Goal: Task Accomplishment & Management: Use online tool/utility

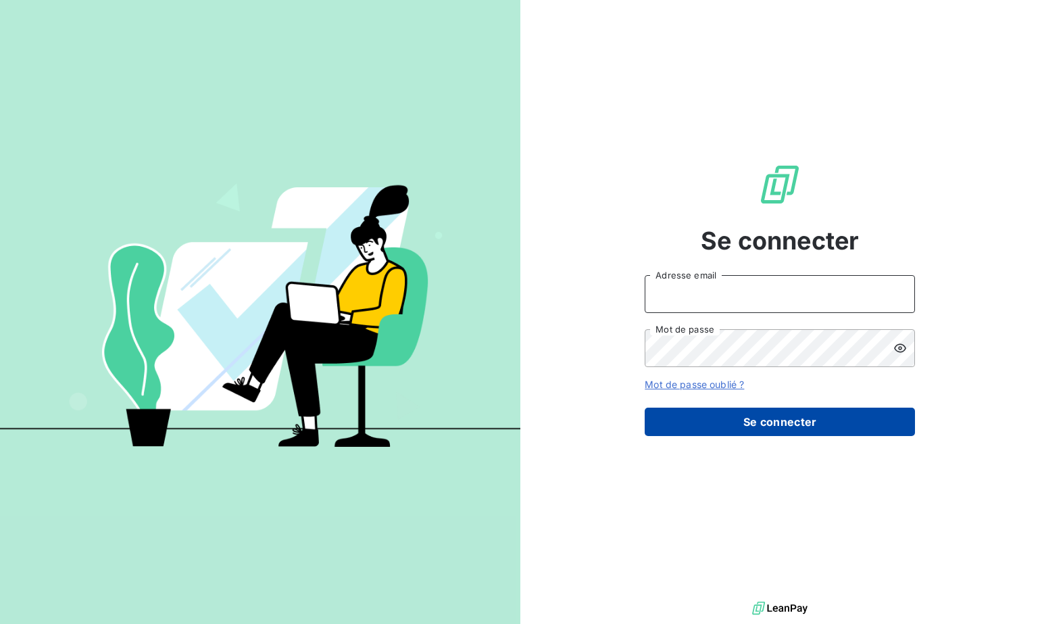
type input "[EMAIL_ADDRESS][DOMAIN_NAME]"
click at [758, 430] on button "Se connecter" at bounding box center [780, 422] width 270 height 28
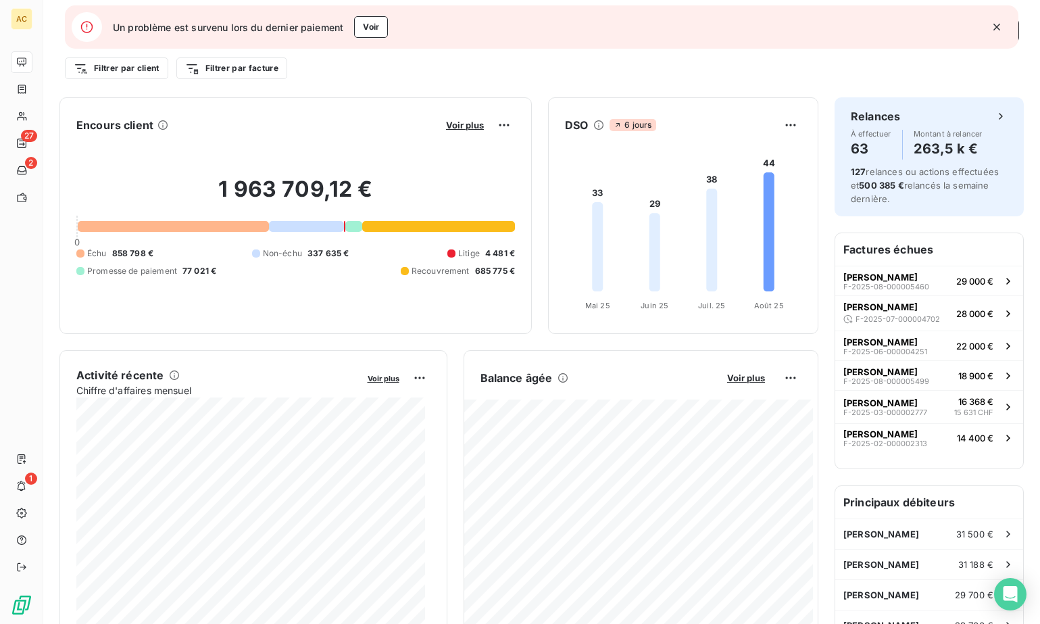
click at [997, 28] on icon "button" at bounding box center [997, 27] width 7 height 7
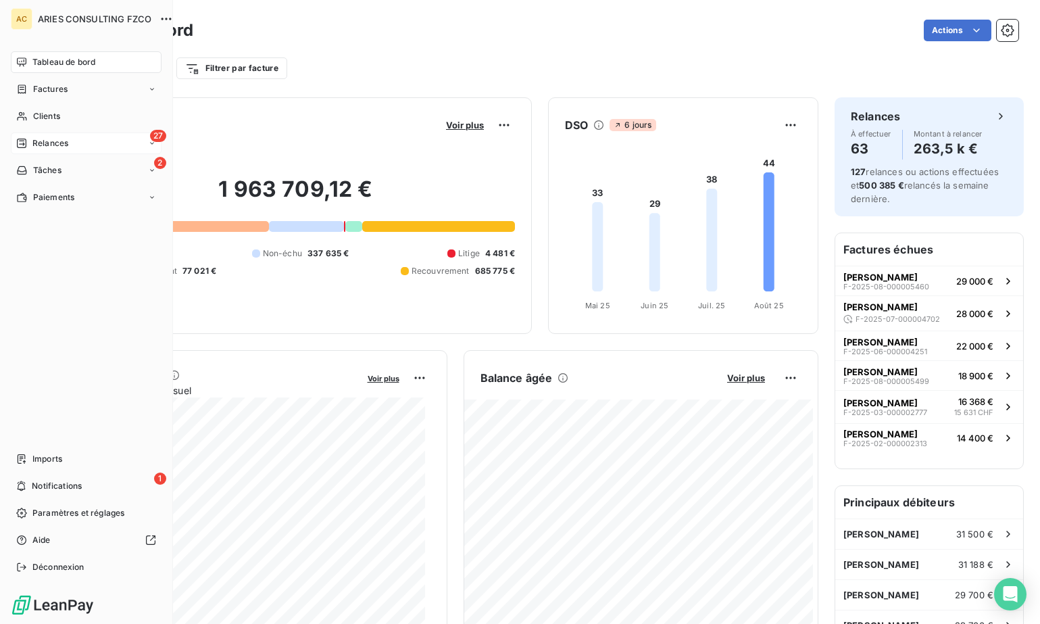
click at [47, 149] on div "27 Relances" at bounding box center [86, 143] width 151 height 22
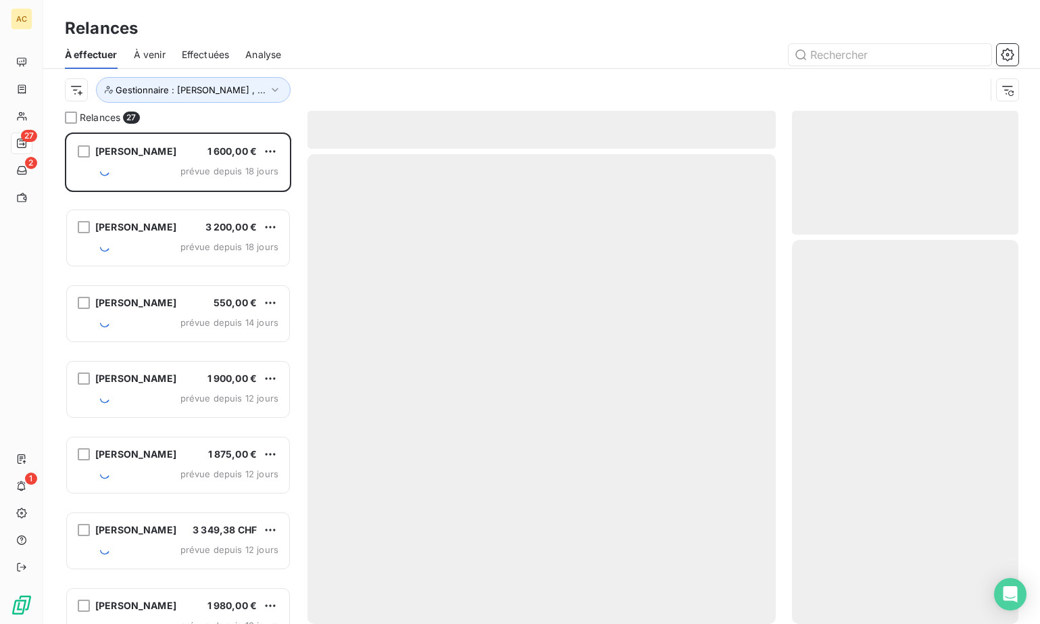
scroll to position [481, 216]
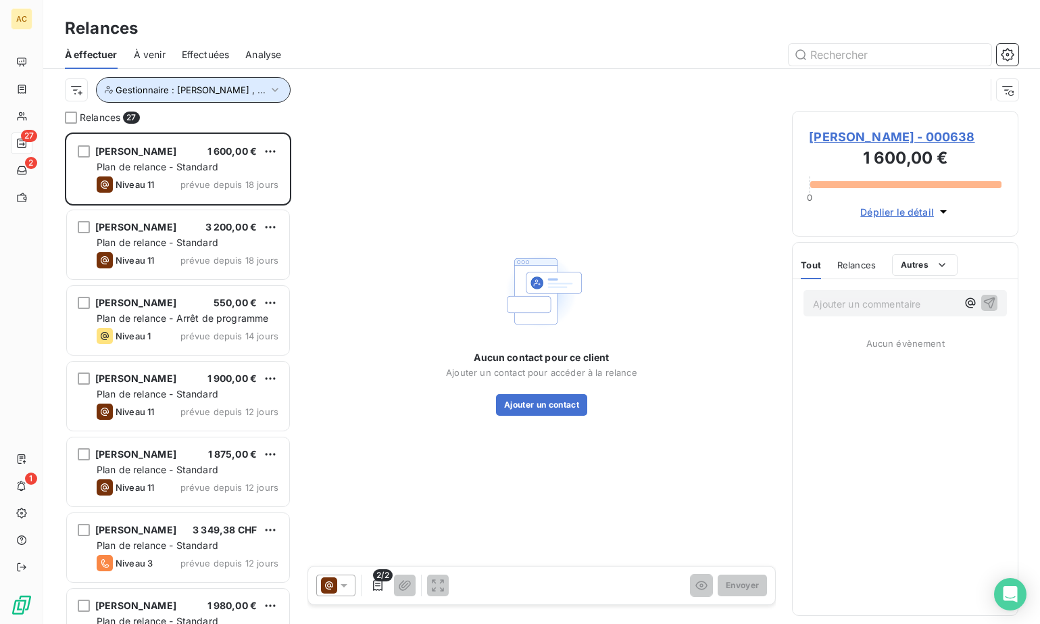
click at [268, 89] on icon "button" at bounding box center [275, 90] width 14 height 14
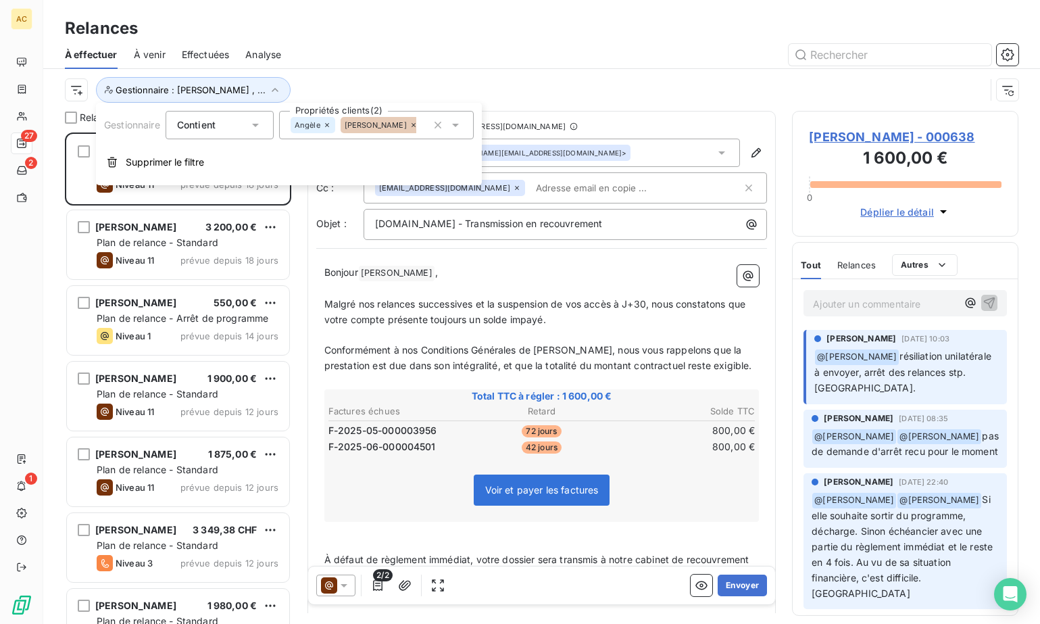
click at [280, 82] on div "Gestionnaire : Angèle , ..." at bounding box center [525, 90] width 921 height 26
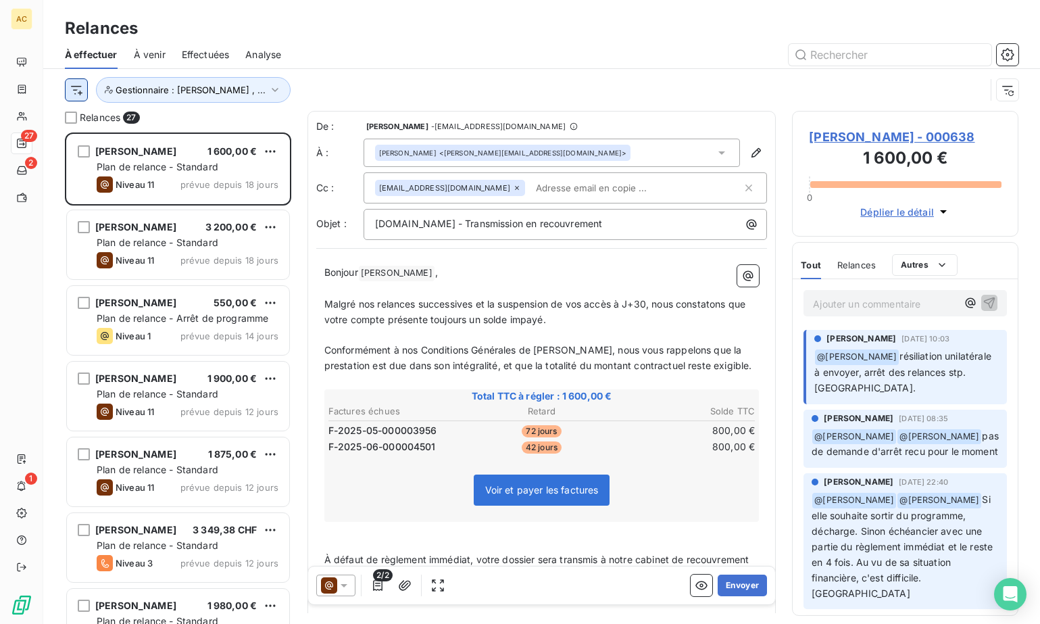
click at [79, 95] on html "AC 27 2 1 Relances À effectuer À venir Effectuées Analyse Gestionnaire : Angèle…" at bounding box center [520, 312] width 1040 height 624
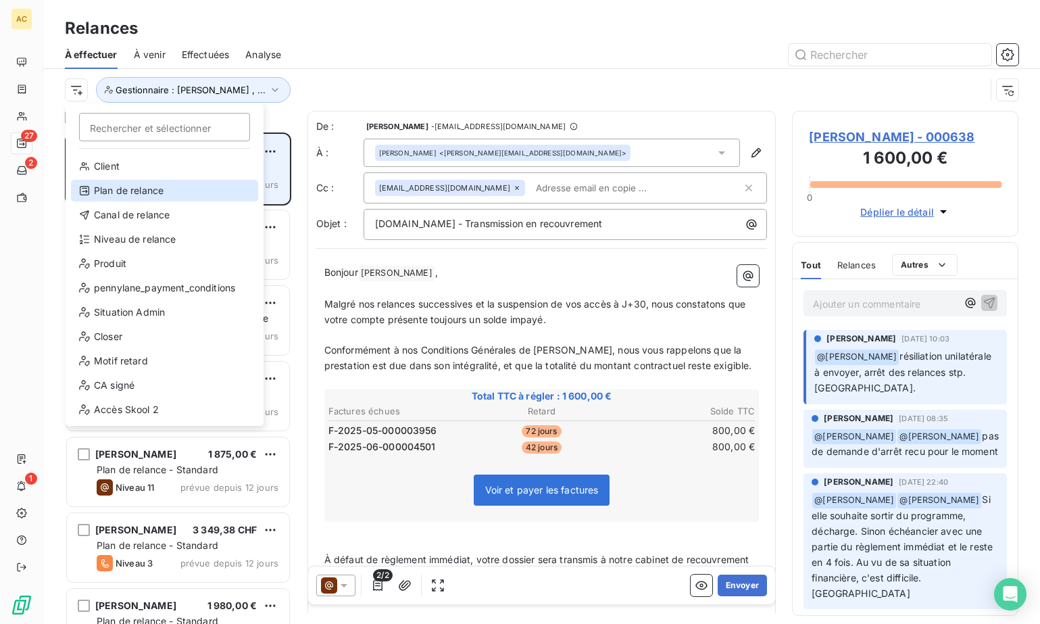
drag, startPoint x: 136, startPoint y: 192, endPoint x: 238, endPoint y: 189, distance: 102.1
click at [137, 192] on div "Plan de relance" at bounding box center [164, 191] width 187 height 22
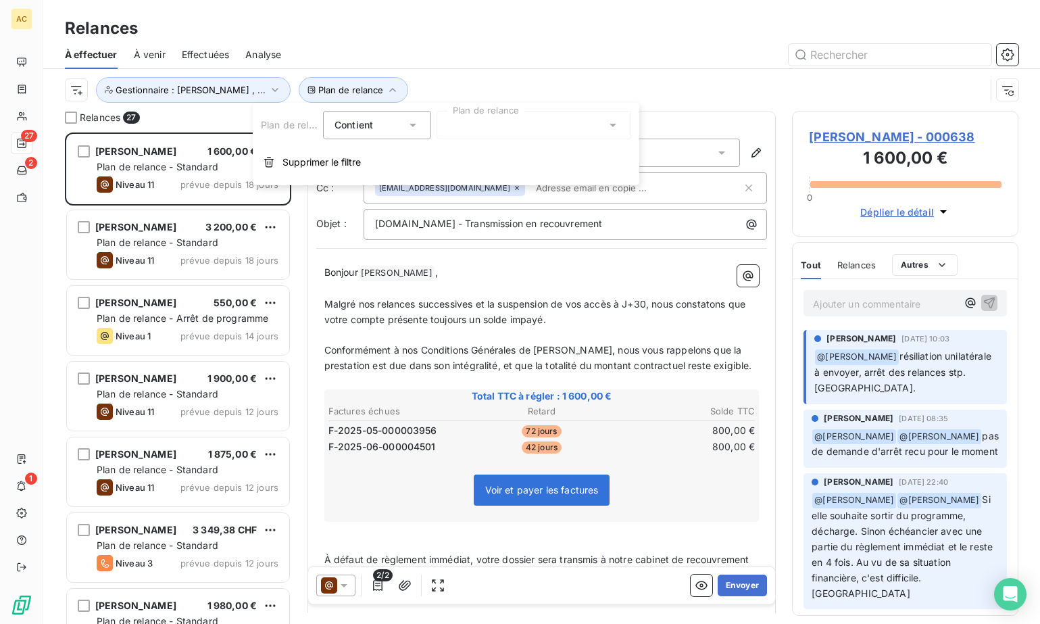
click at [510, 120] on div at bounding box center [534, 125] width 195 height 28
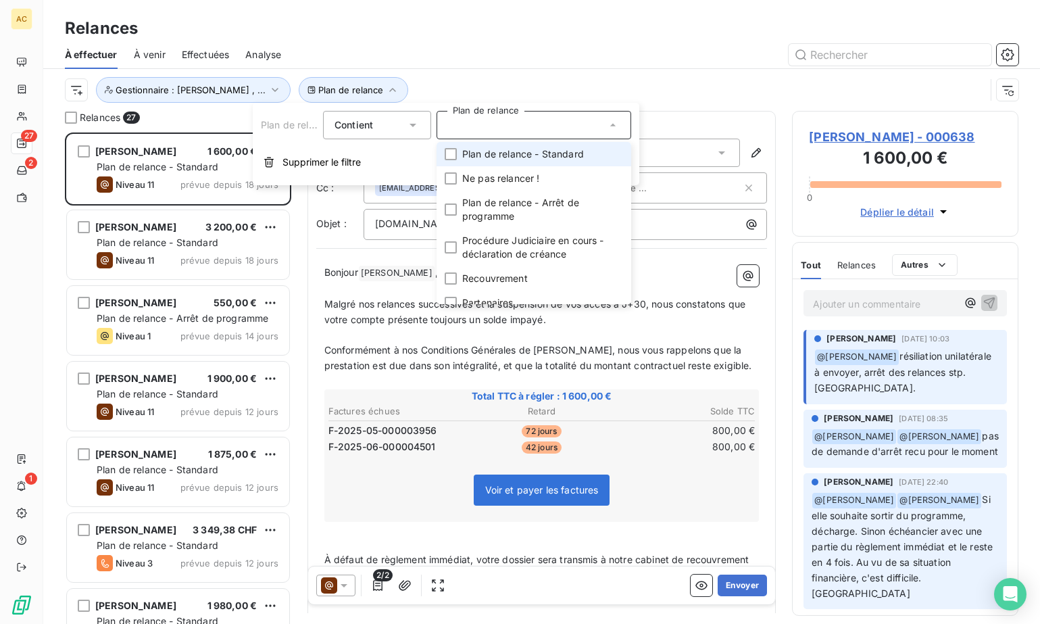
click at [509, 153] on span "Plan de relance - Standard" at bounding box center [523, 154] width 122 height 14
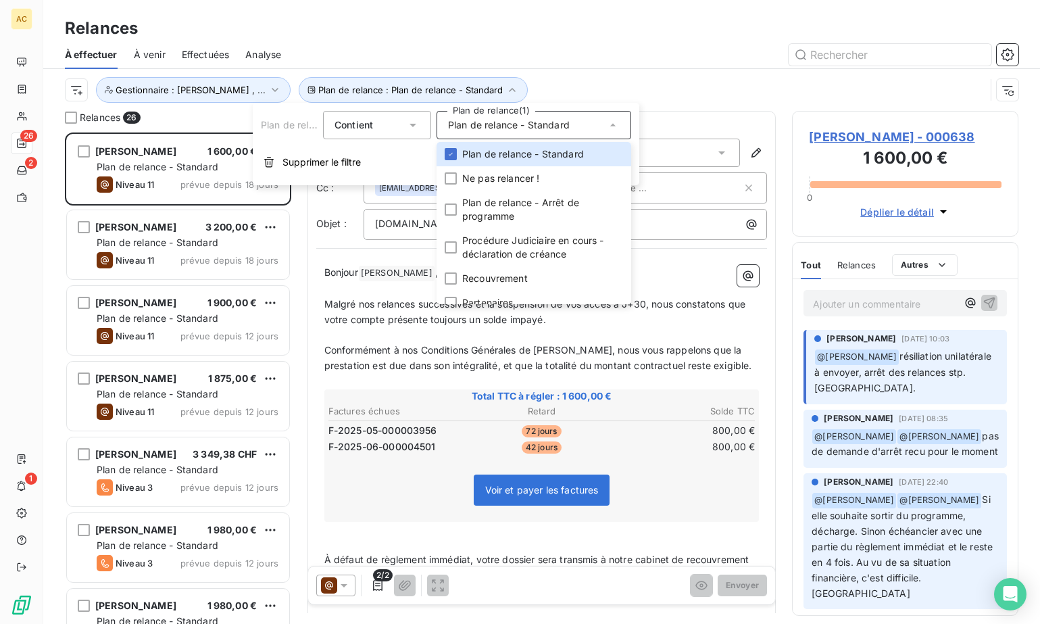
click at [650, 87] on div "Plan de relance : Plan de relance - Standard Gestionnaire : Angèle , ..." at bounding box center [525, 90] width 921 height 26
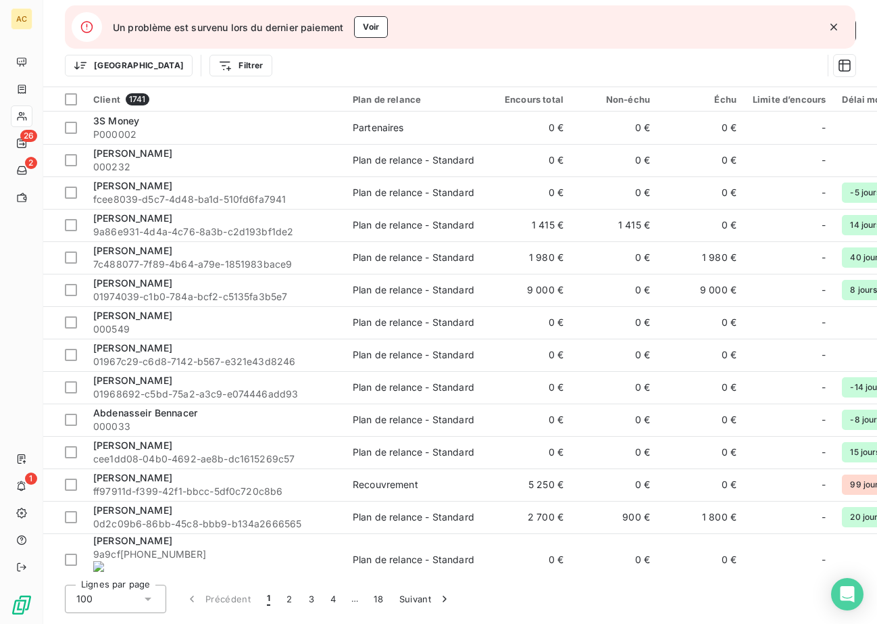
click at [838, 28] on icon "button" at bounding box center [834, 27] width 14 height 14
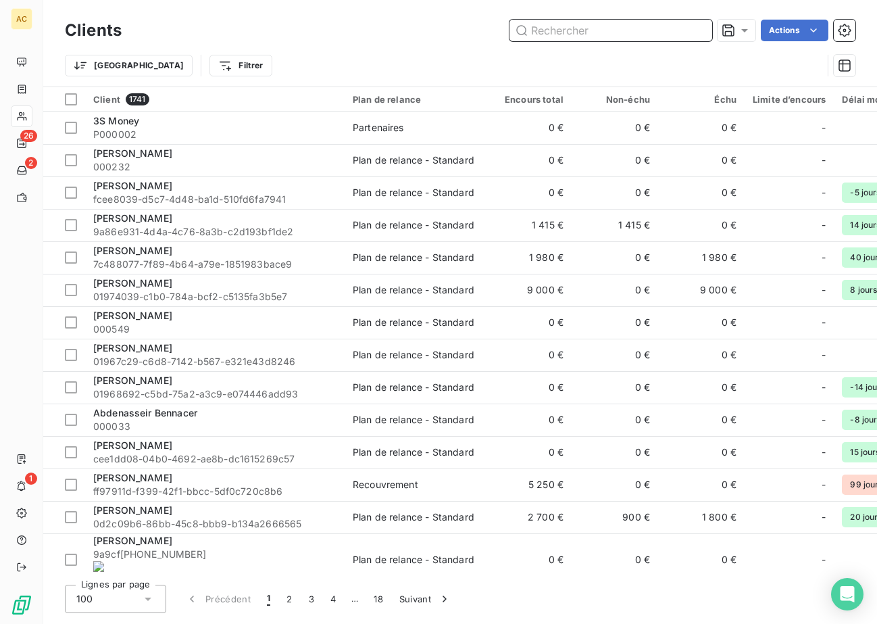
click at [573, 33] on input "text" at bounding box center [611, 31] width 203 height 22
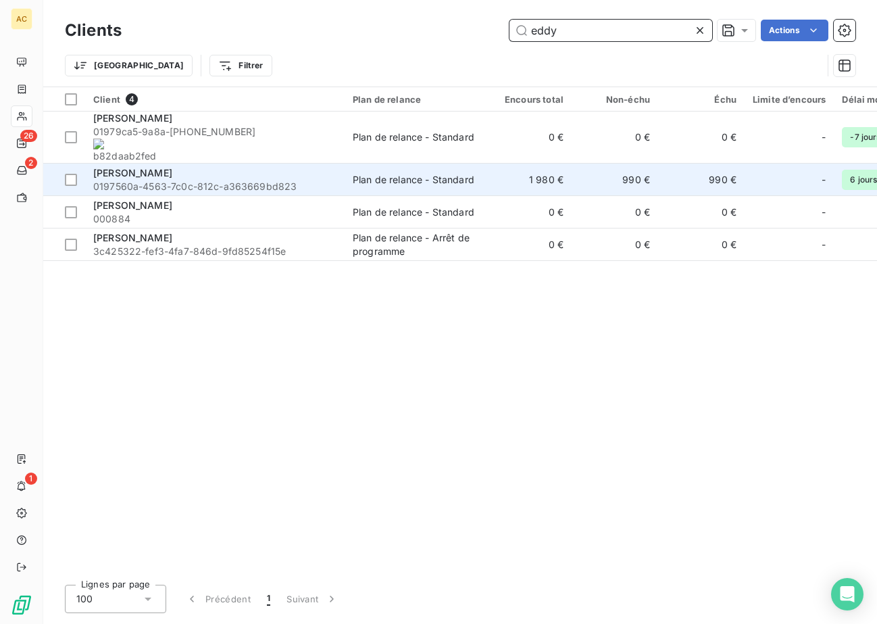
type input "eddy"
click at [130, 167] on span "Eddy Montonati" at bounding box center [132, 172] width 79 height 11
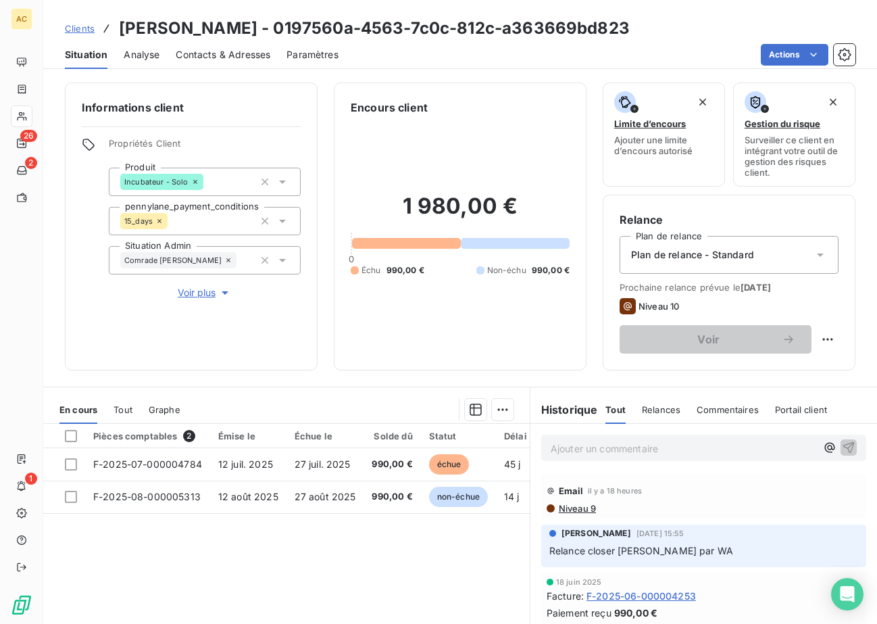
scroll to position [39, 0]
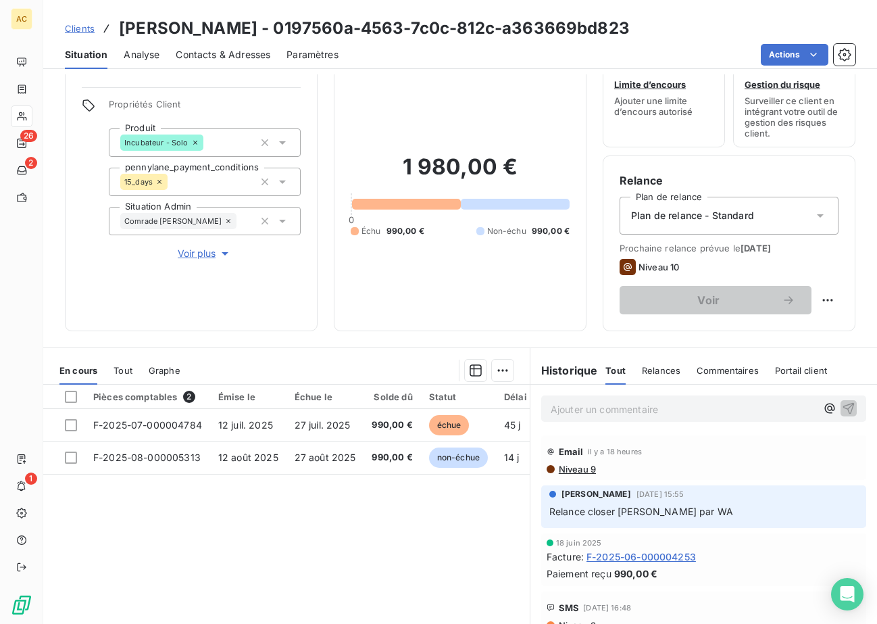
click at [128, 370] on span "Tout" at bounding box center [123, 370] width 19 height 11
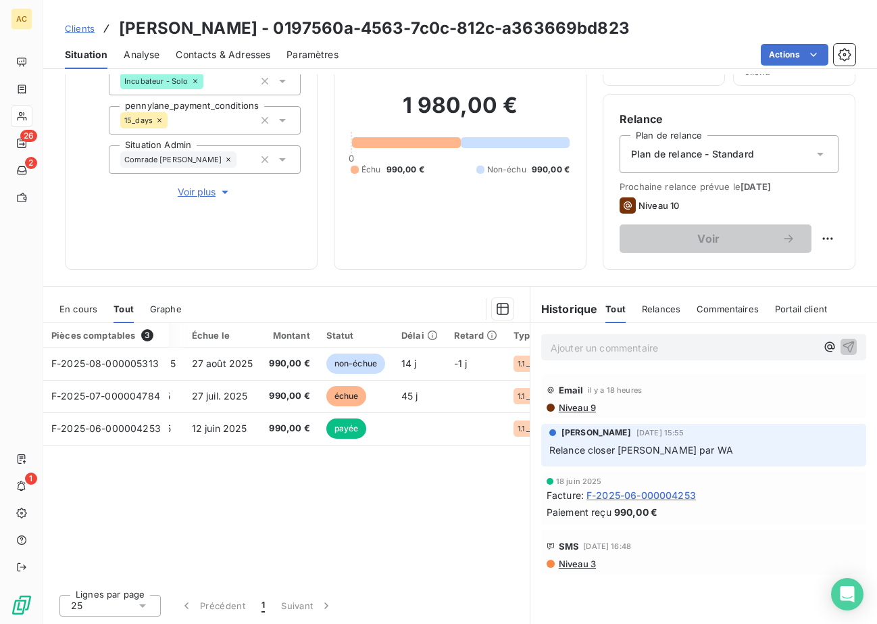
scroll to position [0, 0]
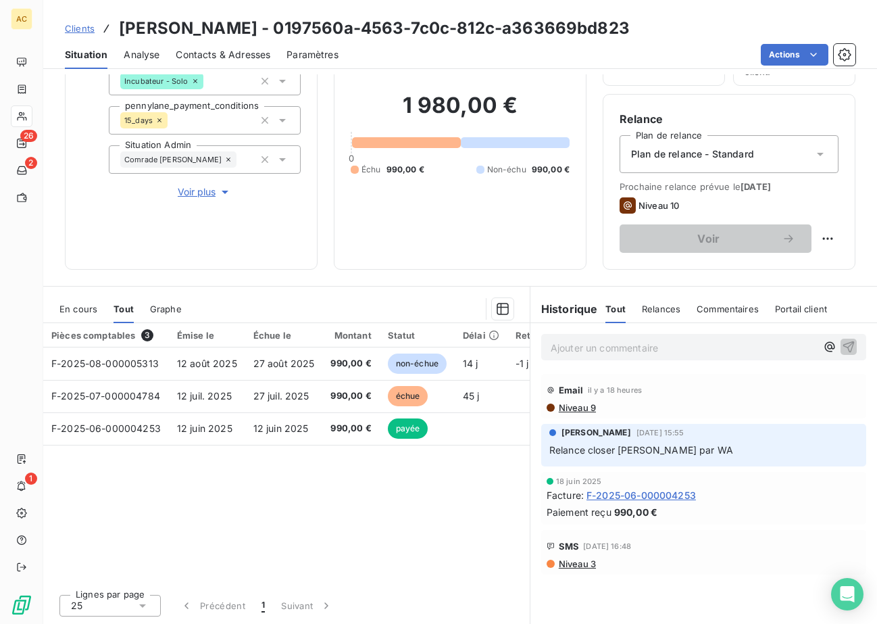
click at [193, 195] on span "Voir plus" at bounding box center [205, 192] width 54 height 14
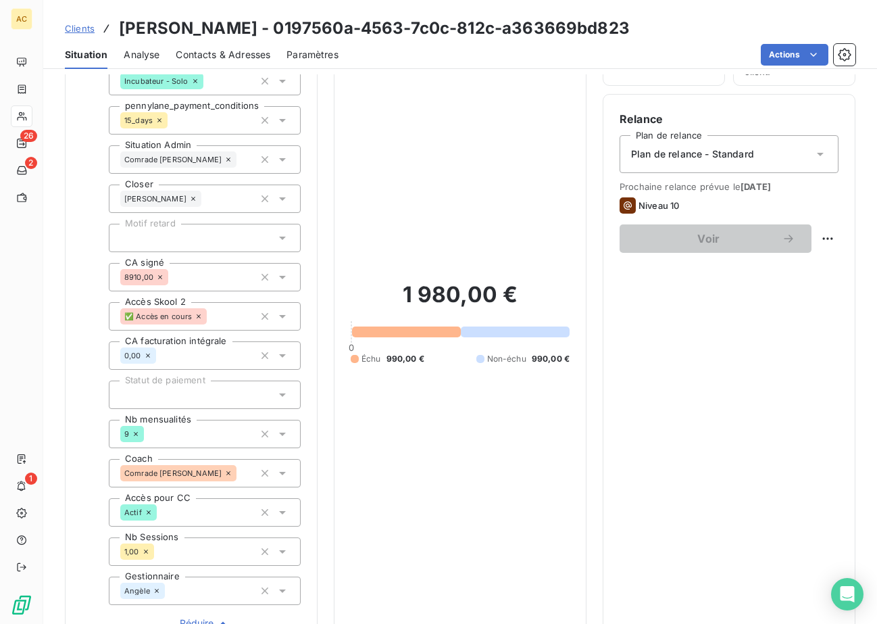
scroll to position [479, 0]
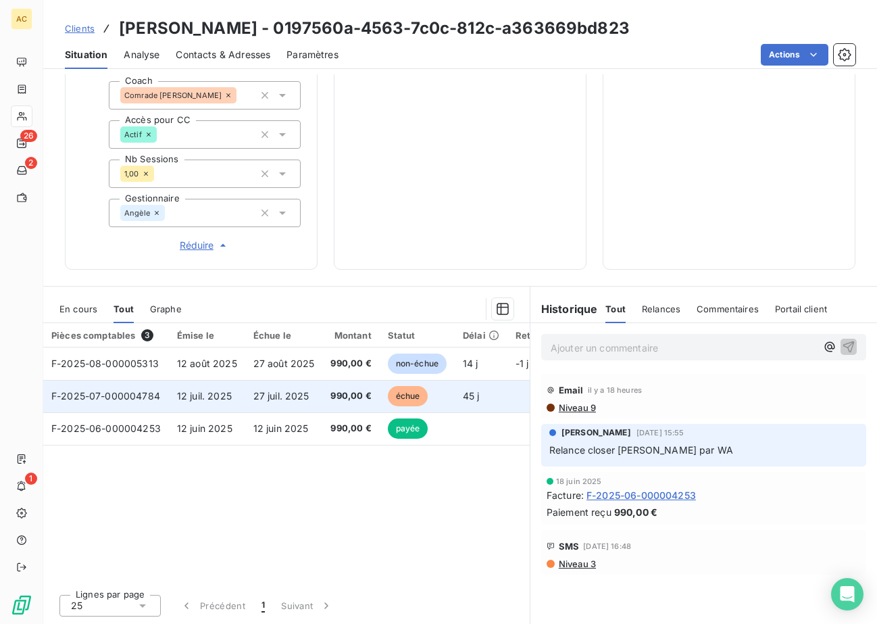
click at [323, 401] on td "990,00 €" at bounding box center [350, 396] width 57 height 32
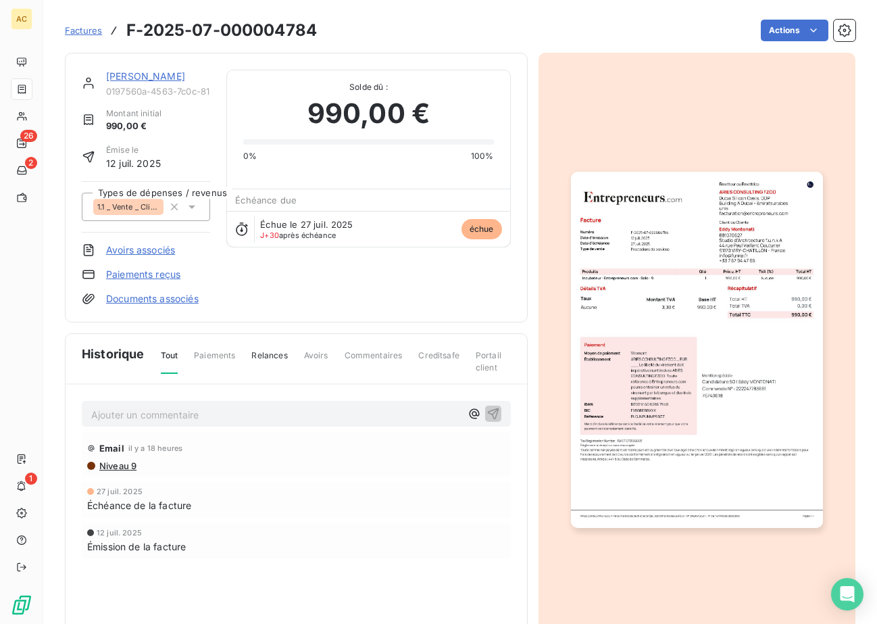
click at [151, 276] on link "Paiements reçus" at bounding box center [143, 275] width 74 height 14
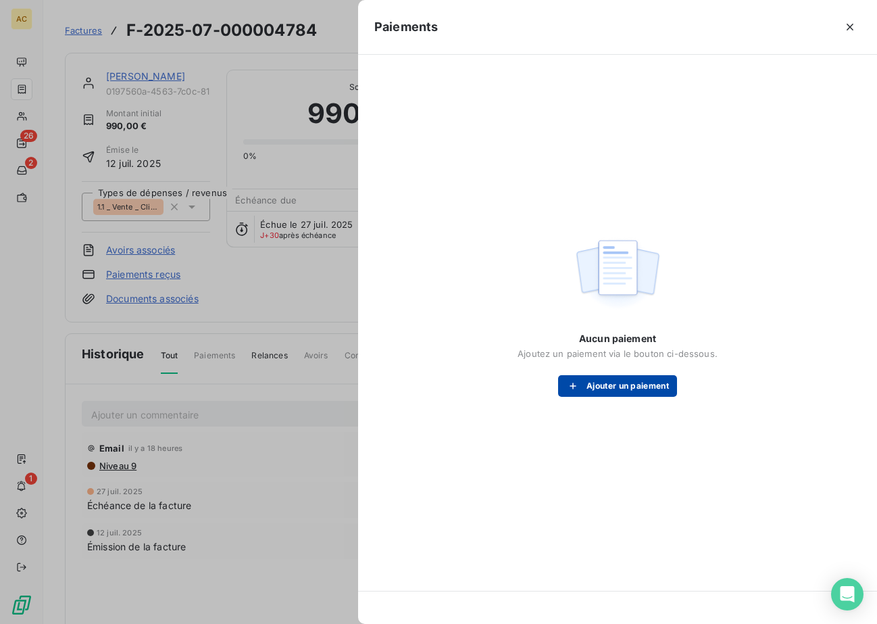
click at [608, 381] on button "Ajouter un paiement" at bounding box center [617, 386] width 119 height 22
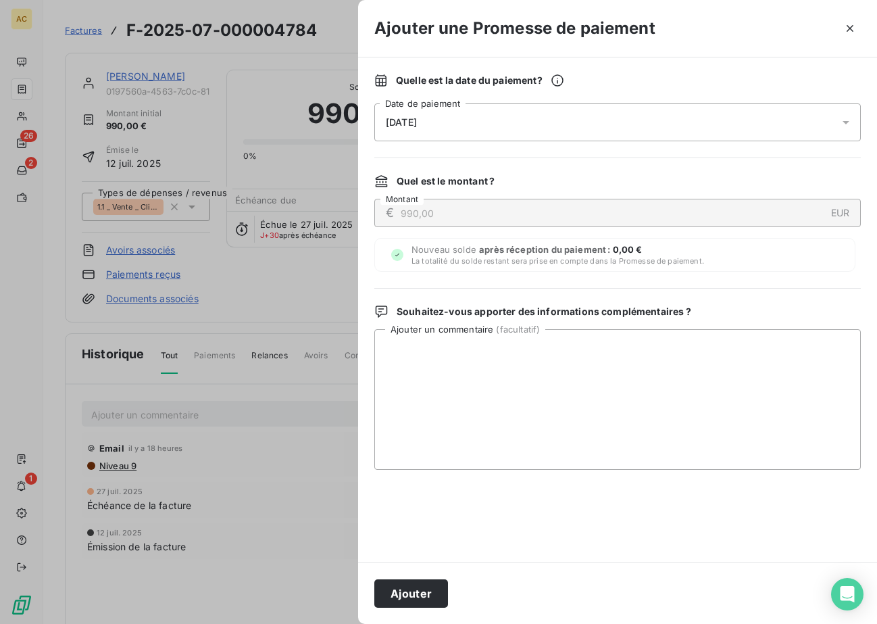
click at [534, 139] on div "[DATE]" at bounding box center [618, 122] width 487 height 38
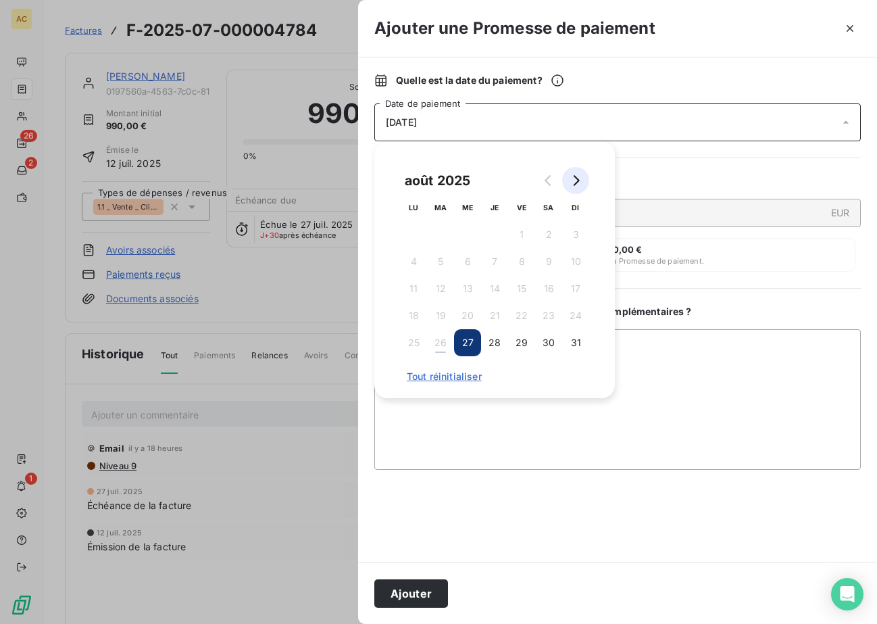
click at [575, 179] on icon "Go to next month" at bounding box center [576, 180] width 11 height 11
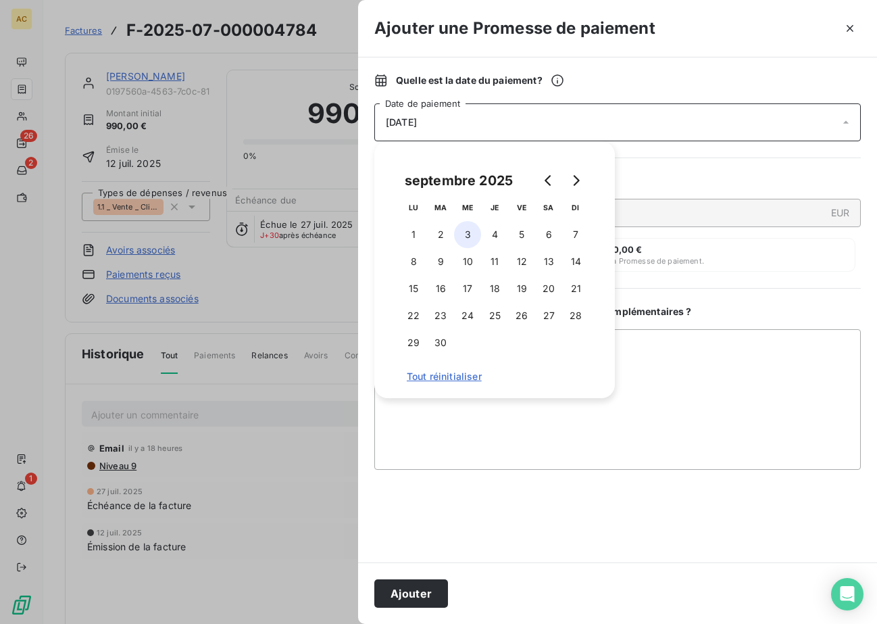
click at [465, 235] on button "3" at bounding box center [467, 234] width 27 height 27
click at [483, 443] on textarea "Ajouter un commentaire ( facultatif )" at bounding box center [618, 399] width 487 height 141
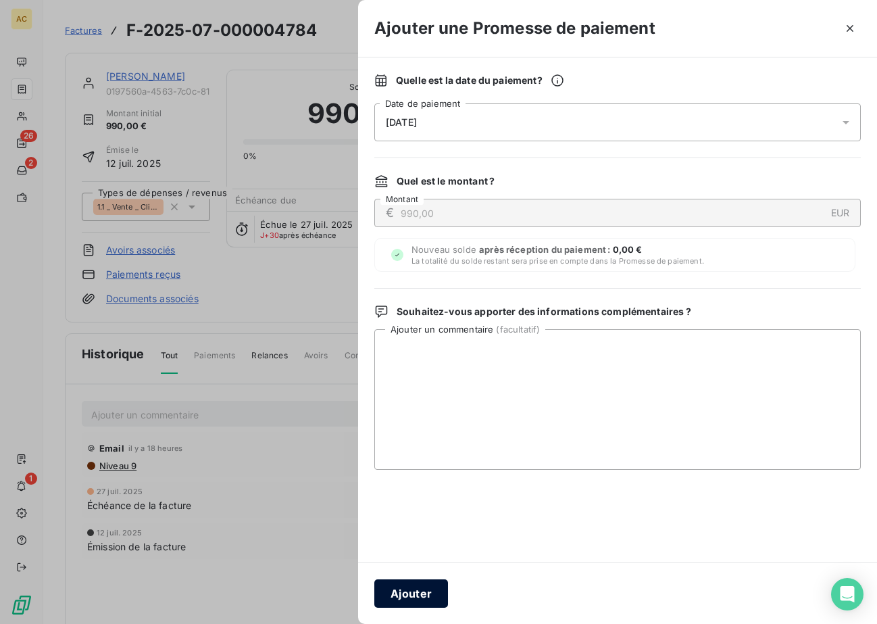
click at [408, 592] on button "Ajouter" at bounding box center [412, 593] width 74 height 28
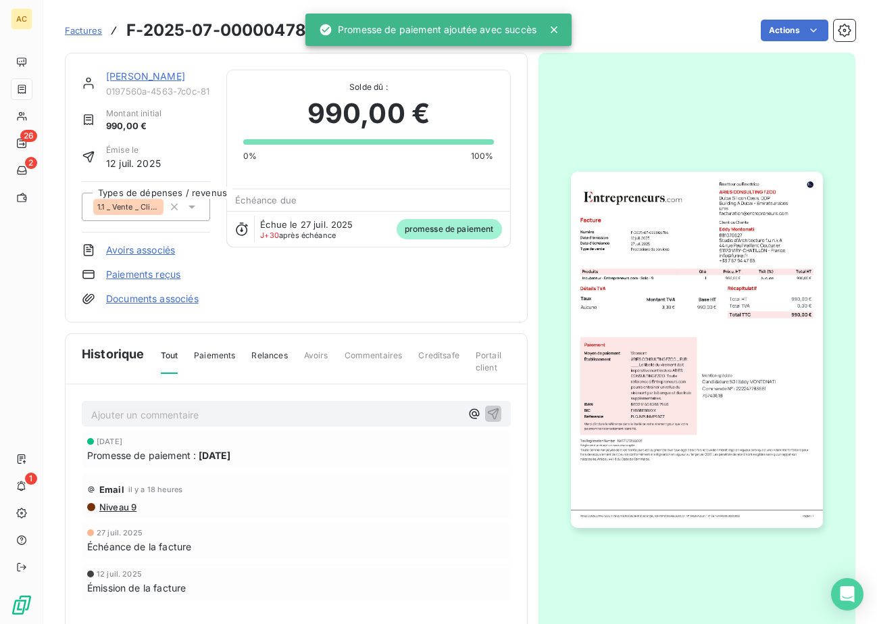
click at [158, 418] on p "Ajouter un commentaire ﻿" at bounding box center [276, 414] width 370 height 17
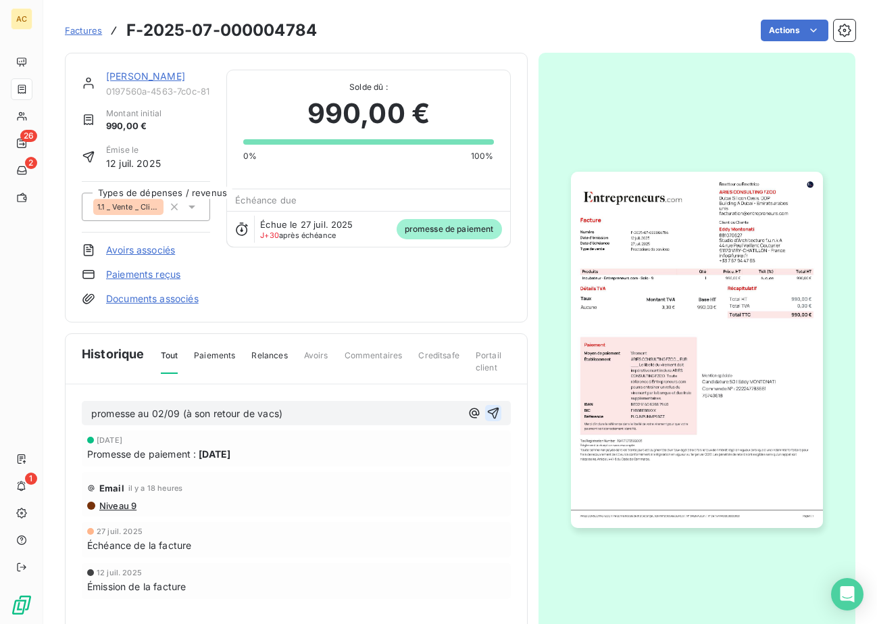
click at [487, 414] on icon "button" at bounding box center [494, 413] width 14 height 14
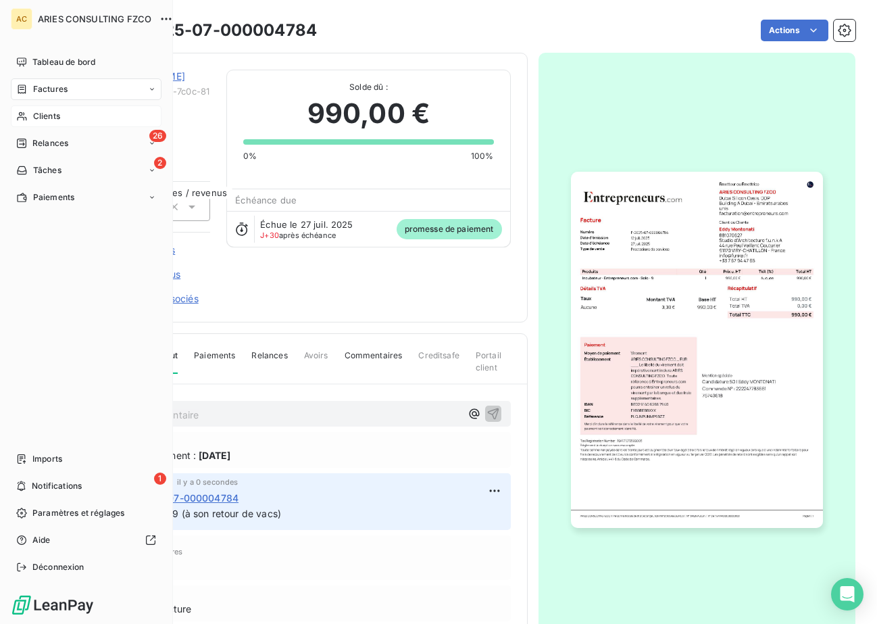
click at [33, 115] on span "Clients" at bounding box center [46, 116] width 27 height 12
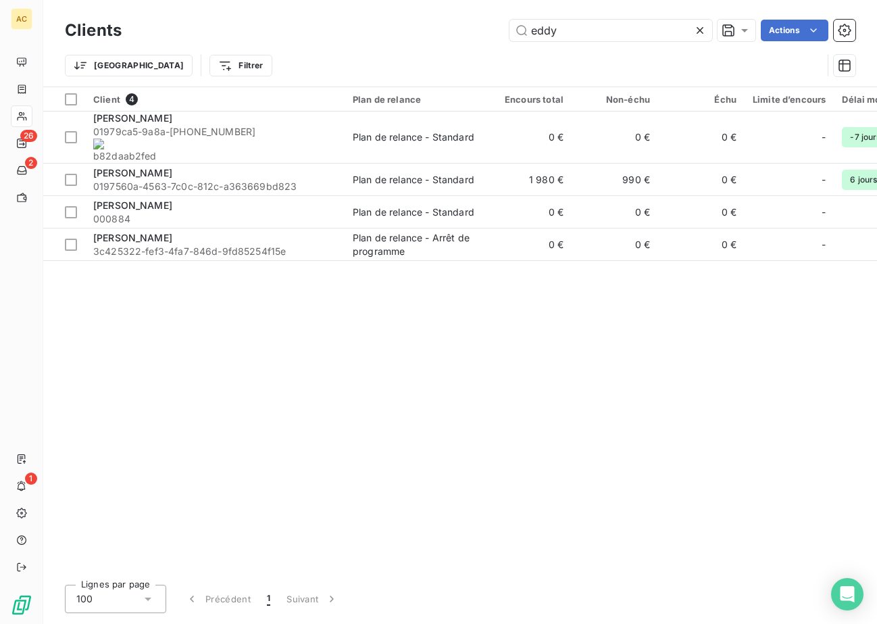
drag, startPoint x: 558, startPoint y: 25, endPoint x: 481, endPoint y: 16, distance: 77.6
click at [481, 16] on div "Clients eddy Actions" at bounding box center [460, 30] width 791 height 28
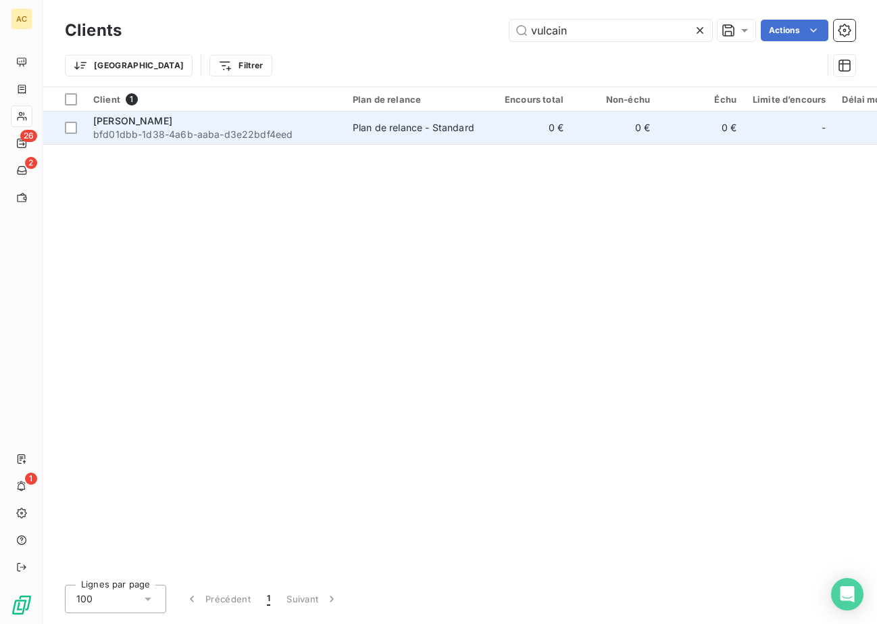
type input "vulcain"
click at [264, 126] on div "Christine Vulcain" at bounding box center [214, 121] width 243 height 14
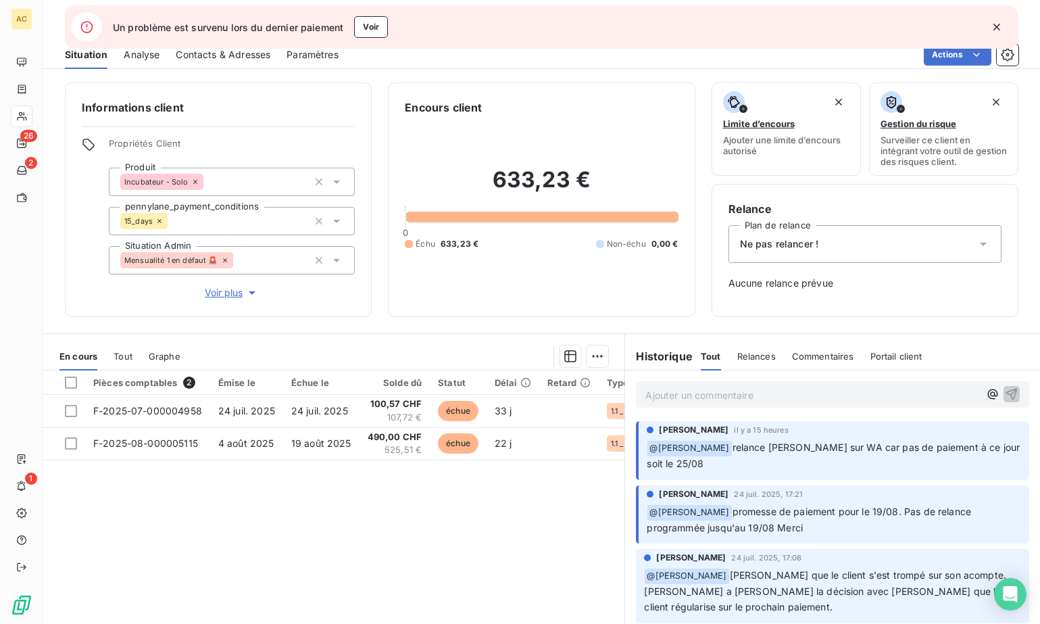
click at [996, 22] on icon "button" at bounding box center [997, 27] width 14 height 14
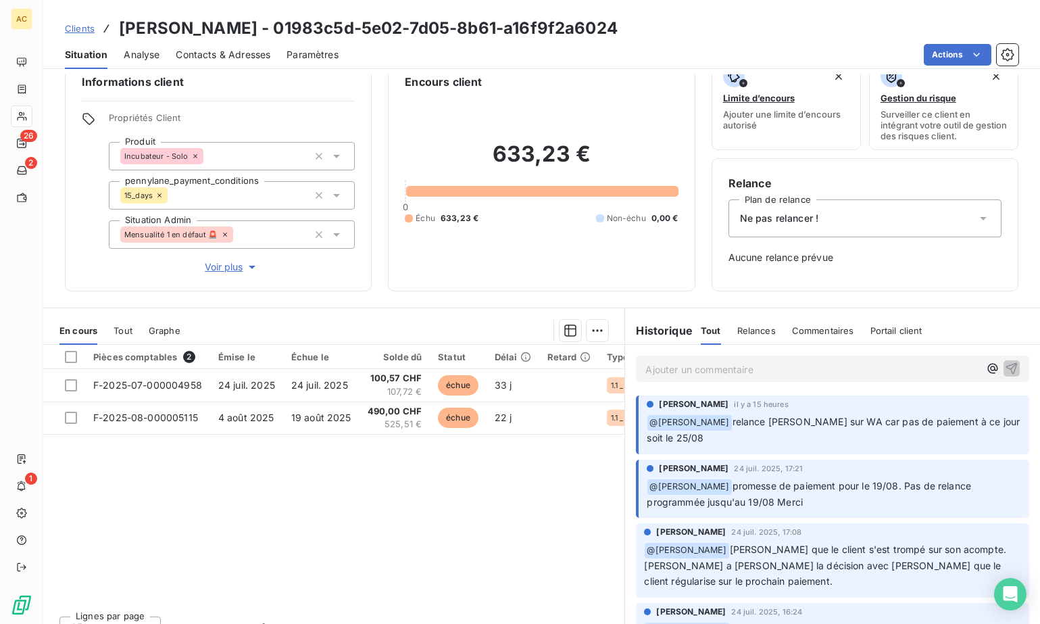
scroll to position [47, 0]
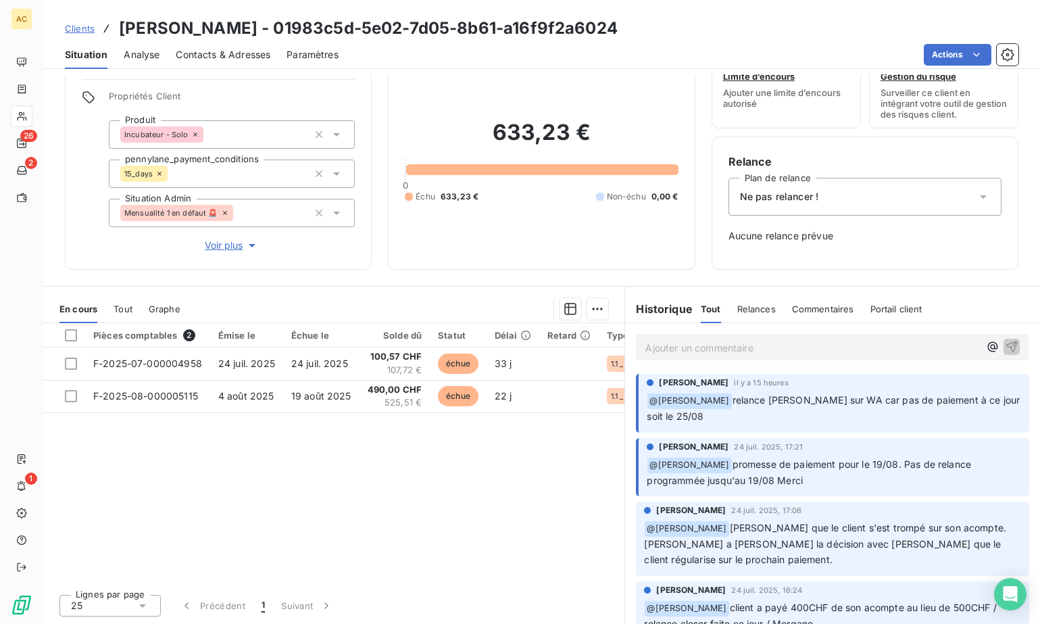
click at [129, 310] on span "Tout" at bounding box center [123, 309] width 19 height 11
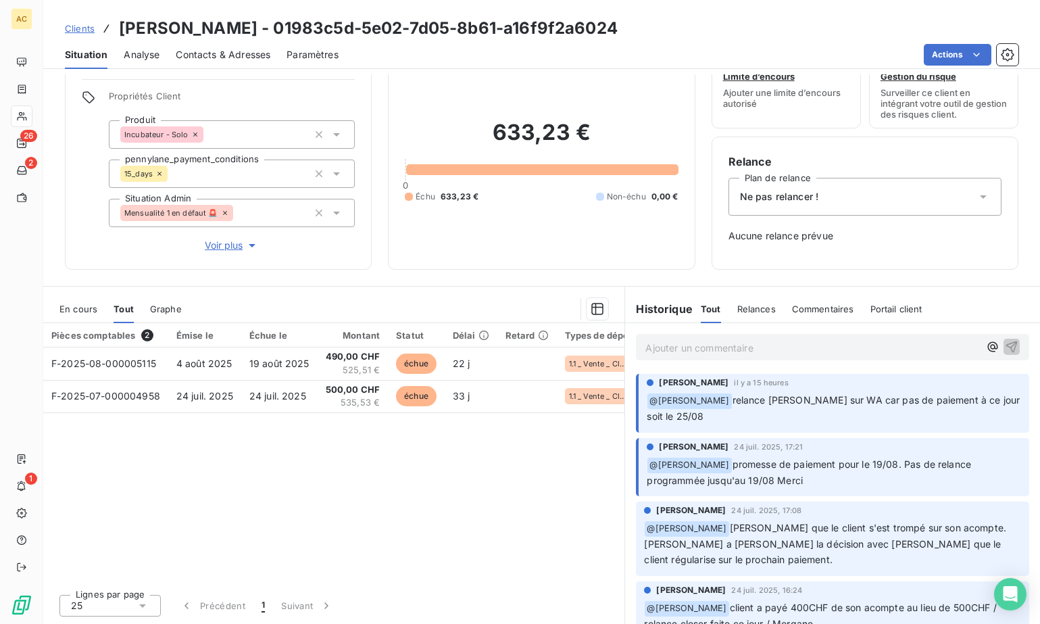
click at [212, 248] on span "Voir plus" at bounding box center [232, 246] width 54 height 14
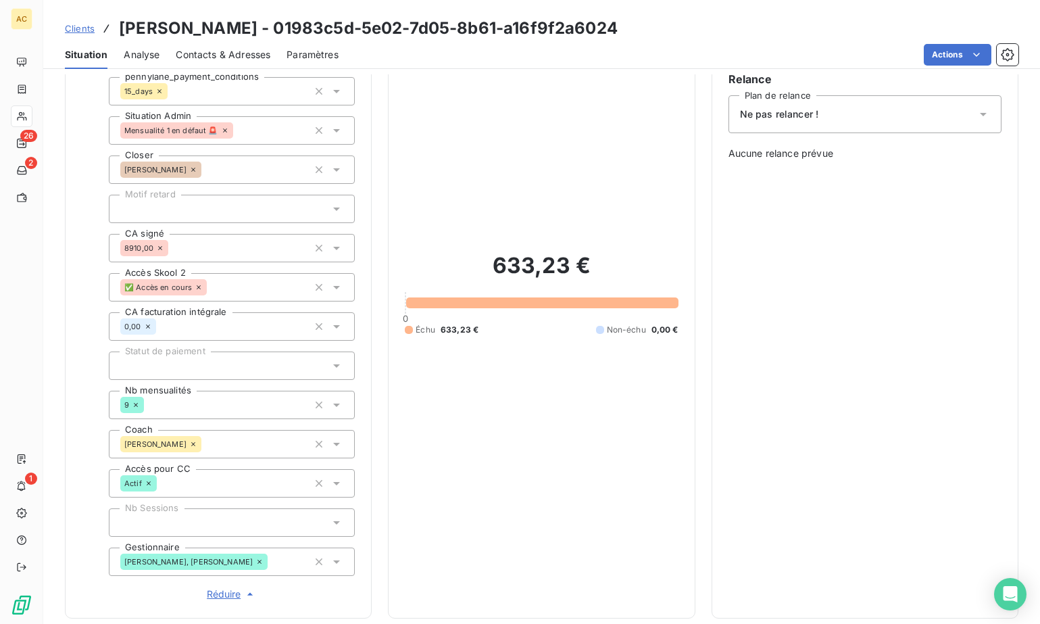
scroll to position [0, 0]
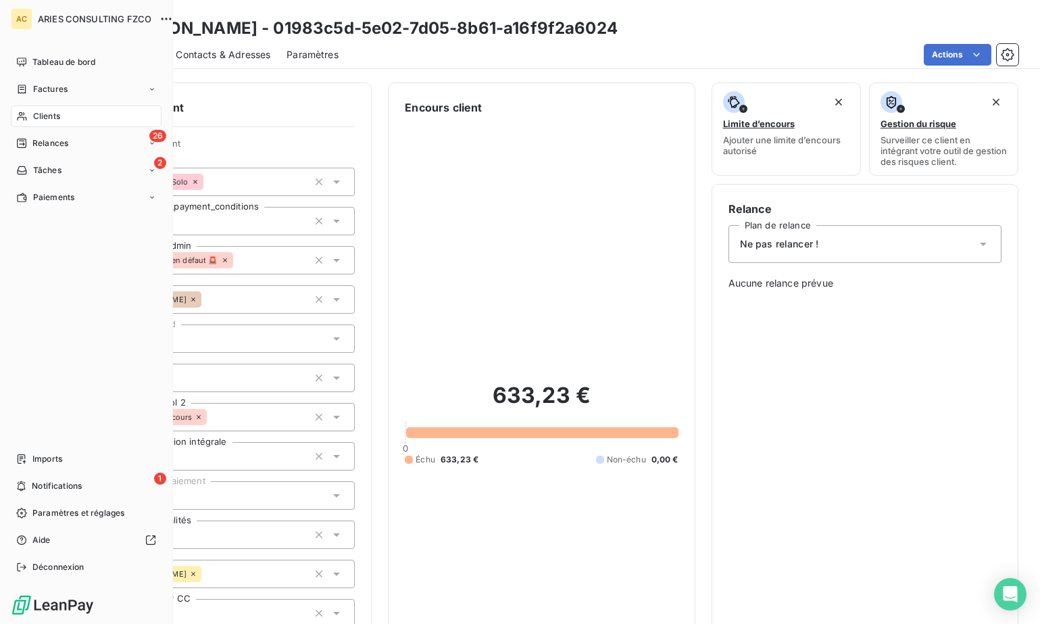
click at [39, 118] on span "Clients" at bounding box center [46, 116] width 27 height 12
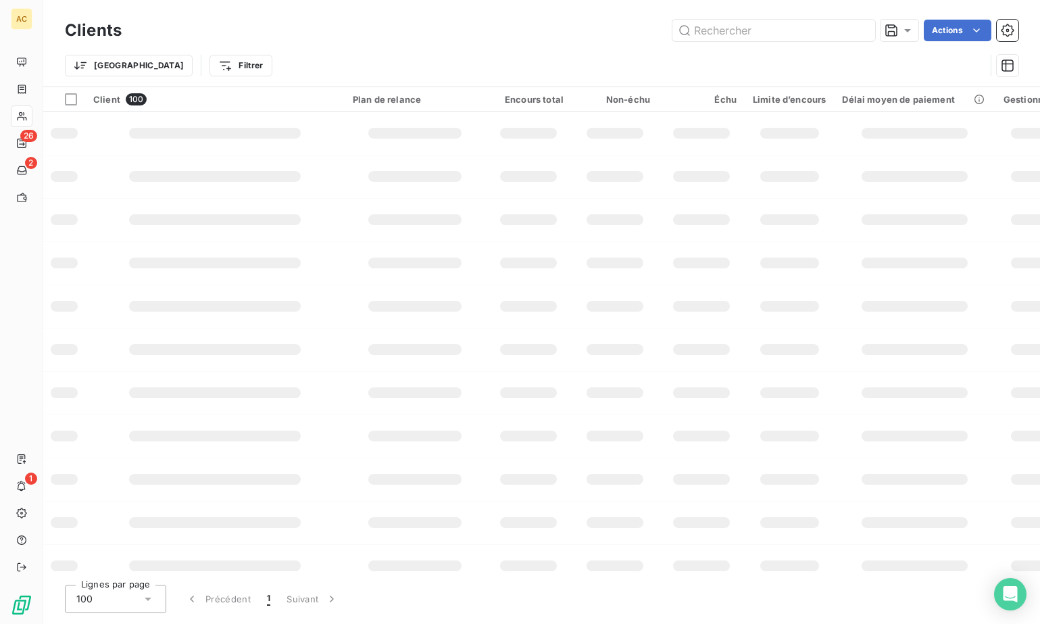
click at [168, 68] on html "AC 26 2 1 Clients Actions Trier Filtrer Client 100 Plan de relance Encours tota…" at bounding box center [520, 312] width 1040 height 624
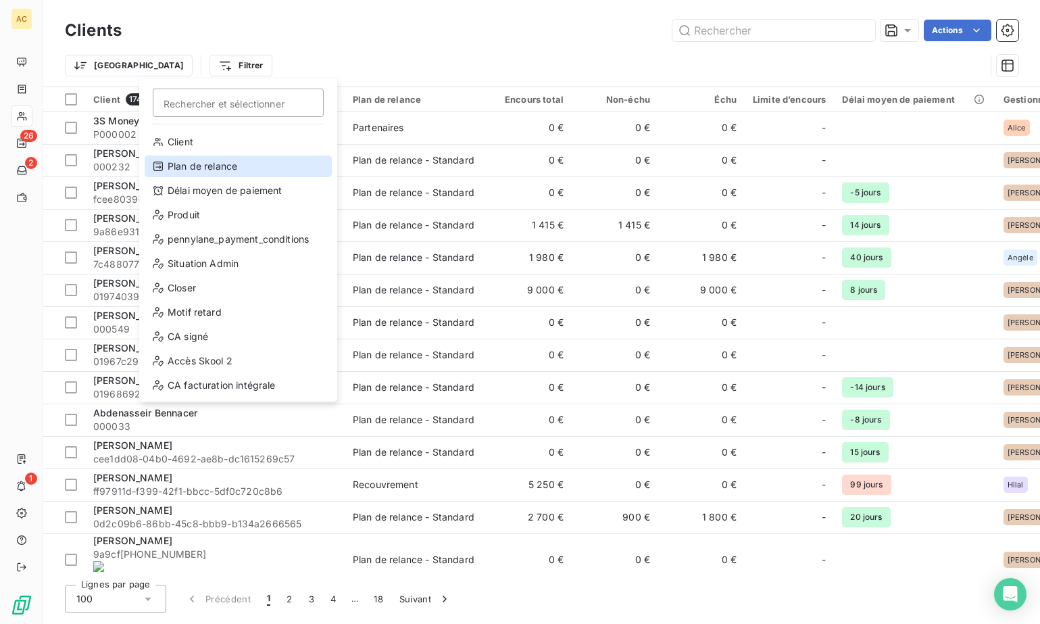
click at [214, 174] on div "Plan de relance" at bounding box center [238, 166] width 187 height 22
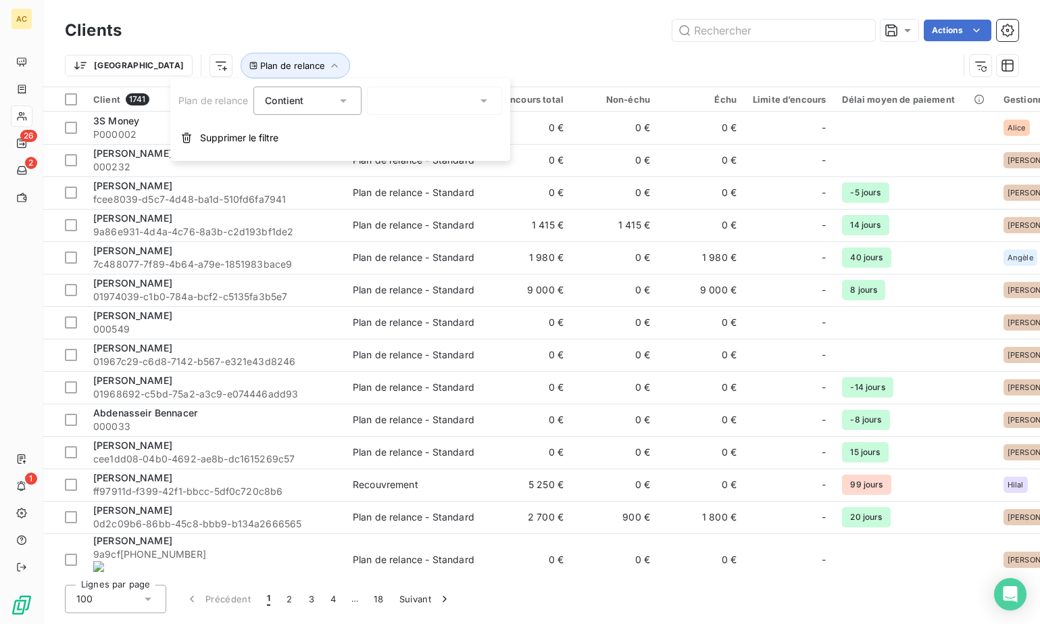
click at [403, 104] on div at bounding box center [434, 101] width 135 height 28
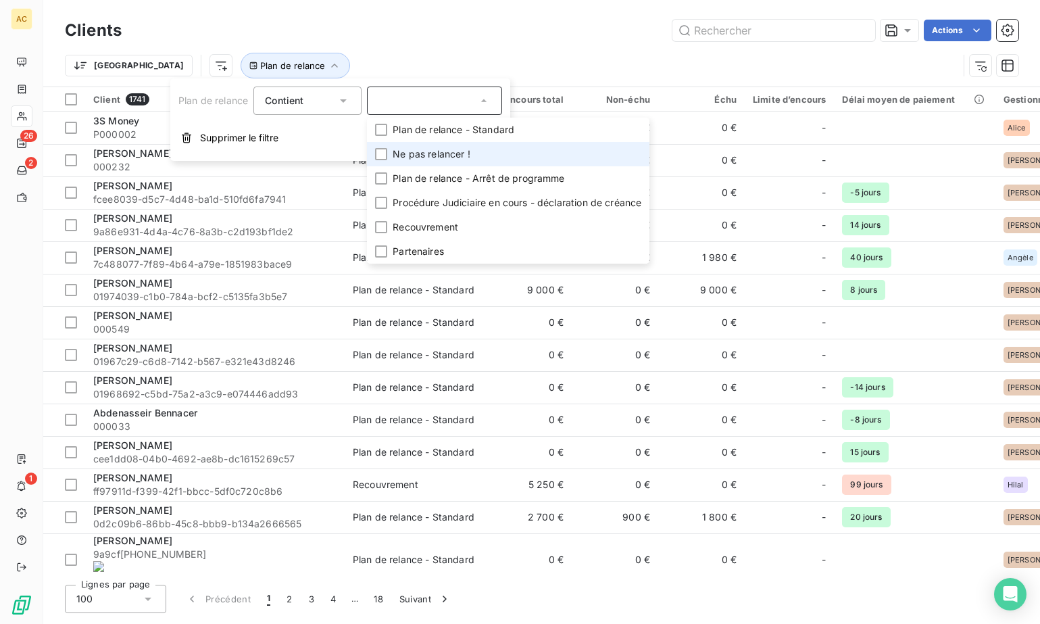
click at [417, 147] on span "Ne pas relancer !" at bounding box center [432, 154] width 78 height 14
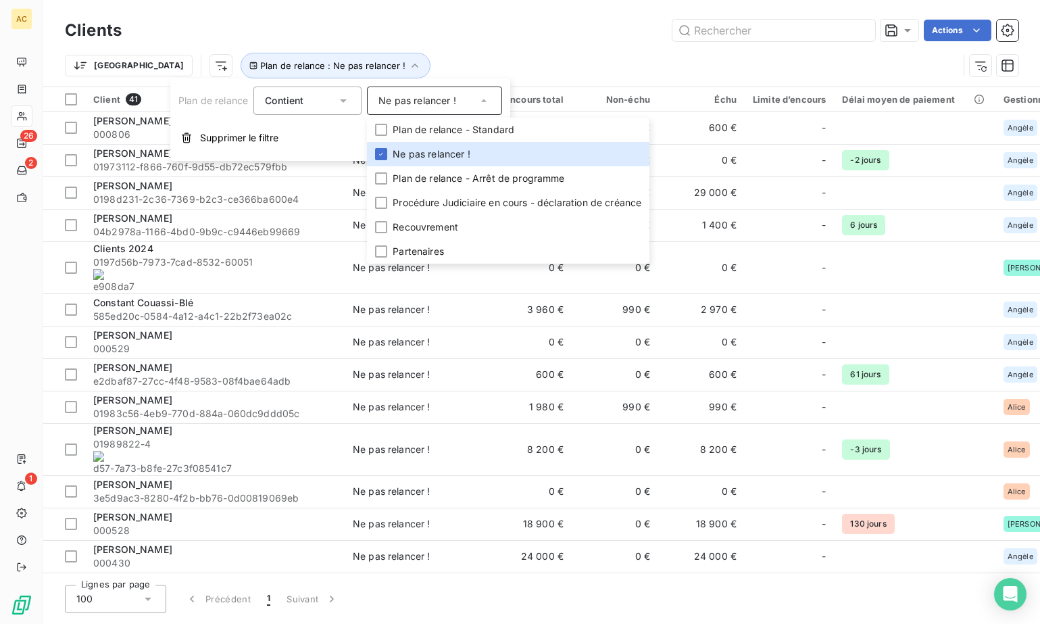
click at [409, 22] on div "Actions" at bounding box center [578, 31] width 881 height 22
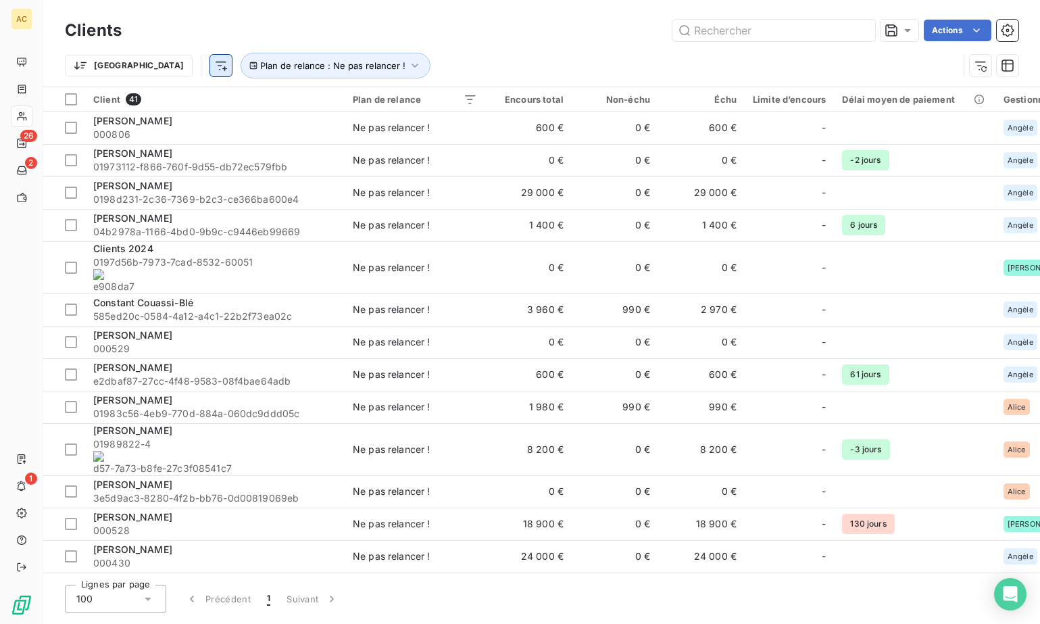
click at [149, 56] on html "AC 26 2 1 Clients Actions Trier Plan de relance : Ne pas relancer ! Client 41 P…" at bounding box center [520, 312] width 1040 height 624
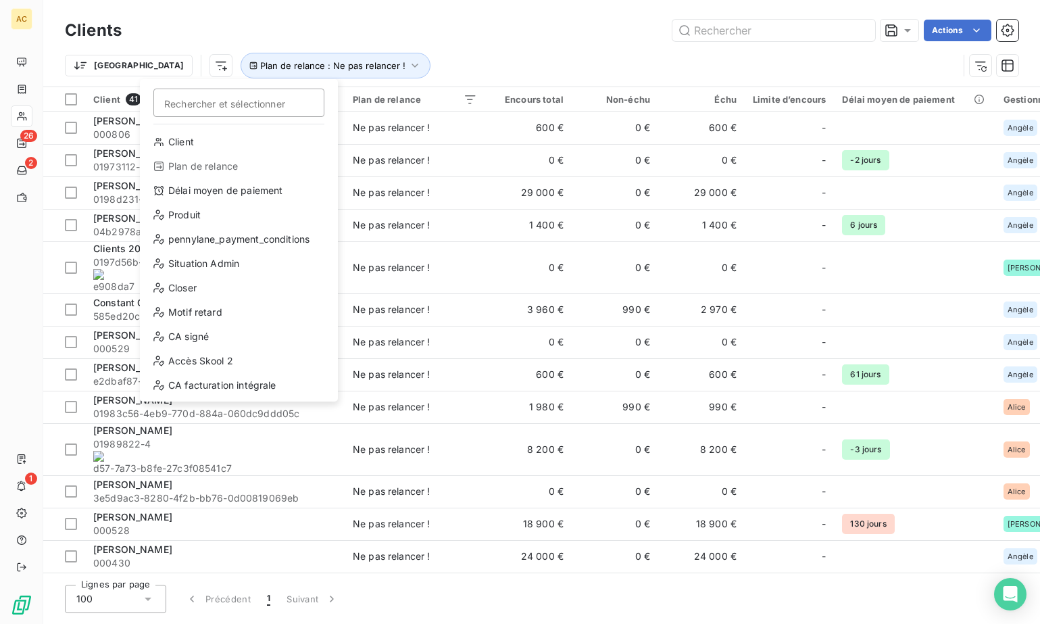
scroll to position [146, 0]
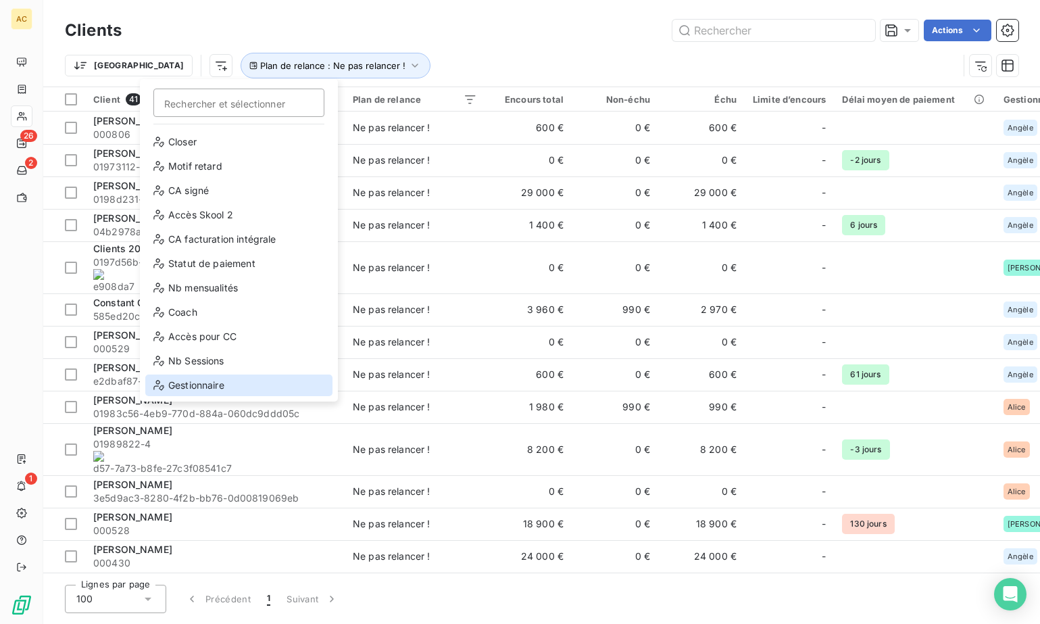
click at [234, 389] on div "Gestionnaire" at bounding box center [238, 386] width 187 height 22
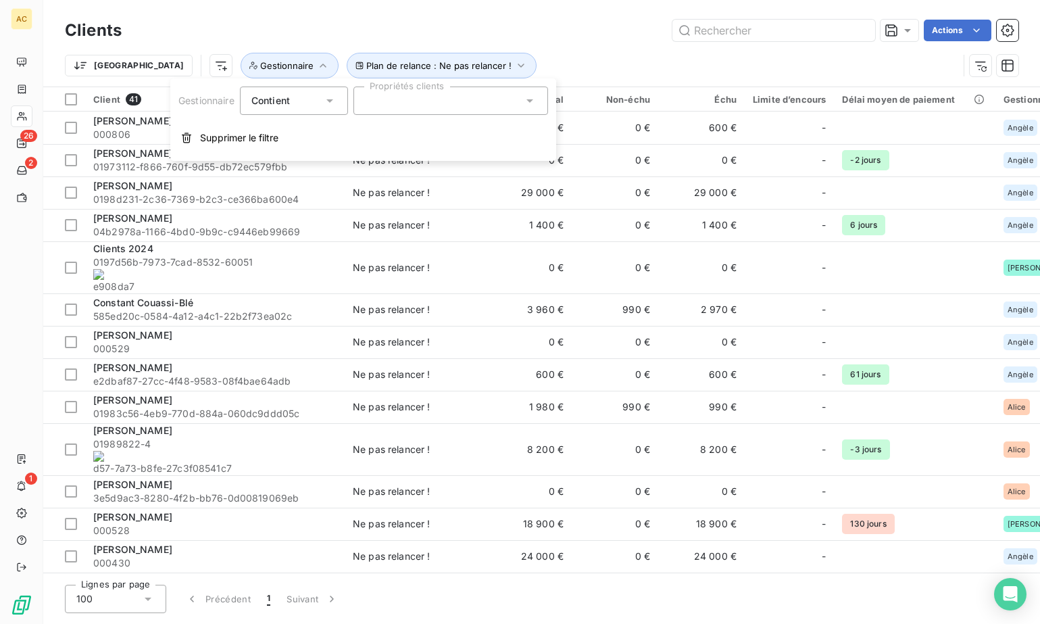
click at [402, 101] on div at bounding box center [451, 101] width 195 height 28
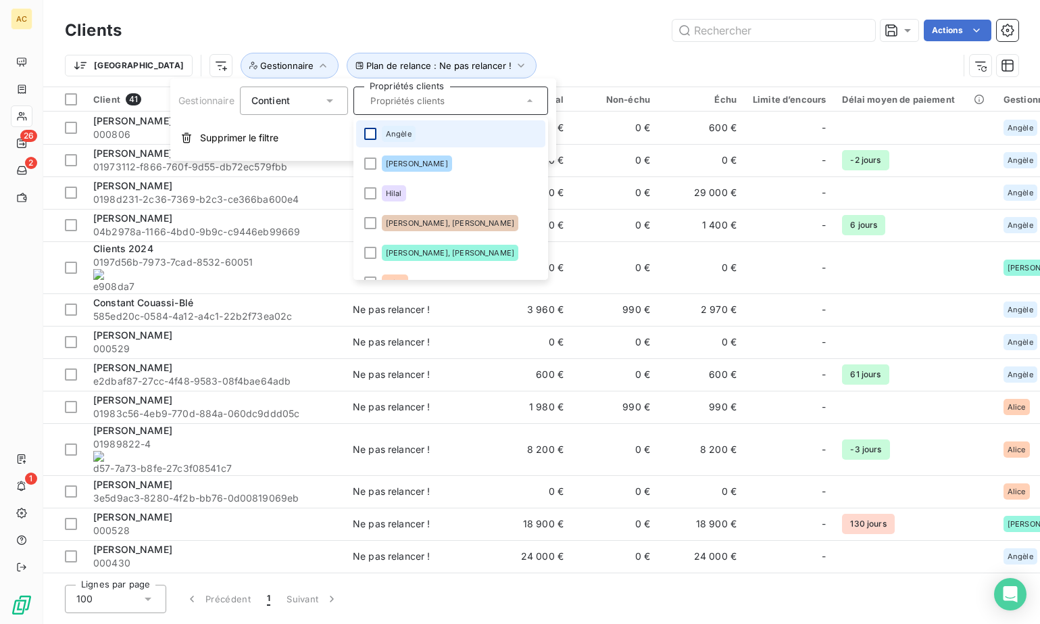
click at [372, 137] on div at bounding box center [370, 134] width 12 height 12
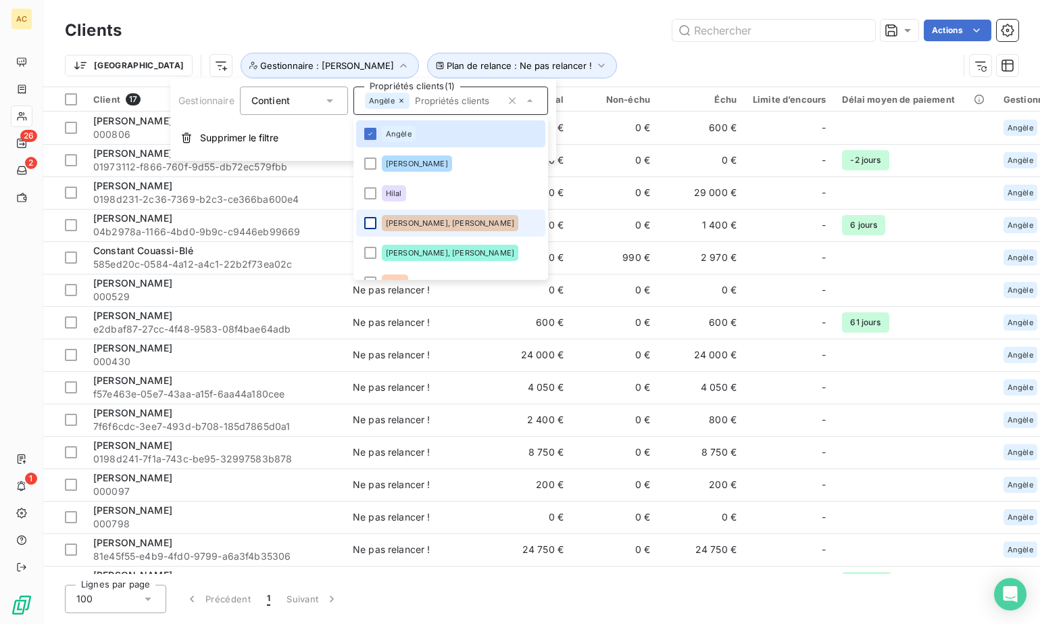
click at [369, 225] on div at bounding box center [370, 223] width 12 height 12
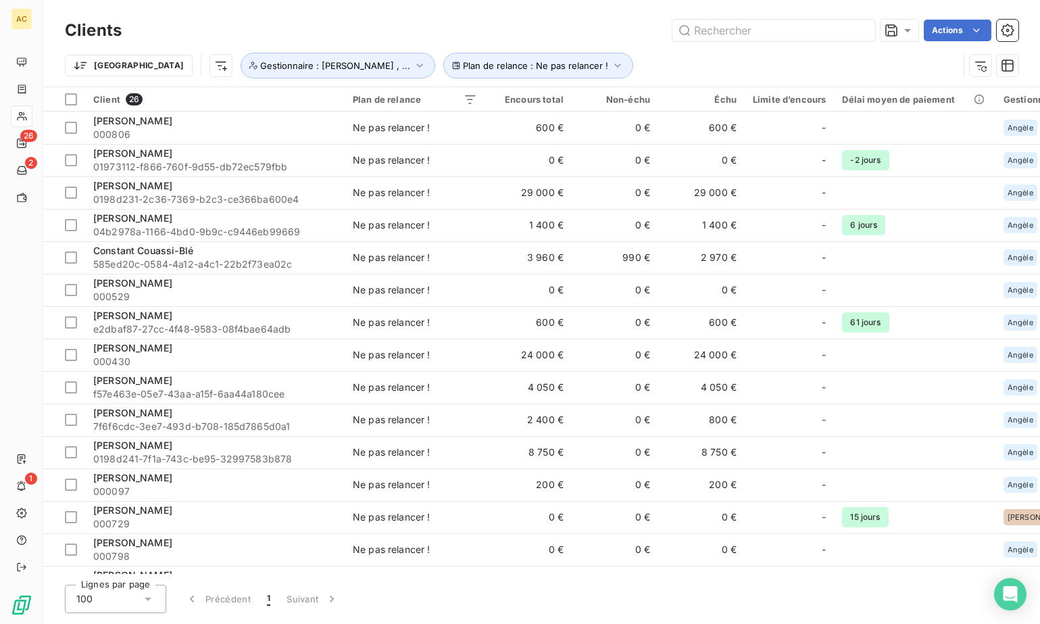
click at [564, 41] on div "Clients Actions" at bounding box center [542, 30] width 954 height 28
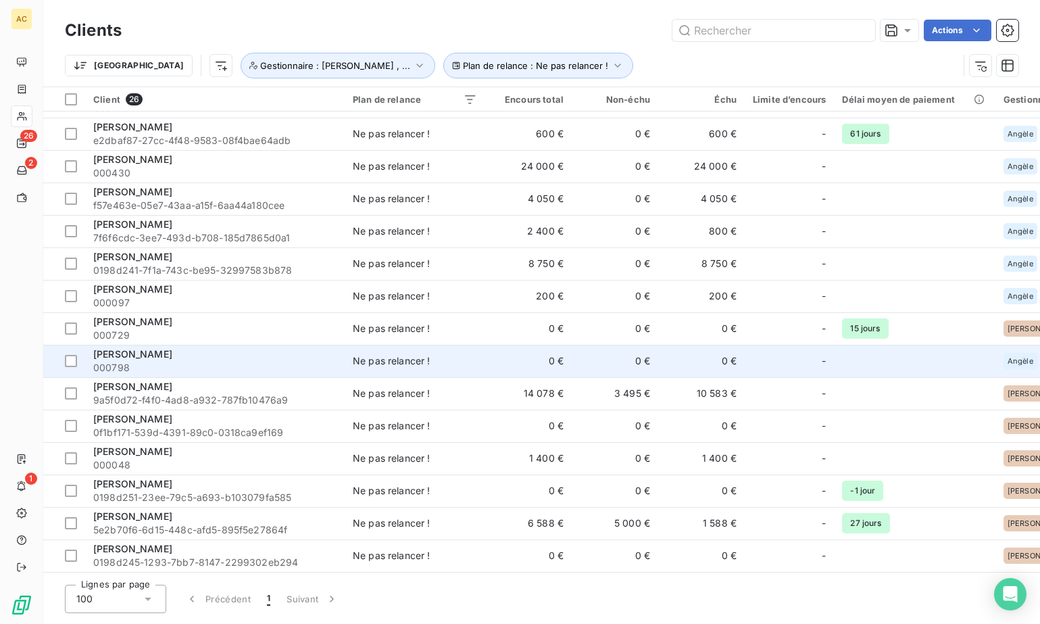
scroll to position [0, 0]
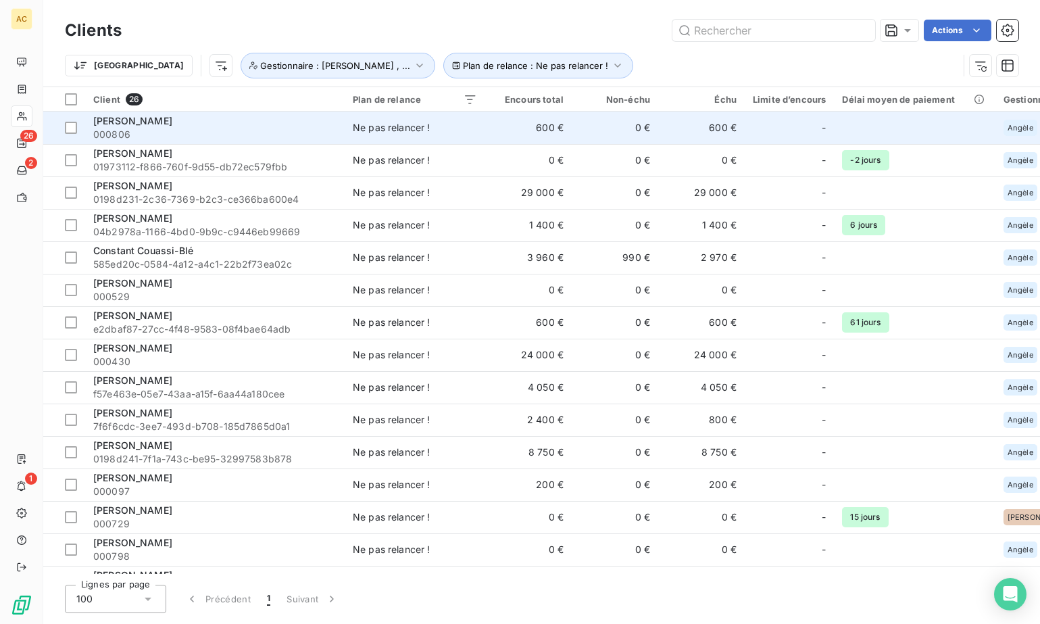
click at [296, 128] on span "000806" at bounding box center [214, 135] width 243 height 14
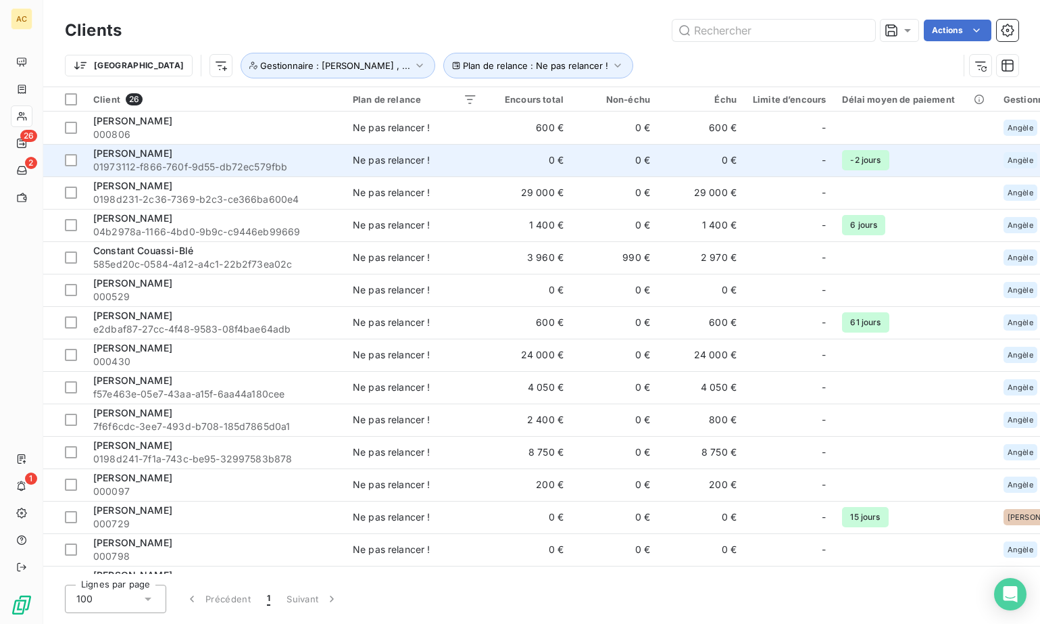
click at [166, 160] on span "01973112-f866-760f-9d55-db72ec579fbb" at bounding box center [214, 167] width 243 height 14
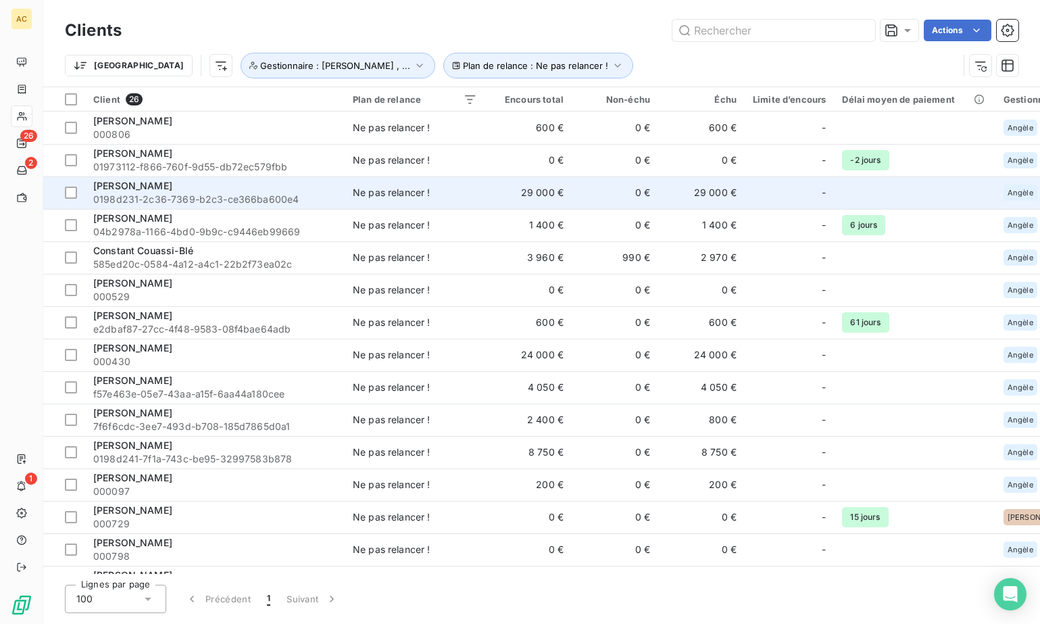
click at [145, 189] on span "[PERSON_NAME]" at bounding box center [132, 185] width 79 height 11
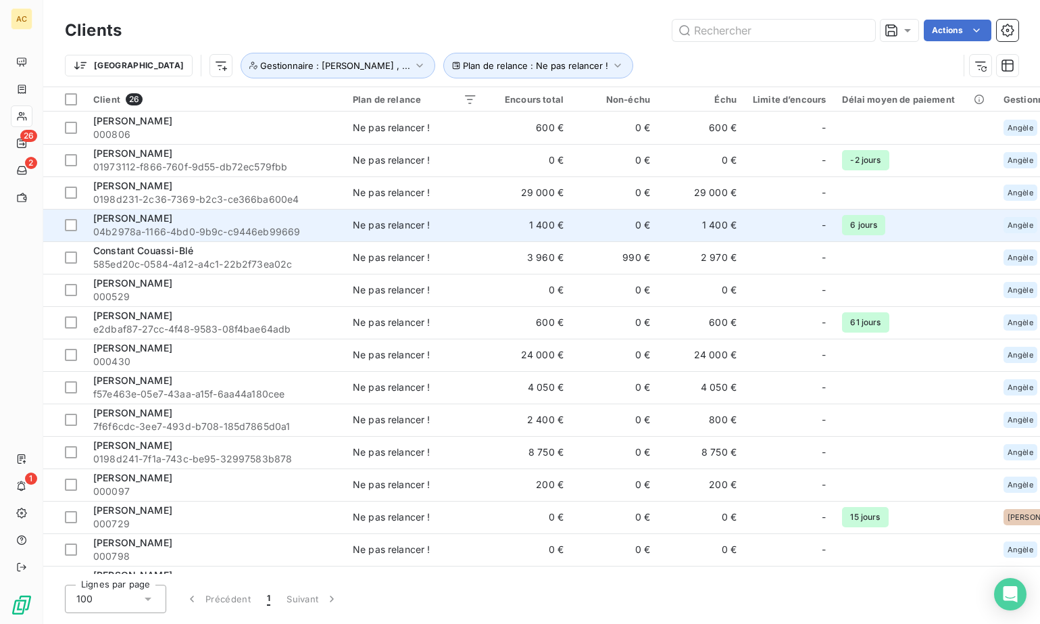
click at [177, 232] on span "04b2978a-1166-4bd0-9b9c-c9446eb99669" at bounding box center [214, 232] width 243 height 14
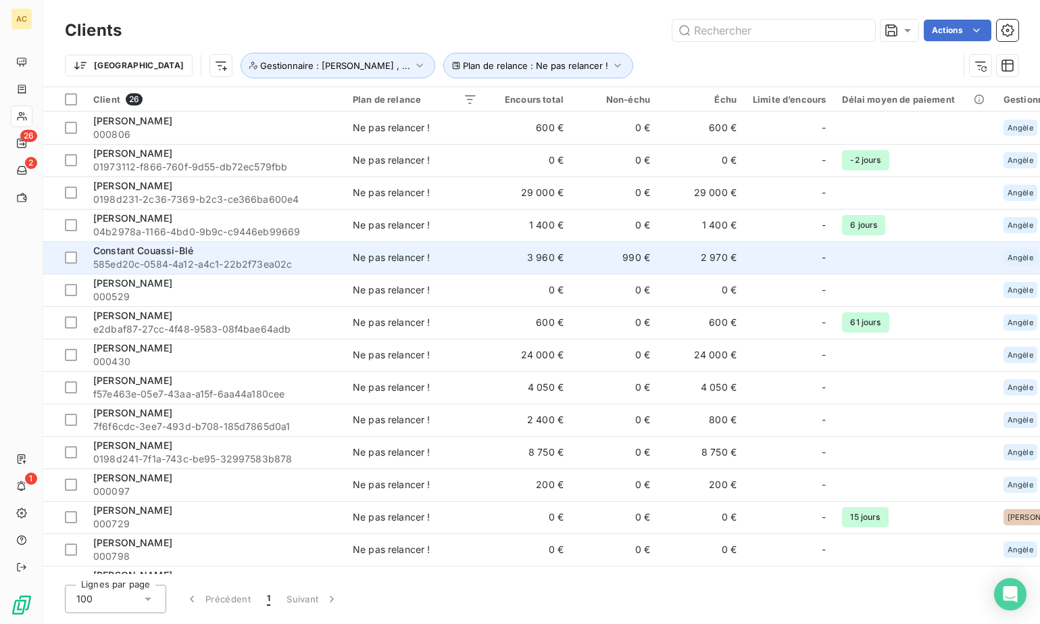
click at [189, 252] on span "Constant Couassi-Blé" at bounding box center [143, 250] width 100 height 11
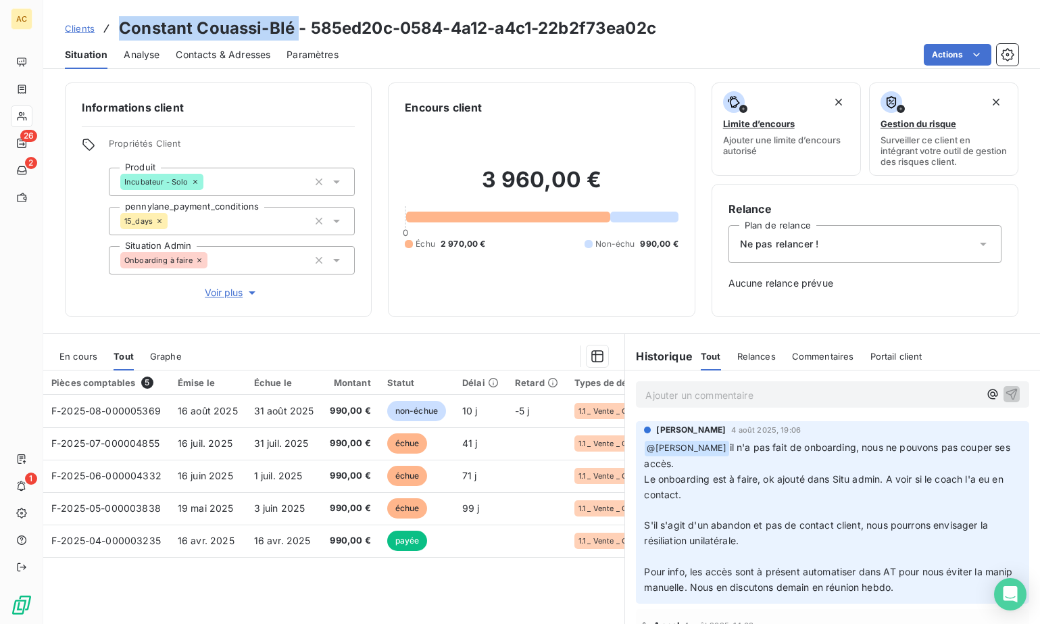
drag, startPoint x: 297, startPoint y: 29, endPoint x: 122, endPoint y: 26, distance: 174.4
click at [122, 26] on h3 "Constant Couassi-Blé - 585ed20c-0584-4a12-a4c1-22b2f73ea02c" at bounding box center [387, 28] width 537 height 24
drag, startPoint x: 118, startPoint y: 27, endPoint x: 291, endPoint y: 28, distance: 173.7
click at [293, 27] on h3 "Constant Couassi-Blé - 585ed20c-0584-4a12-a4c1-22b2f73ea02c" at bounding box center [387, 28] width 537 height 24
copy h3 "Constant Couassi-Blé"
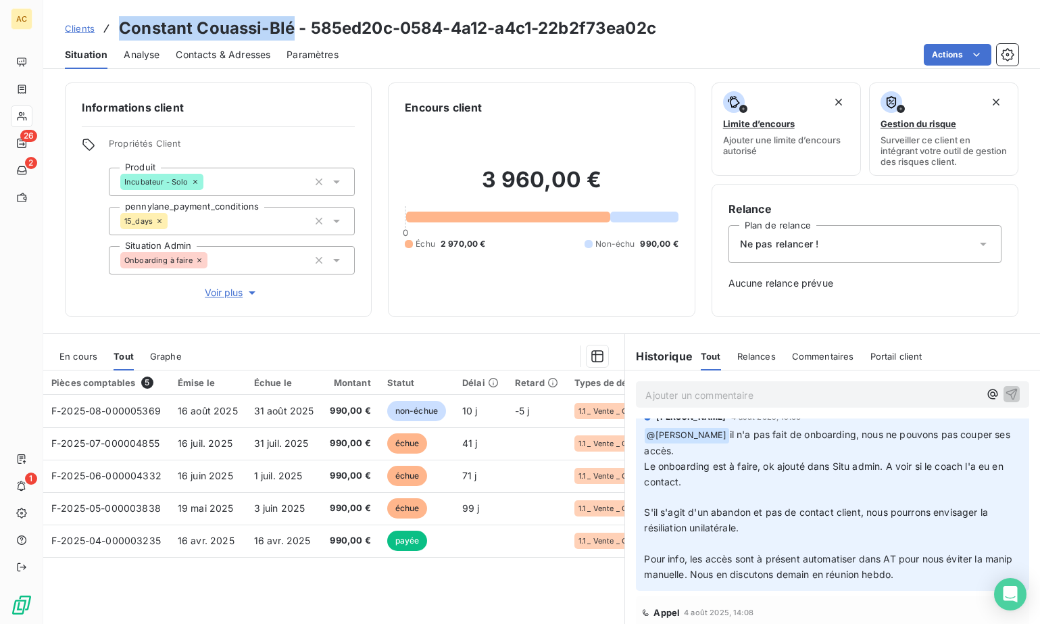
scroll to position [15, 0]
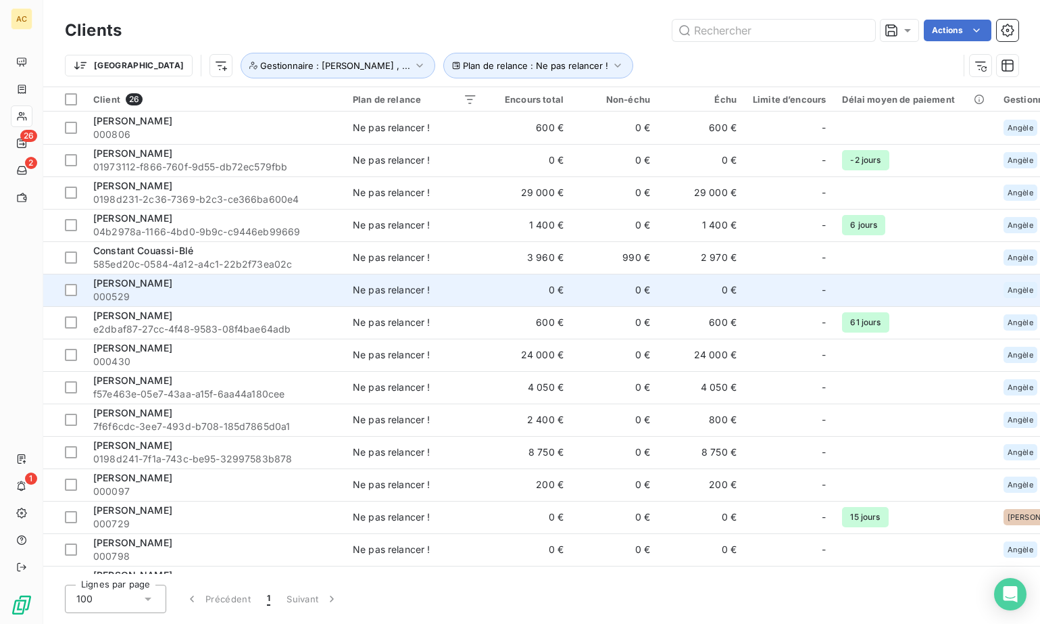
click at [214, 281] on div "Darine Sammoud" at bounding box center [214, 283] width 243 height 14
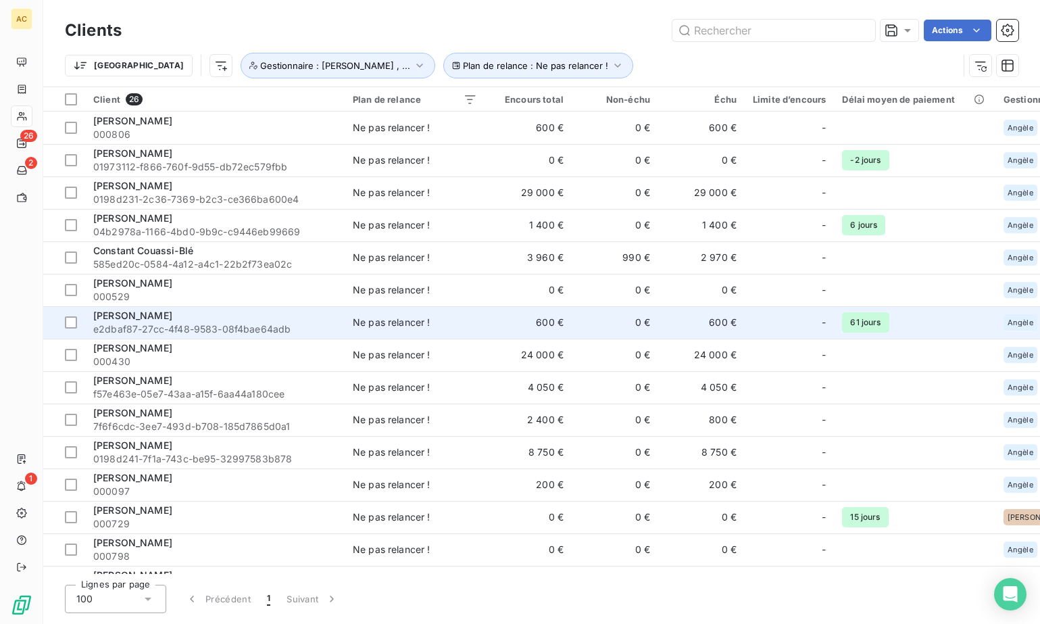
click at [193, 325] on span "e2dbaf87-27cc-4f48-9583-08f4bae64adb" at bounding box center [214, 329] width 243 height 14
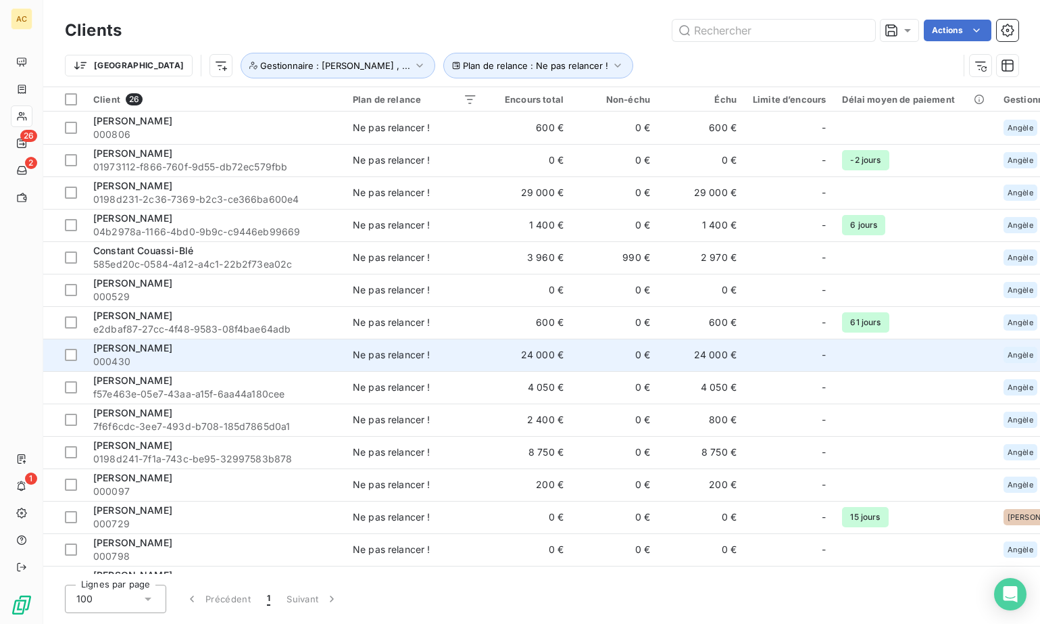
click at [163, 356] on span "000430" at bounding box center [214, 362] width 243 height 14
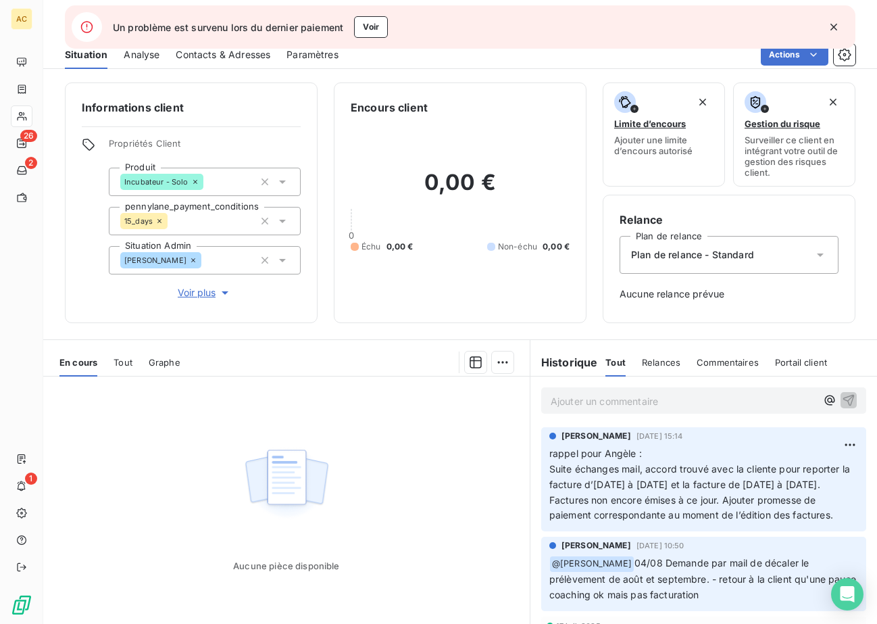
click at [835, 26] on icon "button" at bounding box center [834, 27] width 14 height 14
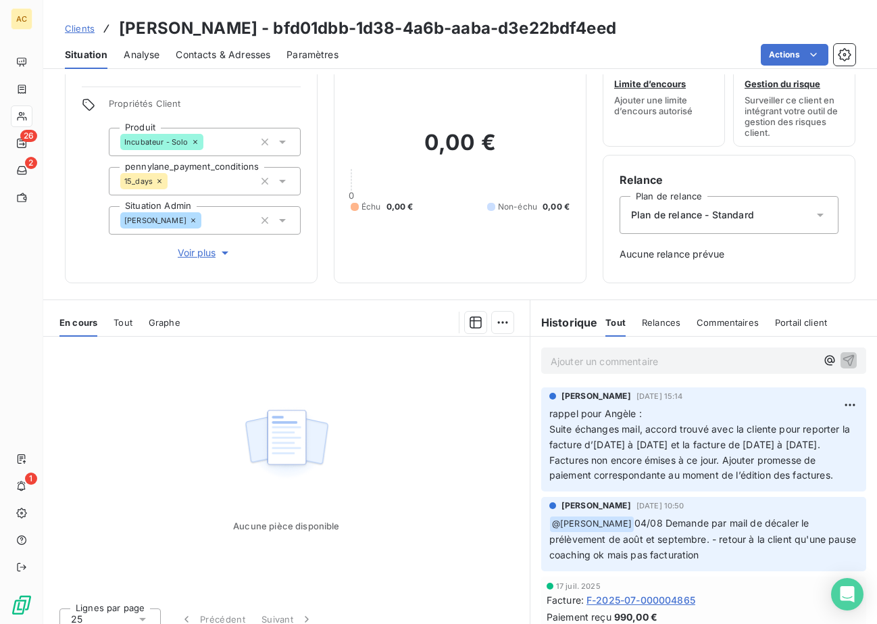
scroll to position [53, 0]
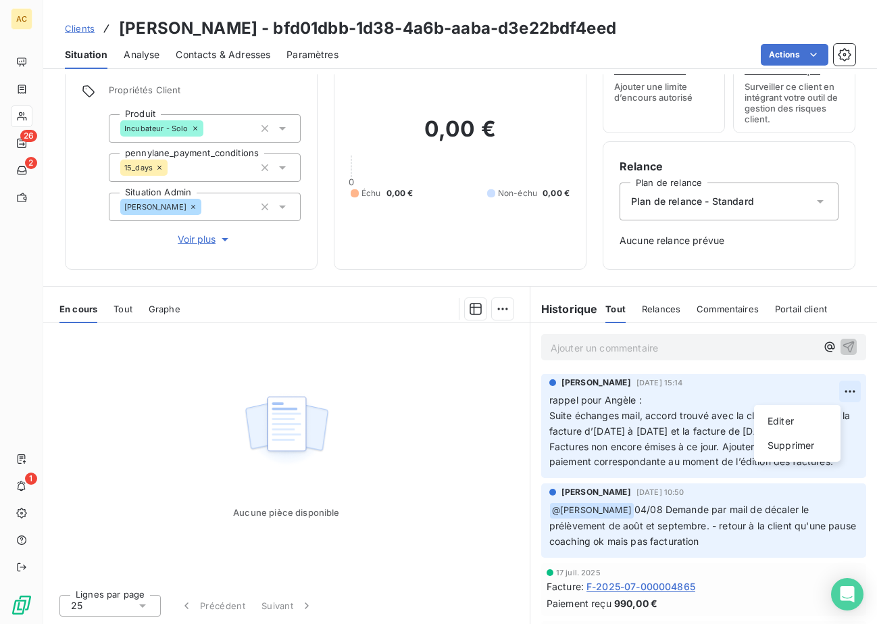
click at [829, 393] on html "AC 26 2 1 Clients [PERSON_NAME] - bfd01dbb-1d38-4a6b-aaba-d3e22bdf4eed Situatio…" at bounding box center [438, 312] width 877 height 624
click at [798, 426] on div "Editer" at bounding box center [798, 421] width 76 height 22
drag, startPoint x: 701, startPoint y: 428, endPoint x: 738, endPoint y: 431, distance: 37.3
click at [740, 430] on span "rappel pour Angèle : Suite échanges mail, accord trouvé avec la cliente pour re…" at bounding box center [696, 431] width 293 height 74
click at [749, 428] on span "rappel pour [PERSON_NAME] : Suite échanges mail, accord trouvé avec la cliente …" at bounding box center [696, 431] width 293 height 74
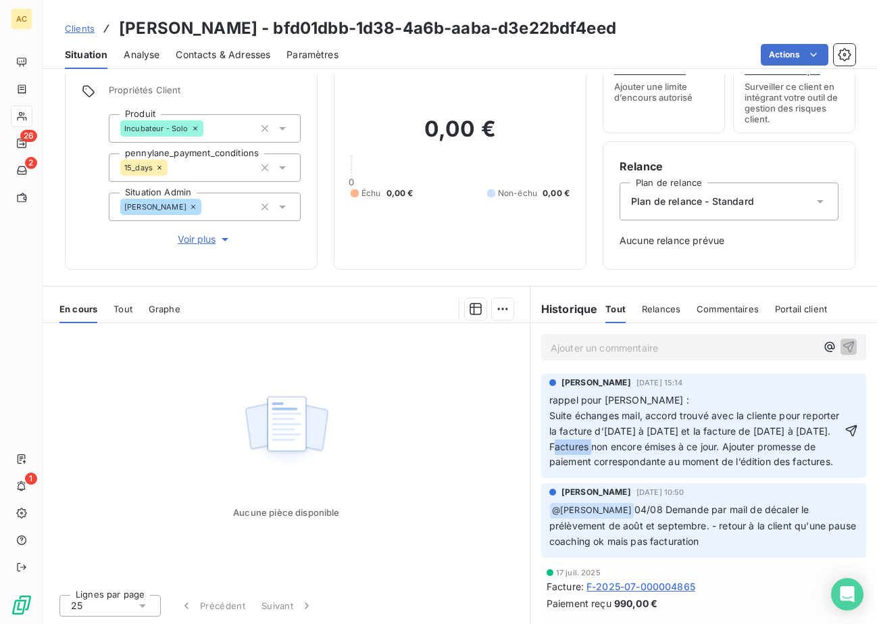
drag, startPoint x: 675, startPoint y: 448, endPoint x: 641, endPoint y: 448, distance: 34.5
click at [641, 448] on span "rappel pour [PERSON_NAME] : Suite échanges mail, accord trouvé avec la cliente …" at bounding box center [696, 431] width 293 height 74
drag, startPoint x: 642, startPoint y: 448, endPoint x: 677, endPoint y: 445, distance: 35.3
click at [677, 445] on span "rappel pour [PERSON_NAME] : Suite échanges mail, accord trouvé avec la cliente …" at bounding box center [696, 431] width 293 height 74
drag, startPoint x: 542, startPoint y: 462, endPoint x: 558, endPoint y: 465, distance: 16.6
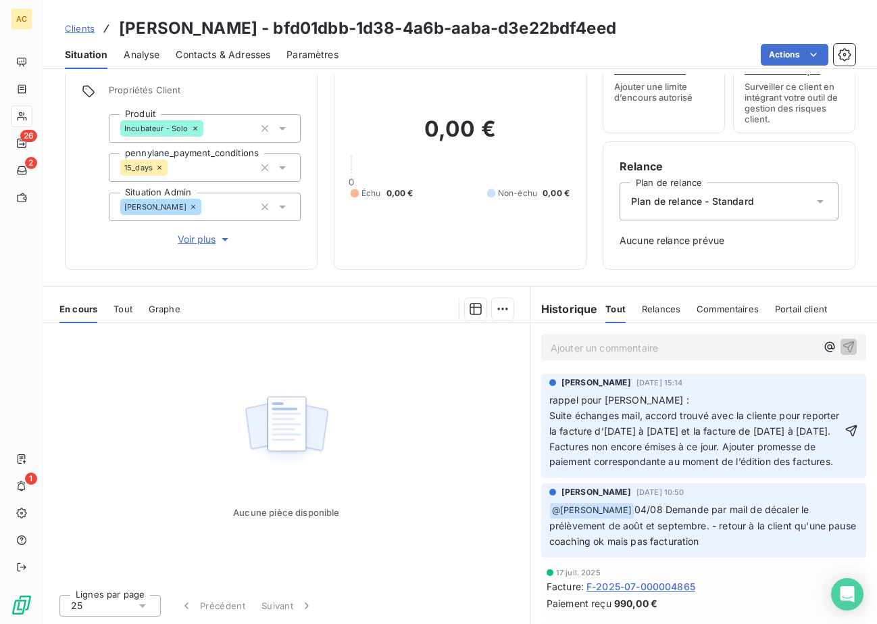
click at [558, 465] on div "[PERSON_NAME] [DATE] 15:14 rappel pour Angèle : Suite échanges mail, accord tro…" at bounding box center [703, 426] width 325 height 104
drag, startPoint x: 543, startPoint y: 462, endPoint x: 583, endPoint y: 485, distance: 46.0
click at [583, 470] on p "rappel pour [PERSON_NAME] : Suite échanges mail, accord trouvé avec la cliente …" at bounding box center [696, 431] width 293 height 77
drag, startPoint x: 588, startPoint y: 490, endPoint x: 544, endPoint y: 462, distance: 52.3
click at [550, 462] on p "rappel pour [PERSON_NAME] : Suite échanges mail, accord trouvé avec la cliente …" at bounding box center [696, 431] width 293 height 77
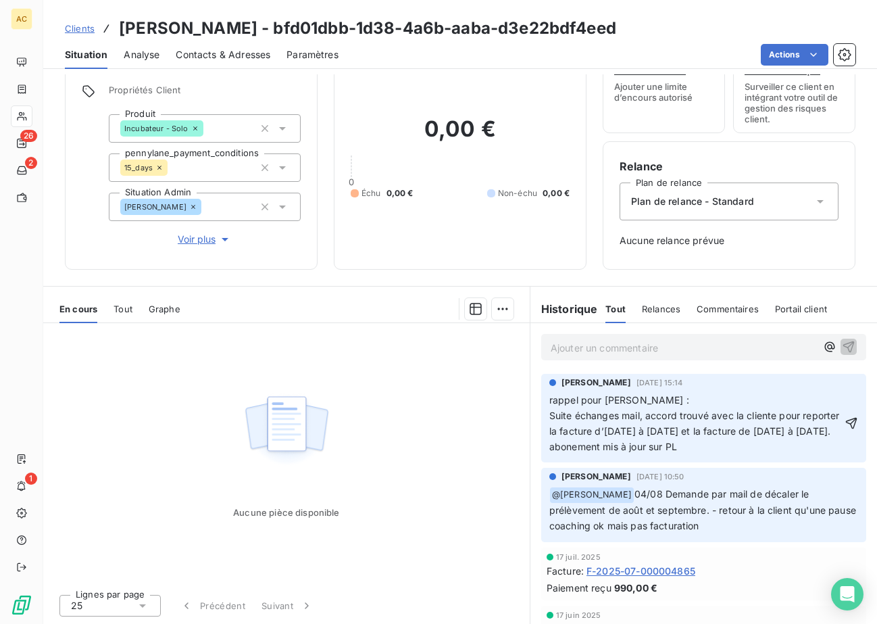
click at [566, 452] on span "rappel pour [PERSON_NAME] : Suite échanges mail, accord trouvé avec la cliente …" at bounding box center [696, 423] width 293 height 58
click at [650, 452] on span "rappel pour [PERSON_NAME] : Suite échanges mail, accord trouvé avec la cliente …" at bounding box center [696, 423] width 293 height 58
click at [730, 455] on p "rappel pour [PERSON_NAME] : Suite échanges mail, accord trouvé avec la cliente …" at bounding box center [696, 424] width 293 height 62
click at [669, 452] on span "rappel pour [PERSON_NAME] : Suite échanges mail, accord trouvé avec la cliente …" at bounding box center [696, 423] width 293 height 58
drag, startPoint x: 664, startPoint y: 400, endPoint x: 471, endPoint y: 400, distance: 193.3
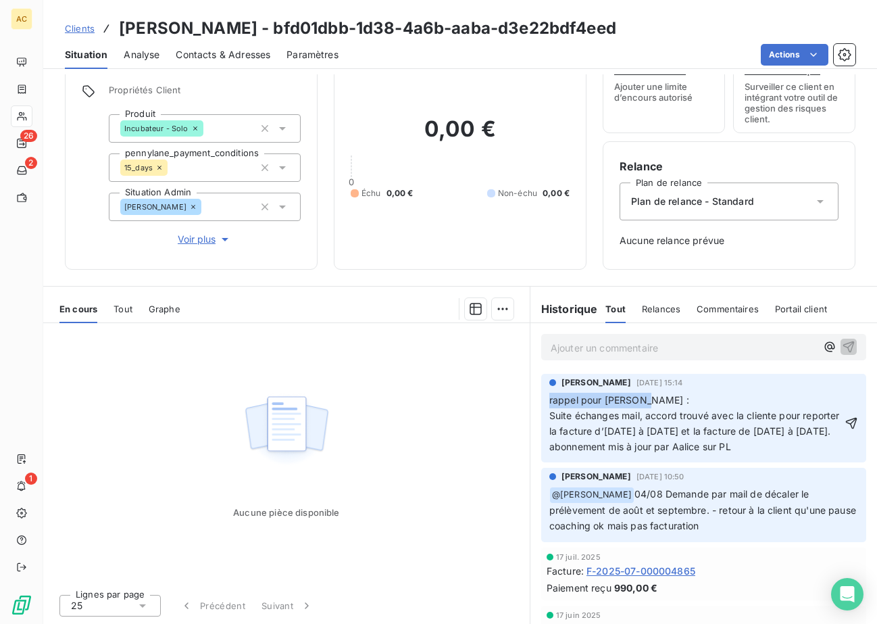
click at [471, 400] on div "En cours Tout Graphe Aucune pièce disponible Lignes par page 25 Précédent Suiva…" at bounding box center [460, 455] width 834 height 338
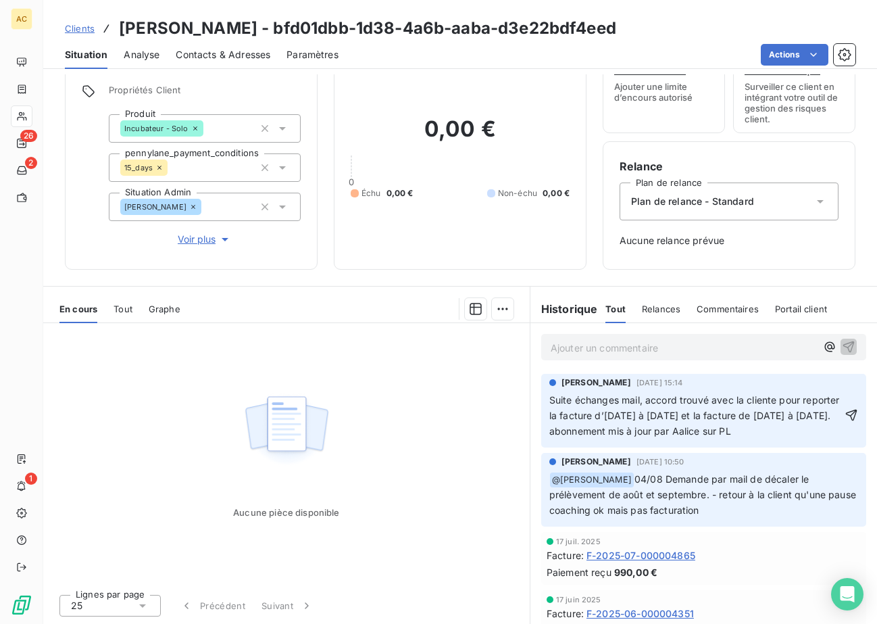
click at [550, 417] on span "Suite échanges mail, accord trouvé avec la cliente pour reporter la facture d’[…" at bounding box center [696, 415] width 293 height 43
click at [754, 448] on div "[PERSON_NAME] [DATE] 15:14 Suite échanges mail, accord trouvé avec la cliente p…" at bounding box center [703, 411] width 325 height 74
click at [747, 439] on p "Suite échanges mail, accord trouvé avec la cliente pour reporter la facture d’[…" at bounding box center [696, 416] width 293 height 47
click at [550, 437] on span "Suite échanges mail, accord trouvé avec la cliente pour reporter la facture d’[…" at bounding box center [696, 415] width 293 height 43
click at [680, 437] on span "Suite échanges mail, accord trouvé avec la cliente pour reporter la facture d’[…" at bounding box center [696, 415] width 293 height 43
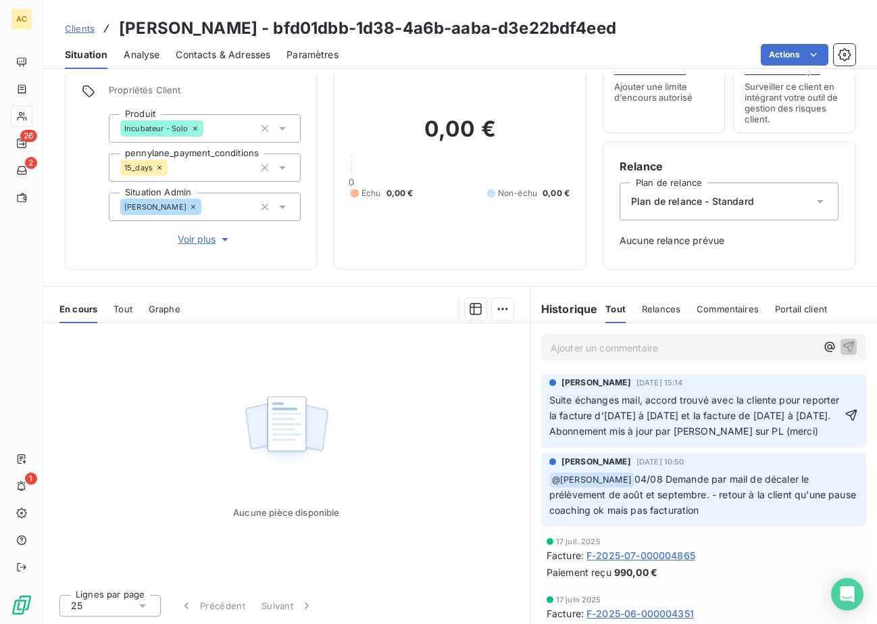
click at [771, 439] on p "Suite échanges mail, accord trouvé avec la cliente pour reporter la facture d’[…" at bounding box center [696, 416] width 293 height 47
click at [845, 417] on icon "button" at bounding box center [852, 415] width 14 height 14
click at [126, 309] on span "Tout" at bounding box center [123, 309] width 19 height 11
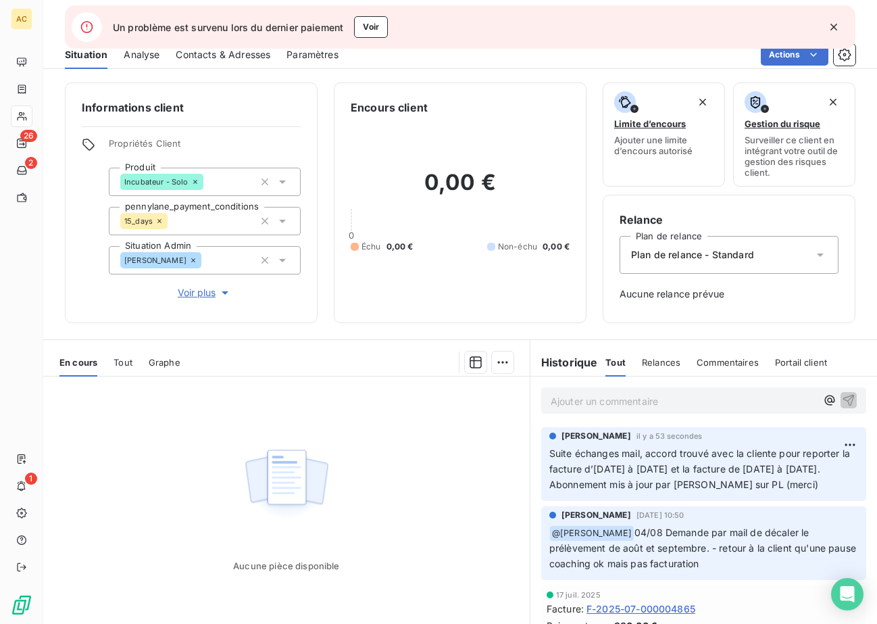
click at [421, 491] on div "Aucune pièce disponible" at bounding box center [286, 507] width 487 height 260
click at [830, 442] on html "AC 26 2 1 Un problème est survenu lors du dernier paiement Voir Clients Christi…" at bounding box center [438, 312] width 877 height 624
click at [791, 476] on div "Editer" at bounding box center [798, 475] width 76 height 22
click at [711, 486] on p "Suite échanges mail, accord trouvé avec la cliente pour reporter la facture d’a…" at bounding box center [696, 469] width 293 height 47
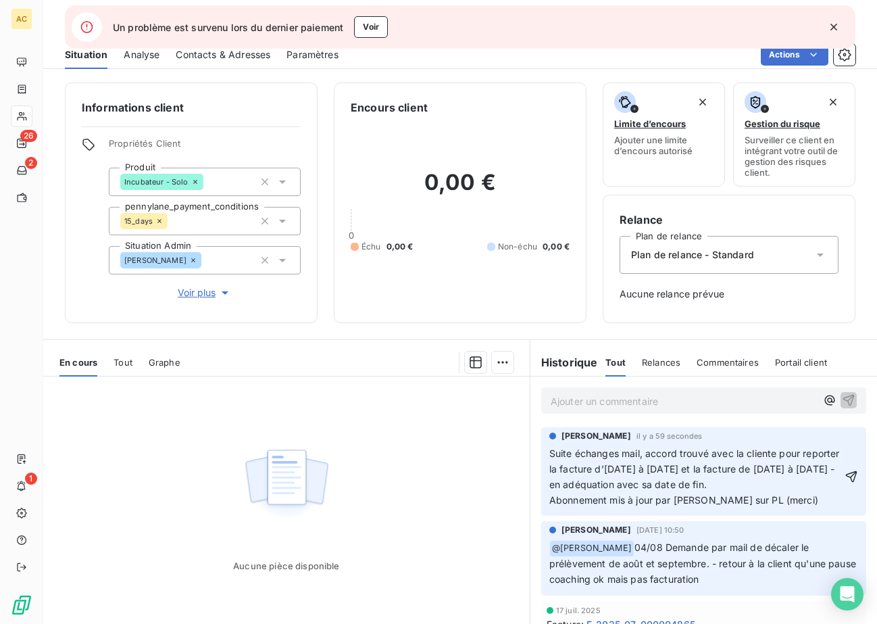
click at [710, 484] on span "Suite échanges mail, accord trouvé avec la cliente pour reporter la facture d’a…" at bounding box center [696, 477] width 293 height 58
drag, startPoint x: 724, startPoint y: 483, endPoint x: 729, endPoint y: 522, distance: 38.9
click at [724, 483] on span "Suite échanges mail, accord trouvé avec la cliente pour reporter la facture d’a…" at bounding box center [696, 477] width 293 height 58
click at [607, 493] on p "Suite échanges mail, accord trouvé avec la cliente pour reporter la facture d’a…" at bounding box center [696, 477] width 293 height 62
click at [845, 483] on icon "button" at bounding box center [852, 477] width 14 height 14
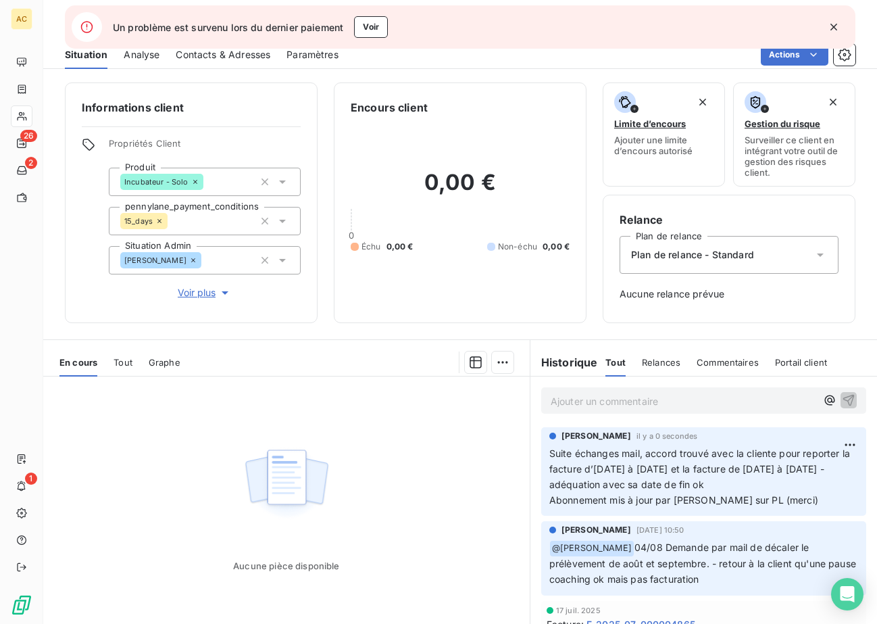
click at [836, 27] on icon "button" at bounding box center [834, 27] width 14 height 14
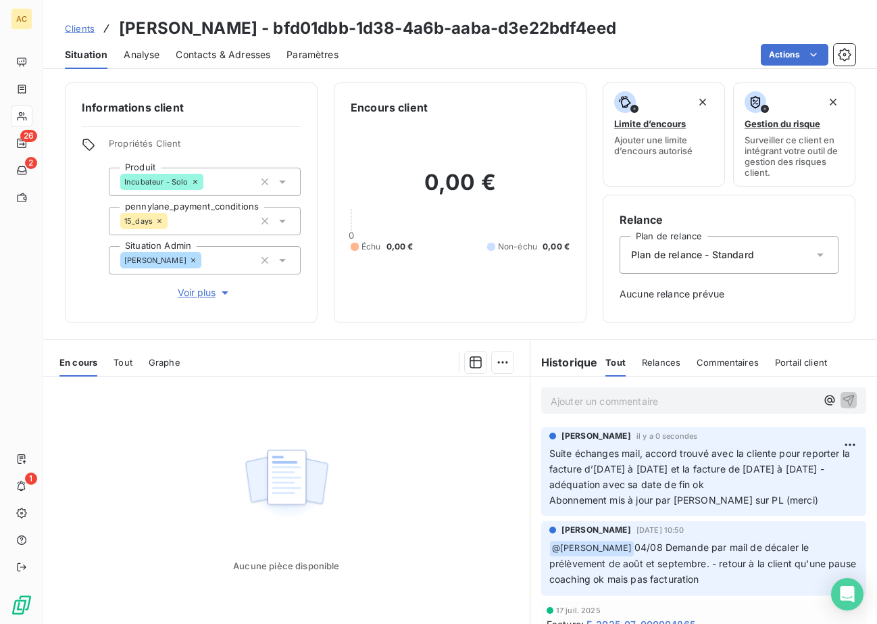
click at [86, 34] on link "Clients" at bounding box center [80, 29] width 30 height 14
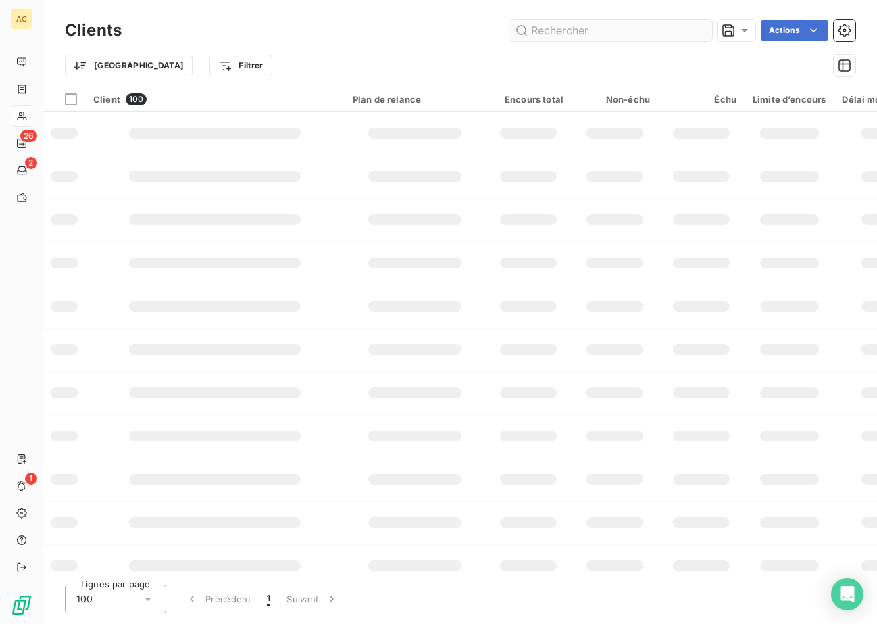
click at [555, 38] on input "text" at bounding box center [611, 31] width 203 height 22
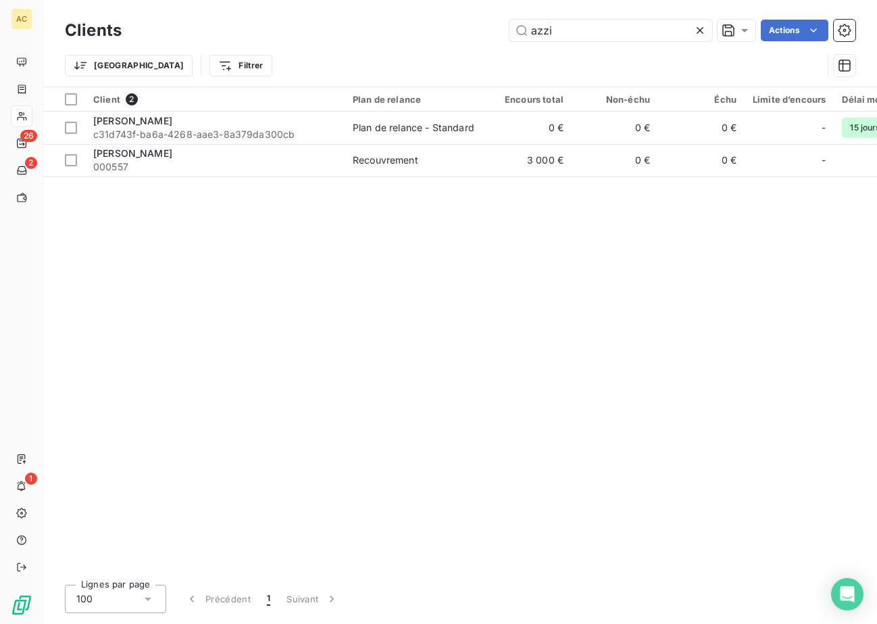
type input "azzi"
click at [230, 166] on span "000557" at bounding box center [214, 167] width 243 height 14
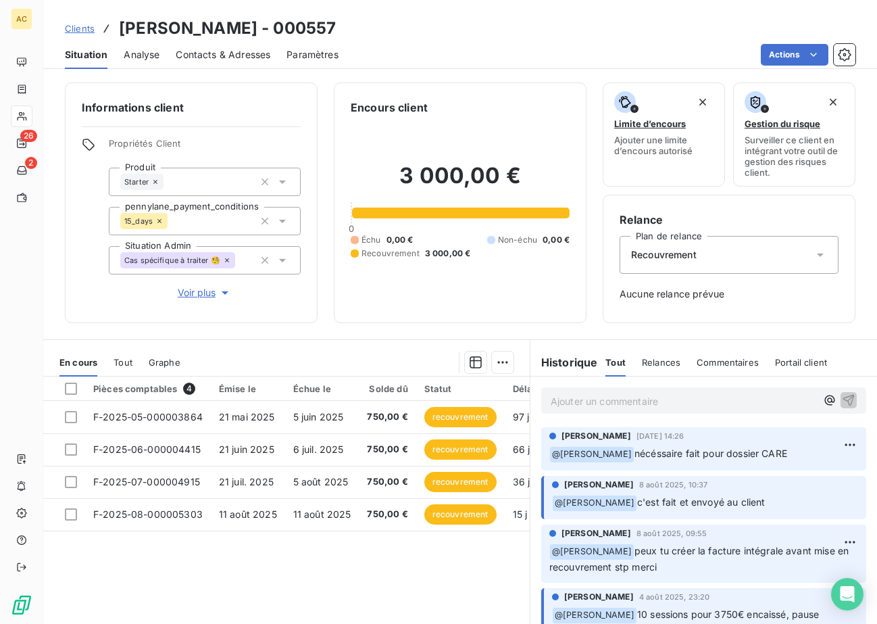
click at [79, 28] on span "Clients" at bounding box center [80, 28] width 30 height 11
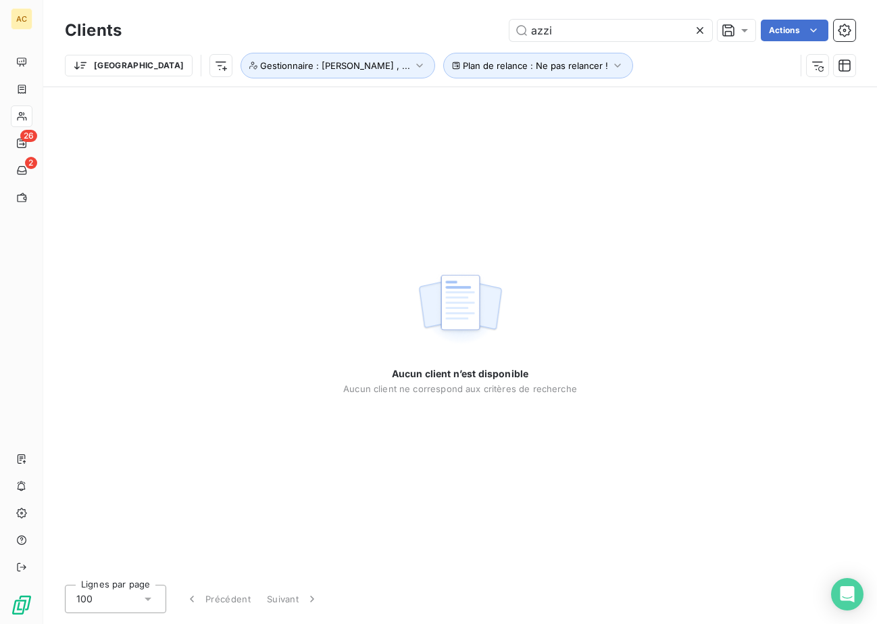
click at [416, 30] on div "azzi Actions" at bounding box center [497, 31] width 718 height 22
type input "lucien"
click at [260, 70] on span "Gestionnaire : Angèle , ..." at bounding box center [335, 65] width 150 height 11
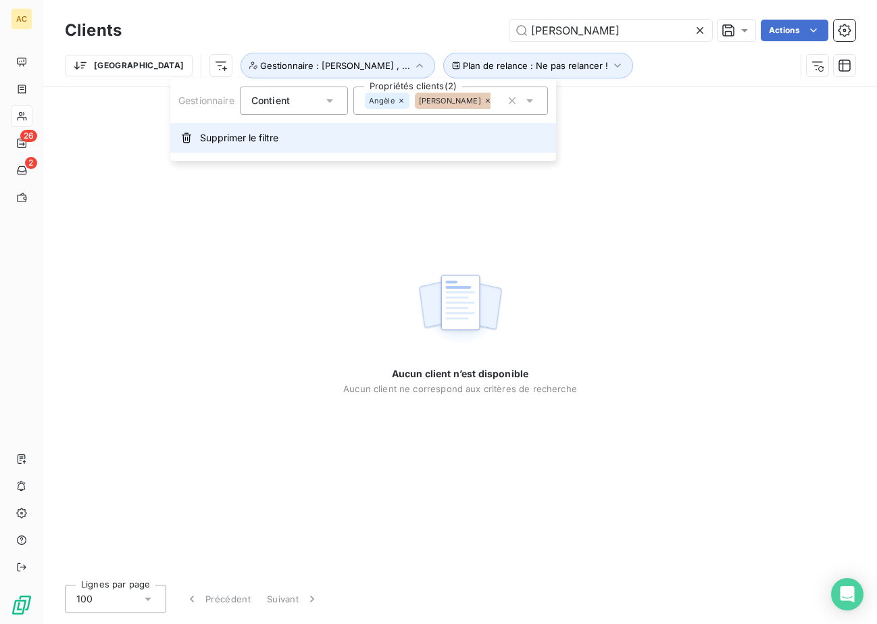
click at [246, 143] on span "Supprimer le filtre" at bounding box center [239, 138] width 78 height 14
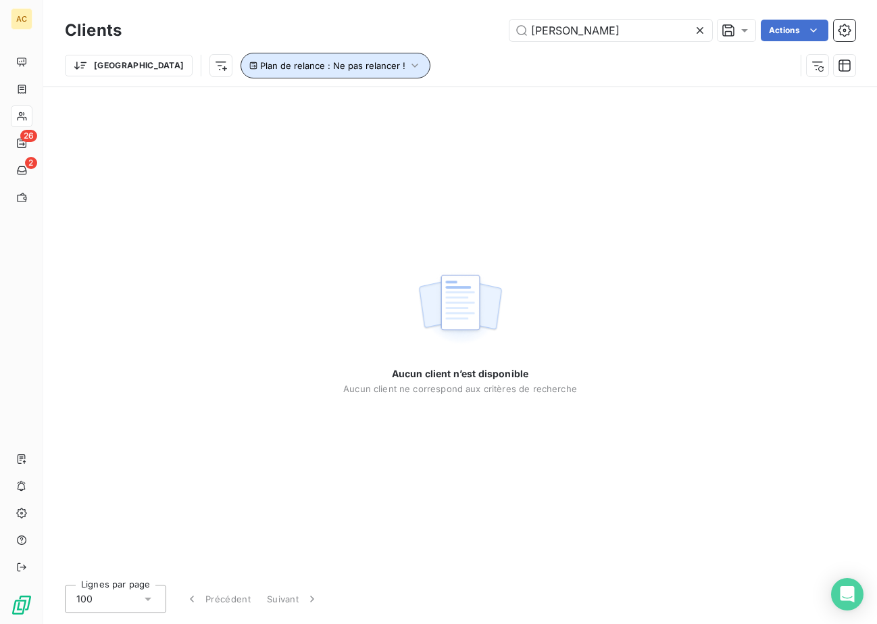
click at [274, 66] on span "Plan de relance : Ne pas relancer !" at bounding box center [332, 65] width 145 height 11
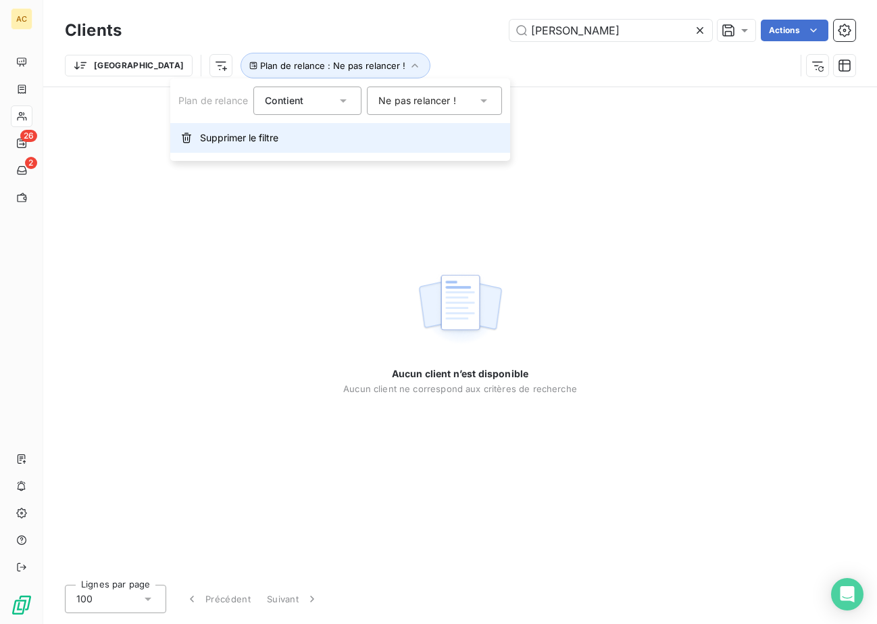
click at [237, 147] on button "Supprimer le filtre" at bounding box center [340, 138] width 340 height 30
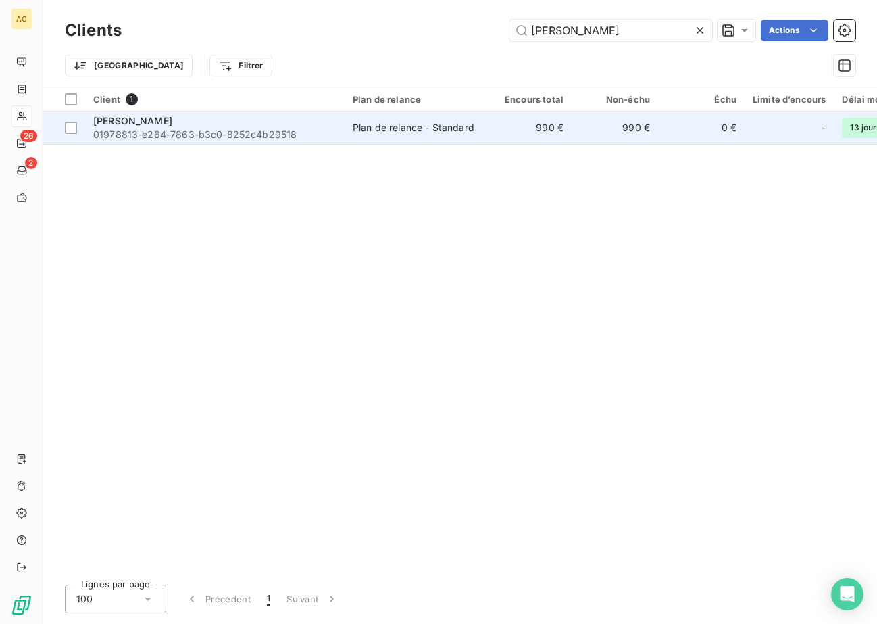
click at [144, 122] on span "Lucien Larbaig" at bounding box center [132, 120] width 79 height 11
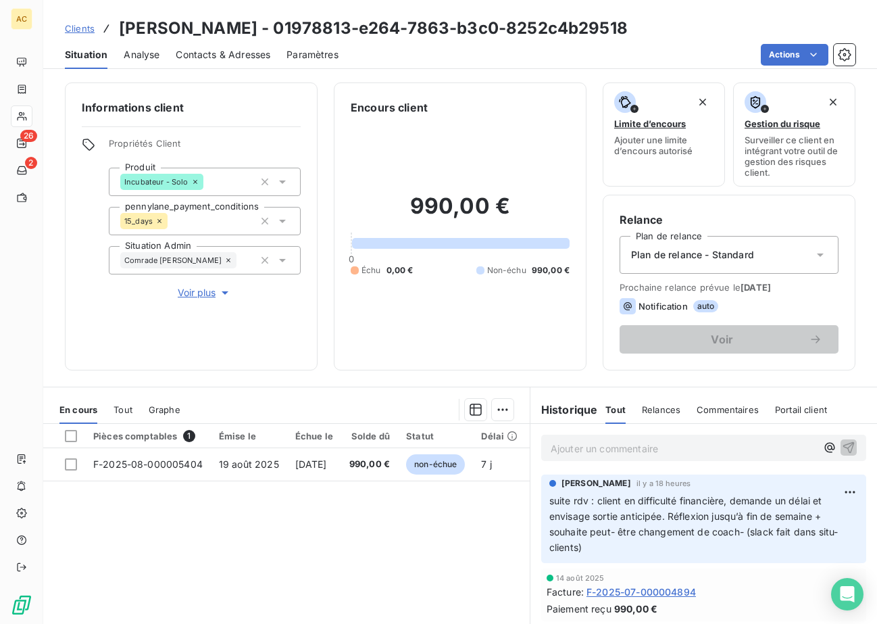
click at [128, 406] on span "Tout" at bounding box center [123, 409] width 19 height 11
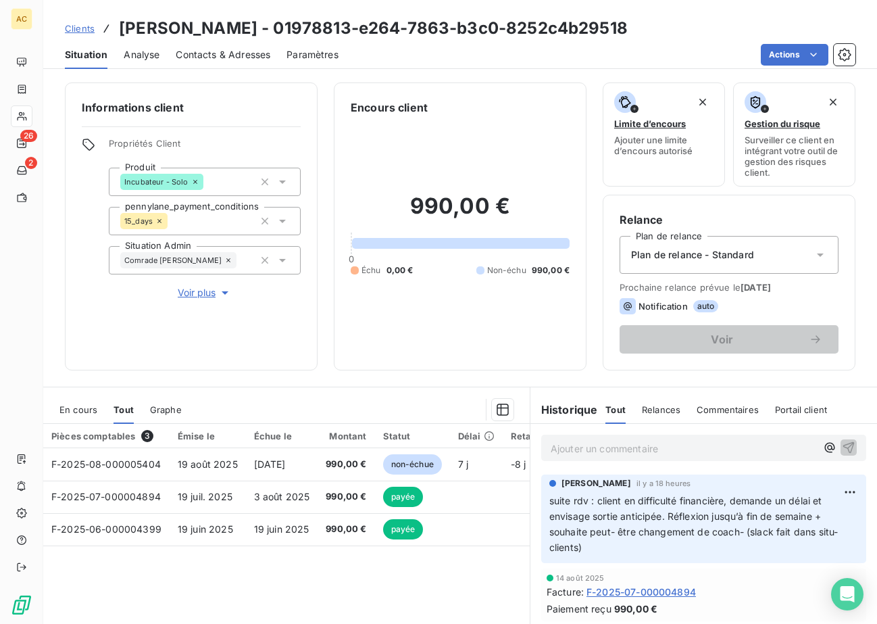
click at [89, 31] on span "Clients" at bounding box center [80, 28] width 30 height 11
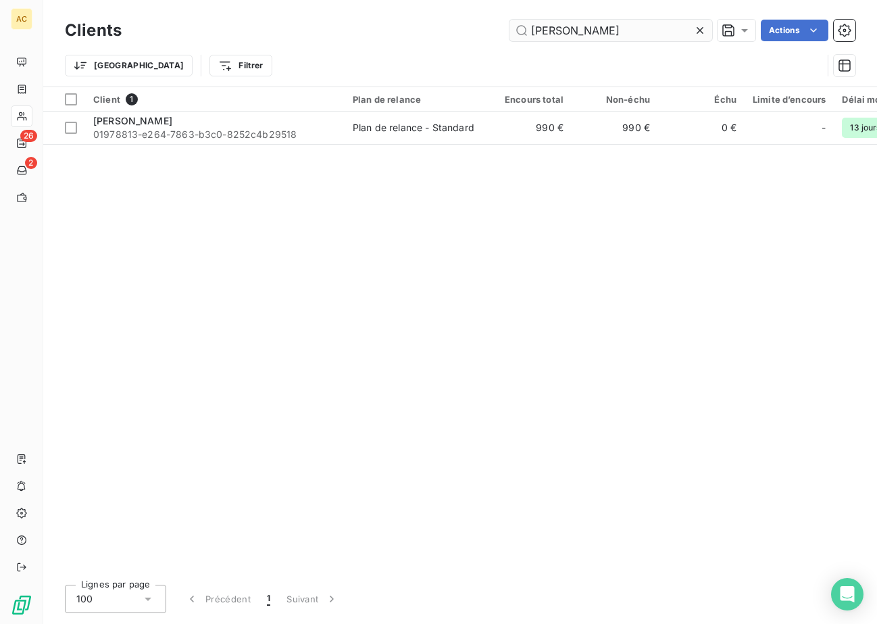
click at [569, 31] on input "lucien" at bounding box center [611, 31] width 203 height 22
drag, startPoint x: 569, startPoint y: 31, endPoint x: 518, endPoint y: 46, distance: 53.5
click at [510, 34] on input "lucien" at bounding box center [611, 31] width 203 height 22
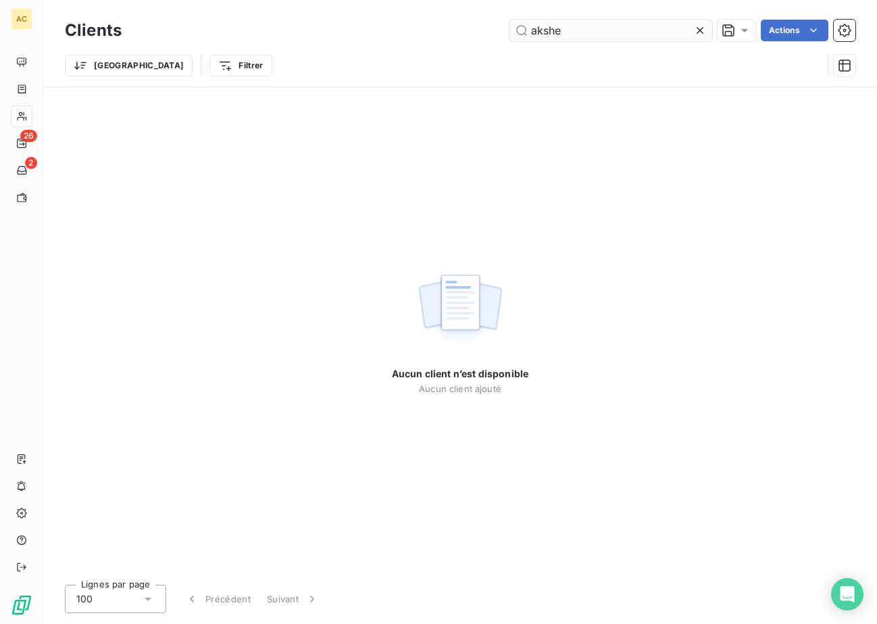
click at [548, 32] on input "akshe" at bounding box center [611, 31] width 203 height 22
drag, startPoint x: 564, startPoint y: 31, endPoint x: 546, endPoint y: 35, distance: 18.7
click at [546, 35] on input "akshe" at bounding box center [611, 31] width 203 height 22
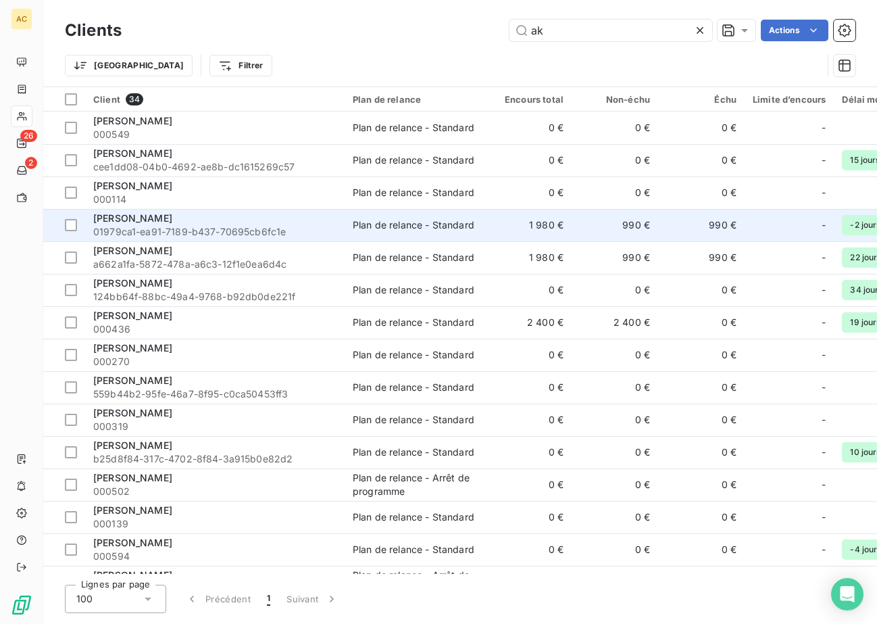
type input "ak"
click at [192, 226] on span "01979ca1-ea91-7189-b437-70695cb6fc1e" at bounding box center [214, 232] width 243 height 14
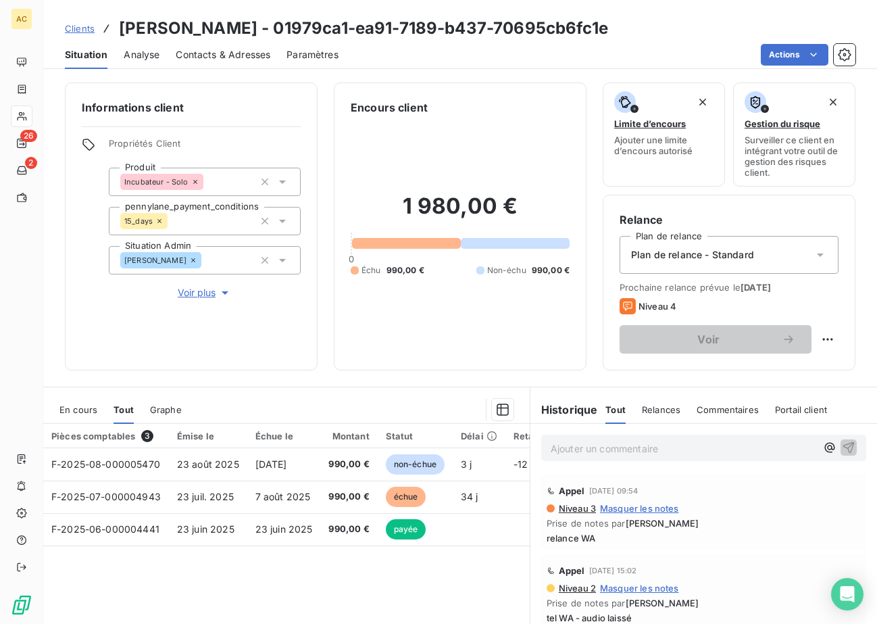
click at [231, 56] on span "Contacts & Adresses" at bounding box center [223, 55] width 95 height 14
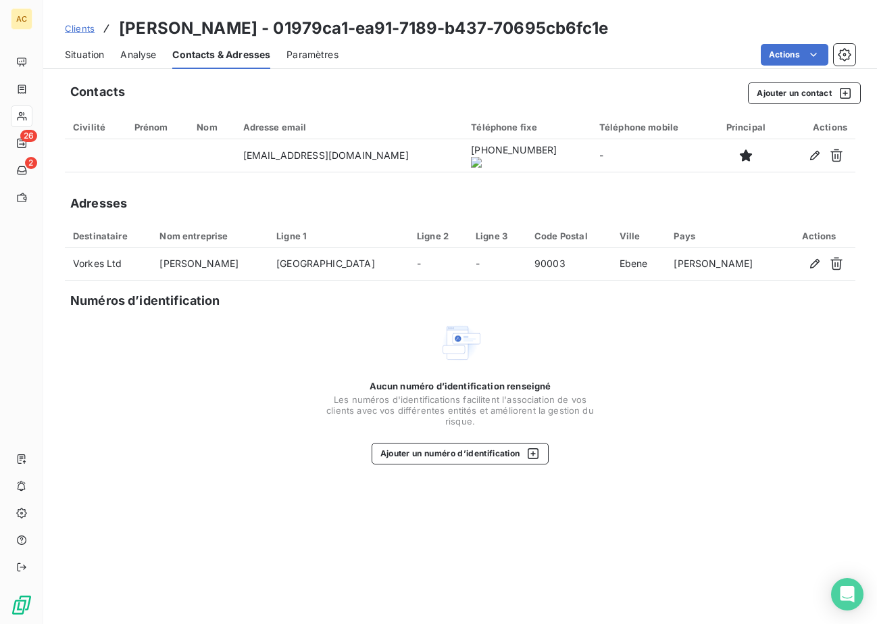
click at [98, 61] on div "Situation" at bounding box center [84, 55] width 39 height 28
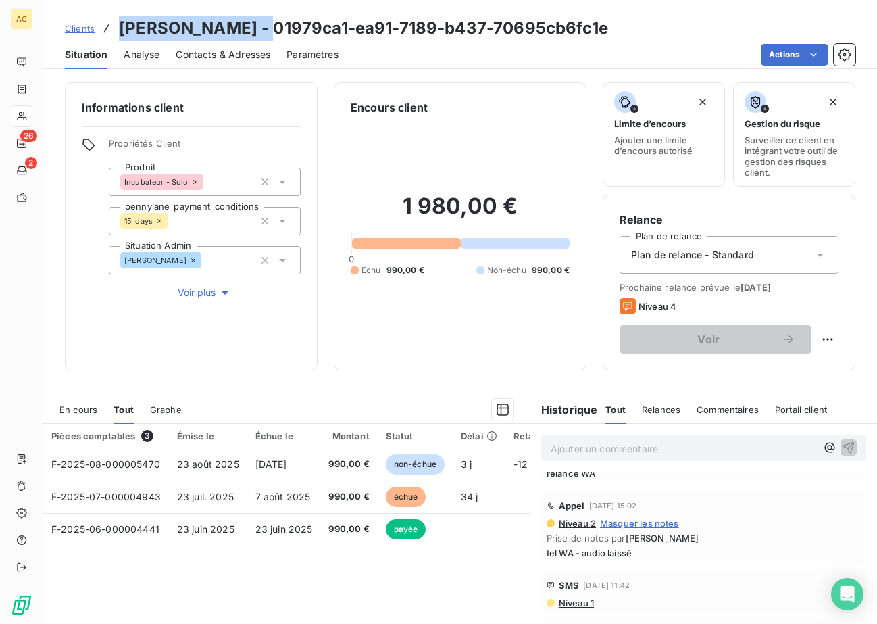
drag, startPoint x: 274, startPoint y: 31, endPoint x: 115, endPoint y: 30, distance: 159.5
click at [115, 30] on div "Clients Akshay Pokhunram - 01979ca1-ea91-7189-b437-70695cb6fc1e" at bounding box center [337, 28] width 544 height 24
copy h3 "Akshay Pokhunram"
click at [202, 295] on span "Voir plus" at bounding box center [205, 293] width 54 height 14
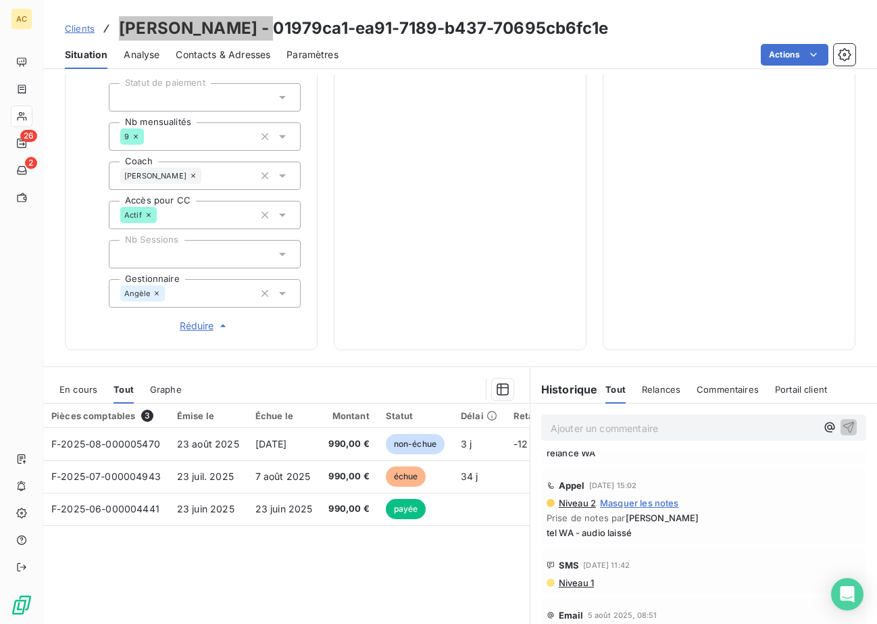
scroll to position [439, 0]
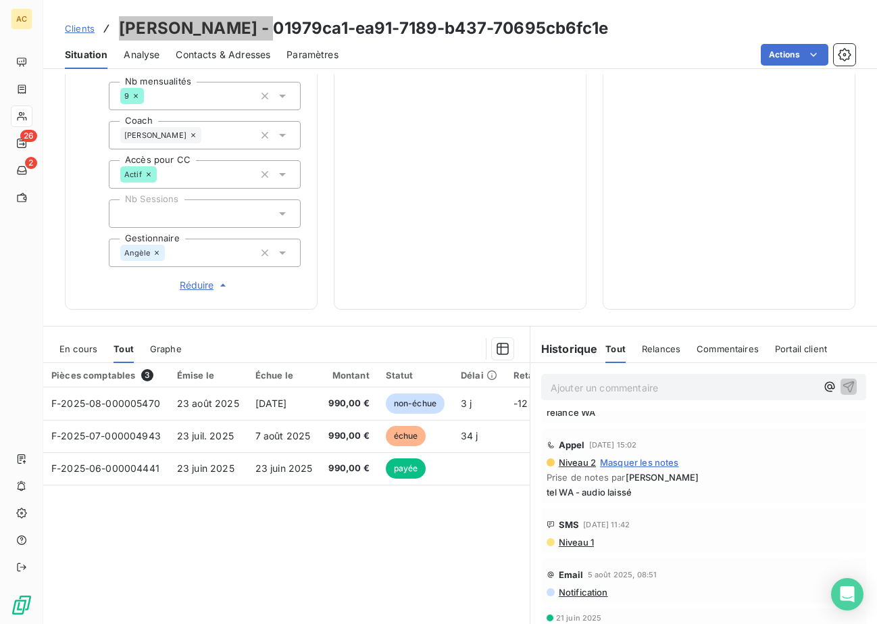
copy h3 "Akshay Pokhunram"
click at [85, 31] on span "Clients" at bounding box center [80, 28] width 30 height 11
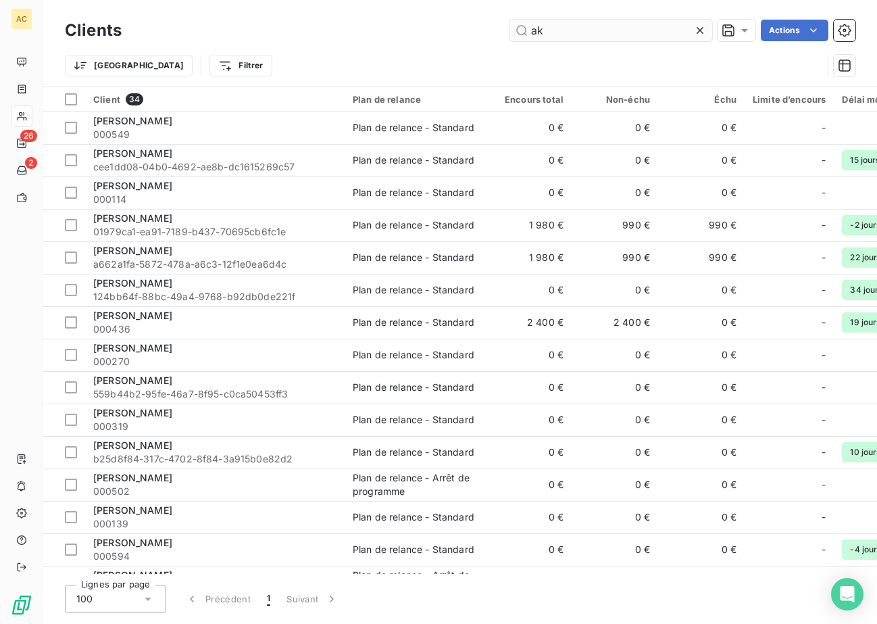
drag, startPoint x: 594, startPoint y: 34, endPoint x: 531, endPoint y: 30, distance: 63.0
click at [531, 29] on input "ak" at bounding box center [611, 31] width 203 height 22
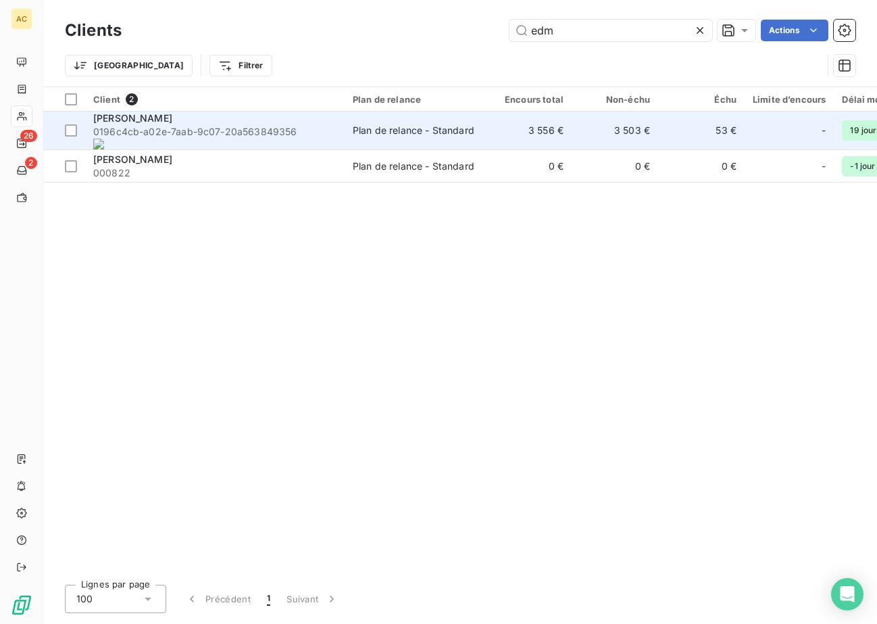
type input "edm"
click at [245, 129] on onoff-telecom-ce-phone-number-wrapper "563849356" at bounding box center [270, 131] width 54 height 11
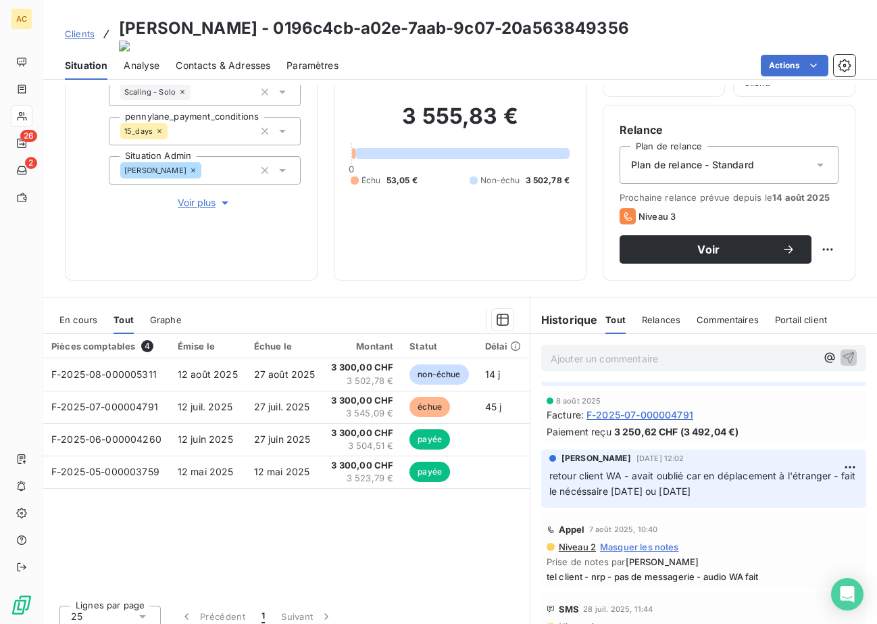
scroll to position [341, 0]
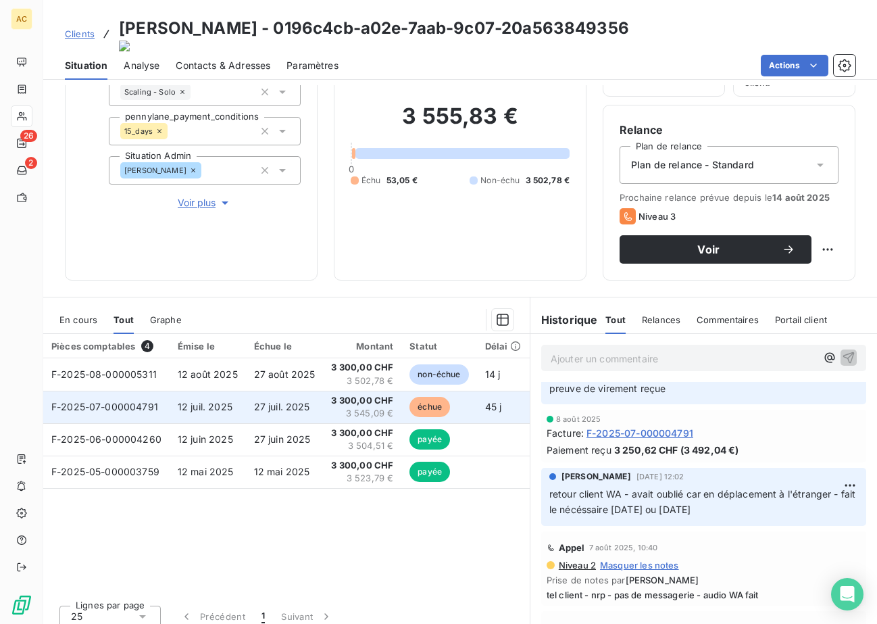
click at [289, 401] on span "27 juil. 2025" at bounding box center [282, 406] width 56 height 11
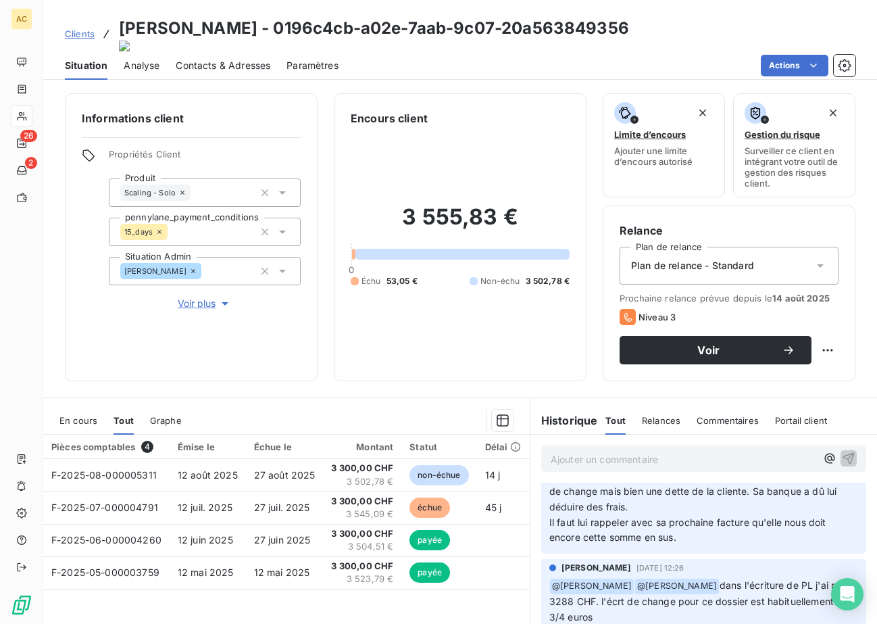
scroll to position [110, 0]
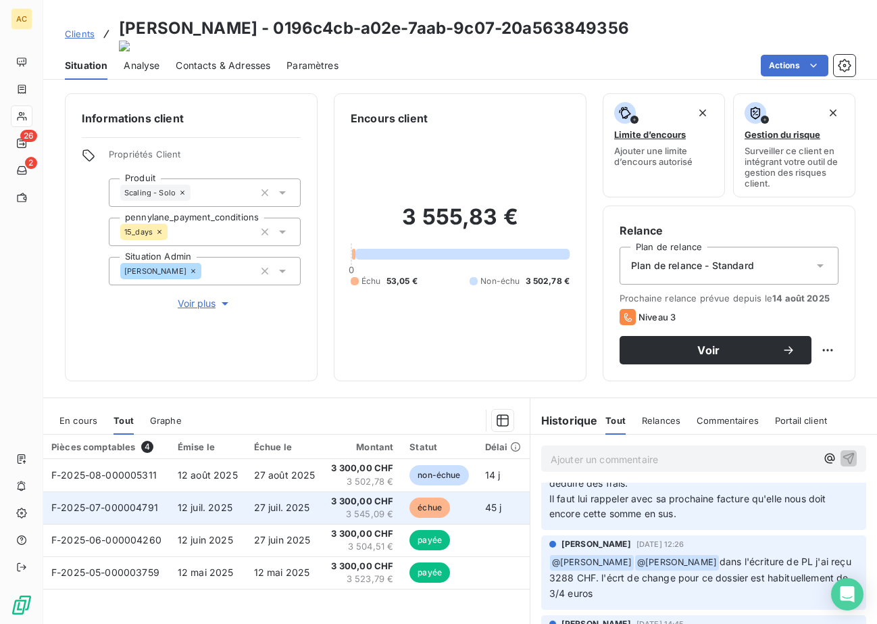
click at [469, 501] on td "échue" at bounding box center [439, 507] width 75 height 32
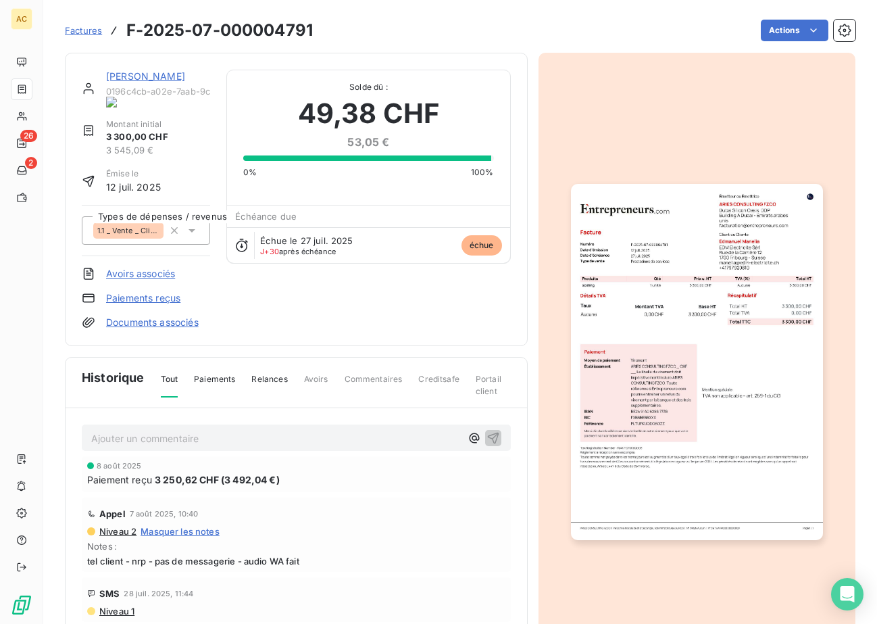
click at [156, 291] on link "Paiements reçus" at bounding box center [143, 298] width 74 height 14
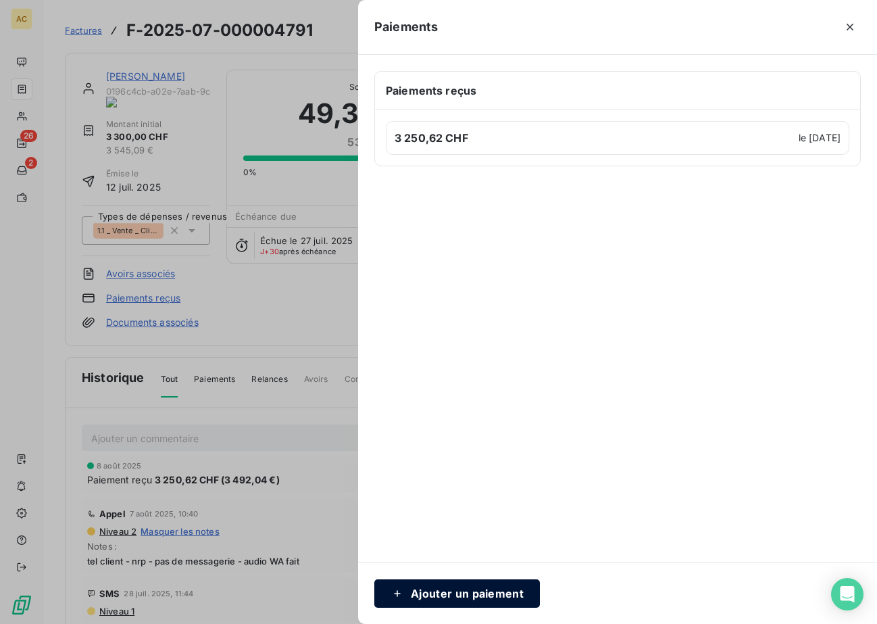
click at [475, 596] on button "Ajouter un paiement" at bounding box center [458, 593] width 166 height 28
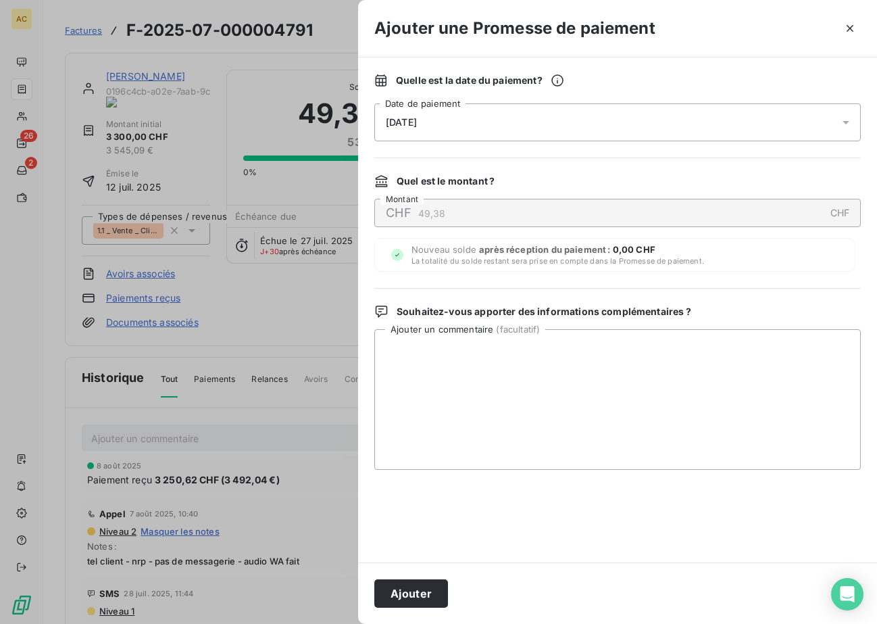
click at [463, 124] on div "27/08/2025" at bounding box center [618, 122] width 487 height 38
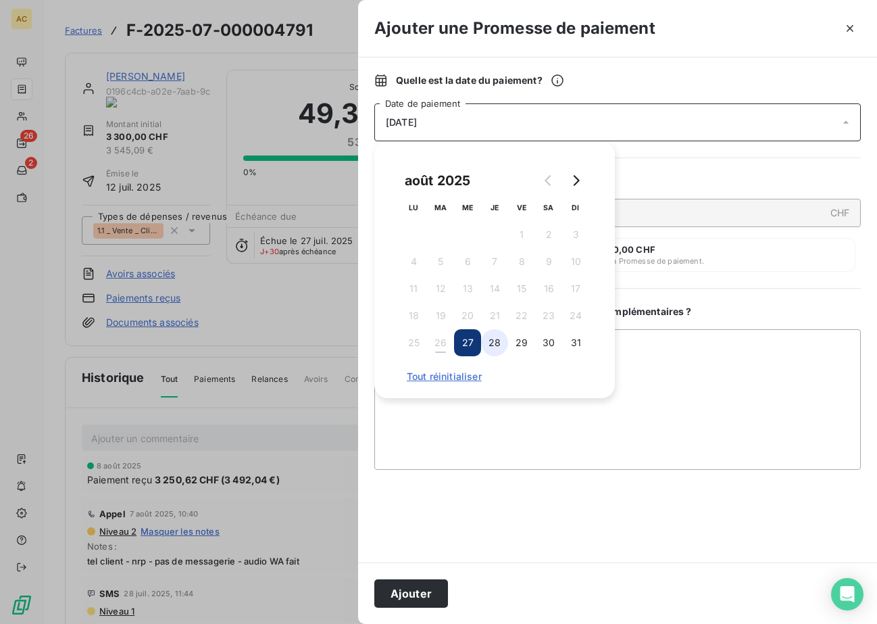
click at [498, 346] on button "28" at bounding box center [494, 342] width 27 height 27
click at [418, 594] on button "Ajouter" at bounding box center [412, 593] width 74 height 28
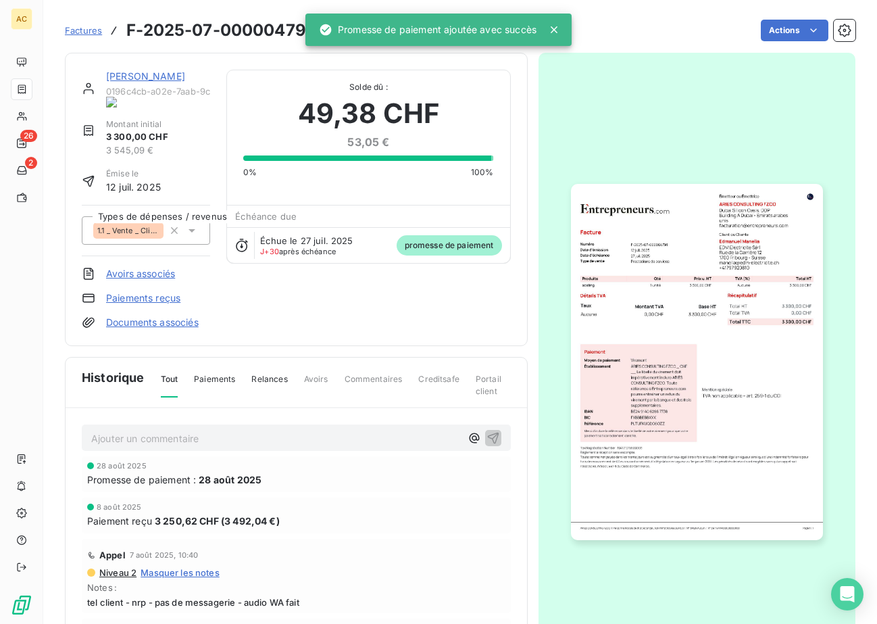
click at [144, 79] on link "Edmanuel Manelia" at bounding box center [145, 75] width 79 height 11
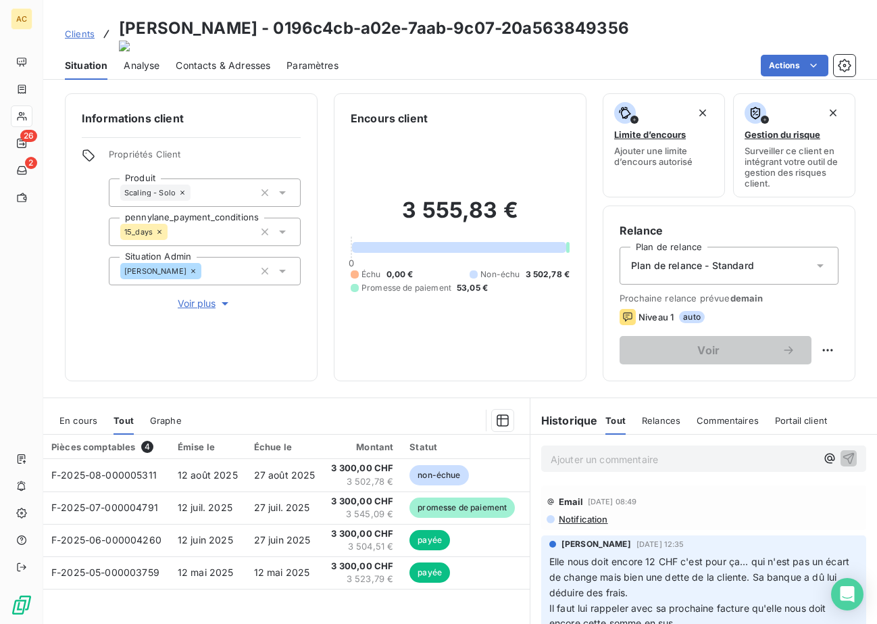
click at [78, 32] on span "Clients" at bounding box center [80, 33] width 30 height 11
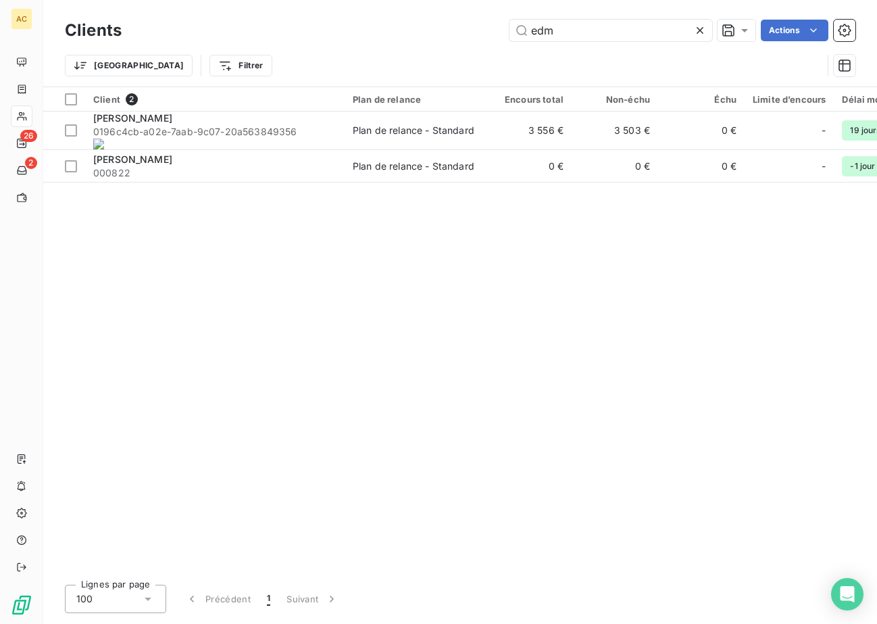
drag, startPoint x: 531, startPoint y: 22, endPoint x: 532, endPoint y: 52, distance: 29.8
click at [510, 20] on input "edm" at bounding box center [611, 31] width 203 height 22
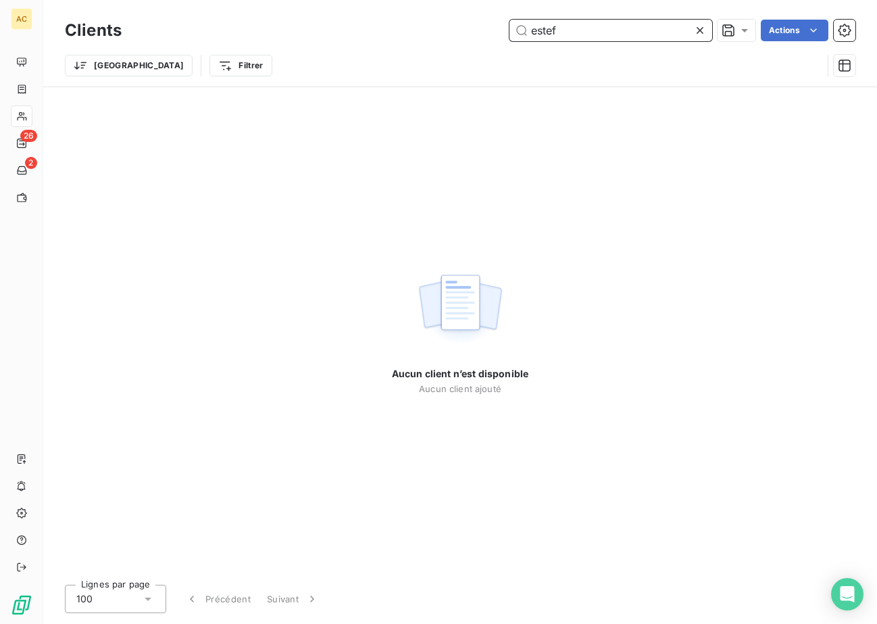
click at [547, 33] on input "estef" at bounding box center [611, 31] width 203 height 22
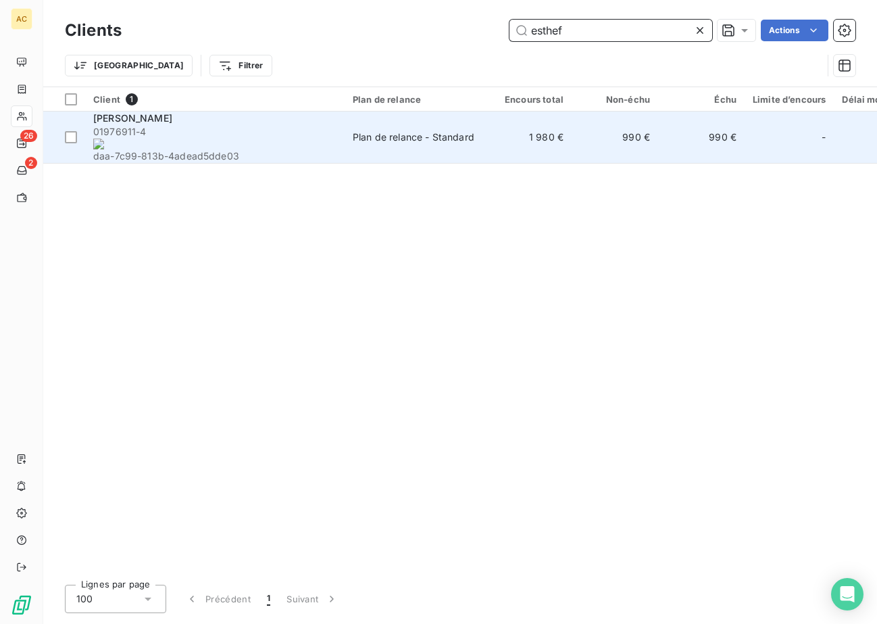
type input "esthef"
click at [206, 128] on span "01976911-4 daa-7c99-813b-4adead5dde03" at bounding box center [214, 144] width 243 height 38
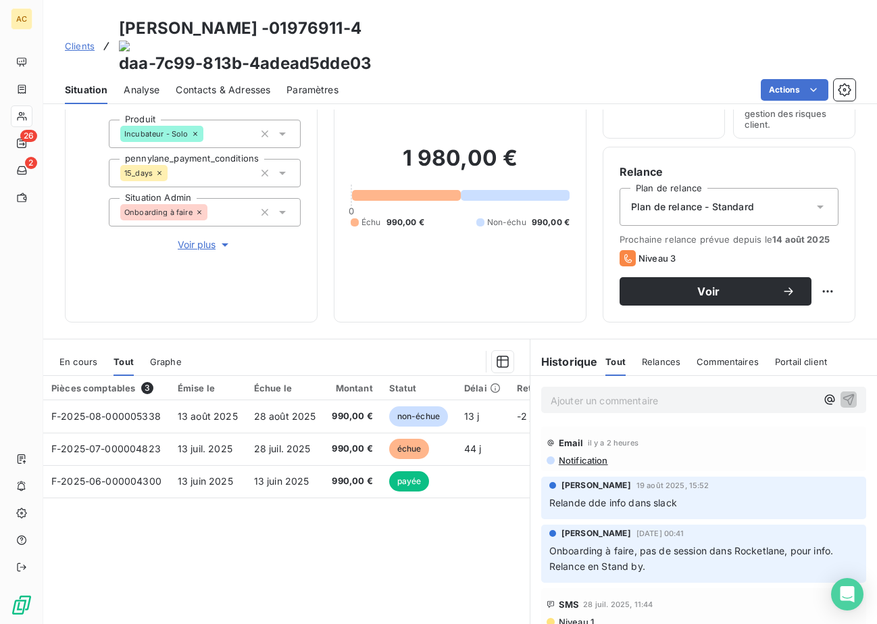
scroll to position [101, 0]
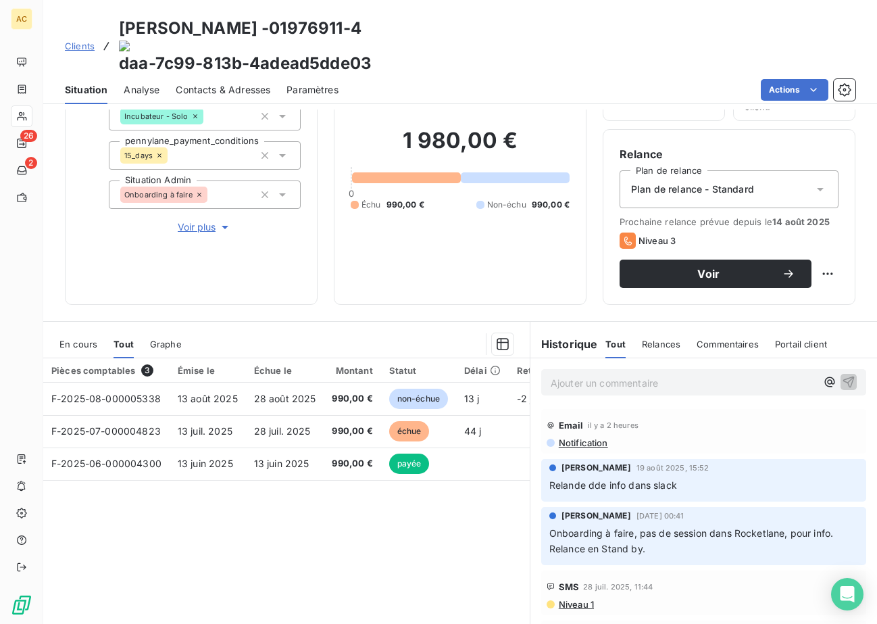
click at [219, 83] on span "Contacts & Adresses" at bounding box center [223, 90] width 95 height 14
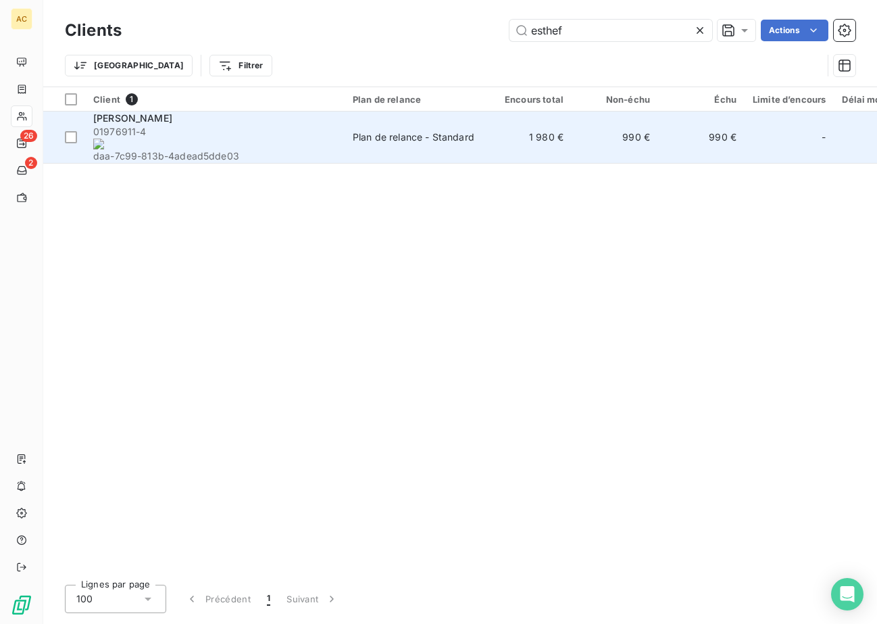
click at [230, 132] on span "01976911-4 daa-7c99-813b-4adead5dde03" at bounding box center [214, 144] width 243 height 38
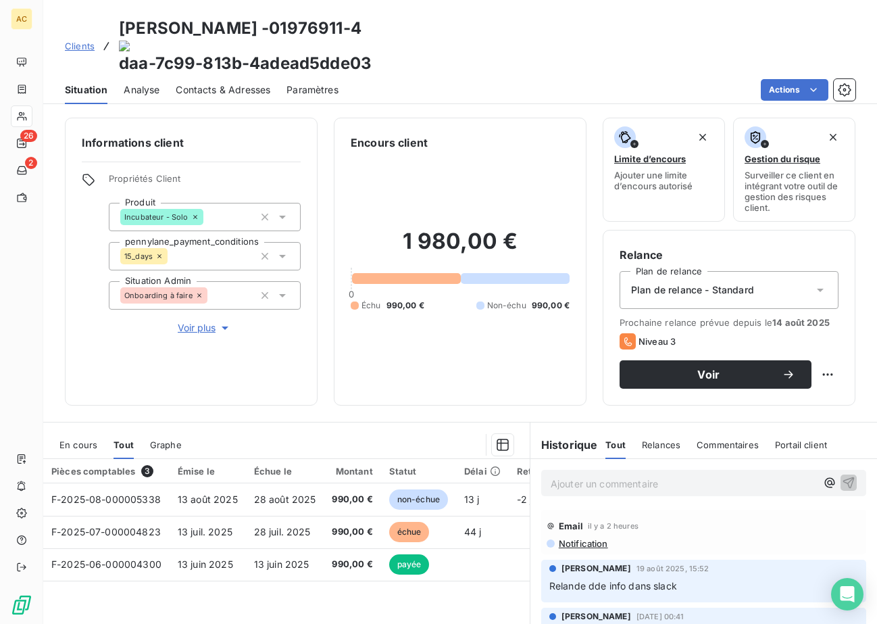
click at [239, 83] on span "Contacts & Adresses" at bounding box center [223, 90] width 95 height 14
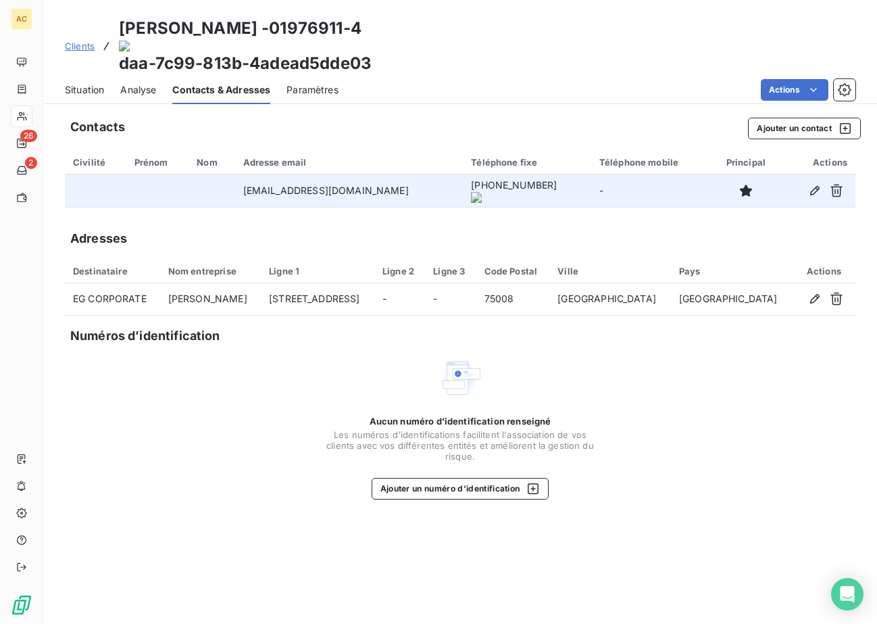
drag, startPoint x: 431, startPoint y: 156, endPoint x: 515, endPoint y: 160, distance: 83.9
click at [515, 179] on onoff-telecom-ce-phone-number-wrapper "+33 7 64 10 97 99" at bounding box center [514, 184] width 86 height 11
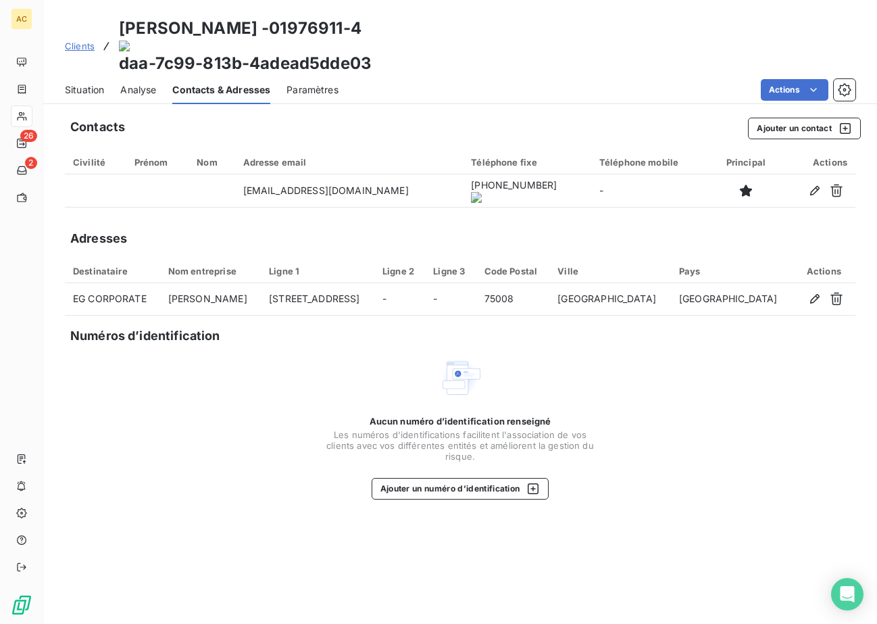
copy onoff-telecom-ce-phone-number-wrapper "+33 7 64 10 97 99"
click at [86, 83] on span "Situation" at bounding box center [84, 90] width 39 height 14
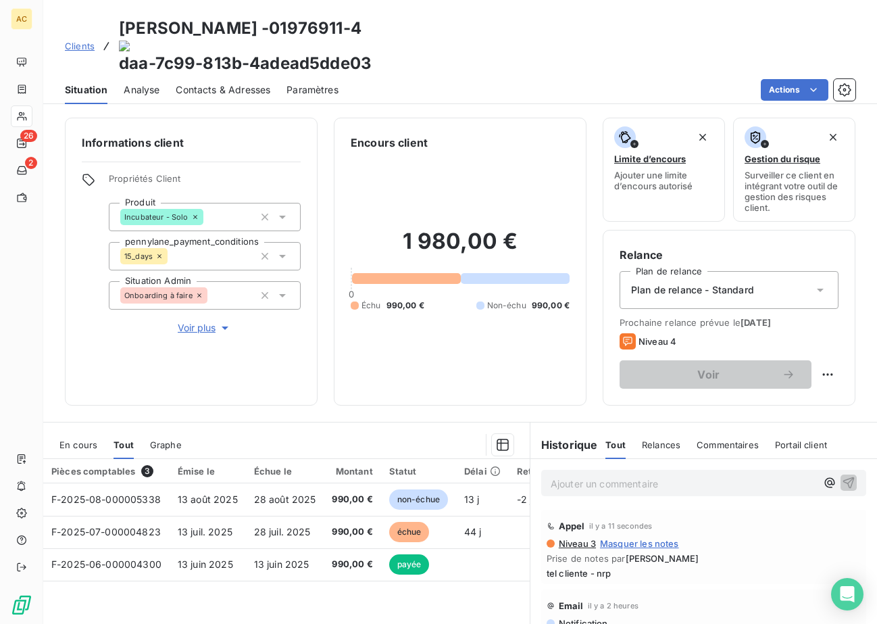
click at [76, 41] on span "Clients" at bounding box center [80, 46] width 30 height 11
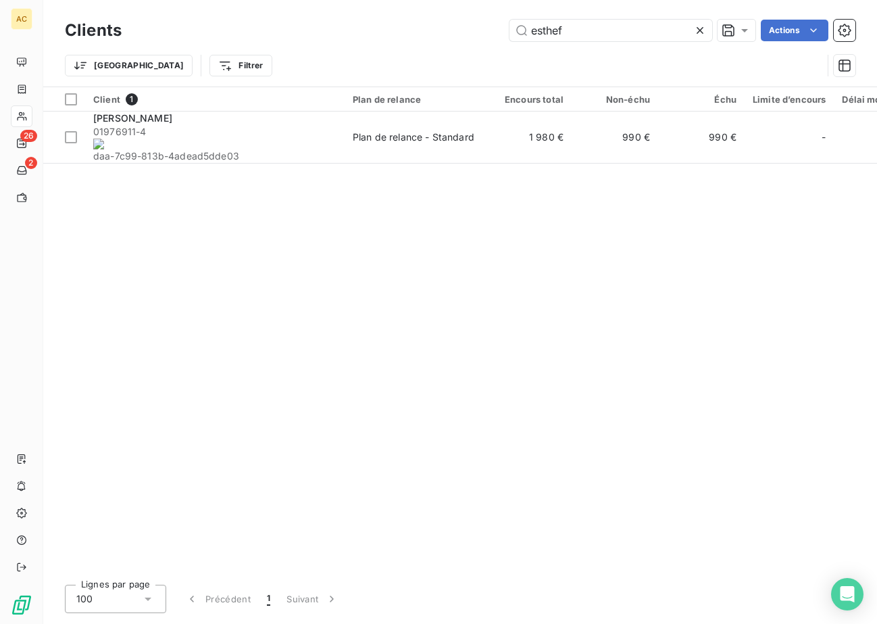
drag, startPoint x: 538, startPoint y: 32, endPoint x: 497, endPoint y: 32, distance: 41.2
click at [497, 32] on div "esthef Actions" at bounding box center [497, 31] width 718 height 22
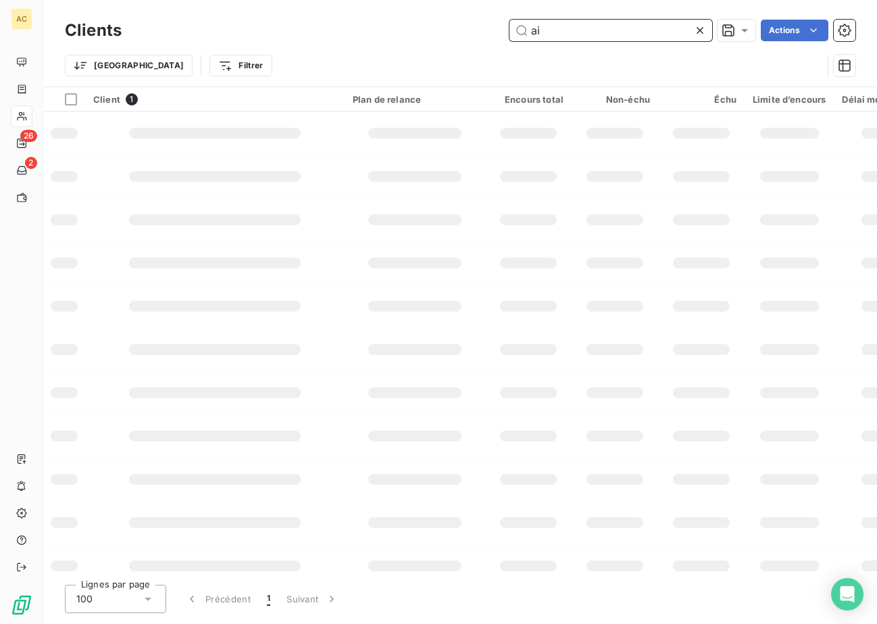
type input "a"
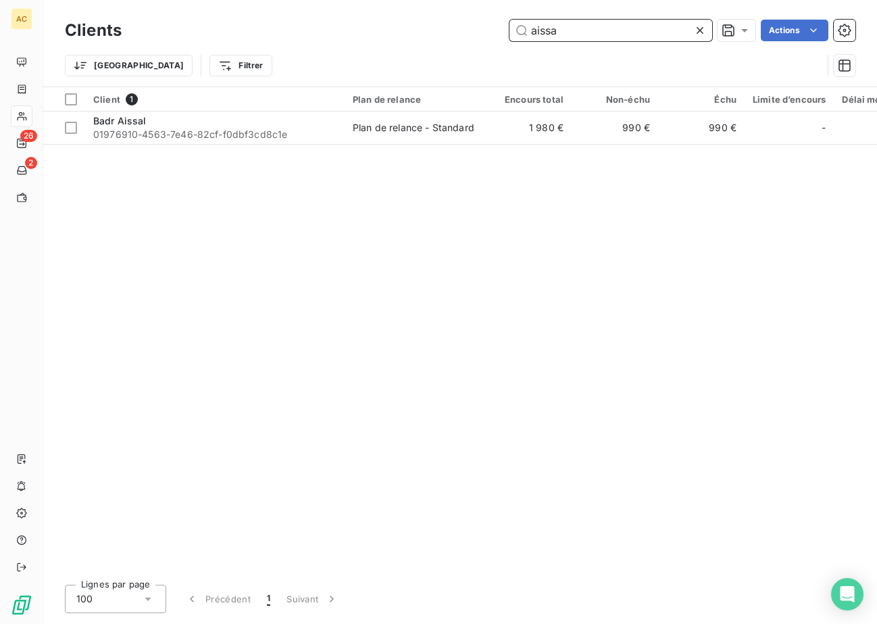
click at [537, 31] on input "aissa" at bounding box center [611, 31] width 203 height 22
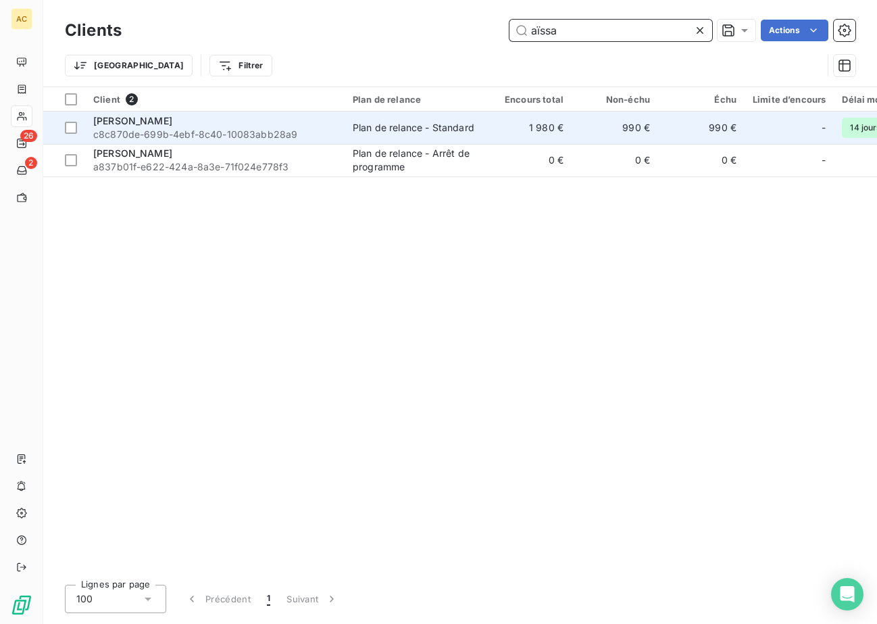
type input "aïssa"
click at [234, 130] on span "c8c870de-699b-4ebf-8c40-10083abb28a9" at bounding box center [214, 135] width 243 height 14
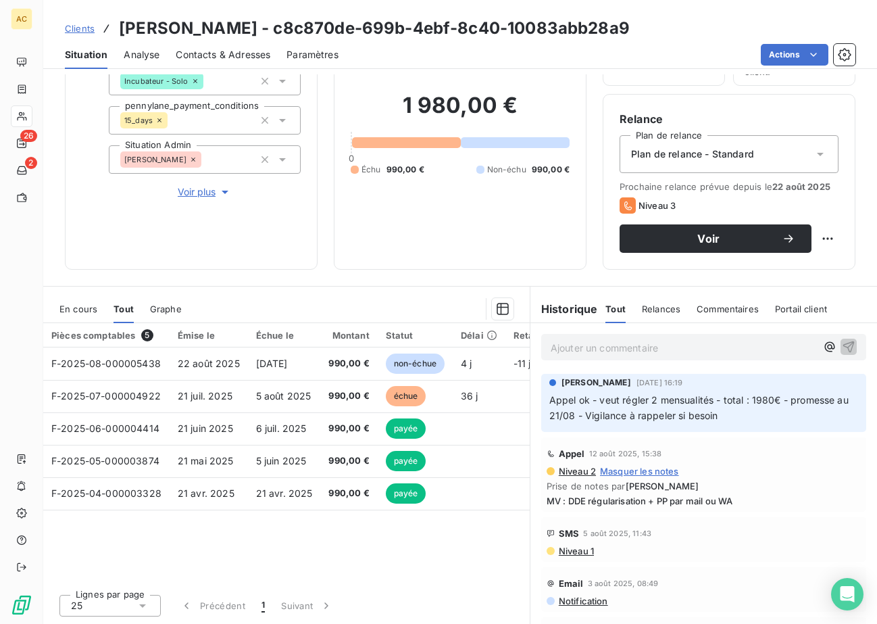
scroll to position [98, 0]
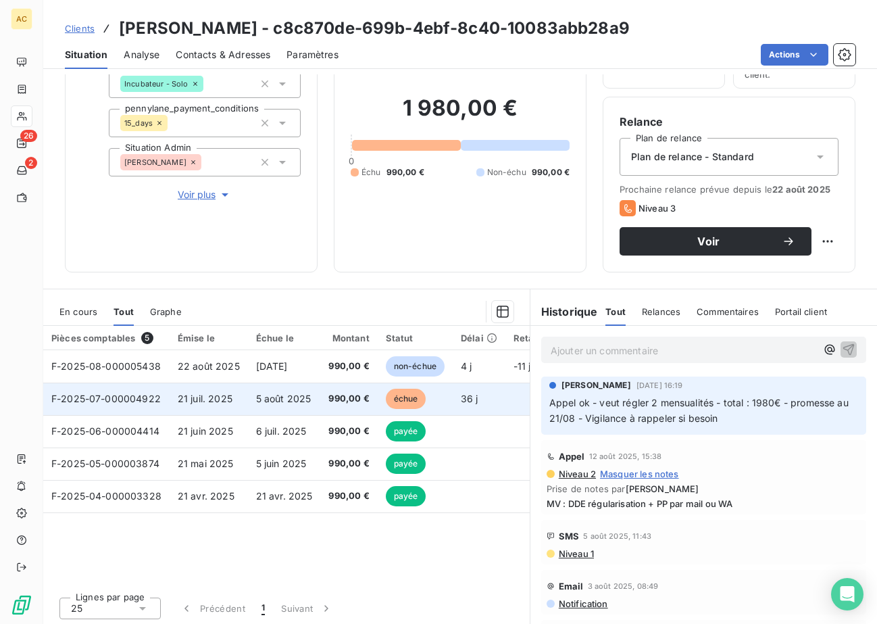
click at [293, 404] on td "5 août 2025" at bounding box center [284, 399] width 73 height 32
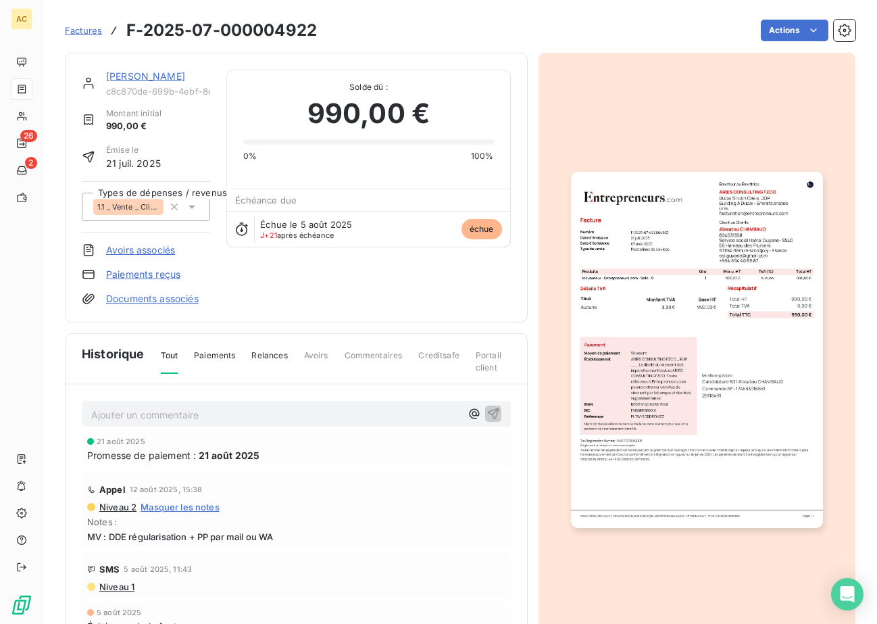
click at [155, 78] on link "Aïssatou CHAMBAUD" at bounding box center [145, 75] width 79 height 11
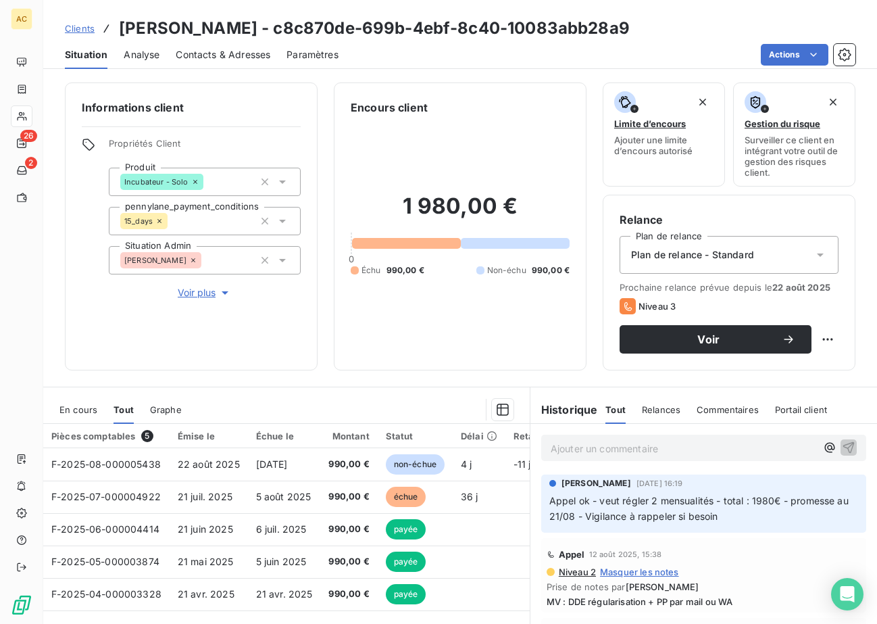
drag, startPoint x: 215, startPoint y: 56, endPoint x: 216, endPoint y: 68, distance: 12.2
click at [216, 56] on span "Contacts & Adresses" at bounding box center [223, 55] width 95 height 14
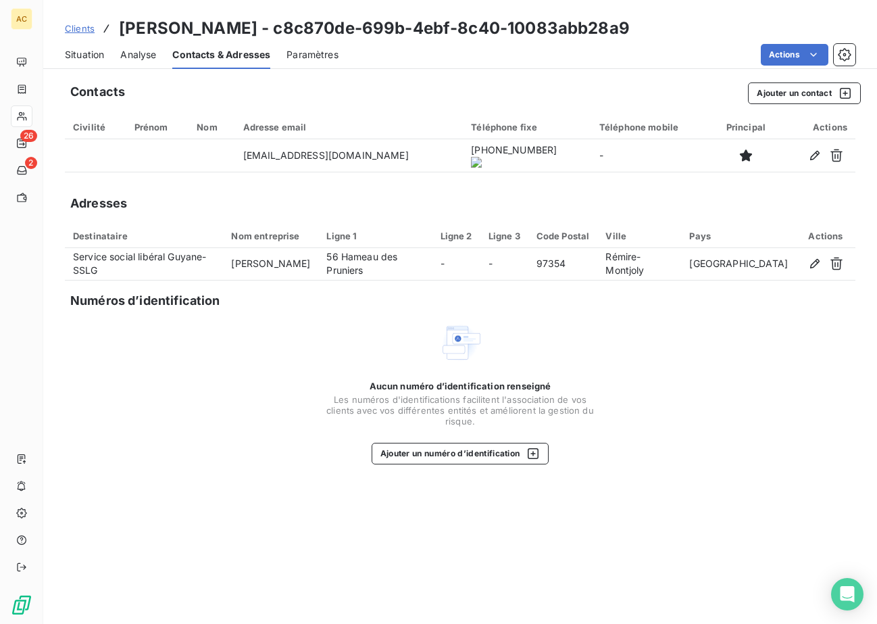
click at [510, 137] on onoff-telecom-ce-actions-button at bounding box center [510, 137] width 0 height 0
click at [88, 56] on span "Situation" at bounding box center [84, 55] width 39 height 14
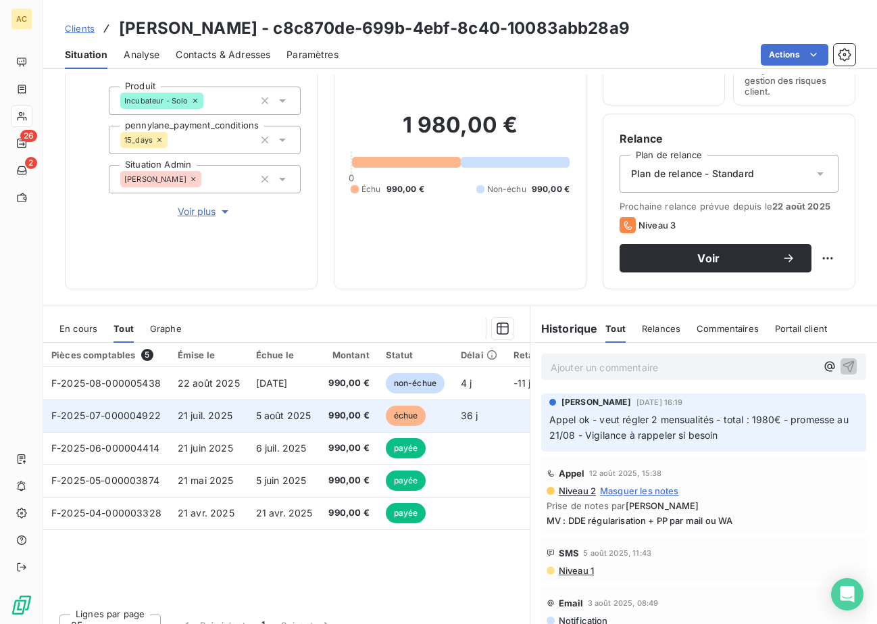
scroll to position [101, 0]
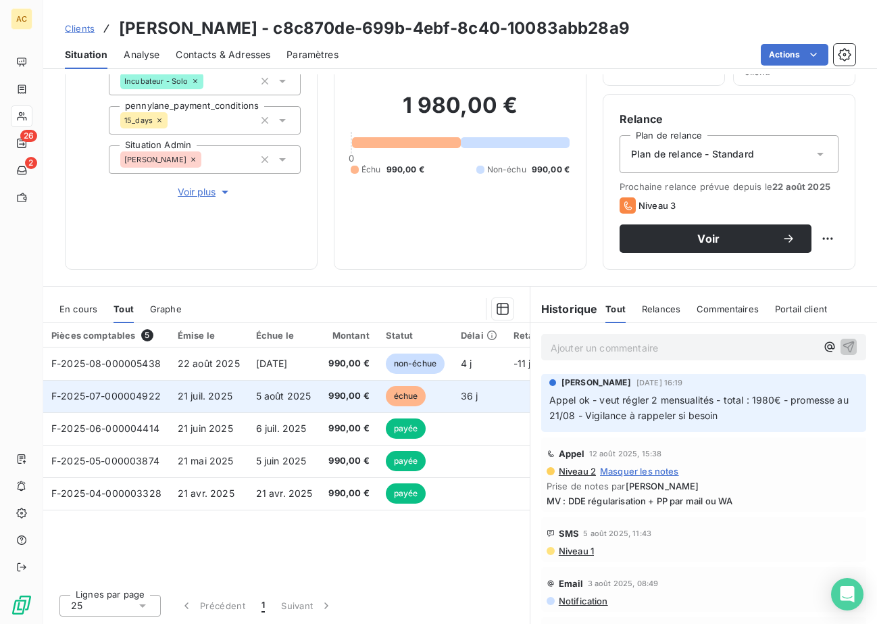
click at [292, 401] on span "5 août 2025" at bounding box center [283, 395] width 55 height 11
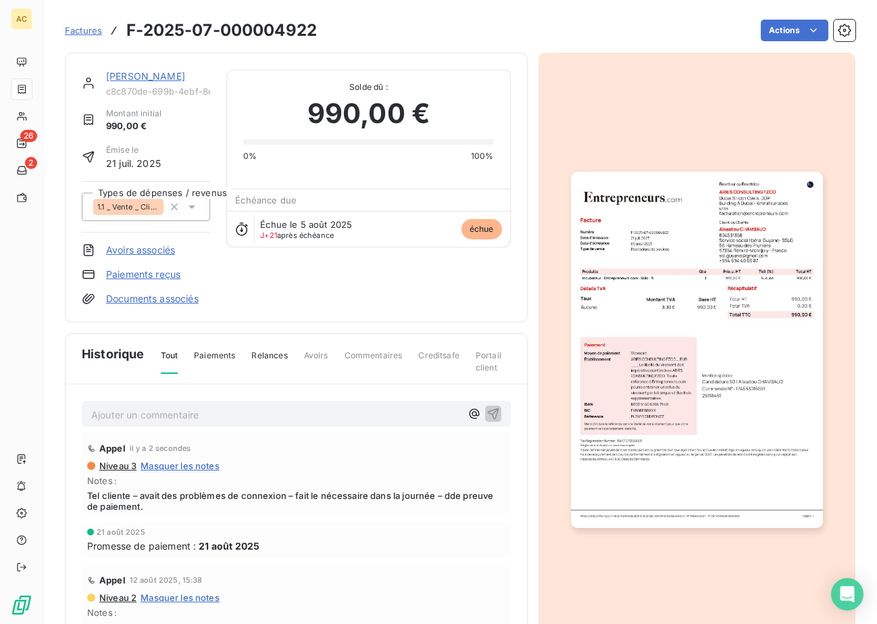
click at [127, 276] on link "Paiements reçus" at bounding box center [143, 275] width 74 height 14
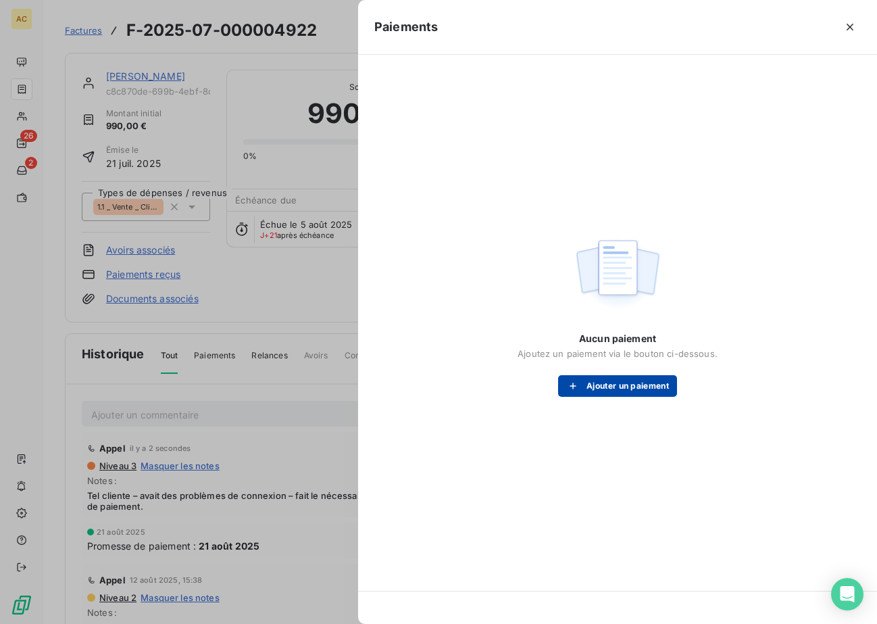
click at [634, 391] on button "Ajouter un paiement" at bounding box center [617, 386] width 119 height 22
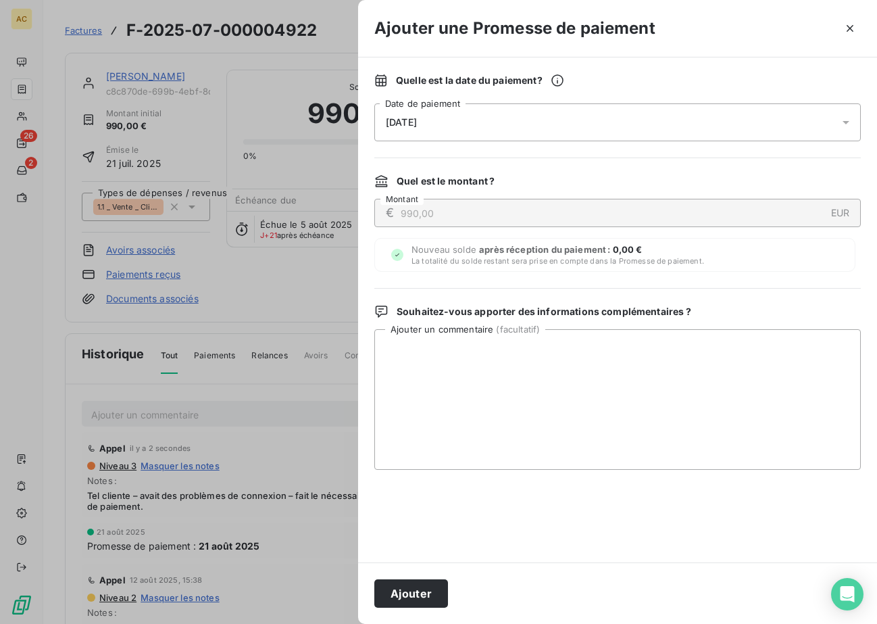
click at [502, 129] on div "27/08/2025" at bounding box center [618, 122] width 487 height 38
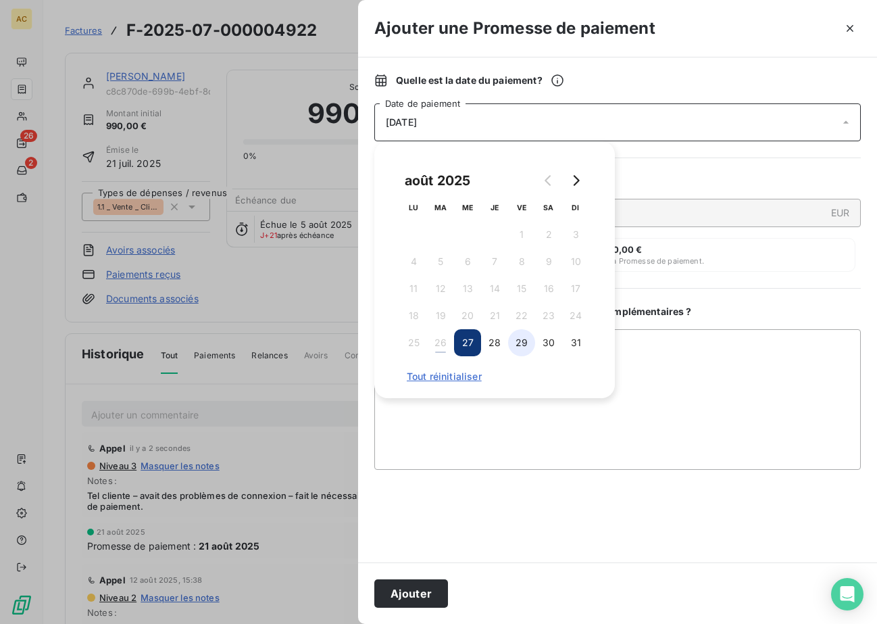
click at [521, 348] on button "29" at bounding box center [521, 342] width 27 height 27
click at [483, 491] on div at bounding box center [618, 516] width 487 height 60
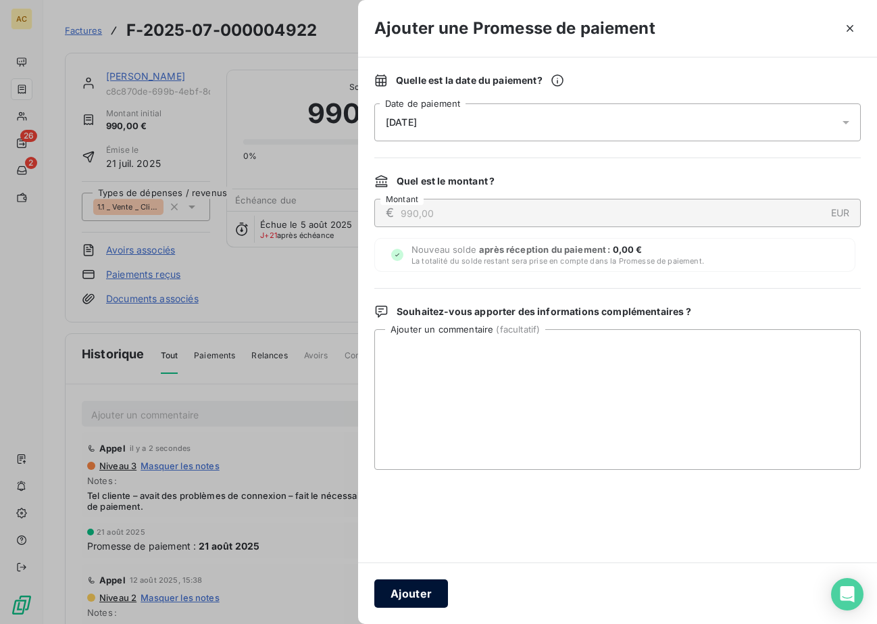
click at [427, 585] on button "Ajouter" at bounding box center [412, 593] width 74 height 28
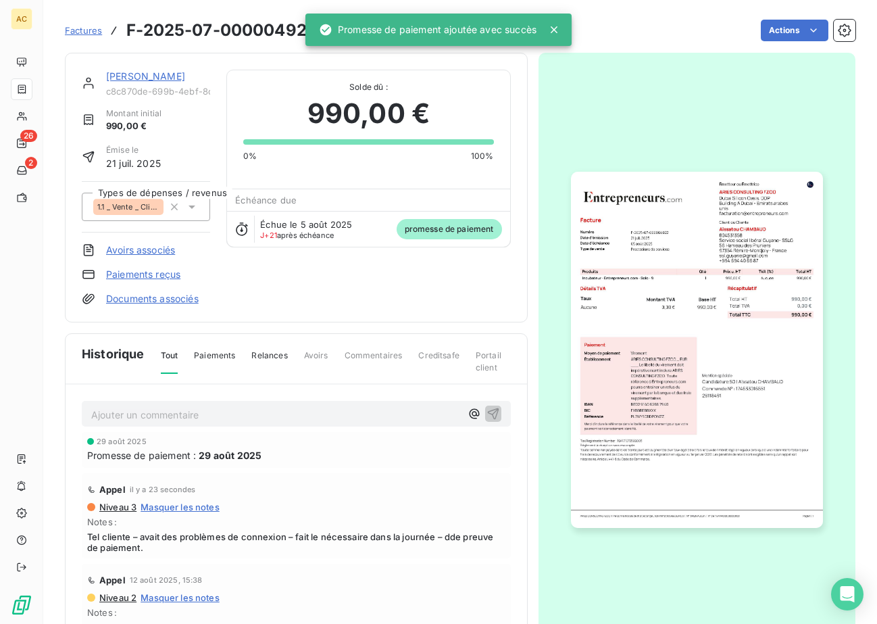
click at [137, 76] on link "Aïssatou CHAMBAUD" at bounding box center [145, 75] width 79 height 11
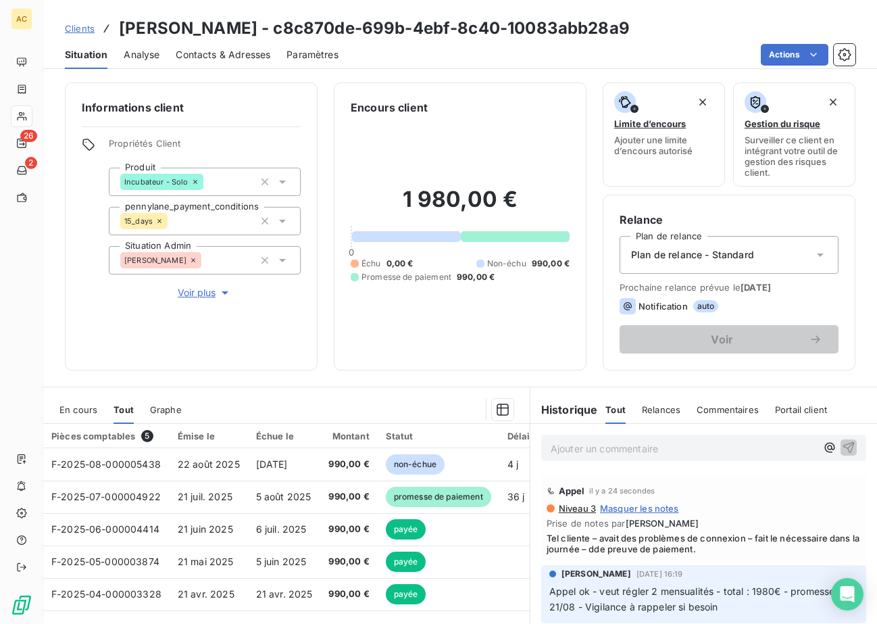
click at [82, 30] on span "Clients" at bounding box center [80, 28] width 30 height 11
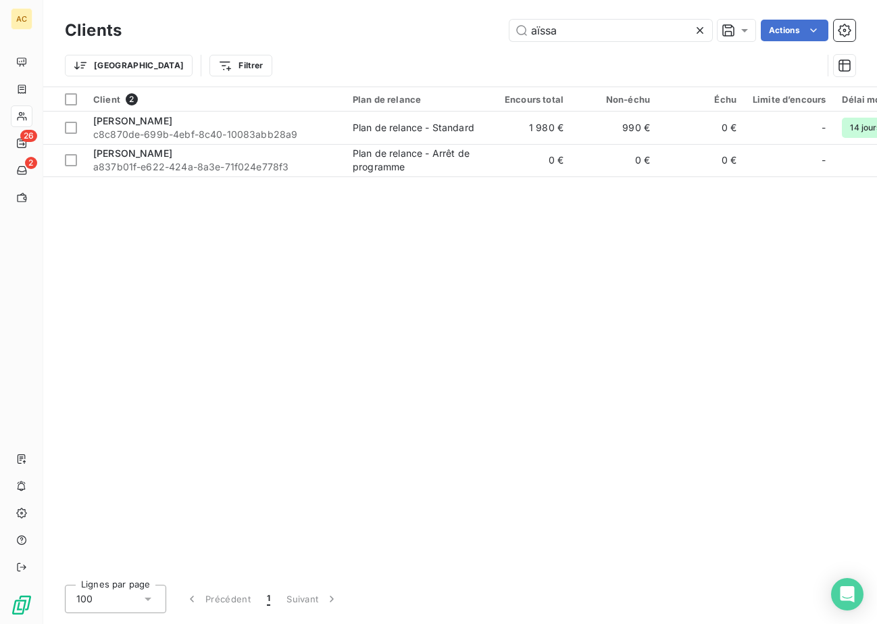
drag, startPoint x: 500, startPoint y: 34, endPoint x: 443, endPoint y: 34, distance: 56.8
click at [443, 34] on div "aïssa Actions" at bounding box center [497, 31] width 718 height 22
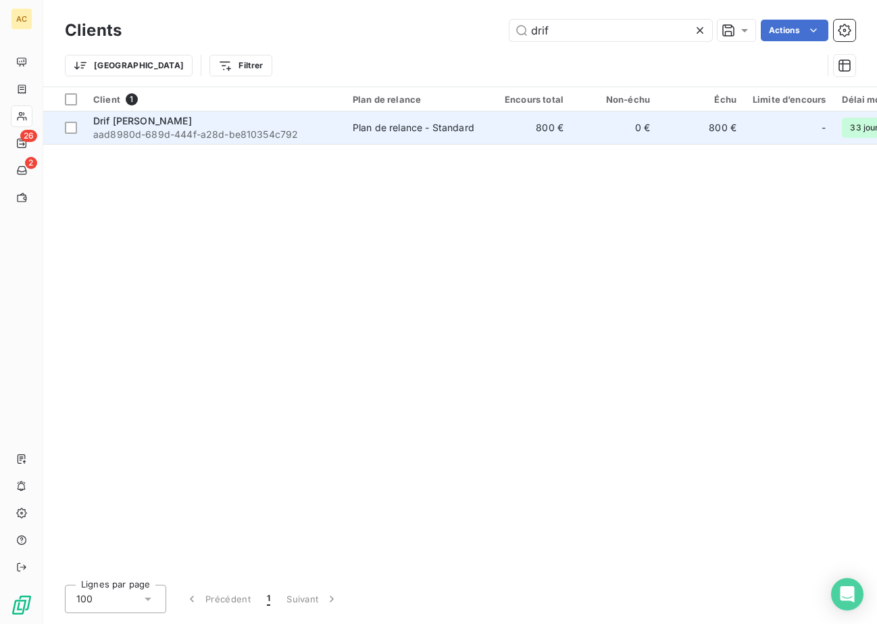
type input "drif"
click at [225, 122] on div "Drif ZAID" at bounding box center [214, 121] width 243 height 14
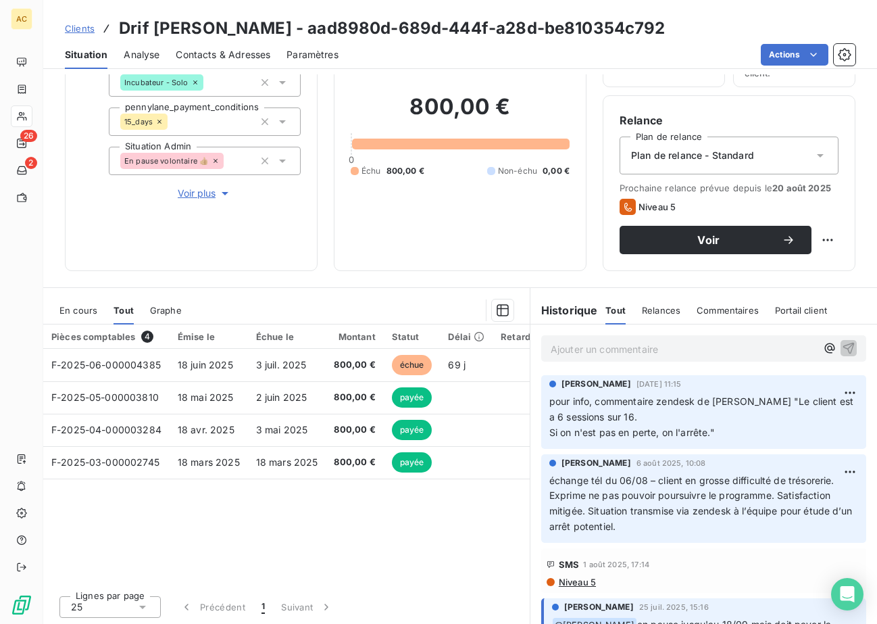
scroll to position [101, 0]
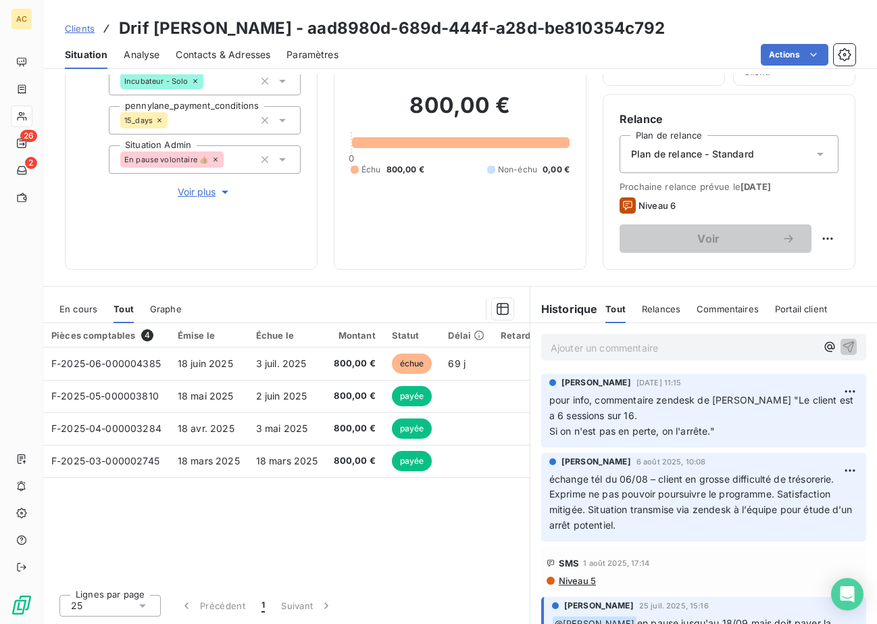
click at [81, 29] on span "Clients" at bounding box center [80, 28] width 30 height 11
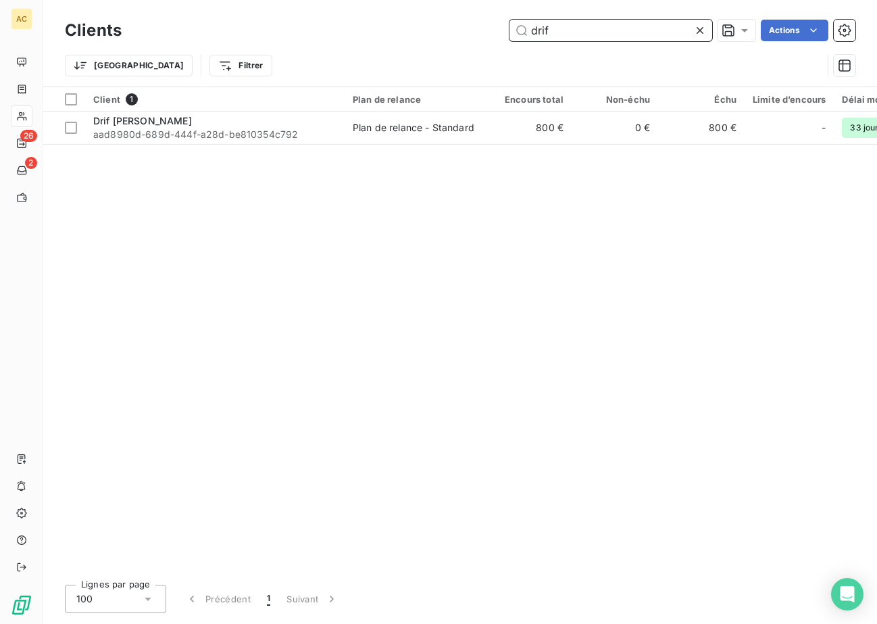
drag, startPoint x: 587, startPoint y: 30, endPoint x: 471, endPoint y: 29, distance: 117.0
click at [471, 29] on div "drif Actions" at bounding box center [497, 31] width 718 height 22
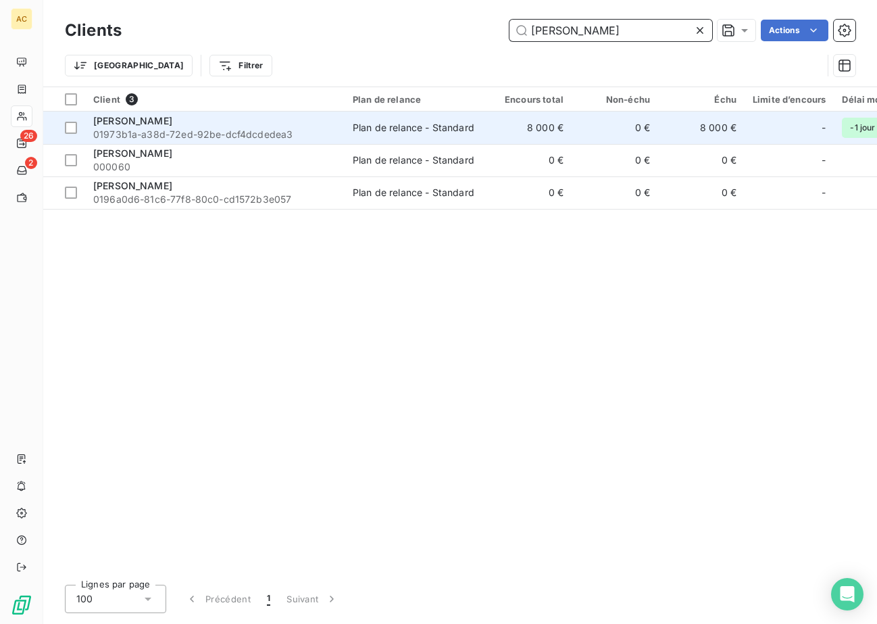
type input "leroy"
click at [283, 130] on span "01973b1a-a38d-72ed-92be-dcf4dcdedea3" at bounding box center [214, 135] width 243 height 14
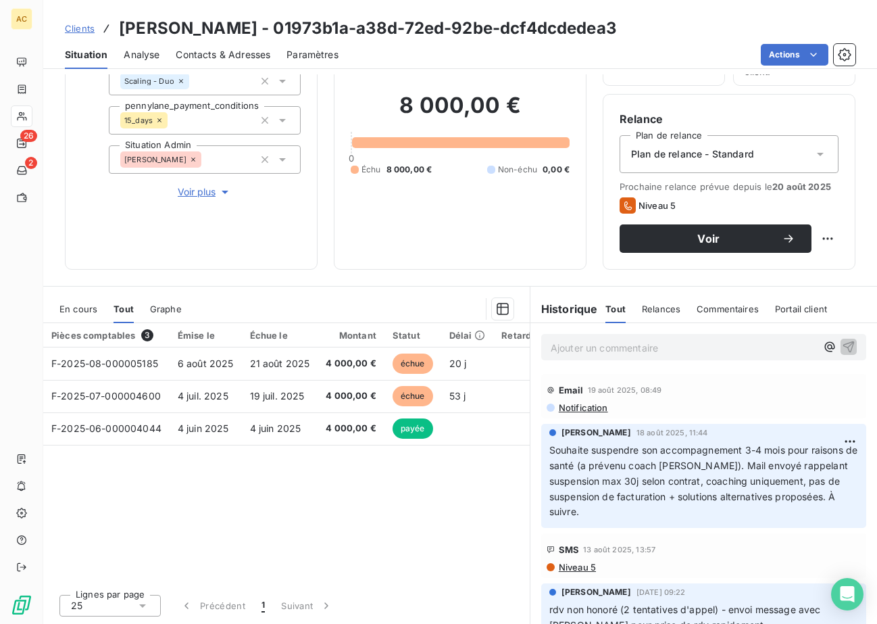
click at [198, 53] on span "Contacts & Adresses" at bounding box center [223, 55] width 95 height 14
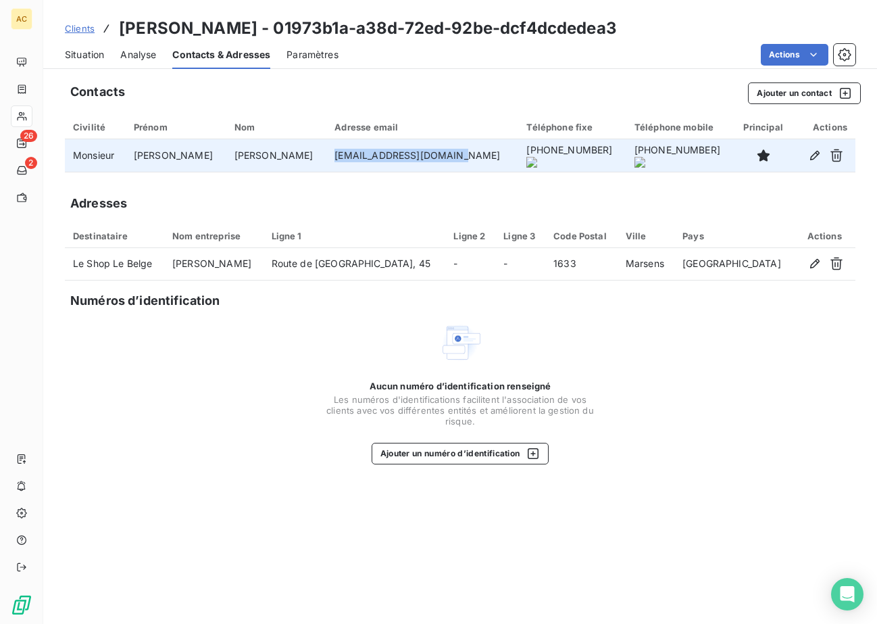
drag, startPoint x: 262, startPoint y: 155, endPoint x: 362, endPoint y: 170, distance: 101.8
click at [364, 171] on td "leshoplebelge@gmail.com" at bounding box center [423, 155] width 192 height 32
copy td "leshoplebelge@gmail.com"
drag, startPoint x: 429, startPoint y: 159, endPoint x: 512, endPoint y: 159, distance: 83.8
click at [519, 159] on td "+41 78 268 80 80" at bounding box center [572, 155] width 107 height 32
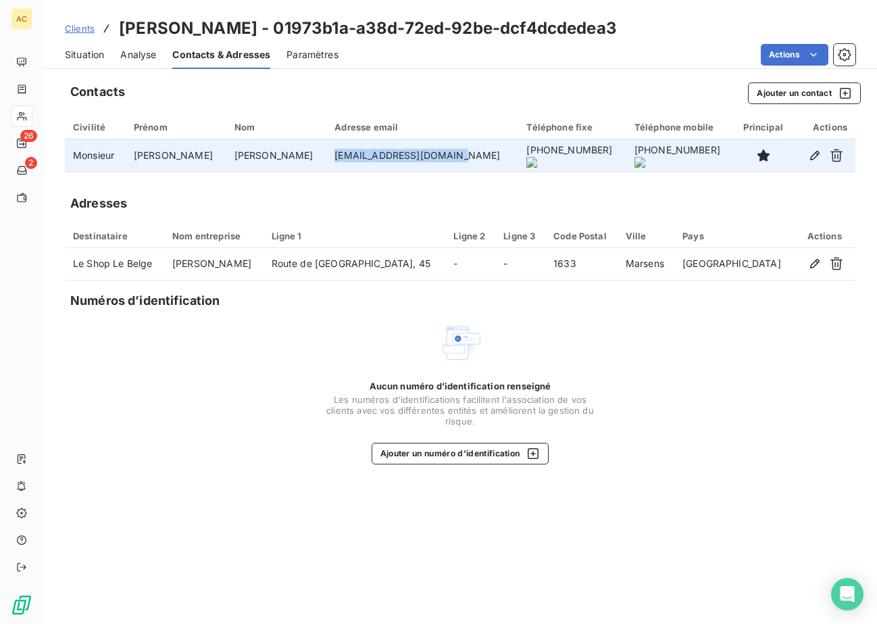
copy onoff-telecom-ce-phone-number-wrapper "+41 78 268 80 80"
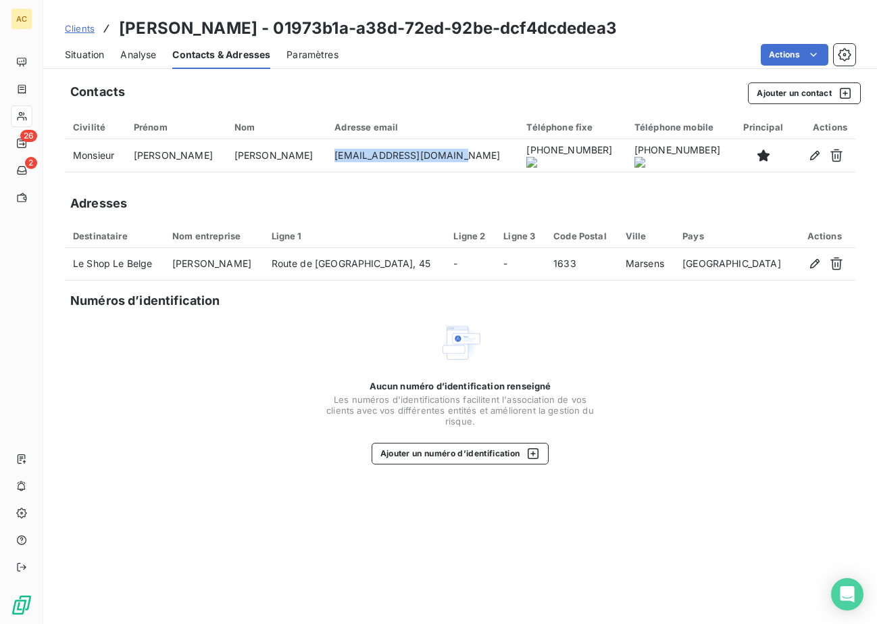
click at [95, 60] on span "Situation" at bounding box center [84, 55] width 39 height 14
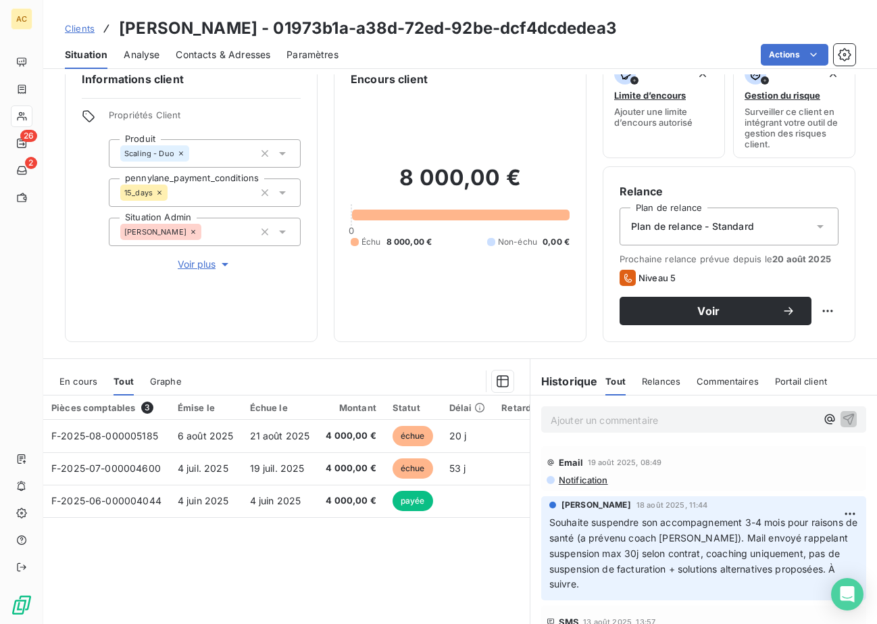
scroll to position [30, 0]
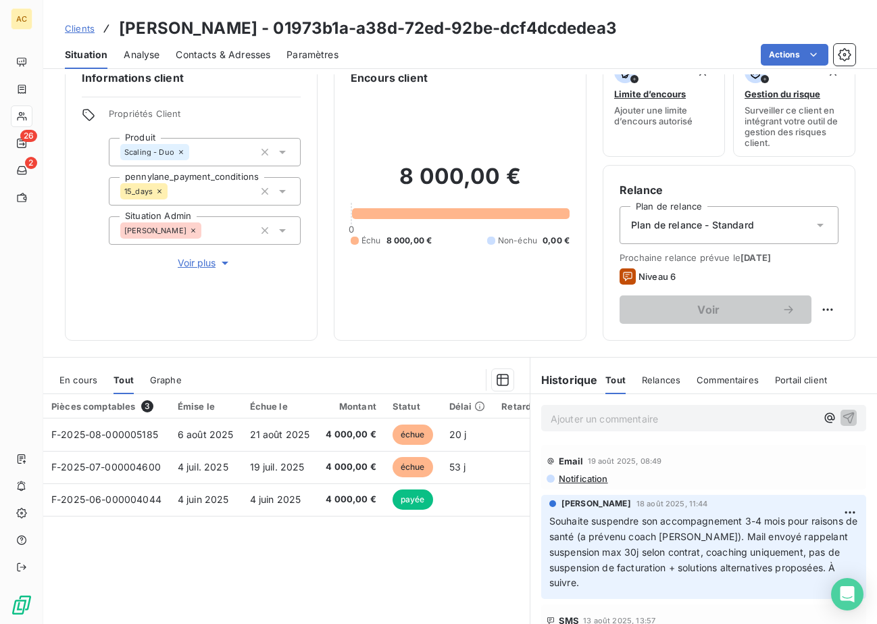
click at [80, 33] on span "Clients" at bounding box center [80, 28] width 30 height 11
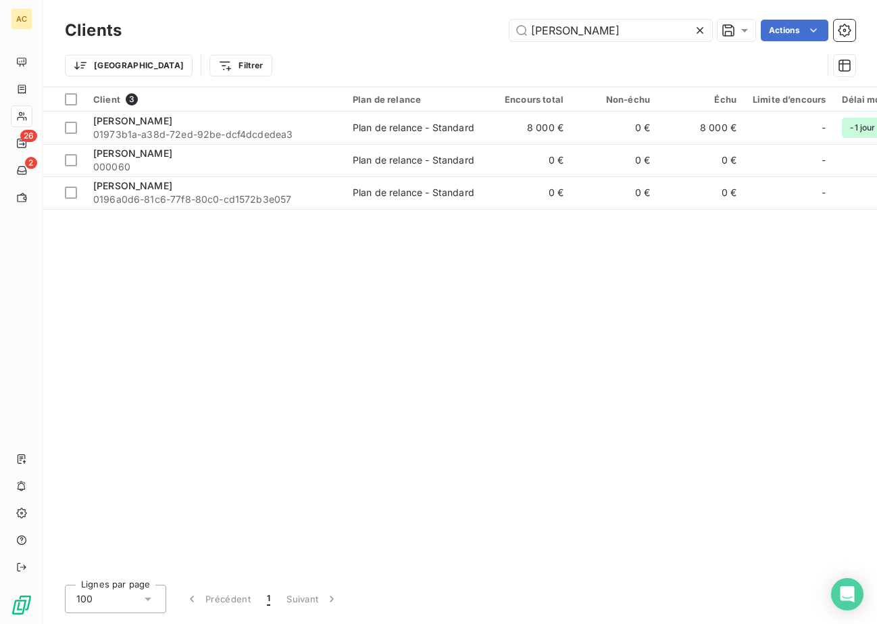
drag, startPoint x: 580, startPoint y: 31, endPoint x: 496, endPoint y: 32, distance: 83.8
click at [496, 32] on div "leroy Actions" at bounding box center [497, 31] width 718 height 22
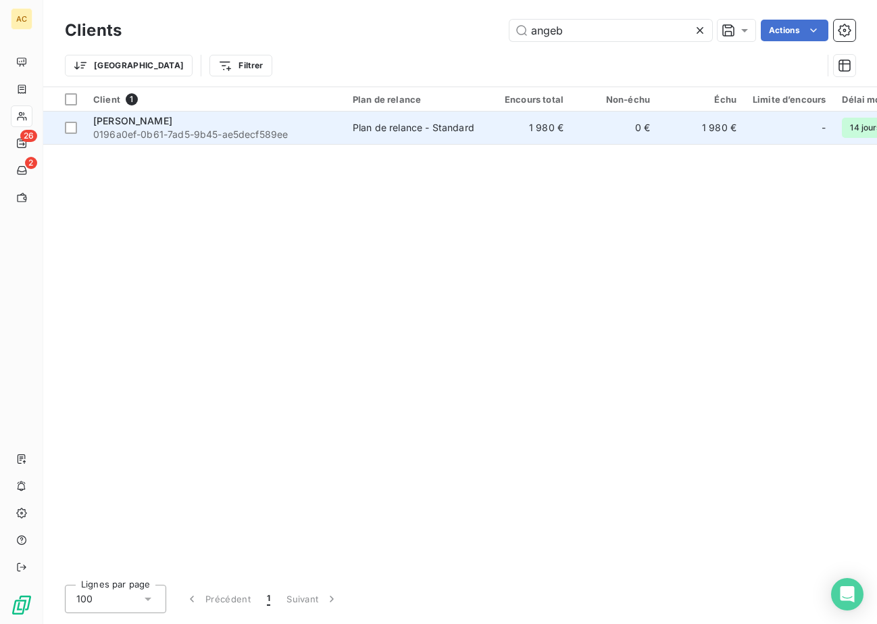
type input "angeb"
click at [170, 130] on span "0196a0ef-0b61-7ad5-9b45-ae5decf589ee" at bounding box center [214, 135] width 243 height 14
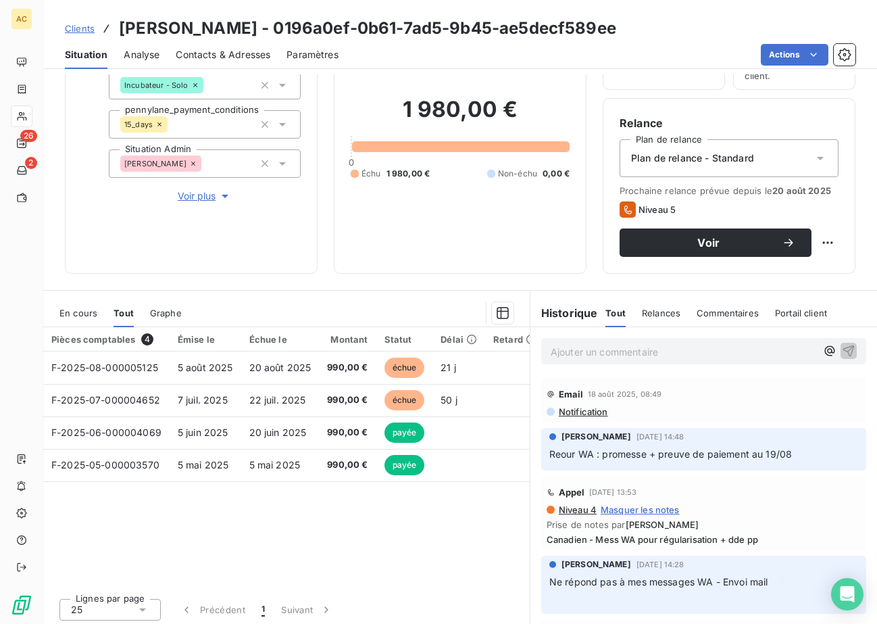
scroll to position [101, 0]
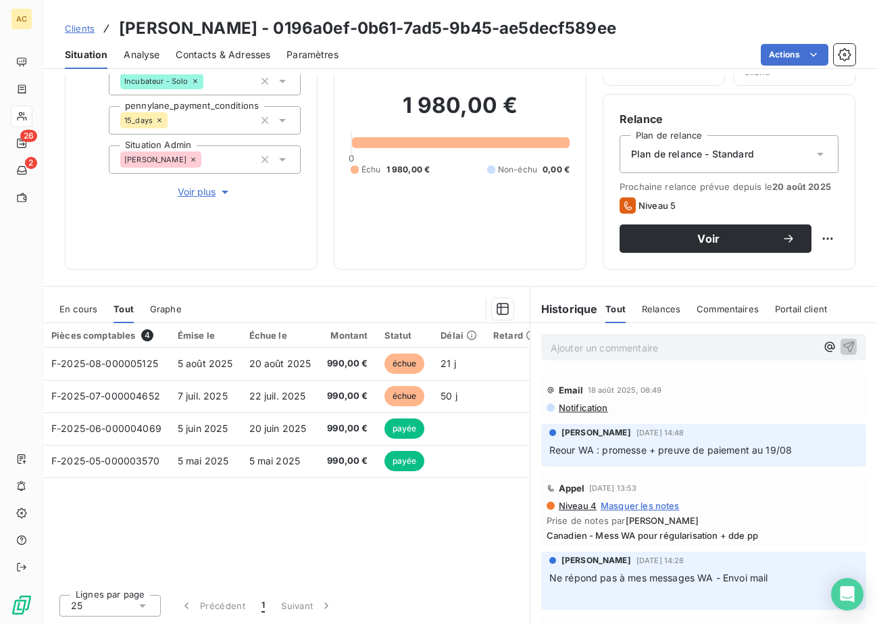
click at [189, 54] on span "Contacts & Adresses" at bounding box center [223, 55] width 95 height 14
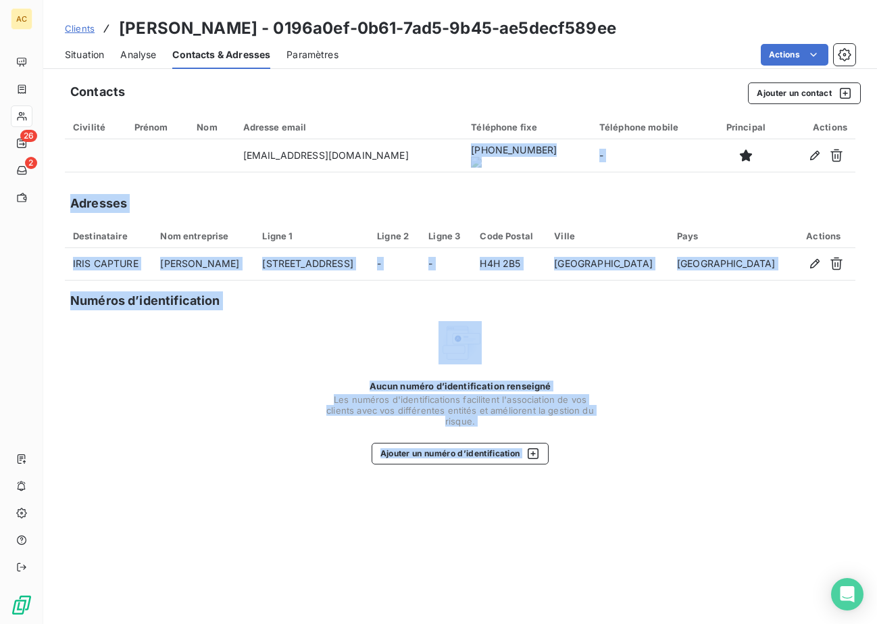
drag, startPoint x: 449, startPoint y: 158, endPoint x: 540, endPoint y: 160, distance: 91.3
click at [540, 160] on body "AC 26 2 Clients Angebert Guillaume - 0196a0ef-0b61-7ad5-9b45-ae5decf589ee Situa…" at bounding box center [438, 312] width 877 height 624
click at [449, 189] on div "Contacts Ajouter un contact Civilité Prénom Nom Adresse email Téléphone fixe Té…" at bounding box center [460, 349] width 834 height 550
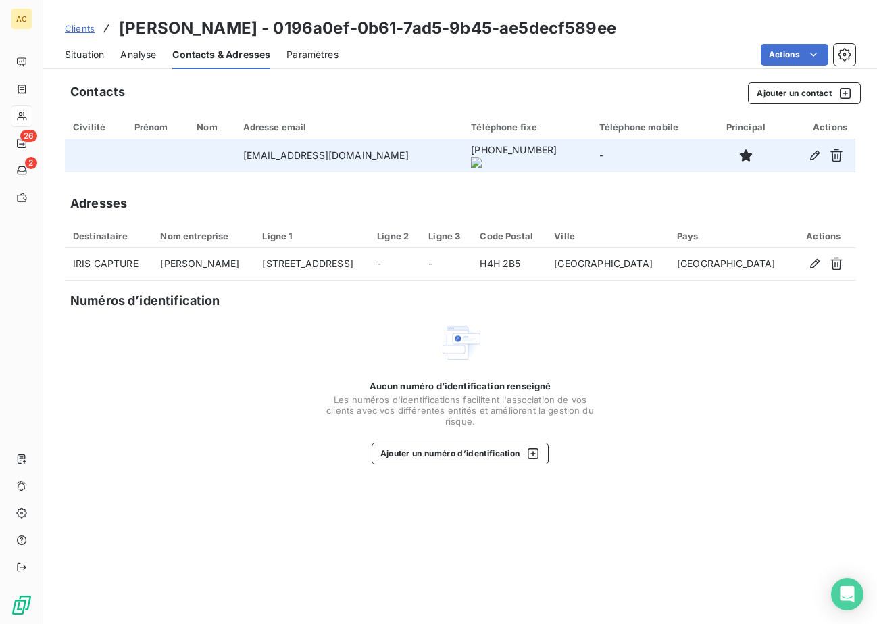
drag, startPoint x: 454, startPoint y: 155, endPoint x: 524, endPoint y: 158, distance: 70.3
click at [527, 155] on onoff-telecom-ce-phone-number-wrapper "+1 438-722-1851" at bounding box center [514, 149] width 86 height 11
copy onoff-telecom-ce-phone-number-wrapper "+1 438-722-1851"
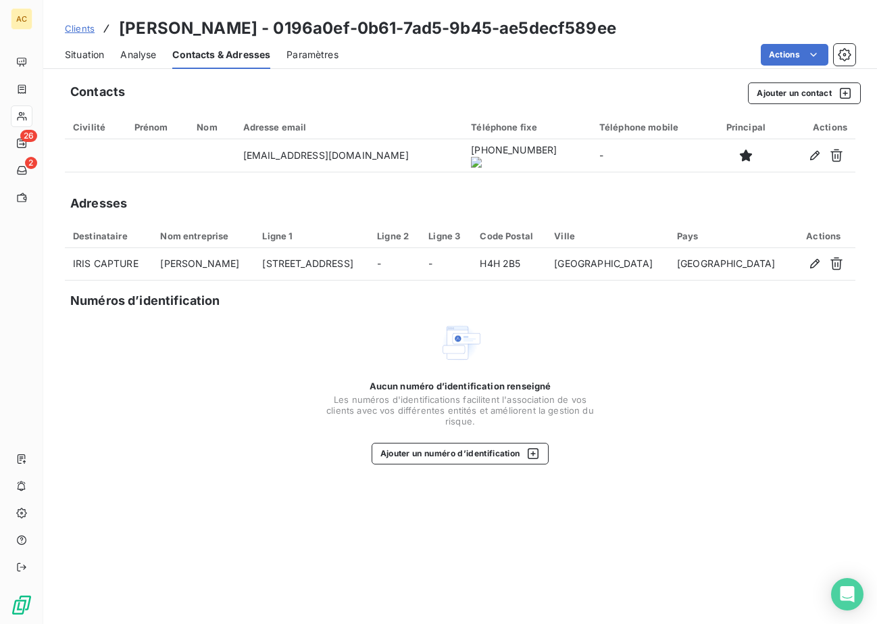
click at [83, 57] on span "Situation" at bounding box center [84, 55] width 39 height 14
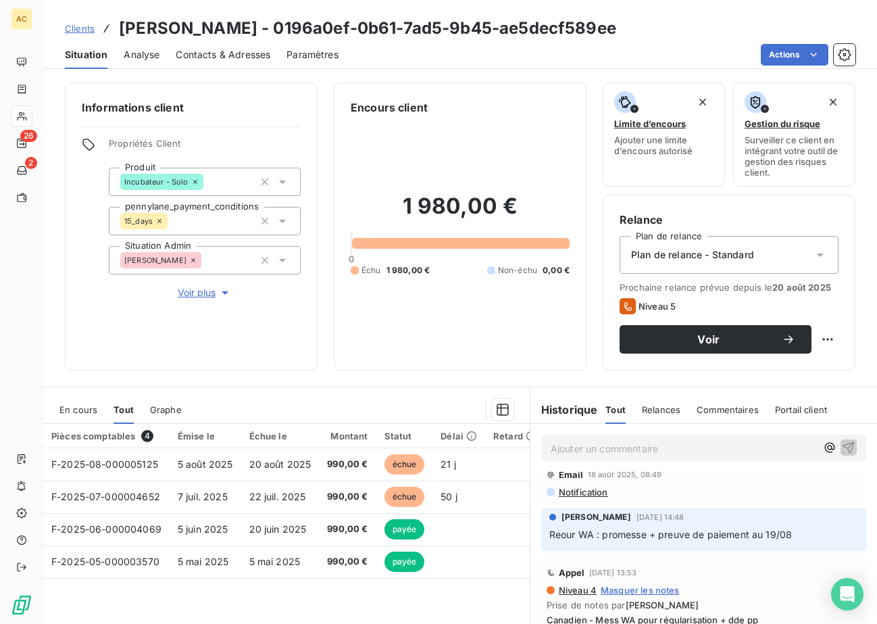
scroll to position [39, 0]
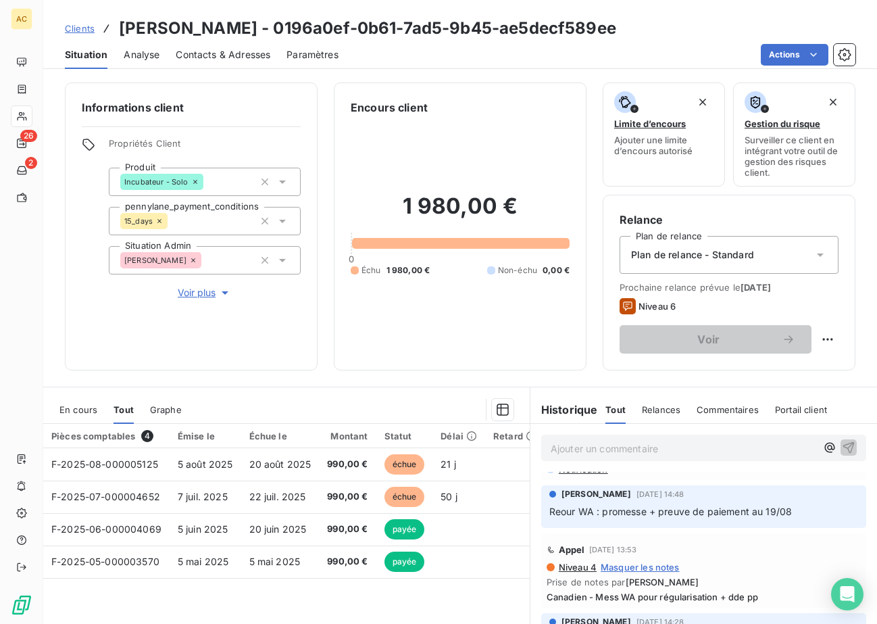
click at [84, 32] on span "Clients" at bounding box center [80, 28] width 30 height 11
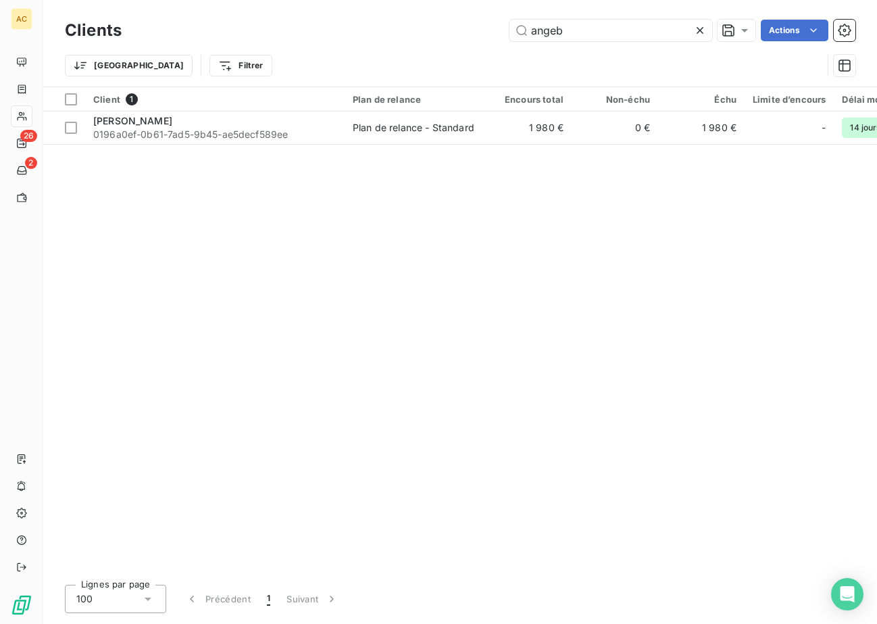
drag, startPoint x: 556, startPoint y: 32, endPoint x: 476, endPoint y: 32, distance: 79.8
click at [476, 32] on div "angeb Actions" at bounding box center [497, 31] width 718 height 22
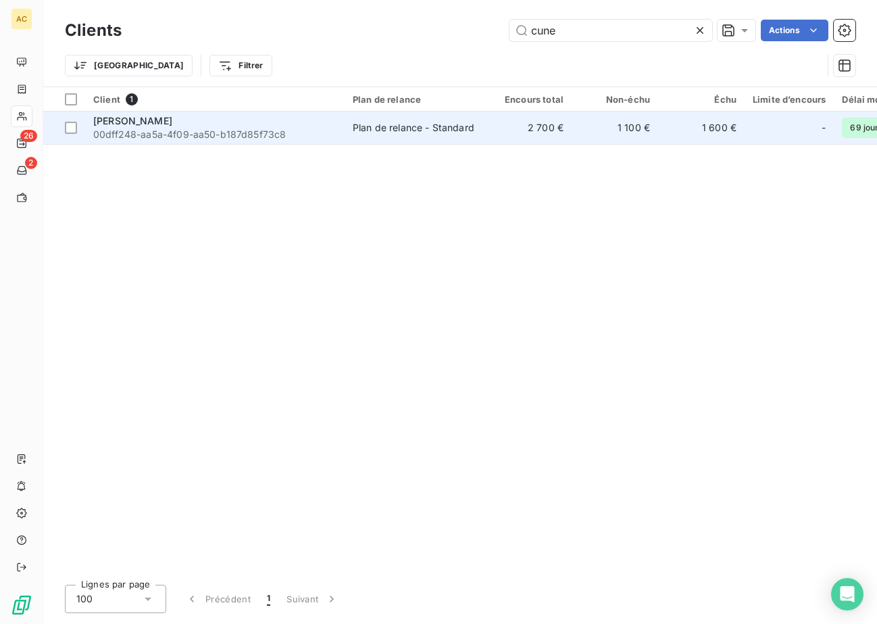
type input "cune"
click at [207, 122] on div "Cuneyt Gargin" at bounding box center [214, 121] width 243 height 14
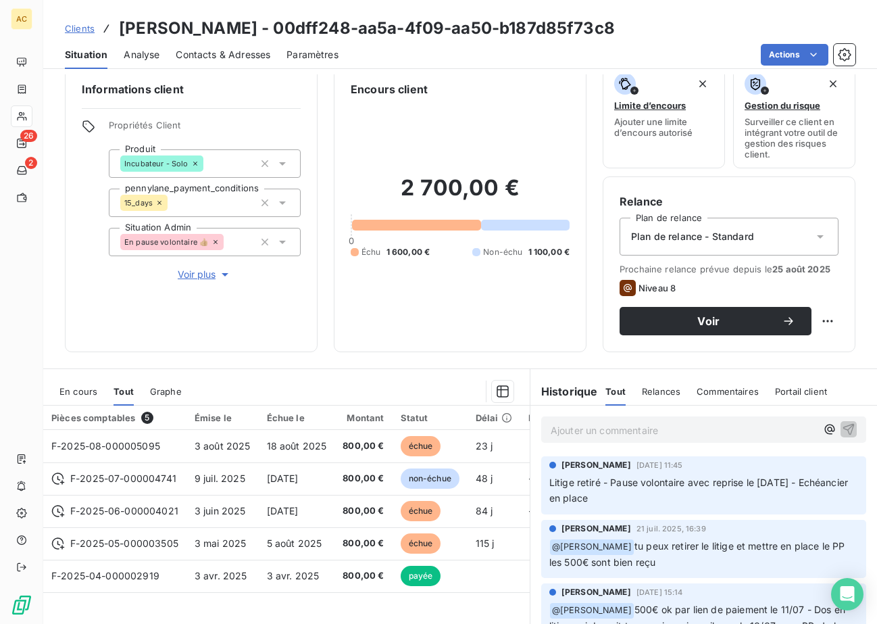
scroll to position [101, 0]
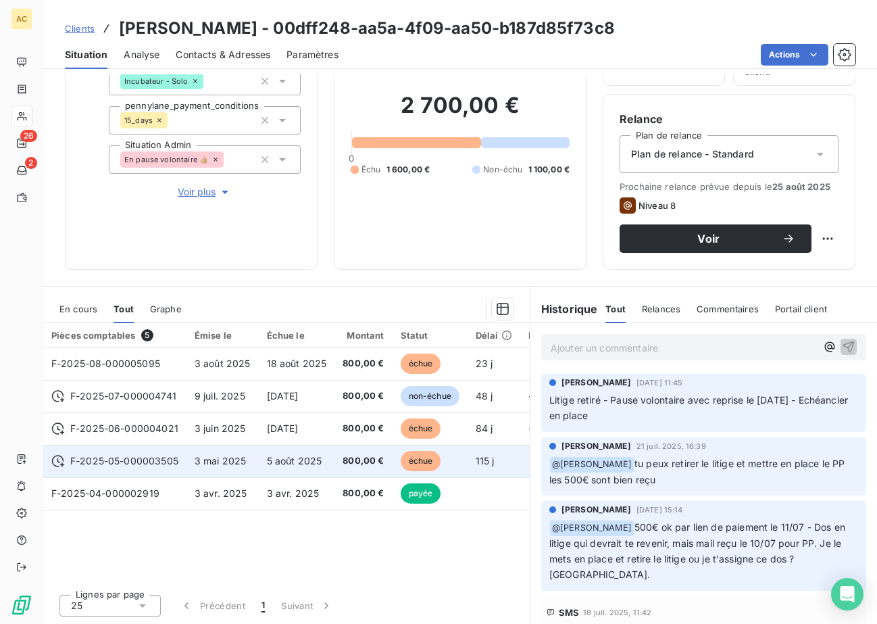
click at [365, 460] on span "800,00 €" at bounding box center [363, 461] width 41 height 14
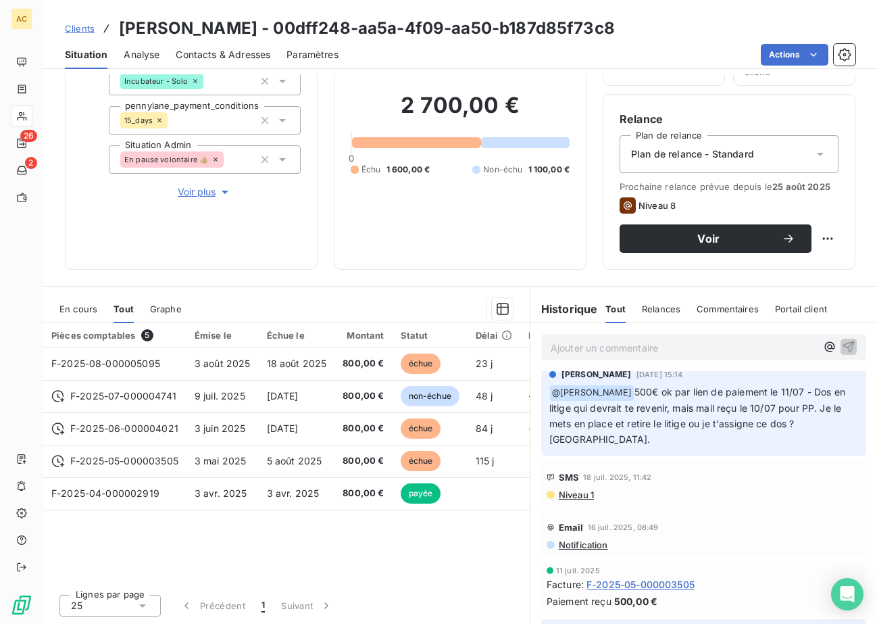
scroll to position [29, 0]
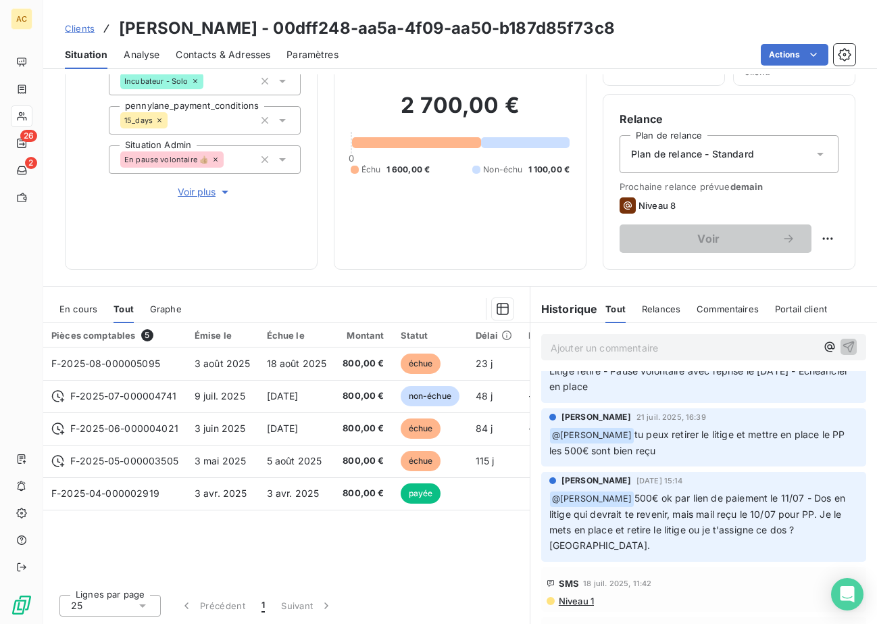
click at [87, 31] on span "Clients" at bounding box center [80, 28] width 30 height 11
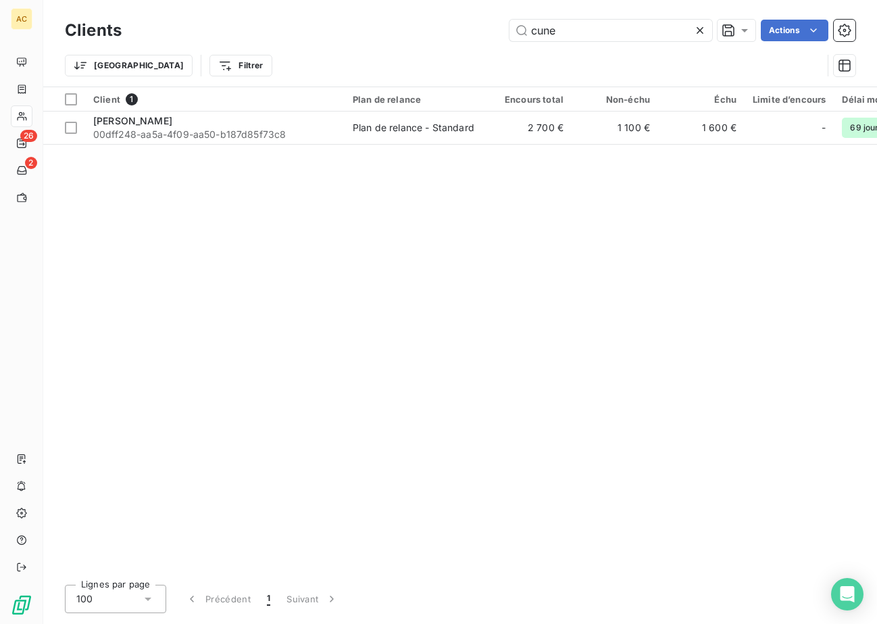
drag, startPoint x: 565, startPoint y: 34, endPoint x: 437, endPoint y: 33, distance: 127.8
click at [437, 33] on div "cune Actions" at bounding box center [497, 31] width 718 height 22
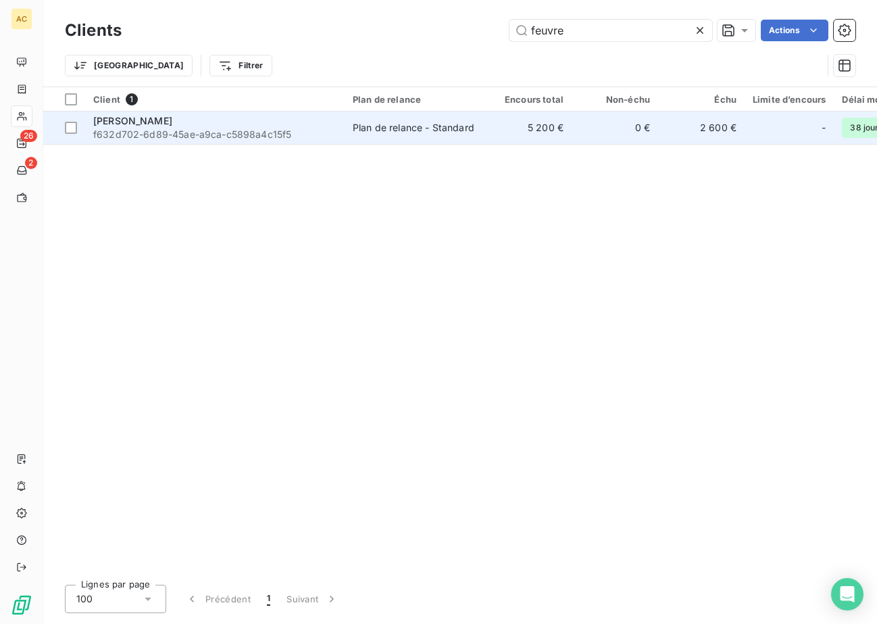
type input "feuvre"
click at [210, 134] on span "f632d702-6d89-45ae-a9ca-c5898a4c15f5" at bounding box center [214, 135] width 243 height 14
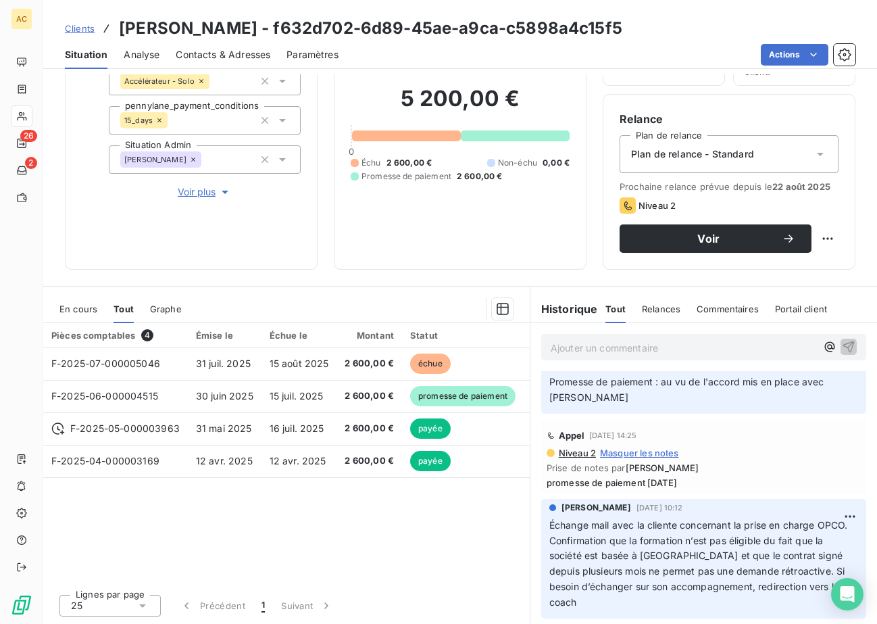
scroll to position [213, 0]
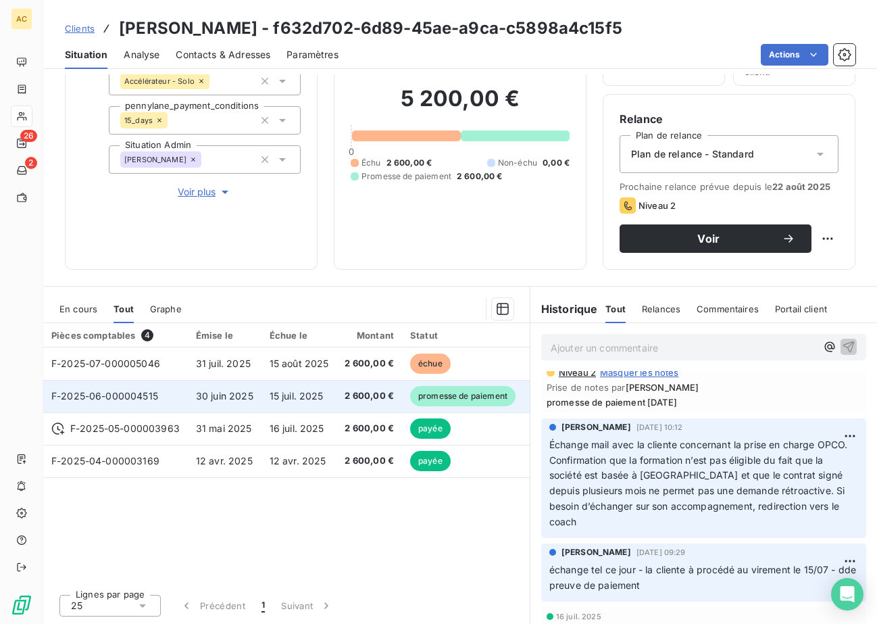
click at [254, 406] on td "30 juin 2025" at bounding box center [225, 396] width 74 height 32
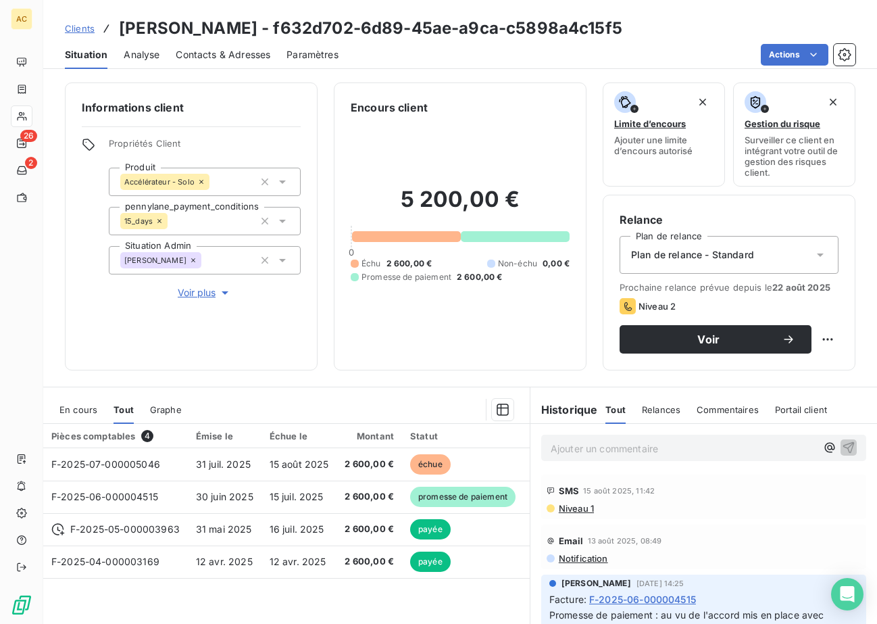
click at [216, 62] on div "Contacts & Adresses" at bounding box center [223, 55] width 95 height 28
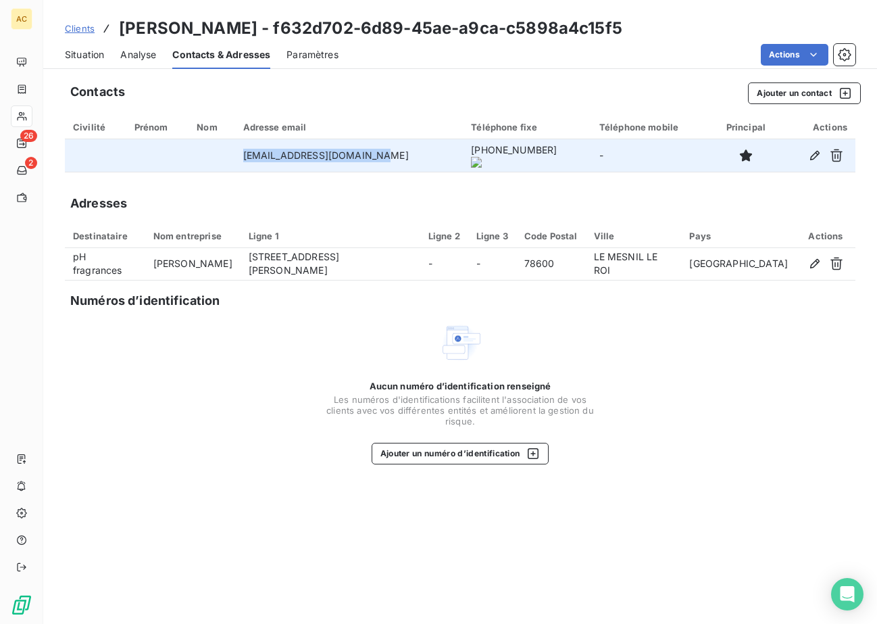
drag, startPoint x: 250, startPoint y: 154, endPoint x: 329, endPoint y: 156, distance: 78.4
click at [410, 153] on td "lefeuvrecamille@orange.fr" at bounding box center [349, 155] width 228 height 32
copy td "lefeuvrecamille@orange.fr"
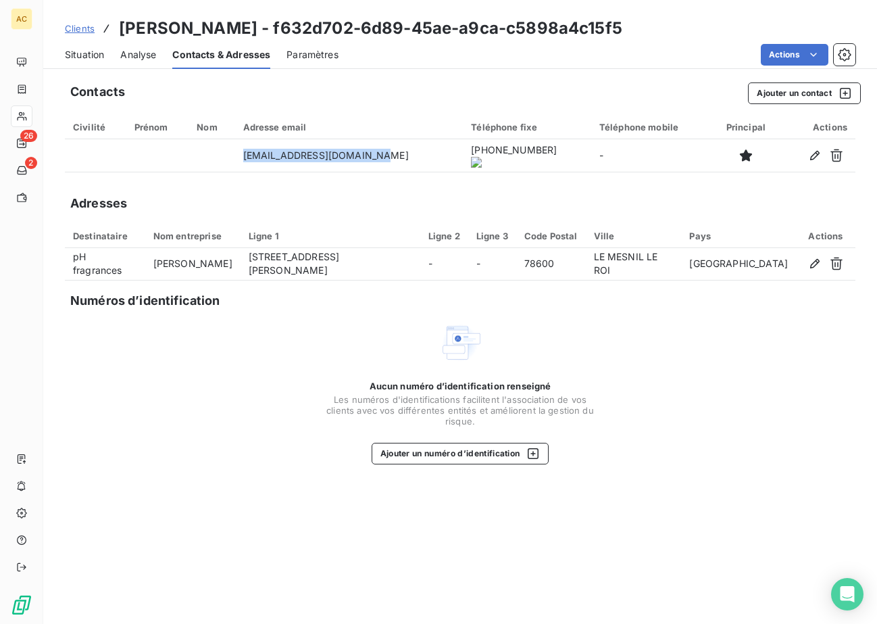
click at [95, 55] on span "Situation" at bounding box center [84, 55] width 39 height 14
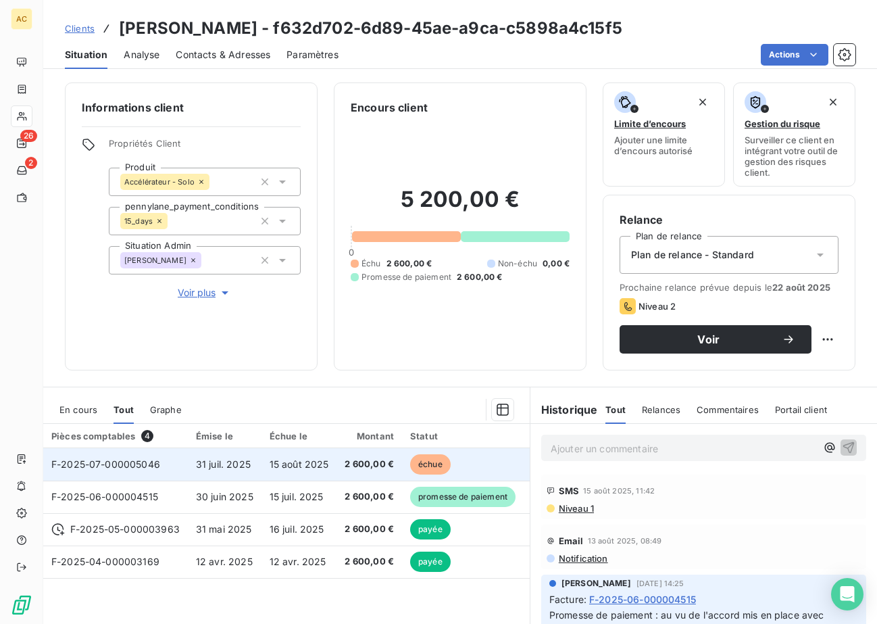
click at [251, 471] on td "31 juil. 2025" at bounding box center [225, 464] width 74 height 32
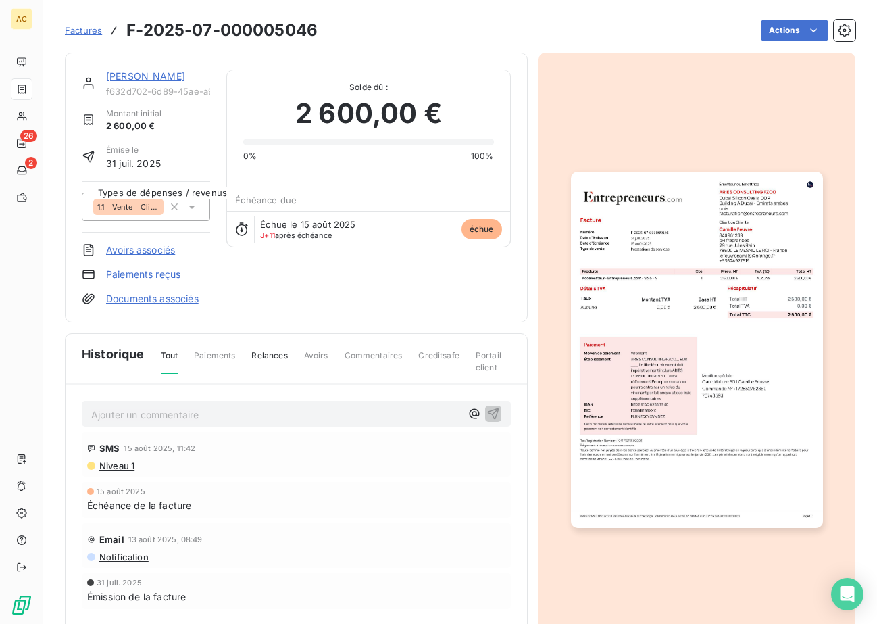
click at [153, 276] on link "Paiements reçus" at bounding box center [143, 275] width 74 height 14
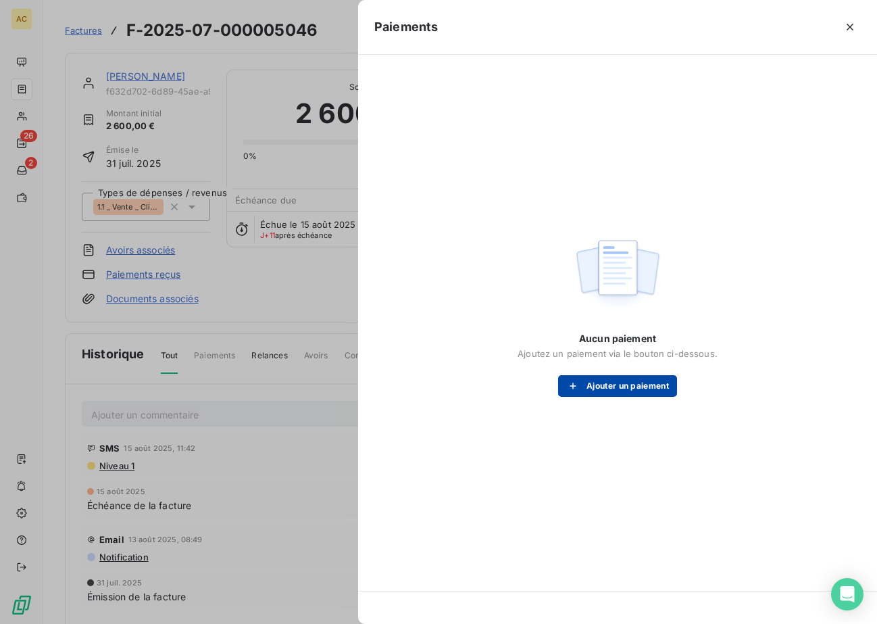
click at [619, 390] on button "Ajouter un paiement" at bounding box center [617, 386] width 119 height 22
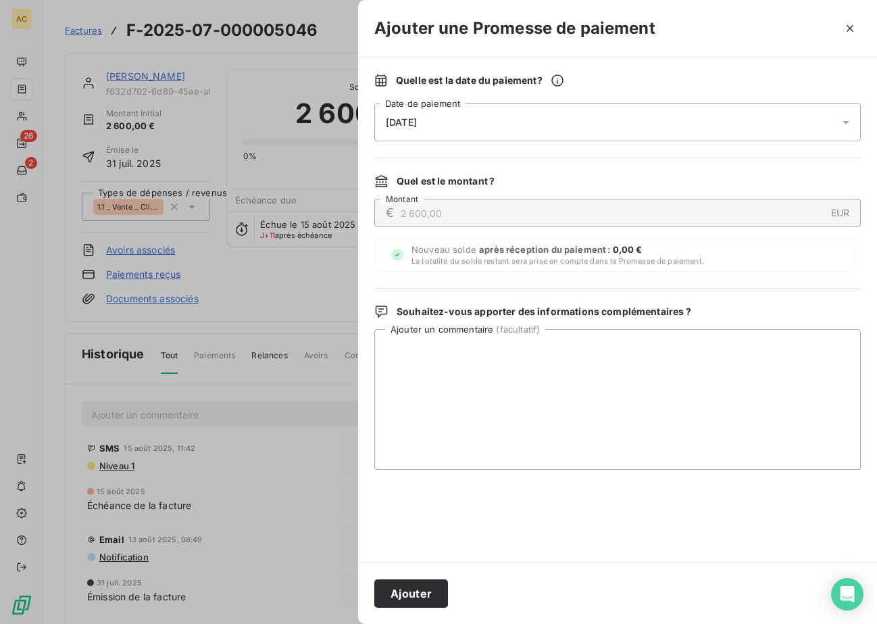
click at [549, 128] on div "27/08/2025" at bounding box center [618, 122] width 487 height 38
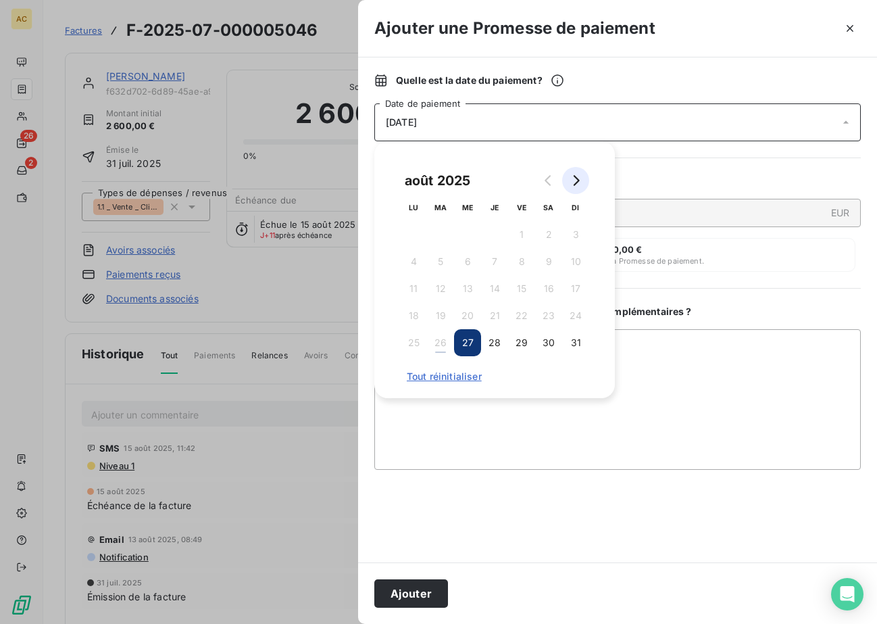
click at [573, 179] on icon "Go to next month" at bounding box center [576, 180] width 11 height 11
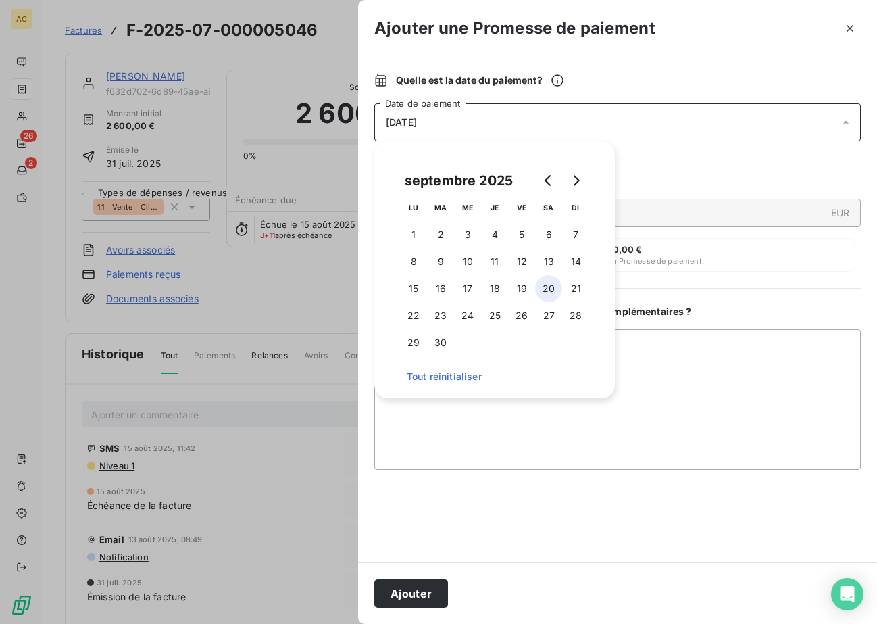
click at [554, 291] on button "20" at bounding box center [548, 288] width 27 height 27
drag, startPoint x: 504, startPoint y: 508, endPoint x: 474, endPoint y: 541, distance: 45.0
click at [504, 508] on div at bounding box center [618, 516] width 487 height 60
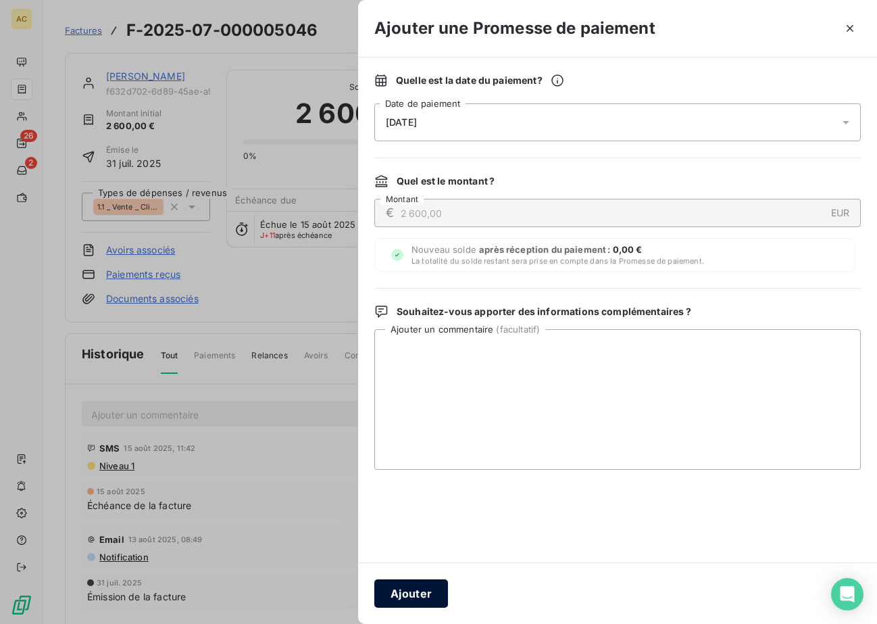
click at [418, 592] on button "Ajouter" at bounding box center [412, 593] width 74 height 28
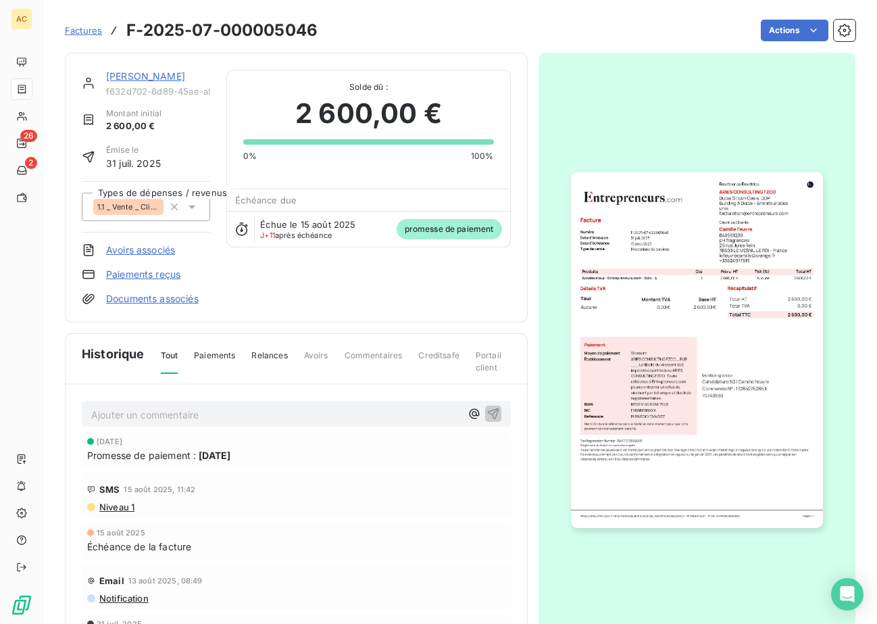
click at [135, 81] on link "Camille Feuvre" at bounding box center [145, 75] width 79 height 11
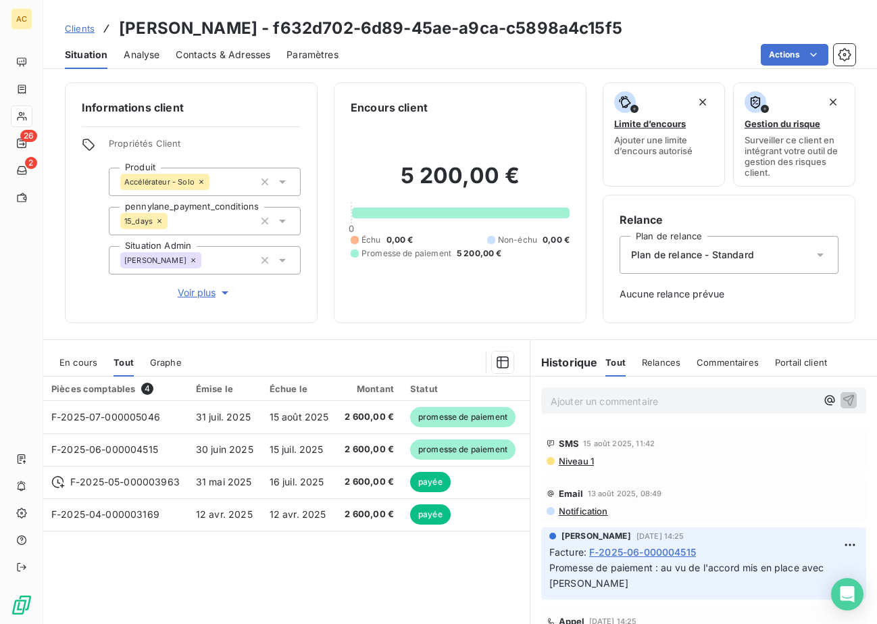
click at [73, 28] on span "Clients" at bounding box center [80, 28] width 30 height 11
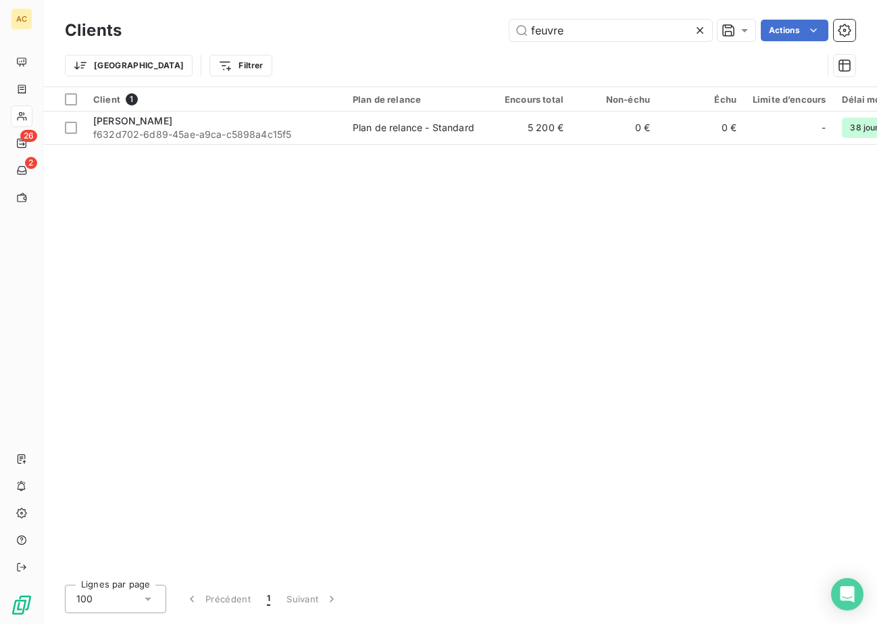
click at [492, 29] on div "feuvre Actions" at bounding box center [497, 31] width 718 height 22
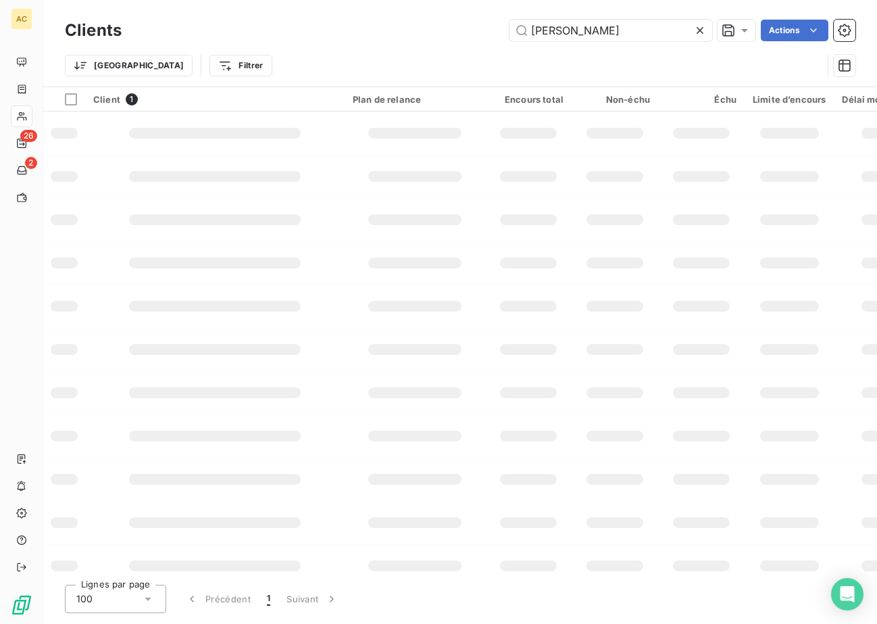
type input "quentin n"
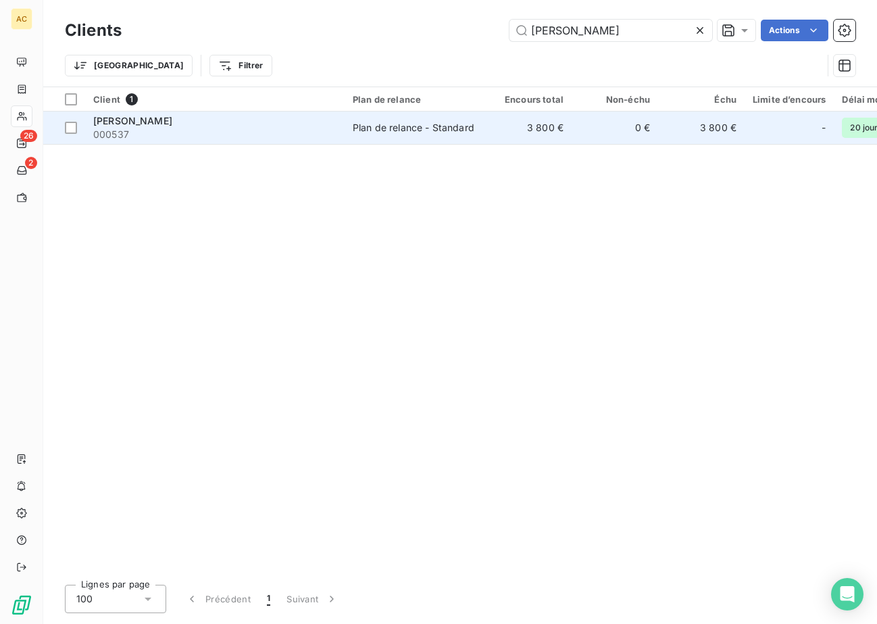
click at [327, 137] on span "000537" at bounding box center [214, 135] width 243 height 14
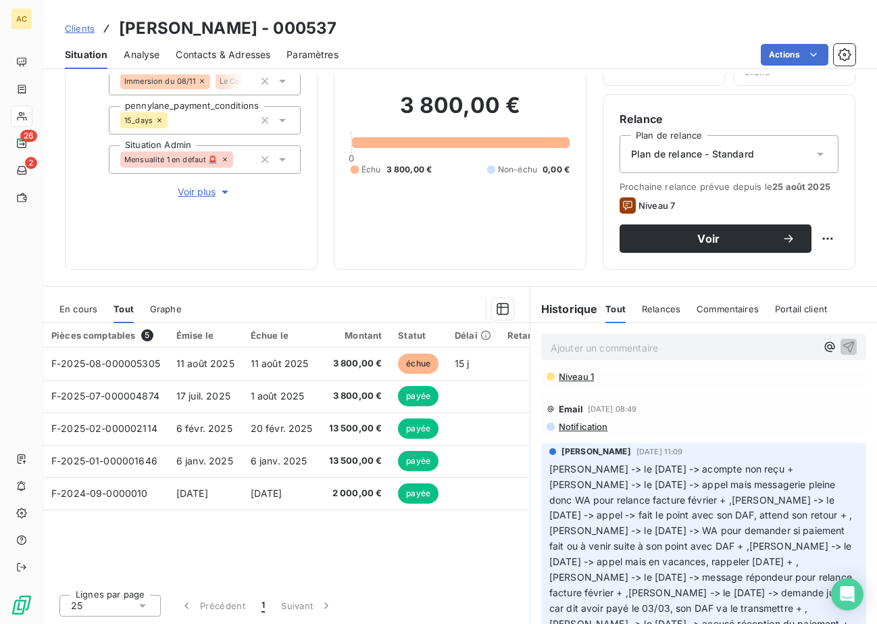
scroll to position [274, 0]
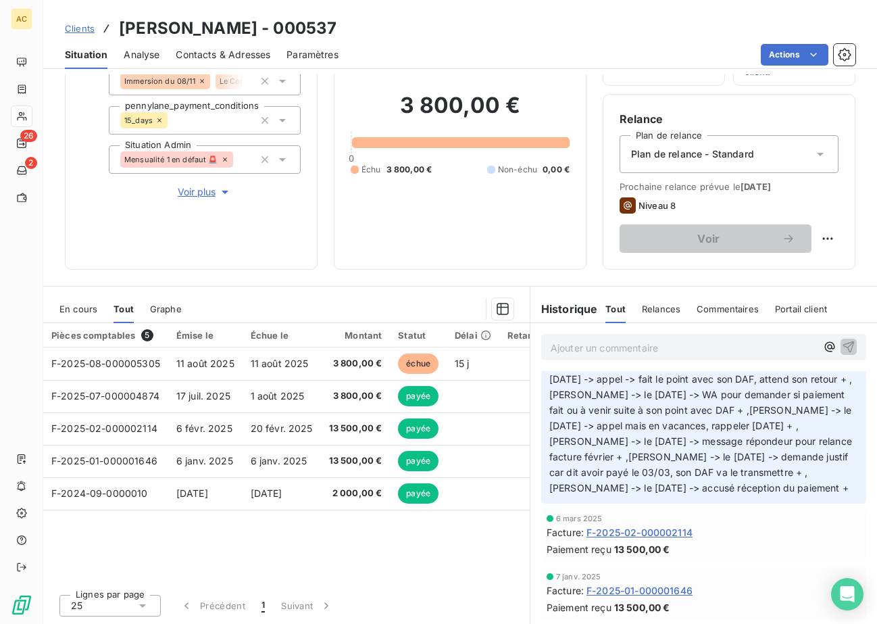
click at [81, 28] on span "Clients" at bounding box center [80, 28] width 30 height 11
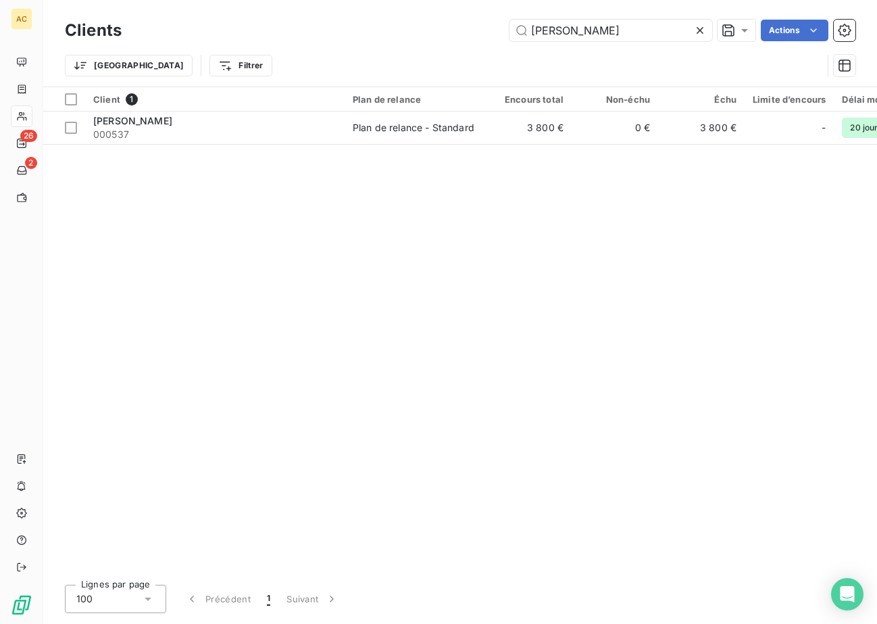
drag, startPoint x: 596, startPoint y: 32, endPoint x: 475, endPoint y: 25, distance: 121.9
click at [475, 25] on div "quentin n Actions" at bounding box center [497, 31] width 718 height 22
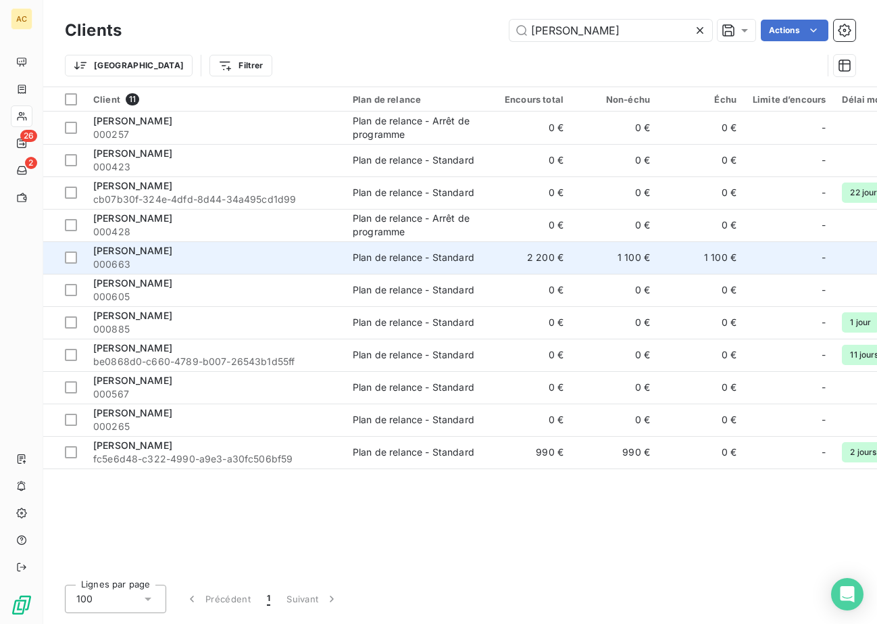
type input "[PERSON_NAME]"
click at [245, 258] on span "000663" at bounding box center [214, 265] width 243 height 14
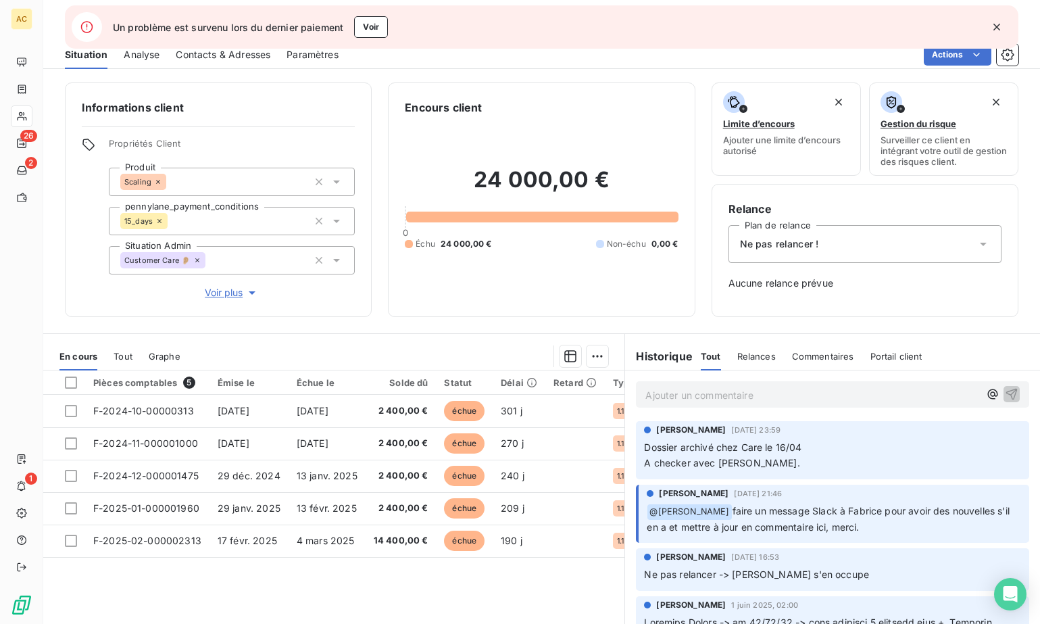
click at [999, 28] on icon "button" at bounding box center [997, 27] width 7 height 7
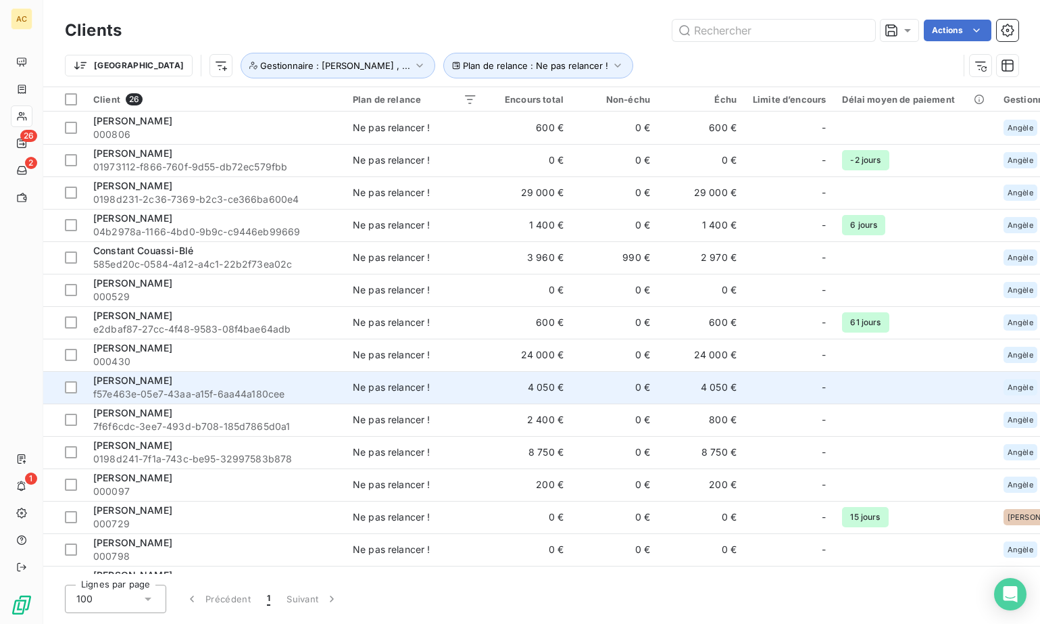
click at [210, 391] on span "f57e463e-05e7-43aa-a15f-6aa44a180cee" at bounding box center [214, 394] width 243 height 14
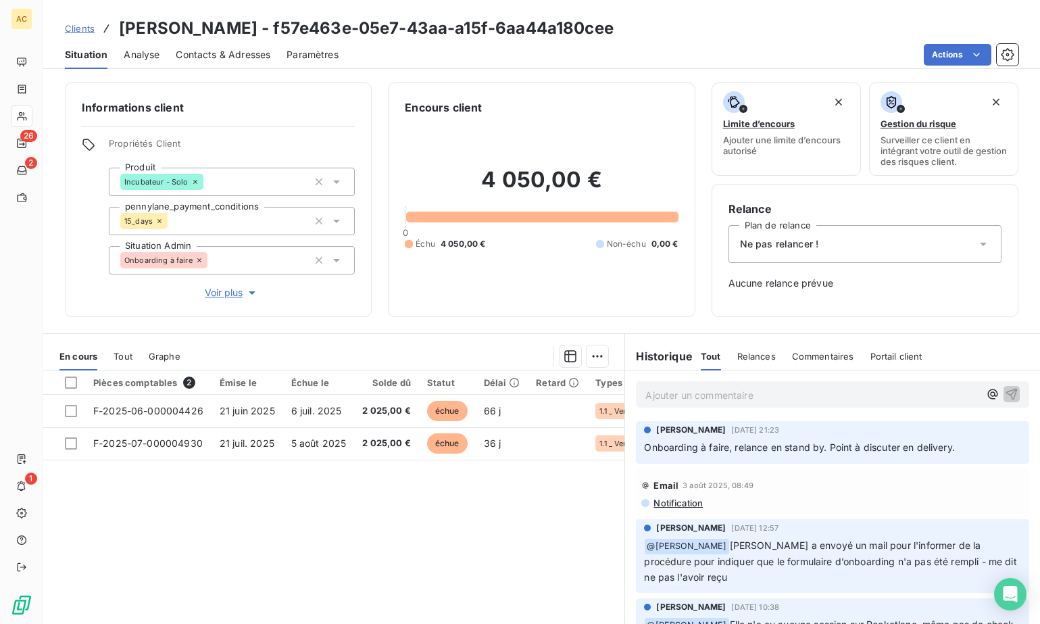
click at [126, 358] on span "Tout" at bounding box center [123, 356] width 19 height 11
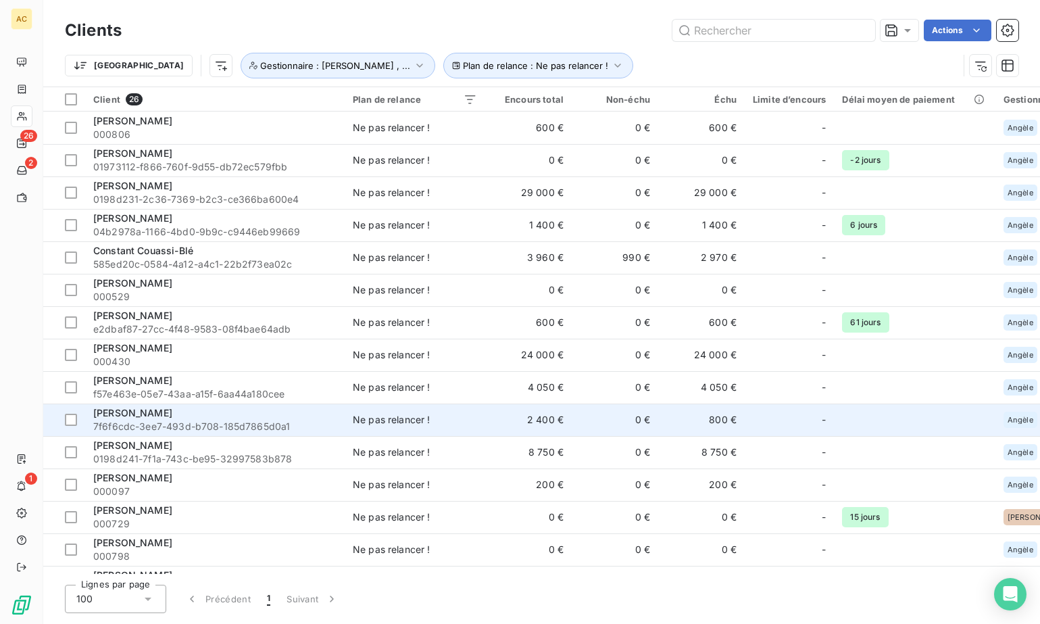
click at [160, 414] on div "[PERSON_NAME]" at bounding box center [214, 413] width 243 height 14
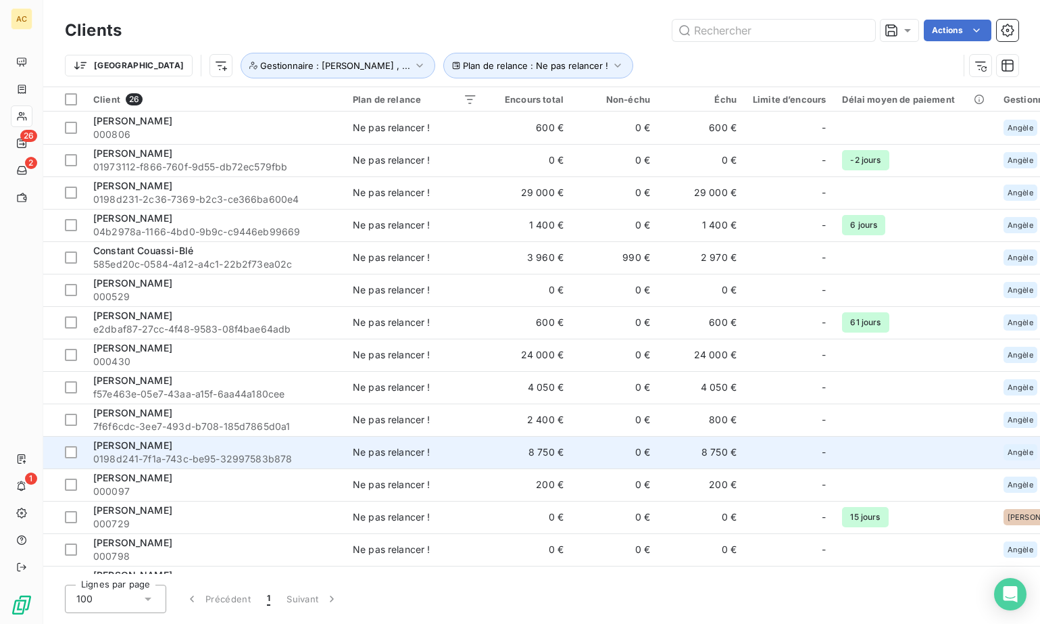
click at [191, 445] on div "[PERSON_NAME]" at bounding box center [214, 446] width 243 height 14
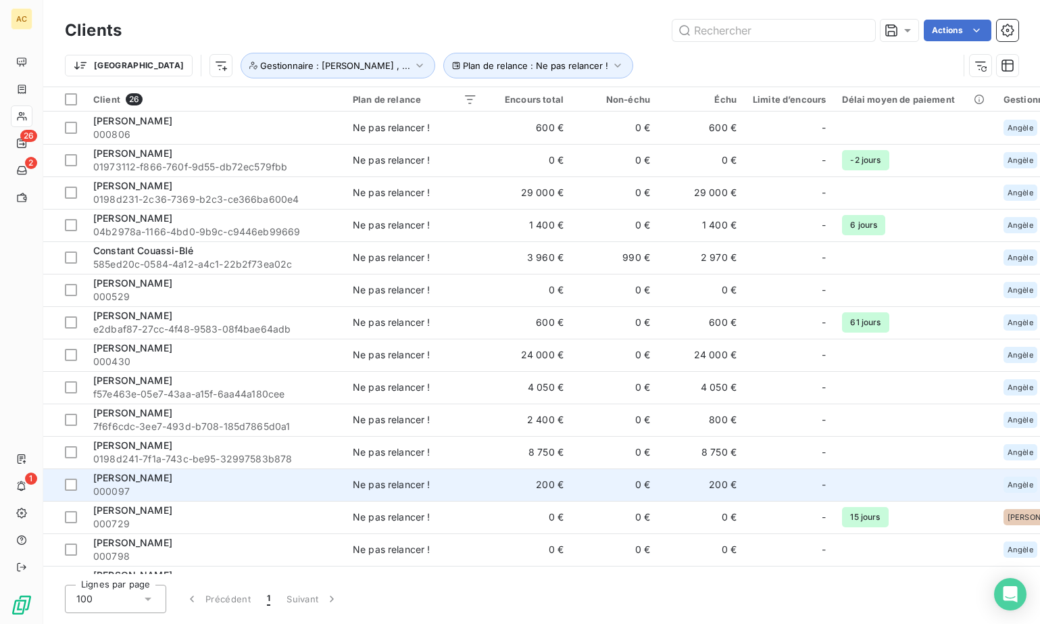
click at [217, 485] on span "000097" at bounding box center [214, 492] width 243 height 14
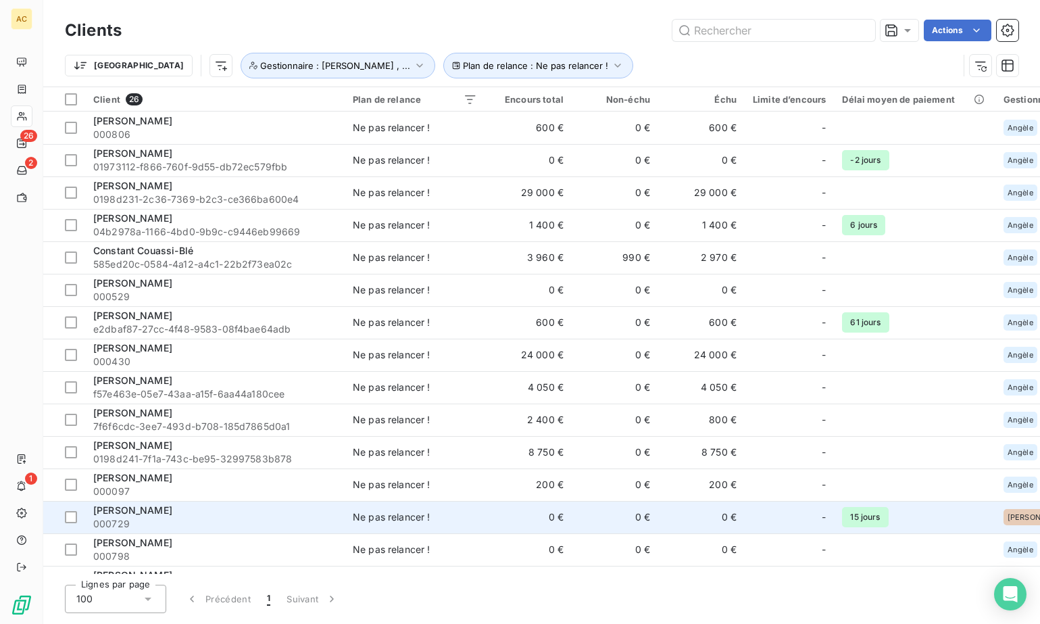
click at [203, 517] on span "000729" at bounding box center [214, 524] width 243 height 14
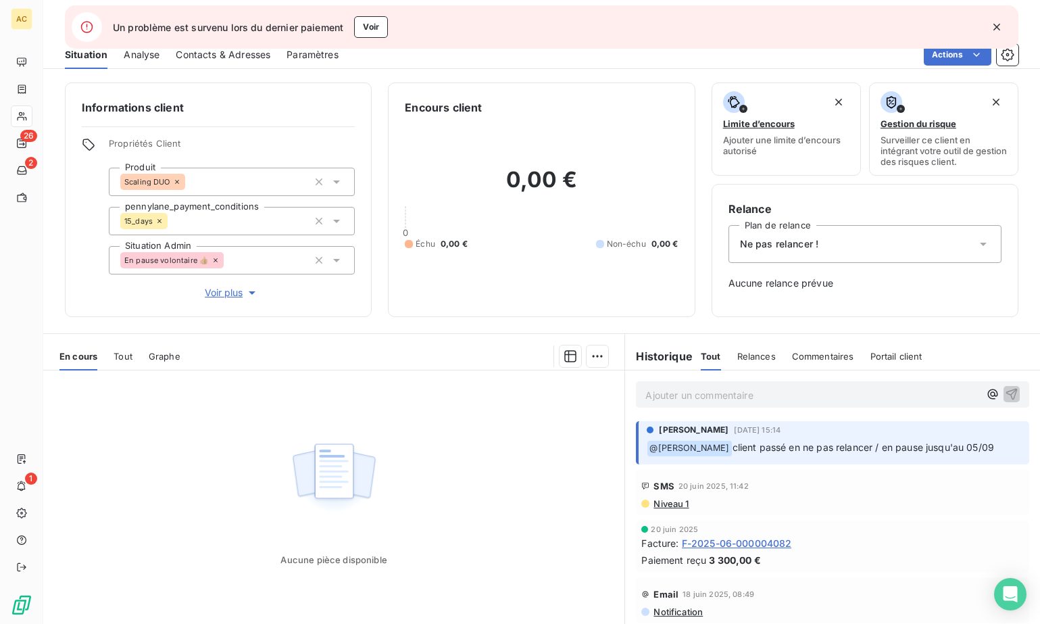
click at [995, 27] on icon "button" at bounding box center [997, 27] width 14 height 14
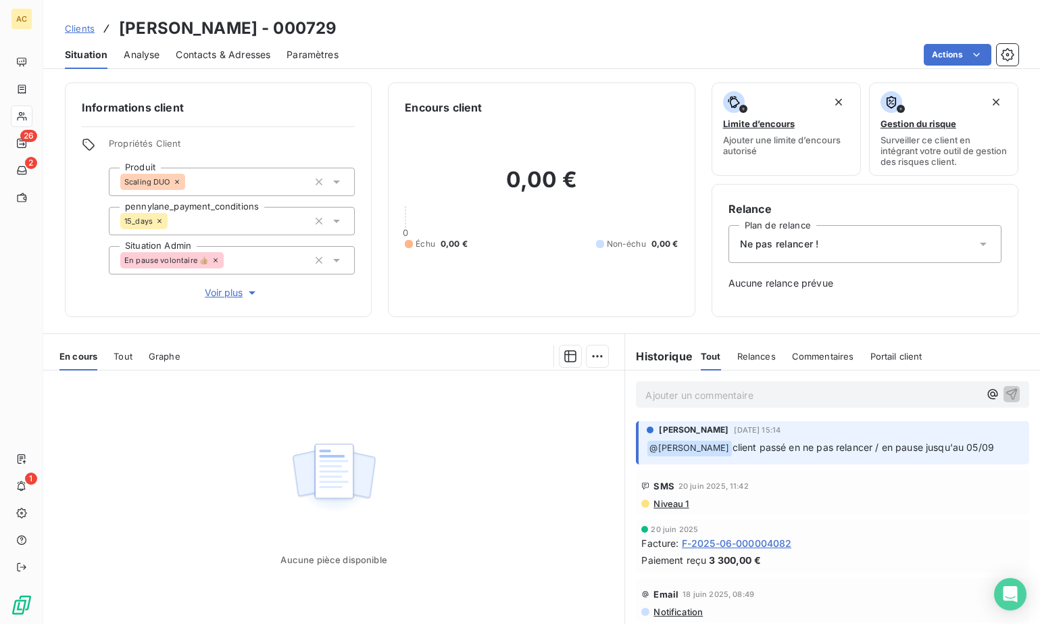
click at [122, 355] on span "Tout" at bounding box center [123, 356] width 19 height 11
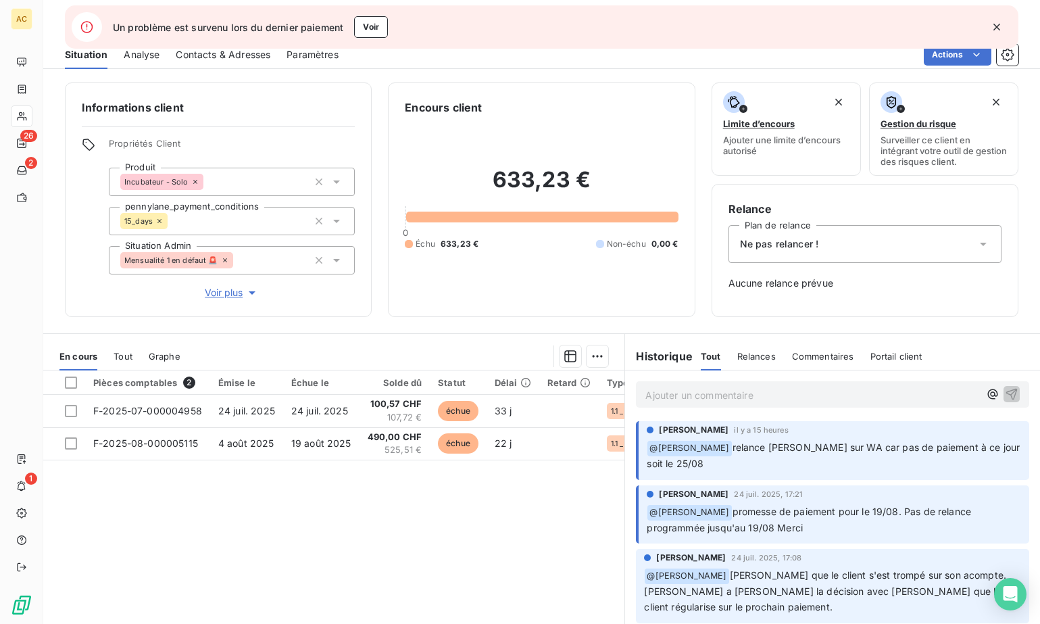
click at [995, 29] on icon "button" at bounding box center [997, 27] width 14 height 14
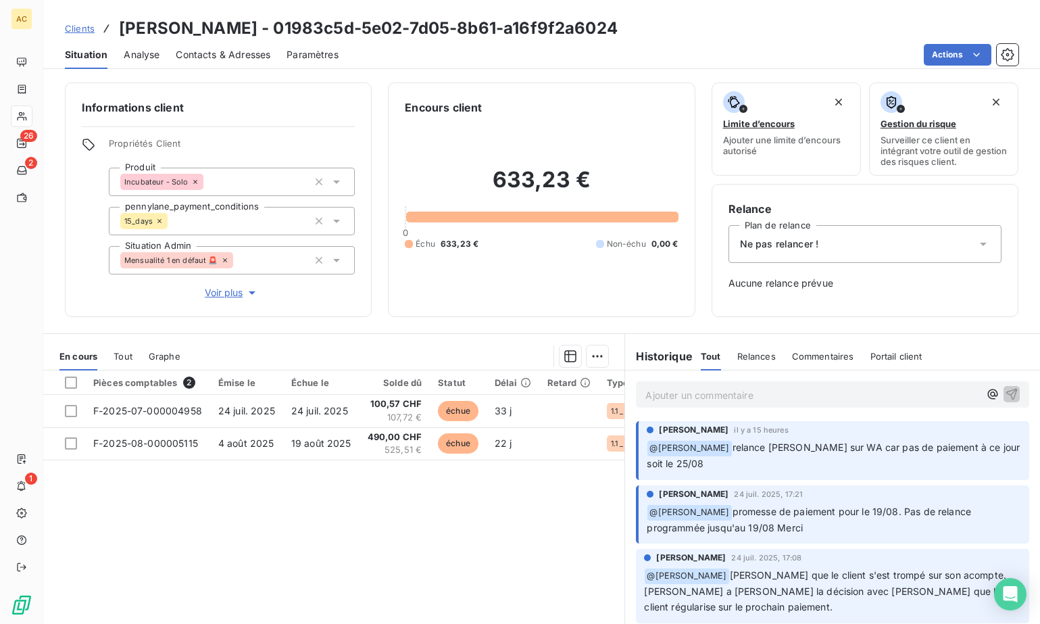
click at [126, 358] on span "Tout" at bounding box center [123, 356] width 19 height 11
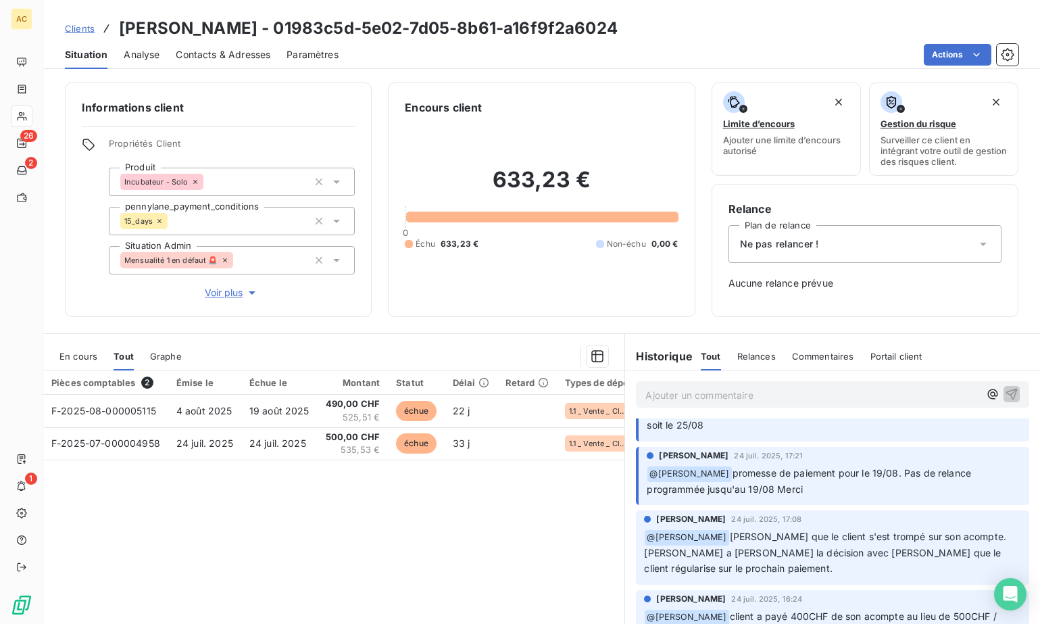
scroll to position [39, 0]
click at [81, 34] on link "Clients" at bounding box center [80, 29] width 30 height 14
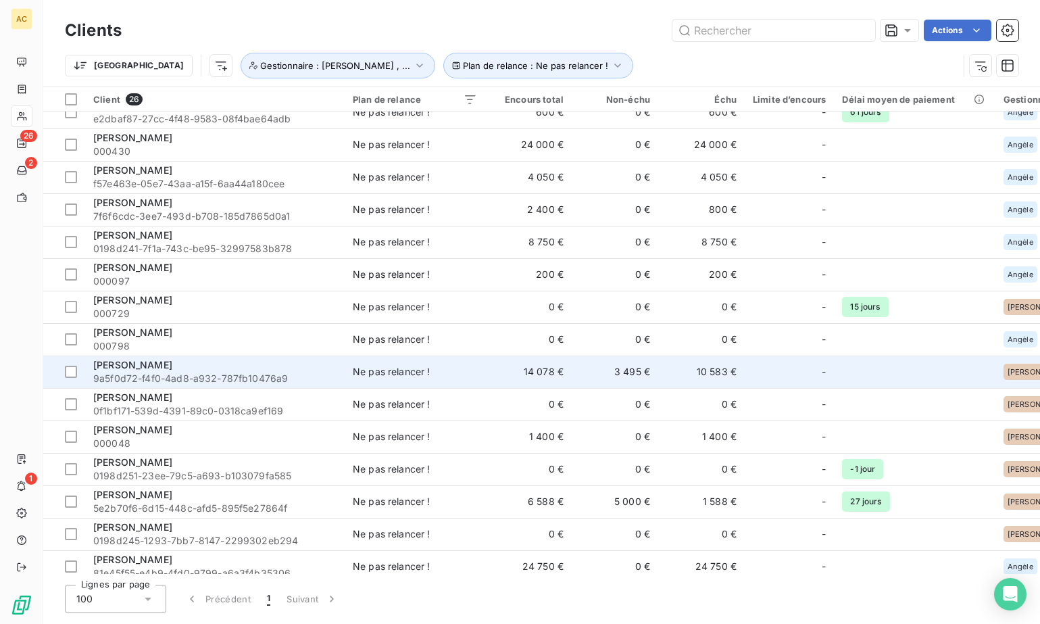
scroll to position [237, 0]
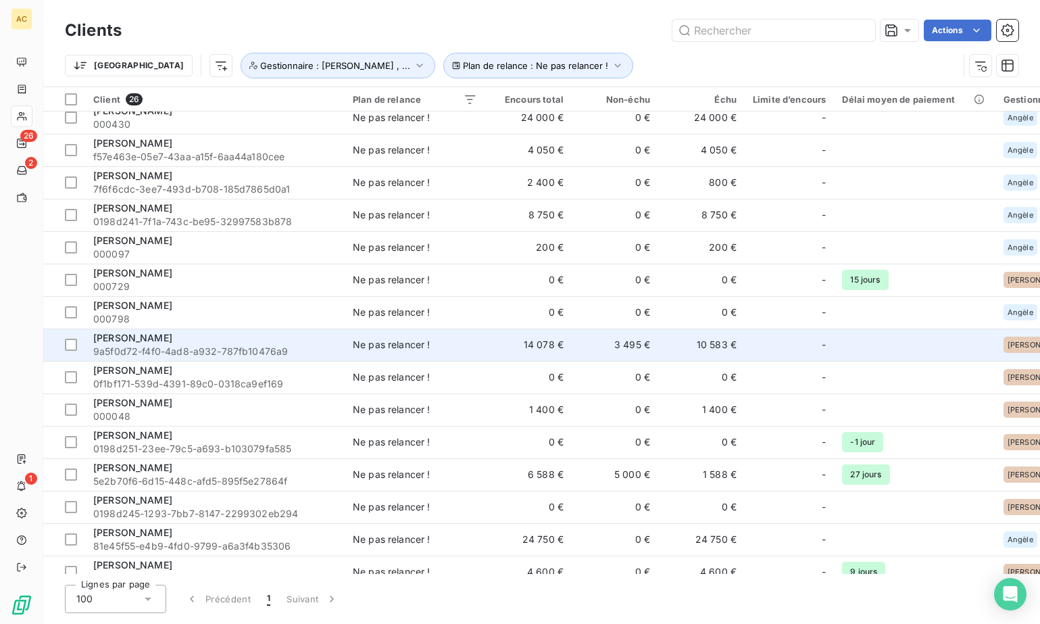
click at [224, 350] on span "9a5f0d72-f4f0-4ad8-a932-787fb10476a9" at bounding box center [214, 352] width 243 height 14
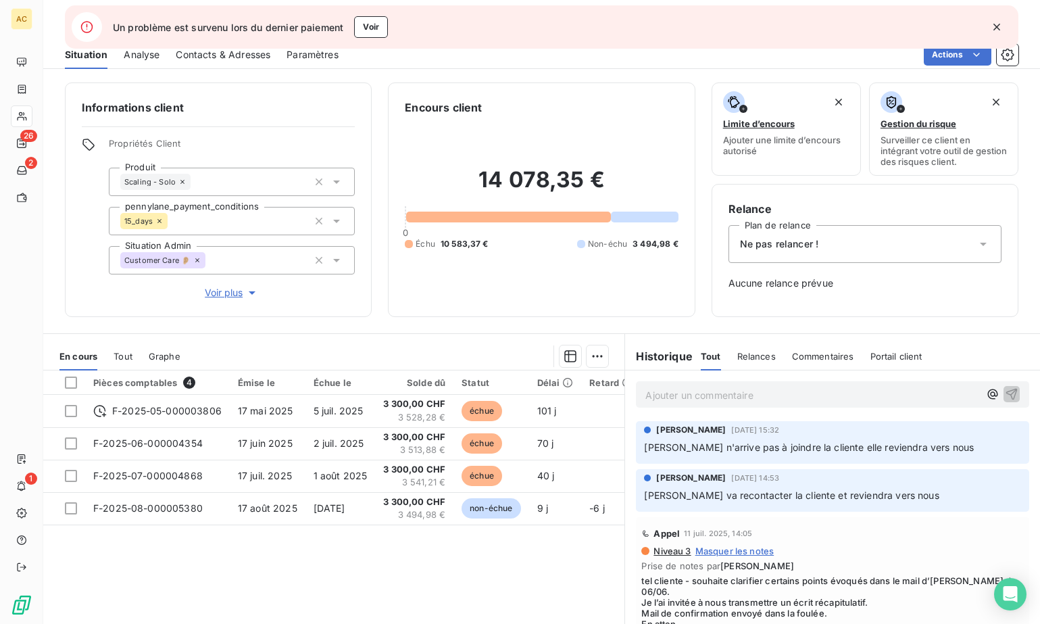
click at [1001, 27] on icon "button" at bounding box center [997, 27] width 14 height 14
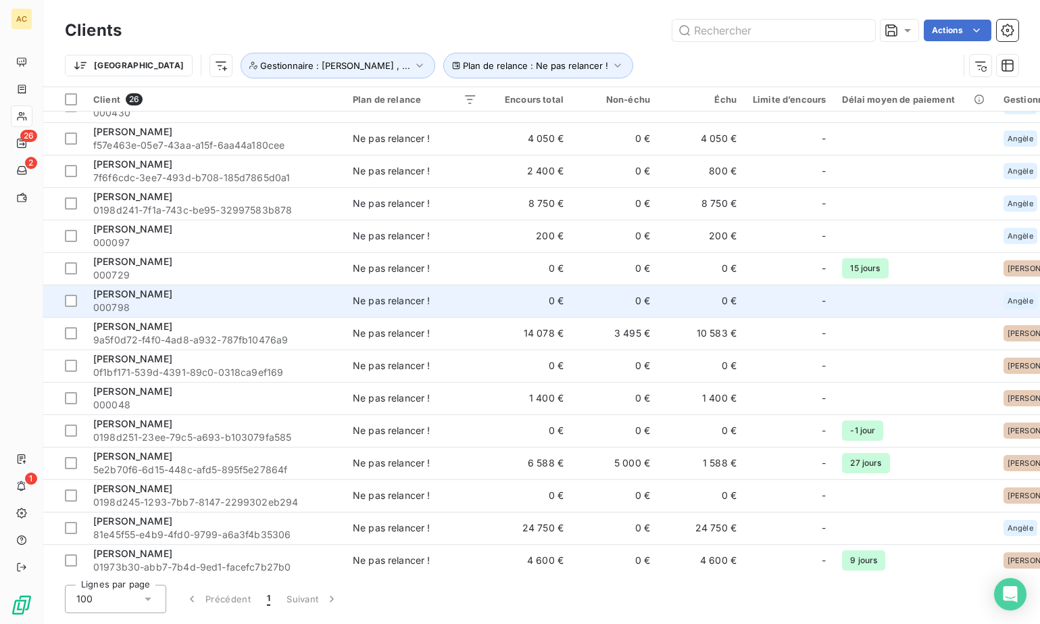
scroll to position [387, 0]
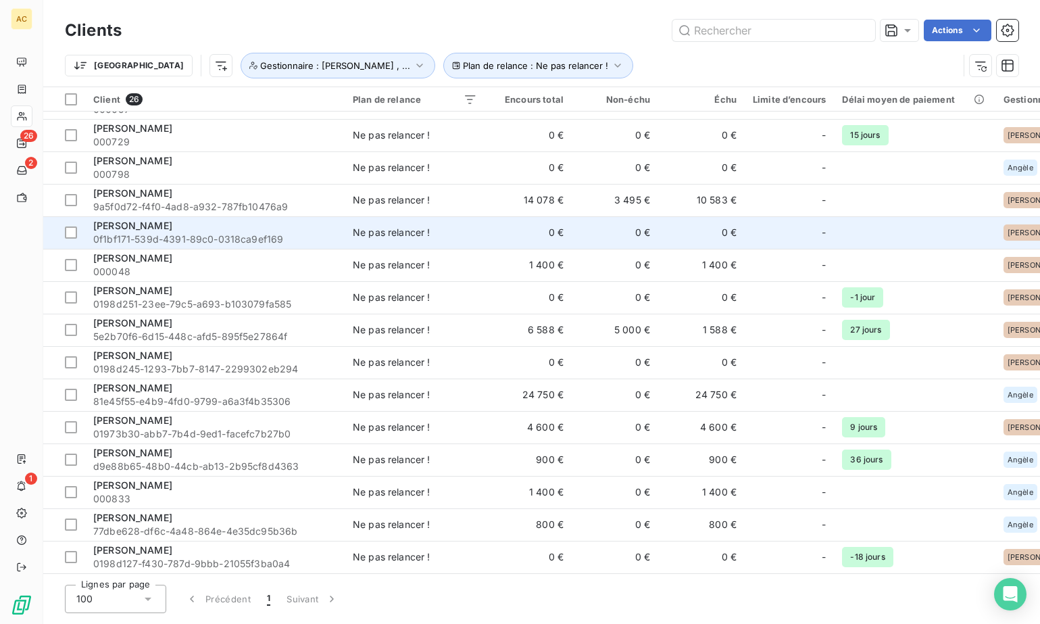
click at [179, 226] on div "[PERSON_NAME]" at bounding box center [214, 226] width 243 height 14
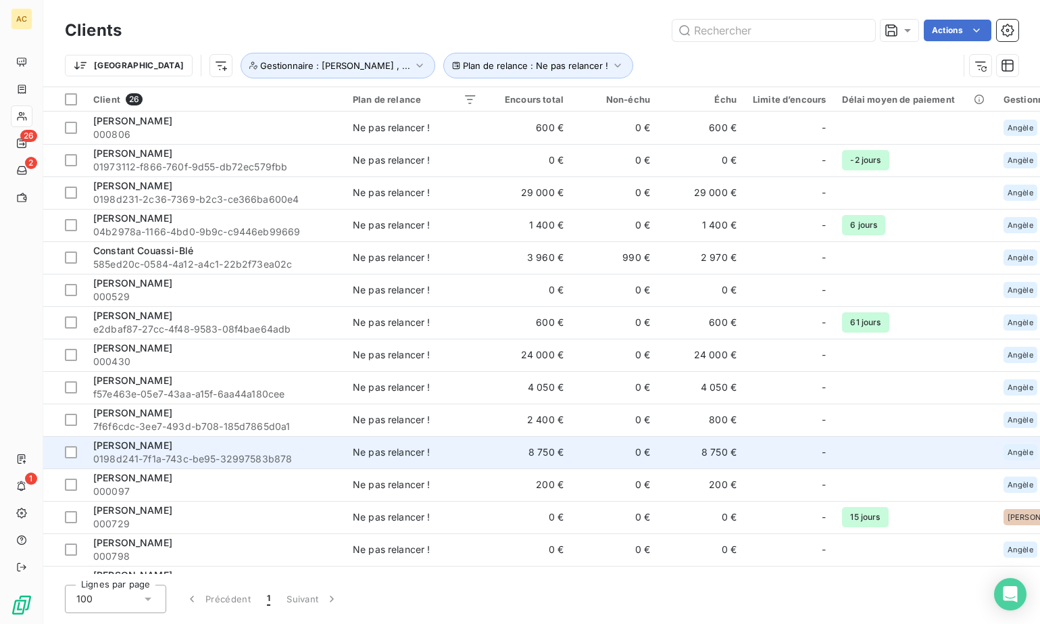
scroll to position [387, 0]
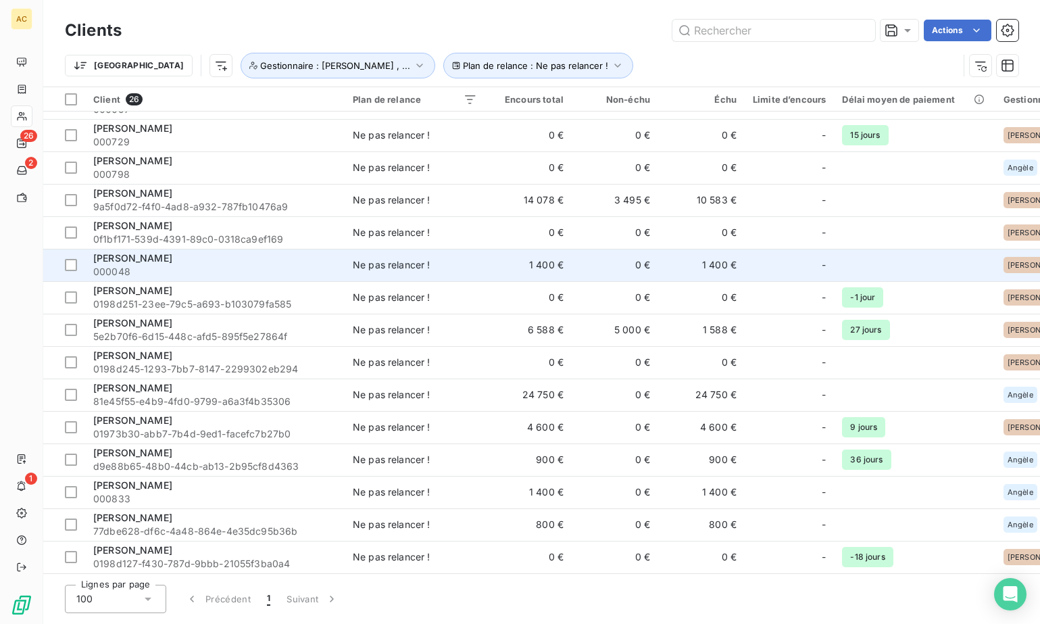
click at [254, 265] on span "000048" at bounding box center [214, 272] width 243 height 14
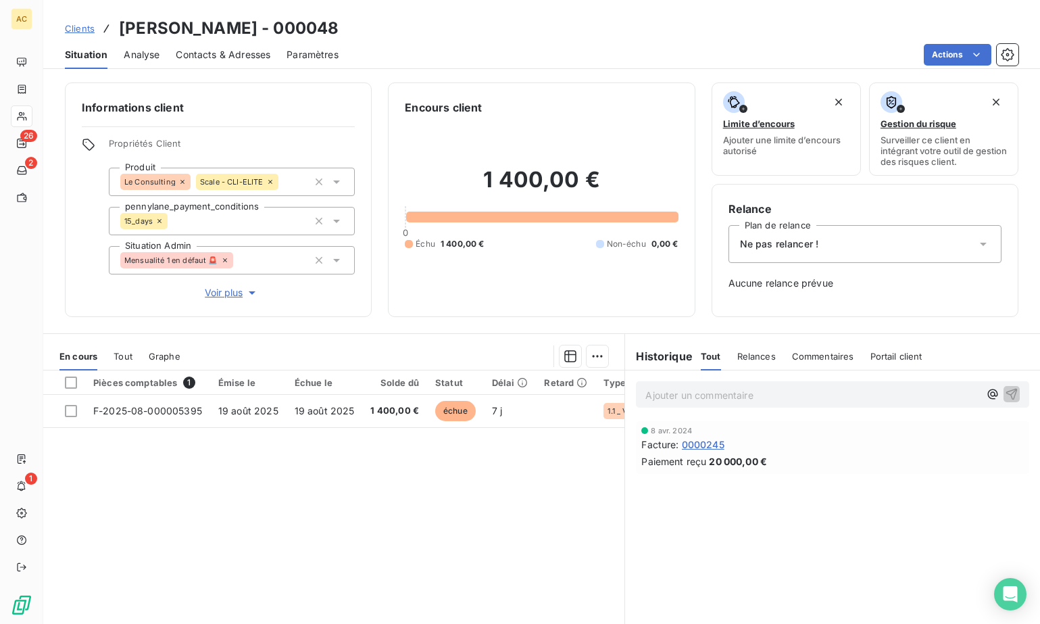
click at [122, 356] on span "Tout" at bounding box center [123, 356] width 19 height 11
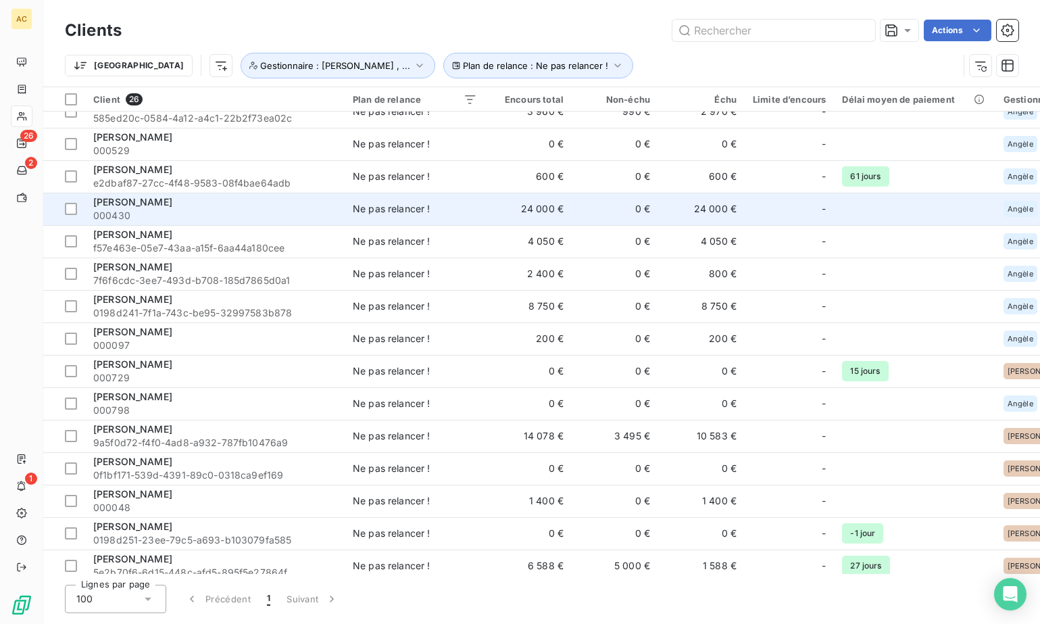
scroll to position [387, 0]
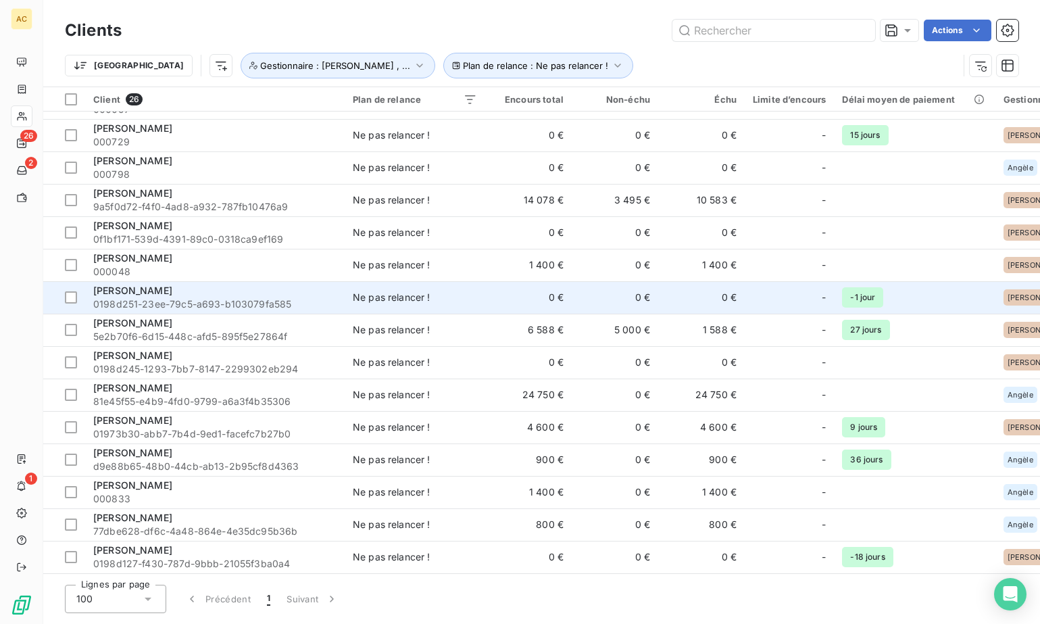
click at [160, 285] on span "Olivier Leonard" at bounding box center [132, 290] width 79 height 11
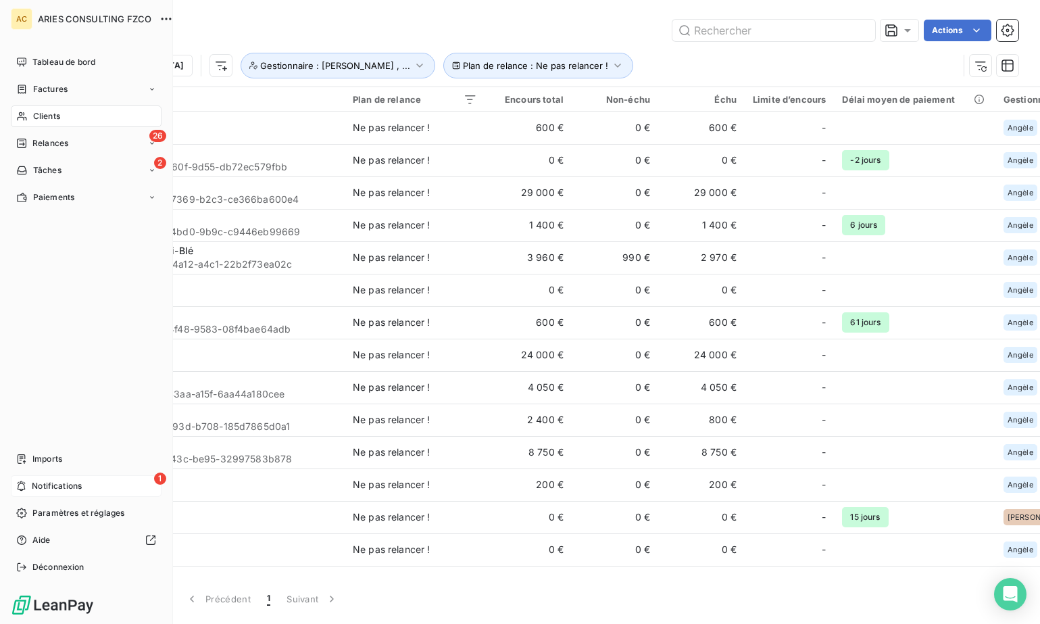
click at [36, 484] on span "Notifications" at bounding box center [57, 486] width 50 height 12
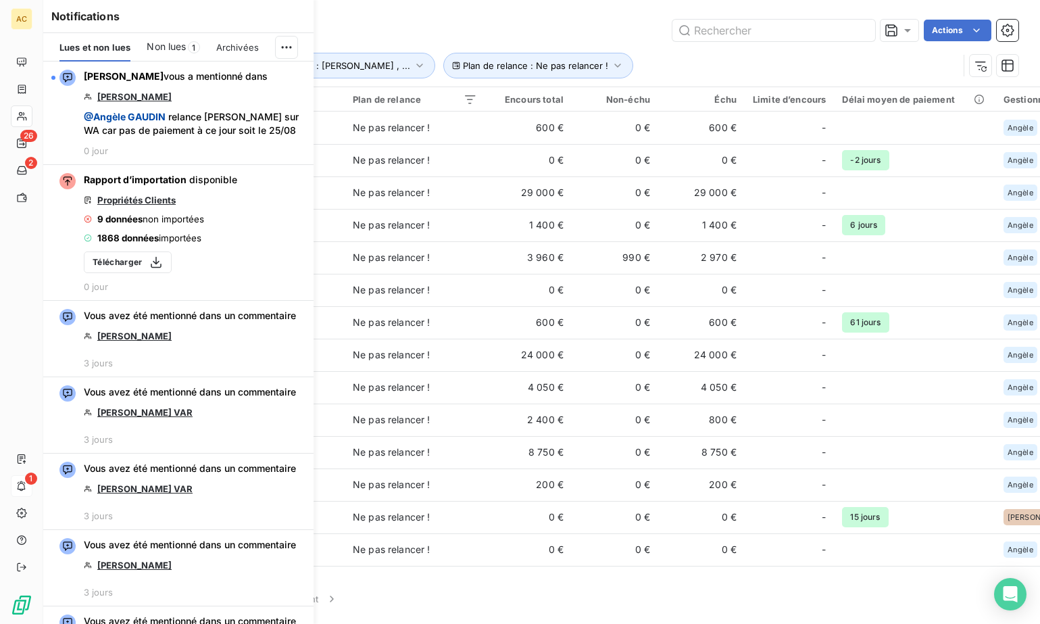
click at [170, 43] on span "Non lues" at bounding box center [166, 47] width 39 height 14
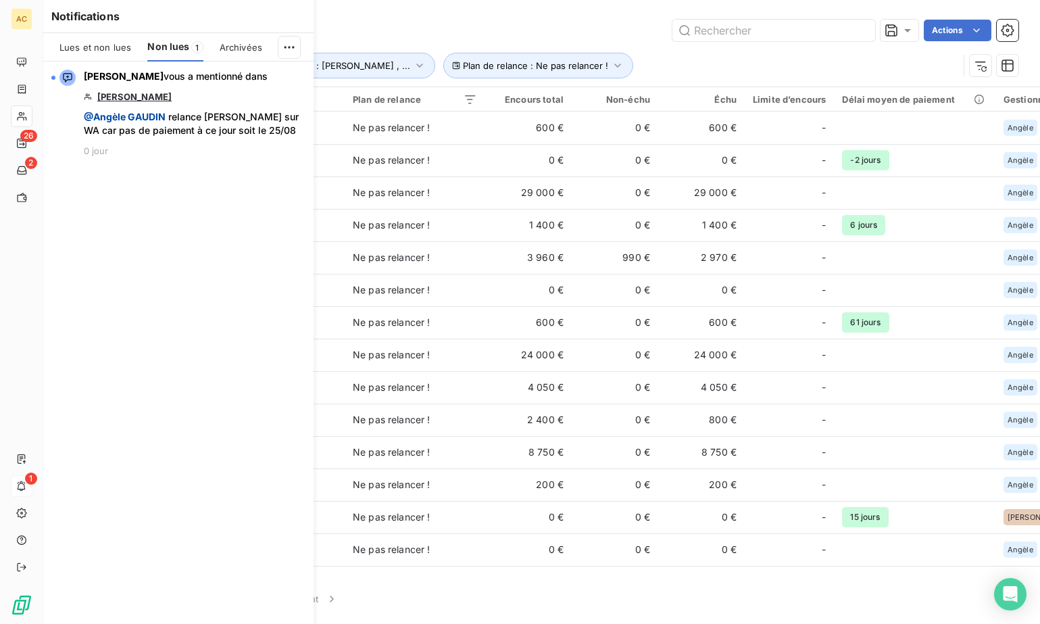
click at [96, 45] on span "Lues et non lues" at bounding box center [95, 47] width 72 height 11
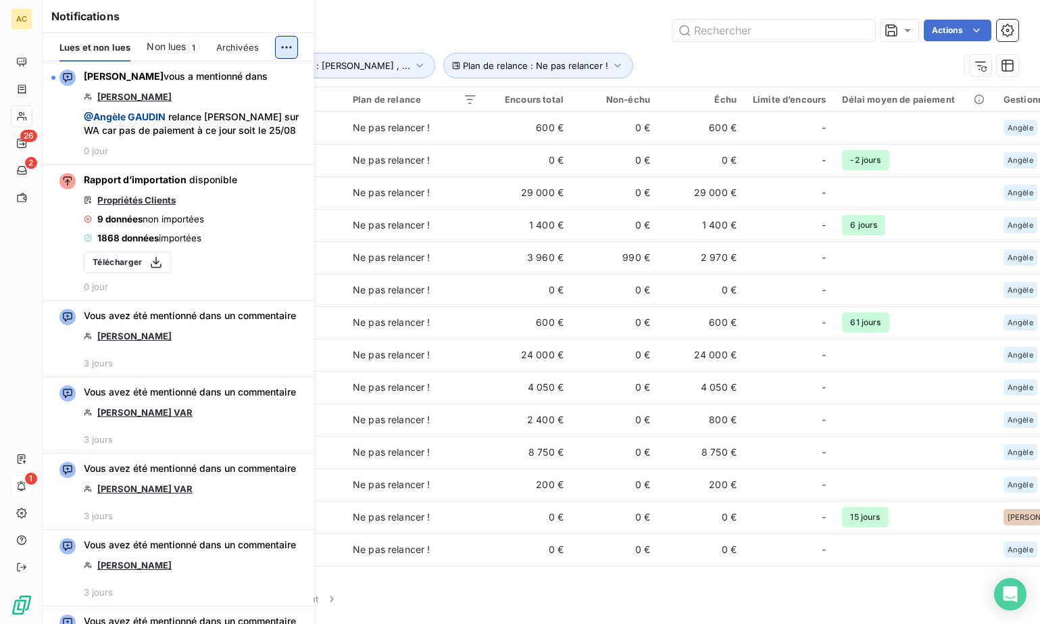
click at [281, 45] on html "AC 26 2 1 Clients Actions Trier Plan de relance : Ne pas relancer ! Gestionnair…" at bounding box center [520, 312] width 1040 height 624
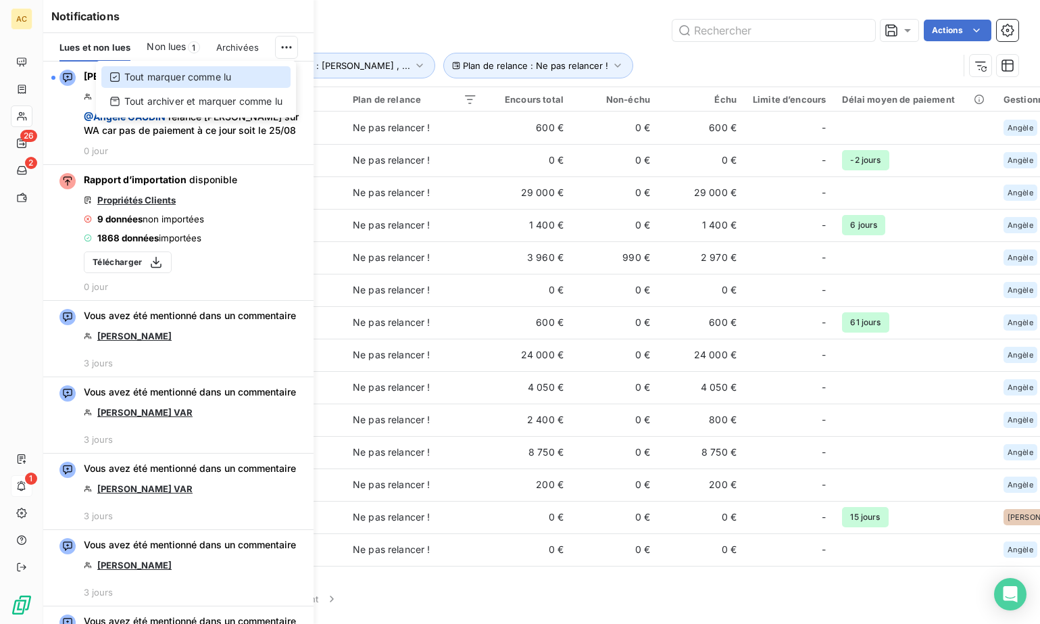
click at [208, 78] on div "Tout marquer comme lu" at bounding box center [195, 77] width 189 height 22
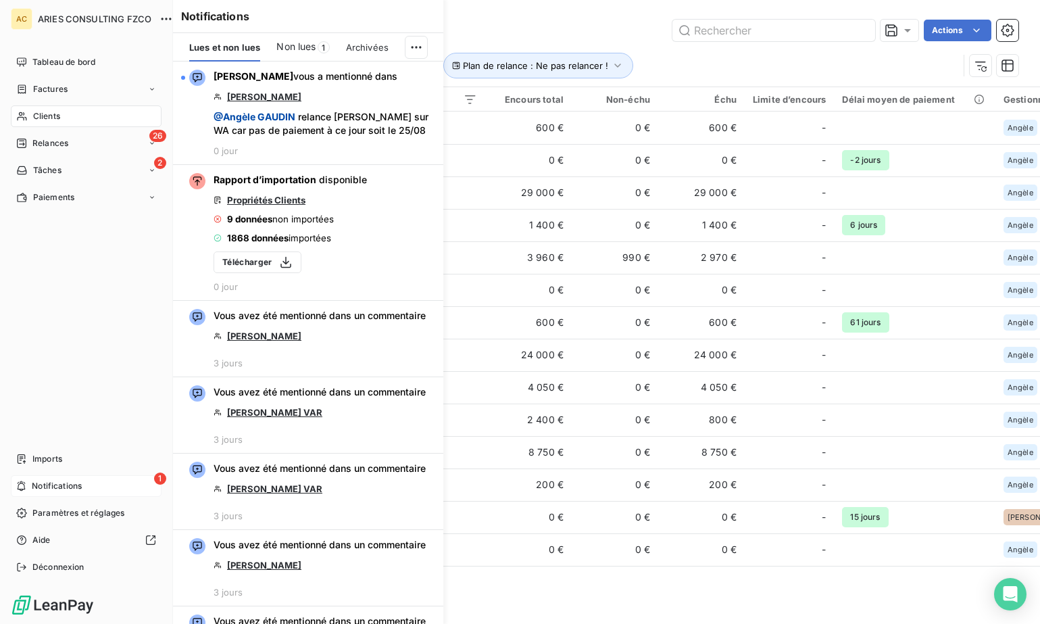
click at [70, 487] on span "Notifications" at bounding box center [57, 486] width 50 height 12
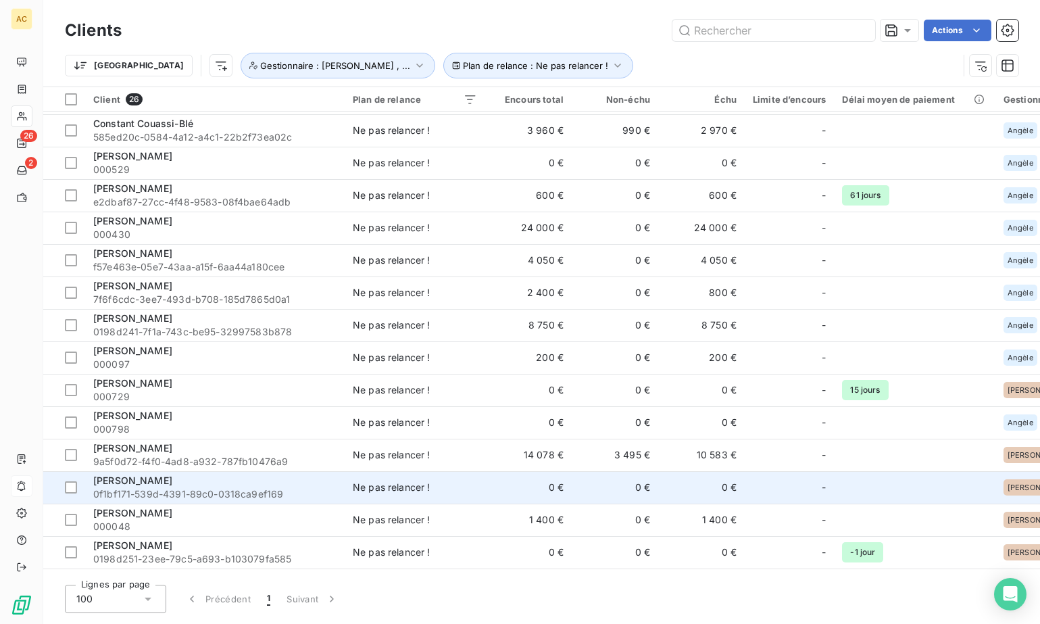
scroll to position [327, 0]
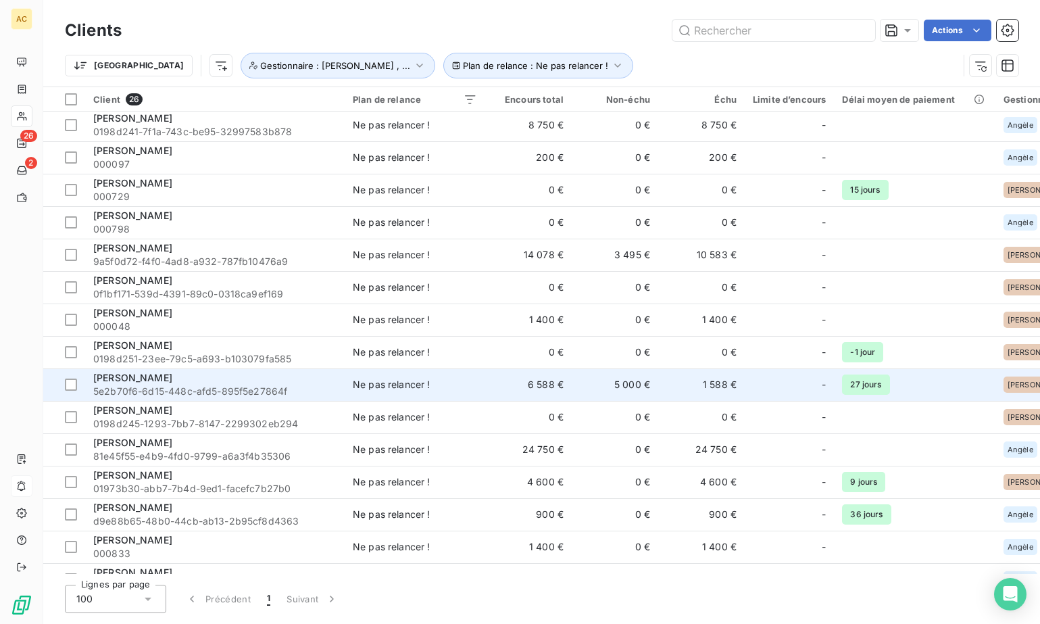
click at [224, 381] on div "Reda Bakkali" at bounding box center [214, 378] width 243 height 14
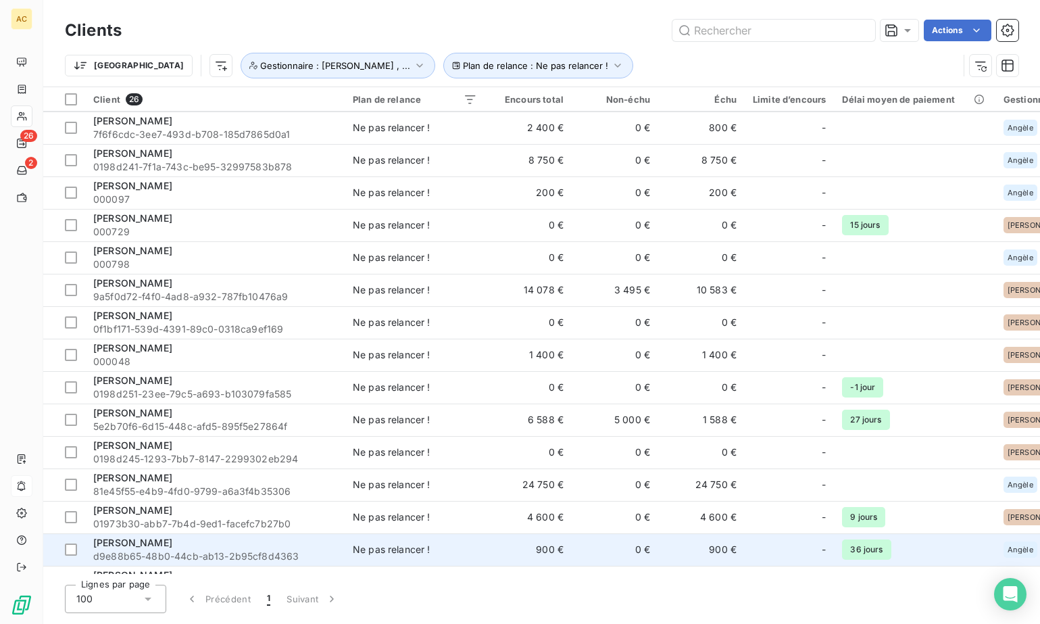
scroll to position [387, 0]
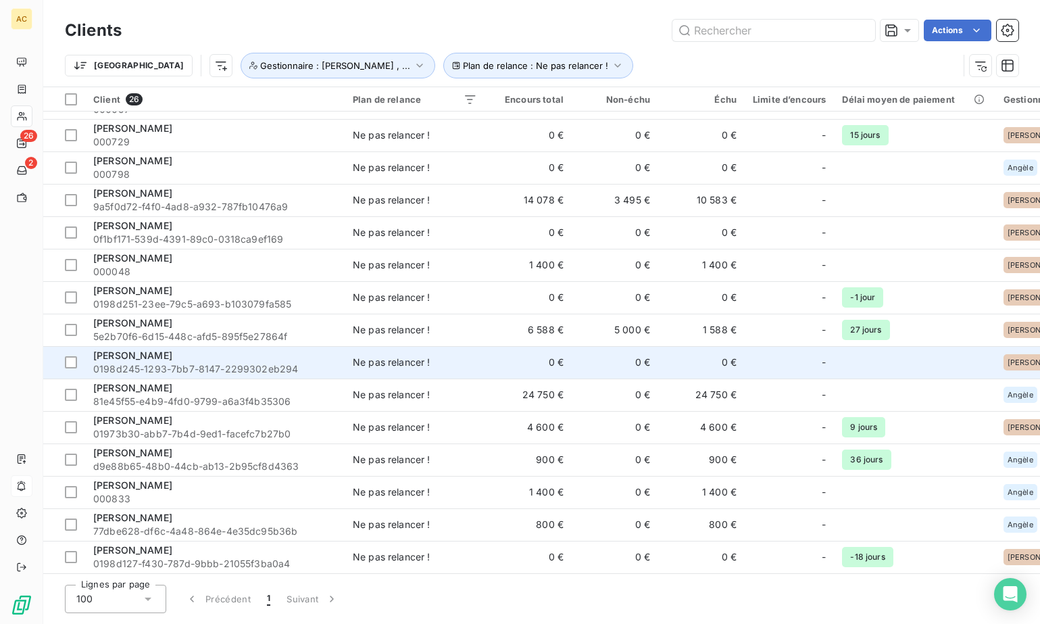
click at [222, 349] on div "Sandra Fagbohoun" at bounding box center [214, 356] width 243 height 14
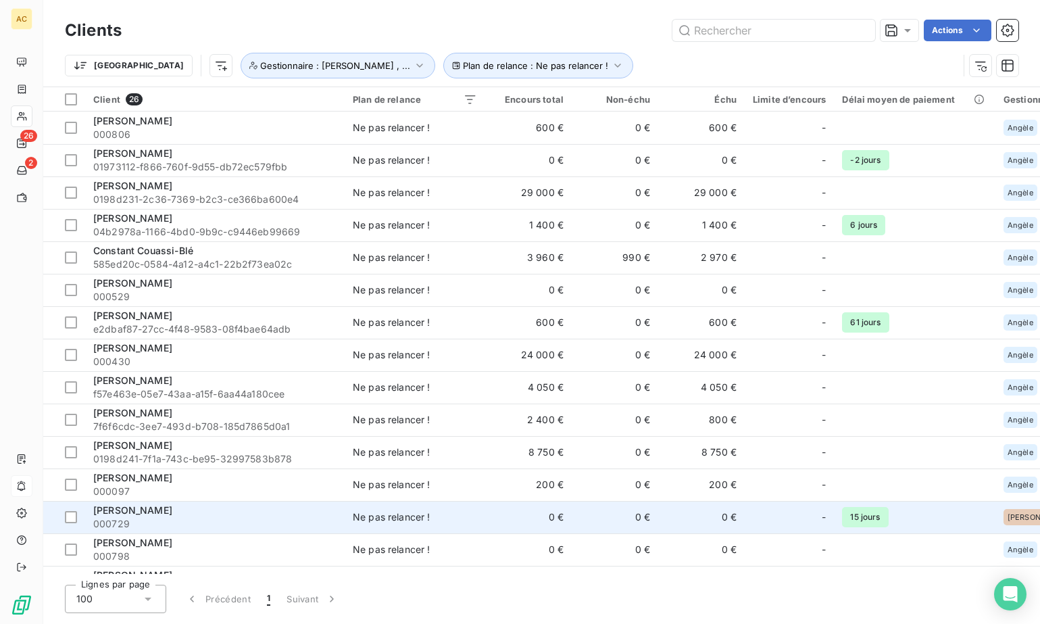
scroll to position [387, 0]
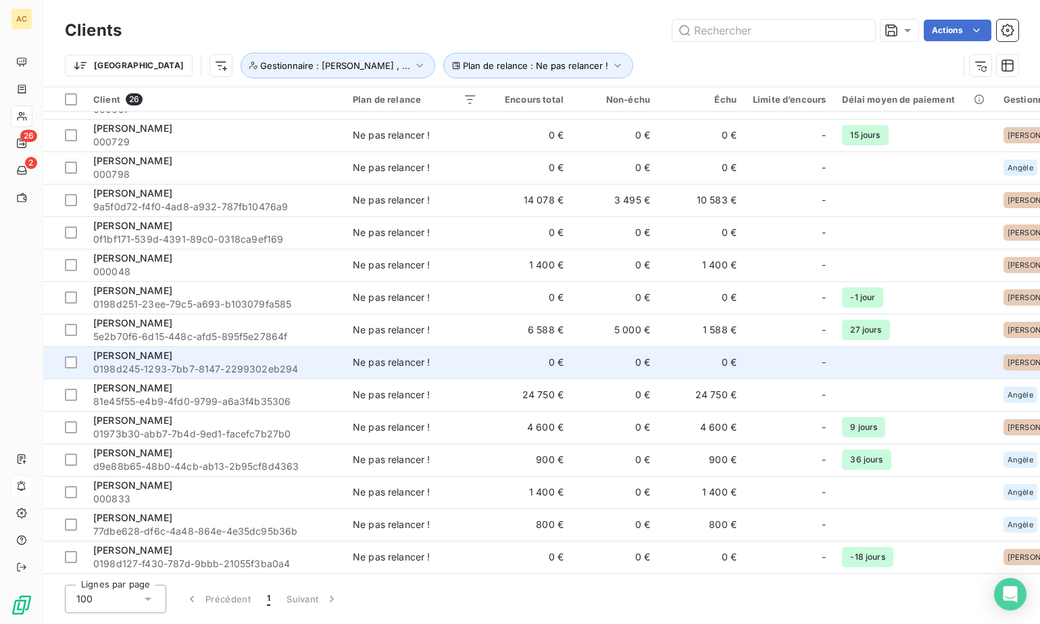
click at [193, 351] on div "Sandra Fagbohoun" at bounding box center [214, 356] width 243 height 14
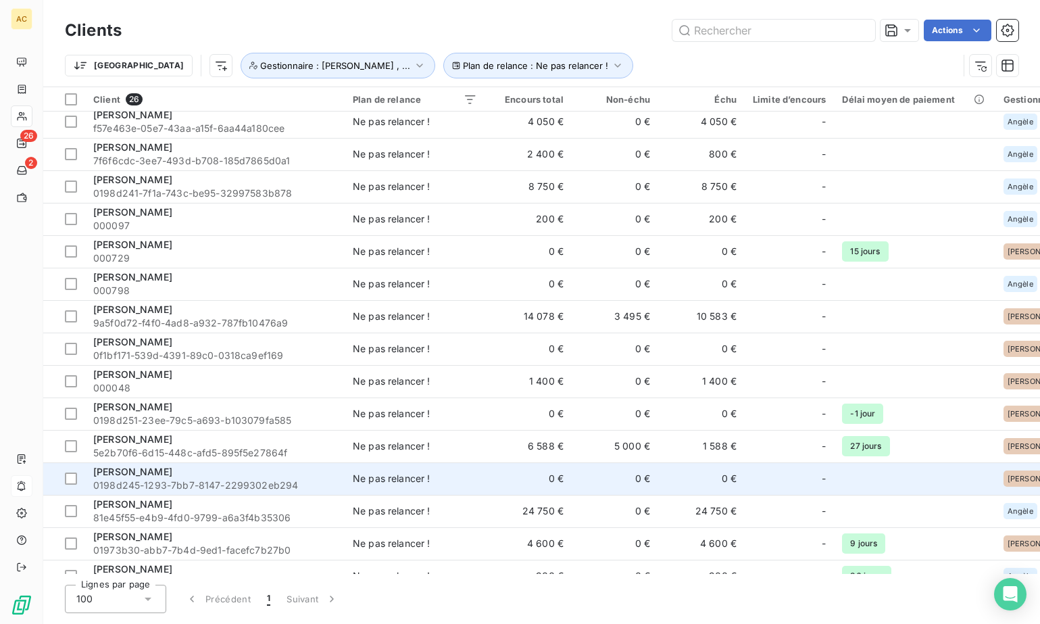
scroll to position [387, 0]
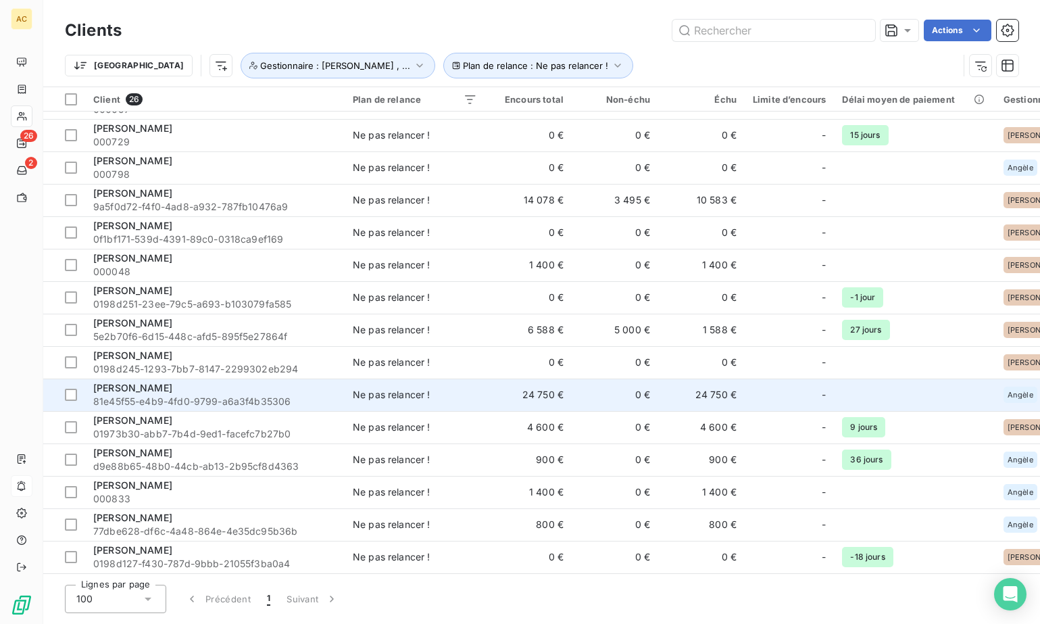
click at [145, 395] on span "81e45f55-e4b9-4fd0-9799-a6a3f4b35306" at bounding box center [214, 402] width 243 height 14
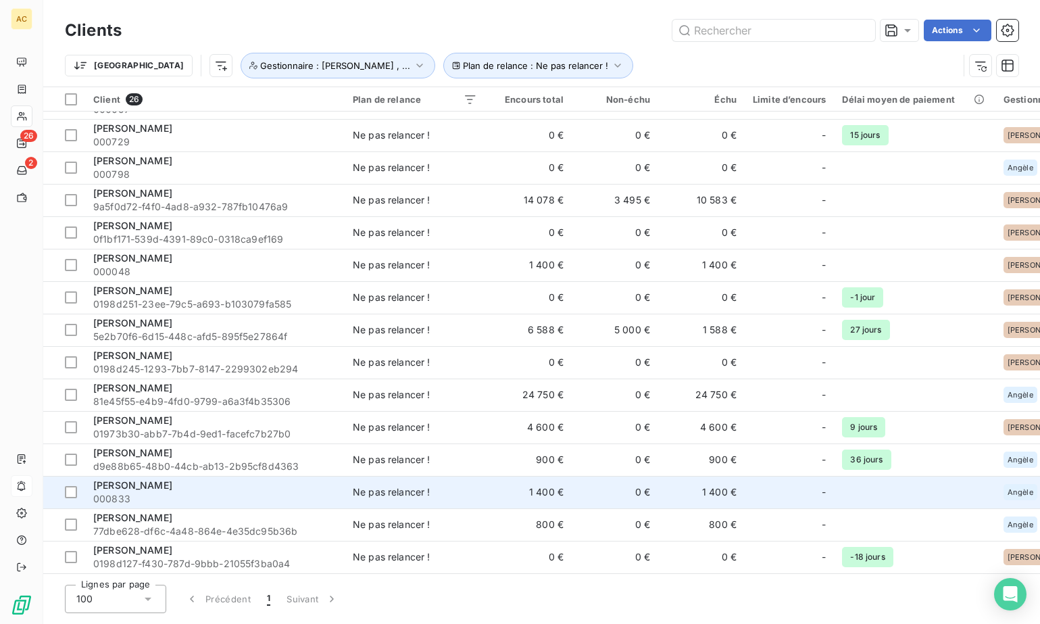
scroll to position [387, 0]
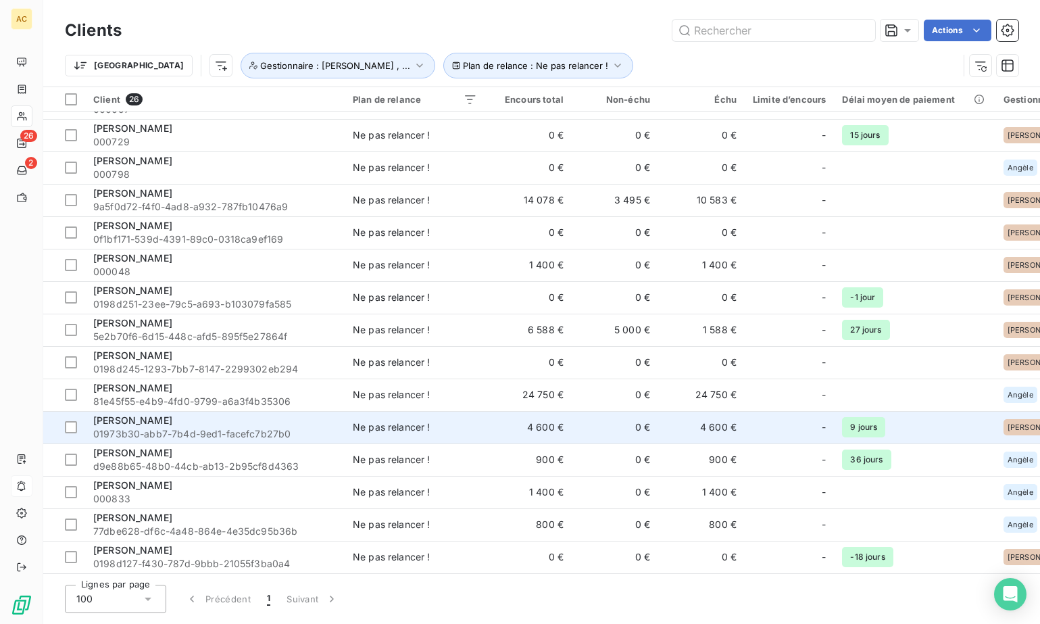
click at [214, 420] on div "THIERRY MOEREO" at bounding box center [214, 421] width 243 height 14
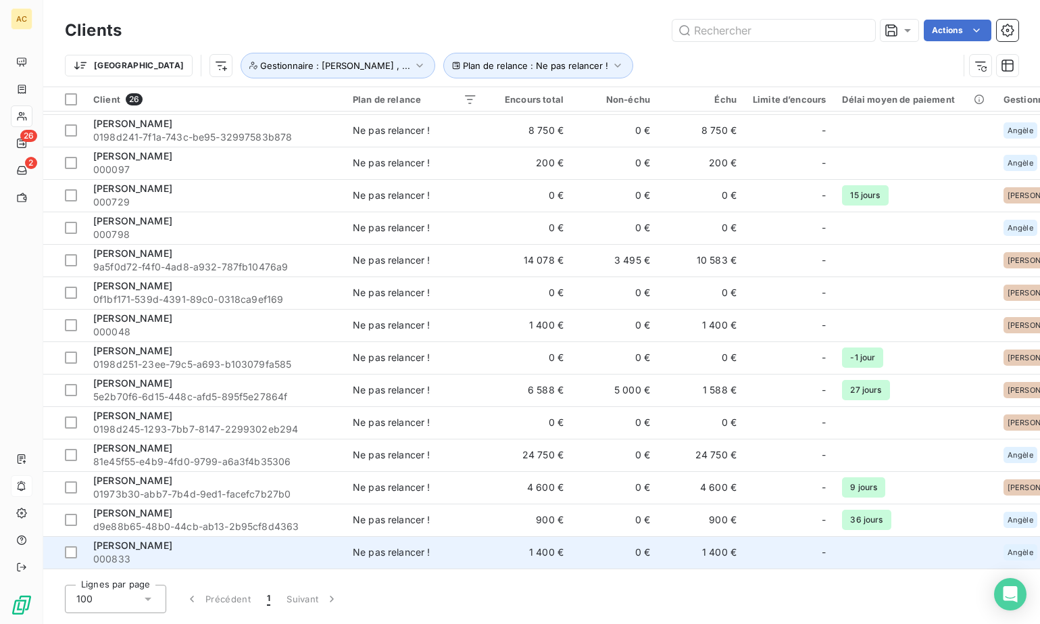
scroll to position [387, 0]
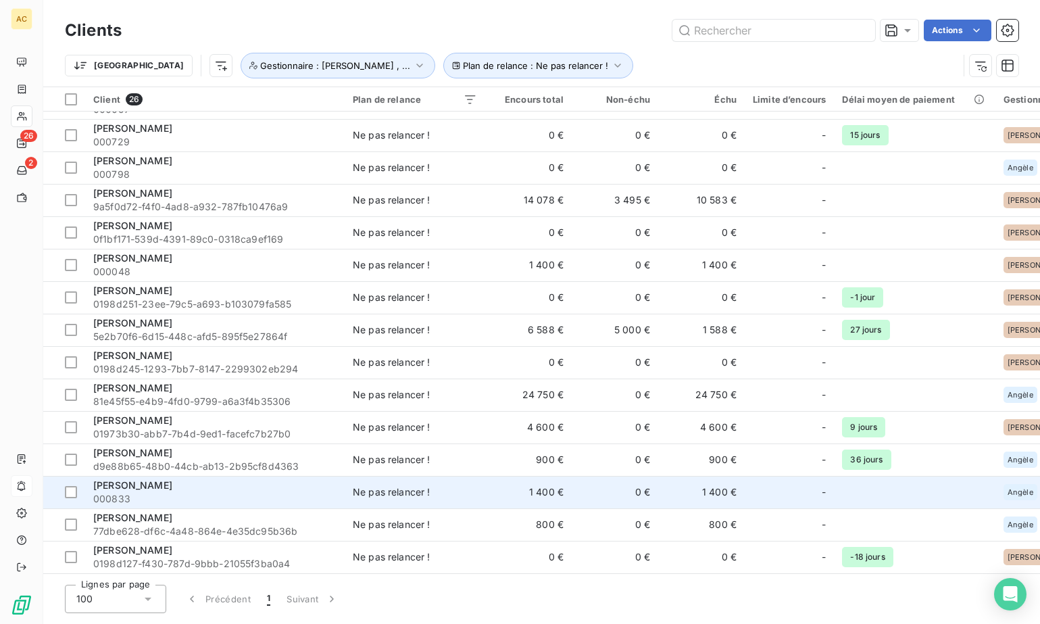
click at [149, 492] on span "000833" at bounding box center [214, 499] width 243 height 14
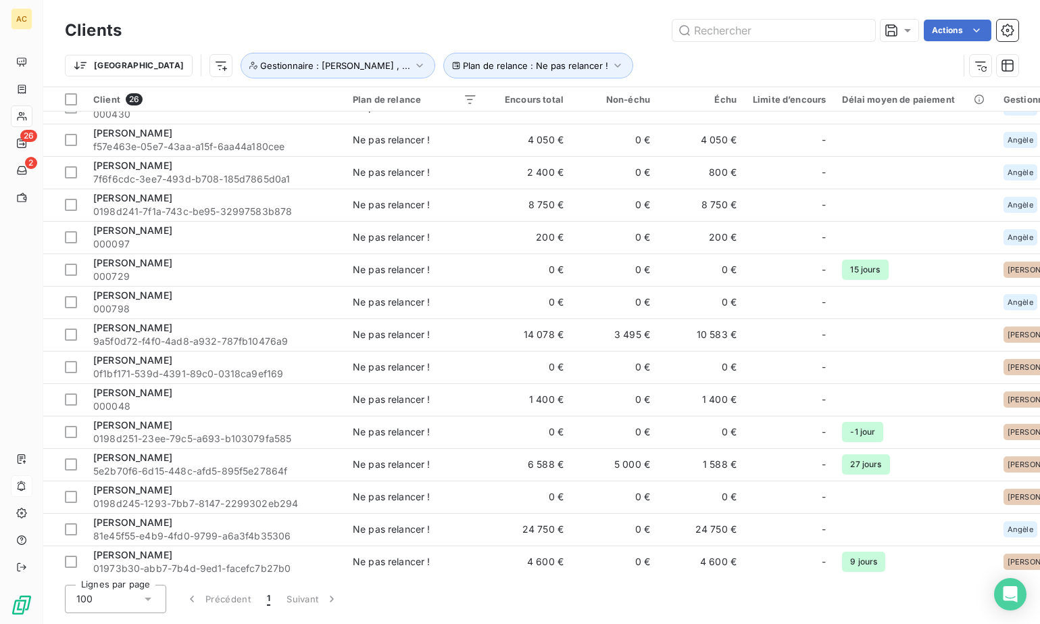
scroll to position [387, 0]
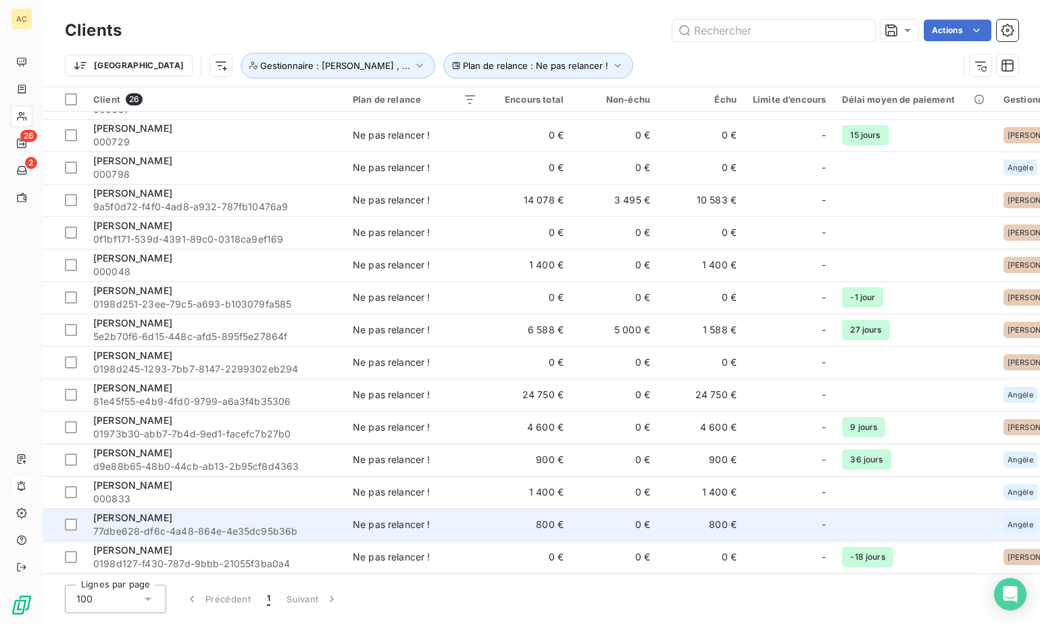
click at [190, 525] on span "77dbe628-df6c-4a48-864e-4e35dc95b36b" at bounding box center [214, 532] width 243 height 14
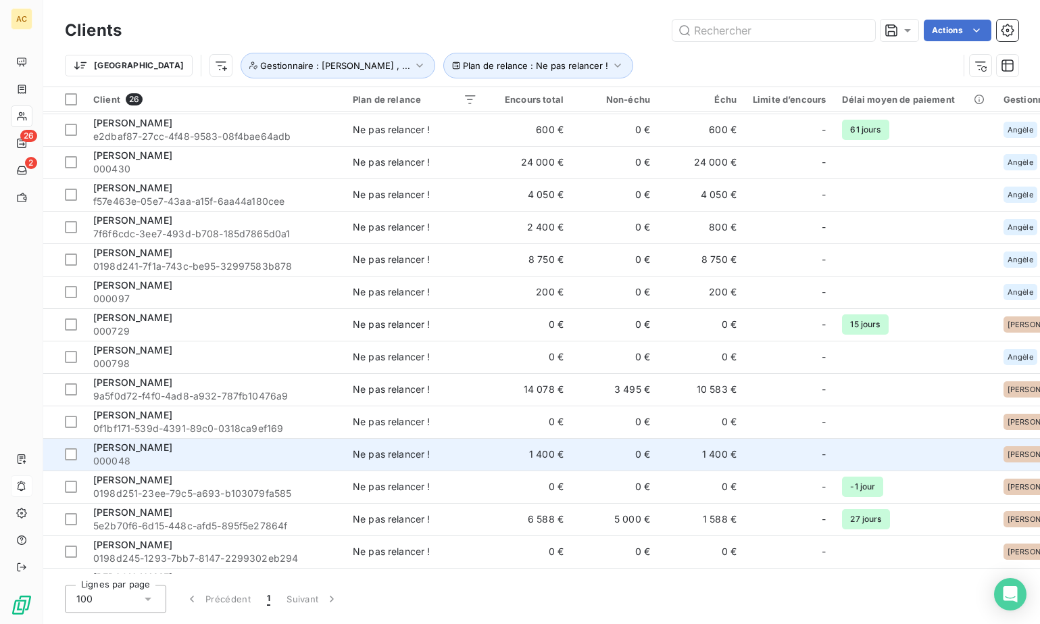
scroll to position [387, 0]
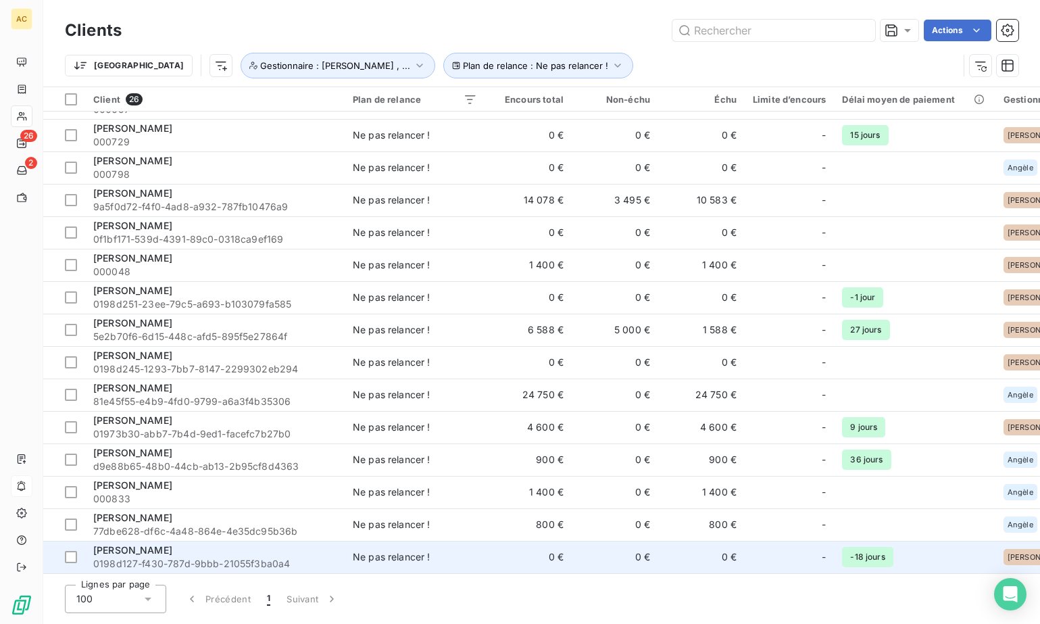
click at [172, 544] on span "Virginie Ferrandez" at bounding box center [132, 549] width 79 height 11
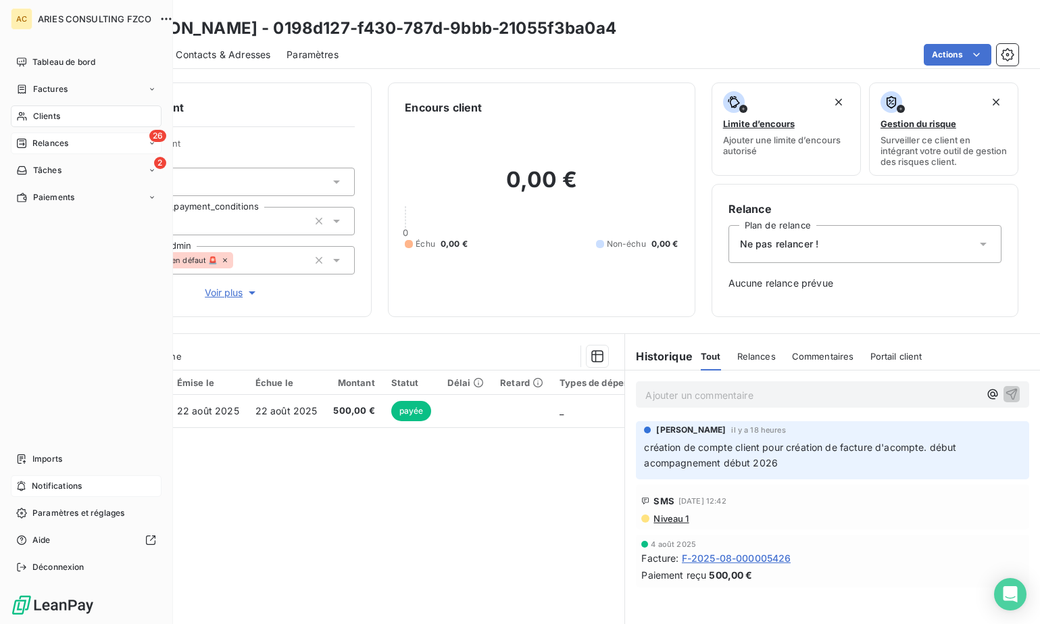
click at [32, 145] on span "Relances" at bounding box center [50, 143] width 36 height 12
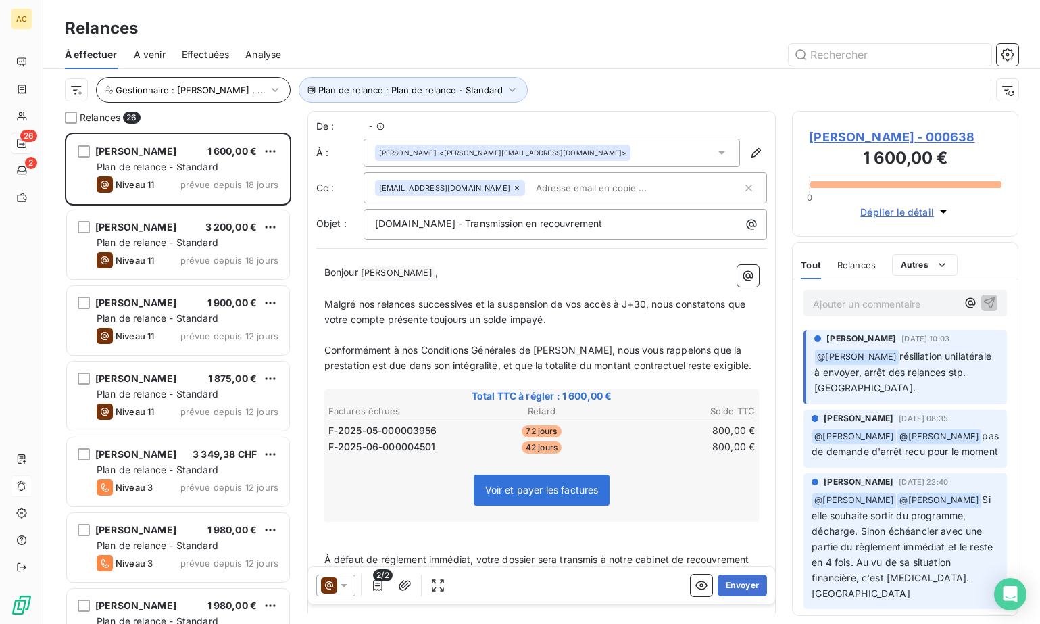
scroll to position [481, 216]
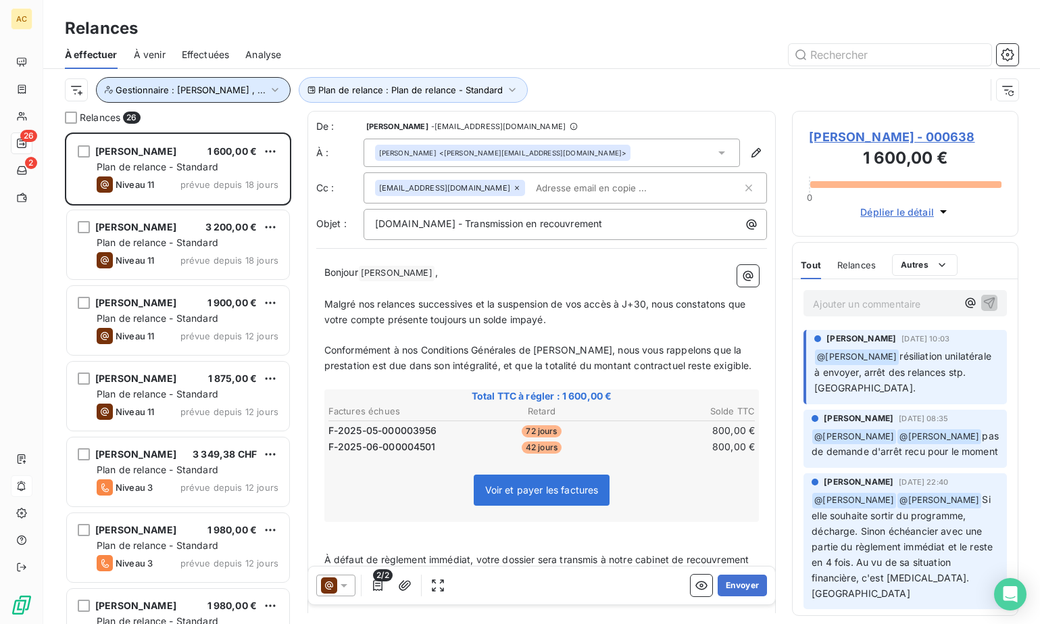
click at [268, 91] on icon "button" at bounding box center [275, 90] width 14 height 14
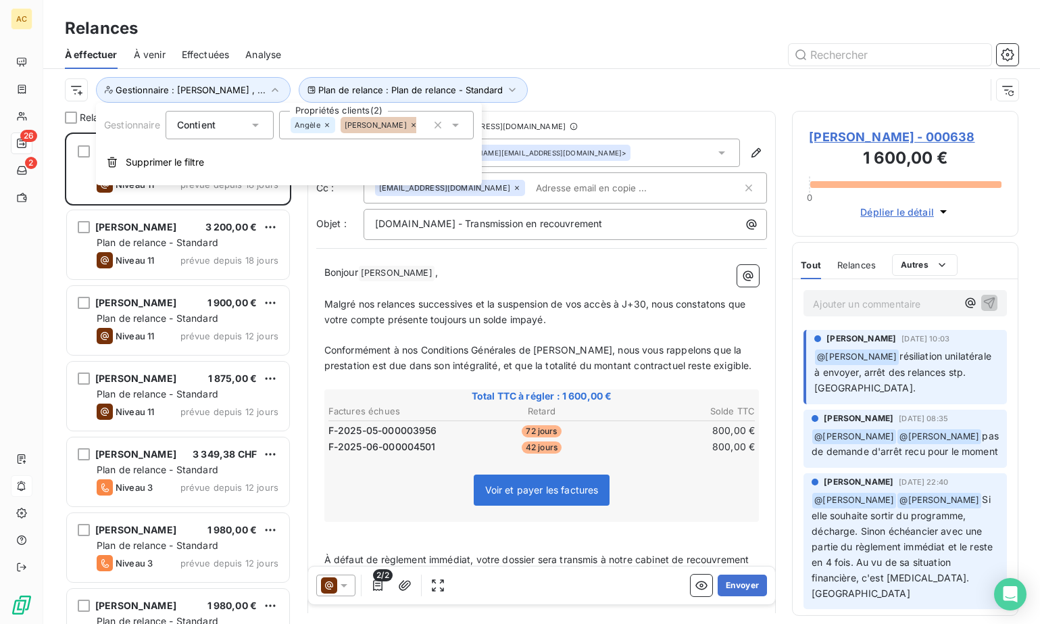
drag, startPoint x: 406, startPoint y: 125, endPoint x: 395, endPoint y: 126, distance: 11.5
click at [410, 124] on icon at bounding box center [414, 125] width 8 height 8
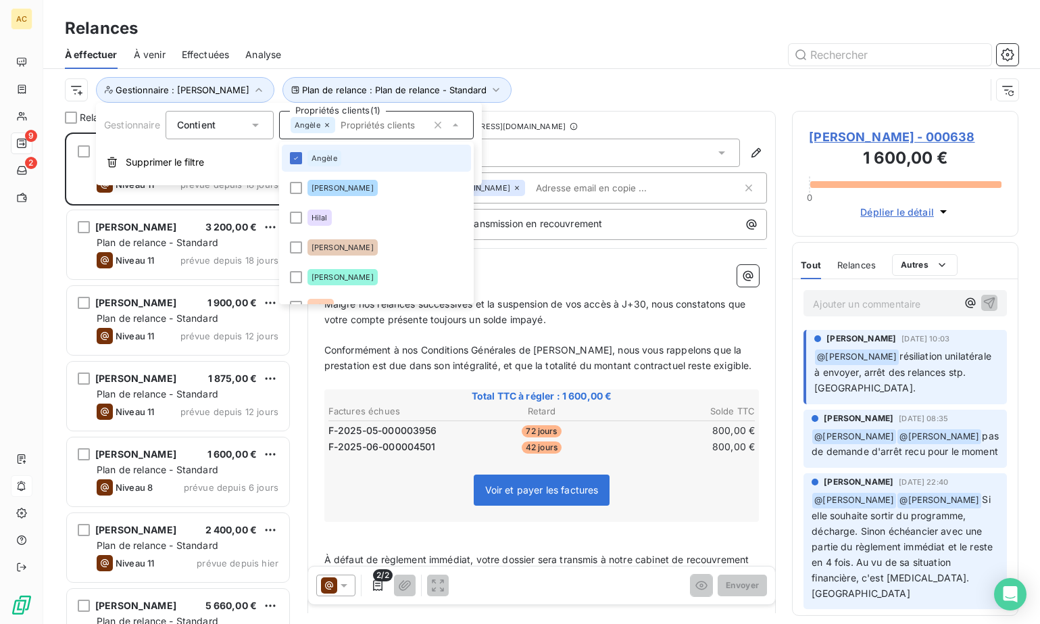
click at [327, 126] on icon at bounding box center [327, 125] width 8 height 8
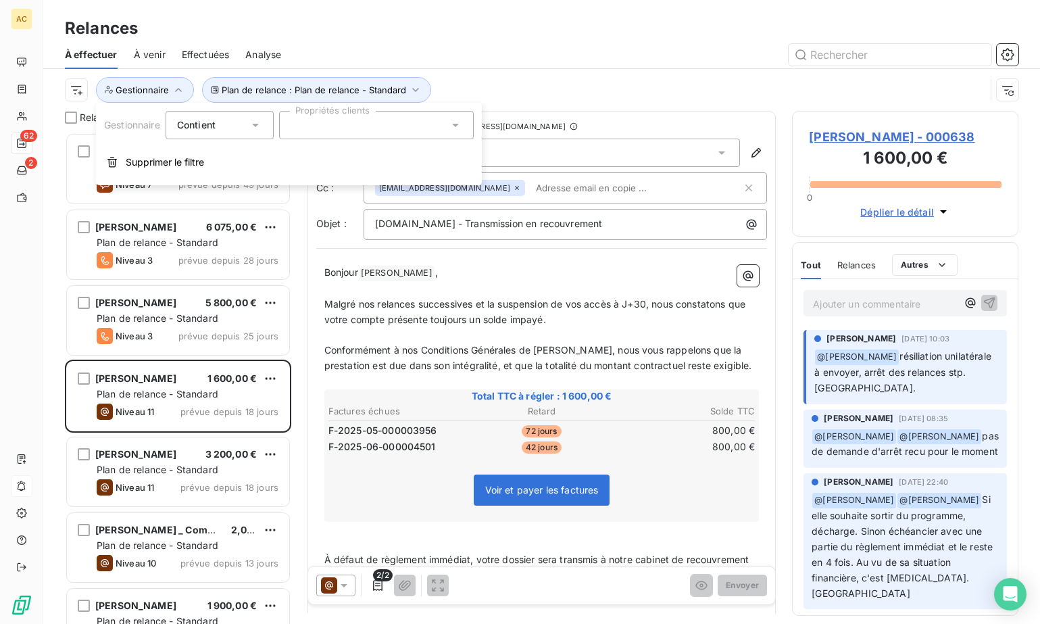
click at [457, 128] on icon at bounding box center [456, 125] width 14 height 14
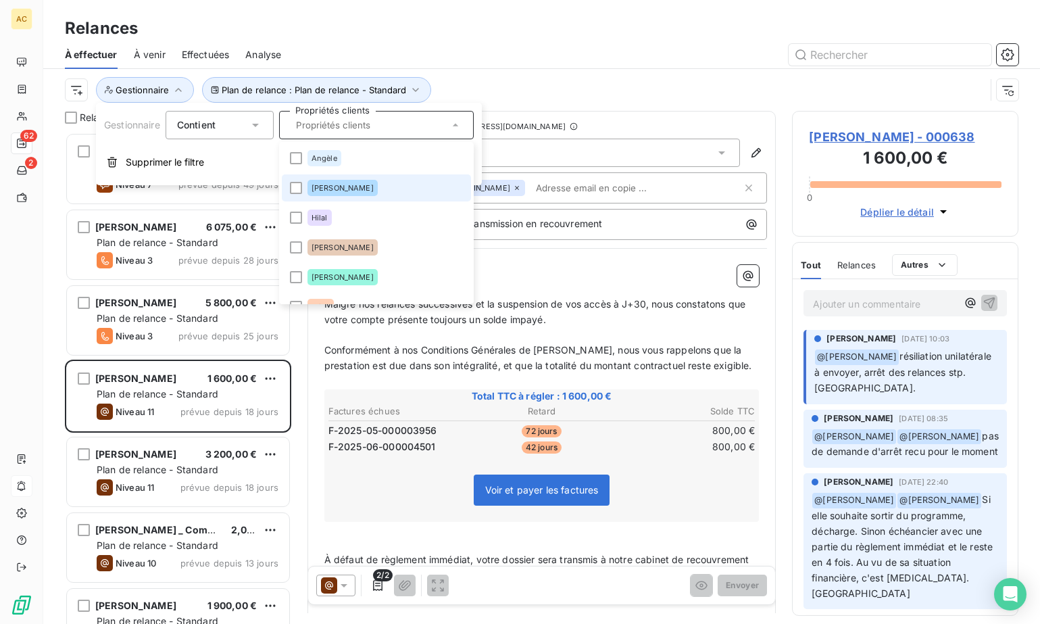
click at [320, 188] on span "Valérie" at bounding box center [343, 188] width 62 height 8
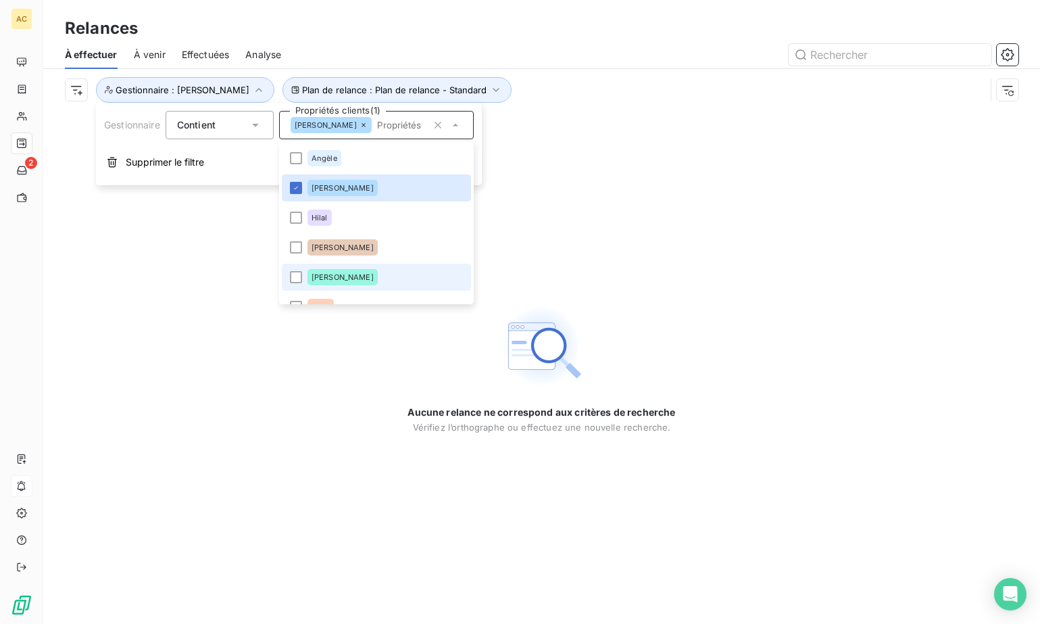
click at [337, 276] on span "Valérie, Alice" at bounding box center [343, 277] width 62 height 8
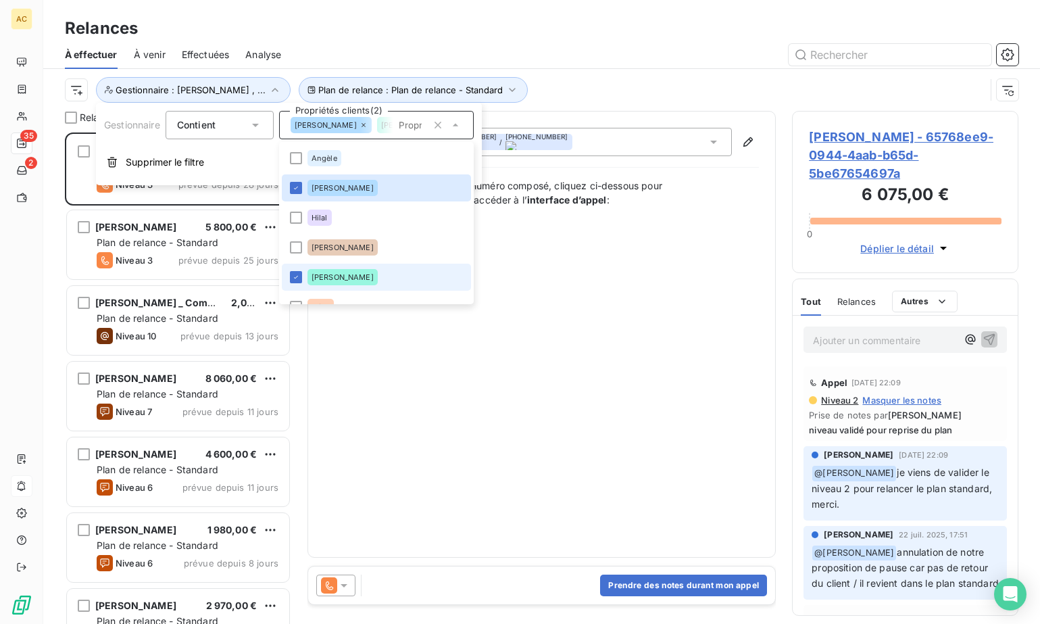
scroll to position [19, 0]
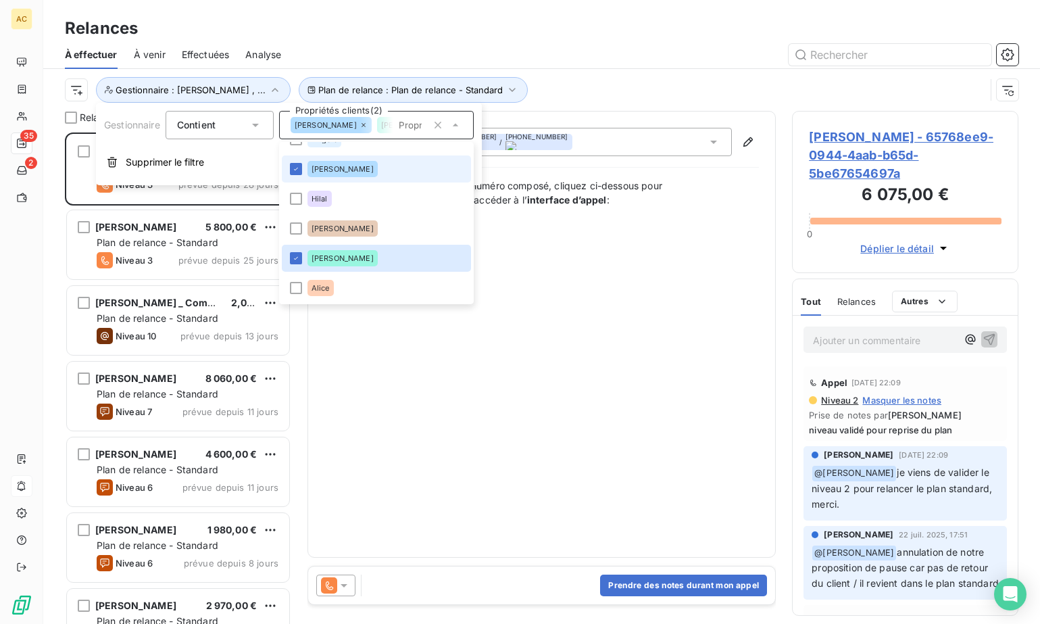
click at [332, 173] on div "Valérie" at bounding box center [343, 169] width 70 height 16
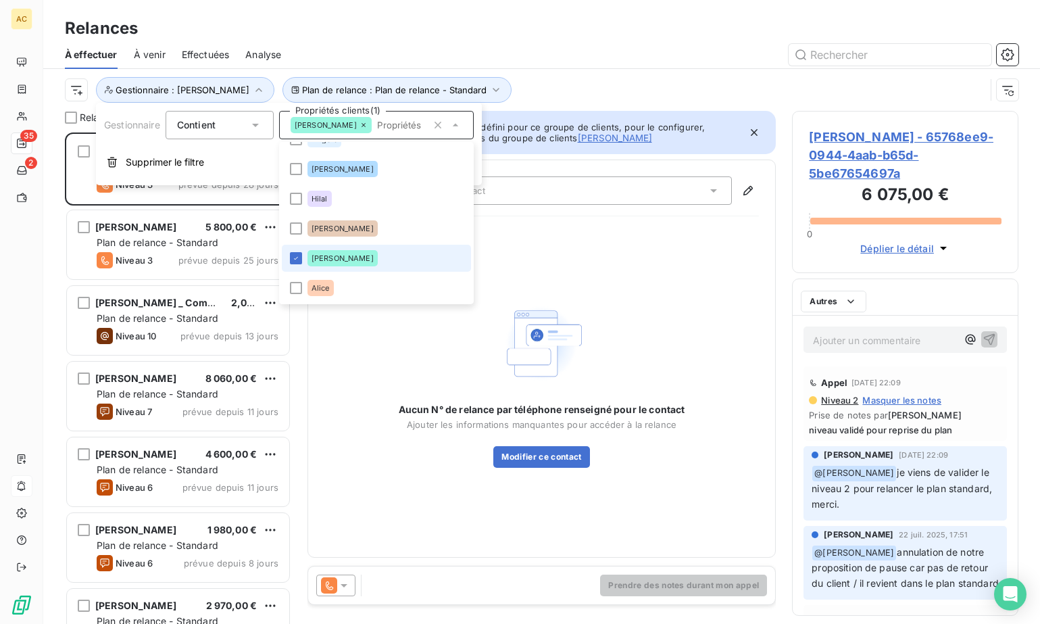
click at [332, 258] on span "Valérie, Alice" at bounding box center [343, 258] width 62 height 8
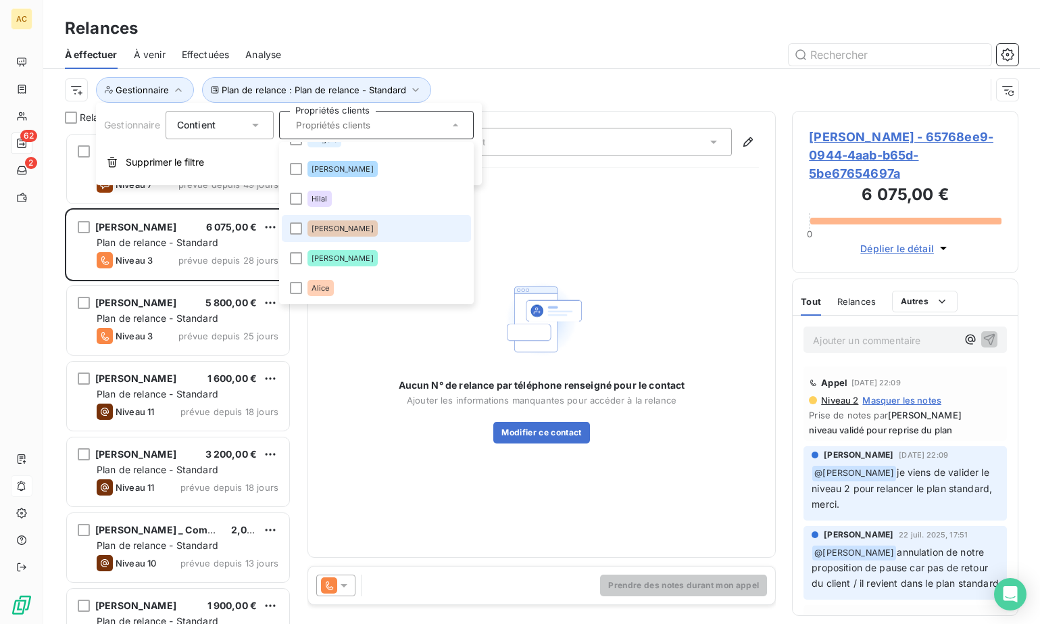
scroll to position [0, 0]
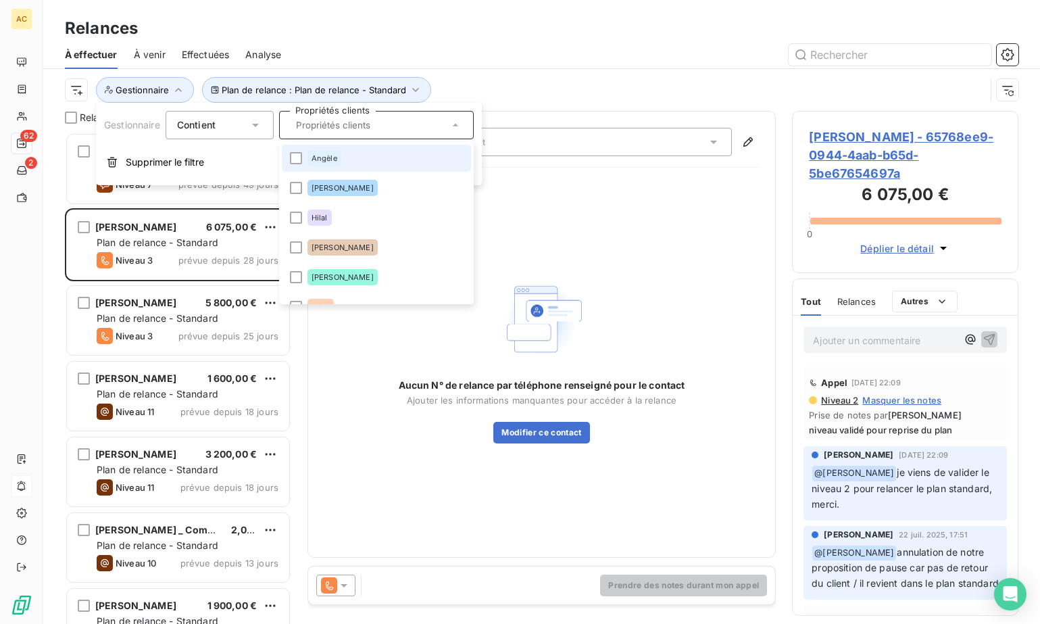
click at [347, 161] on li "Angèle" at bounding box center [376, 158] width 189 height 27
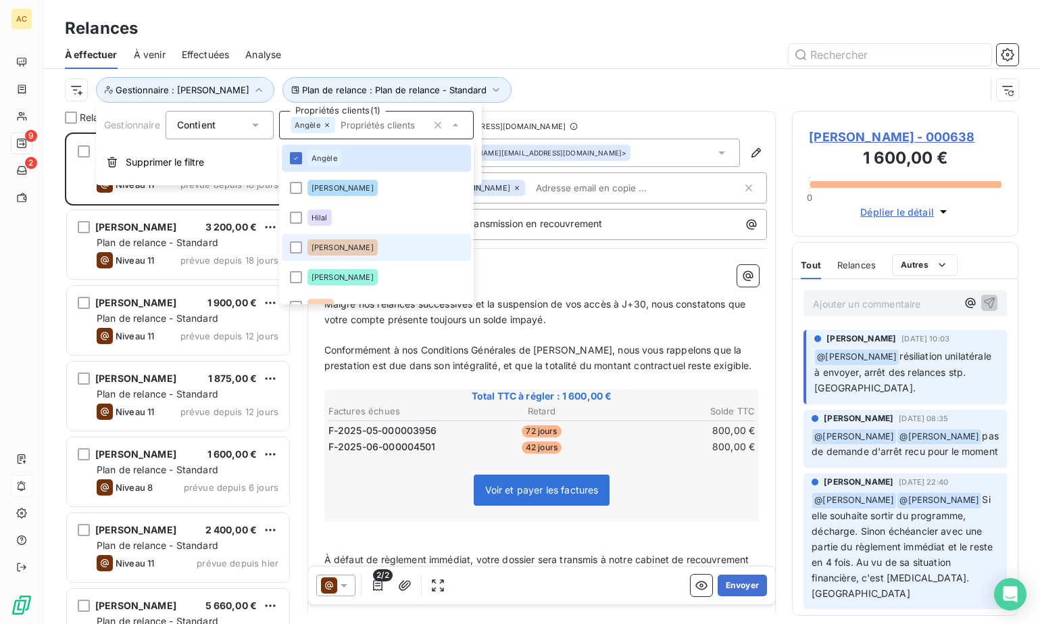
click at [341, 249] on span "[PERSON_NAME]" at bounding box center [343, 247] width 62 height 8
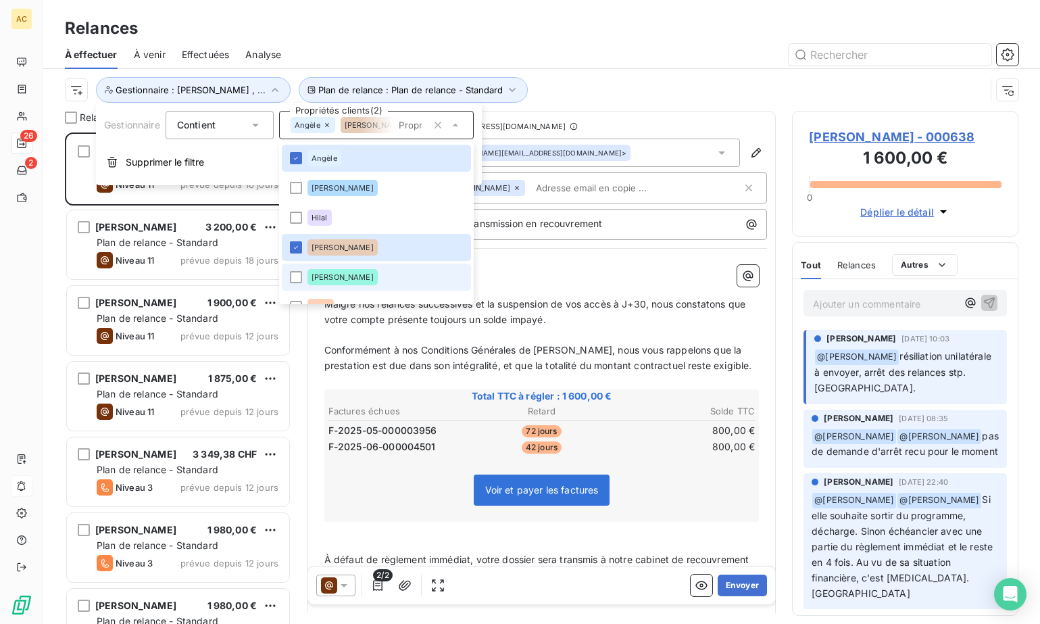
scroll to position [19, 0]
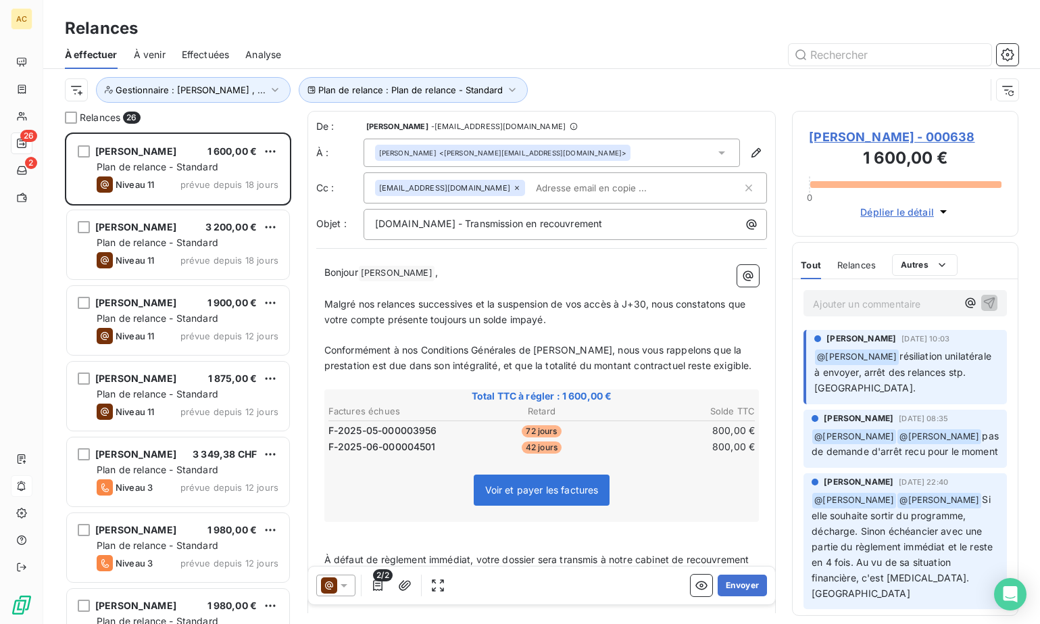
click at [616, 81] on div "Plan de relance : Plan de relance - Standard Gestionnaire : Angèle , ..." at bounding box center [525, 90] width 921 height 26
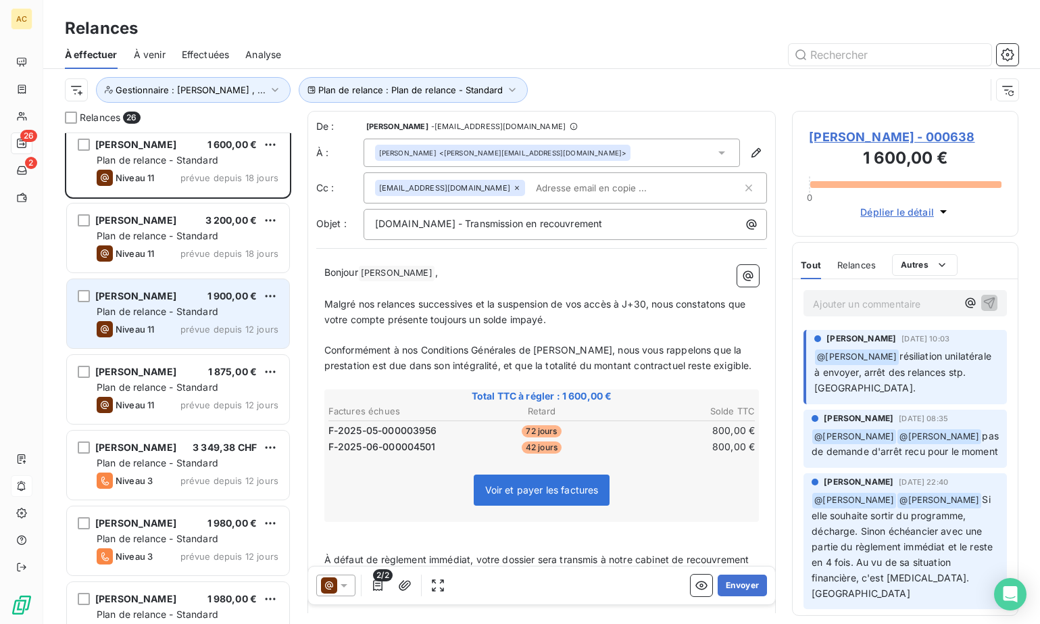
scroll to position [0, 0]
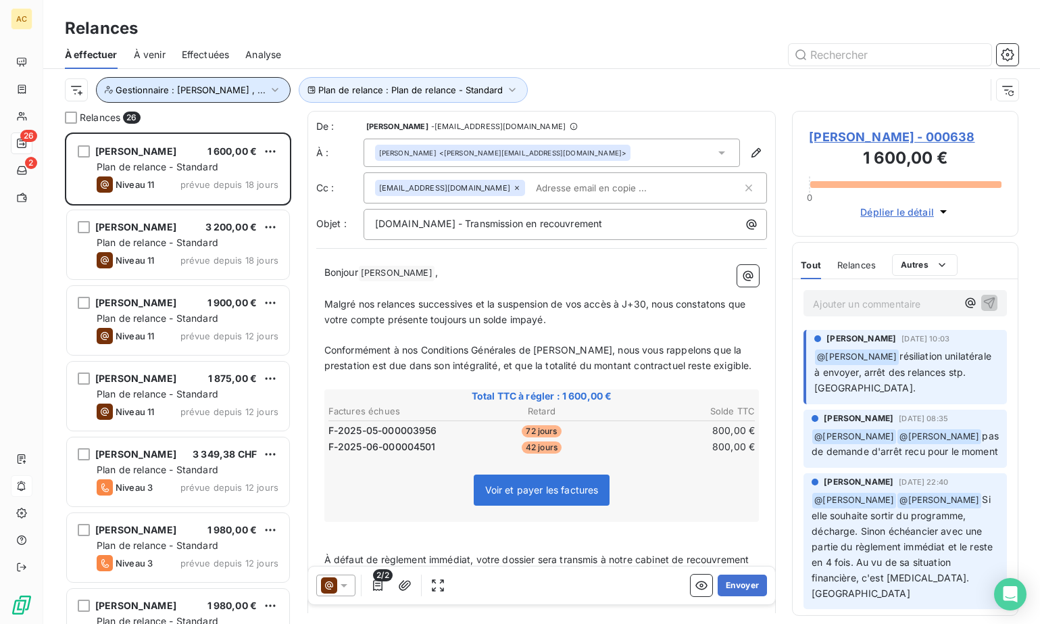
click at [221, 85] on button "Gestionnaire : Angèle , ..." at bounding box center [193, 90] width 195 height 26
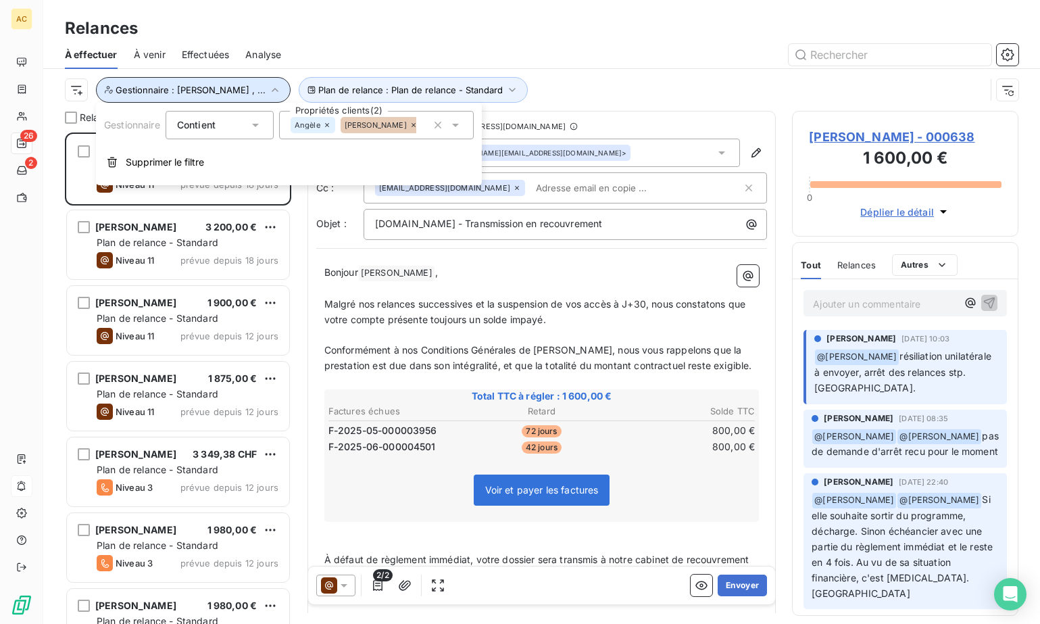
click at [268, 85] on icon "button" at bounding box center [275, 90] width 14 height 14
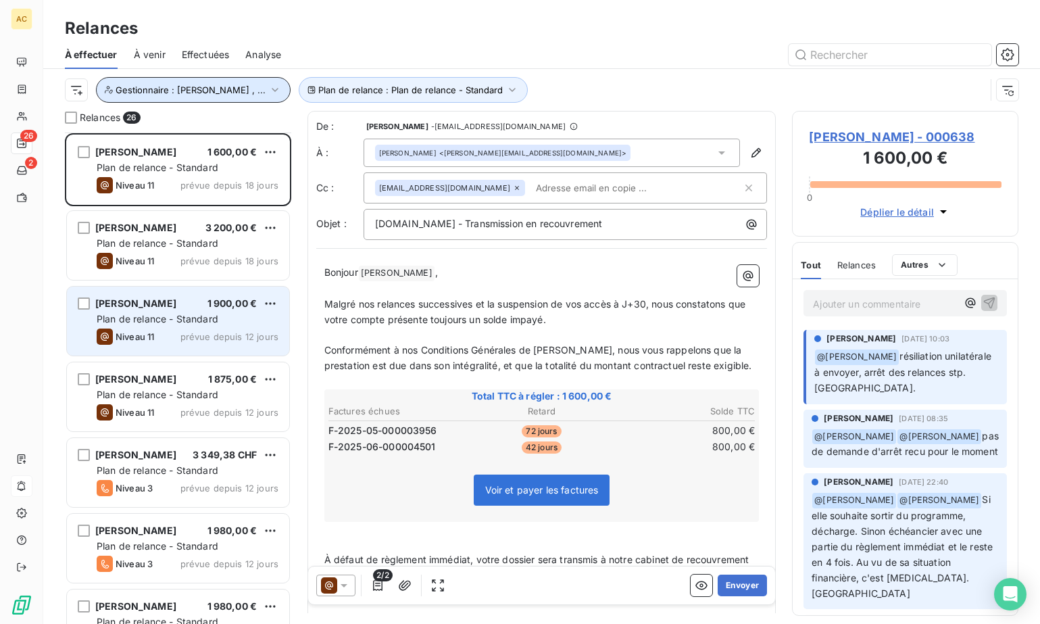
scroll to position [45, 0]
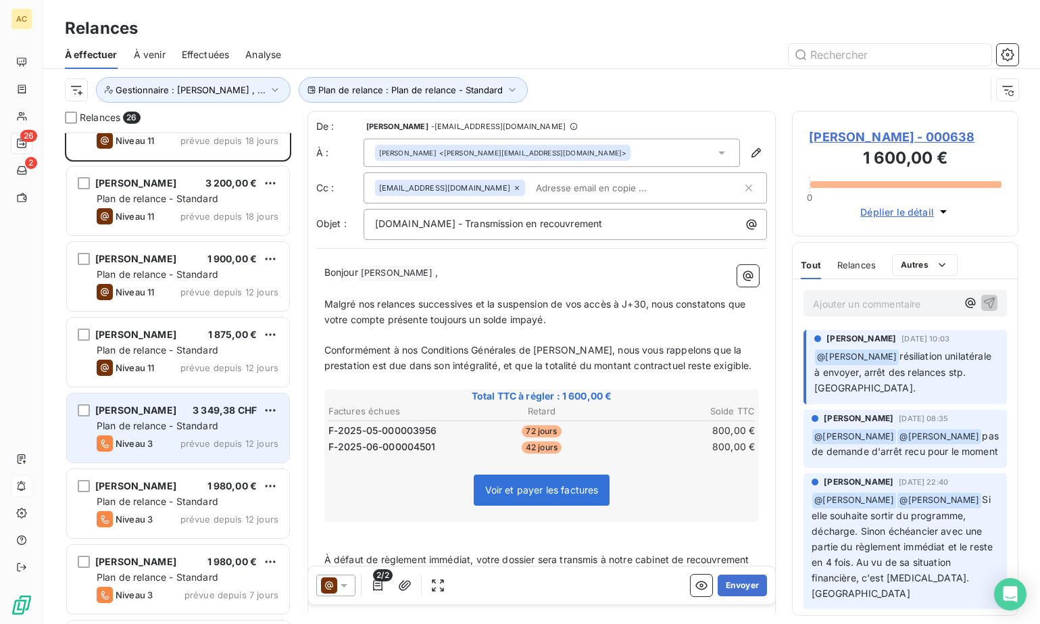
click at [202, 431] on span "Plan de relance - Standard" at bounding box center [158, 425] width 122 height 11
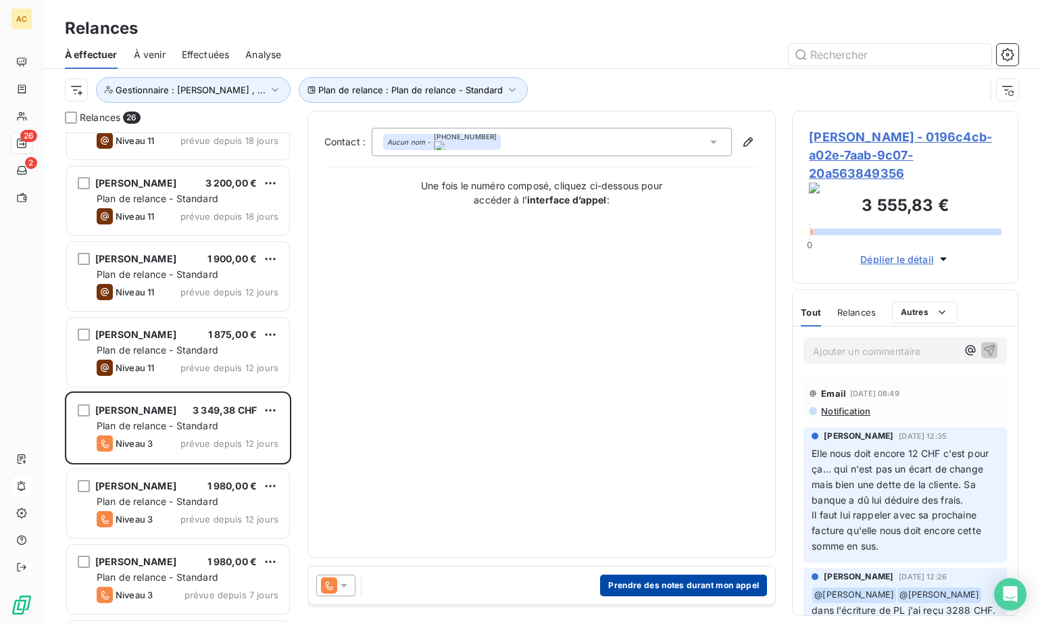
click at [667, 583] on button "Prendre des notes durant mon appel" at bounding box center [683, 586] width 167 height 22
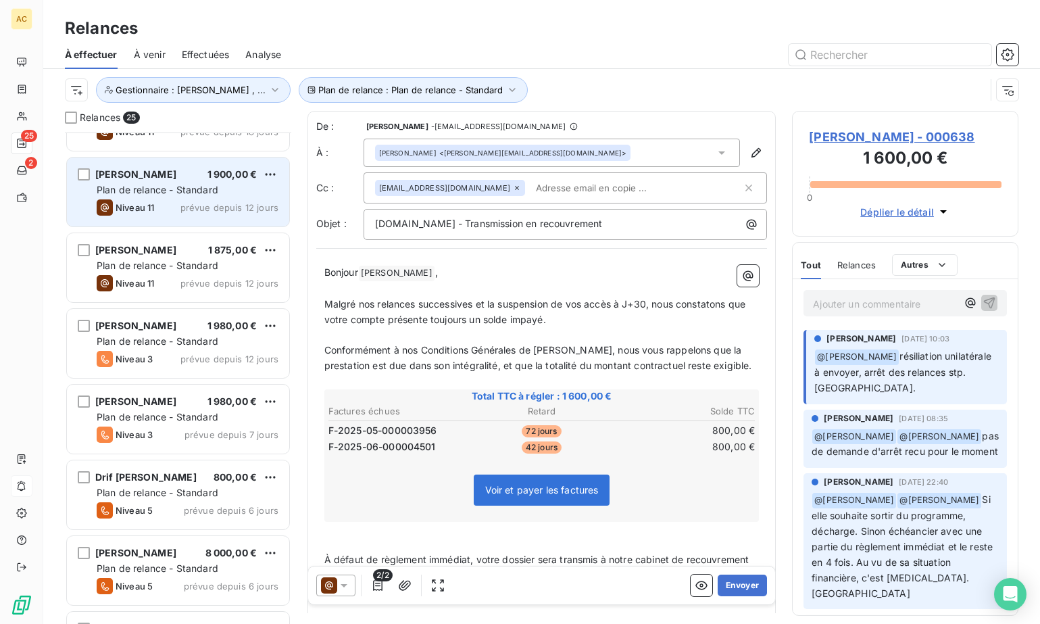
scroll to position [130, 0]
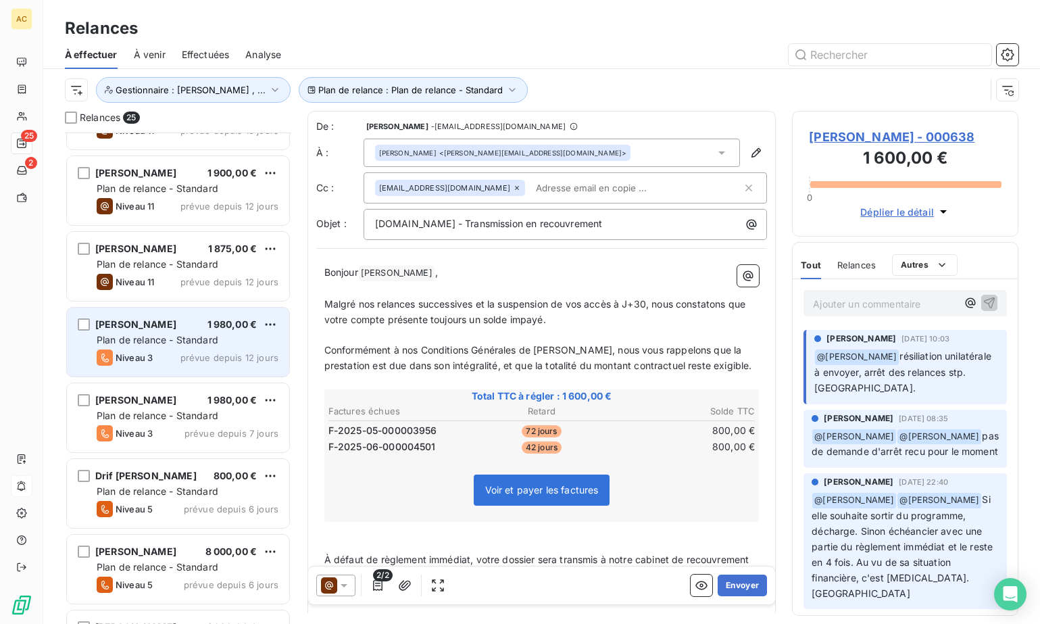
click at [166, 351] on div "Niveau 3 prévue depuis 12 jours" at bounding box center [188, 358] width 182 height 16
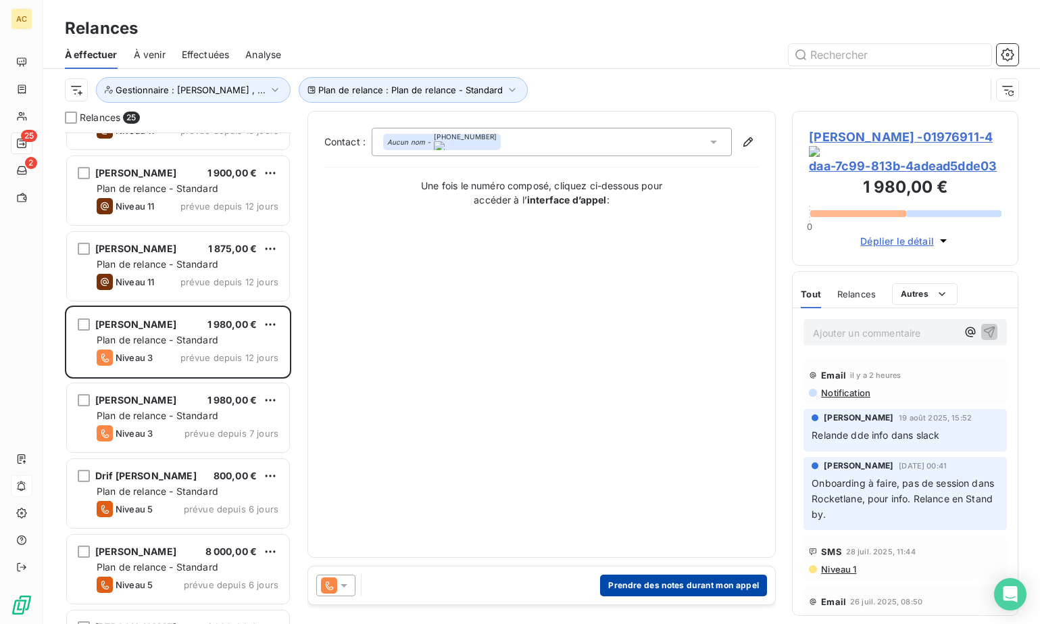
click at [679, 591] on button "Prendre des notes durant mon appel" at bounding box center [683, 586] width 167 height 22
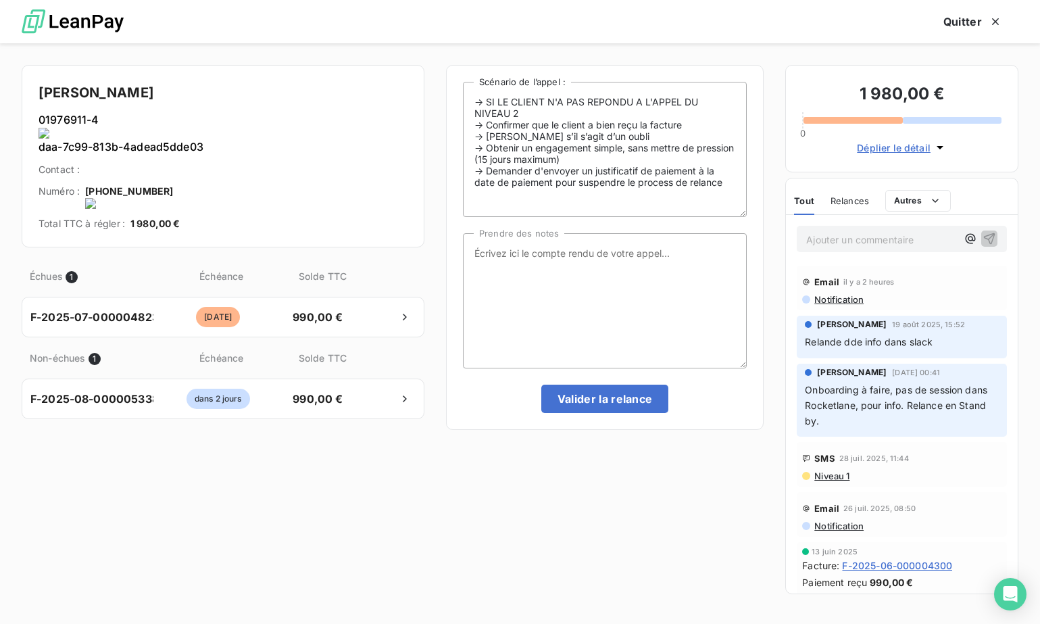
drag, startPoint x: 209, startPoint y: 97, endPoint x: -2, endPoint y: 97, distance: 210.9
click at [0, 97] on html "AC 25 2 Relances À effectuer À venir Effectuées Analyse Plan de relance : Plan …" at bounding box center [520, 312] width 1040 height 624
click at [201, 99] on h4 "Esthefany Guillermo" at bounding box center [223, 93] width 369 height 22
drag, startPoint x: 183, startPoint y: 96, endPoint x: 36, endPoint y: 97, distance: 147.4
click at [36, 97] on div "Esthefany Guillermo 01976911-4 daa-7c99-813b-4adead5dde03 Contact : Numéro : +3…" at bounding box center [223, 156] width 403 height 183
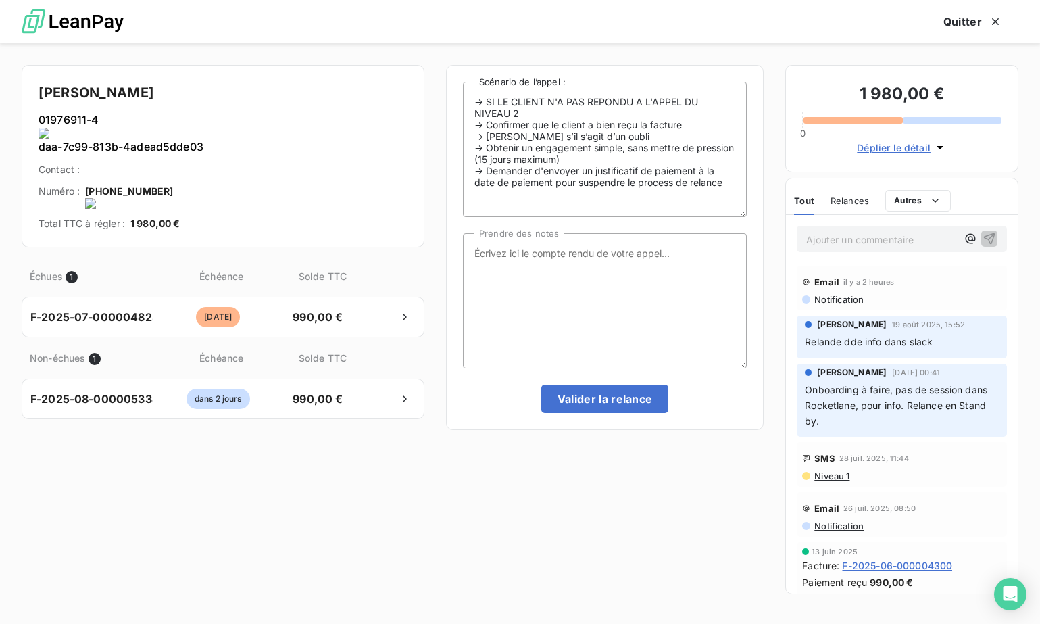
click at [174, 146] on onoff-telecom-ce-actions-button at bounding box center [174, 146] width 0 height 0
click at [521, 281] on textarea "Prendre des notes" at bounding box center [605, 300] width 284 height 135
type textarea "tel cliente - nrp"
click at [602, 402] on button "Valider la relance" at bounding box center [605, 399] width 128 height 28
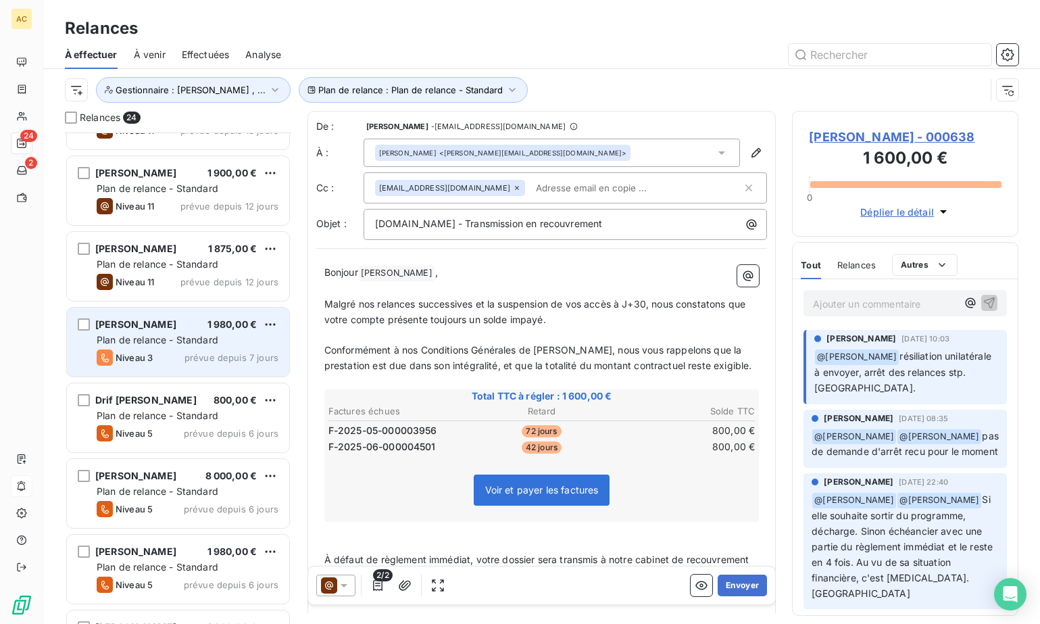
click at [199, 345] on div "Plan de relance - Standard" at bounding box center [188, 340] width 182 height 14
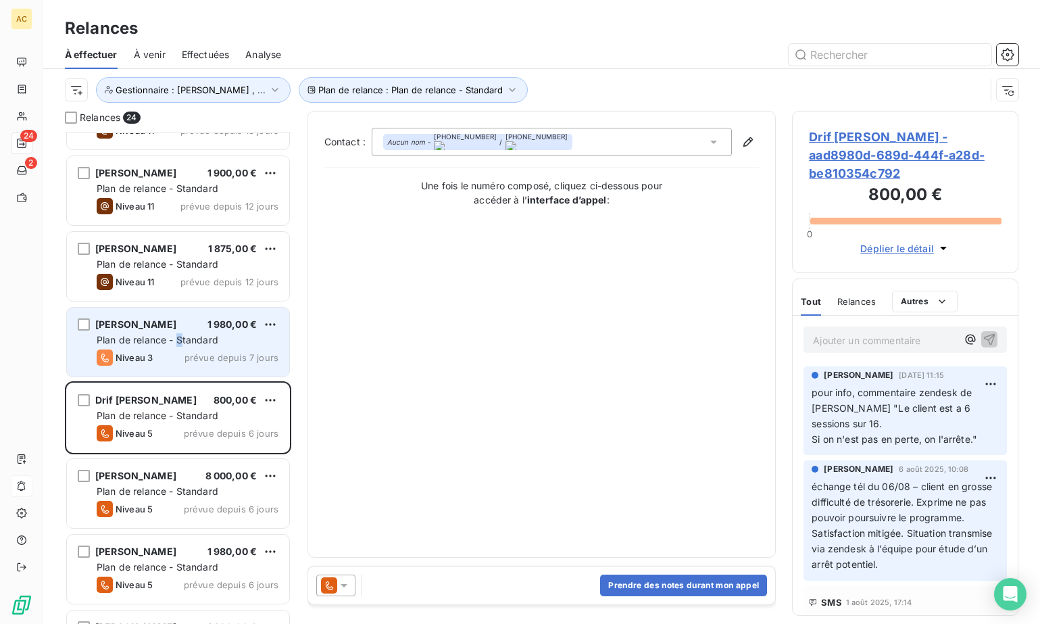
click at [180, 344] on span "Plan de relance - Standard" at bounding box center [158, 339] width 122 height 11
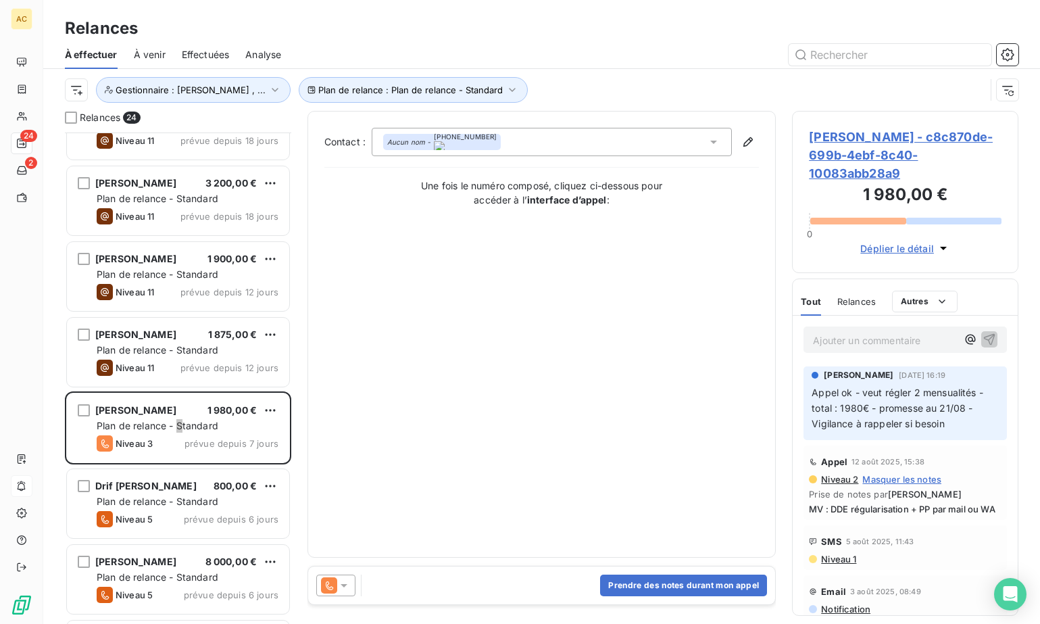
scroll to position [85, 0]
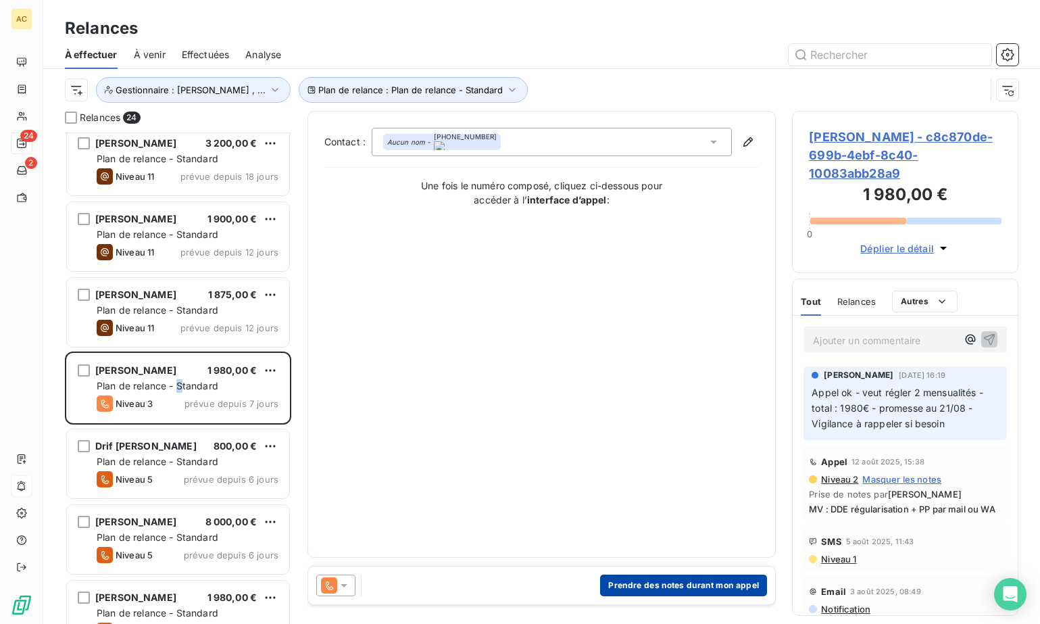
click at [708, 585] on button "Prendre des notes durant mon appel" at bounding box center [683, 586] width 167 height 22
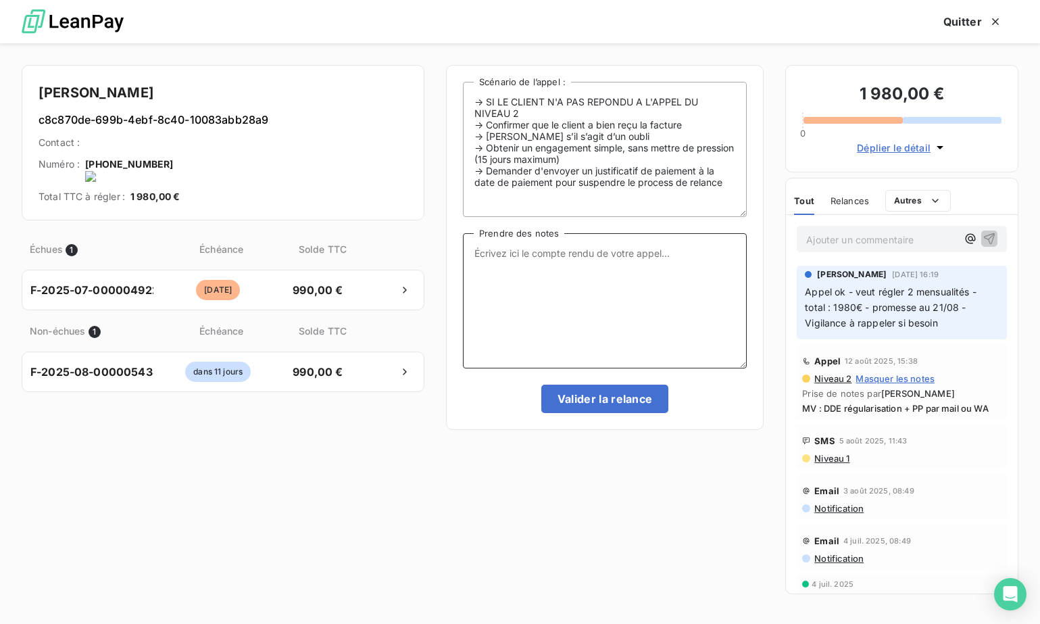
click at [548, 284] on textarea "Prendre des notes" at bounding box center [605, 300] width 284 height 135
drag, startPoint x: 597, startPoint y: 254, endPoint x: 596, endPoint y: 262, distance: 8.1
click at [596, 254] on textarea "tel cliente - fait le nécéssaure dans la journée - dde preuve de paiement" at bounding box center [605, 300] width 284 height 135
click at [526, 258] on textarea "tel cliente - fait le nécéssaire dans la journée - dde preuve de paiement" at bounding box center [605, 300] width 284 height 135
drag, startPoint x: 687, startPoint y: 272, endPoint x: 470, endPoint y: 254, distance: 217.8
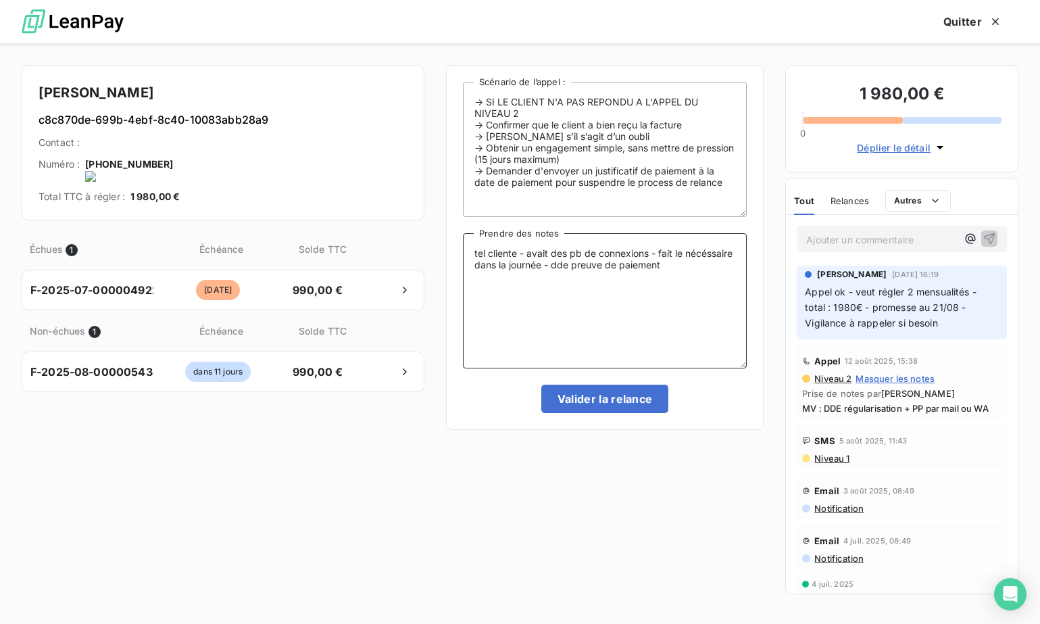
click at [470, 254] on textarea "tel cliente - avait des pb de connexions - fait le nécéssaire dans la journée -…" at bounding box center [605, 300] width 284 height 135
paste textarea "Tel client(e) – avait des problèmes de connexion – a fait le nécessaire dans la…"
click at [527, 253] on textarea "Tel client(e) – avait des problèmes de connexion – a fait le nécessaire dans la…" at bounding box center [605, 300] width 284 height 135
click at [519, 254] on textarea "Tel client(e – avait des problèmes de connexion – a fait le nécessaire dans la …" at bounding box center [605, 300] width 284 height 135
click at [700, 251] on textarea "Tel cliente – avait des problèmes de connexion – a fait le nécessaire dans la j…" at bounding box center [605, 300] width 284 height 135
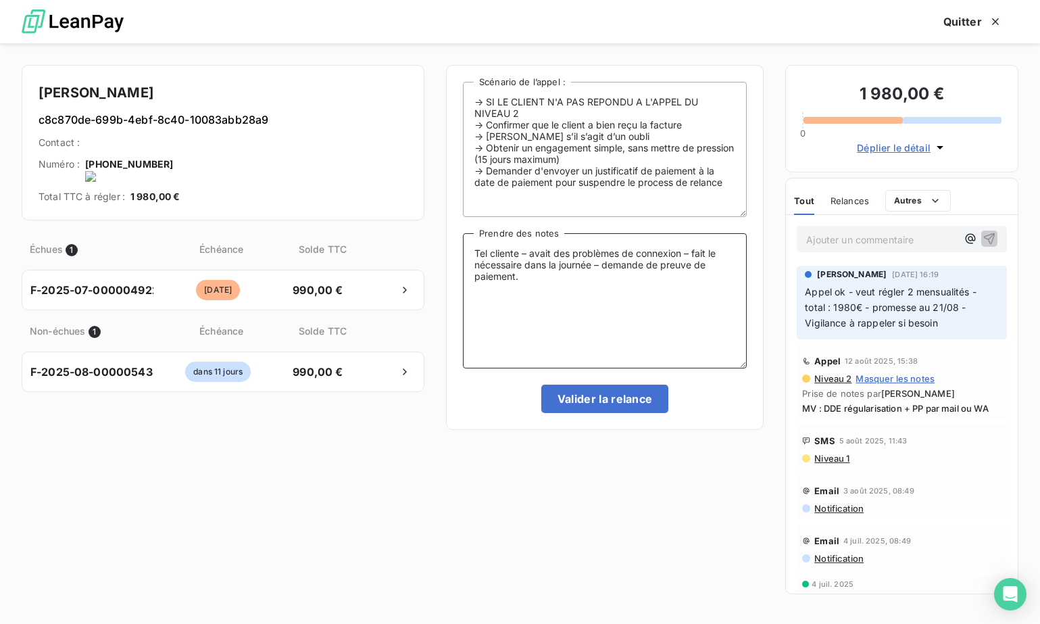
click at [637, 264] on textarea "Tel cliente – avait des problèmes de connexion – fait le nécessaire dans la jou…" at bounding box center [605, 300] width 284 height 135
click at [736, 270] on textarea "Tel cliente – avait des problèmes de connexion – fait le nécessaire dans la jou…" at bounding box center [605, 300] width 284 height 135
click at [636, 262] on textarea "Tel cliente – avait des problèmes de connexion – fait le nécessaire dans la jou…" at bounding box center [605, 300] width 284 height 135
type textarea "Tel cliente – avait des problèmes de connexion – fait le nécessaire dans la jou…"
click at [631, 402] on button "Valider la relance" at bounding box center [605, 399] width 128 height 28
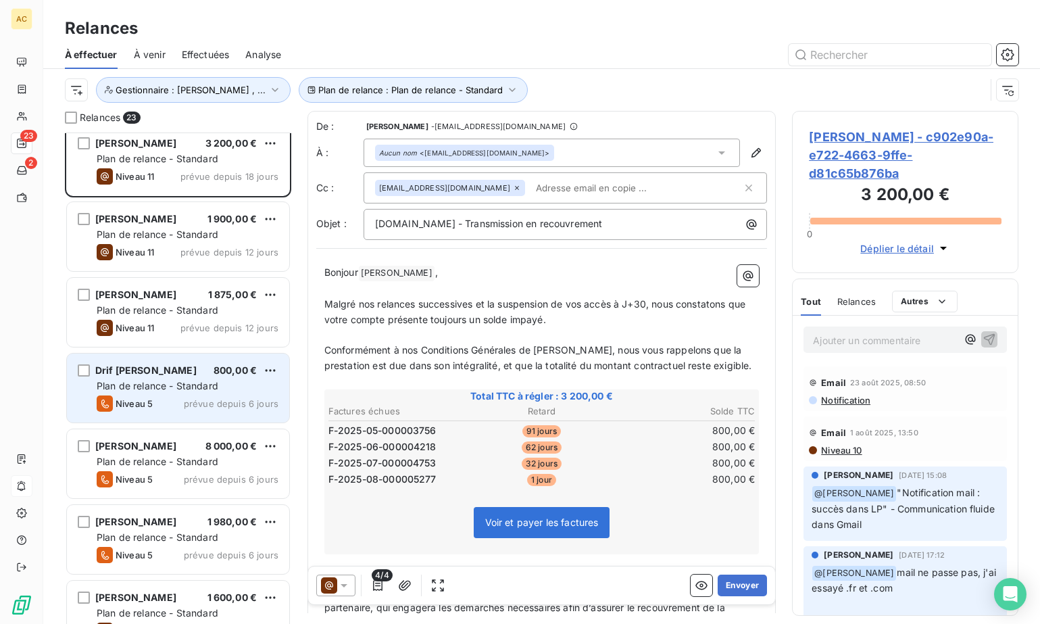
drag, startPoint x: 163, startPoint y: 391, endPoint x: 288, endPoint y: 410, distance: 126.4
click at [164, 391] on div "Plan de relance - Standard" at bounding box center [188, 386] width 182 height 14
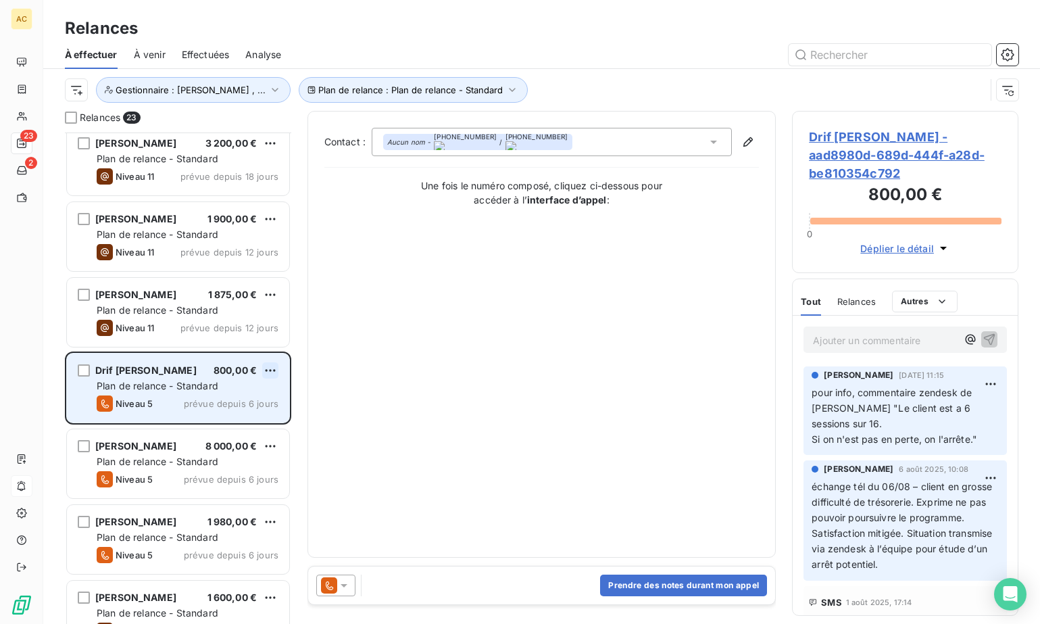
click at [268, 364] on html "AC 23 2 Relances À effectuer À venir Effectuées Analyse Plan de relance : Plan …" at bounding box center [520, 312] width 1040 height 624
click at [239, 420] on div "Passer cette action" at bounding box center [211, 422] width 121 height 22
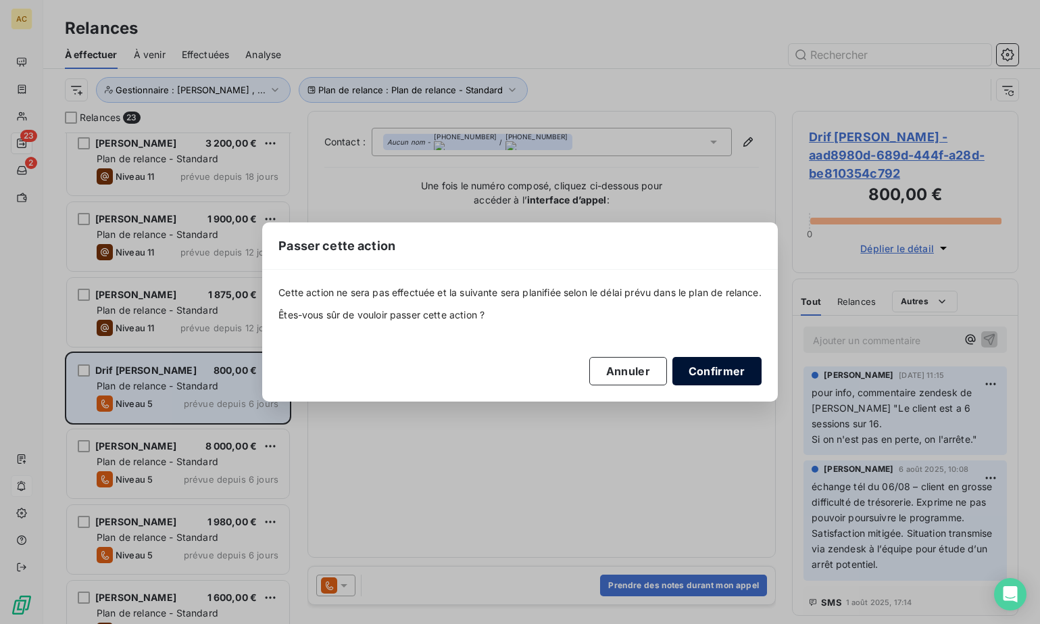
click at [731, 379] on button "Confirmer" at bounding box center [717, 371] width 89 height 28
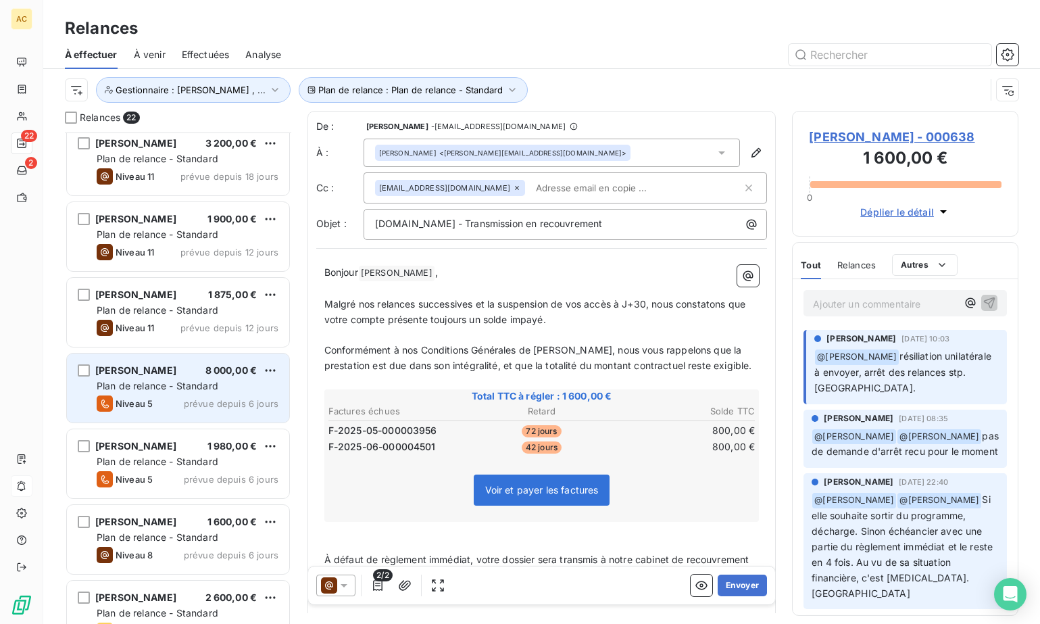
click at [189, 384] on span "Plan de relance - Standard" at bounding box center [158, 385] width 122 height 11
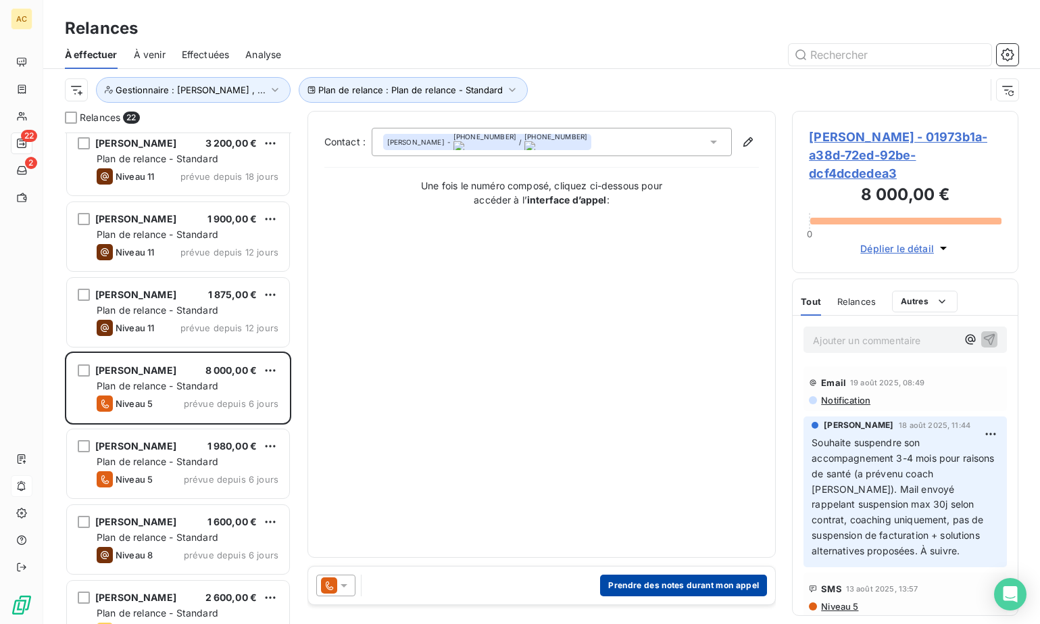
click at [661, 589] on button "Prendre des notes durant mon appel" at bounding box center [683, 586] width 167 height 22
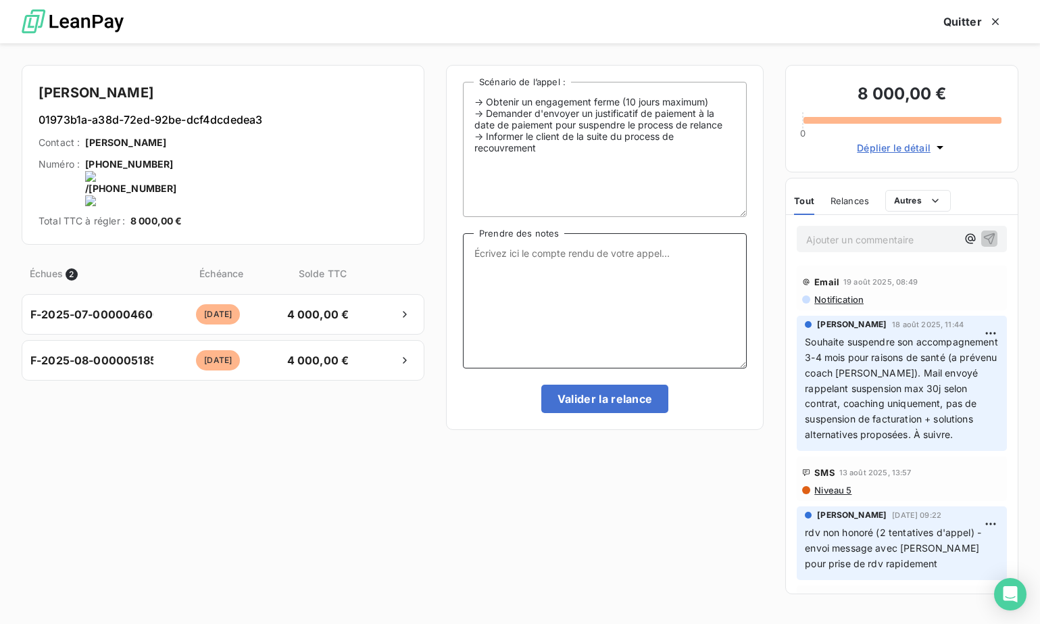
click at [539, 287] on textarea "Prendre des notes" at bounding box center [605, 300] width 284 height 135
type textarea "relance suite à mon mail resté sans réponse"
click at [596, 397] on button "Valider la relance" at bounding box center [605, 399] width 128 height 28
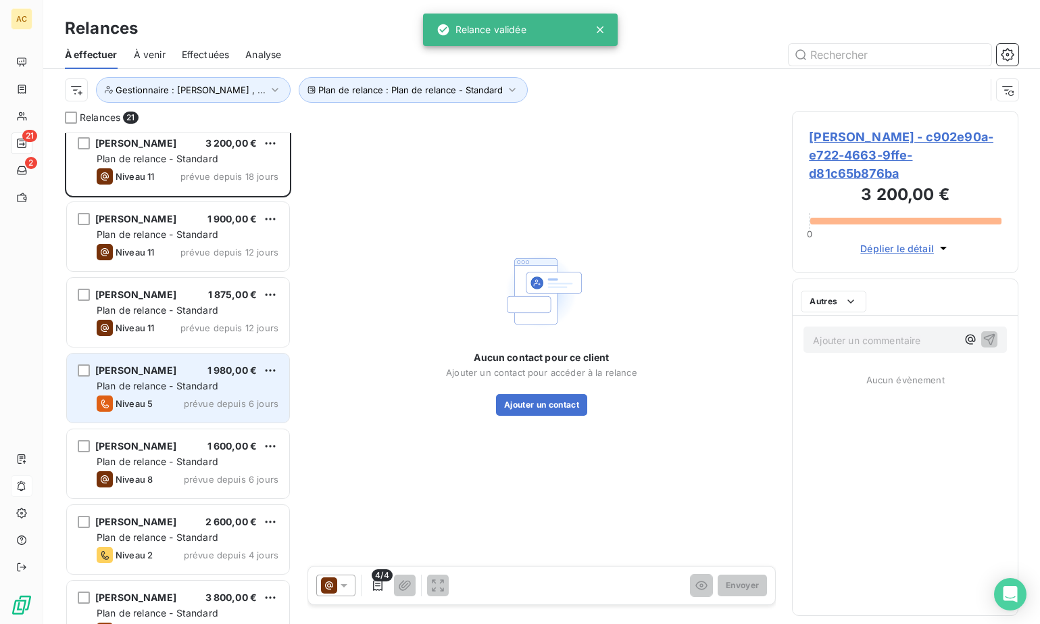
click at [188, 400] on span "prévue depuis 6 jours" at bounding box center [231, 403] width 95 height 11
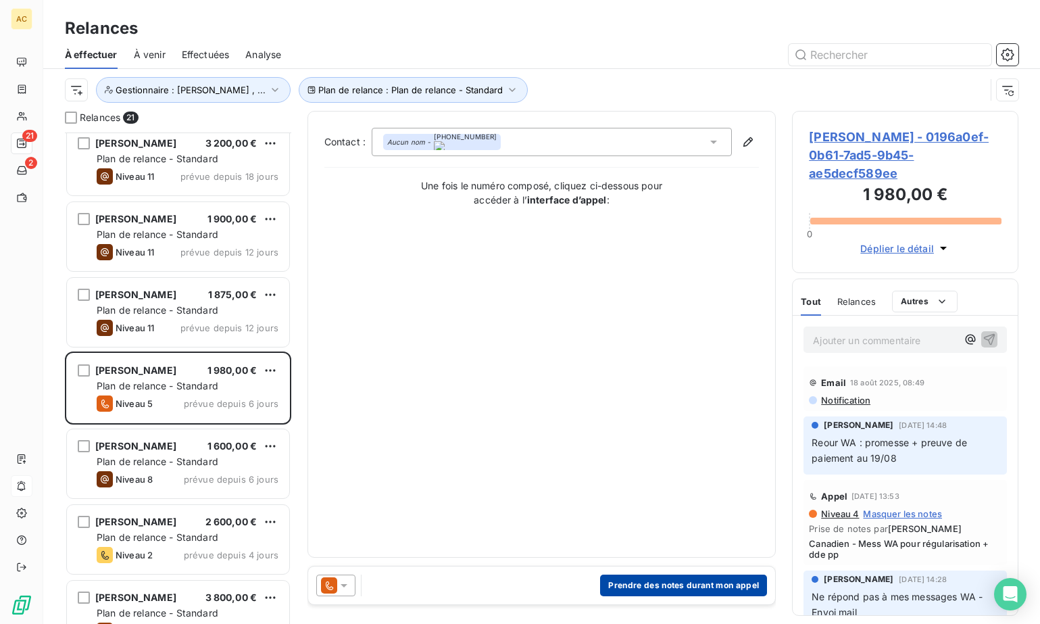
click at [663, 583] on button "Prendre des notes durant mon appel" at bounding box center [683, 586] width 167 height 22
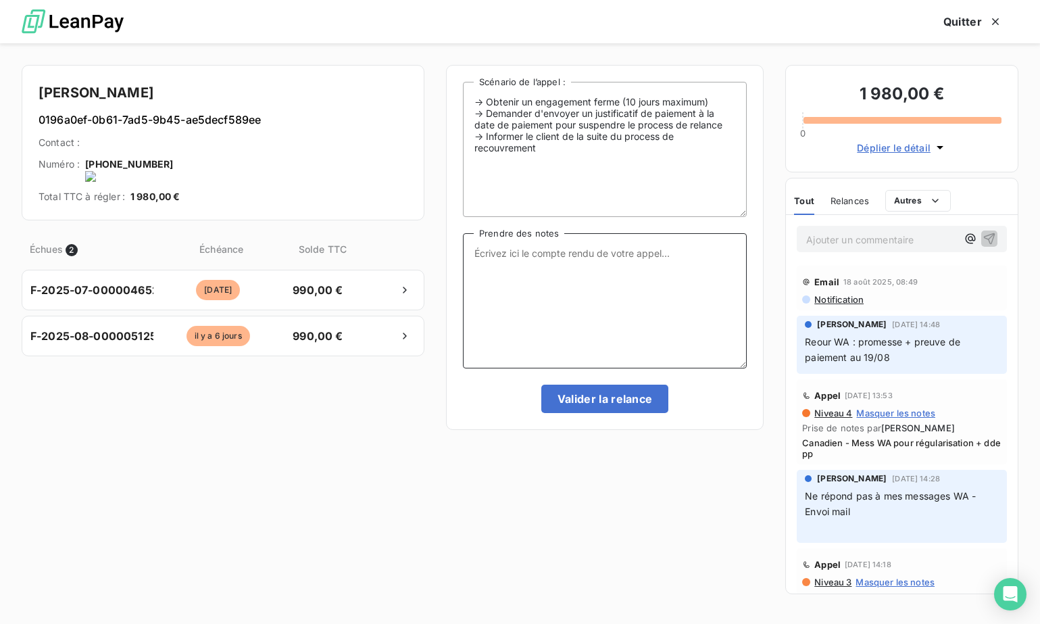
click at [536, 308] on textarea "Prendre des notes" at bounding box center [605, 300] width 284 height 135
type textarea "relance via WA -"
click at [603, 407] on button "Valider la relance" at bounding box center [605, 399] width 128 height 28
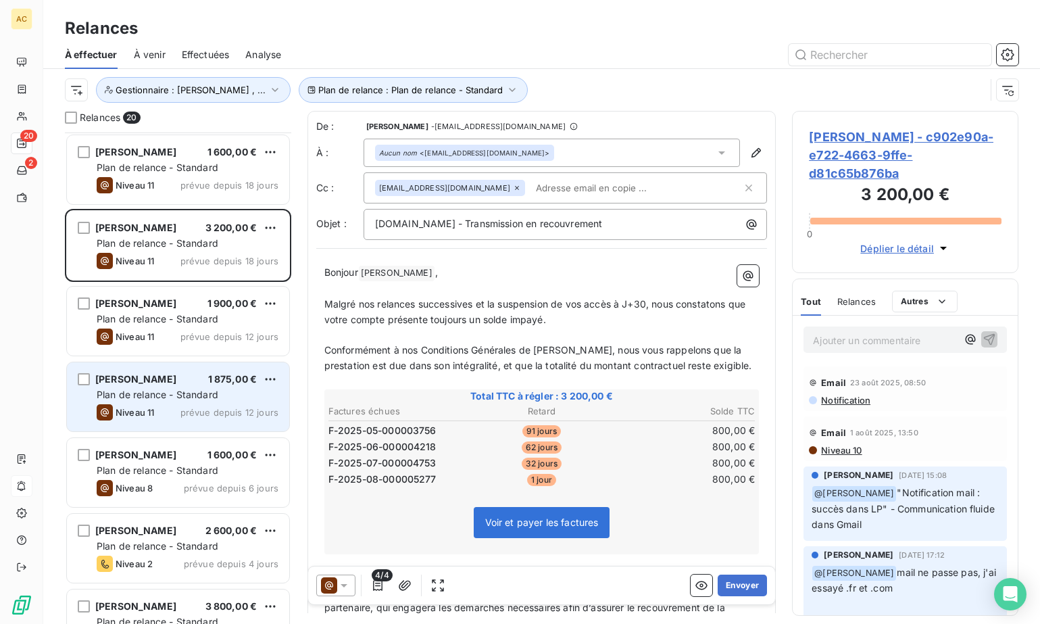
scroll to position [30, 0]
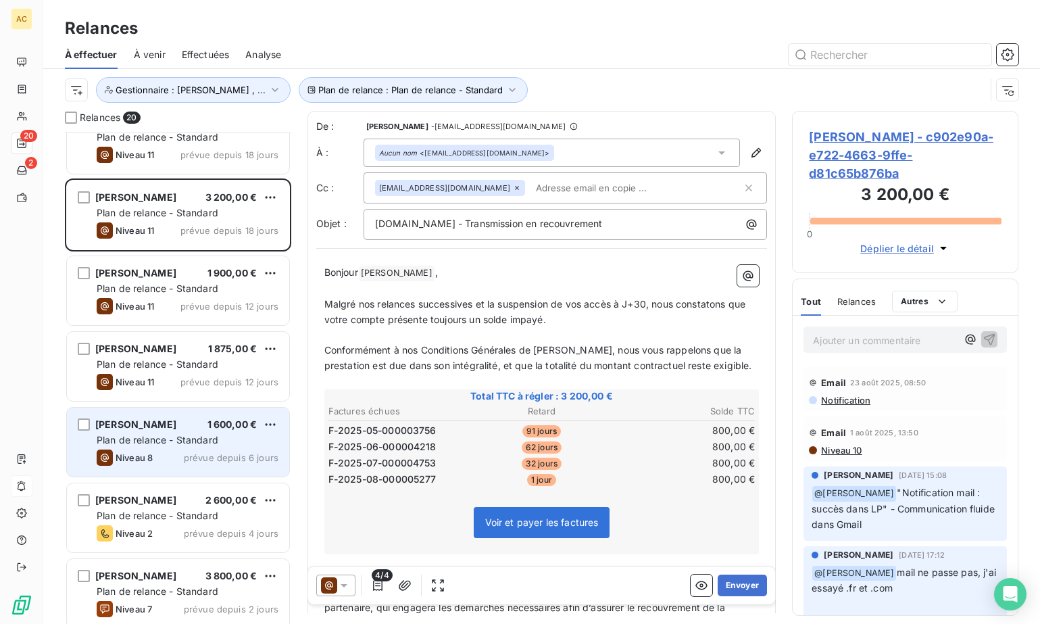
click at [177, 458] on div "Niveau 8 prévue depuis 6 jours" at bounding box center [188, 458] width 182 height 16
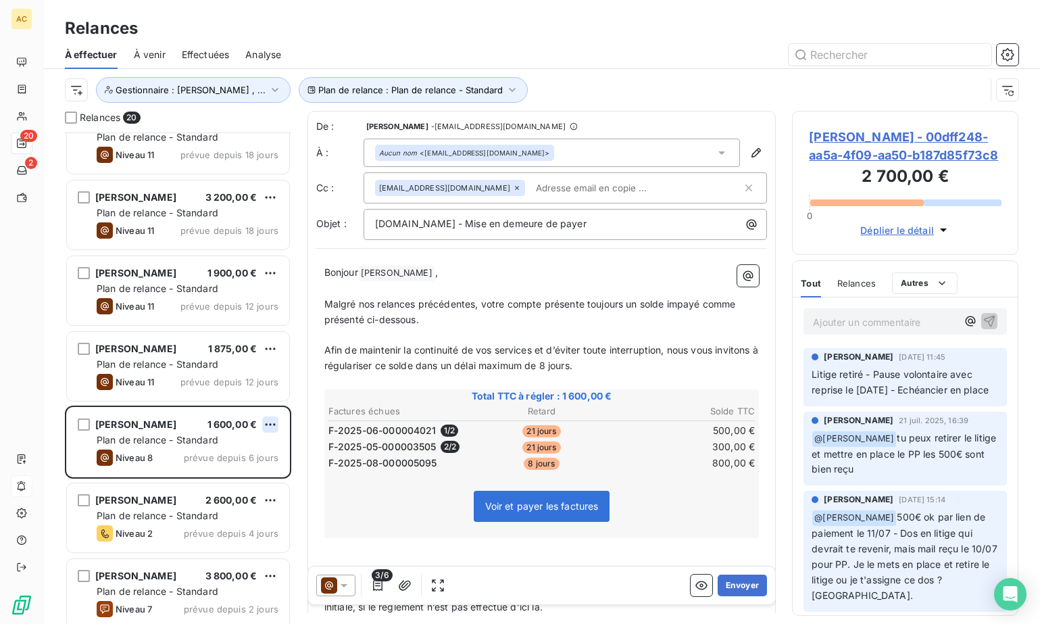
click at [275, 422] on html "AC 20 2 Relances À effectuer À venir Effectuées Analyse Plan de relance : Plan …" at bounding box center [520, 312] width 1040 height 624
click at [242, 452] on div "Replanifier cette action" at bounding box center [211, 452] width 121 height 22
select select "7"
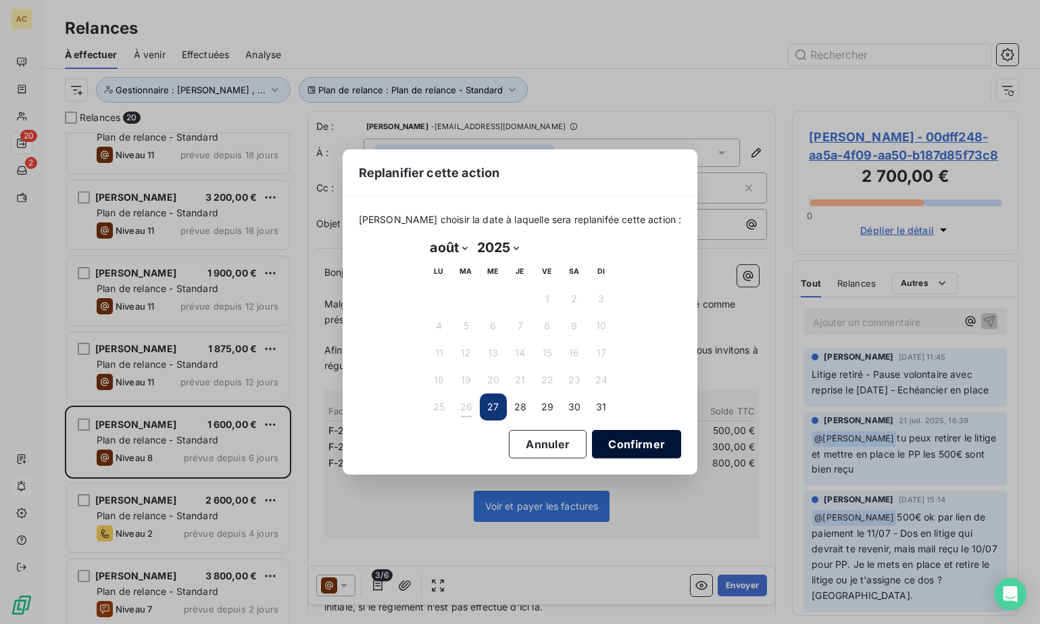
click at [600, 442] on button "Confirmer" at bounding box center [636, 444] width 89 height 28
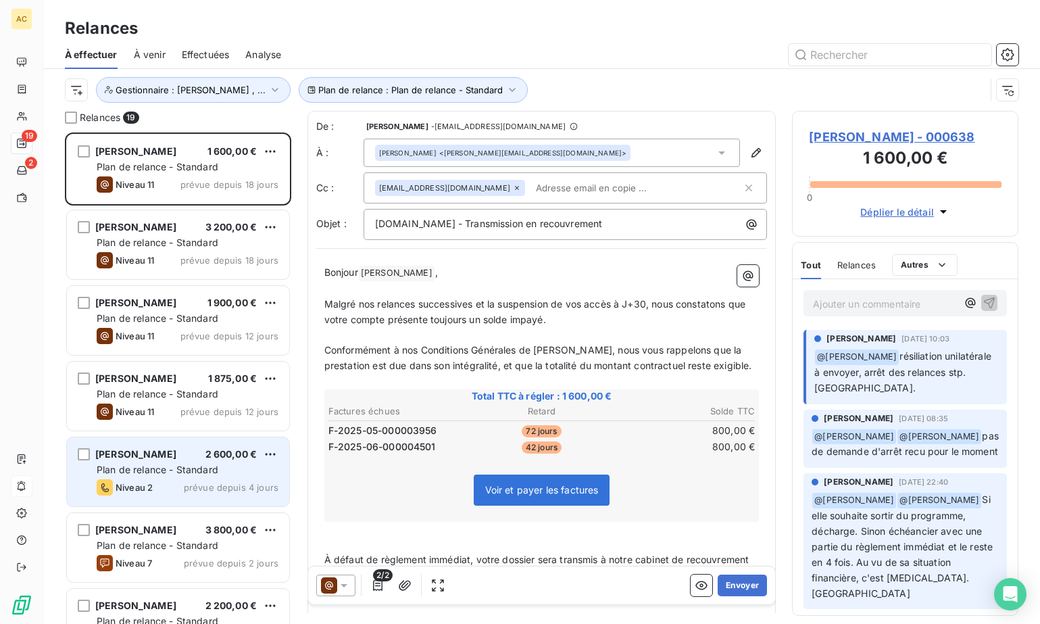
click at [128, 450] on span "Camille Feuvre" at bounding box center [135, 453] width 81 height 11
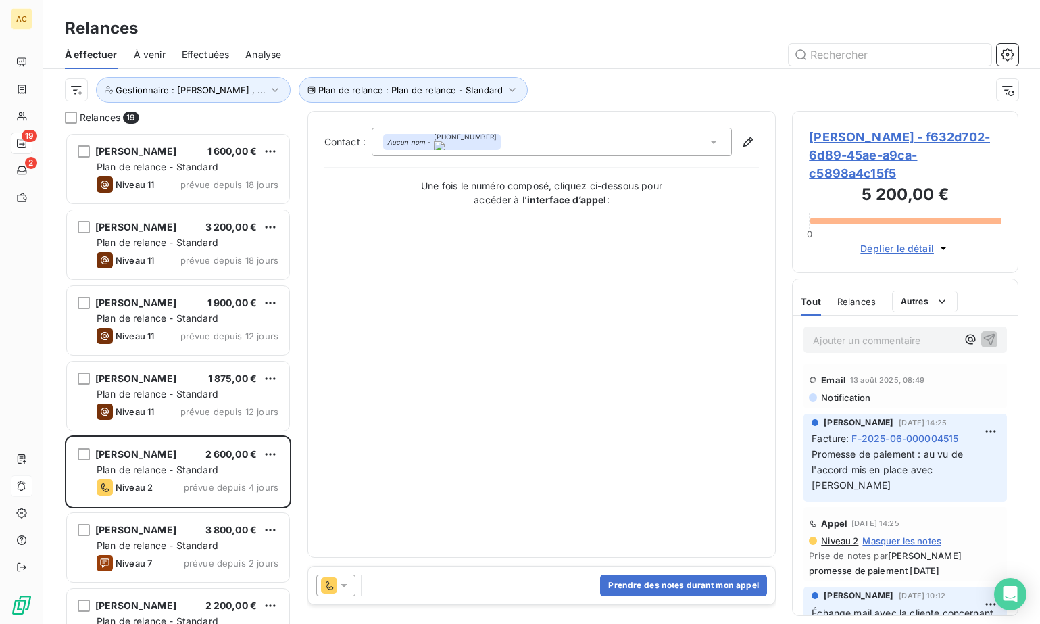
scroll to position [68, 0]
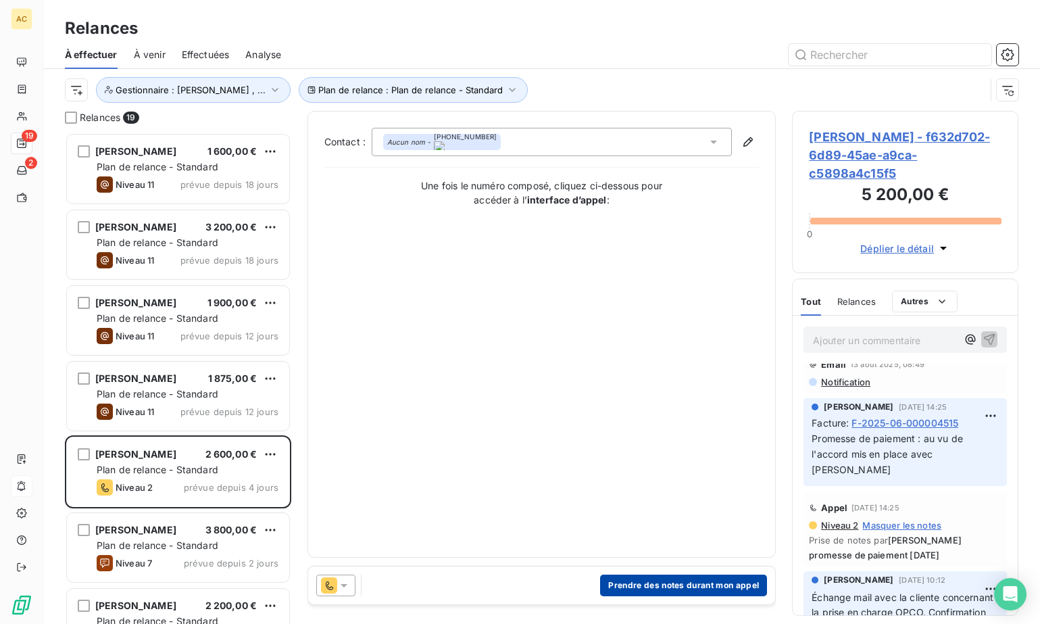
click at [646, 588] on button "Prendre des notes durant mon appel" at bounding box center [683, 586] width 167 height 22
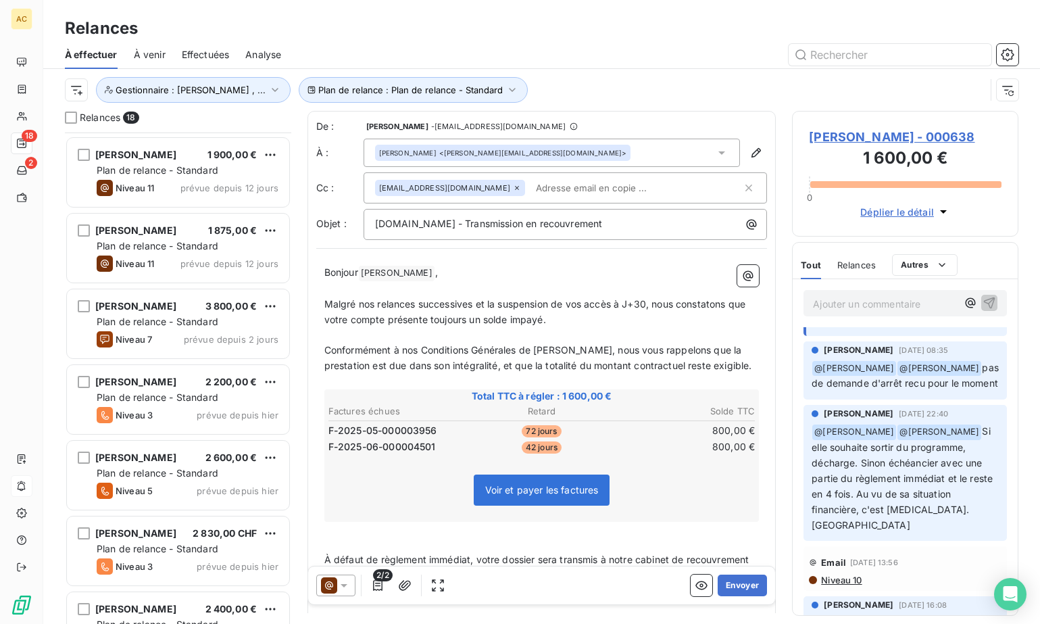
scroll to position [162, 0]
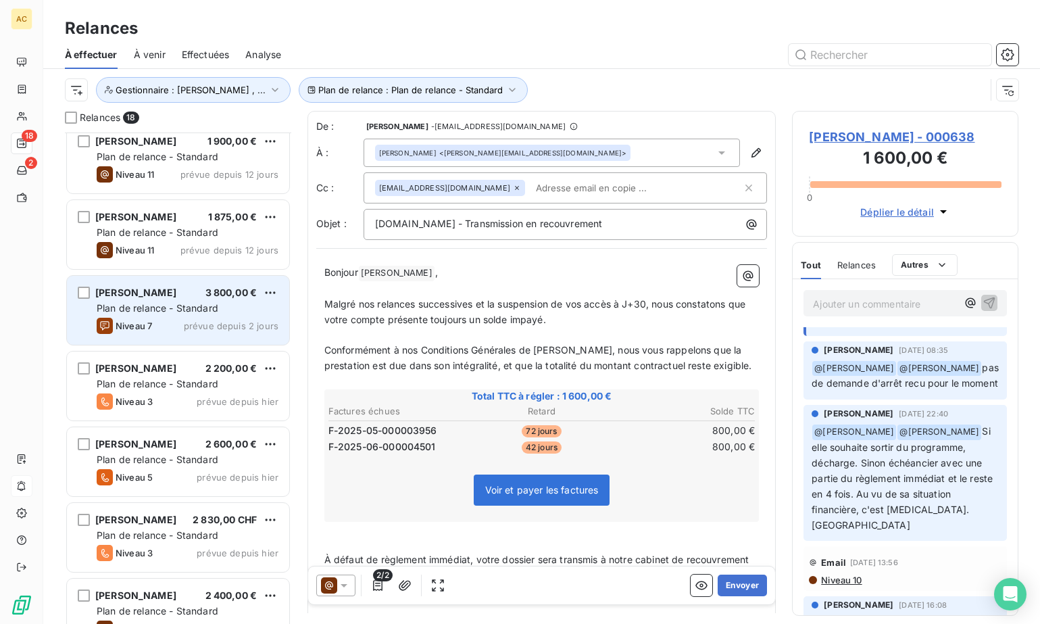
click at [184, 309] on span "Plan de relance - Standard" at bounding box center [158, 307] width 122 height 11
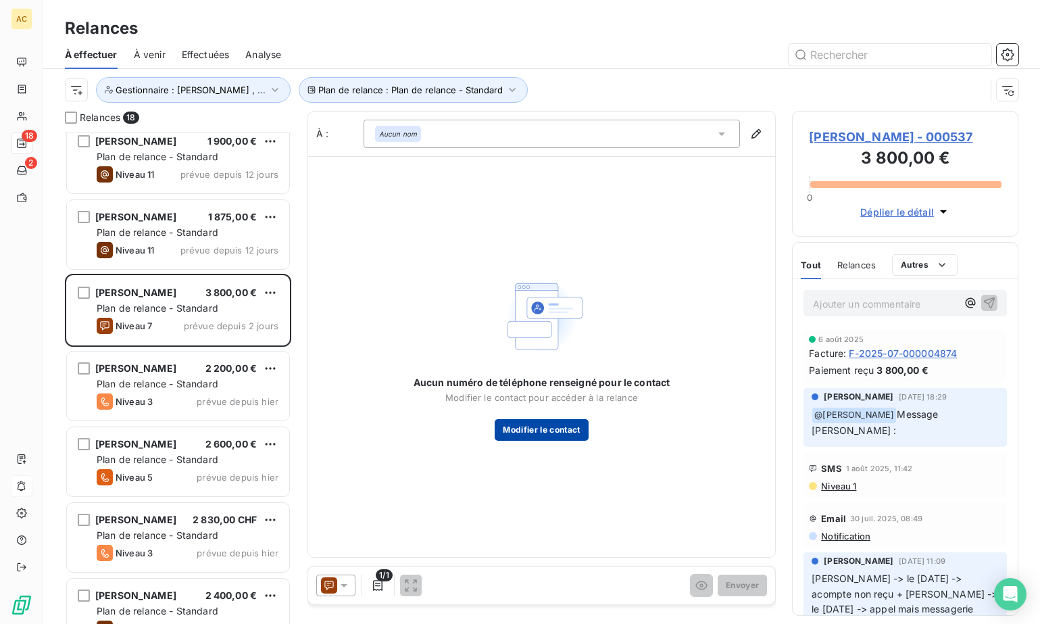
click at [556, 429] on button "Modifier le contact" at bounding box center [541, 430] width 93 height 22
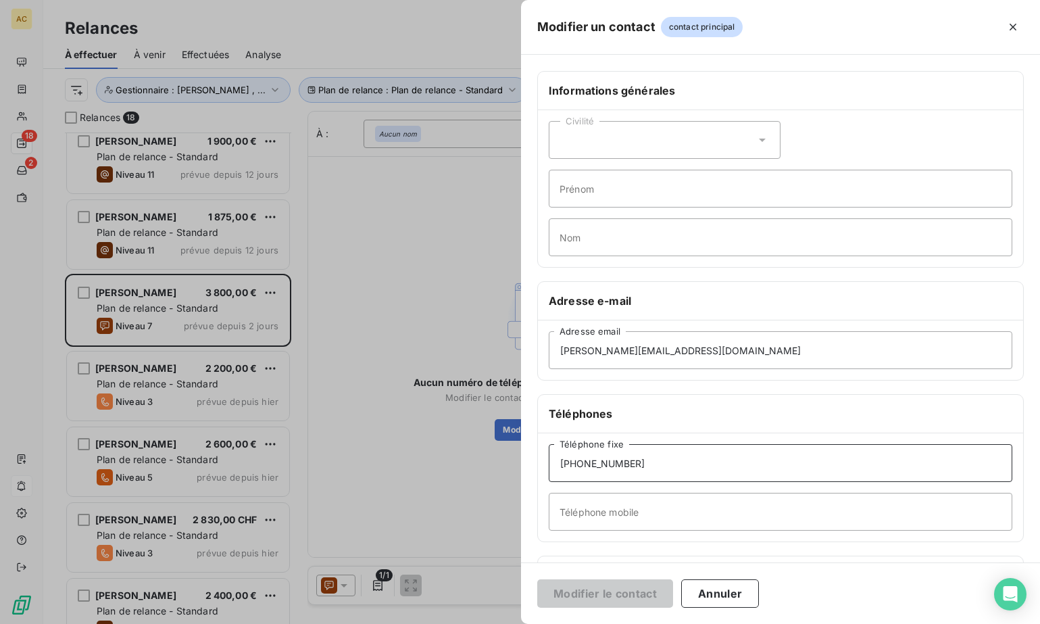
drag, startPoint x: 642, startPoint y: 464, endPoint x: 539, endPoint y: 463, distance: 102.8
click at [520, 623] on div "Modifier un contact contact principal Informations générales Civilité Prénom No…" at bounding box center [520, 624] width 1040 height 0
click at [590, 510] on input "Téléphone mobile" at bounding box center [781, 512] width 464 height 38
paste input "+33771731879"
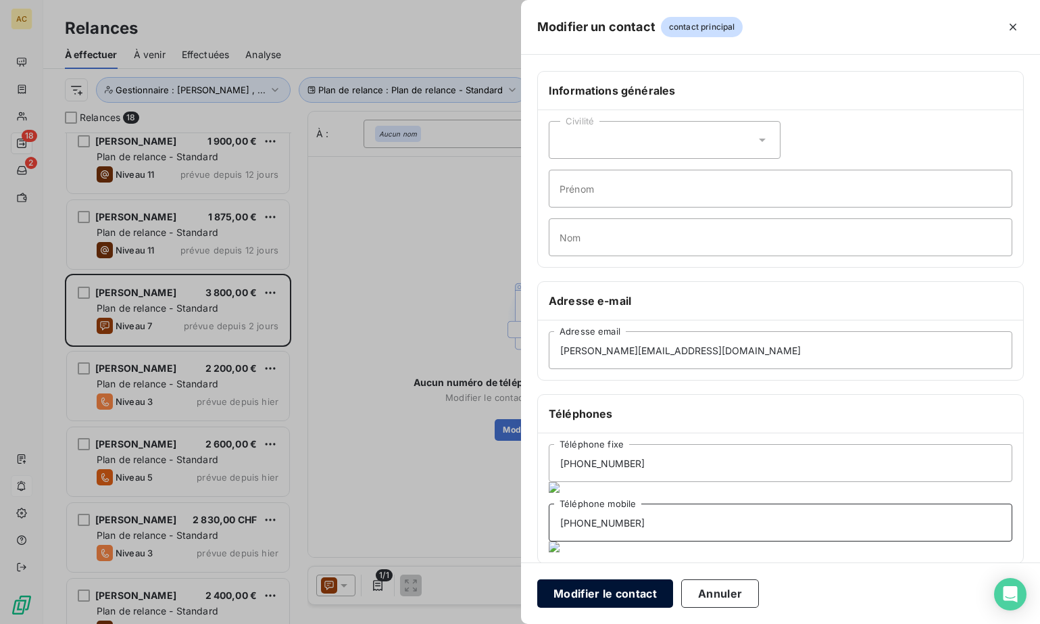
type input "+33771731879"
click at [610, 592] on button "Modifier le contact" at bounding box center [605, 593] width 136 height 28
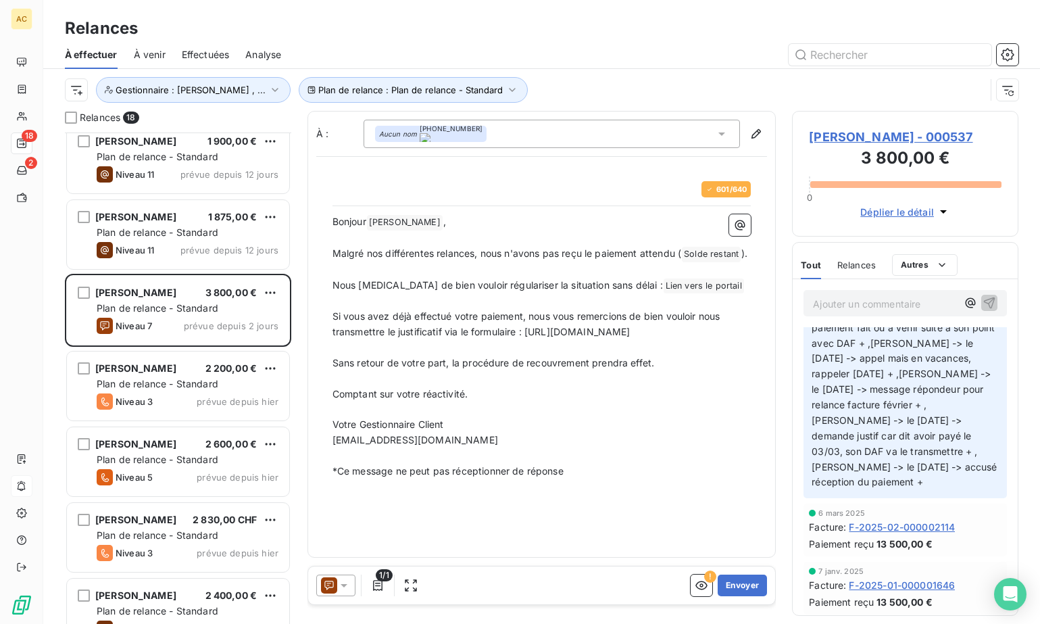
scroll to position [378, 0]
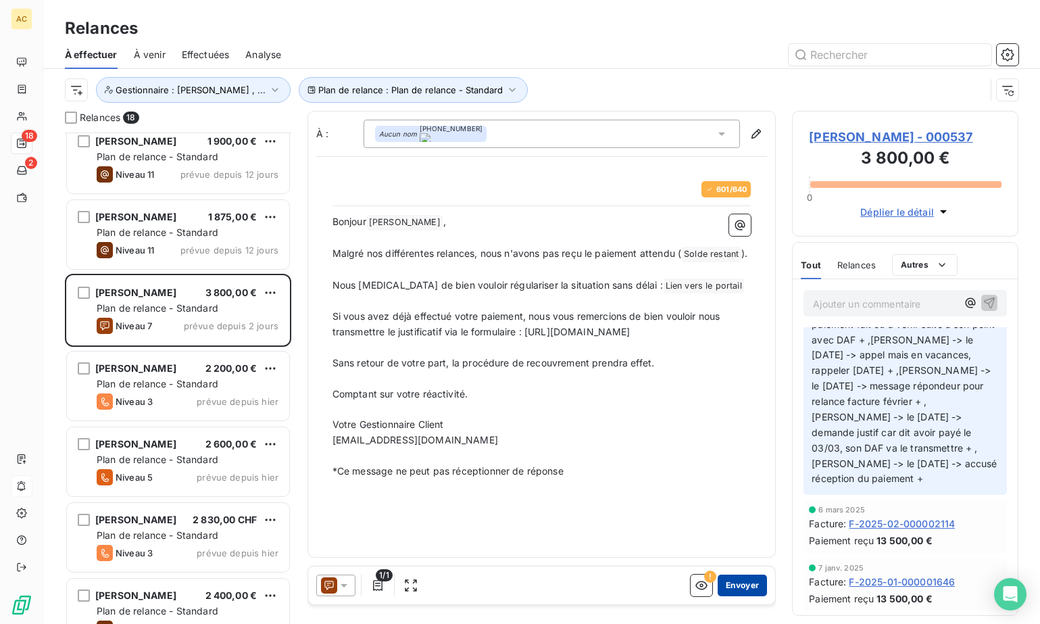
click at [740, 584] on button "Envoyer" at bounding box center [742, 586] width 49 height 22
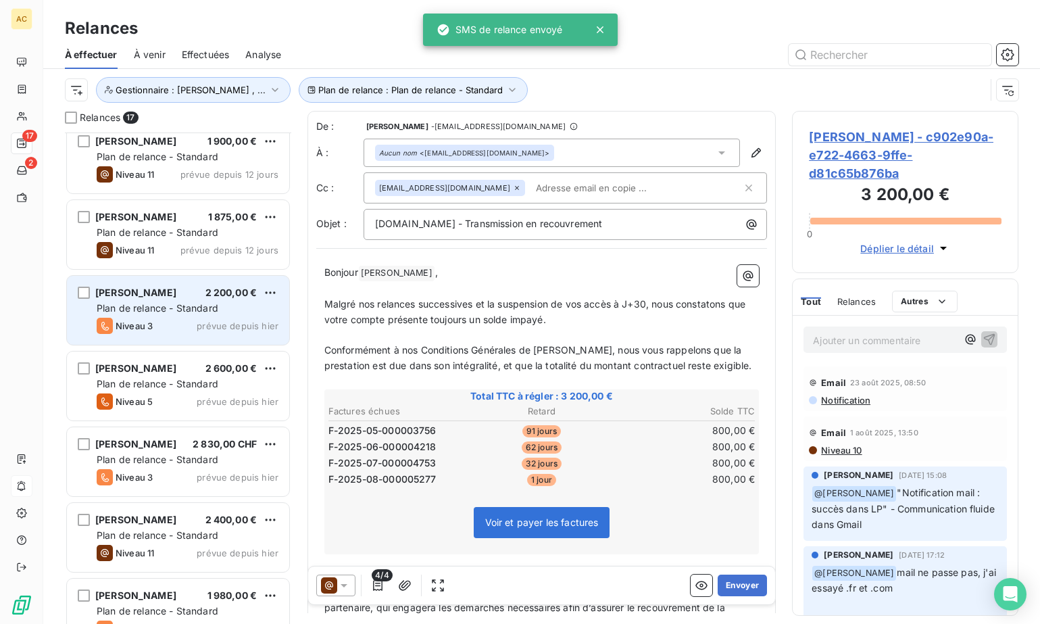
click at [183, 324] on div "Niveau 3 prévue depuis hier" at bounding box center [188, 326] width 182 height 16
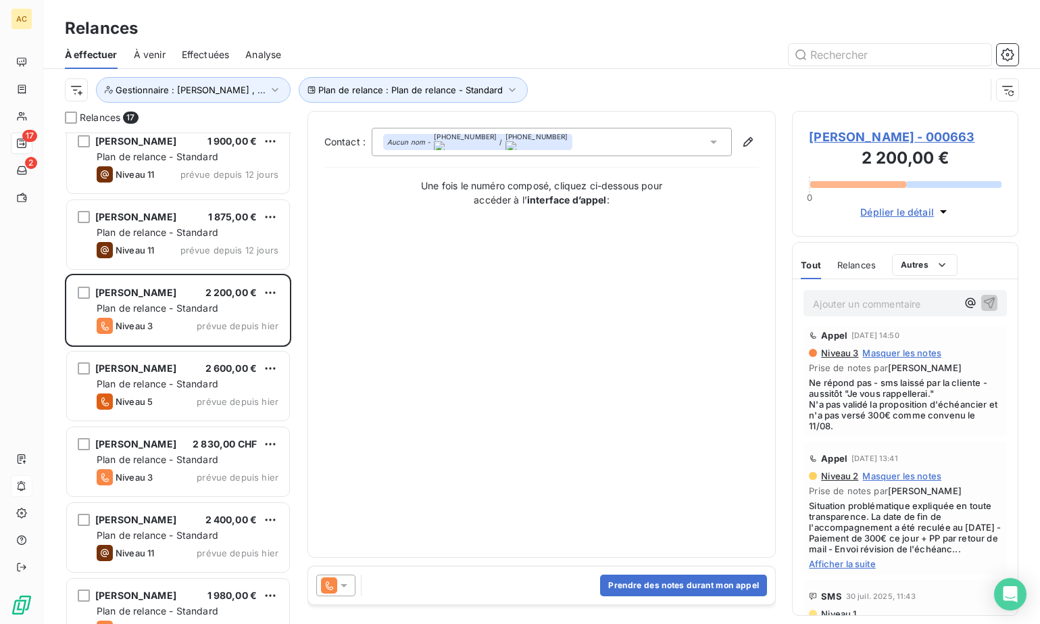
scroll to position [11, 0]
click at [649, 585] on button "Prendre des notes durant mon appel" at bounding box center [683, 586] width 167 height 22
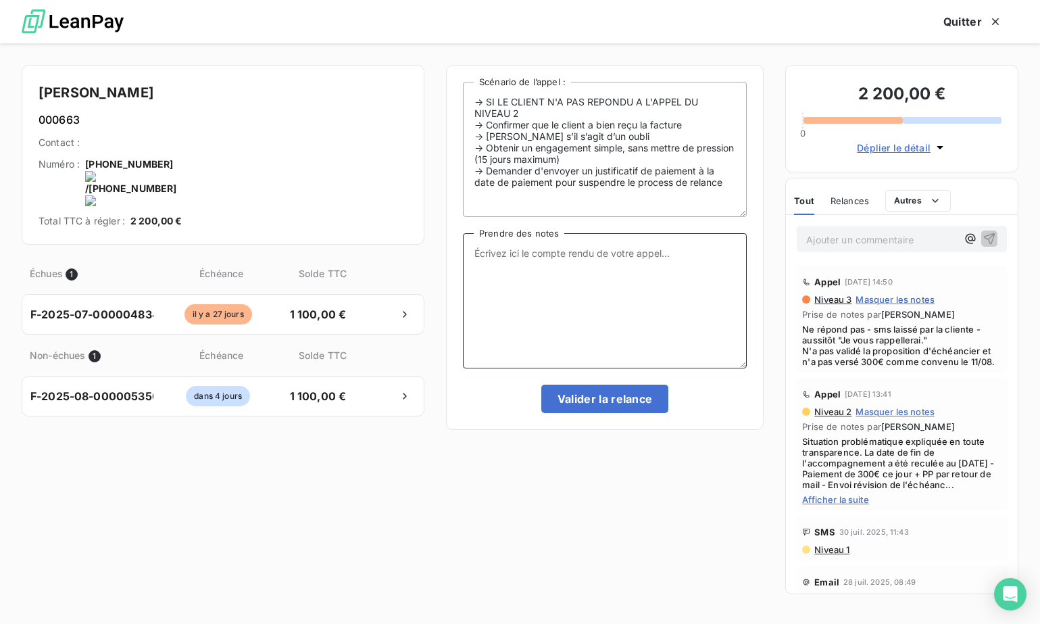
click at [508, 292] on textarea "Prendre des notes" at bounding box center [605, 300] width 284 height 135
click at [660, 261] on textarea "eu la cliente - renvoi du mail en direct" at bounding box center [605, 300] width 284 height 135
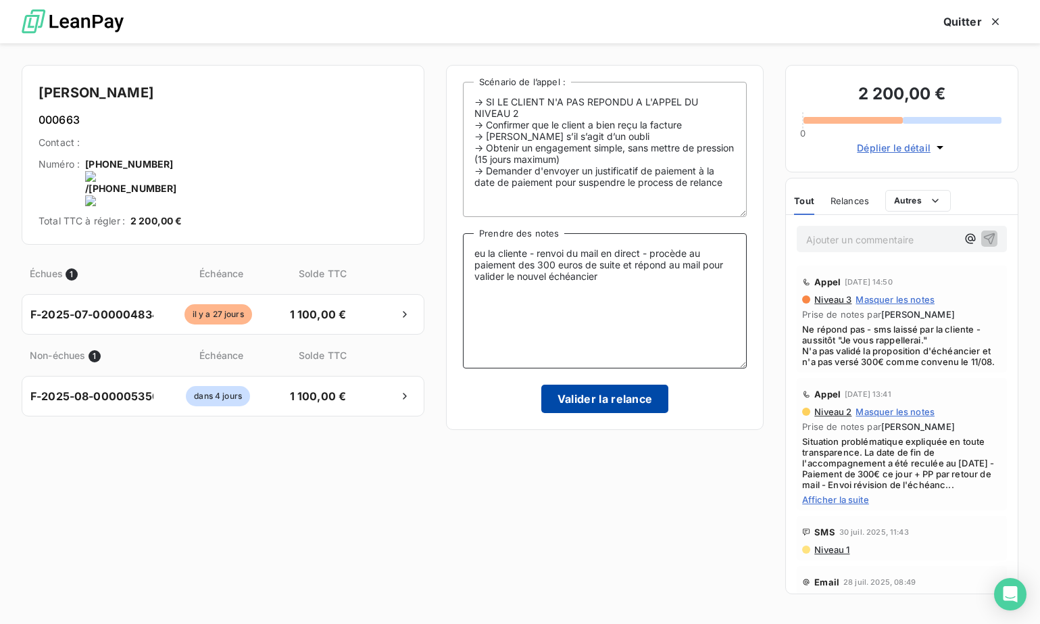
type textarea "eu la cliente - renvoi du mail en direct - procède au paiement des 300 euros de…"
click at [604, 400] on button "Valider la relance" at bounding box center [605, 399] width 128 height 28
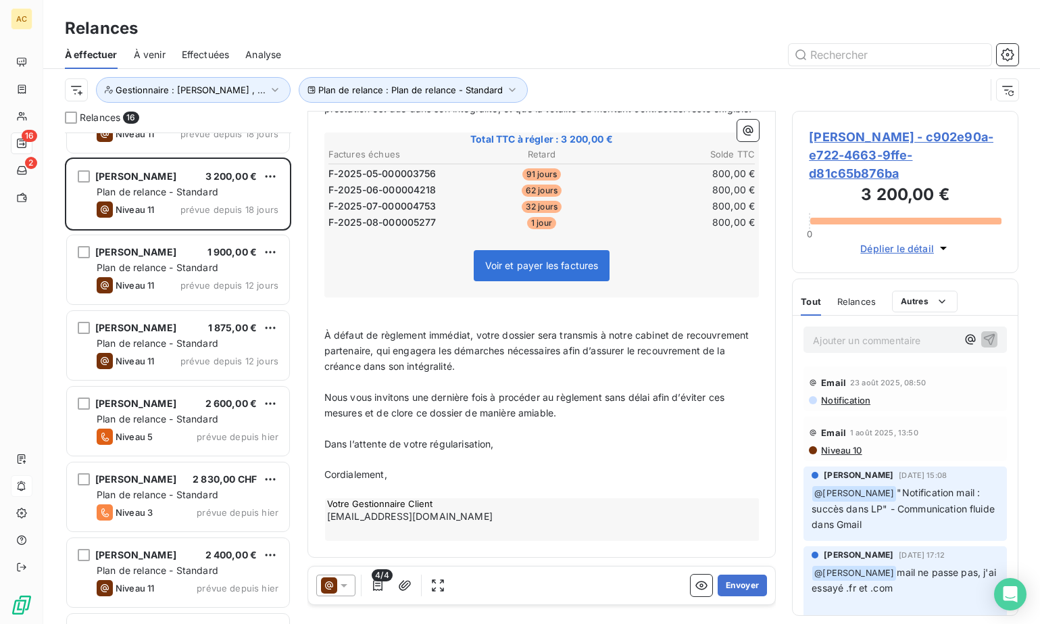
scroll to position [169, 0]
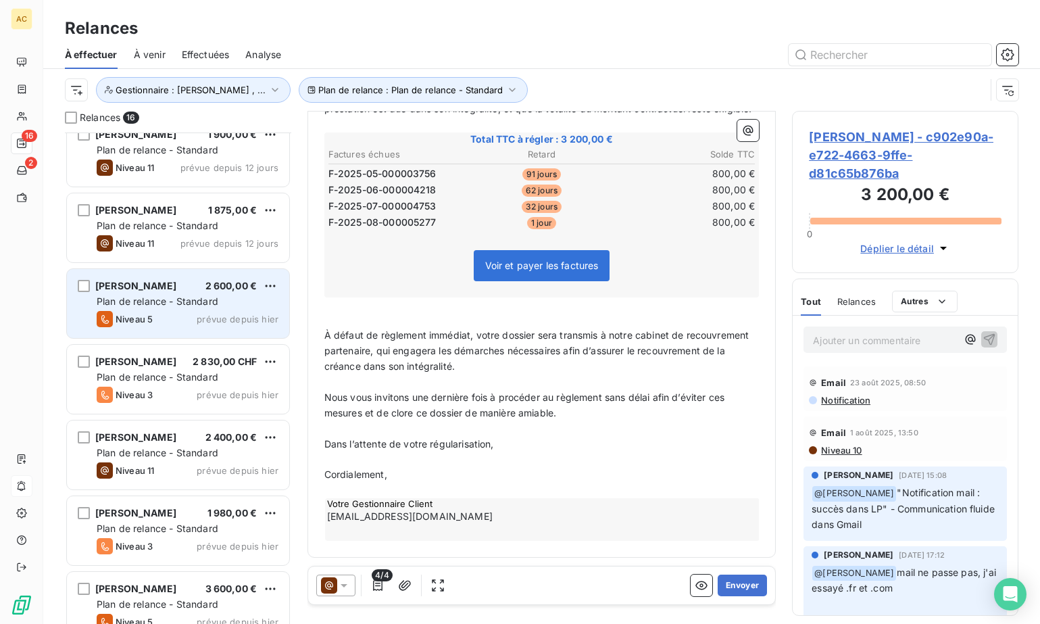
click at [162, 314] on div "Niveau 5 prévue depuis hier" at bounding box center [188, 319] width 182 height 16
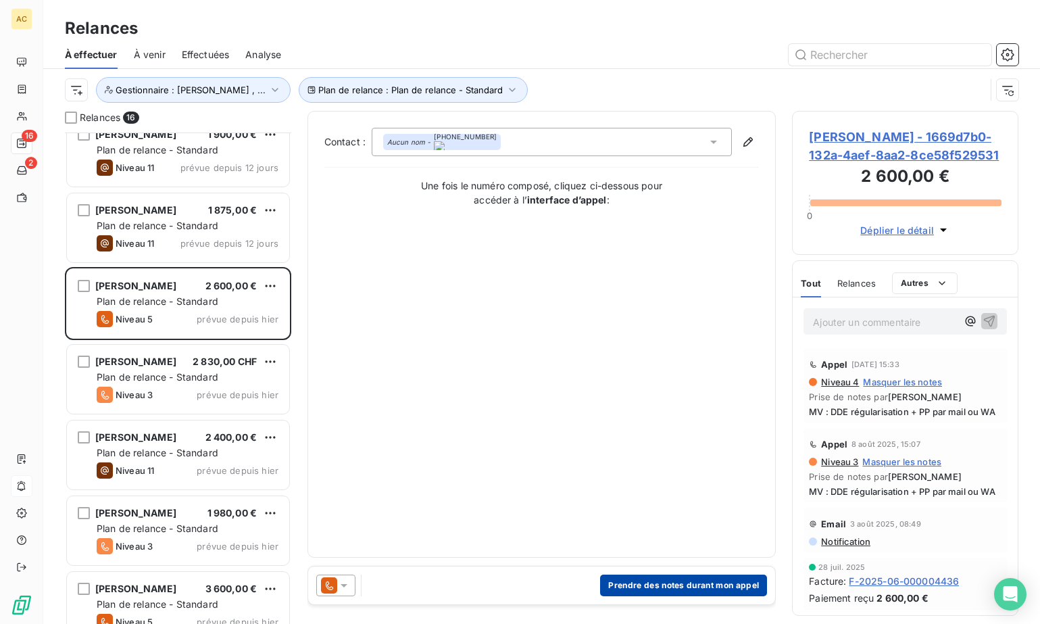
click at [685, 588] on button "Prendre des notes durant mon appel" at bounding box center [683, 586] width 167 height 22
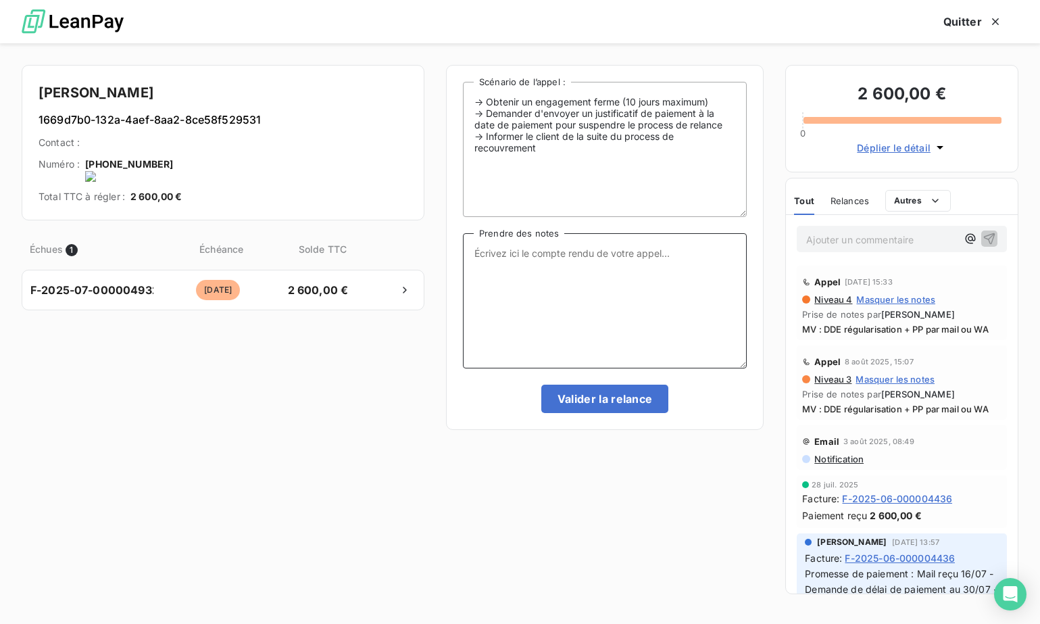
click at [614, 296] on textarea "Prendre des notes" at bounding box center [605, 300] width 284 height 135
type textarea "tel client - nrp MV"
click at [593, 402] on button "Valider la relance" at bounding box center [605, 399] width 128 height 28
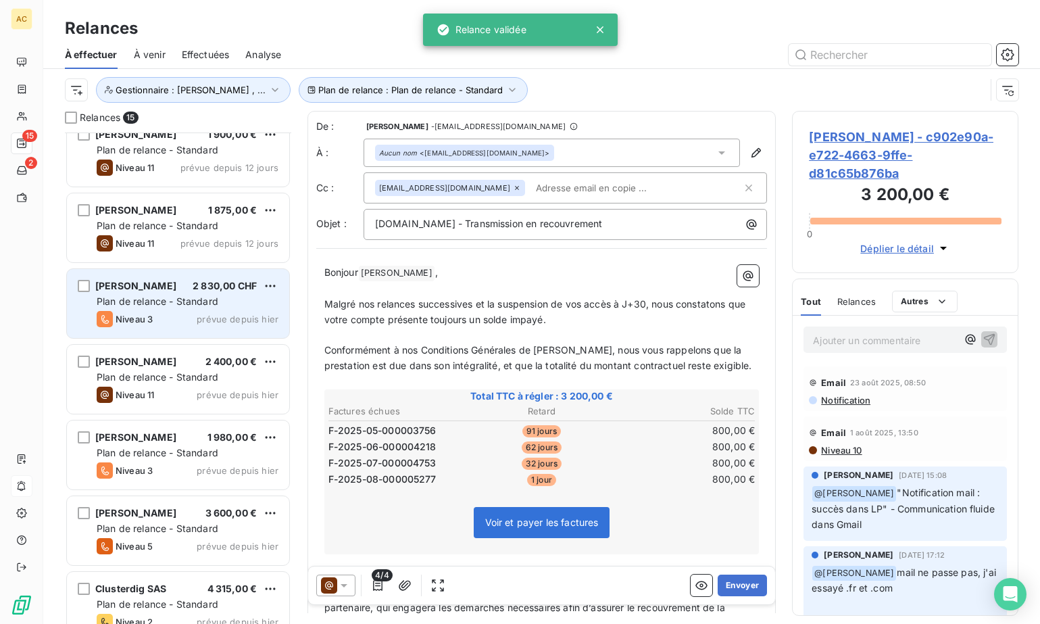
click at [193, 298] on span "Plan de relance - Standard" at bounding box center [158, 300] width 122 height 11
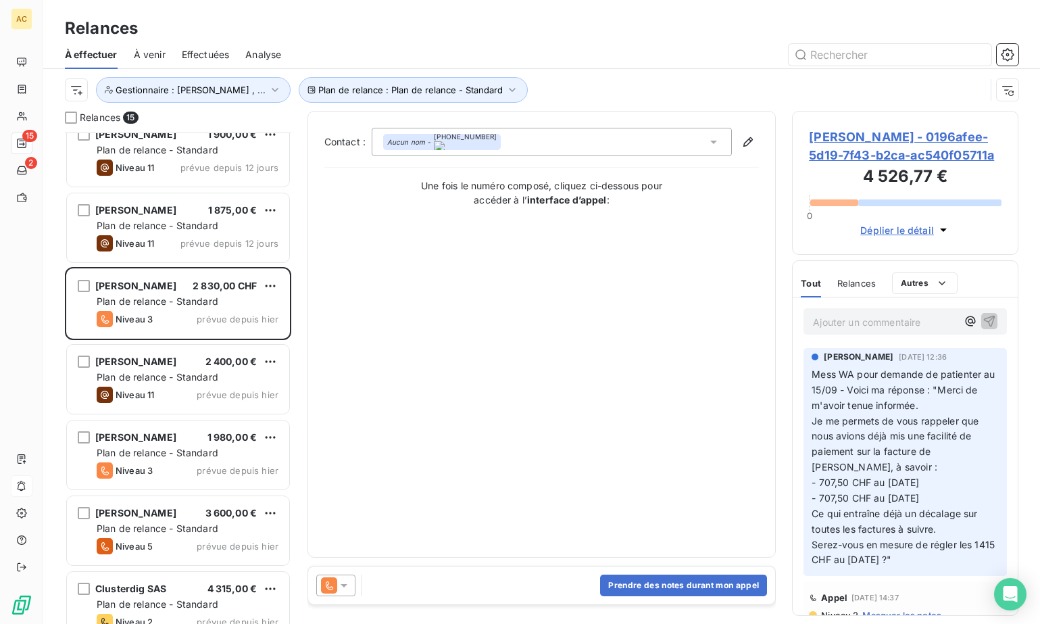
click at [858, 331] on p "Ajouter un commentaire ﻿" at bounding box center [885, 322] width 144 height 17
click at [856, 331] on p "Ajouter un commentaire ﻿" at bounding box center [885, 322] width 144 height 17
click at [656, 579] on button "Prendre des notes durant mon appel" at bounding box center [683, 586] width 167 height 22
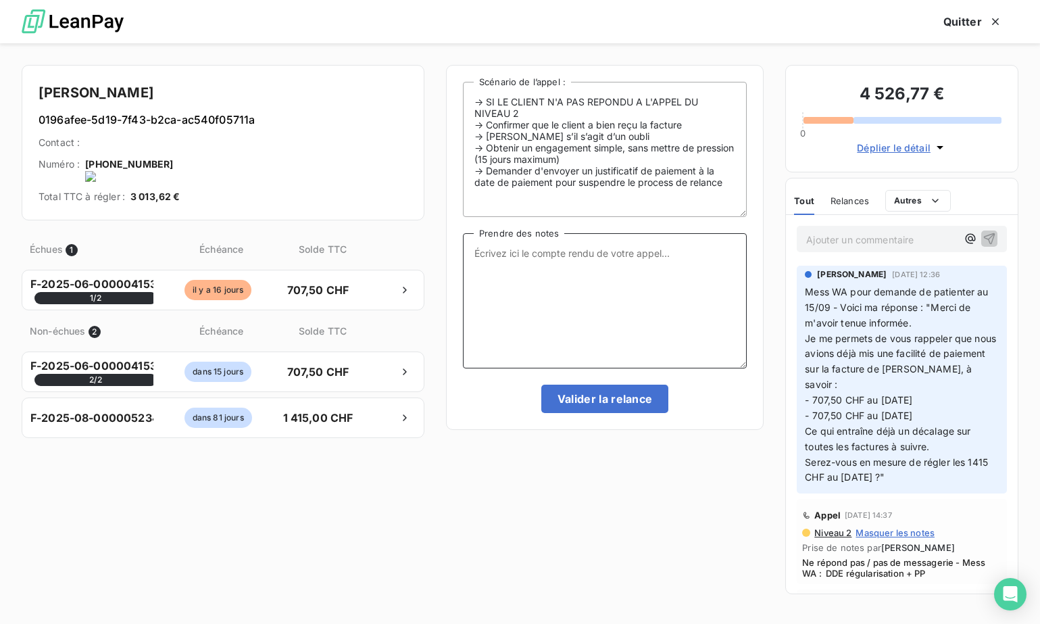
click at [581, 301] on textarea "Prendre des notes" at bounding box center [605, 300] width 284 height 135
type textarea "relance WA - demande de revenir vers nous dès que possible"
click at [621, 402] on button "Valider la relance" at bounding box center [605, 399] width 128 height 28
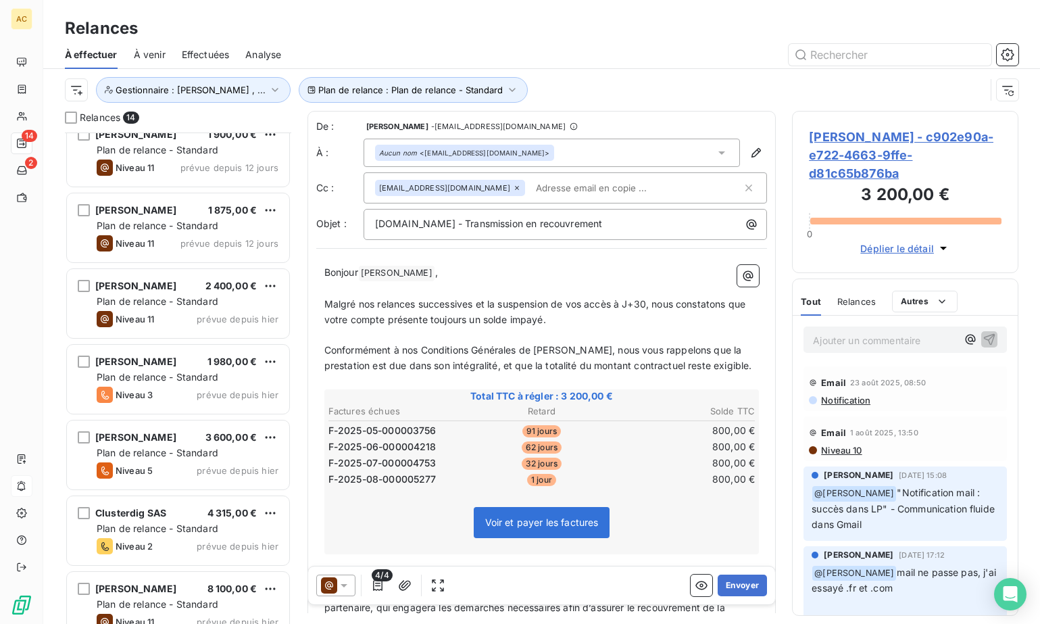
click at [298, 294] on div "Relances 14 Brigitte Richard 3 200,00 € Plan de relance - Standard Niveau 11 pr…" at bounding box center [541, 367] width 997 height 513
click at [297, 293] on div "Relances 14 Brigitte Richard 3 200,00 € Plan de relance - Standard Niveau 11 pr…" at bounding box center [541, 367] width 997 height 513
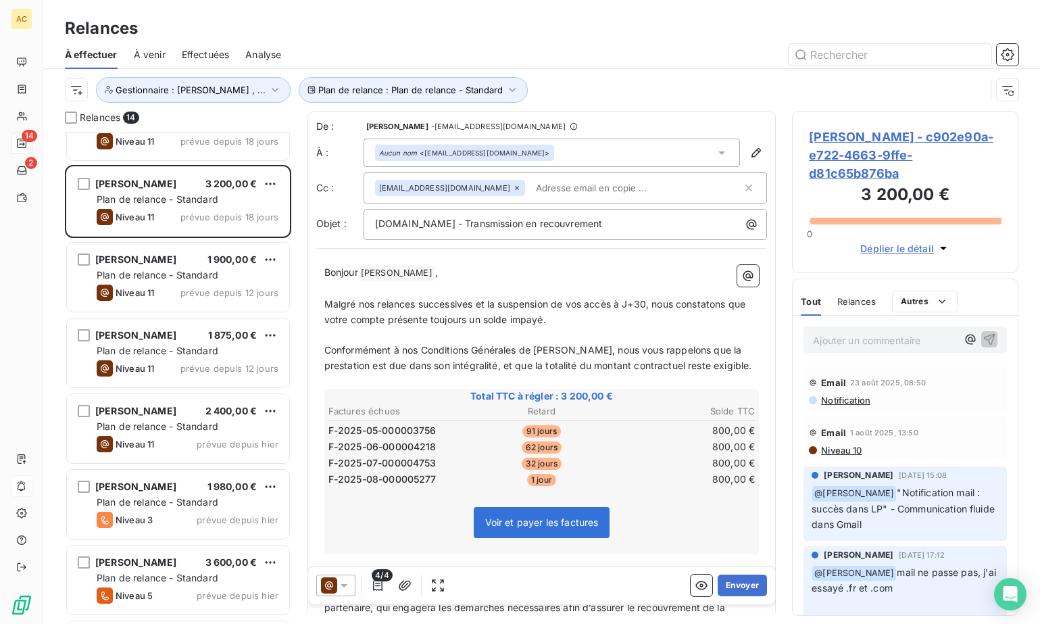
scroll to position [88, 0]
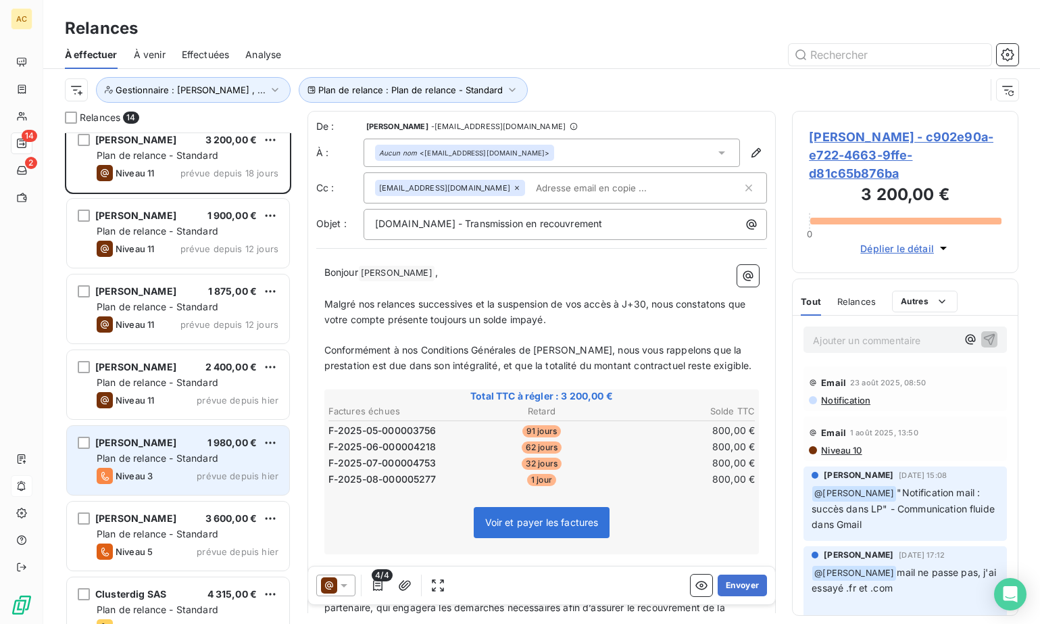
click at [172, 456] on span "Plan de relance - Standard" at bounding box center [158, 457] width 122 height 11
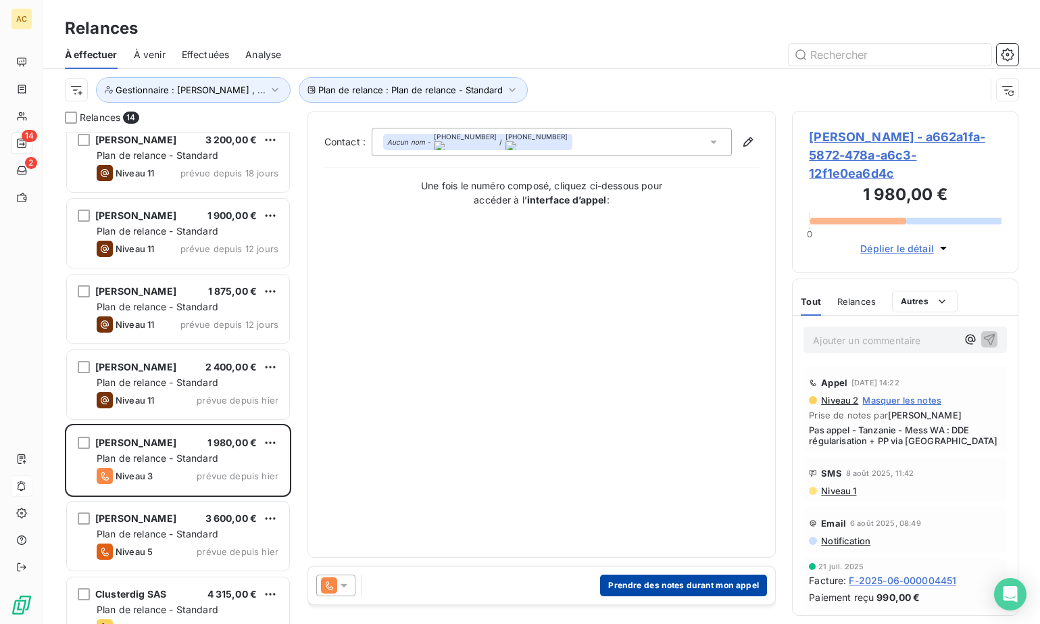
click at [666, 586] on button "Prendre des notes durant mon appel" at bounding box center [683, 586] width 167 height 22
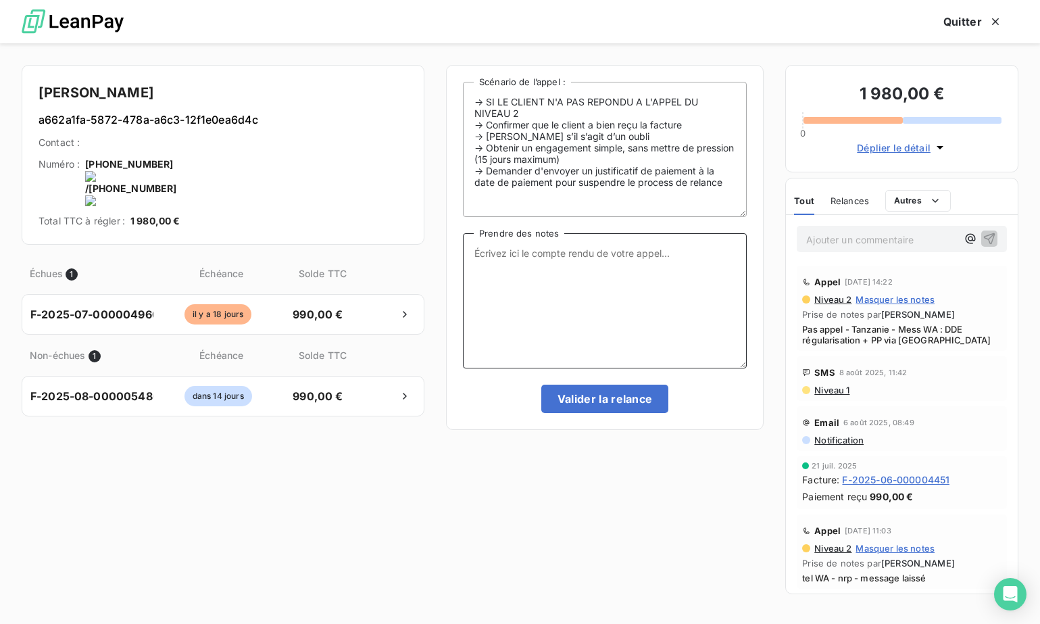
click at [567, 300] on textarea "Prendre des notes" at bounding box center [605, 300] width 284 height 135
type textarea "relance WA"
click at [589, 397] on button "Valider la relance" at bounding box center [605, 399] width 128 height 28
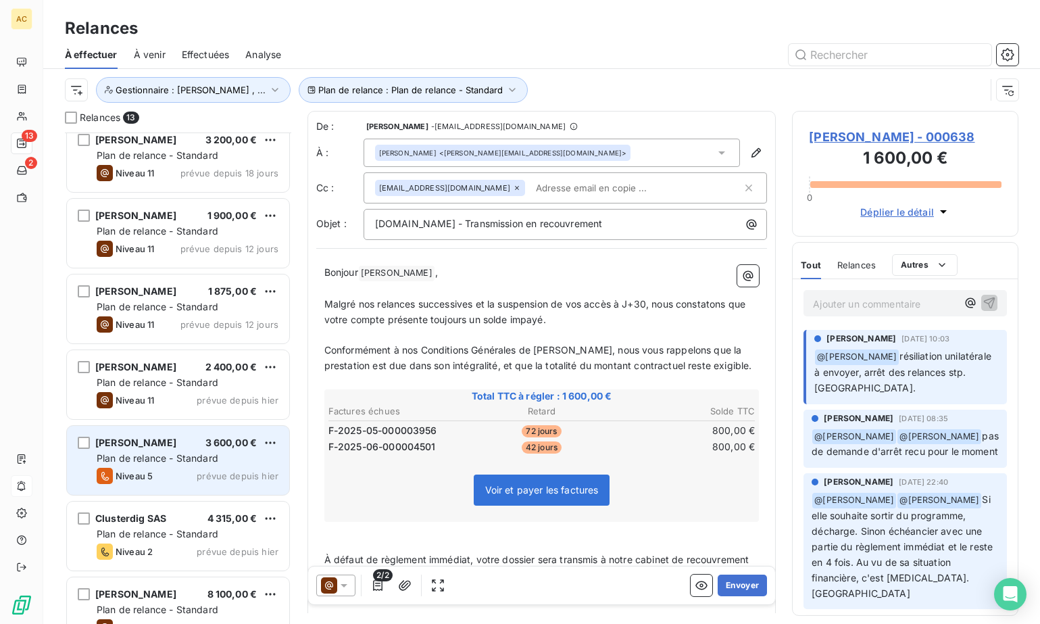
click at [171, 460] on span "Plan de relance - Standard" at bounding box center [158, 457] width 122 height 11
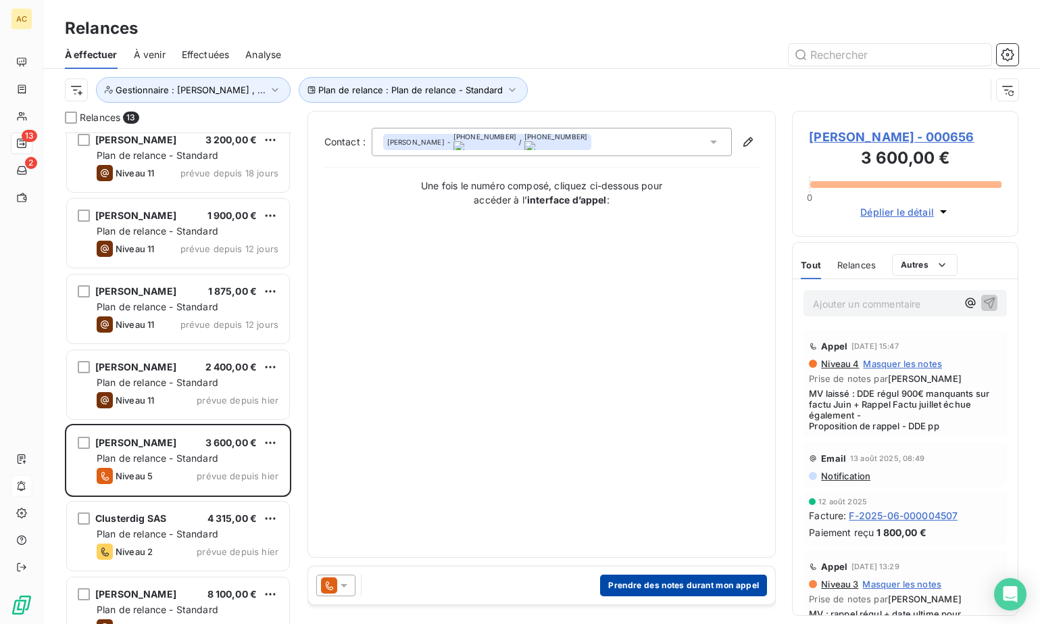
click at [718, 587] on button "Prendre des notes durant mon appel" at bounding box center [683, 586] width 167 height 22
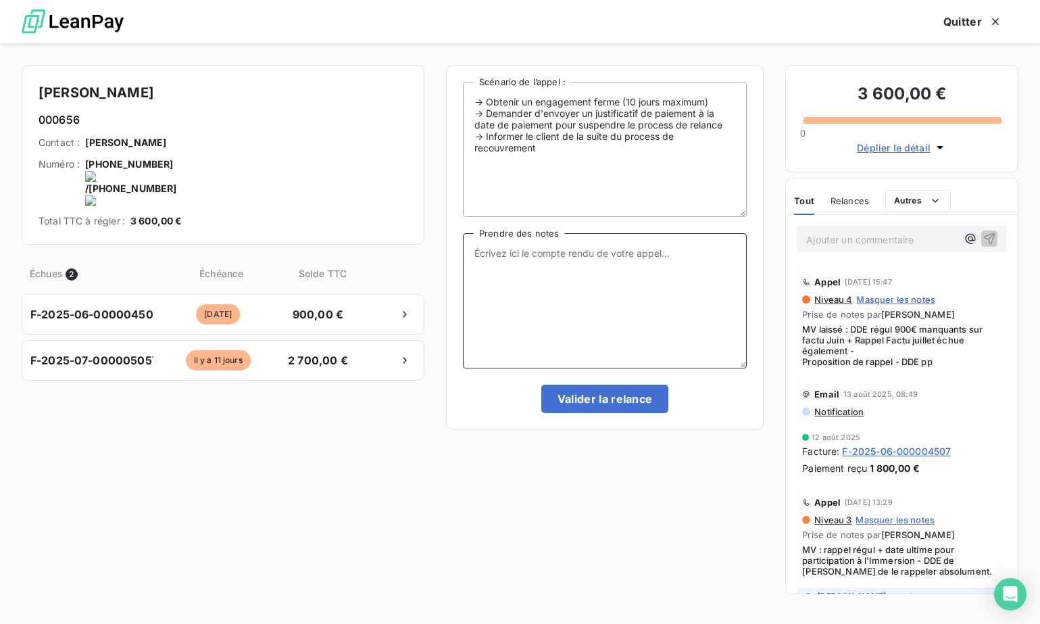
click at [533, 302] on textarea "Prendre des notes" at bounding box center [605, 300] width 284 height 135
type textarea "r"
type textarea "tel client nrp MV"
click at [645, 393] on button "Valider la relance" at bounding box center [605, 399] width 128 height 28
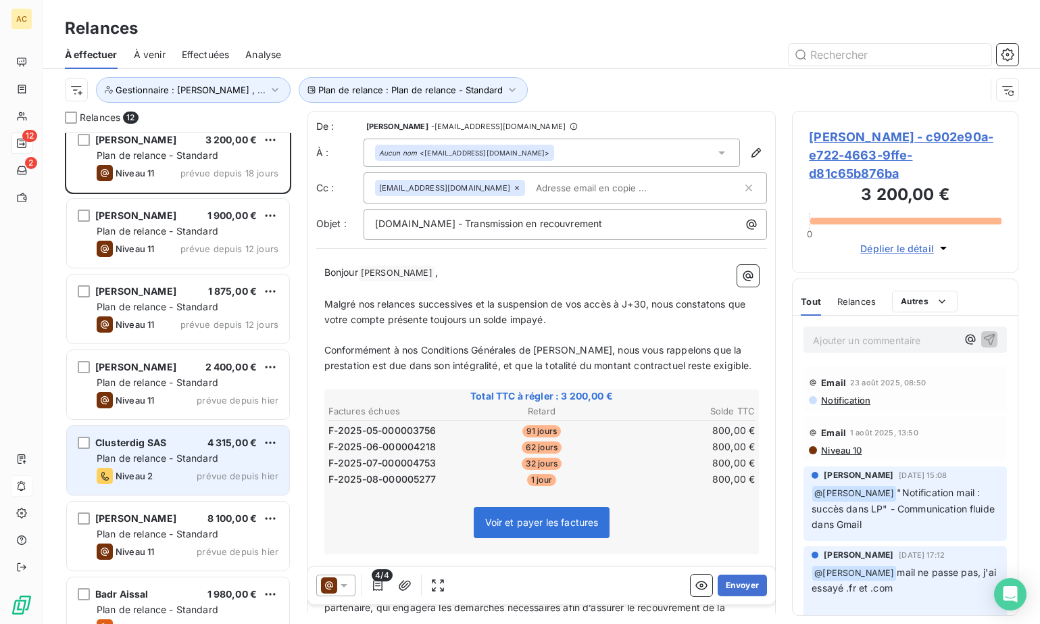
click at [195, 460] on span "Plan de relance - Standard" at bounding box center [158, 457] width 122 height 11
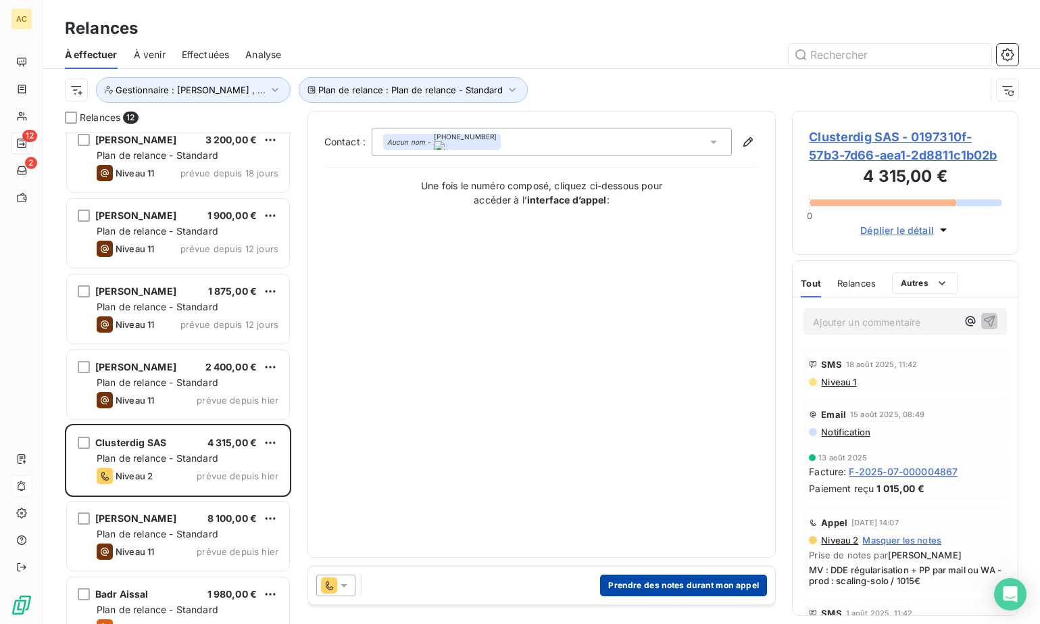
click at [656, 589] on button "Prendre des notes durant mon appel" at bounding box center [683, 586] width 167 height 22
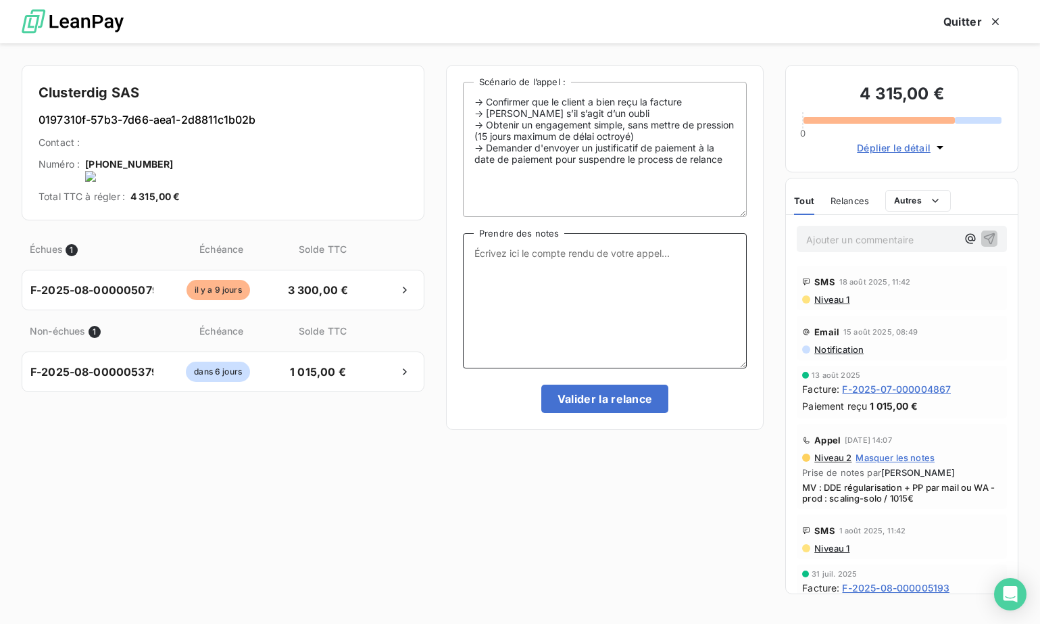
click at [541, 315] on textarea "Prendre des notes" at bounding box center [605, 300] width 284 height 135
click at [630, 258] on textarea "eu le client - intitumé de la facture à corrriger" at bounding box center [605, 300] width 284 height 135
click at [682, 254] on textarea "eu le client - intitumé de la facture scaling à corrriger" at bounding box center [605, 300] width 284 height 135
click at [719, 262] on textarea "eu le client - intitumé de la facture scaling à corriger" at bounding box center [605, 300] width 284 height 135
click at [548, 267] on textarea "eu le client - intitulé de la facture scaling à corriger BIO'CHAUF" at bounding box center [605, 300] width 284 height 135
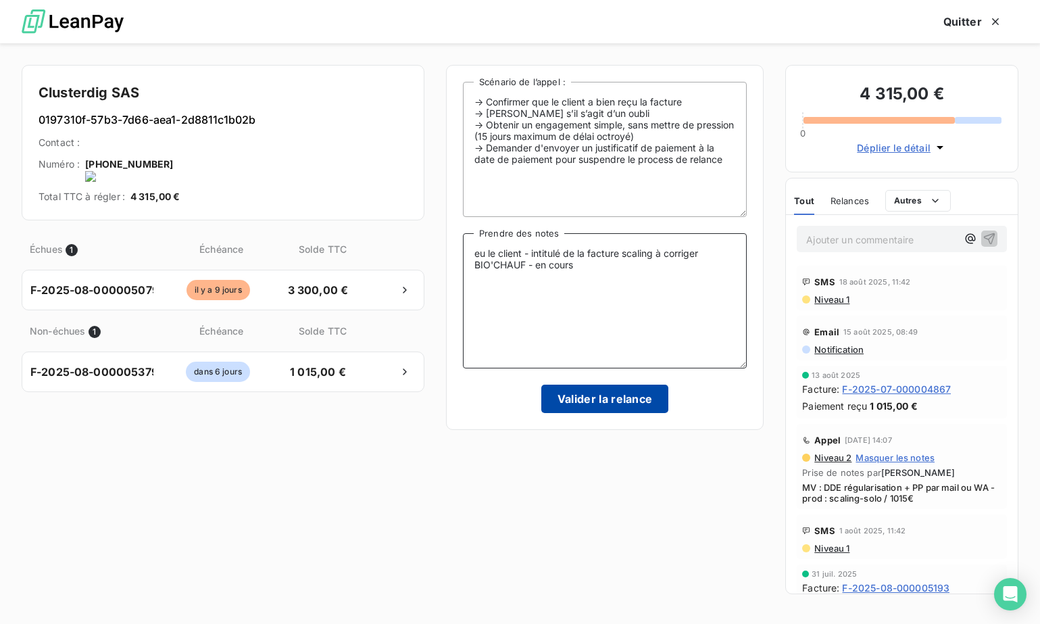
type textarea "eu le client - intitulé de la facture scaling à corriger BIO'CHAUF - en cours"
click at [596, 398] on button "Valider la relance" at bounding box center [605, 399] width 128 height 28
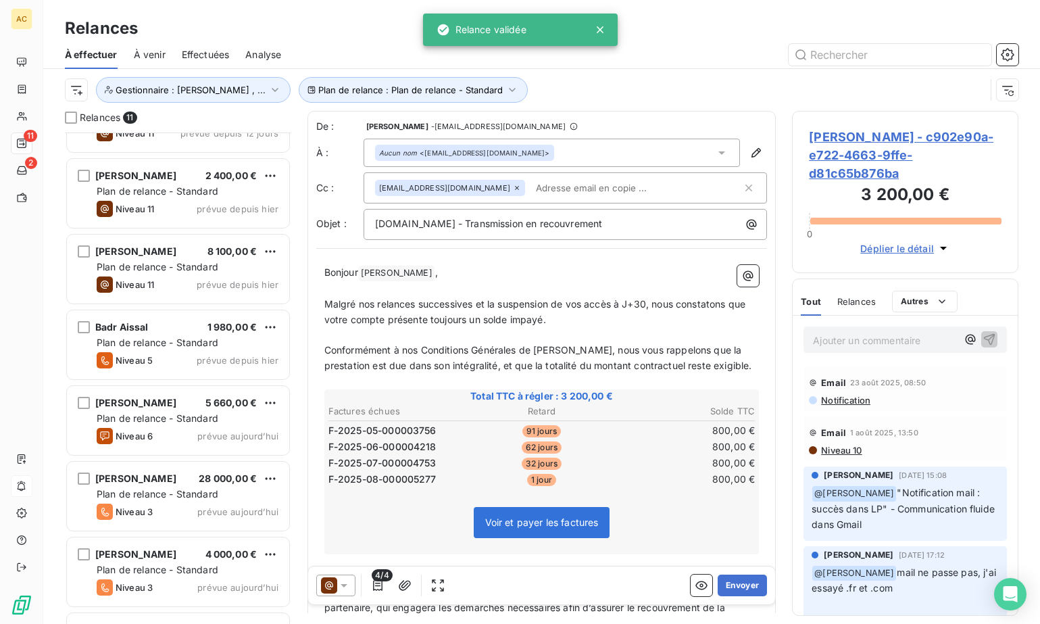
scroll to position [342, 0]
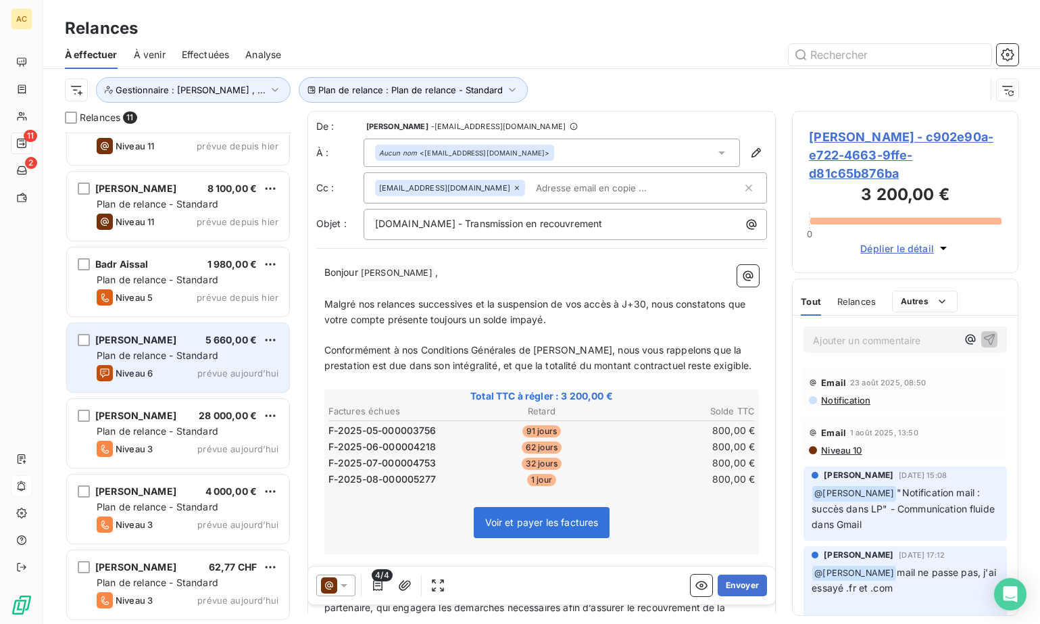
click at [180, 370] on div "Niveau 6 prévue aujourd’hui" at bounding box center [188, 373] width 182 height 16
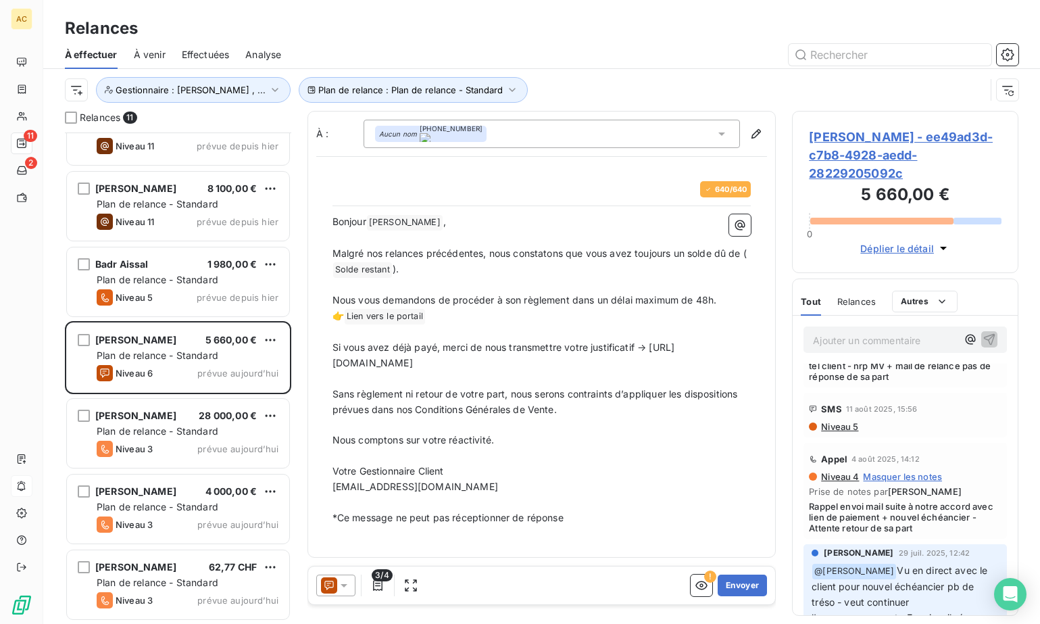
scroll to position [147, 0]
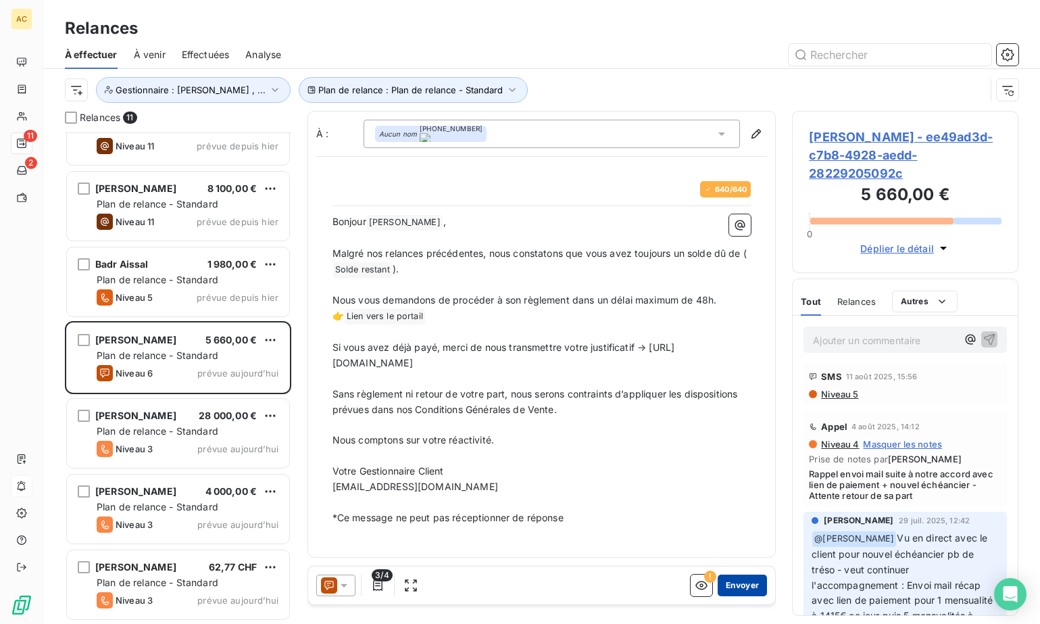
click at [739, 586] on button "Envoyer" at bounding box center [742, 586] width 49 height 22
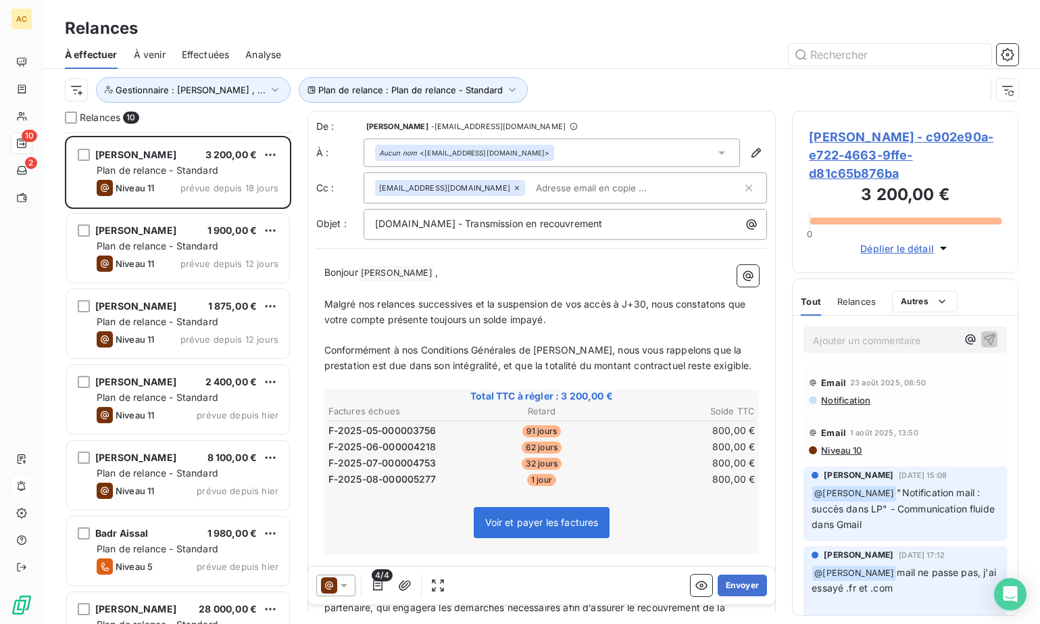
scroll to position [266, 0]
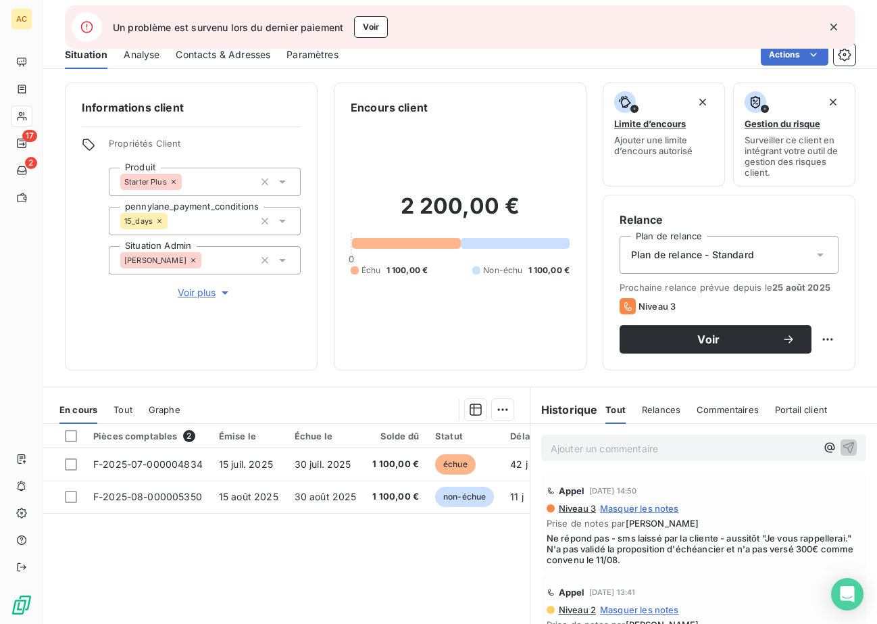
click at [833, 30] on icon "button" at bounding box center [834, 27] width 14 height 14
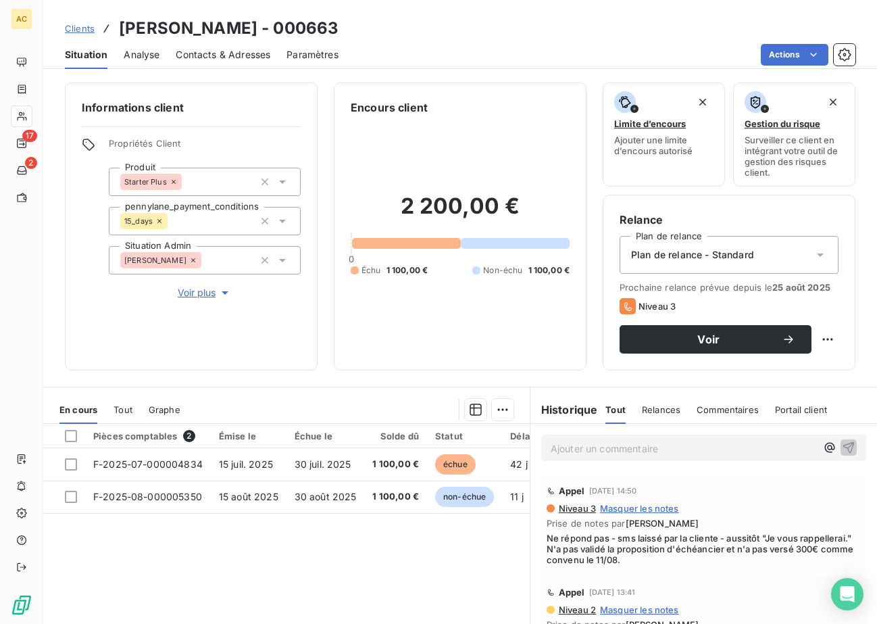
scroll to position [3, 0]
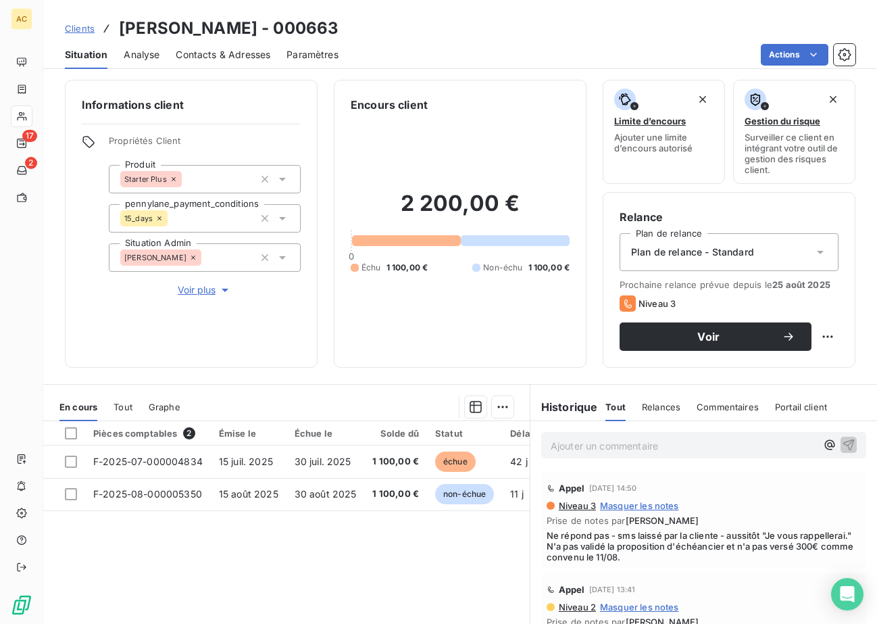
click at [129, 409] on span "Tout" at bounding box center [123, 407] width 19 height 11
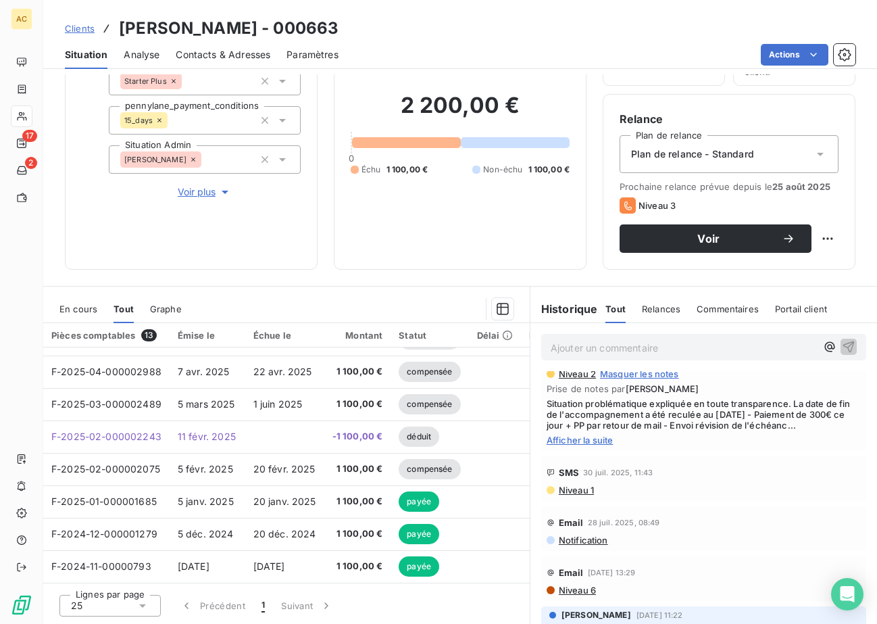
scroll to position [135, 0]
click at [589, 446] on span "Afficher la suite" at bounding box center [704, 440] width 314 height 11
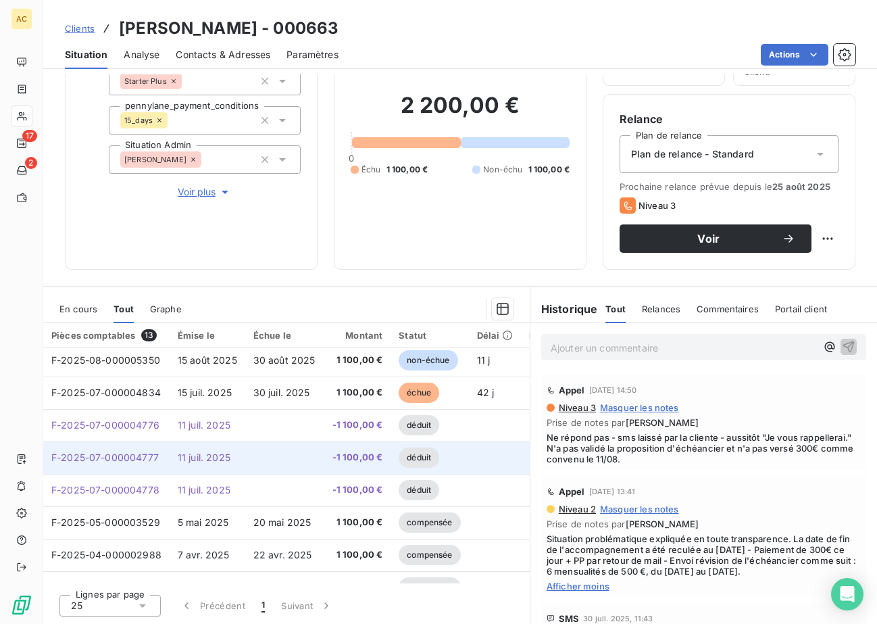
scroll to position [0, 0]
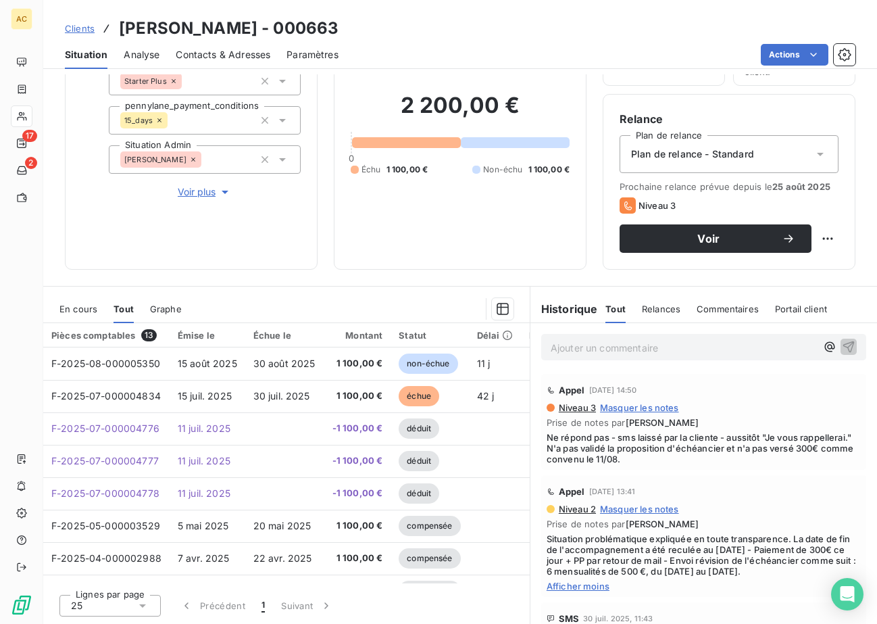
click at [219, 58] on span "Contacts & Adresses" at bounding box center [223, 55] width 95 height 14
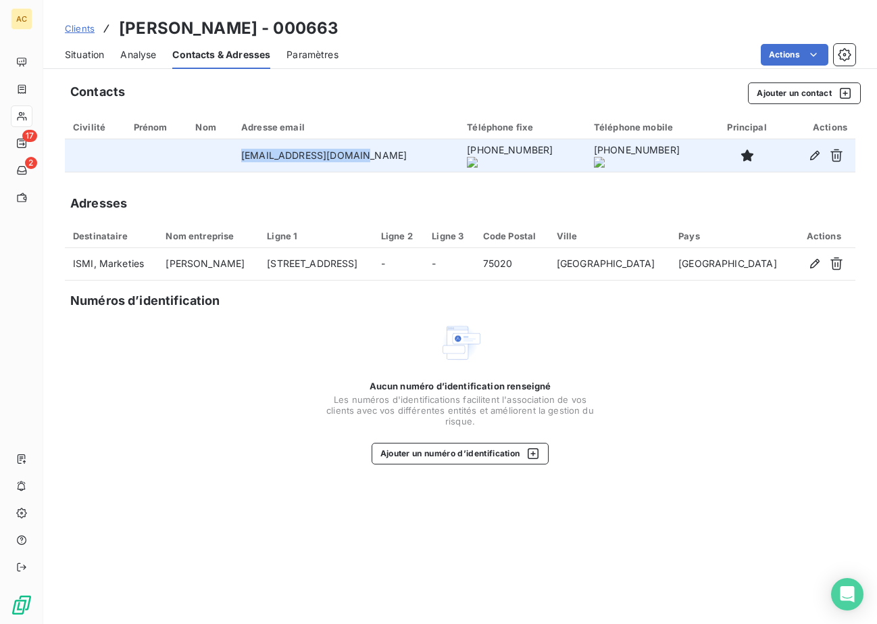
drag, startPoint x: 373, startPoint y: 160, endPoint x: 195, endPoint y: 152, distance: 177.9
click at [195, 152] on tr "[EMAIL_ADDRESS][DOMAIN_NAME] [PHONE_NUMBER] [PHONE_NUMBER]" at bounding box center [460, 155] width 791 height 32
copy tr "[EMAIL_ADDRESS][DOMAIN_NAME]"
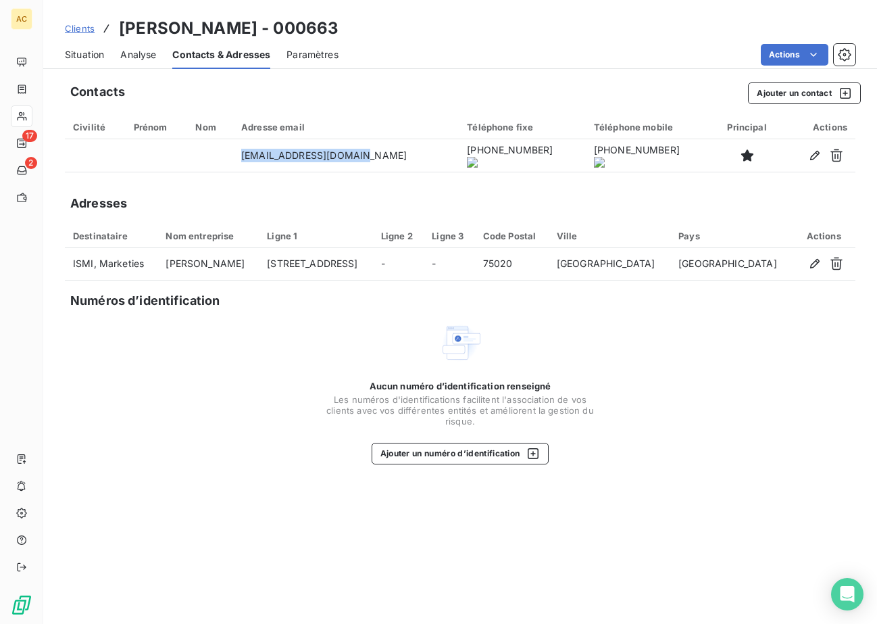
click at [81, 57] on span "Situation" at bounding box center [84, 55] width 39 height 14
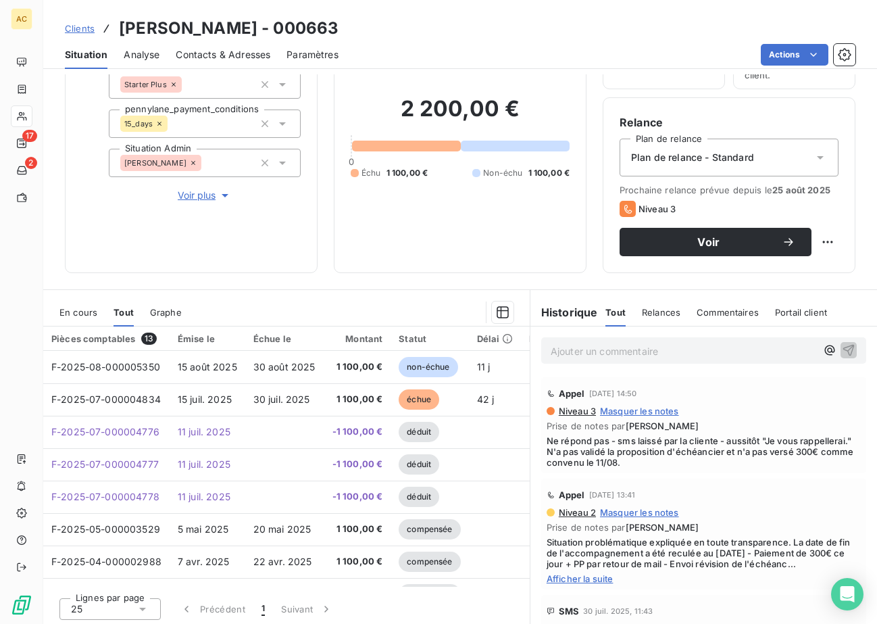
scroll to position [101, 0]
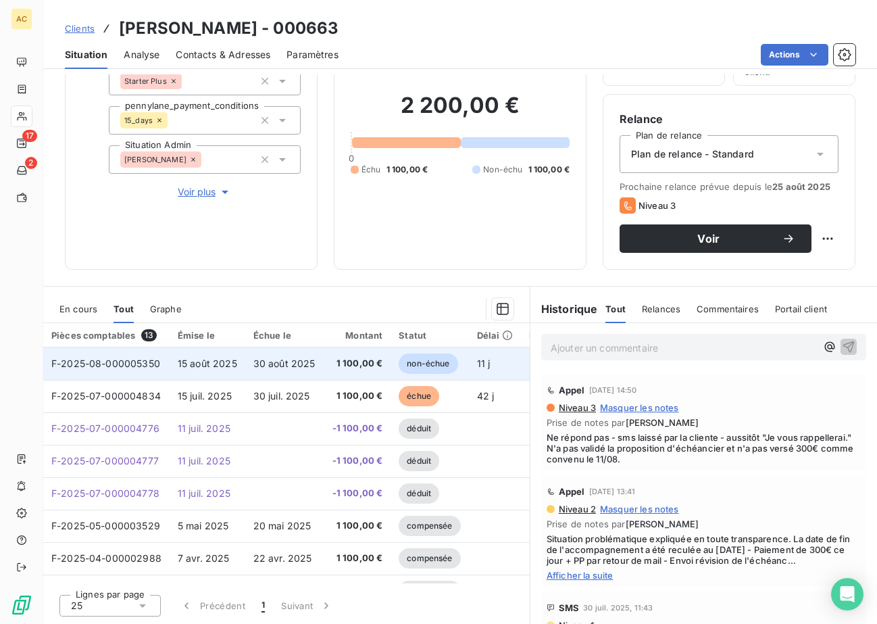
click at [354, 369] on span "1 100,00 €" at bounding box center [358, 364] width 51 height 14
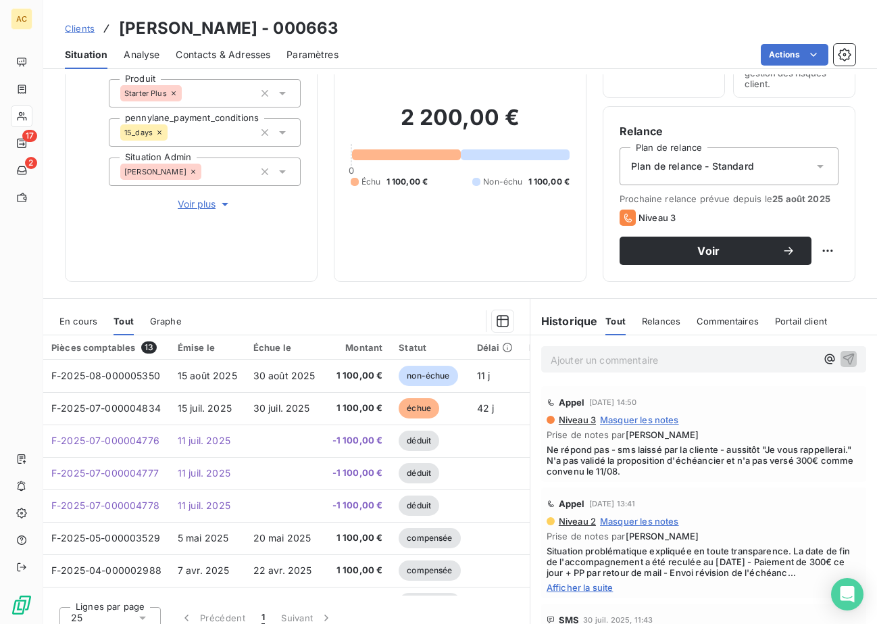
scroll to position [101, 0]
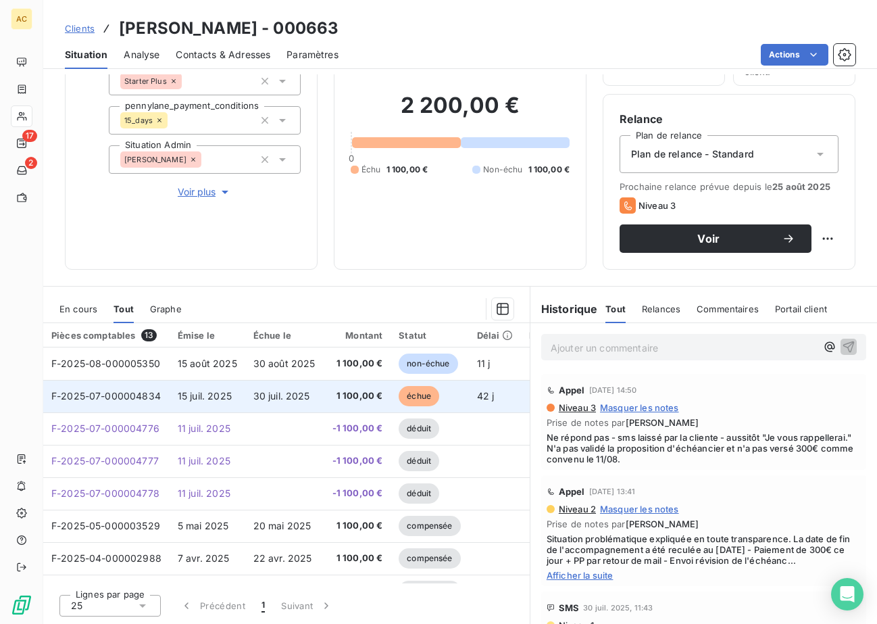
click at [276, 397] on span "30 juil. 2025" at bounding box center [282, 395] width 57 height 11
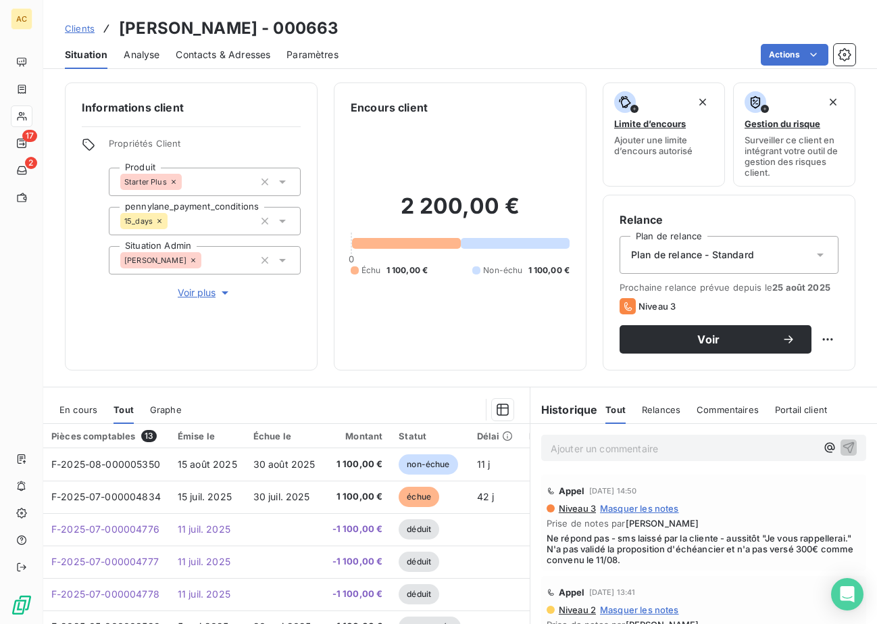
drag, startPoint x: 205, startPoint y: 60, endPoint x: 216, endPoint y: 64, distance: 11.3
click at [206, 60] on span "Contacts & Adresses" at bounding box center [223, 55] width 95 height 14
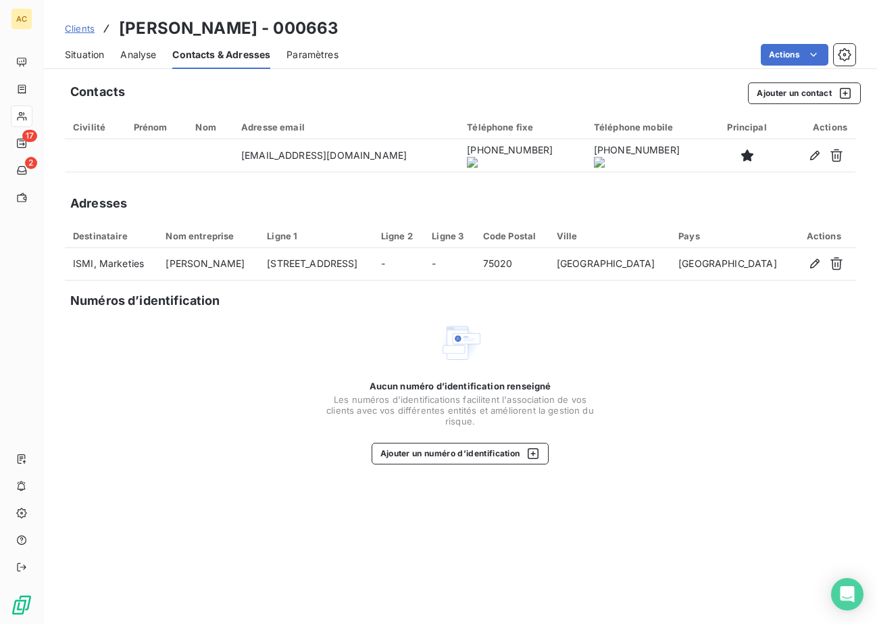
click at [500, 137] on onoff-telecom-ce-actions-button at bounding box center [500, 137] width 0 height 0
click at [97, 55] on span "Situation" at bounding box center [84, 55] width 39 height 14
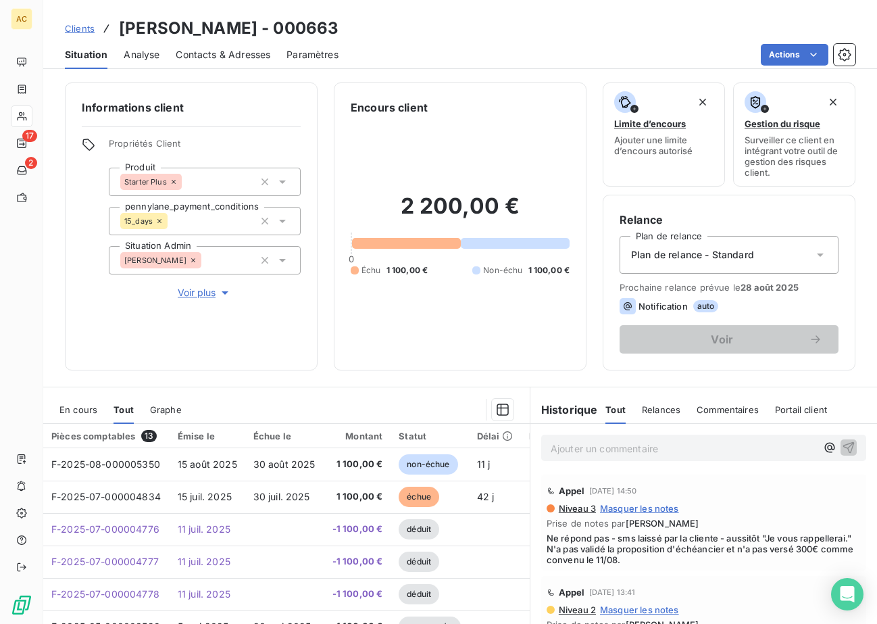
click at [200, 76] on div "Informations client Propriétés Client Produit Starter Plus pennylane_payment_co…" at bounding box center [460, 349] width 834 height 550
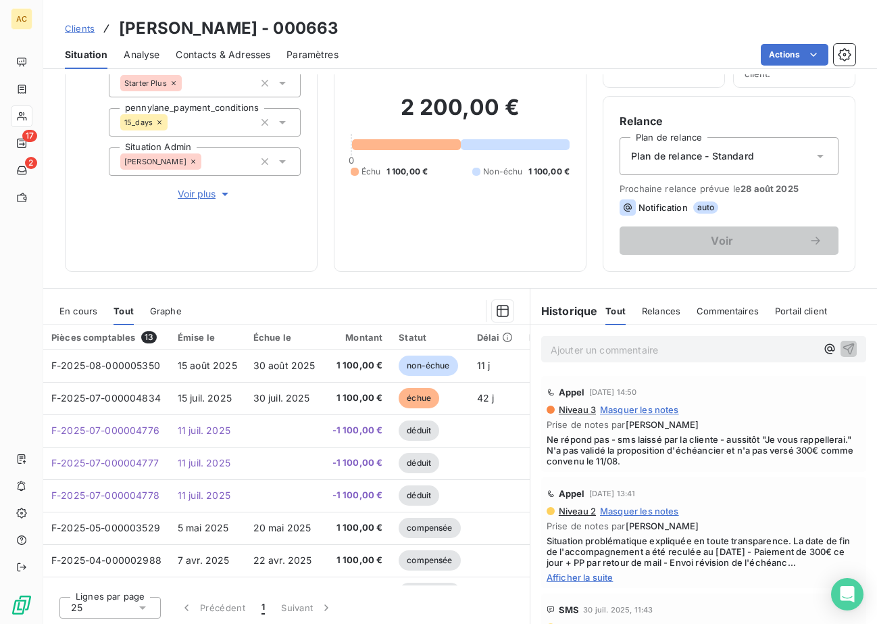
scroll to position [101, 0]
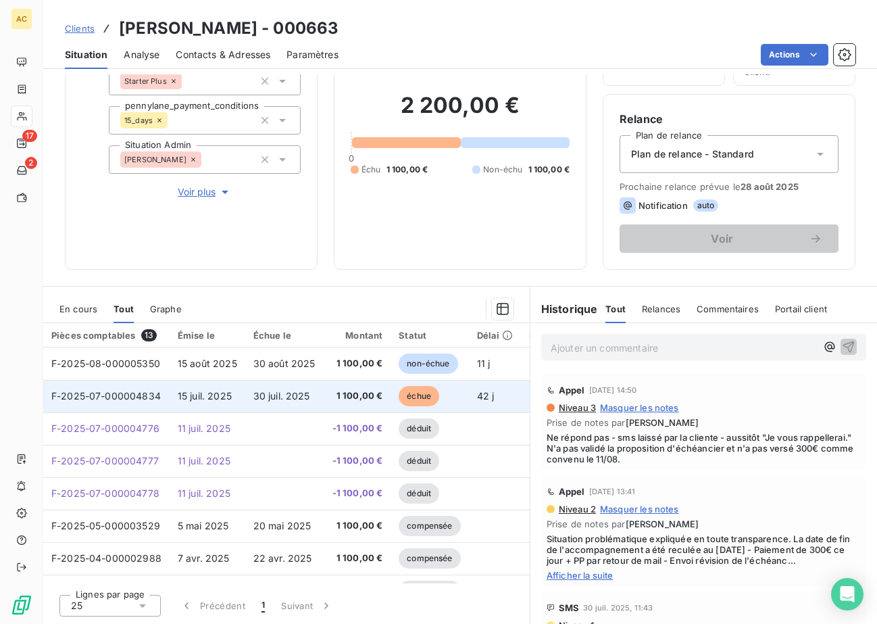
click at [287, 400] on span "30 juil. 2025" at bounding box center [282, 395] width 57 height 11
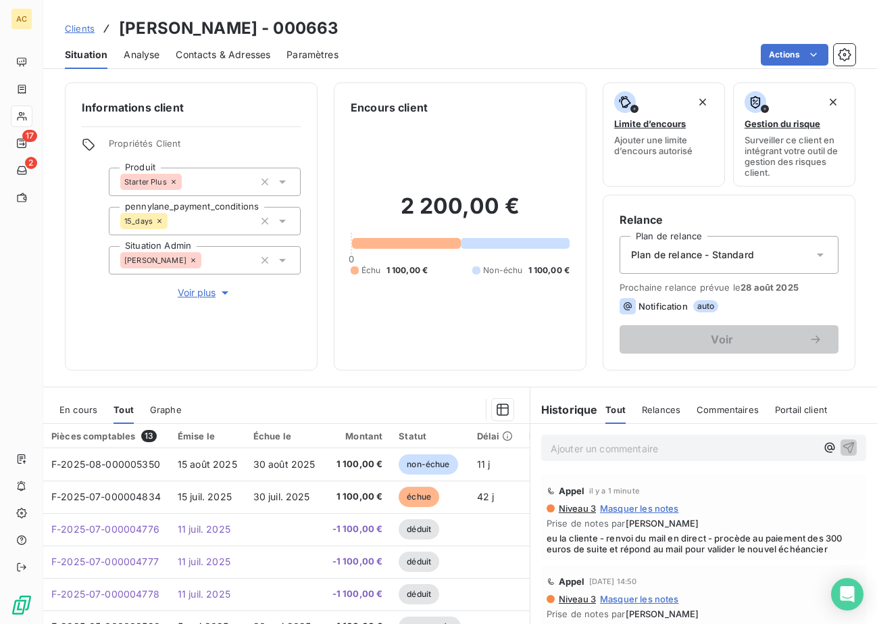
click at [78, 32] on span "Clients" at bounding box center [80, 28] width 30 height 11
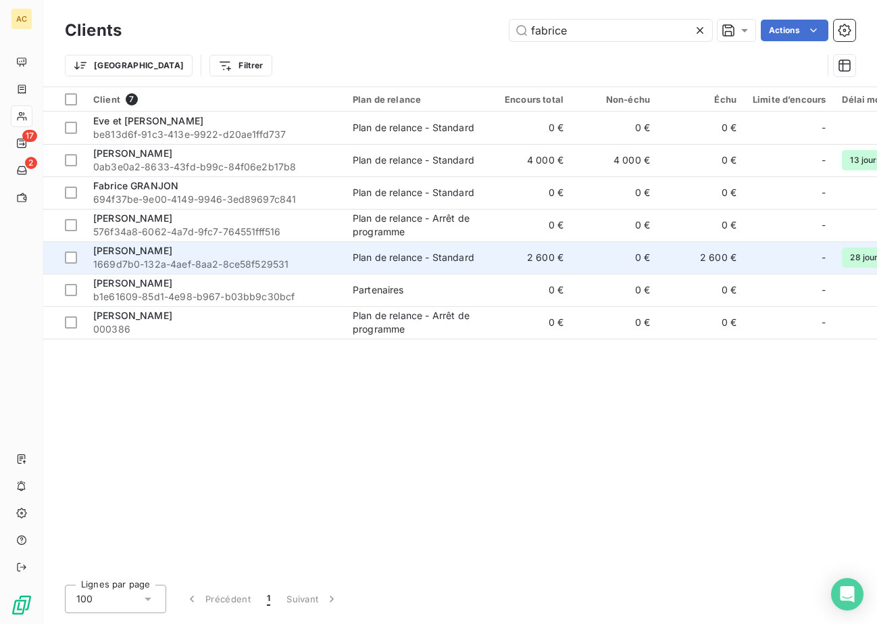
type input "fabrice"
click at [181, 260] on span "1669d7b0-132a-4aef-8aa2-8ce58f529531" at bounding box center [214, 265] width 243 height 14
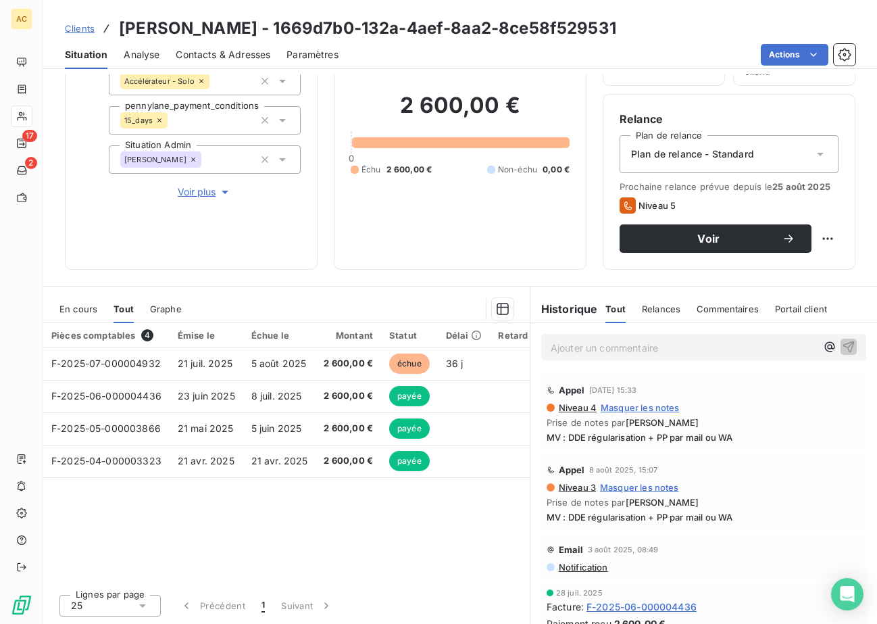
click at [240, 55] on span "Contacts & Adresses" at bounding box center [223, 55] width 95 height 14
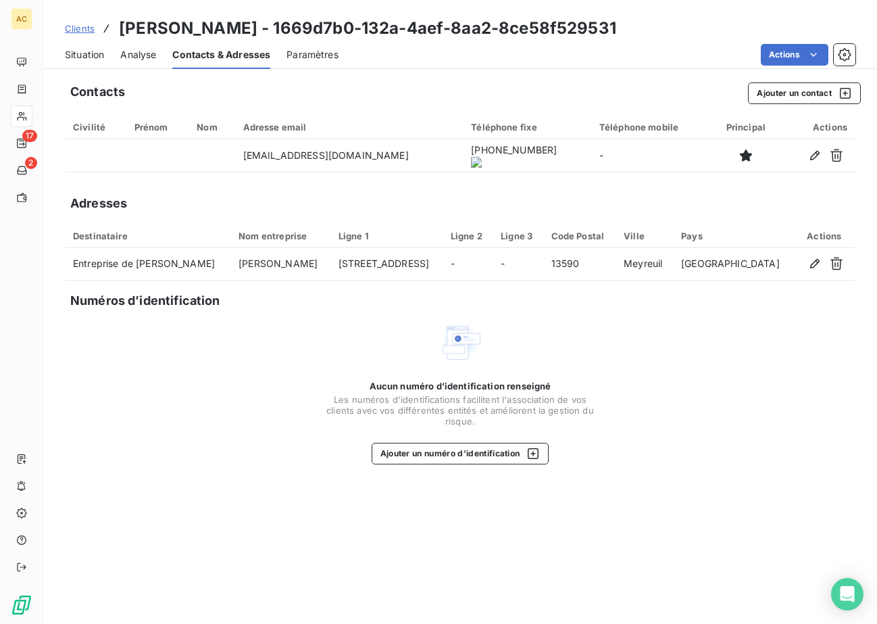
click at [512, 137] on onoff-telecom-ce-actions-button at bounding box center [512, 137] width 0 height 0
click at [97, 59] on span "Situation" at bounding box center [84, 55] width 39 height 14
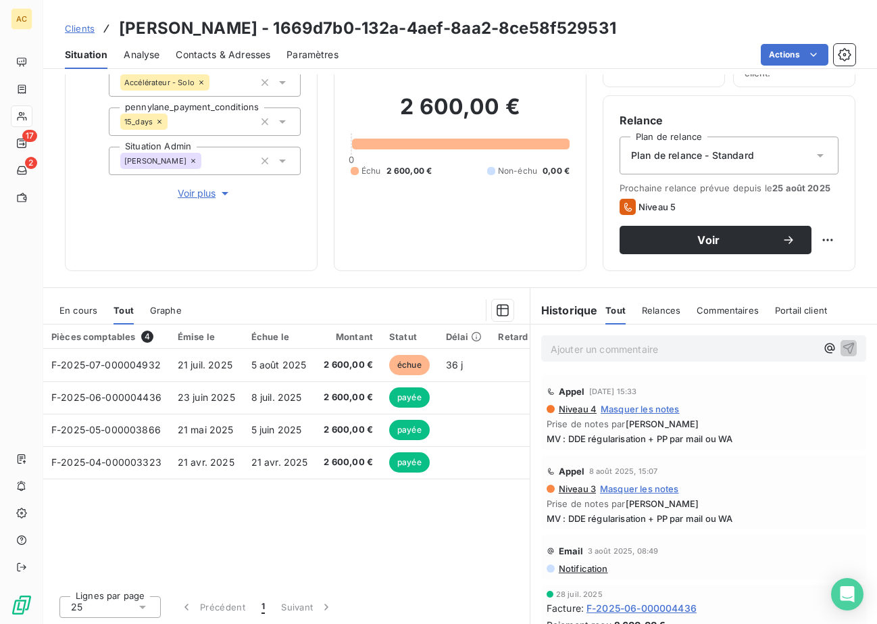
scroll to position [101, 0]
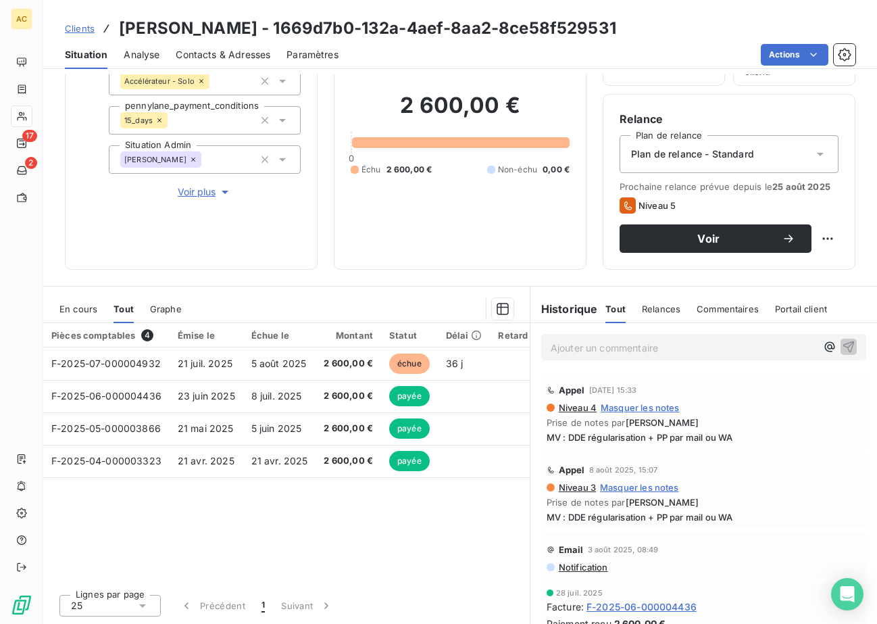
click at [250, 505] on div "Pièces comptables 4 Émise le Échue le Montant Statut Délai Retard Types de dépe…" at bounding box center [286, 453] width 487 height 260
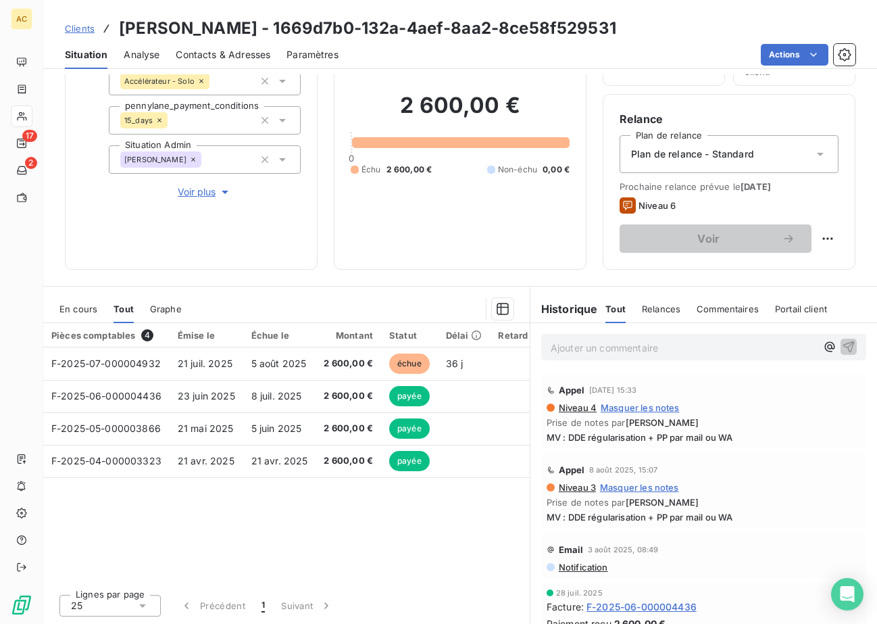
click at [82, 30] on span "Clients" at bounding box center [80, 28] width 30 height 11
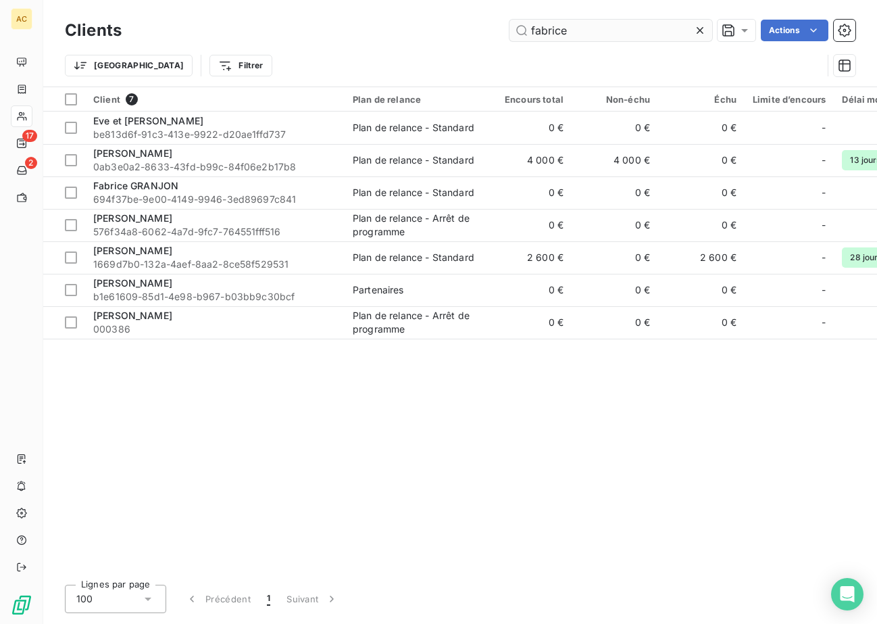
drag, startPoint x: 577, startPoint y: 34, endPoint x: 531, endPoint y: 32, distance: 46.0
click at [531, 32] on input "fabrice" at bounding box center [611, 31] width 203 height 22
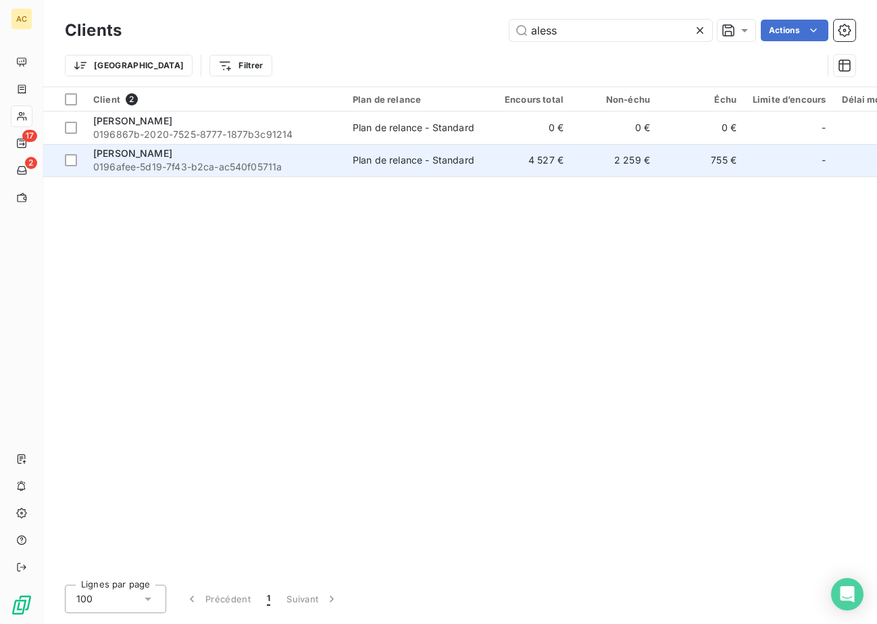
type input "aless"
click at [204, 164] on span "0196afee-5d19-7f43-b2ca-ac540f05711a" at bounding box center [214, 167] width 243 height 14
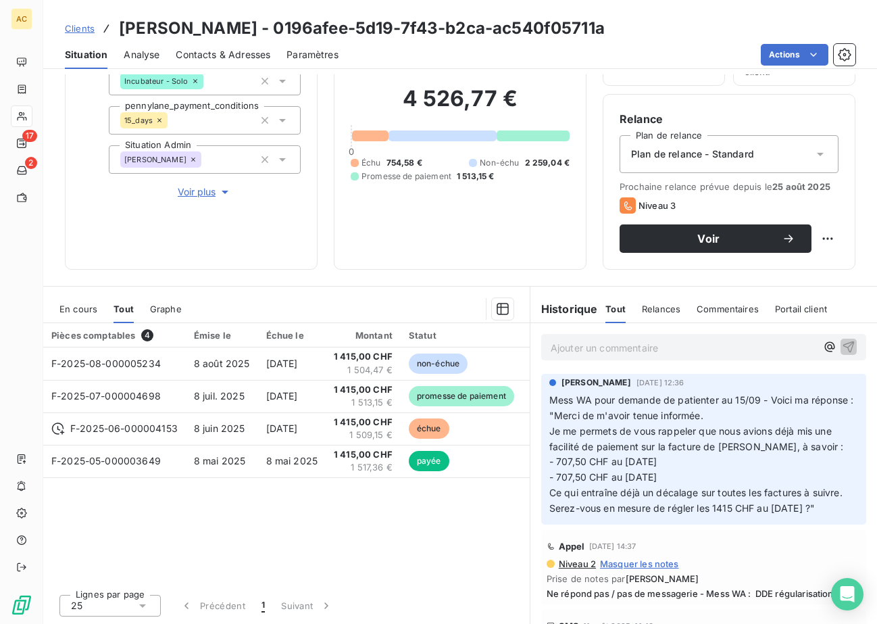
click at [256, 53] on span "Contacts & Adresses" at bounding box center [223, 55] width 95 height 14
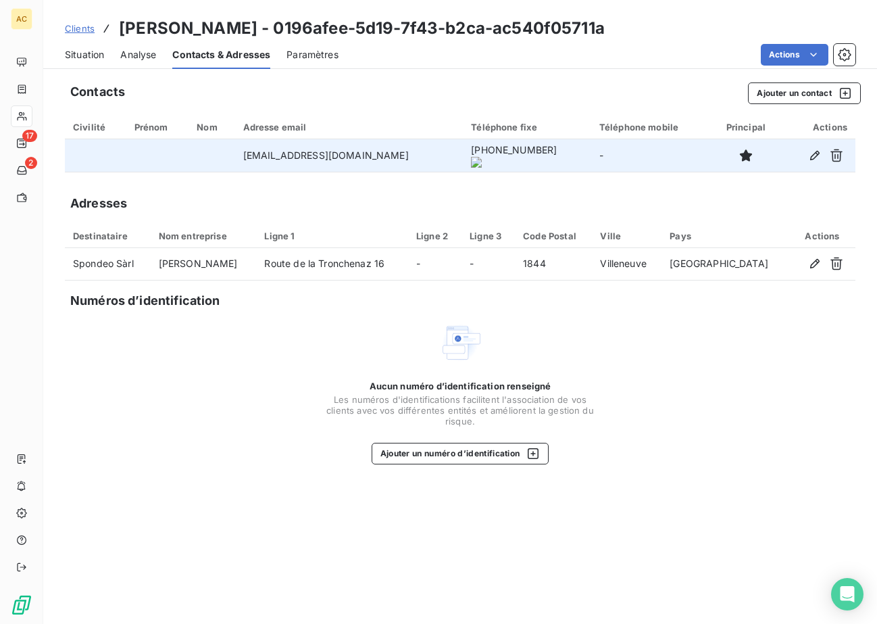
drag, startPoint x: 238, startPoint y: 155, endPoint x: 452, endPoint y: 161, distance: 214.4
click at [452, 161] on td "[EMAIL_ADDRESS][DOMAIN_NAME]" at bounding box center [349, 155] width 228 height 32
copy td "[EMAIL_ADDRESS][DOMAIN_NAME]"
drag, startPoint x: 468, startPoint y: 159, endPoint x: 546, endPoint y: 157, distance: 77.1
click at [546, 155] on onoff-telecom-ce-phone-number-wrapper "[PHONE_NUMBER]" at bounding box center [514, 149] width 86 height 11
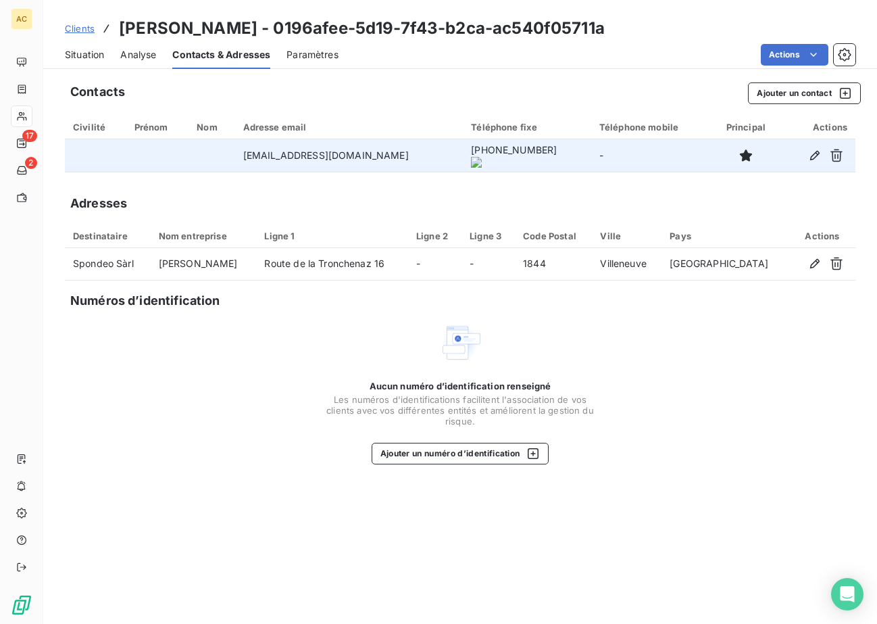
copy onoff-telecom-ce-phone-number-wrapper "[PHONE_NUMBER]"
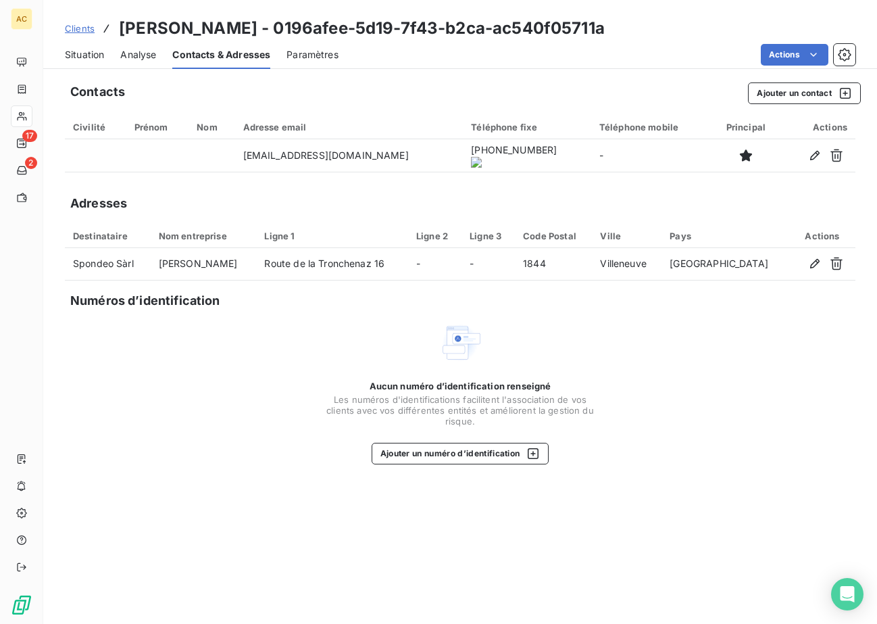
click at [132, 57] on span "Analyse" at bounding box center [138, 55] width 36 height 14
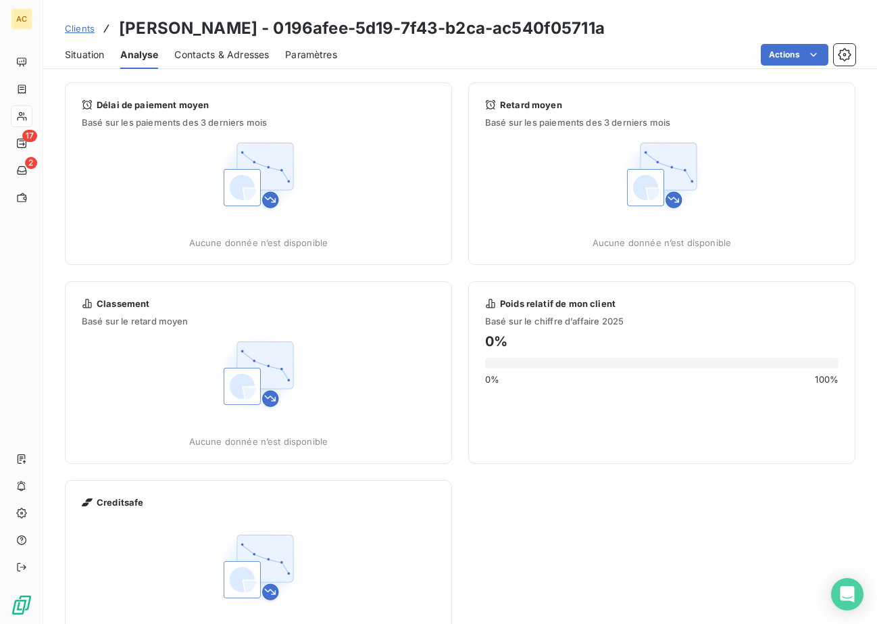
click at [84, 57] on span "Situation" at bounding box center [84, 55] width 39 height 14
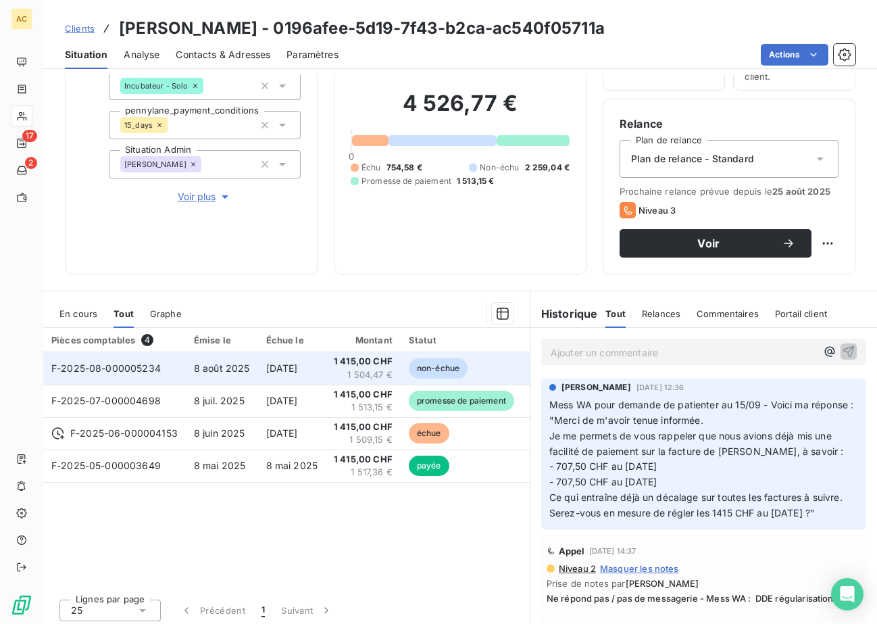
scroll to position [101, 0]
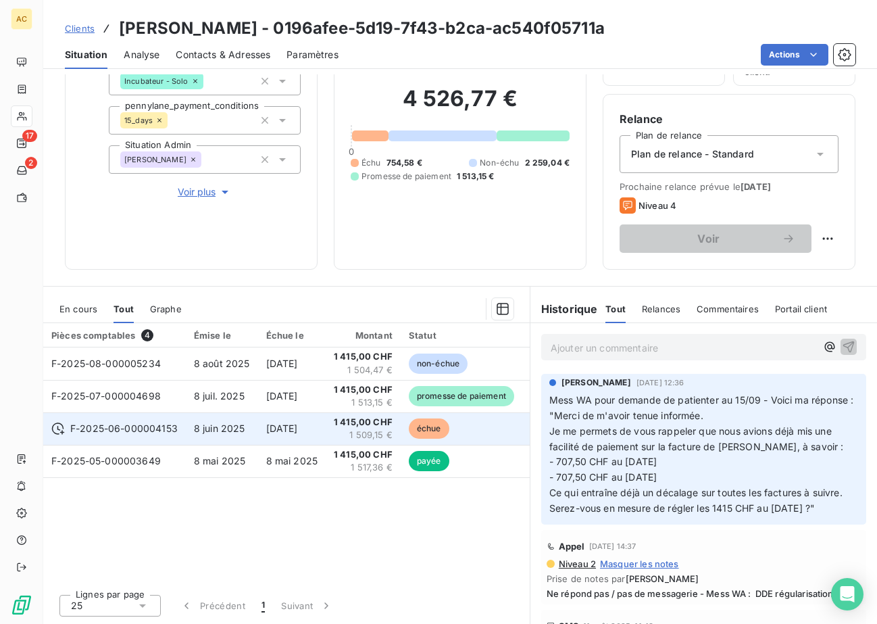
click at [186, 422] on td "8 juin 2025" at bounding box center [222, 428] width 72 height 32
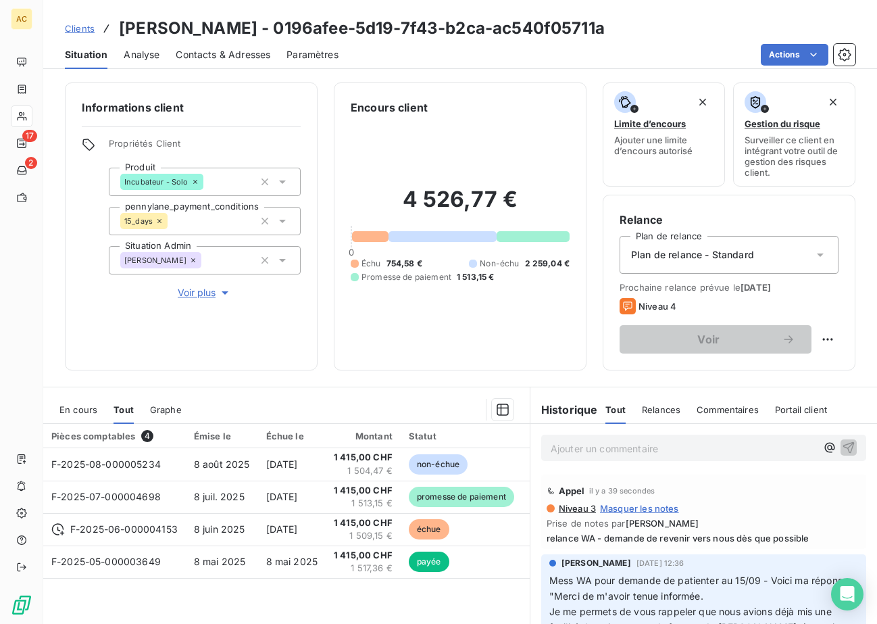
click at [72, 26] on span "Clients" at bounding box center [80, 28] width 30 height 11
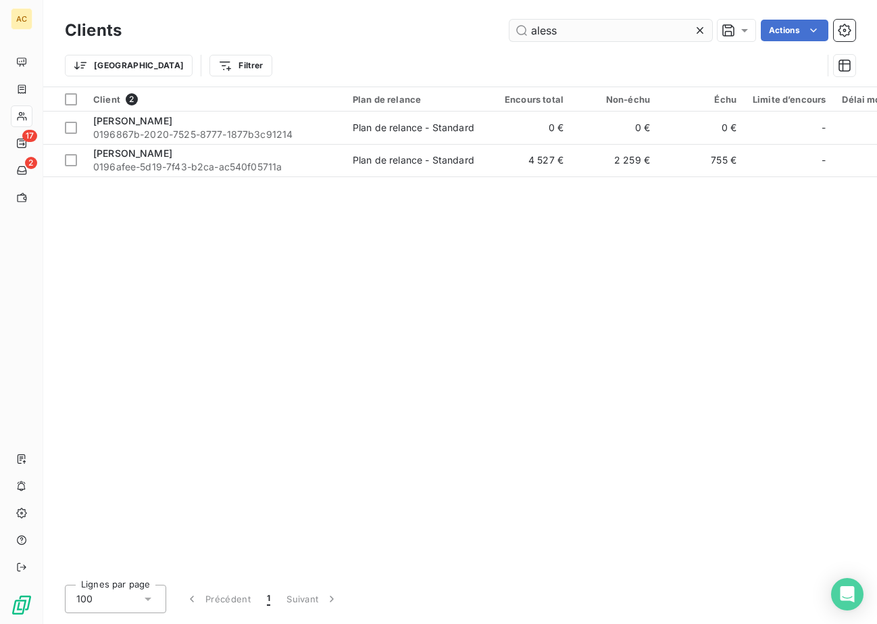
drag, startPoint x: 571, startPoint y: 29, endPoint x: 525, endPoint y: 29, distance: 46.6
click at [525, 29] on input "aless" at bounding box center [611, 31] width 203 height 22
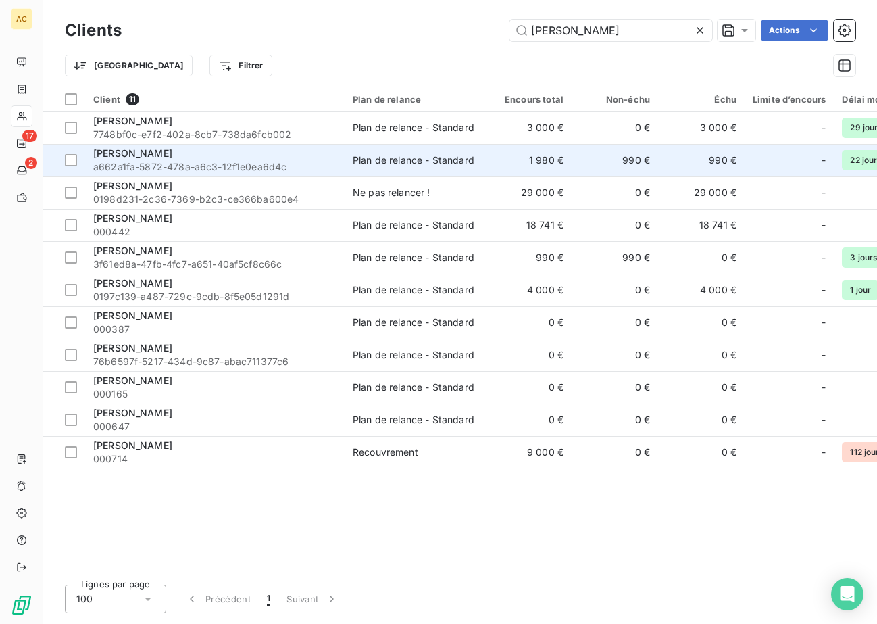
type input "[PERSON_NAME]"
click at [151, 160] on span "a662a1fa-5872-478a-a6c3-12f1e0ea6d4c" at bounding box center [214, 167] width 243 height 14
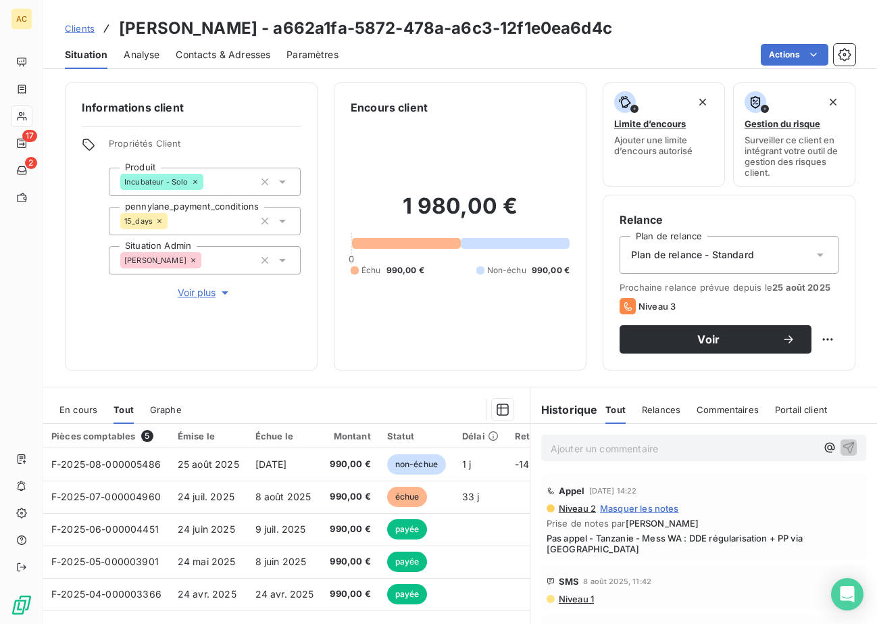
click at [222, 54] on span "Contacts & Adresses" at bounding box center [223, 55] width 95 height 14
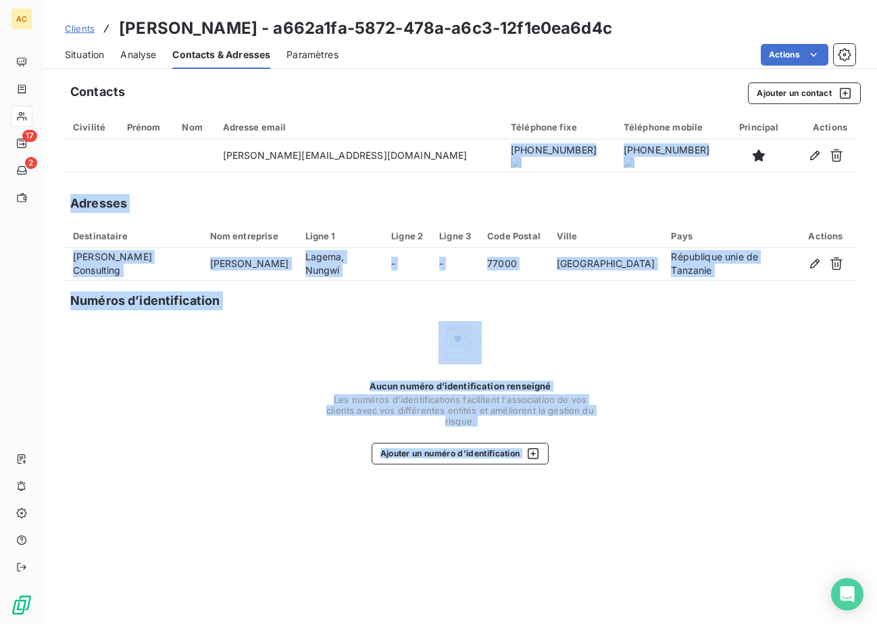
drag, startPoint x: 415, startPoint y: 155, endPoint x: 506, endPoint y: 157, distance: 91.3
click at [506, 157] on body "AC 17 2 Clients [PERSON_NAME] - a662a1fa-5872-478a-a6c3-12f1e0ea6d4c Situation …" at bounding box center [438, 312] width 877 height 624
click at [504, 137] on onoff-telecom-ce-actions-button at bounding box center [504, 137] width 0 height 0
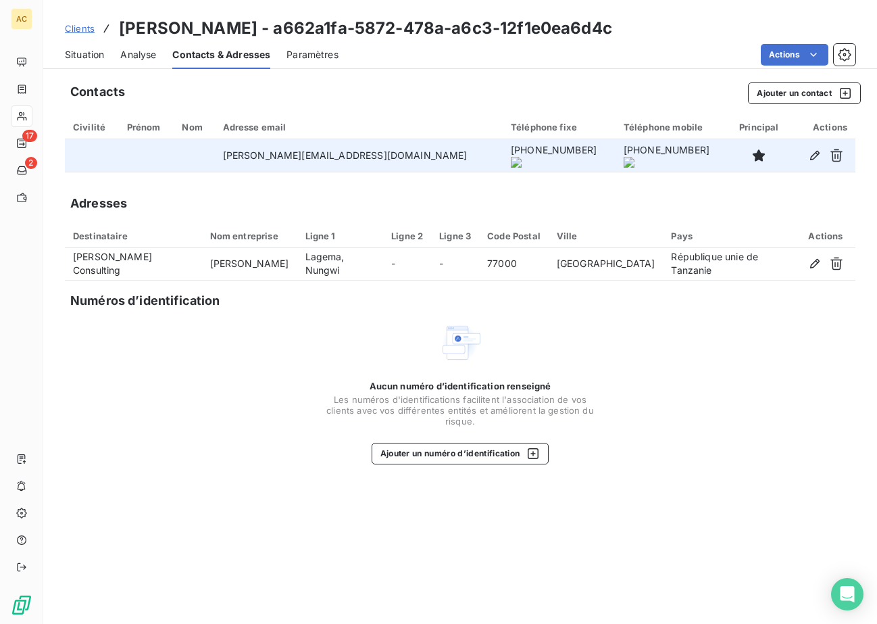
drag, startPoint x: 414, startPoint y: 154, endPoint x: 498, endPoint y: 160, distance: 84.0
click at [511, 155] on onoff-telecom-ce-phone-number-wrapper "[PHONE_NUMBER]" at bounding box center [554, 149] width 86 height 11
copy onoff-telecom-ce-phone-number-wrapper "[PHONE_NUMBER]"
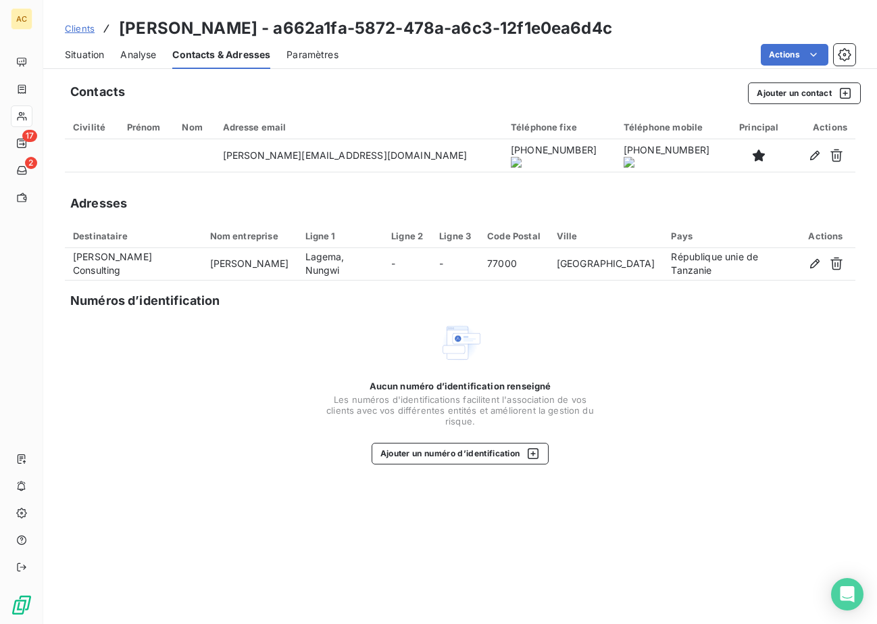
click at [88, 54] on span "Situation" at bounding box center [84, 55] width 39 height 14
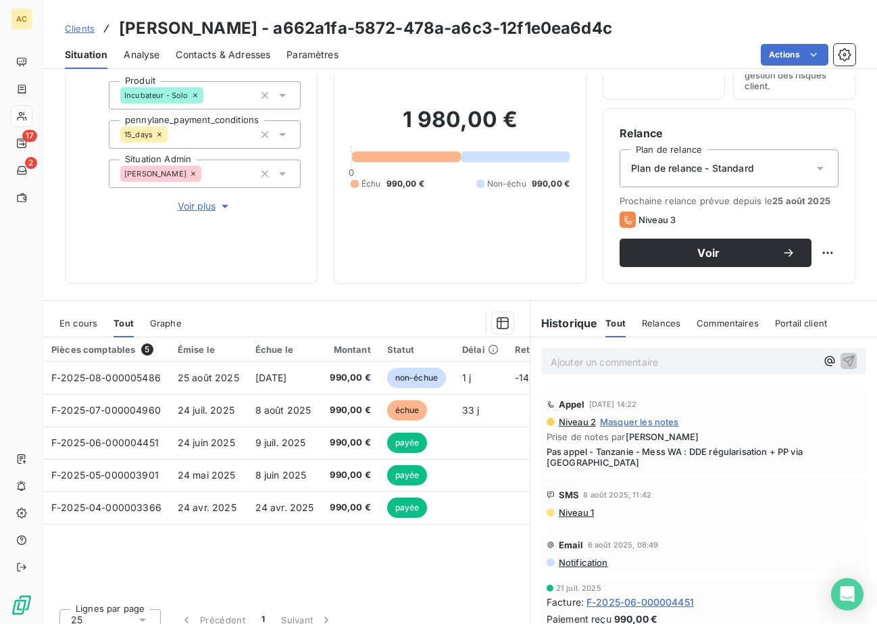
scroll to position [101, 0]
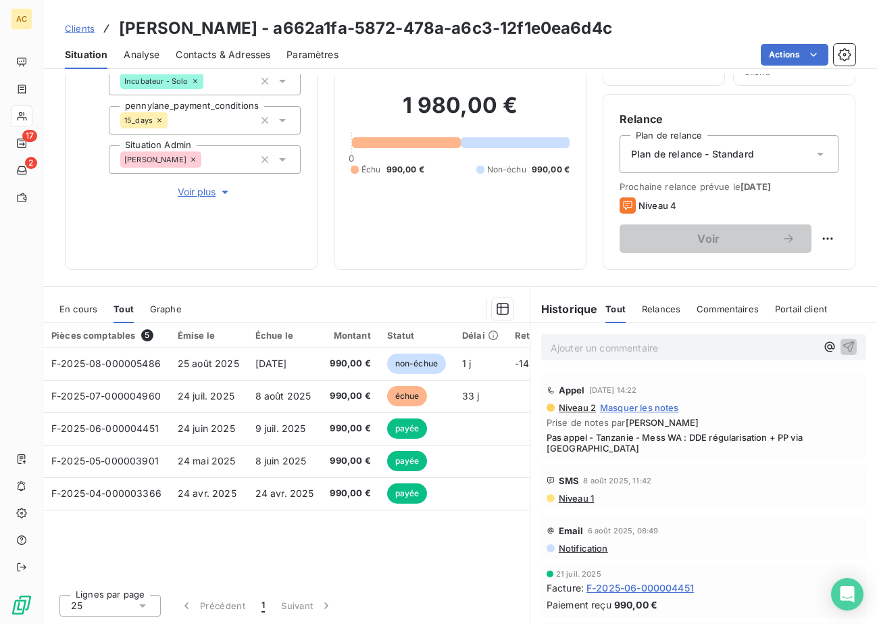
click at [80, 28] on span "Clients" at bounding box center [80, 28] width 30 height 11
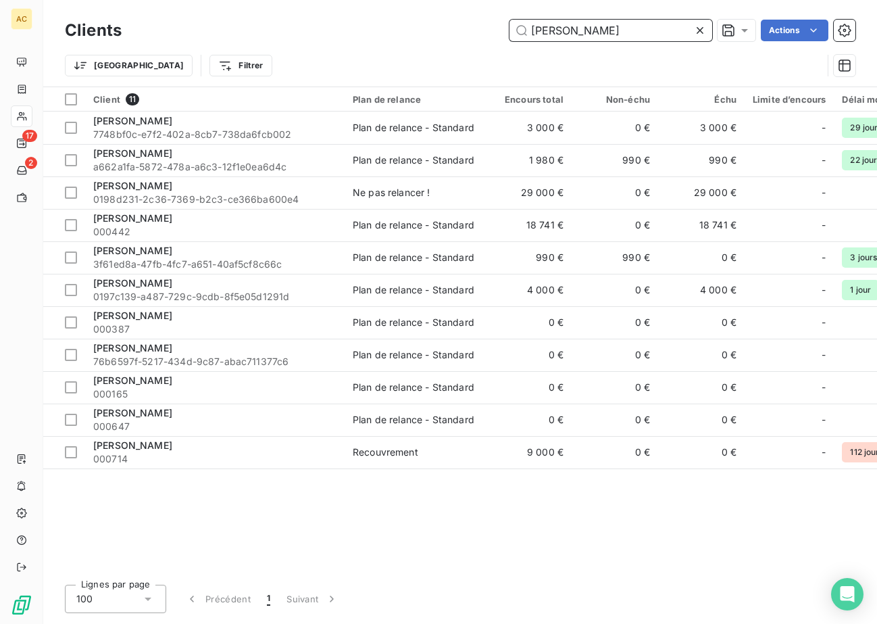
drag, startPoint x: 620, startPoint y: 30, endPoint x: 466, endPoint y: 17, distance: 154.7
click at [466, 17] on div "Clients [PERSON_NAME]" at bounding box center [460, 30] width 791 height 28
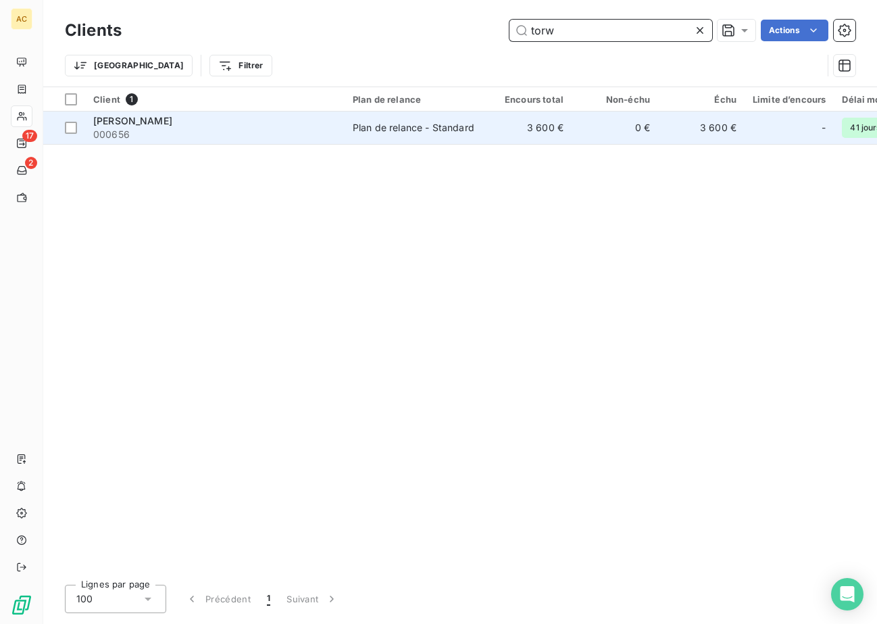
type input "torw"
click at [168, 130] on span "000656" at bounding box center [214, 135] width 243 height 14
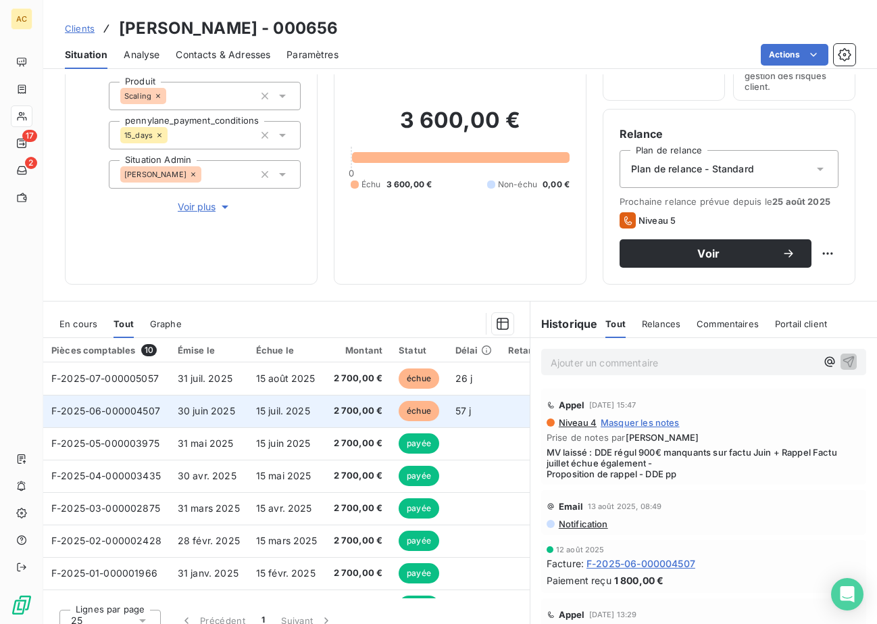
scroll to position [64, 0]
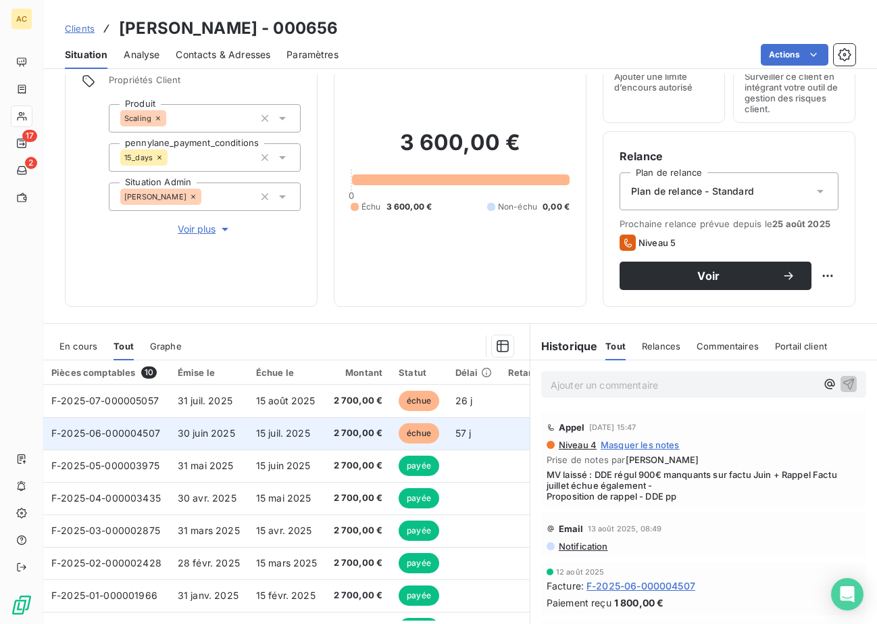
click at [233, 434] on span "30 juin 2025" at bounding box center [206, 432] width 57 height 11
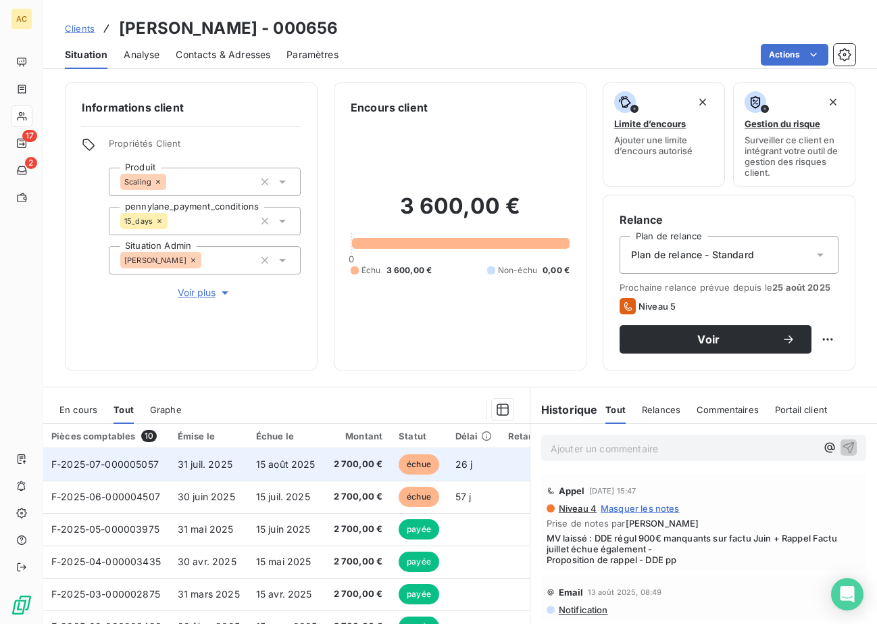
click at [189, 461] on span "31 juil. 2025" at bounding box center [205, 463] width 55 height 11
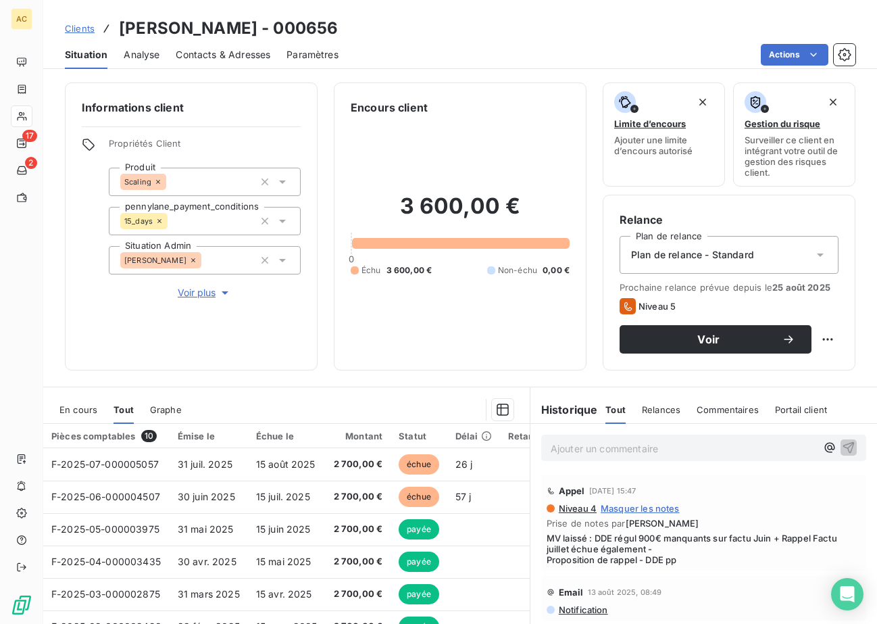
click at [217, 60] on span "Contacts & Adresses" at bounding box center [223, 55] width 95 height 14
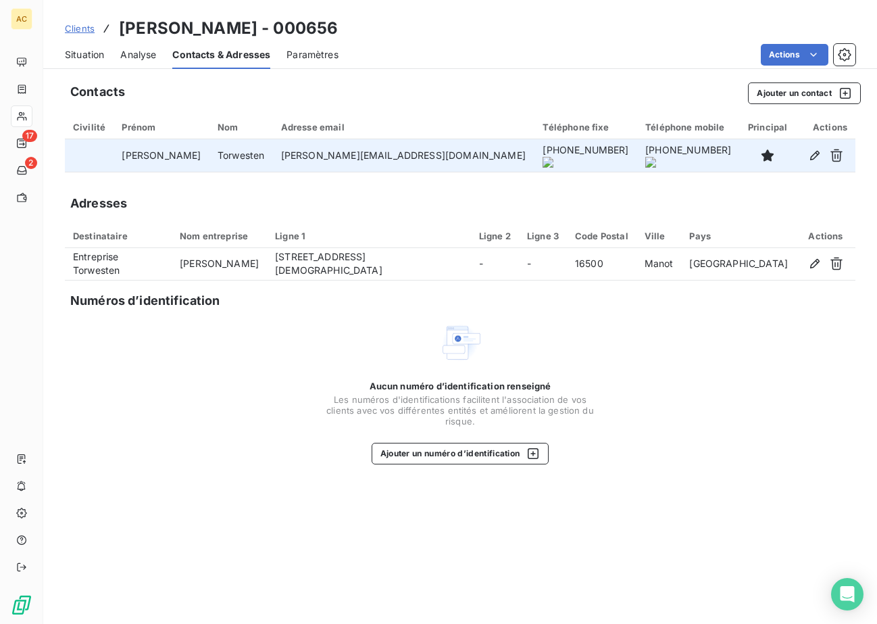
click at [539, 137] on onoff-telecom-ce-actions-button at bounding box center [539, 137] width 0 height 0
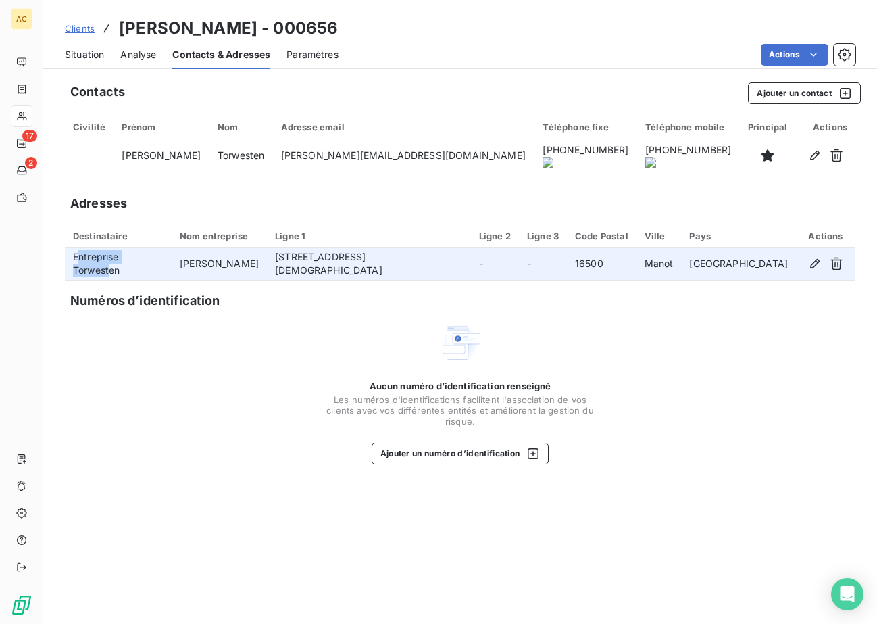
drag, startPoint x: 76, startPoint y: 266, endPoint x: 173, endPoint y: 264, distance: 96.7
click at [160, 264] on td "Entreprise Torwesten" at bounding box center [118, 264] width 107 height 32
drag, startPoint x: 173, startPoint y: 264, endPoint x: 71, endPoint y: 264, distance: 102.1
click at [71, 264] on td "Entreprise Torwesten" at bounding box center [118, 264] width 107 height 32
copy td "Entreprise Torwesten"
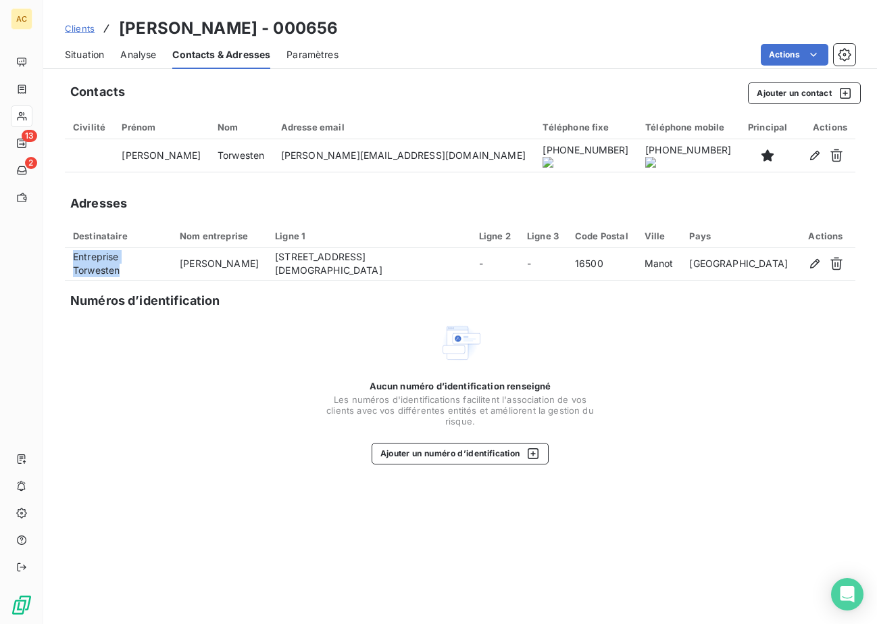
click at [80, 34] on link "Clients" at bounding box center [80, 29] width 30 height 14
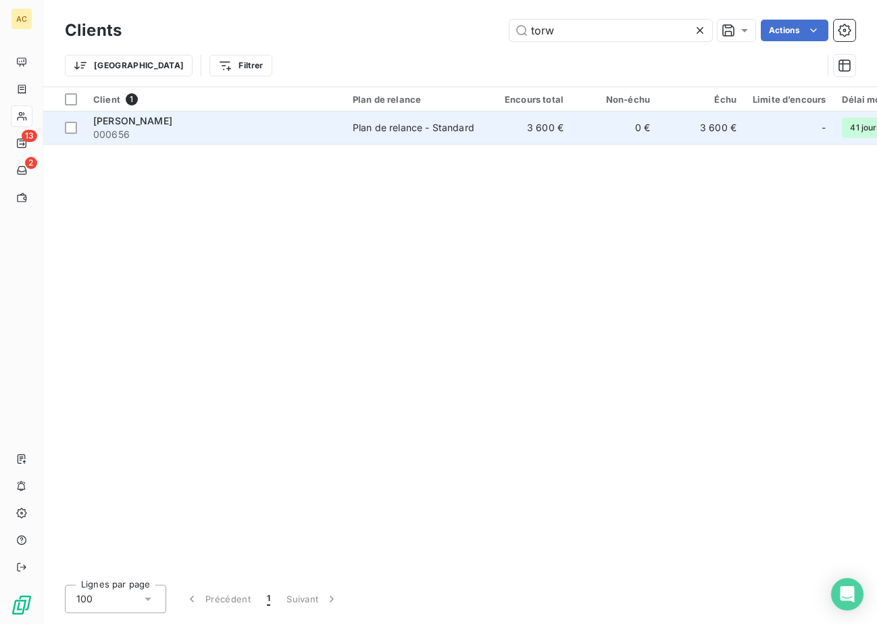
click at [202, 130] on span "000656" at bounding box center [214, 135] width 243 height 14
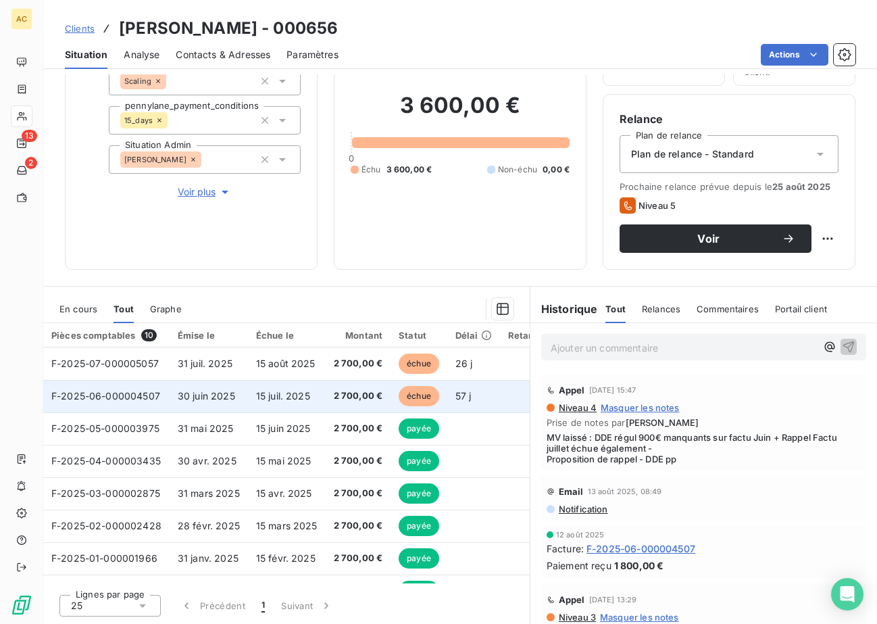
click at [305, 392] on span "15 juil. 2025" at bounding box center [283, 395] width 54 height 11
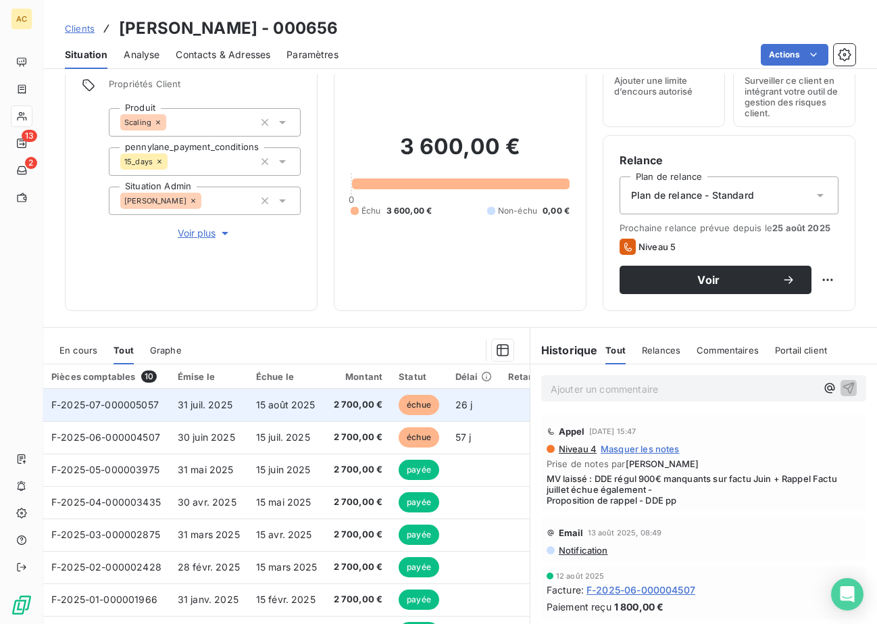
scroll to position [61, 0]
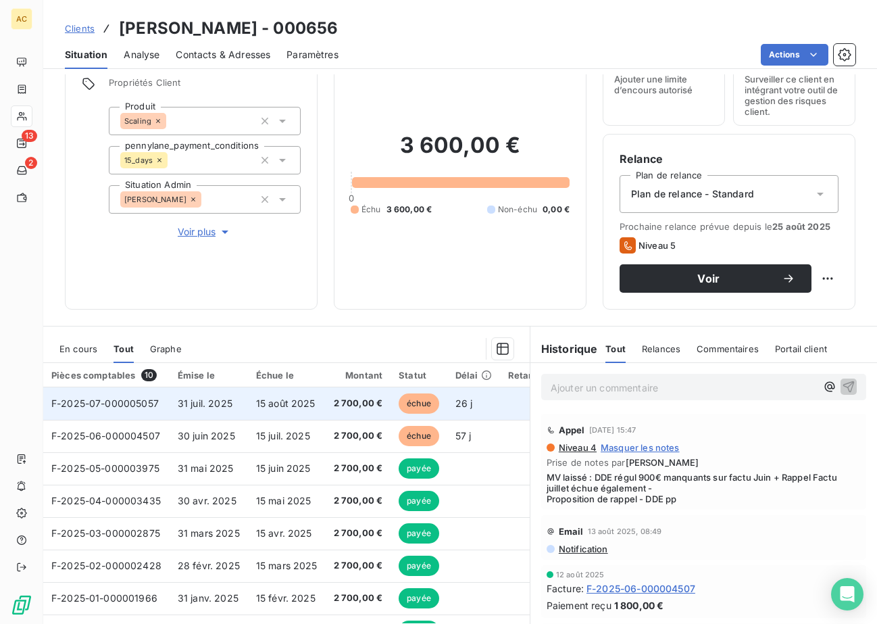
click at [237, 404] on td "31 juil. 2025" at bounding box center [209, 403] width 78 height 32
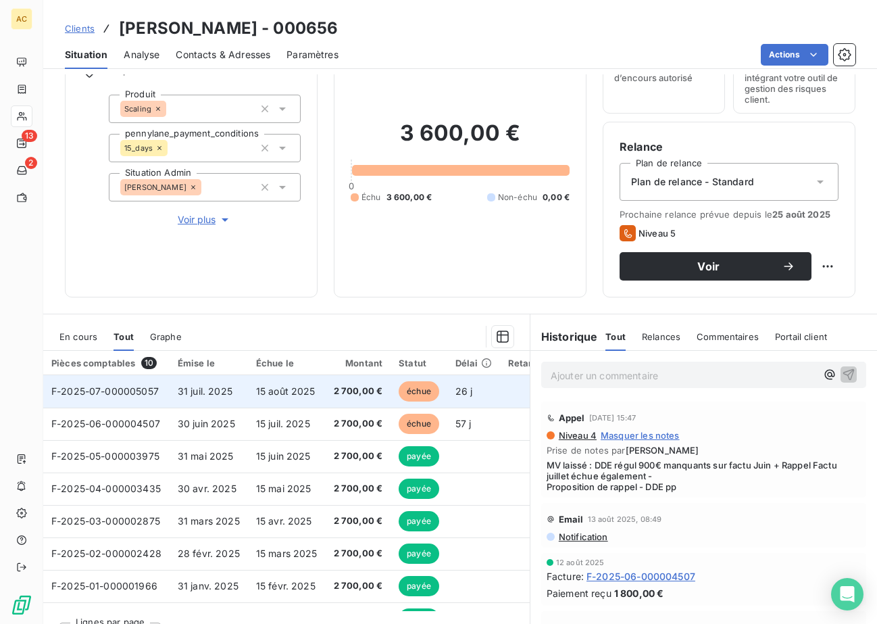
scroll to position [85, 0]
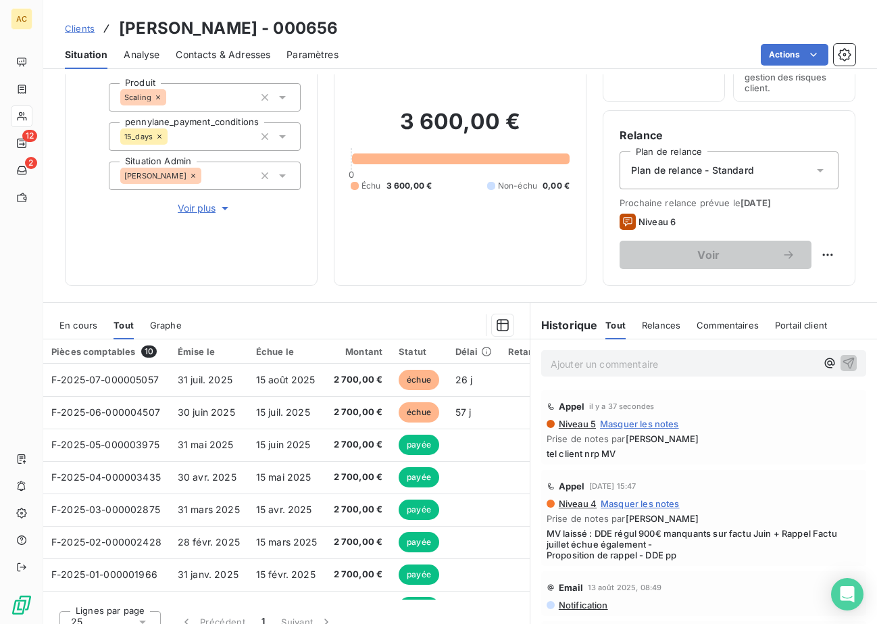
click at [87, 28] on span "Clients" at bounding box center [80, 28] width 30 height 11
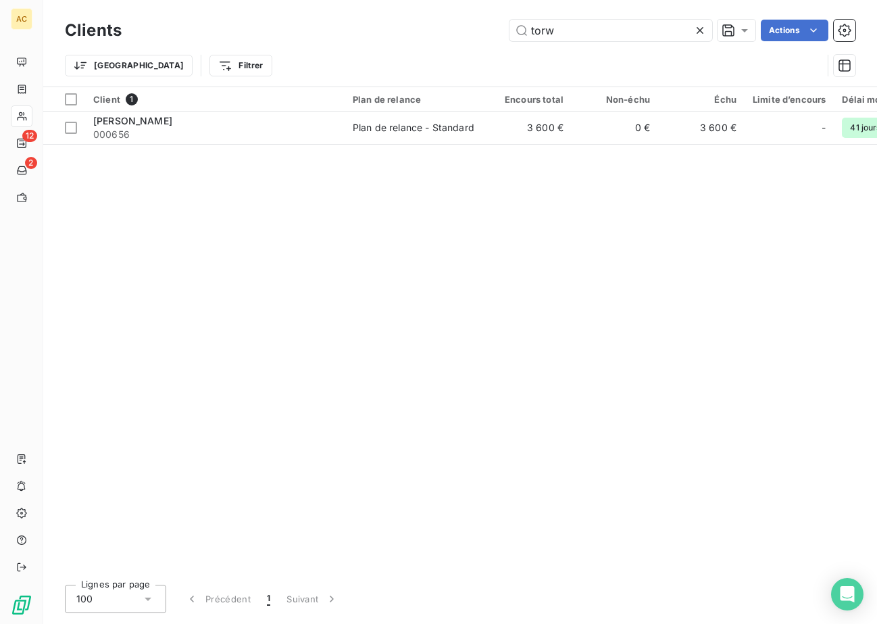
drag, startPoint x: 571, startPoint y: 26, endPoint x: 504, endPoint y: 27, distance: 66.9
click at [504, 27] on div "torw Actions" at bounding box center [497, 31] width 718 height 22
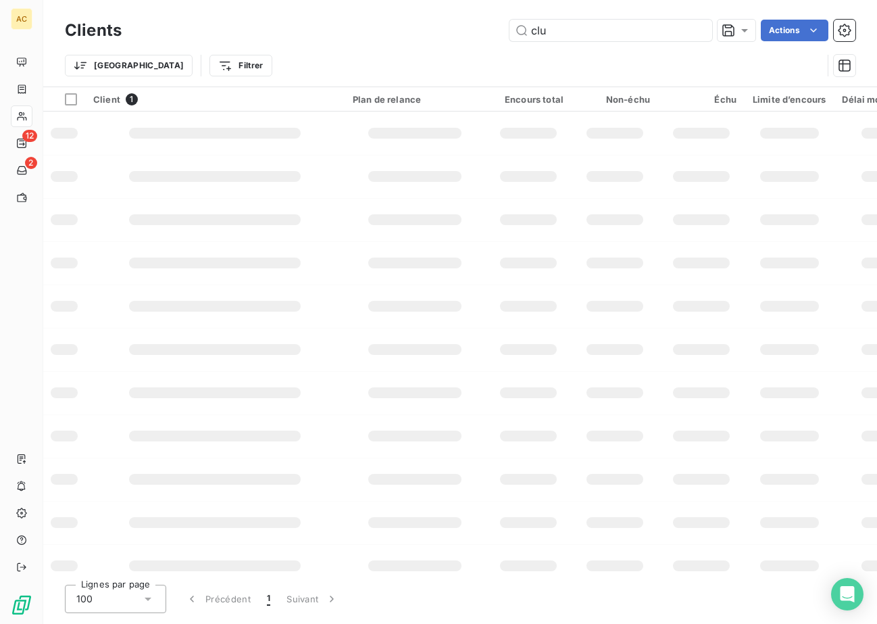
type input "clus"
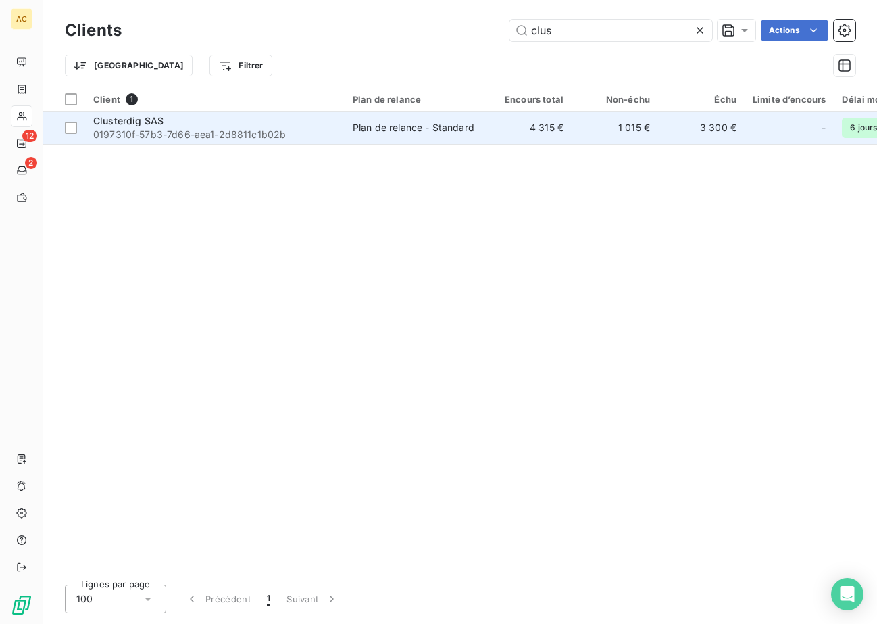
click at [170, 123] on div "Clusterdig SAS" at bounding box center [214, 121] width 243 height 14
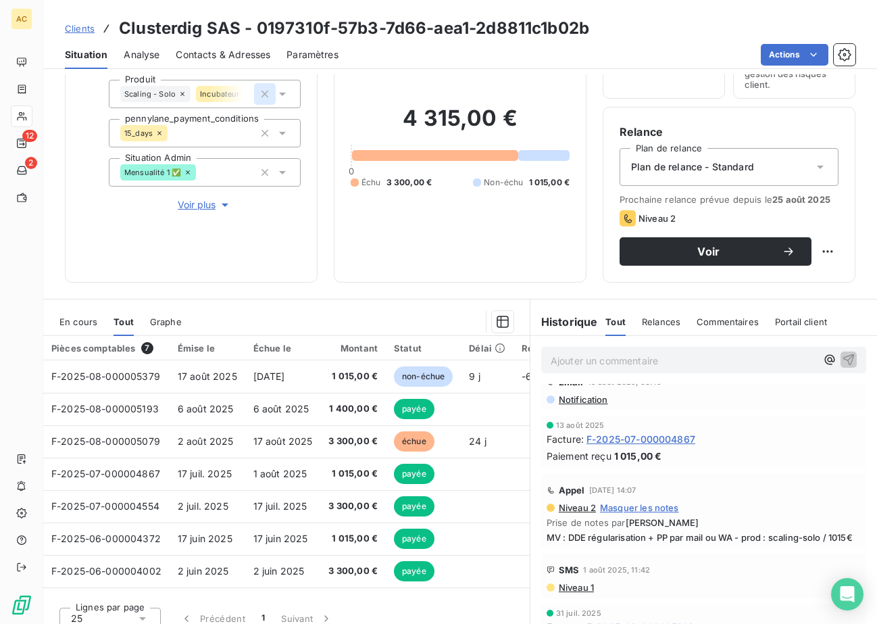
scroll to position [68, 0]
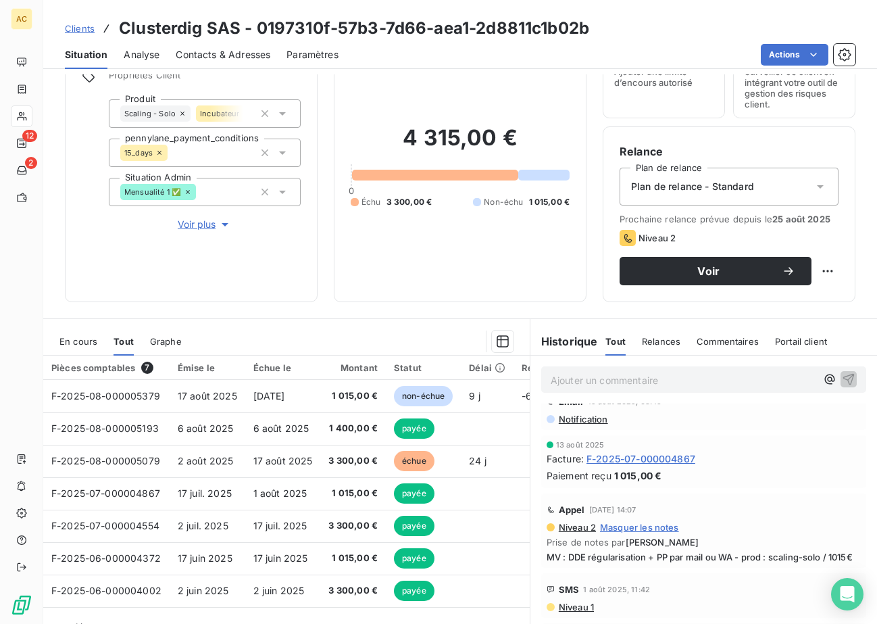
click at [248, 57] on span "Contacts & Adresses" at bounding box center [223, 55] width 95 height 14
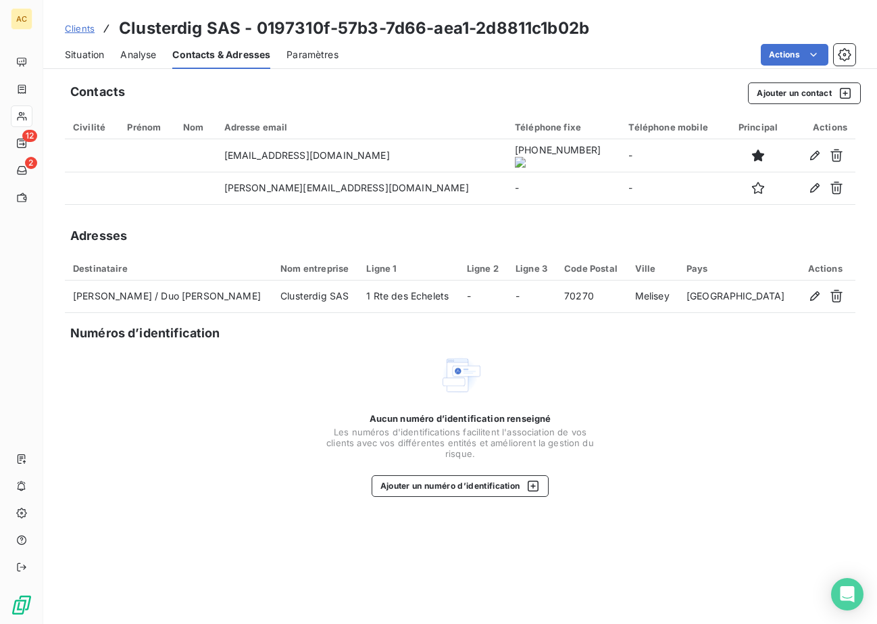
click at [87, 55] on span "Situation" at bounding box center [84, 55] width 39 height 14
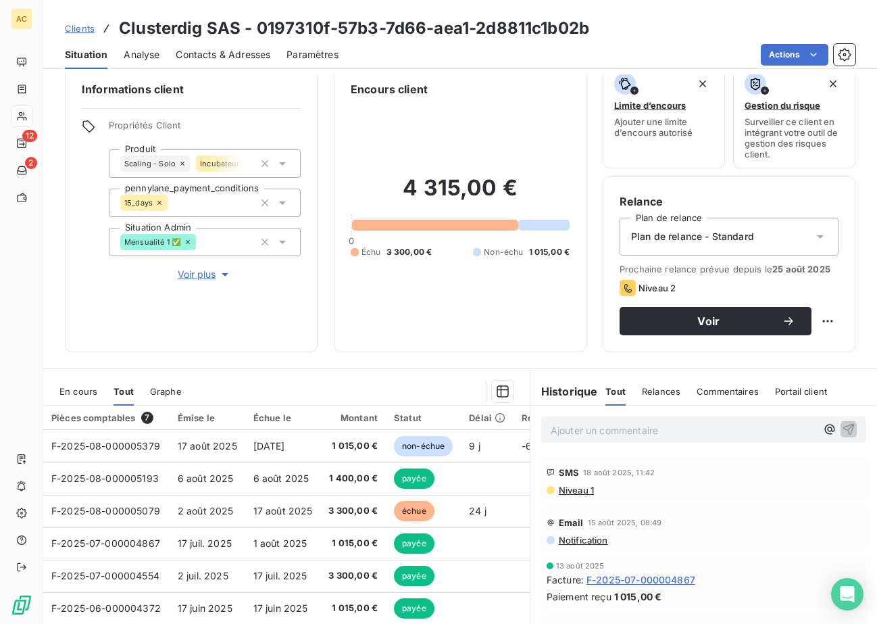
scroll to position [39, 0]
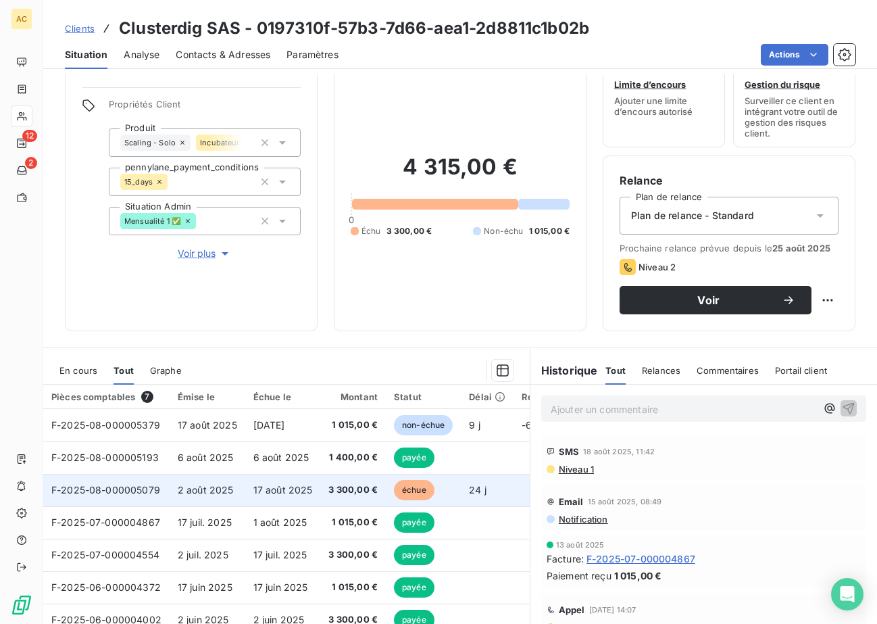
click at [222, 487] on span "2 août 2025" at bounding box center [206, 489] width 56 height 11
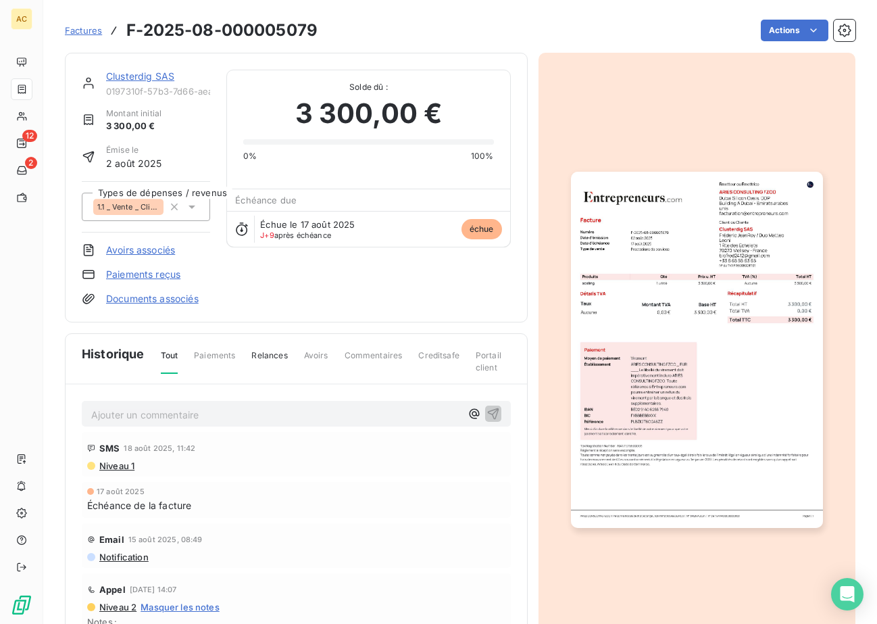
click at [667, 354] on img "button" at bounding box center [697, 350] width 252 height 356
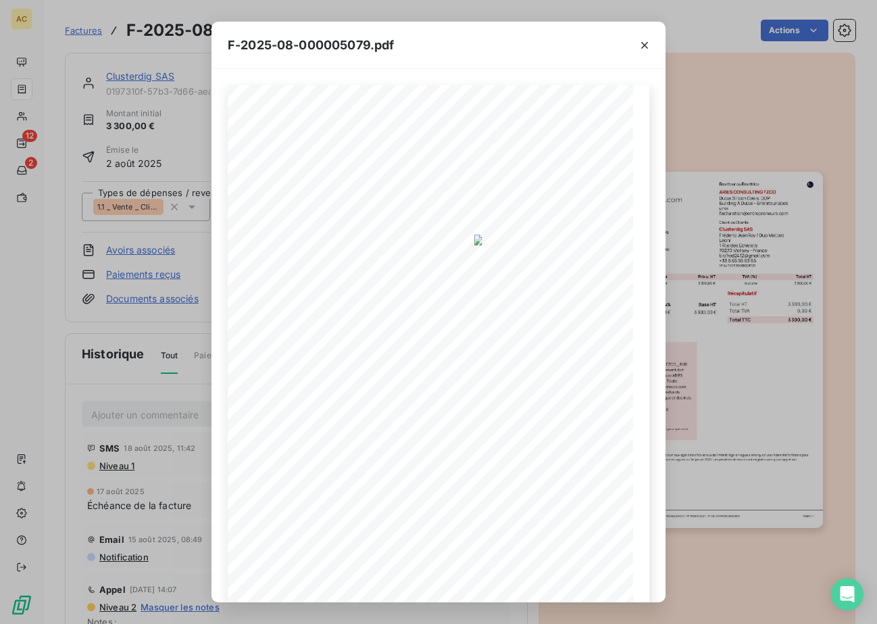
drag, startPoint x: 643, startPoint y: 47, endPoint x: 629, endPoint y: 49, distance: 13.7
click at [644, 47] on icon "button" at bounding box center [645, 46] width 14 height 14
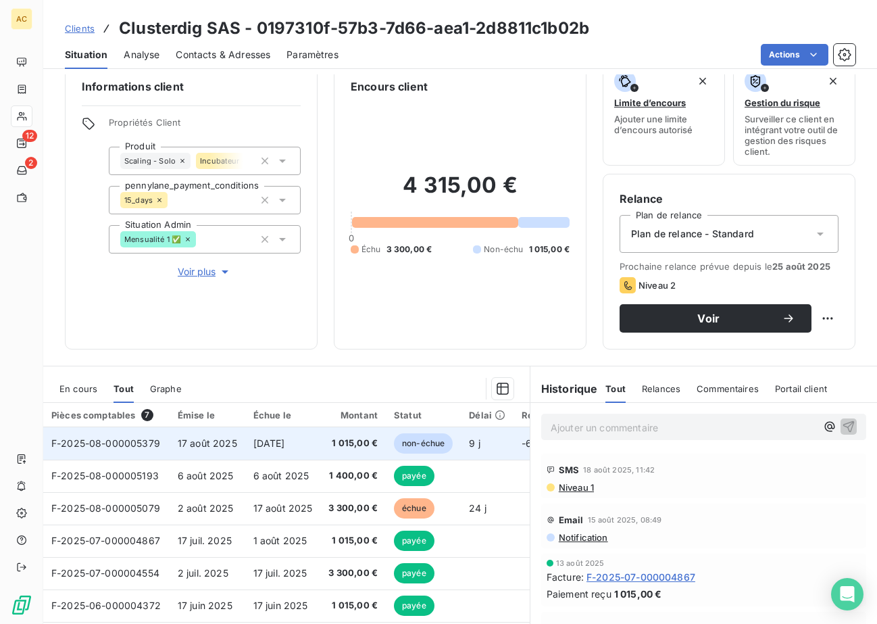
scroll to position [101, 0]
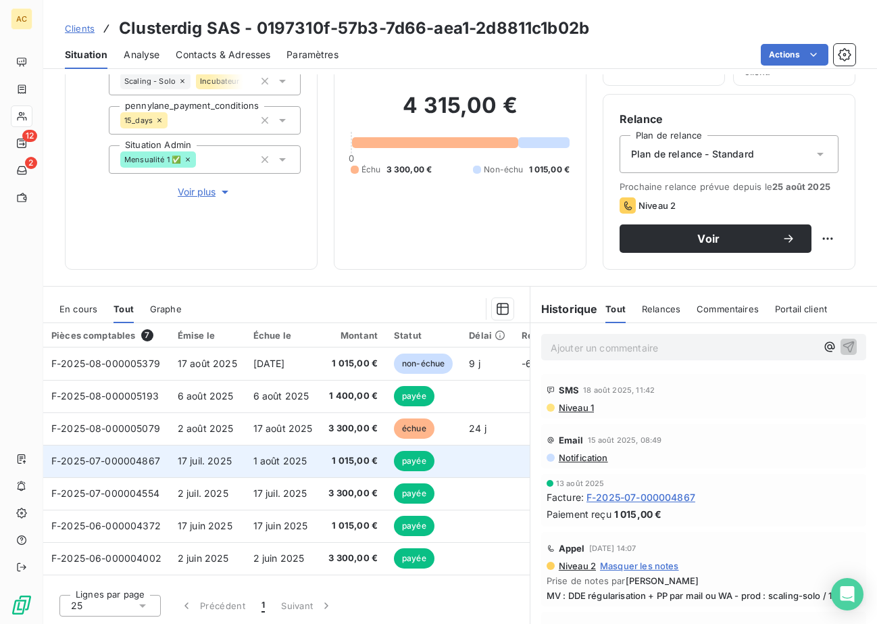
click at [151, 464] on span "F-2025-07-000004867" at bounding box center [105, 460] width 109 height 11
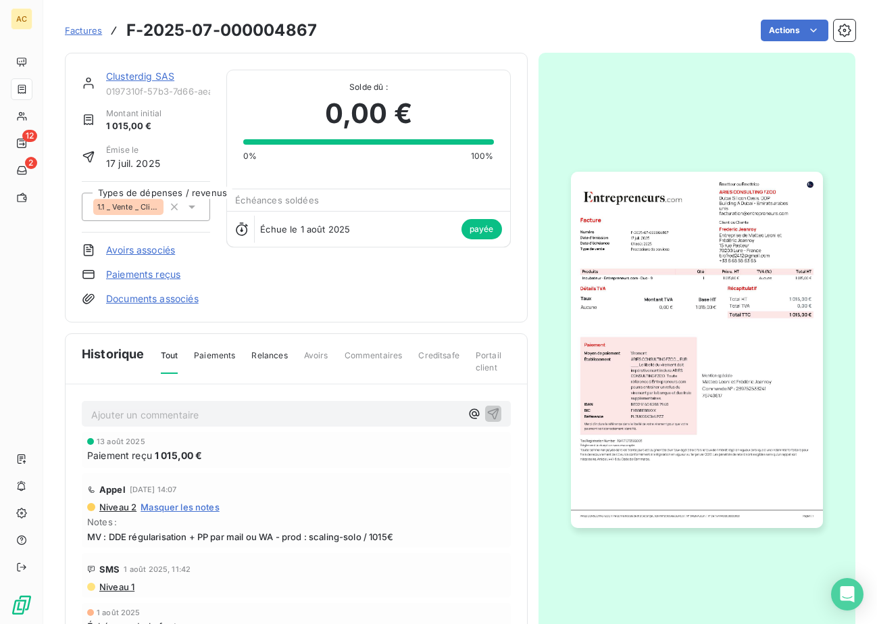
click at [608, 279] on img "button" at bounding box center [697, 350] width 252 height 356
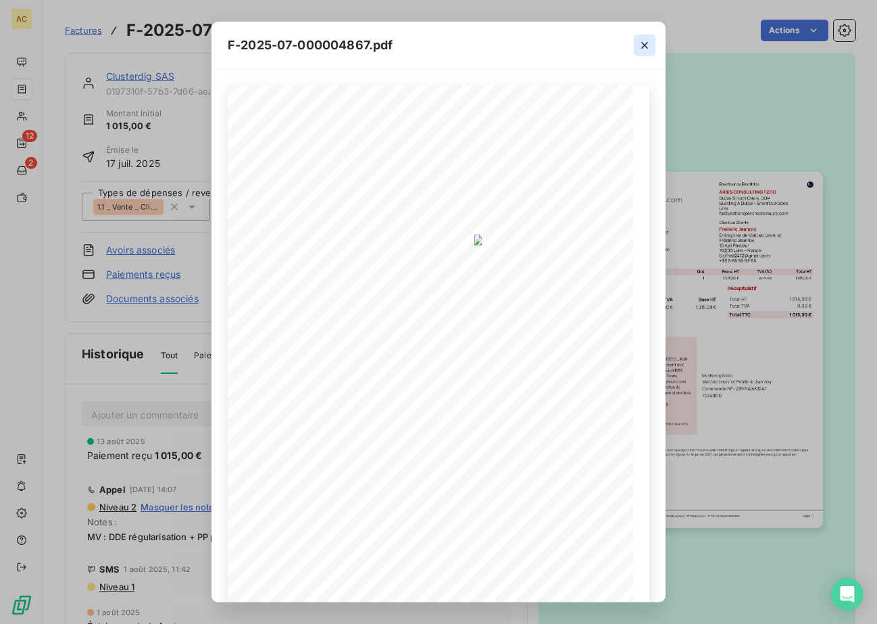
click at [642, 47] on icon "button" at bounding box center [645, 46] width 14 height 14
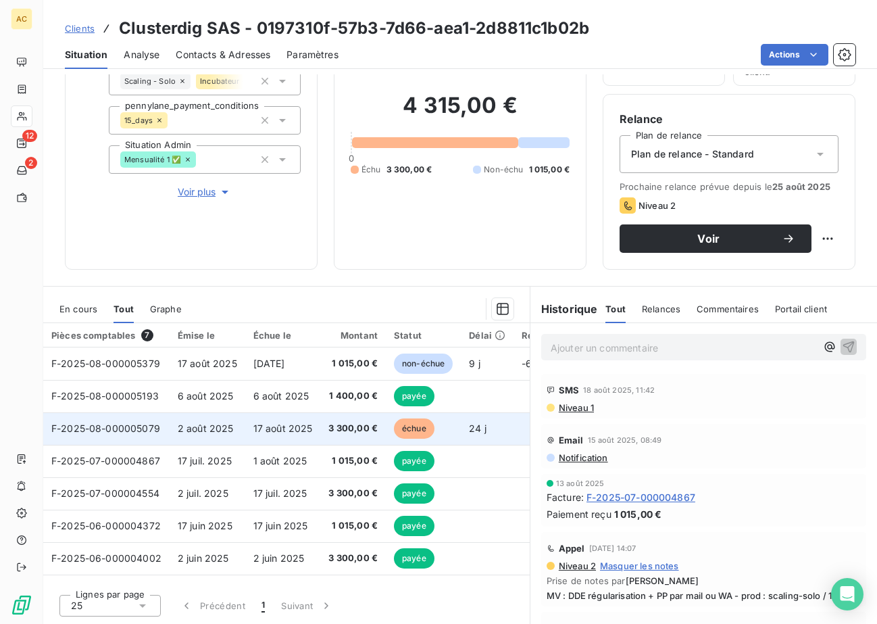
click at [310, 433] on span "17 août 2025" at bounding box center [283, 428] width 59 height 11
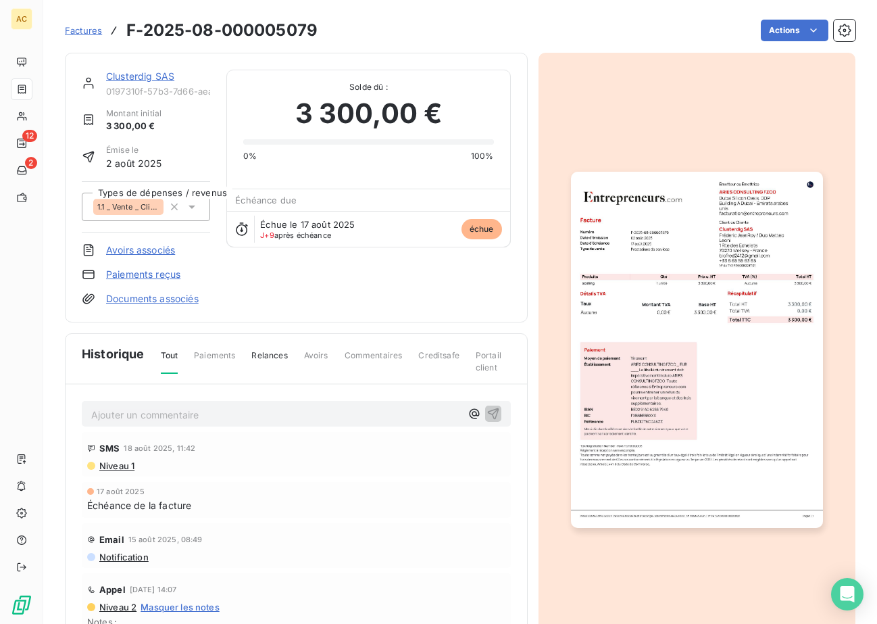
click at [664, 379] on img "button" at bounding box center [697, 350] width 252 height 356
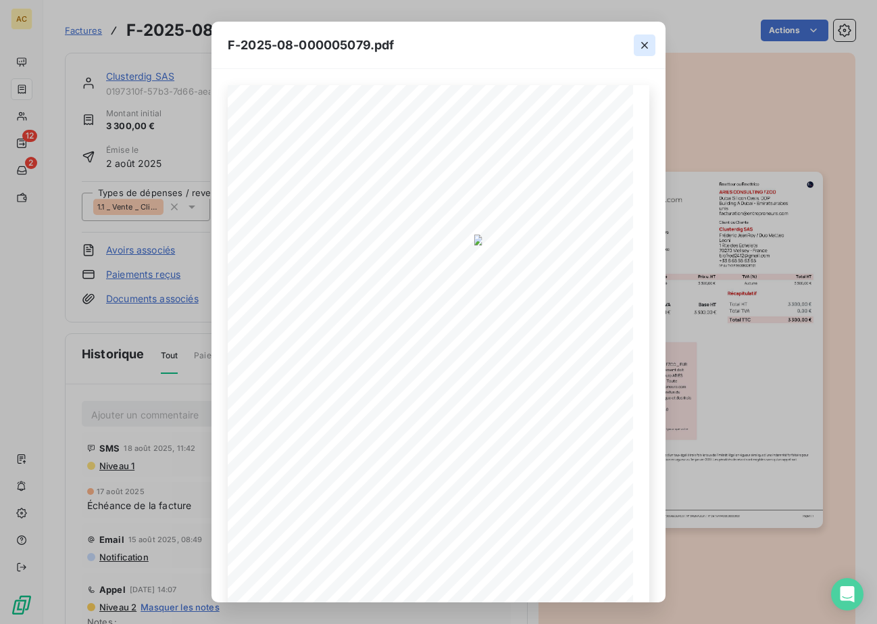
click at [644, 49] on icon "button" at bounding box center [645, 46] width 14 height 14
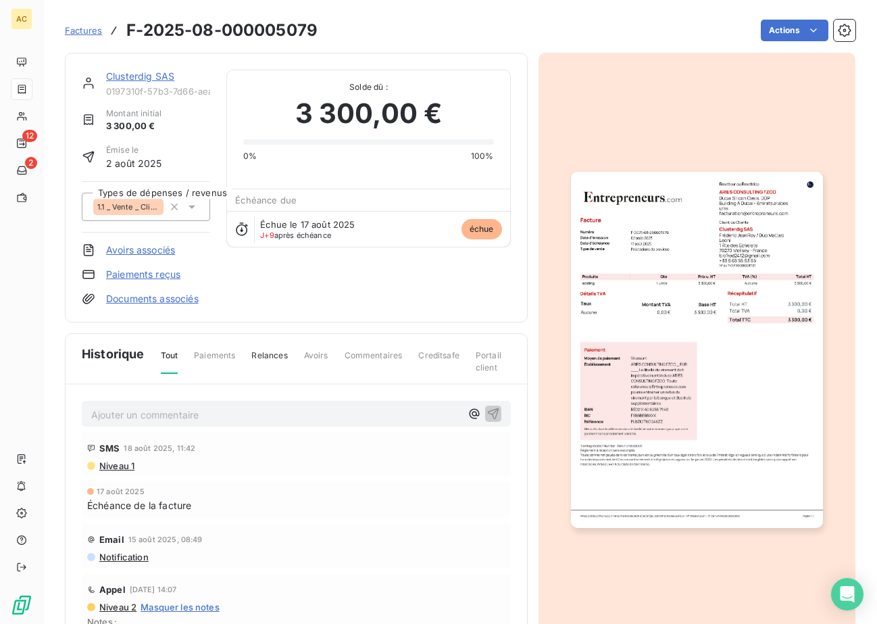
click at [147, 75] on link "Clusterdig SAS" at bounding box center [140, 75] width 68 height 11
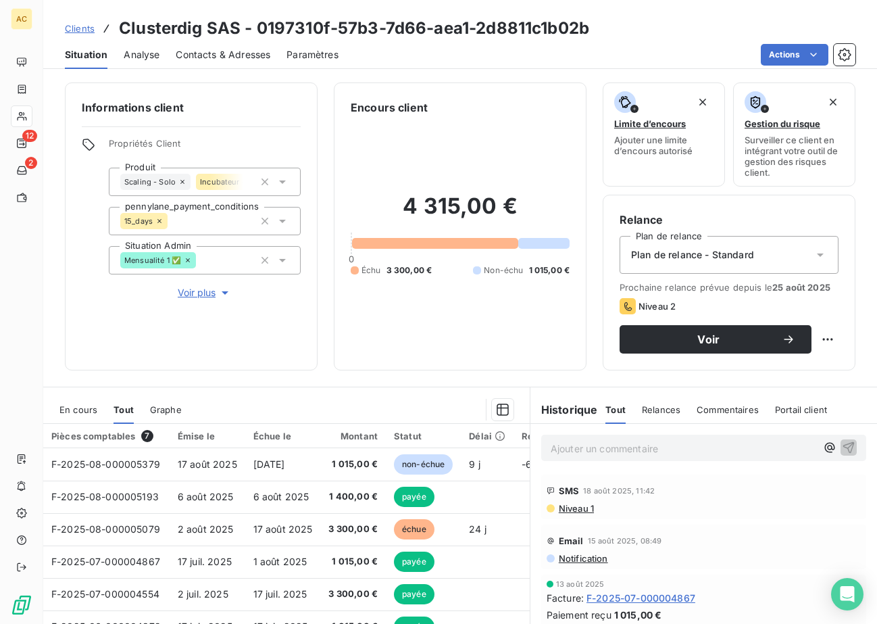
click at [270, 59] on span "Contacts & Adresses" at bounding box center [223, 55] width 95 height 14
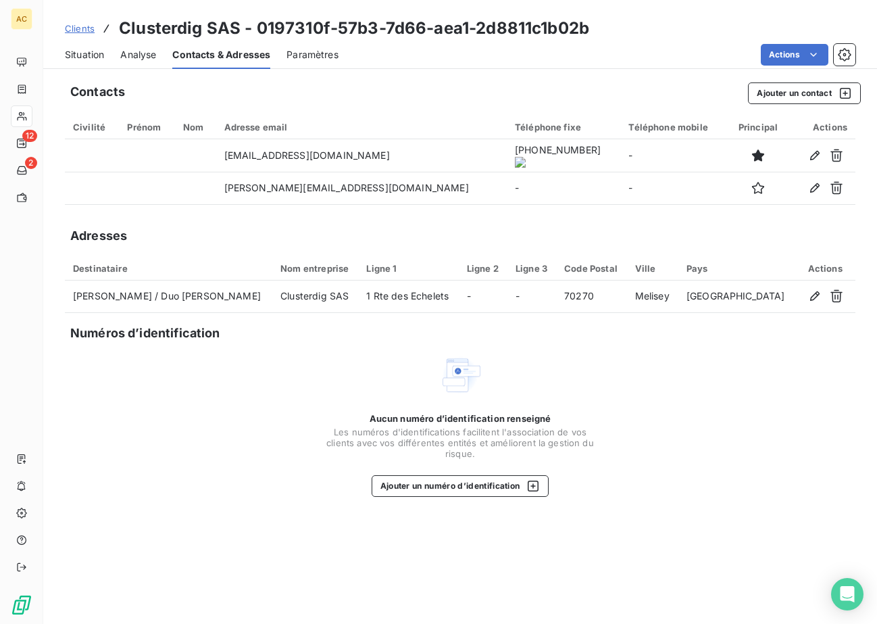
click at [529, 137] on onoff-telecom-ce-actions-button at bounding box center [529, 137] width 0 height 0
click at [92, 57] on span "Situation" at bounding box center [84, 55] width 39 height 14
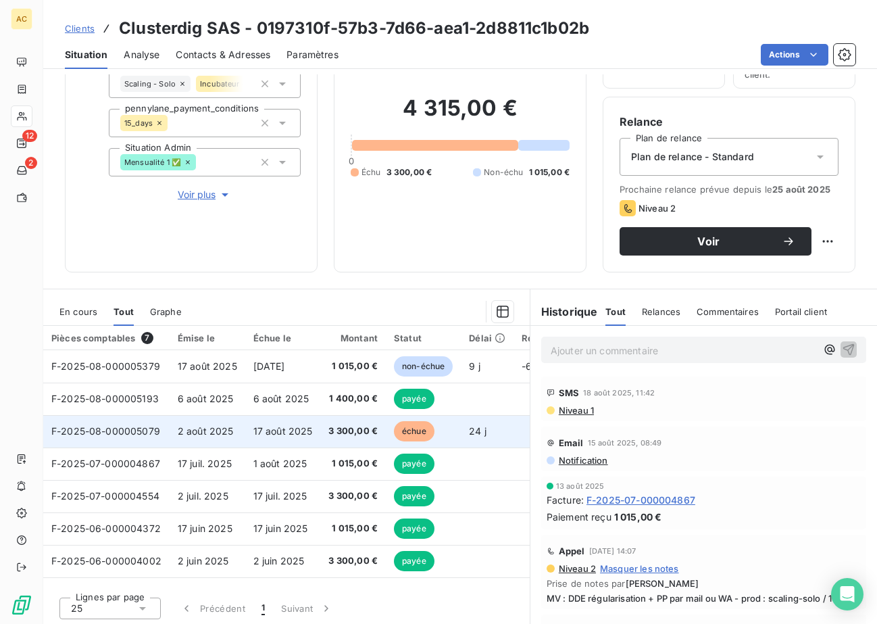
scroll to position [101, 0]
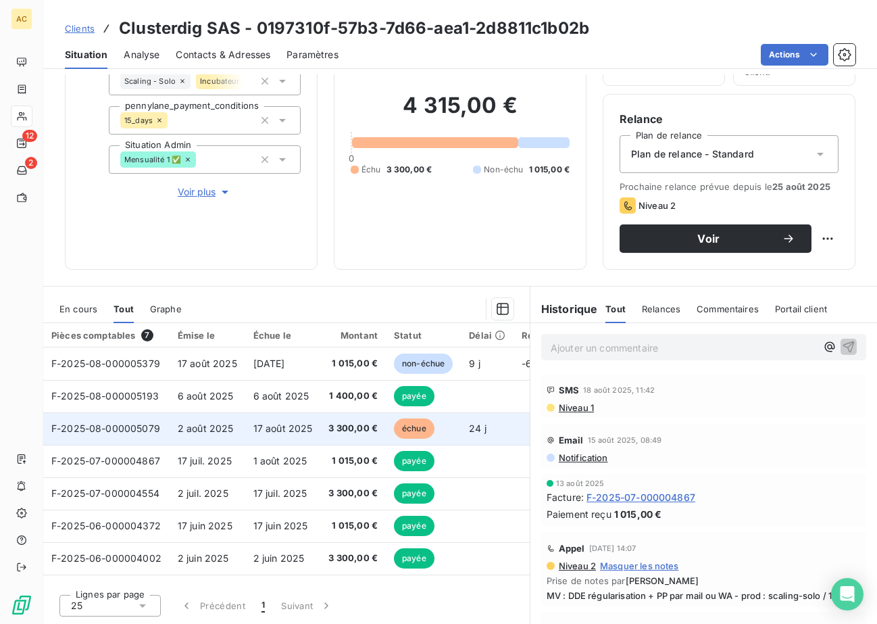
click at [279, 433] on span "17 août 2025" at bounding box center [283, 428] width 59 height 11
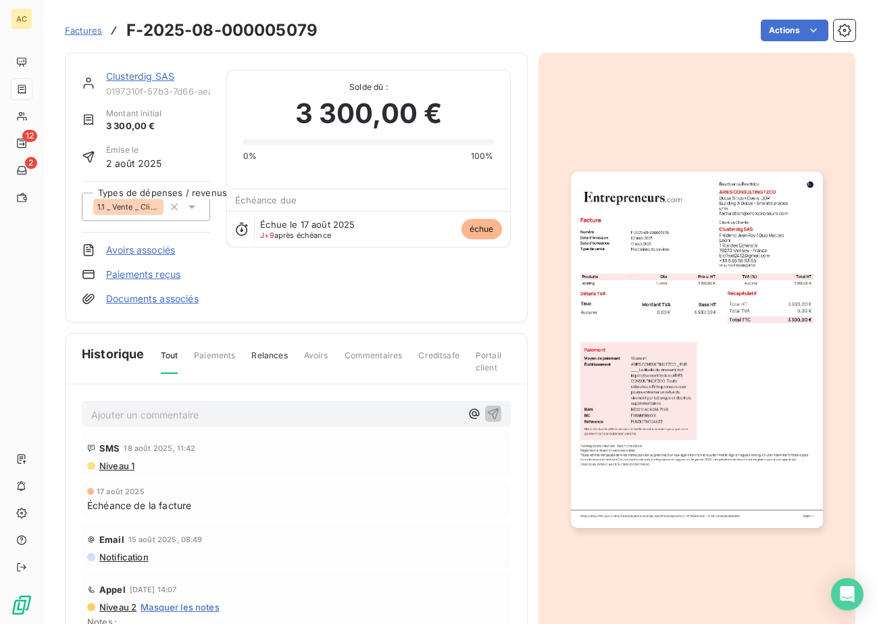
click at [652, 306] on img "button" at bounding box center [697, 350] width 252 height 356
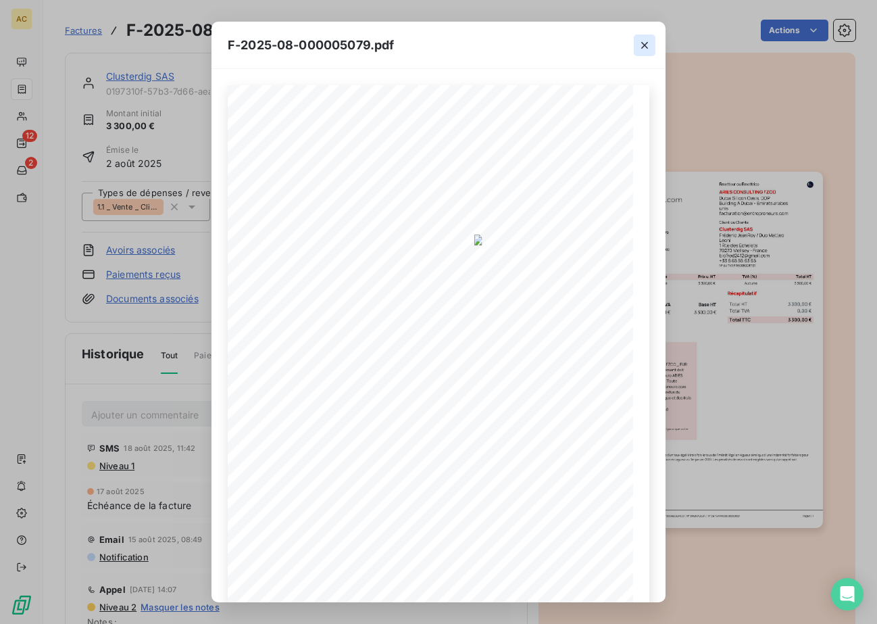
click at [646, 51] on icon "button" at bounding box center [645, 46] width 14 height 14
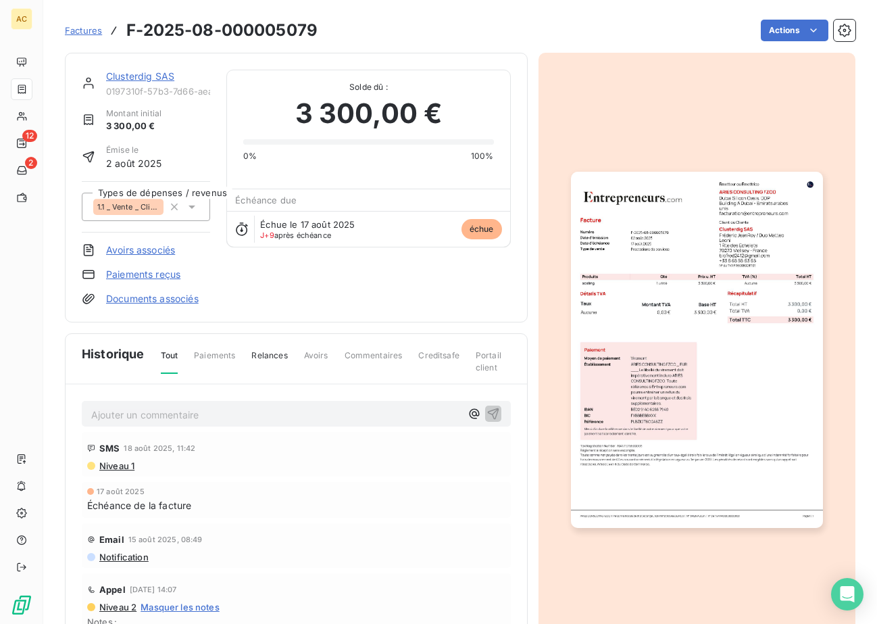
click at [149, 76] on link "Clusterdig SAS" at bounding box center [140, 75] width 68 height 11
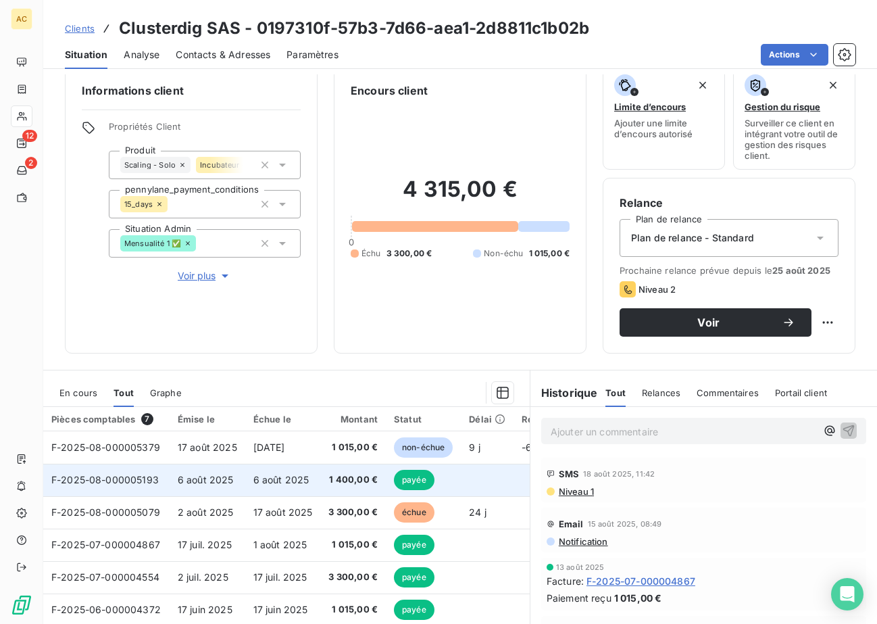
scroll to position [36, 0]
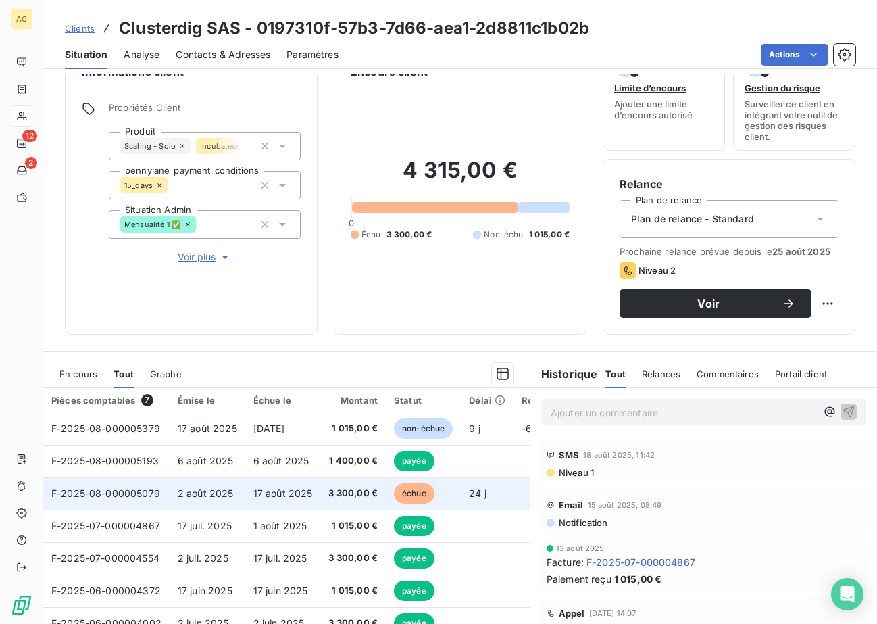
click at [233, 494] on td "2 août 2025" at bounding box center [208, 493] width 76 height 32
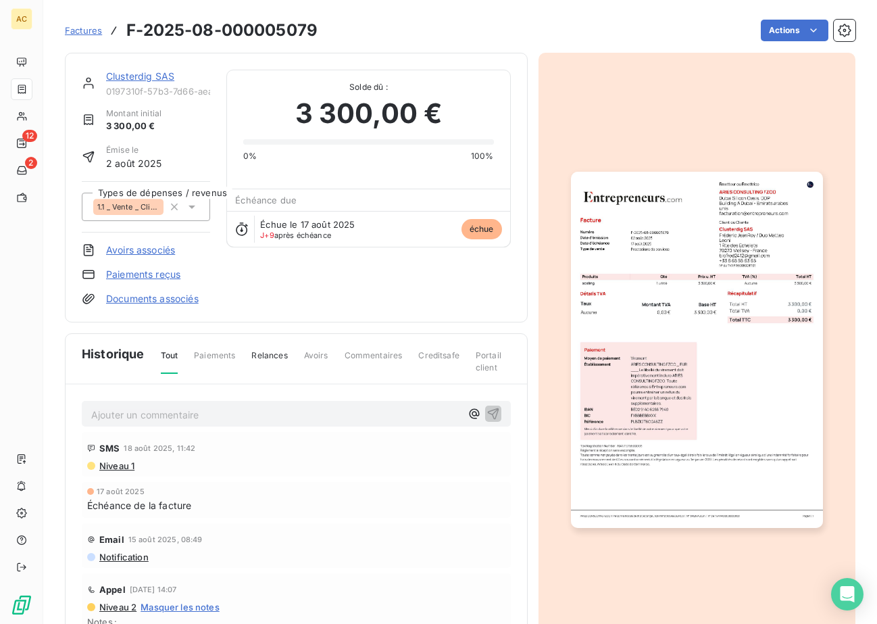
click at [681, 308] on img "button" at bounding box center [697, 350] width 252 height 356
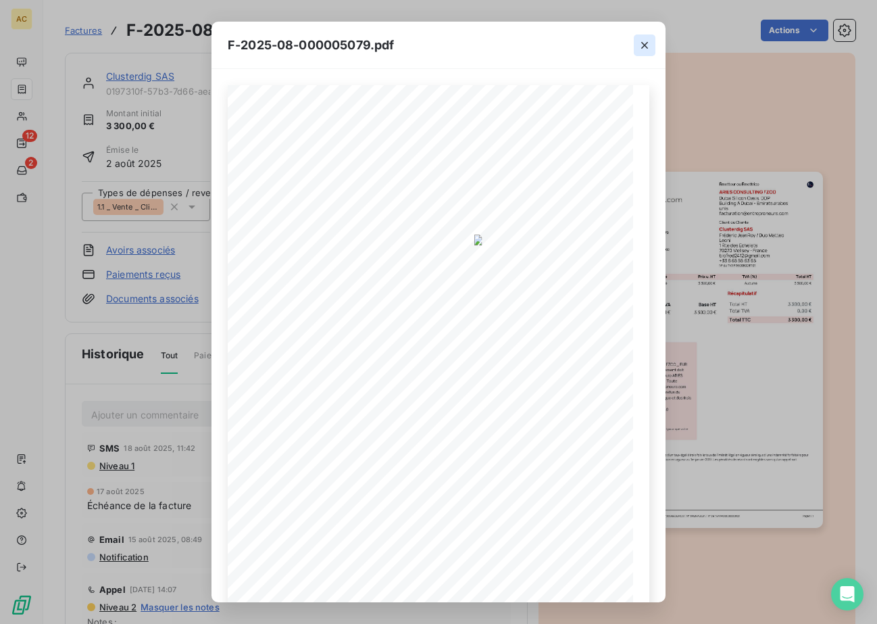
click at [647, 46] on icon "button" at bounding box center [645, 46] width 14 height 14
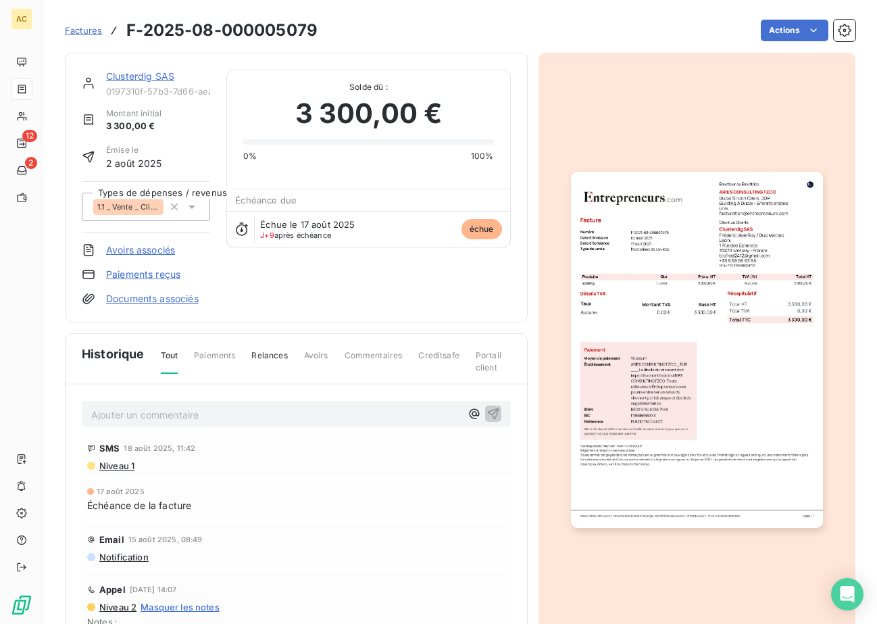
click at [137, 72] on link "Clusterdig SAS" at bounding box center [140, 75] width 68 height 11
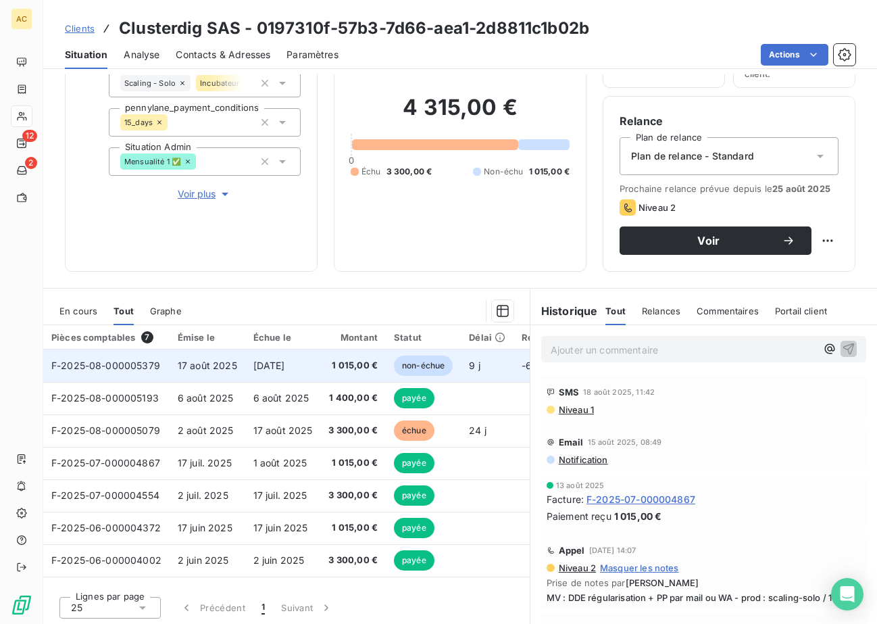
scroll to position [101, 0]
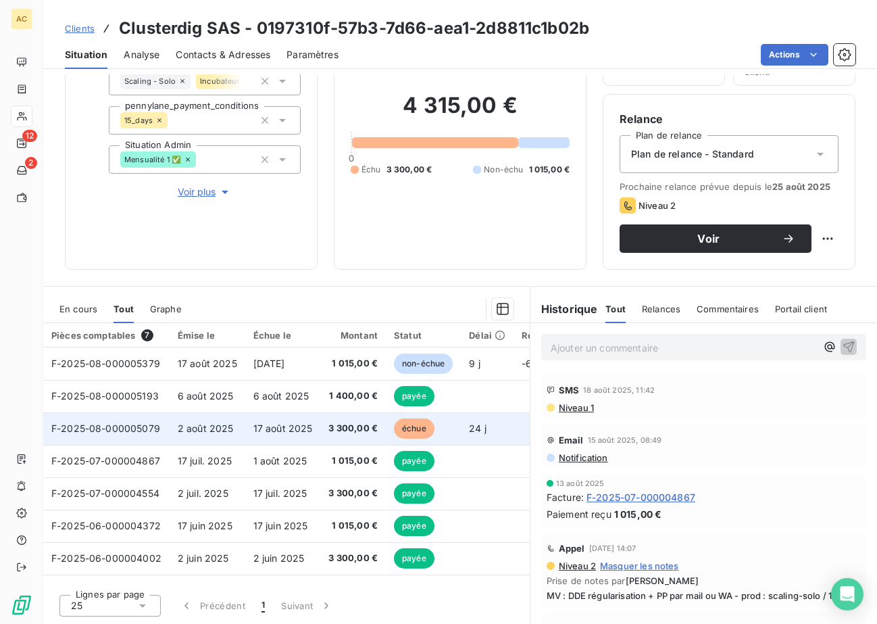
click at [263, 430] on span "17 août 2025" at bounding box center [283, 428] width 59 height 11
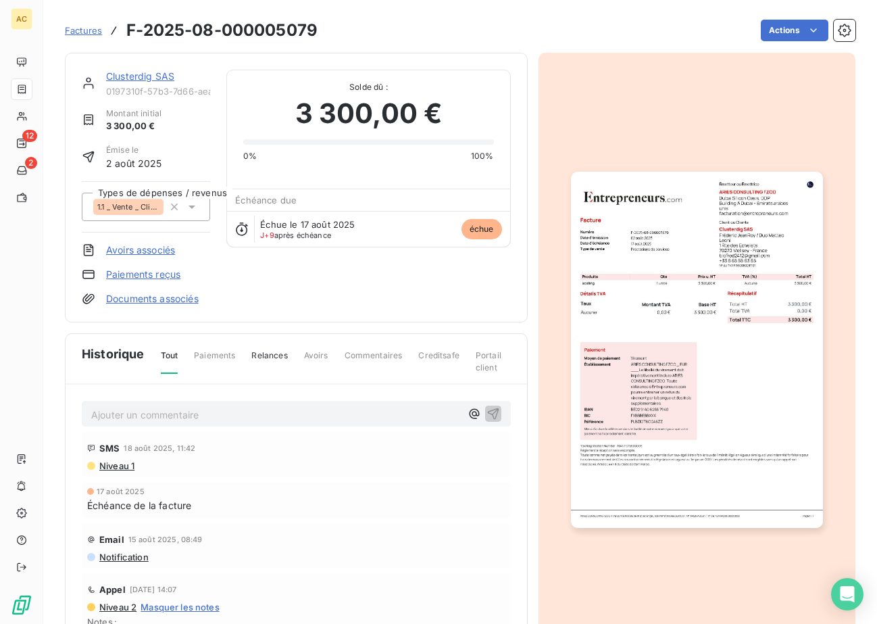
click at [142, 83] on div "Clusterdig SAS 0197310f-57b3-7d66-aea1-2d8811c1b02b" at bounding box center [158, 83] width 104 height 27
click at [141, 78] on link "Clusterdig SAS" at bounding box center [140, 75] width 68 height 11
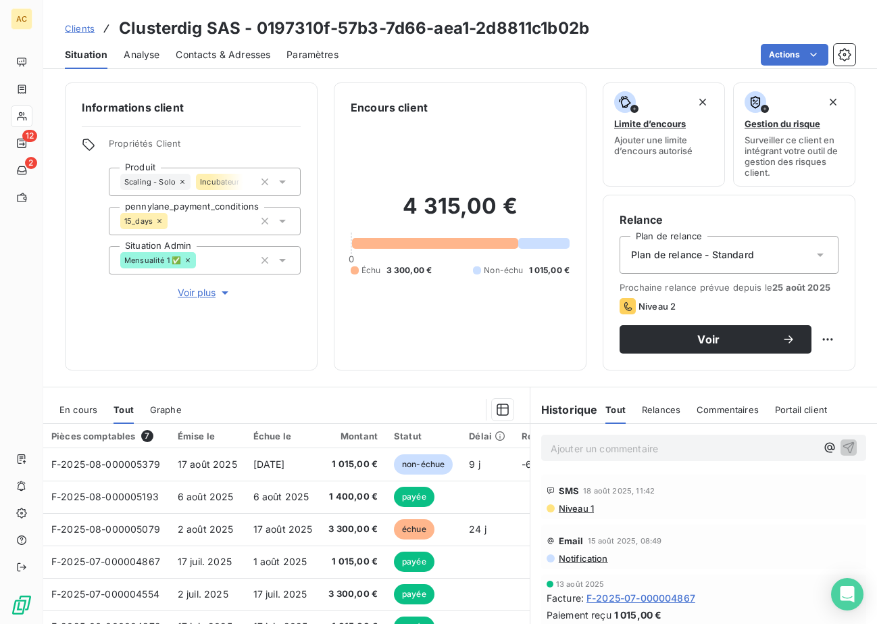
click at [239, 62] on div "Contacts & Adresses" at bounding box center [223, 55] width 95 height 28
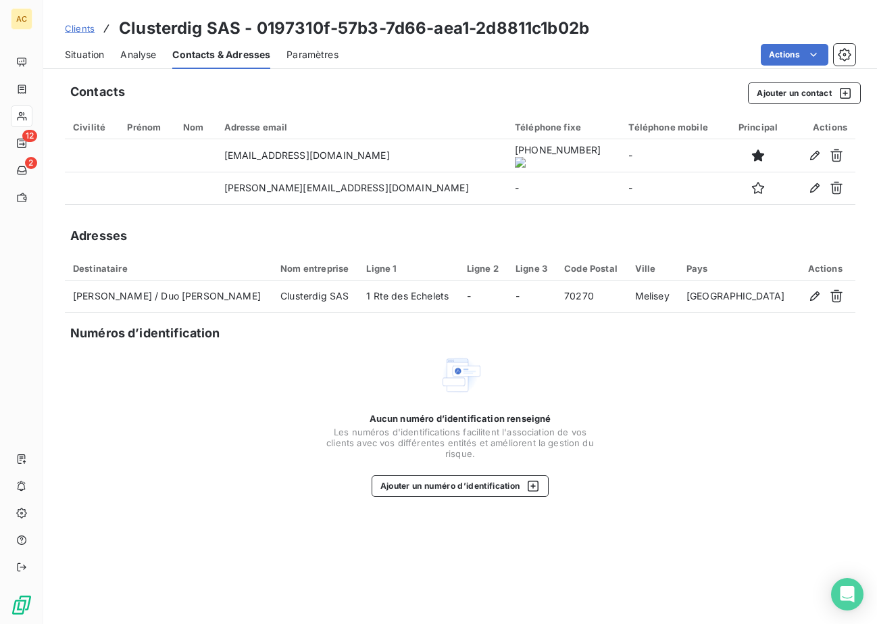
click at [91, 57] on span "Situation" at bounding box center [84, 55] width 39 height 14
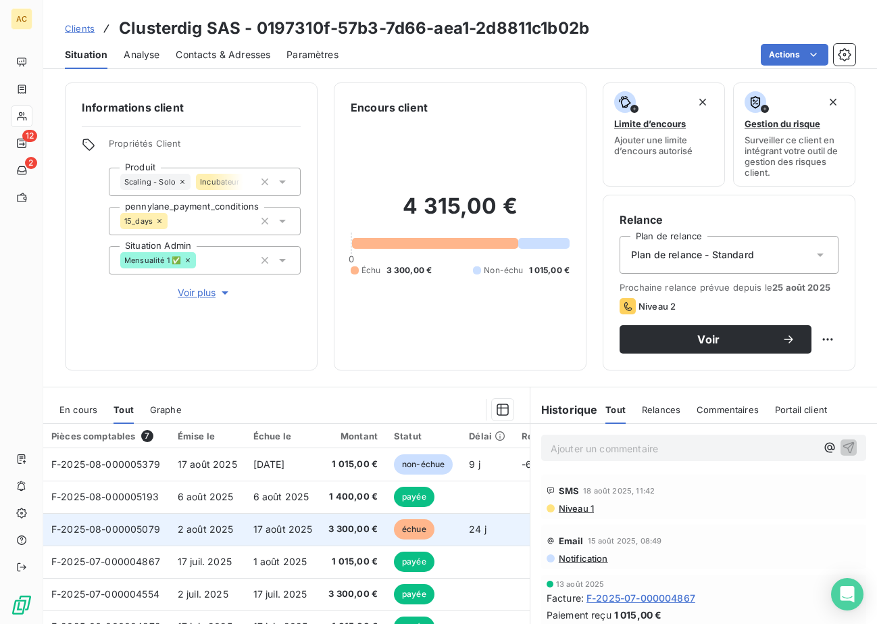
click at [265, 531] on span "17 août 2025" at bounding box center [283, 528] width 59 height 11
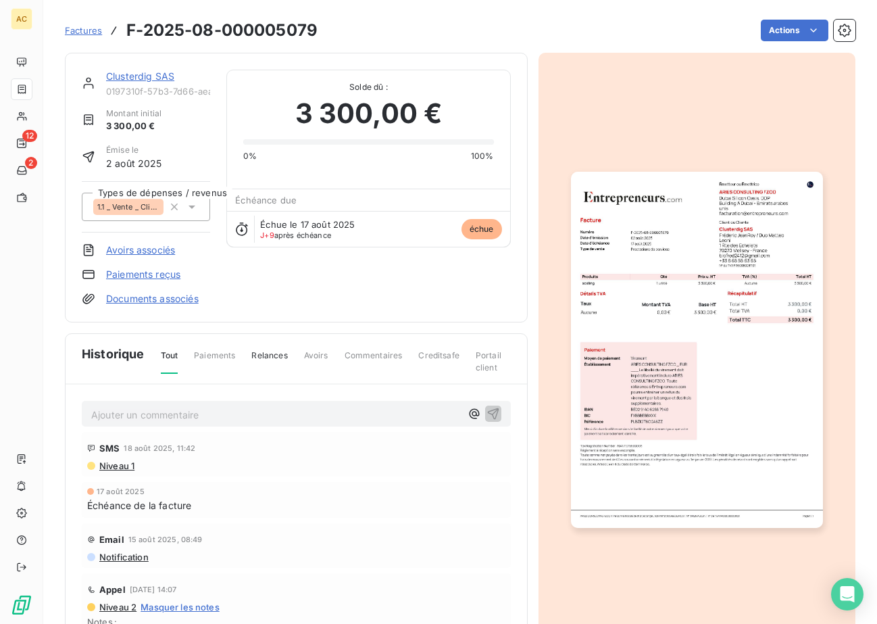
click at [679, 311] on img "button" at bounding box center [697, 350] width 252 height 356
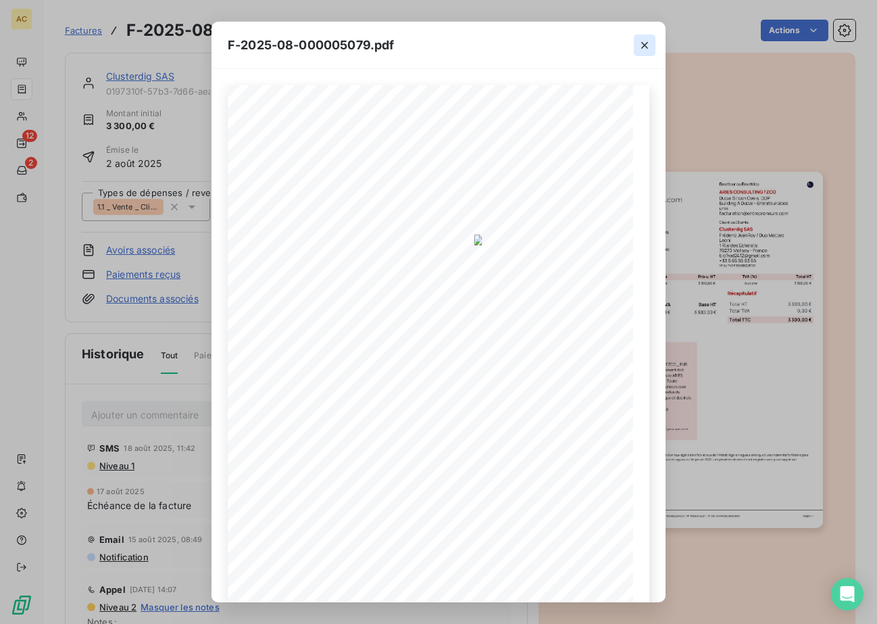
click at [643, 47] on icon "button" at bounding box center [645, 46] width 14 height 14
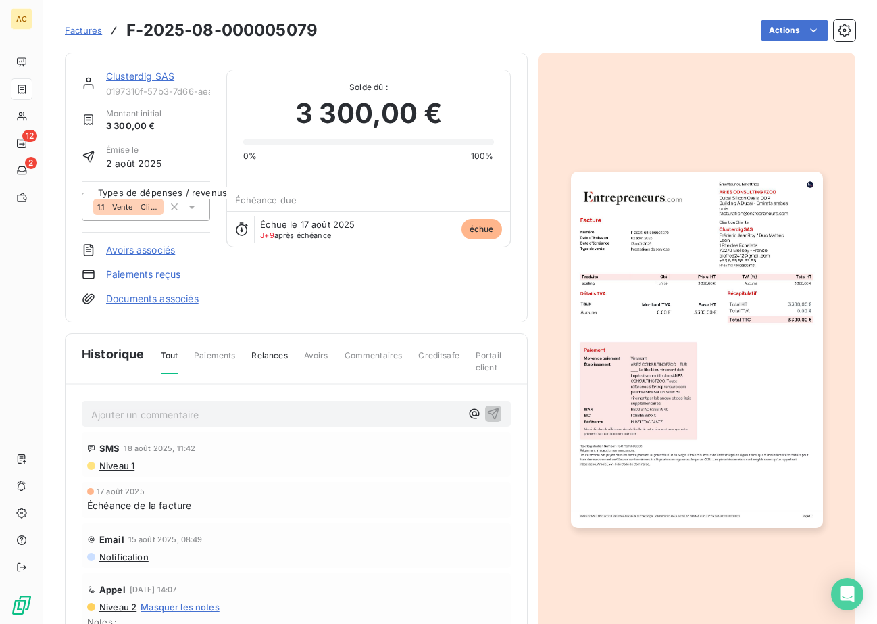
click at [152, 80] on link "Clusterdig SAS" at bounding box center [140, 75] width 68 height 11
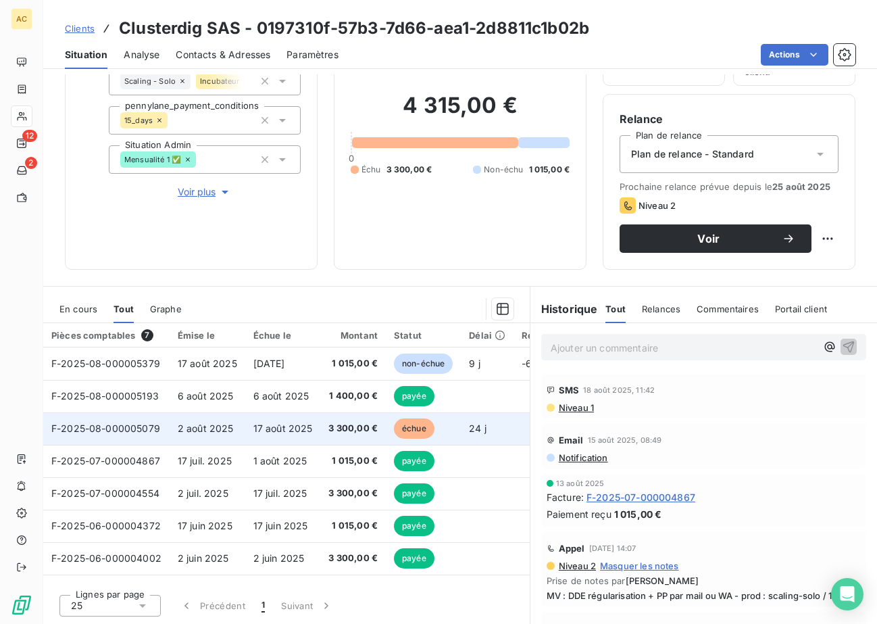
click at [312, 423] on td "17 août 2025" at bounding box center [283, 428] width 76 height 32
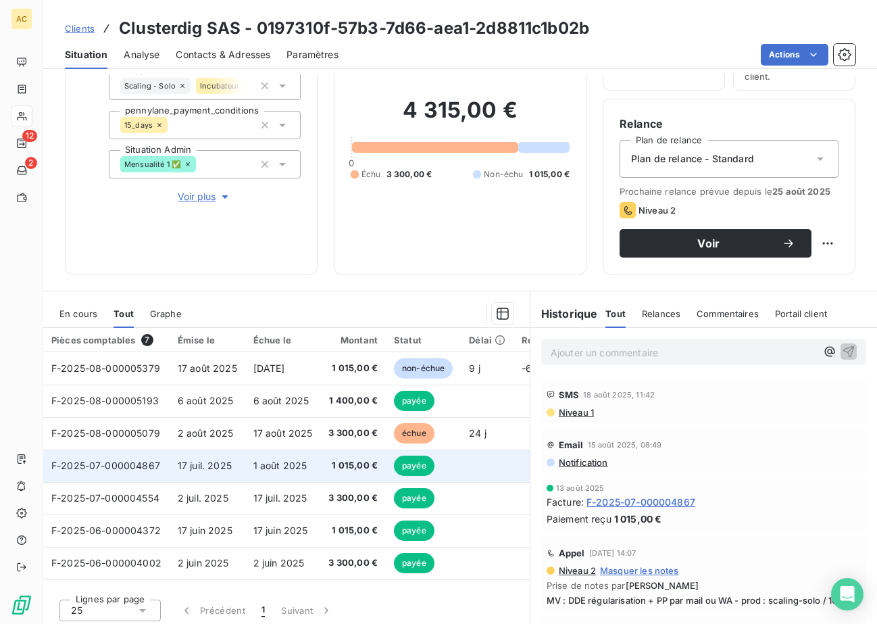
scroll to position [101, 0]
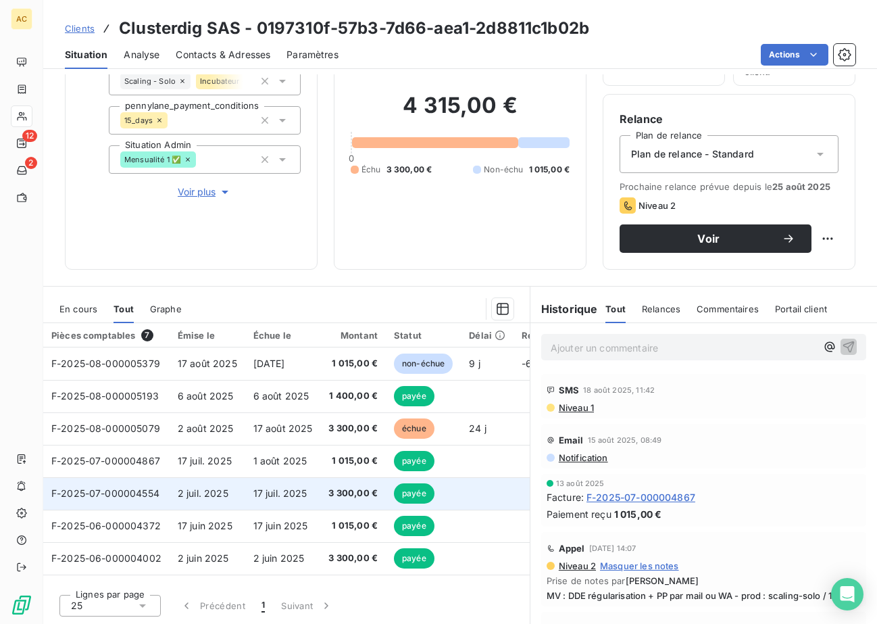
click at [237, 498] on td "2 juil. 2025" at bounding box center [208, 493] width 76 height 32
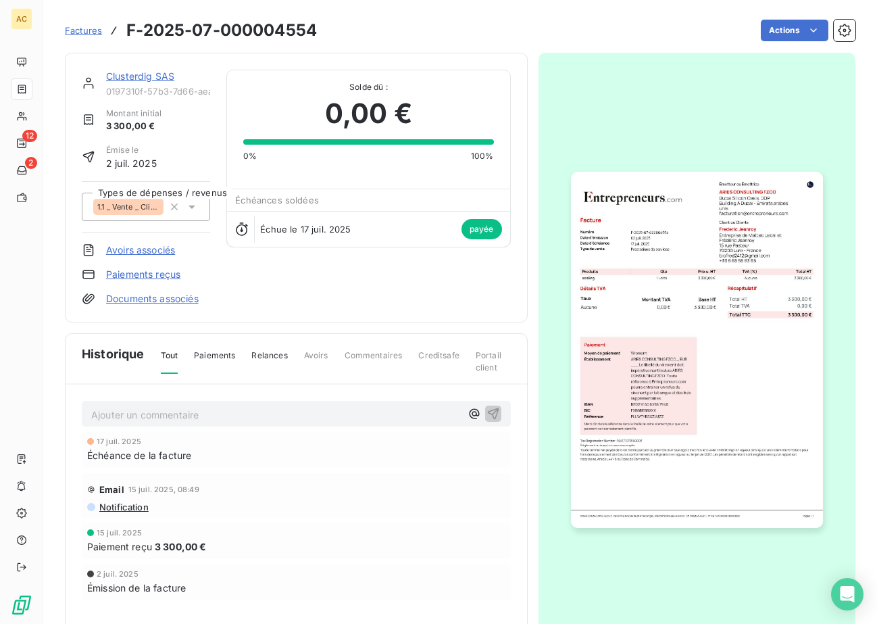
click at [736, 239] on img "button" at bounding box center [697, 350] width 252 height 356
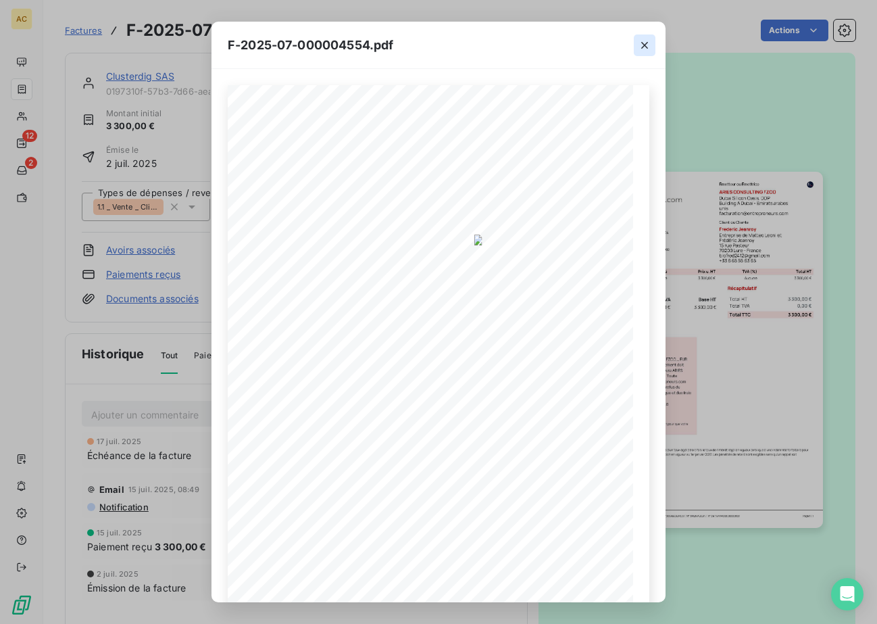
click at [644, 49] on icon "button" at bounding box center [645, 46] width 14 height 14
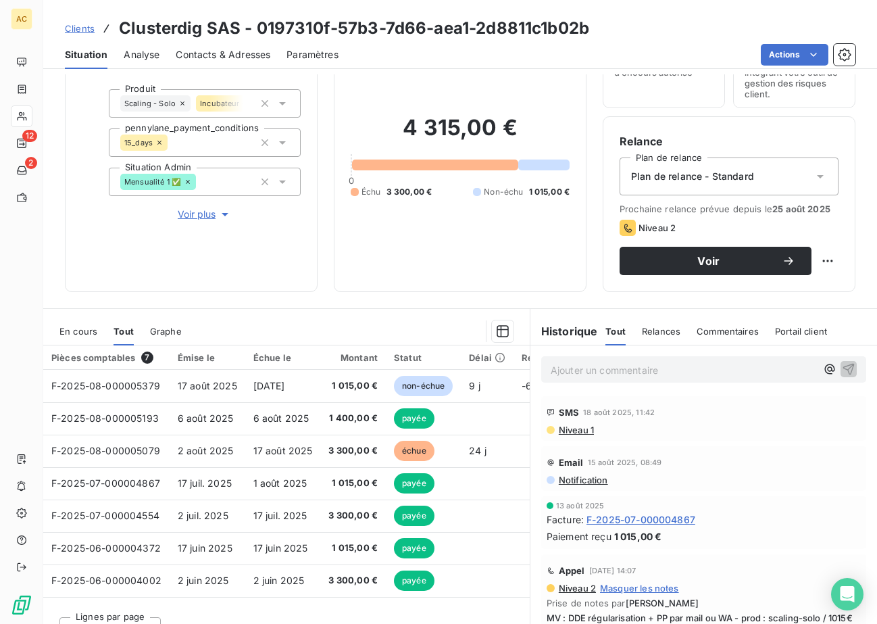
scroll to position [101, 0]
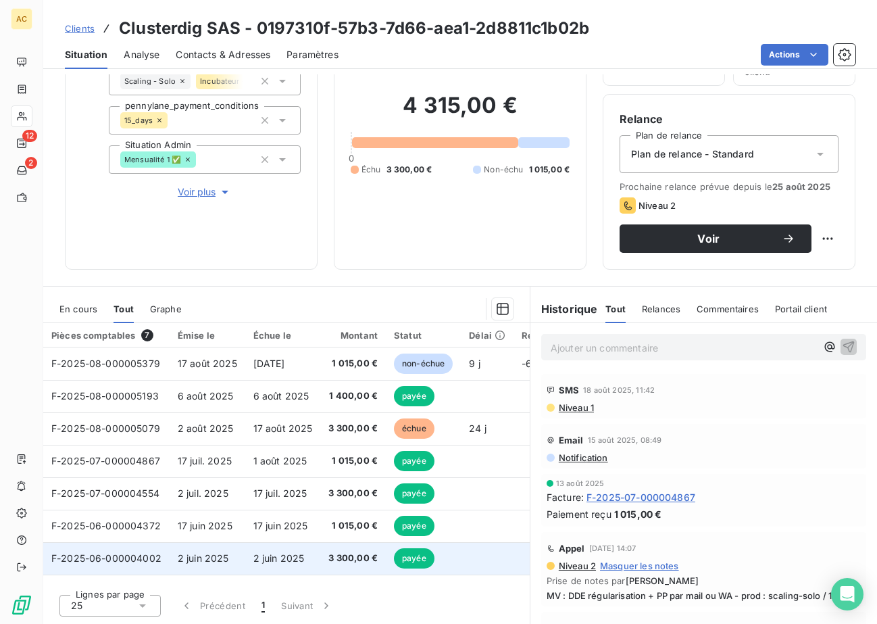
click at [254, 558] on span "2 juin 2025" at bounding box center [279, 557] width 51 height 11
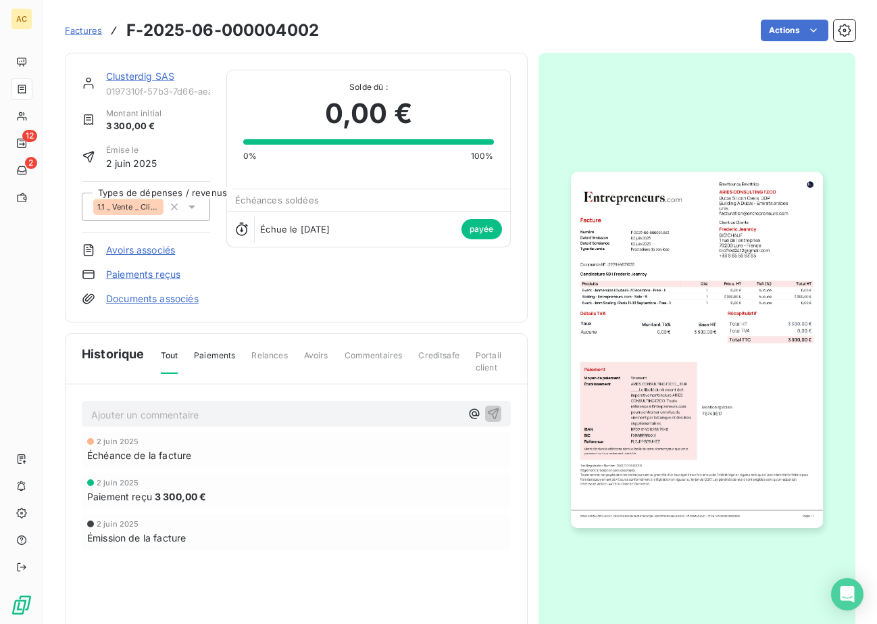
click at [611, 347] on img "button" at bounding box center [697, 350] width 252 height 356
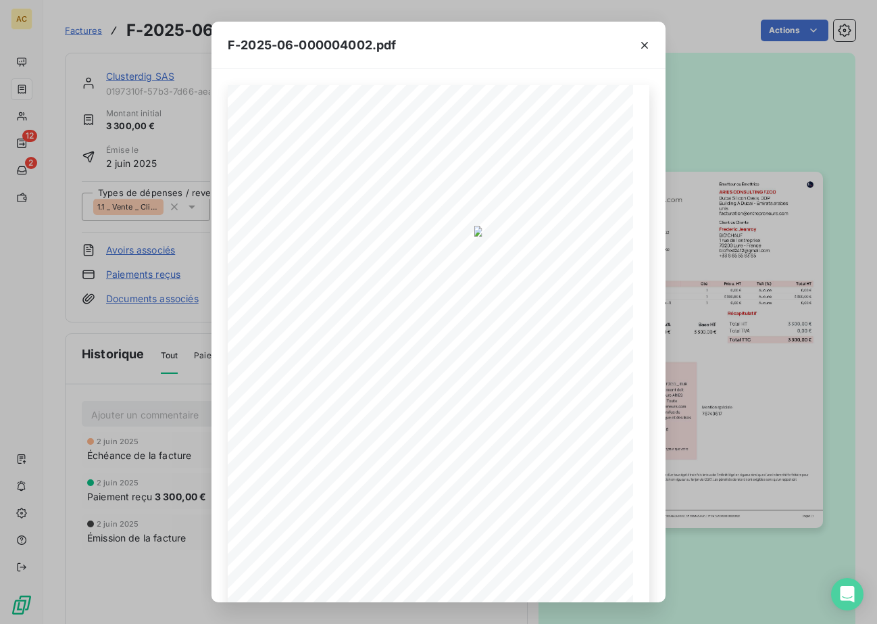
click at [135, 338] on div "F-2025-06-000004002.pdf 3 300,00 € 0,00 € 3 300,00 € Émetteur ou Émettrice ARIE…" at bounding box center [438, 312] width 877 height 624
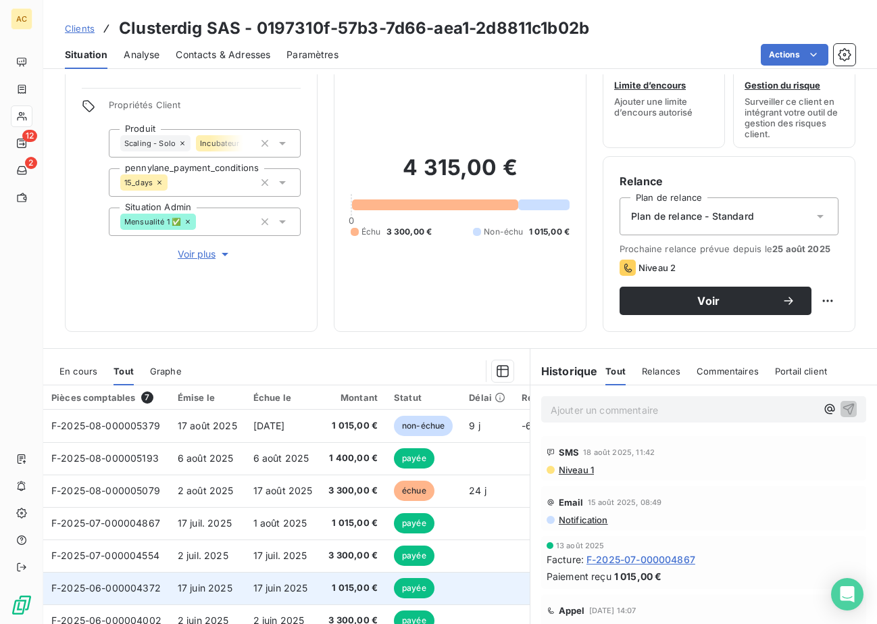
scroll to position [101, 0]
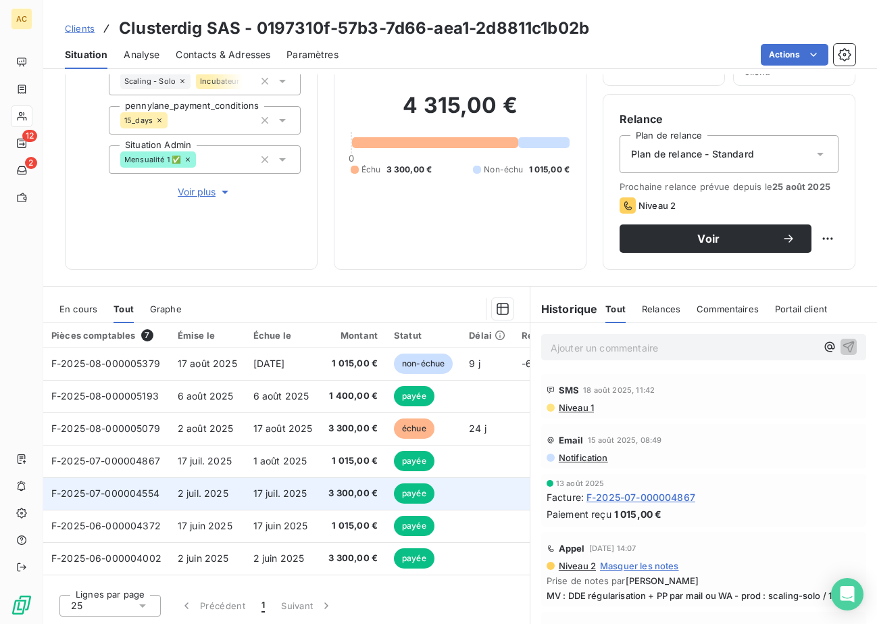
click at [310, 488] on td "17 juil. 2025" at bounding box center [283, 493] width 76 height 32
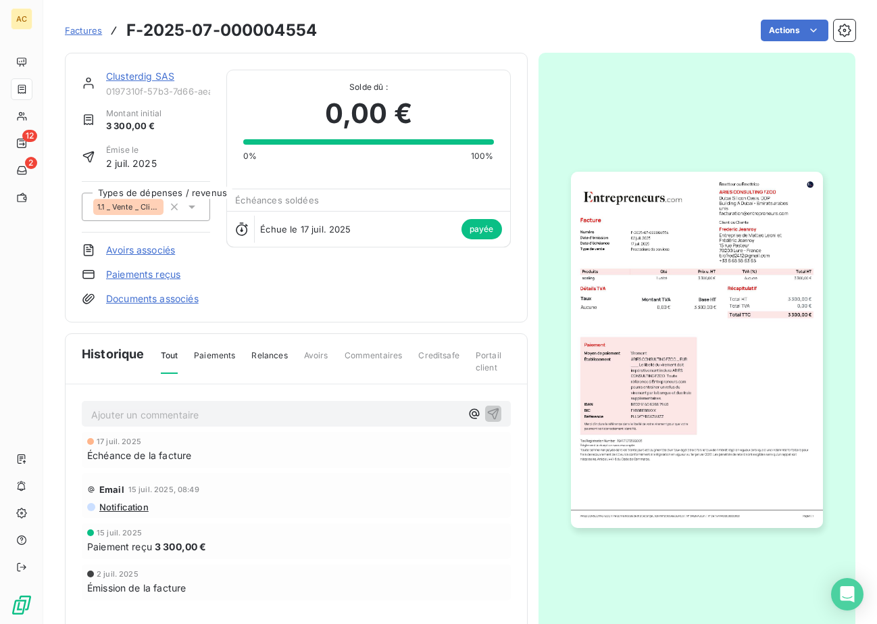
click at [662, 307] on img "button" at bounding box center [697, 350] width 252 height 356
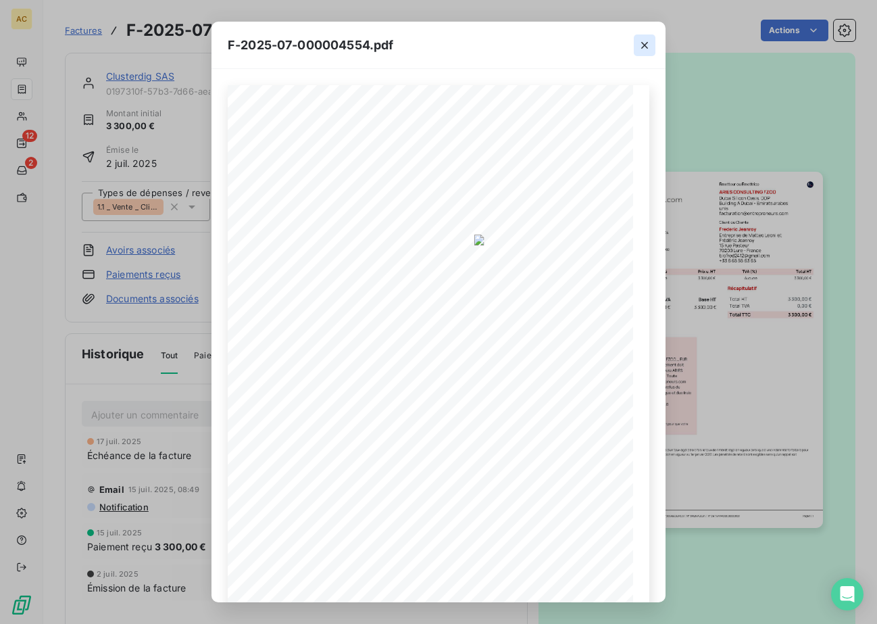
click at [637, 47] on button "button" at bounding box center [645, 45] width 22 height 22
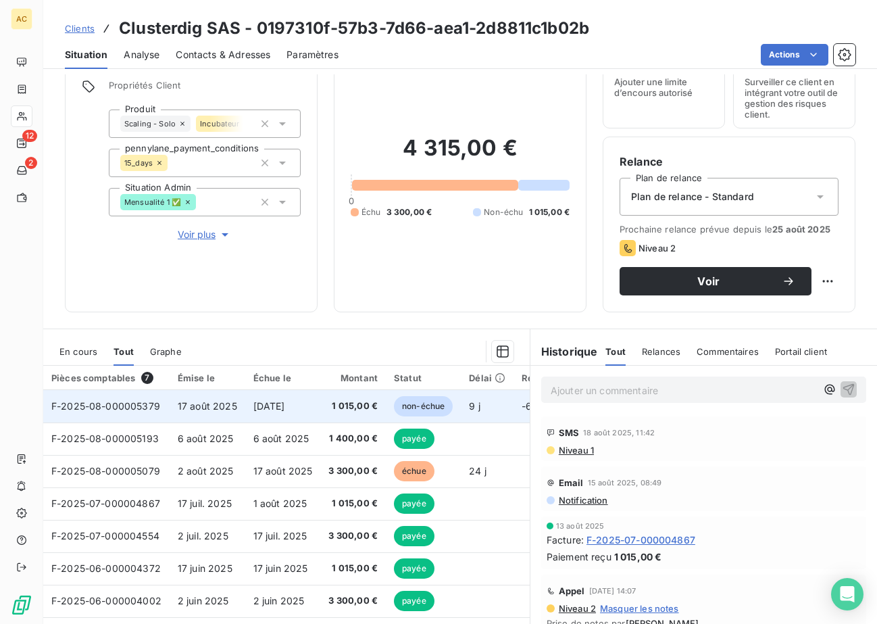
scroll to position [101, 0]
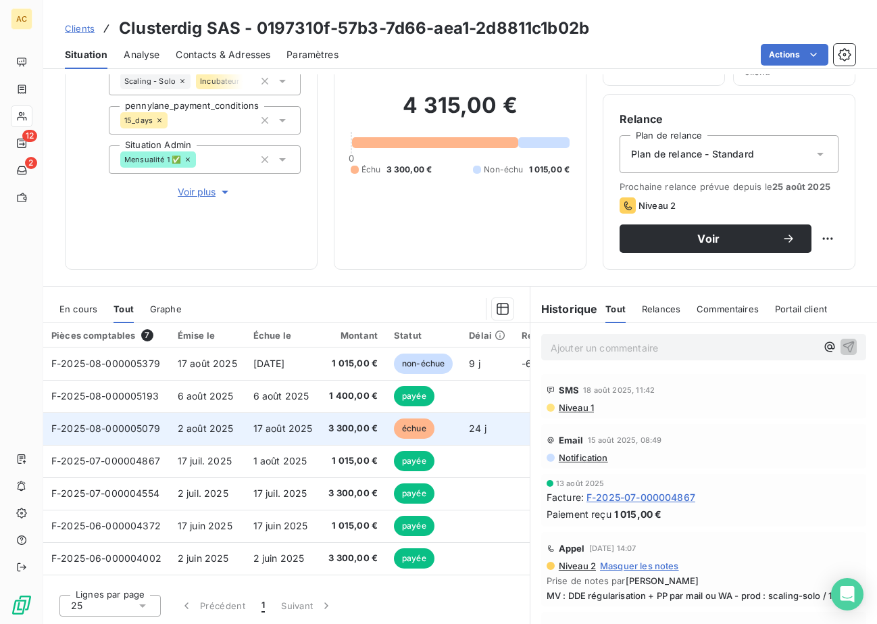
click at [304, 432] on span "17 août 2025" at bounding box center [283, 428] width 59 height 11
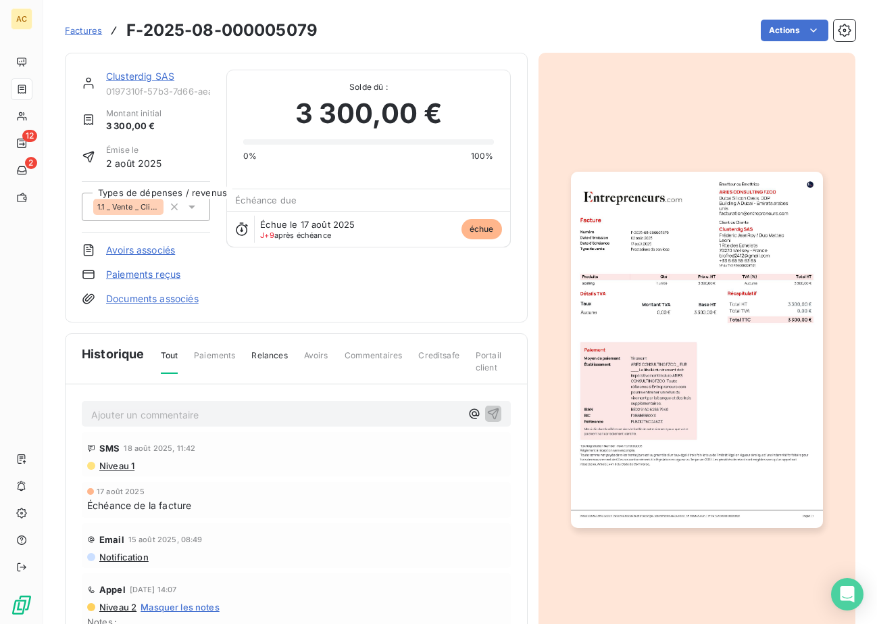
click at [665, 349] on img "button" at bounding box center [697, 350] width 252 height 356
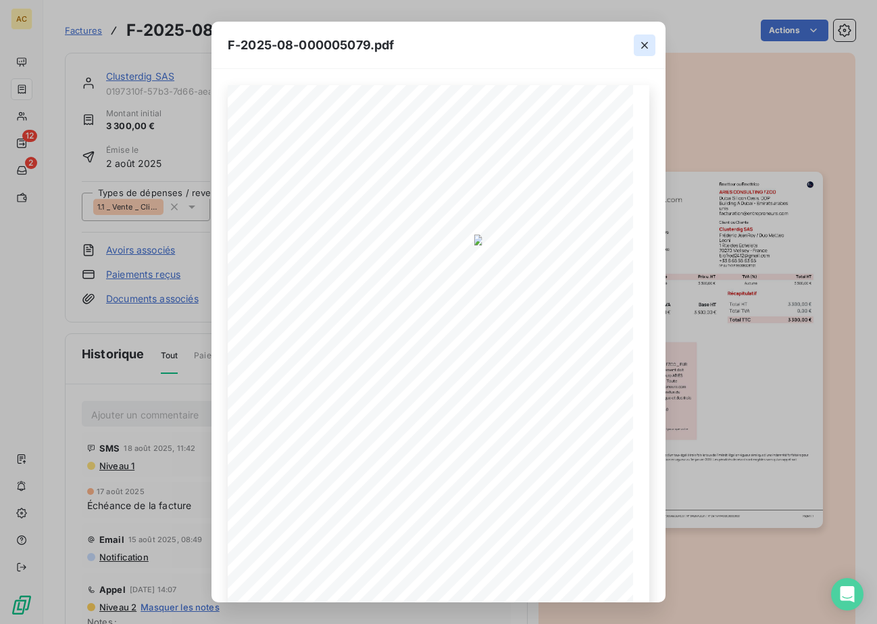
click at [644, 51] on icon "button" at bounding box center [645, 46] width 14 height 14
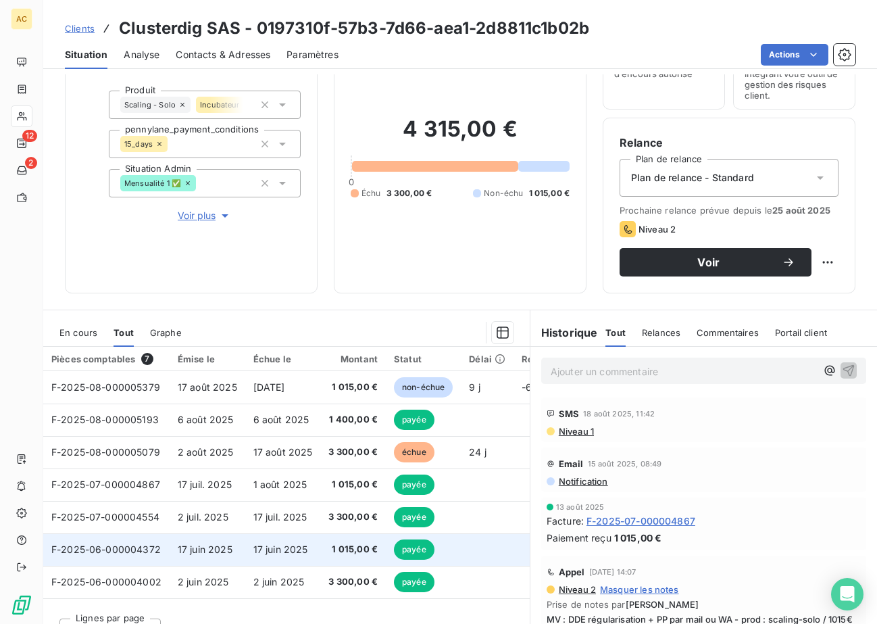
scroll to position [71, 0]
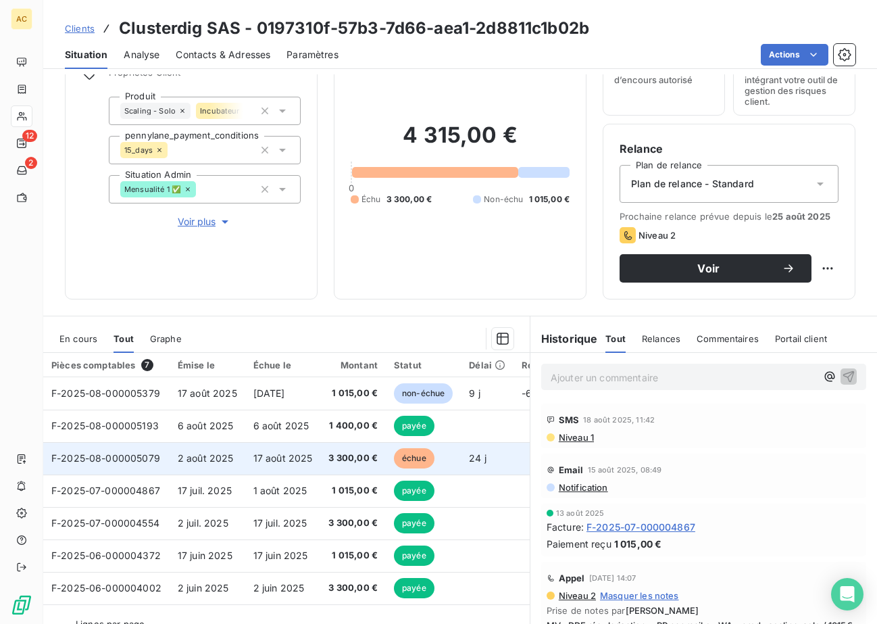
click at [262, 463] on span "17 août 2025" at bounding box center [283, 457] width 59 height 11
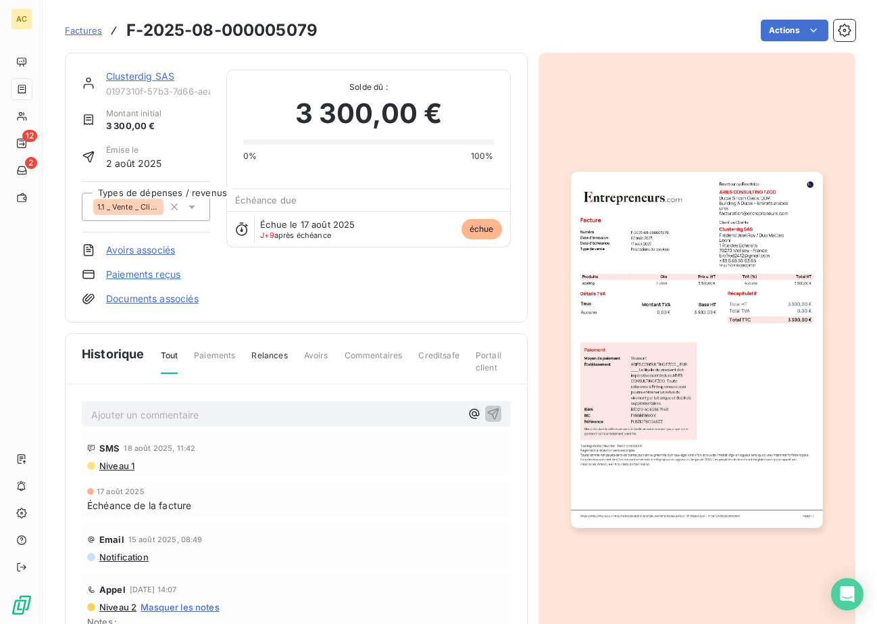
click at [606, 333] on img "button" at bounding box center [697, 350] width 252 height 356
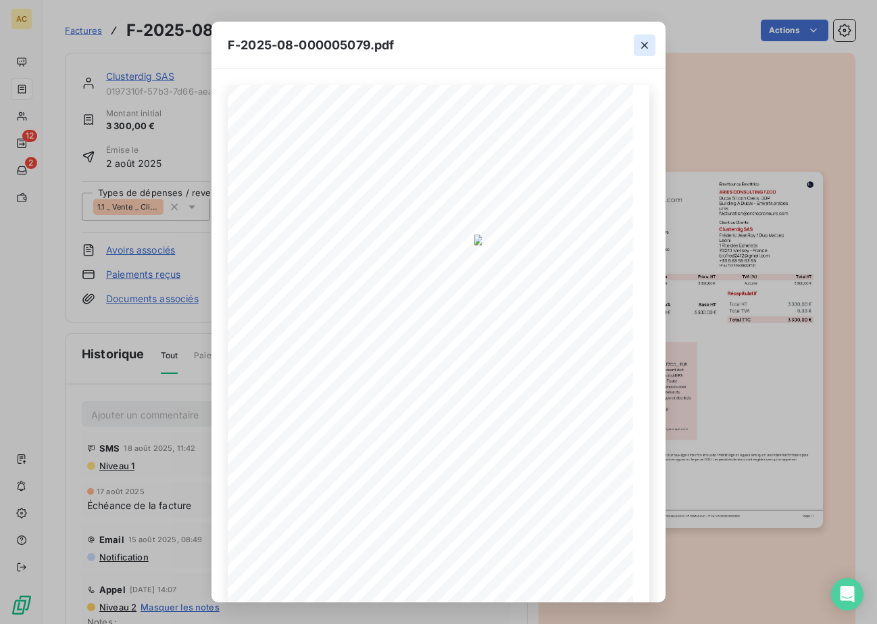
click at [654, 47] on button "button" at bounding box center [645, 45] width 22 height 22
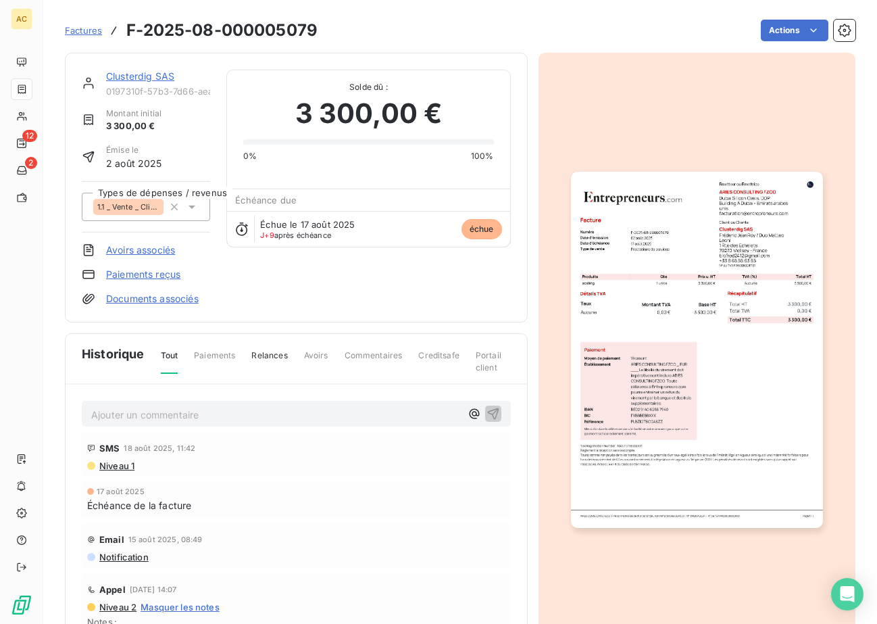
click at [109, 73] on link "Clusterdig SAS" at bounding box center [140, 75] width 68 height 11
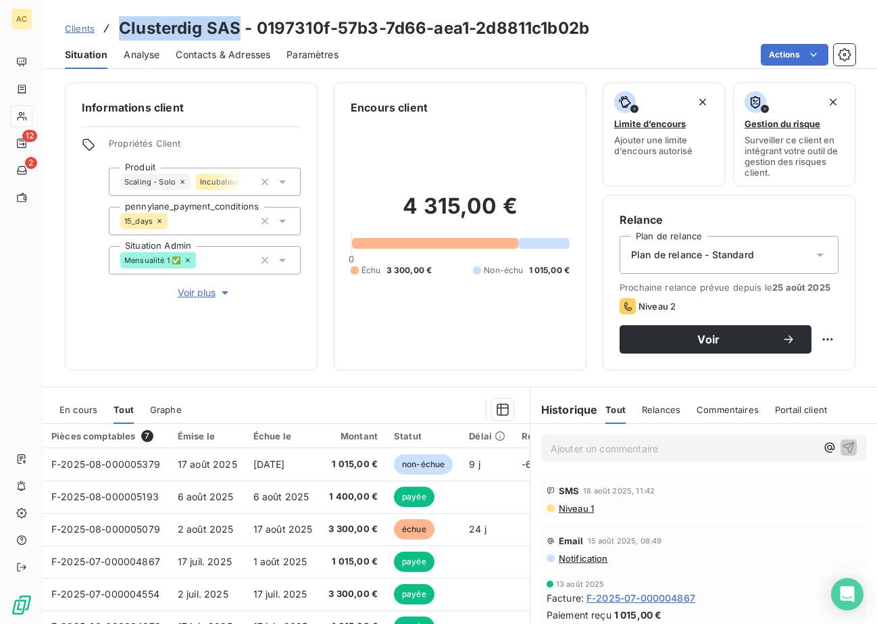
drag, startPoint x: 121, startPoint y: 29, endPoint x: 236, endPoint y: 29, distance: 114.9
click at [237, 28] on h3 "Clusterdig SAS - 0197310f-57b3-7d66-aea1-2d8811c1b02b" at bounding box center [354, 28] width 471 height 24
copy h3 "Clusterdig SAS"
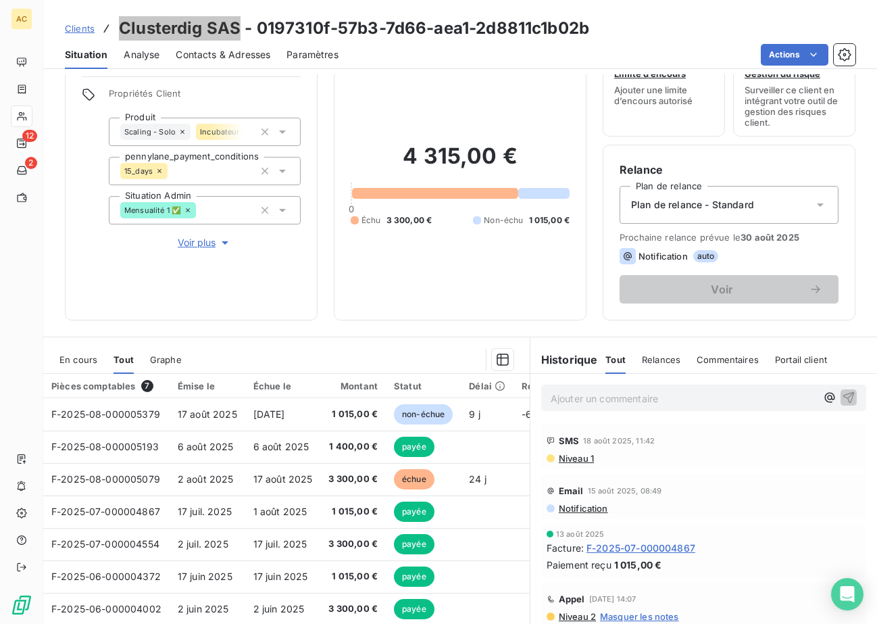
scroll to position [101, 0]
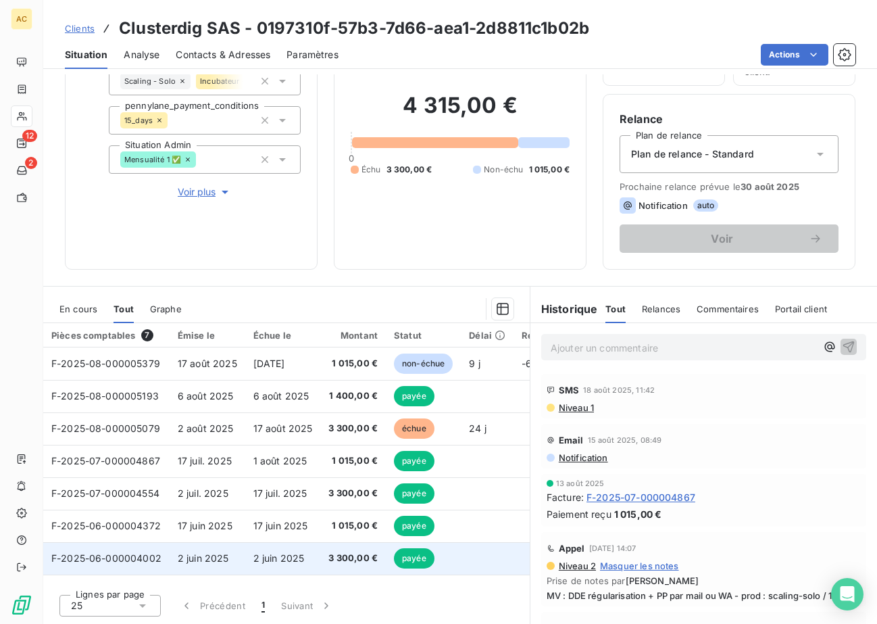
click at [271, 562] on span "2 juin 2025" at bounding box center [279, 557] width 51 height 11
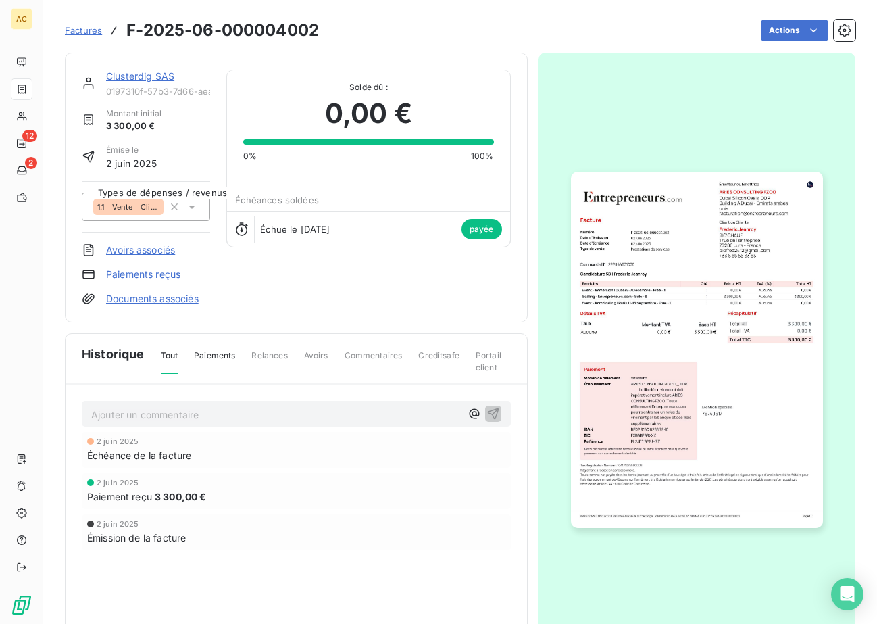
click at [679, 291] on img "button" at bounding box center [697, 350] width 252 height 356
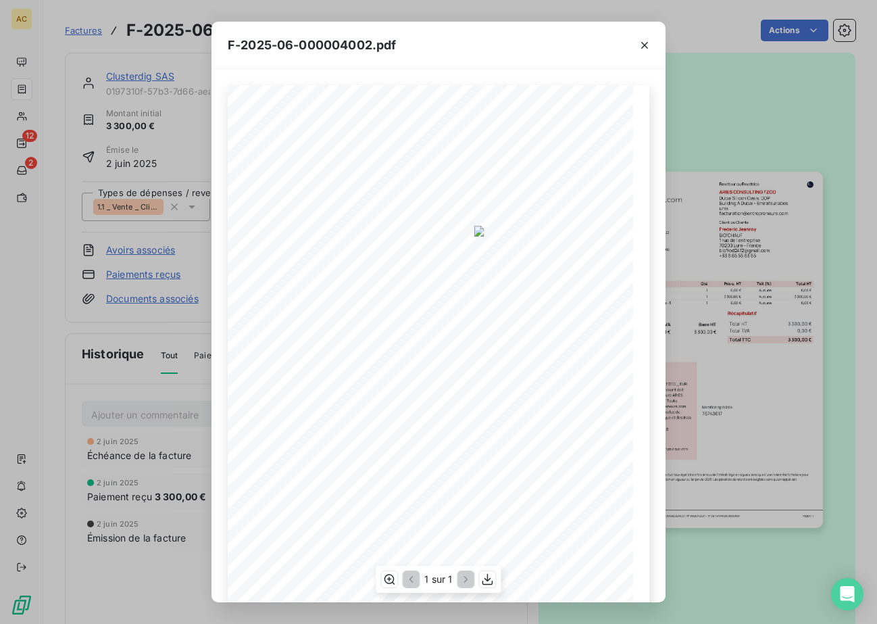
drag, startPoint x: 525, startPoint y: 177, endPoint x: 497, endPoint y: 174, distance: 28.6
click at [497, 174] on span "[PERSON_NAME]" at bounding box center [505, 175] width 61 height 7
click at [646, 47] on icon "button" at bounding box center [645, 46] width 14 height 14
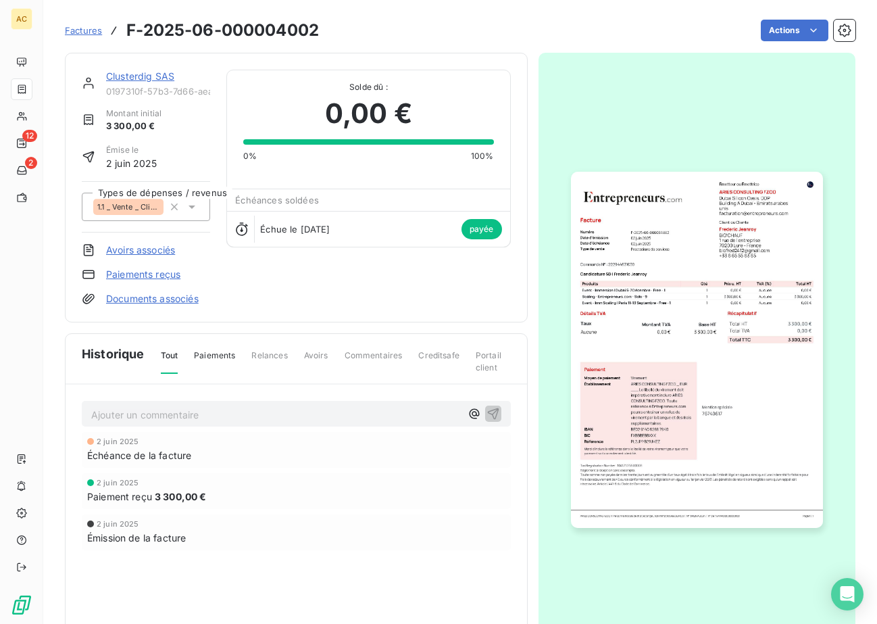
click at [162, 76] on link "Clusterdig SAS" at bounding box center [140, 75] width 68 height 11
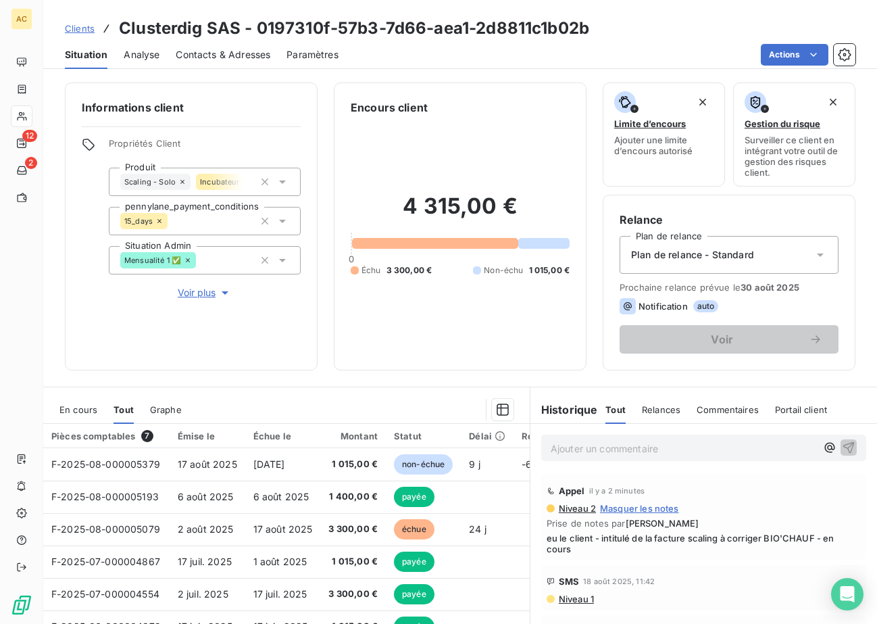
click at [199, 48] on span "Contacts & Adresses" at bounding box center [223, 55] width 95 height 14
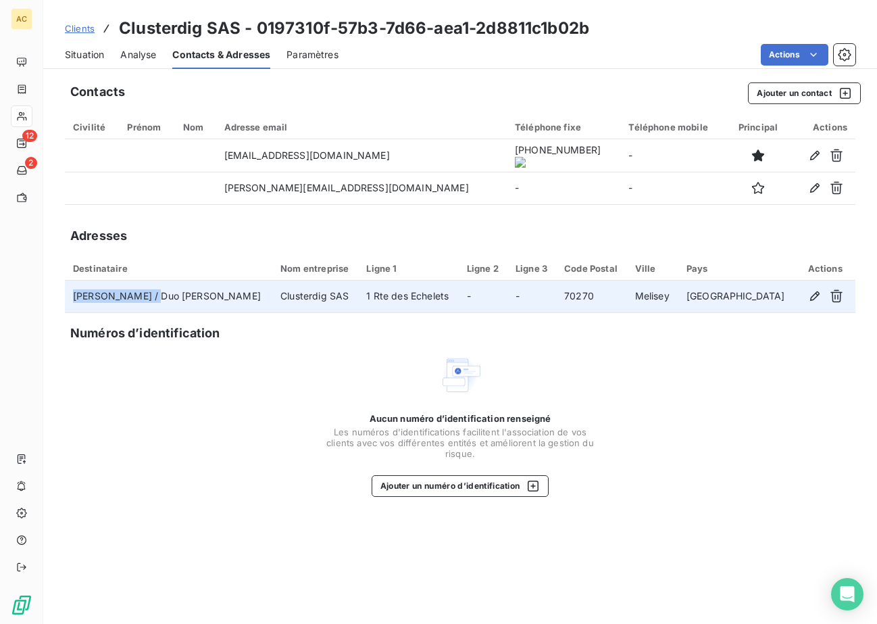
drag, startPoint x: 72, startPoint y: 297, endPoint x: 151, endPoint y: 292, distance: 80.0
click at [151, 292] on td "[PERSON_NAME] / Duo [PERSON_NAME]" at bounding box center [169, 297] width 208 height 32
copy td "[PERSON_NAME]"
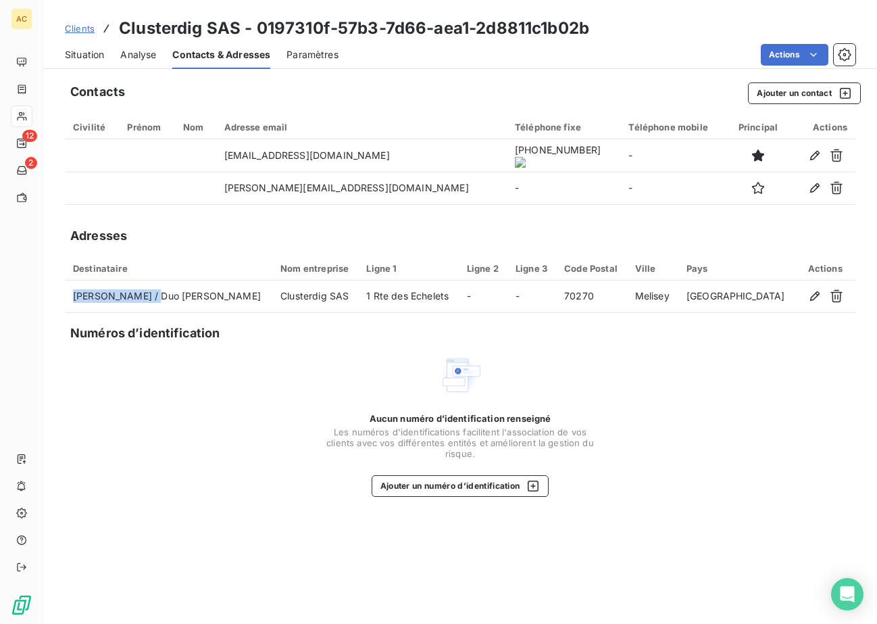
click at [87, 54] on span "Situation" at bounding box center [84, 55] width 39 height 14
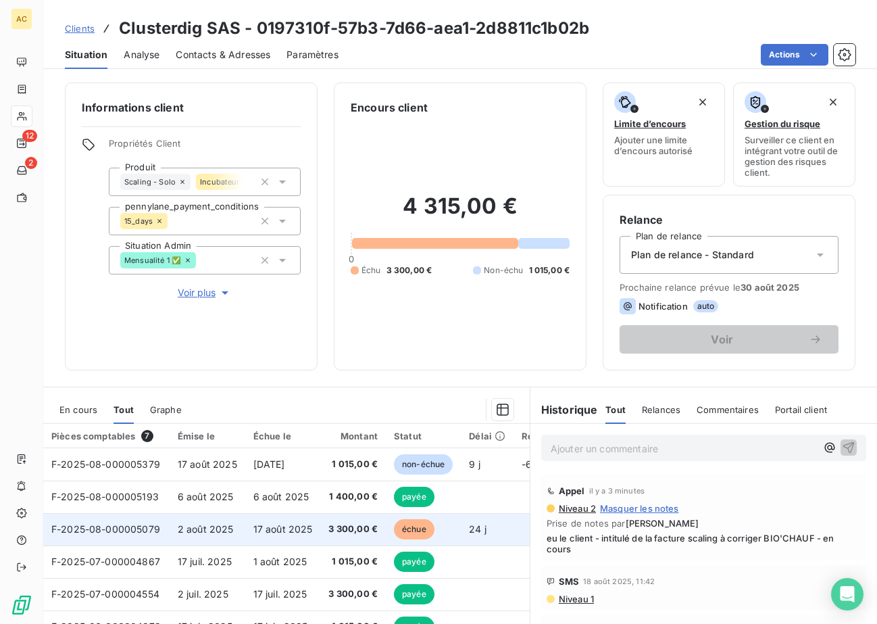
click at [297, 529] on span "17 août 2025" at bounding box center [283, 528] width 59 height 11
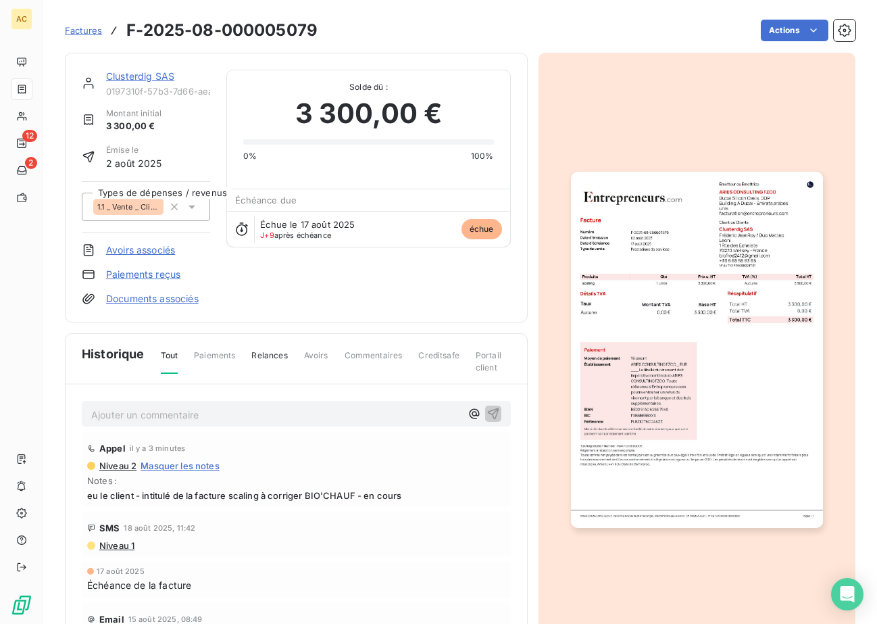
click at [592, 371] on img "button" at bounding box center [697, 350] width 252 height 356
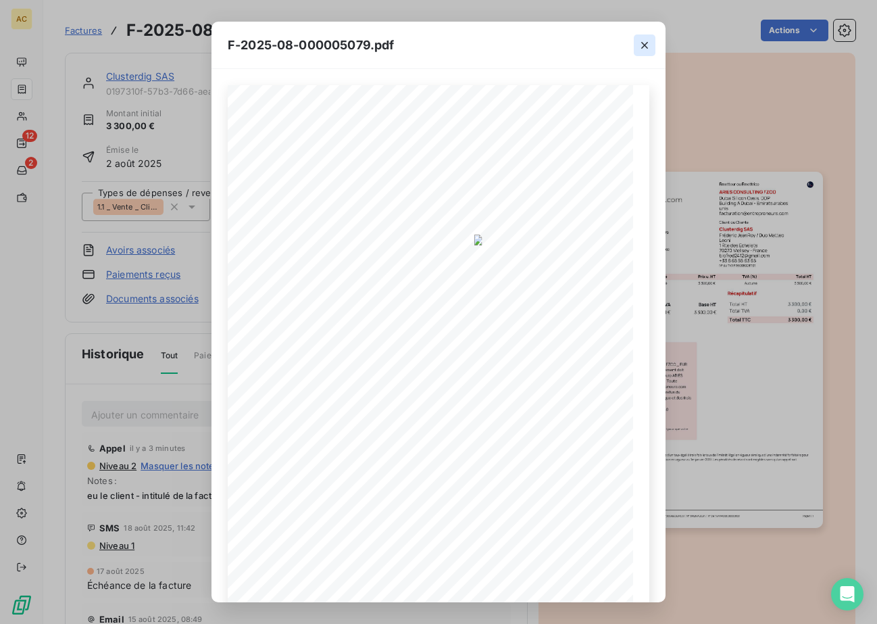
click at [644, 41] on icon "button" at bounding box center [645, 46] width 14 height 14
